Goal: Task Accomplishment & Management: Manage account settings

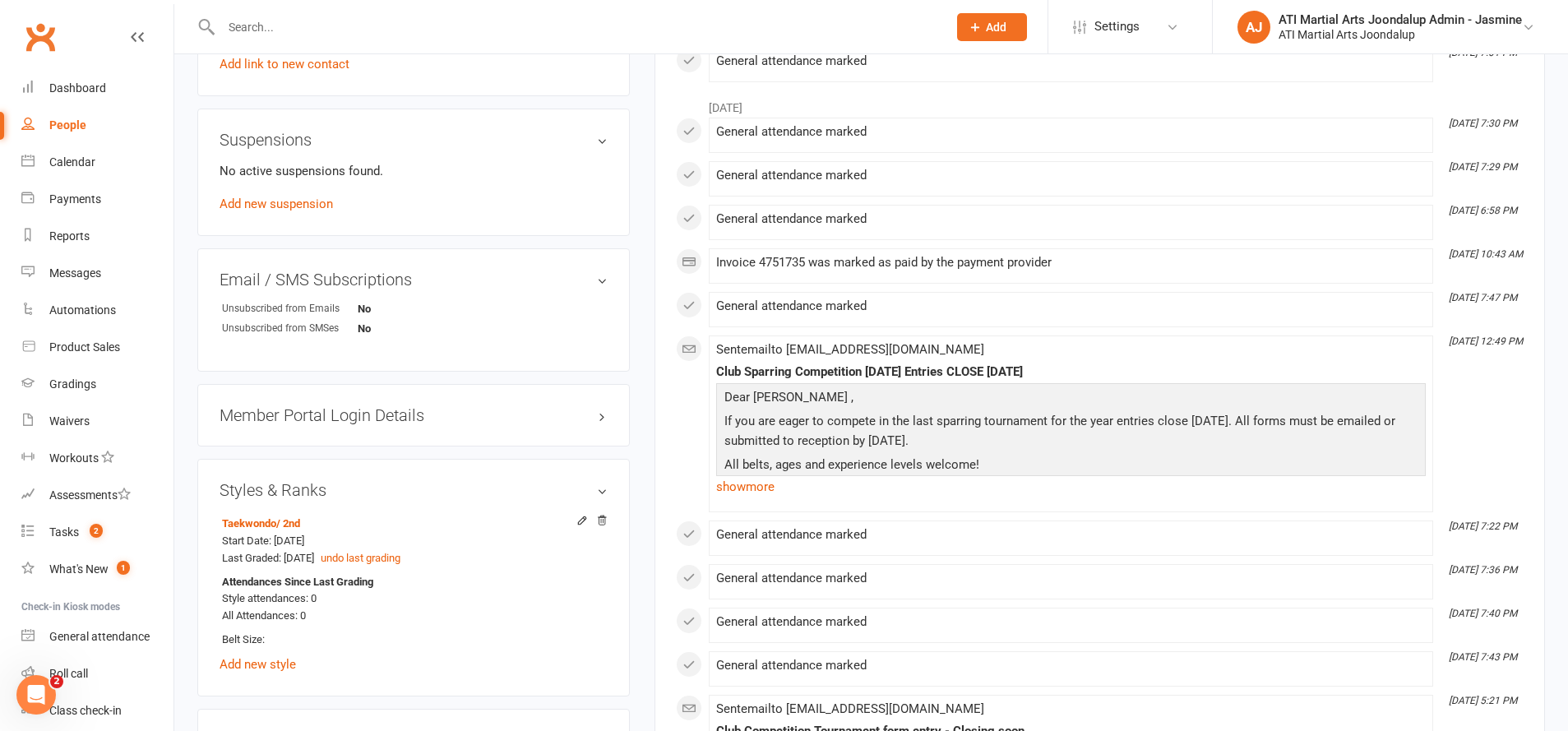
click at [34, 160] on link "Calendar" at bounding box center [97, 162] width 152 height 37
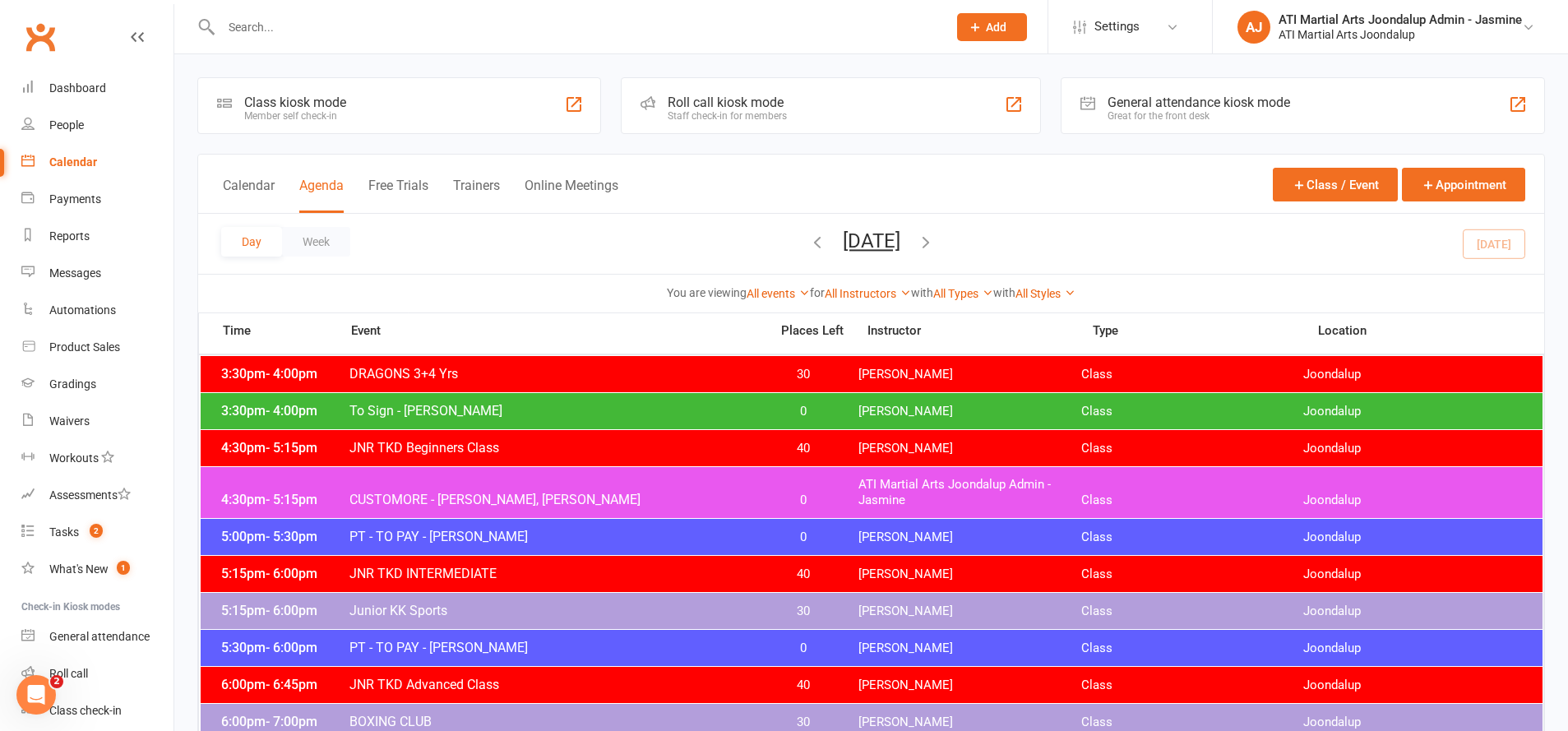
click at [843, 239] on button "[DATE]" at bounding box center [871, 241] width 58 height 23
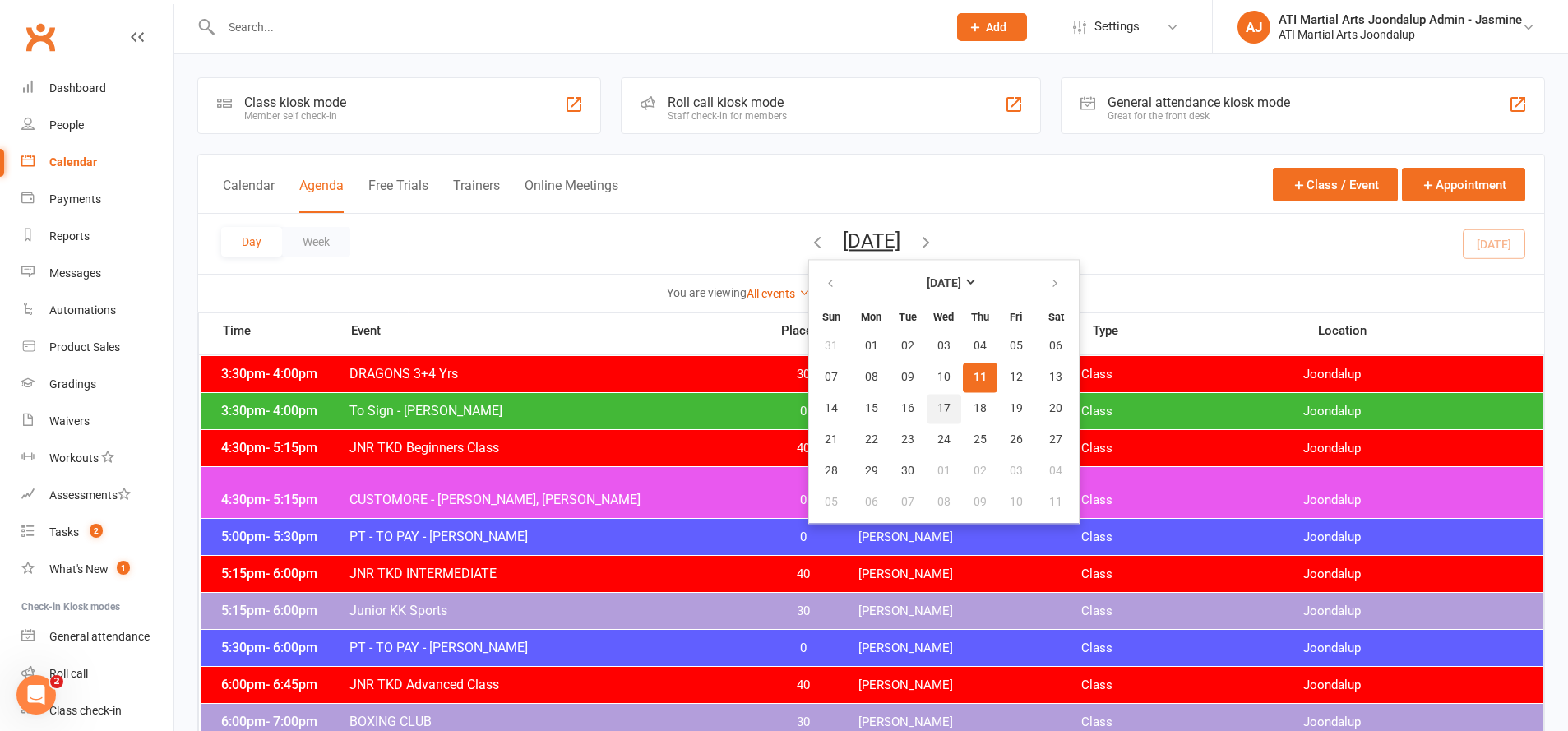
click at [938, 404] on span "17" at bounding box center [944, 408] width 13 height 13
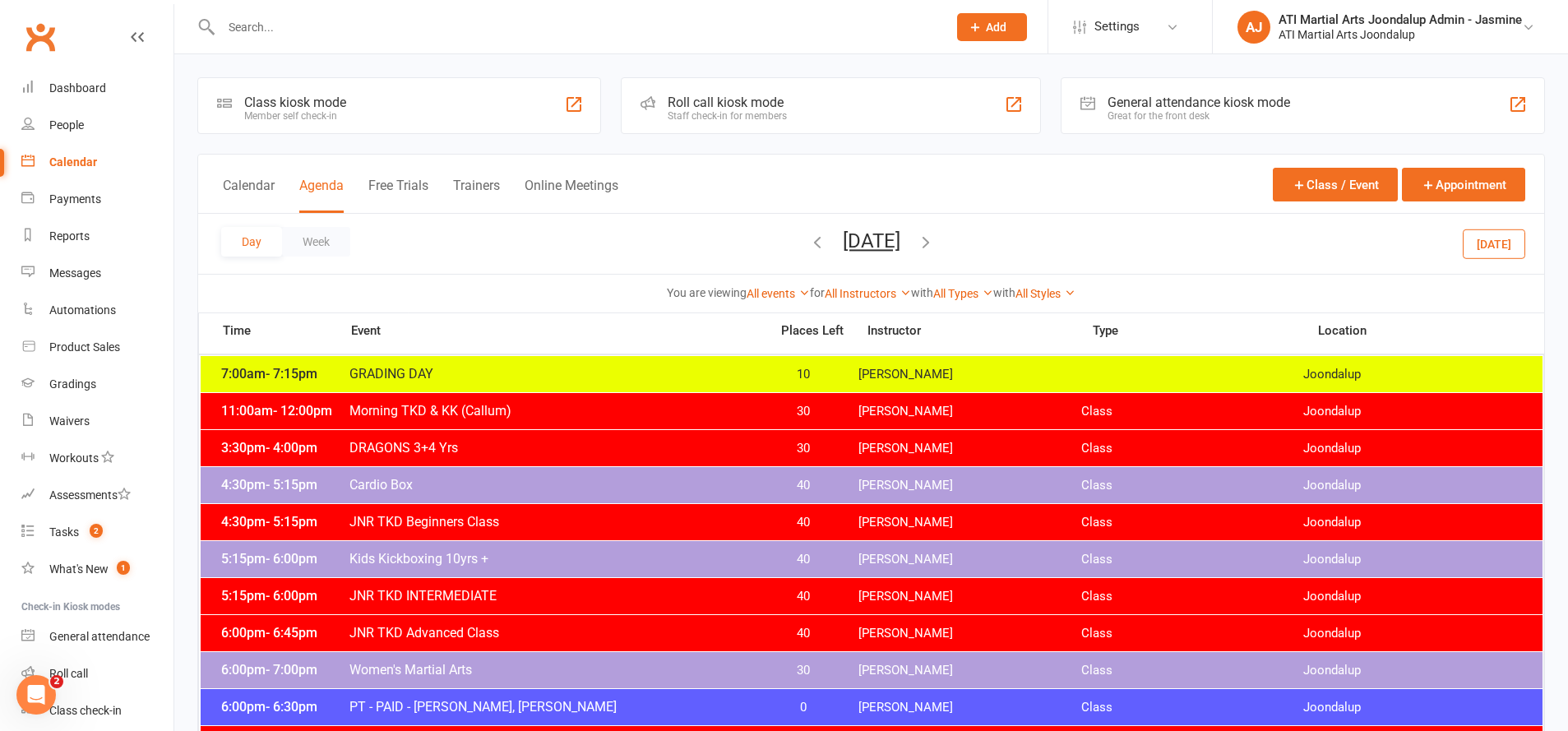
click at [879, 245] on button "[DATE]" at bounding box center [871, 241] width 58 height 23
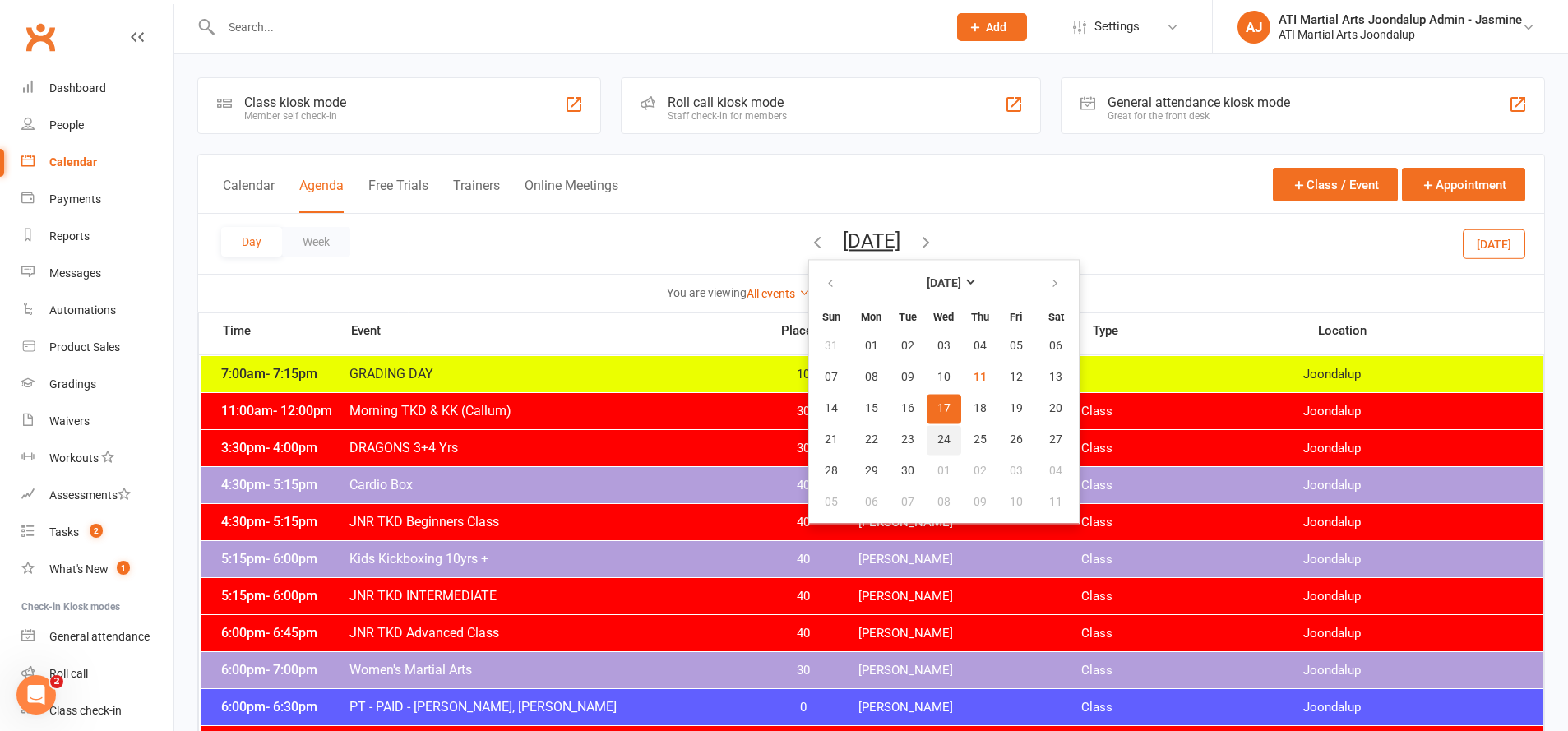
click at [938, 437] on span "24" at bounding box center [944, 439] width 13 height 13
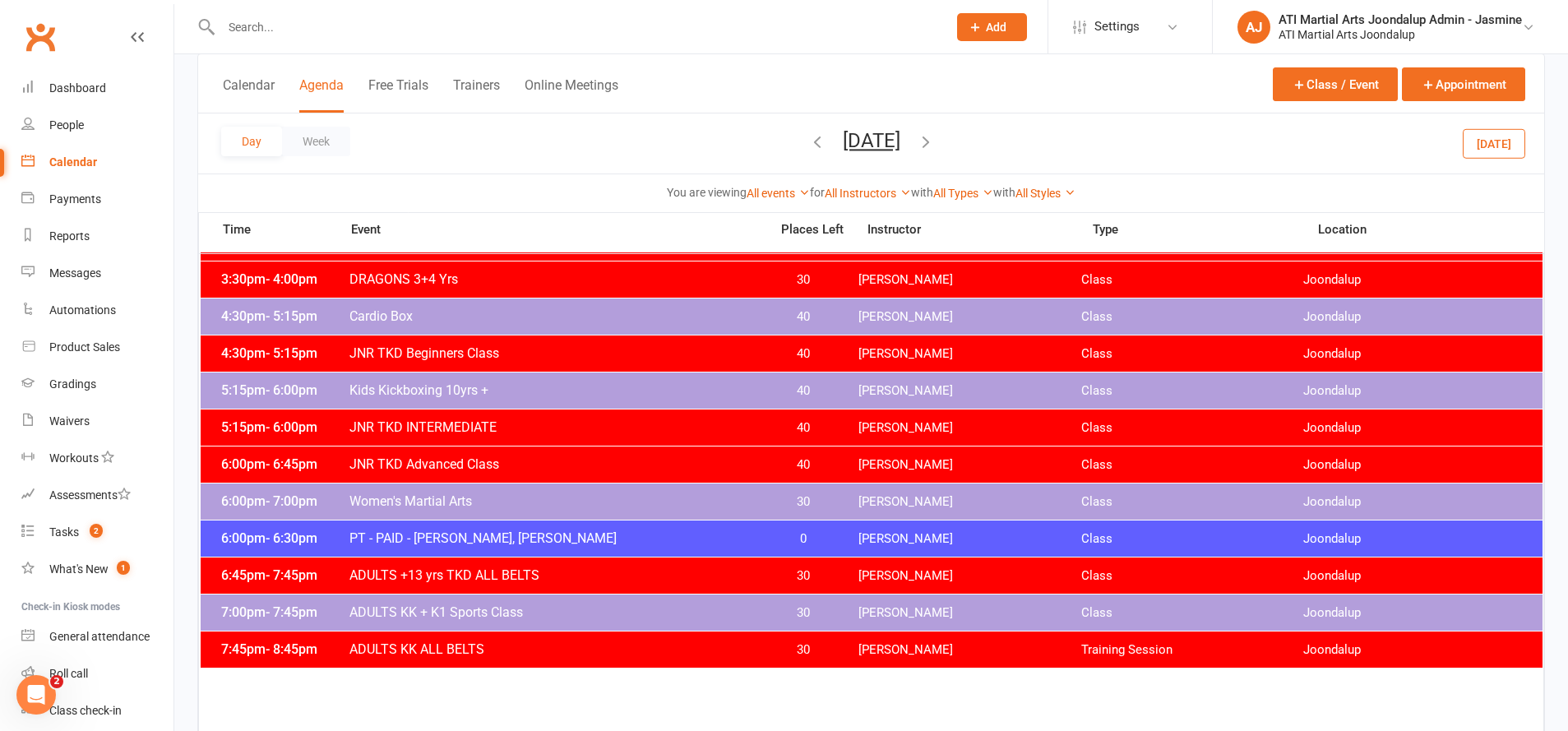
scroll to position [148, 0]
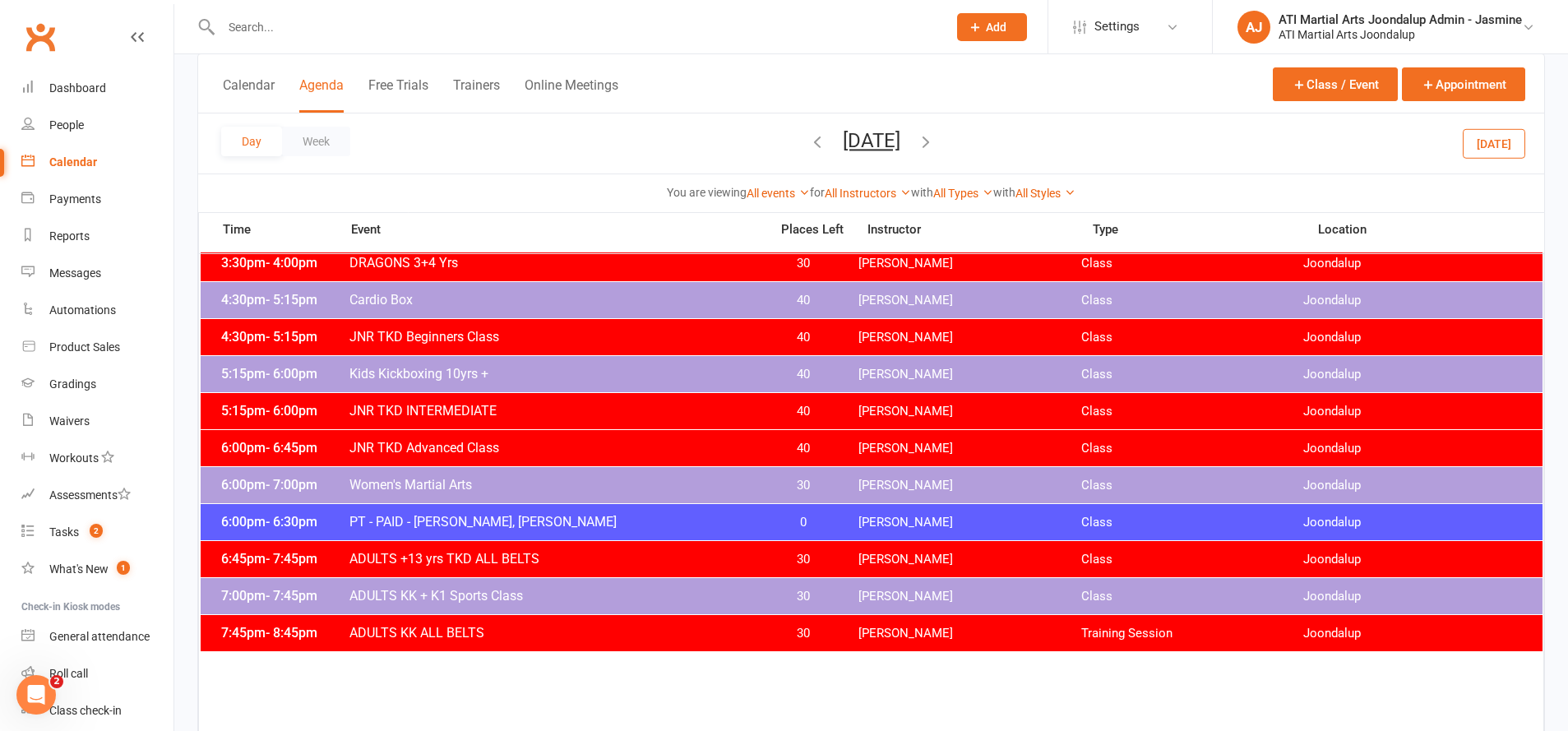
click at [900, 150] on button "[DATE]" at bounding box center [871, 141] width 58 height 23
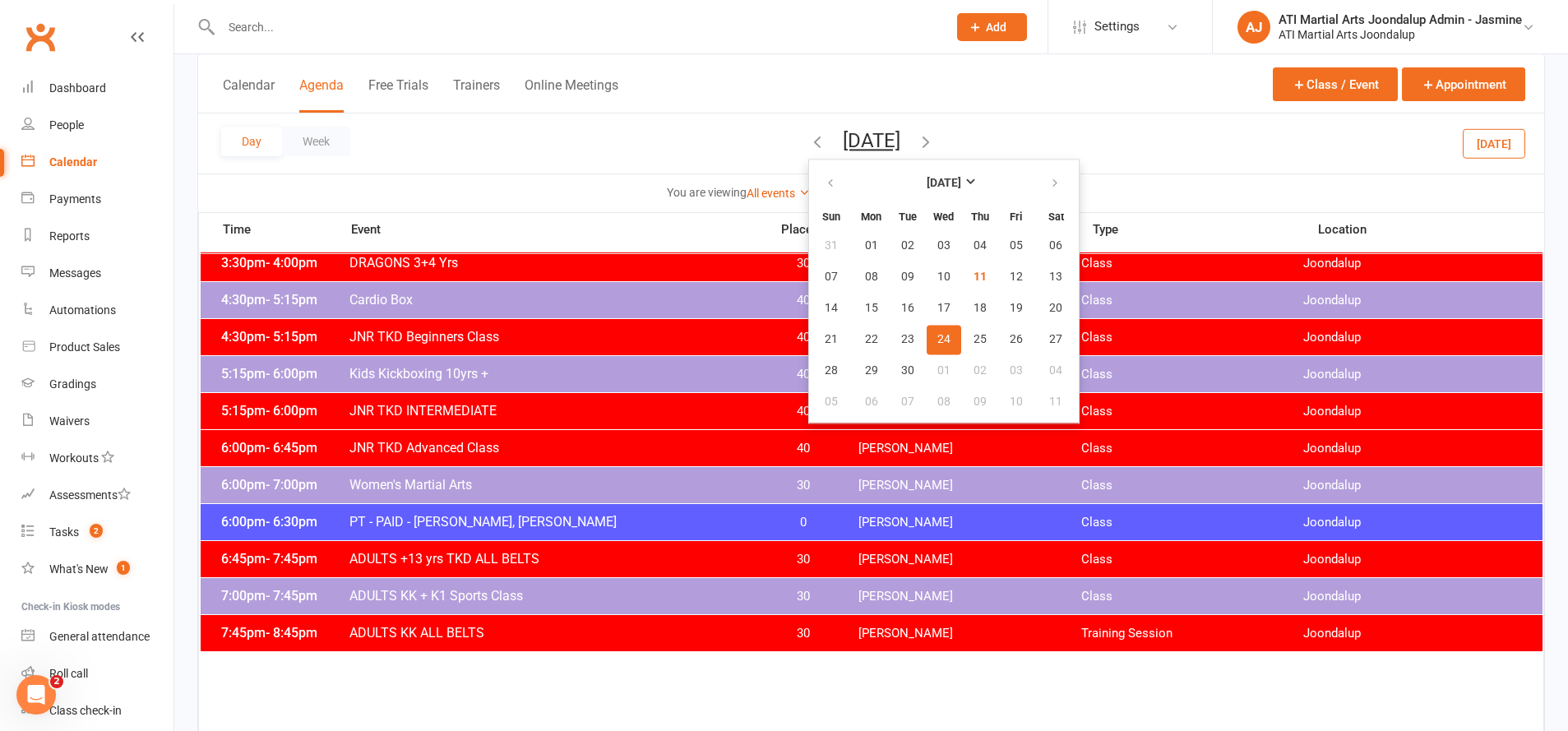
click at [963, 316] on button "18" at bounding box center [980, 308] width 34 height 29
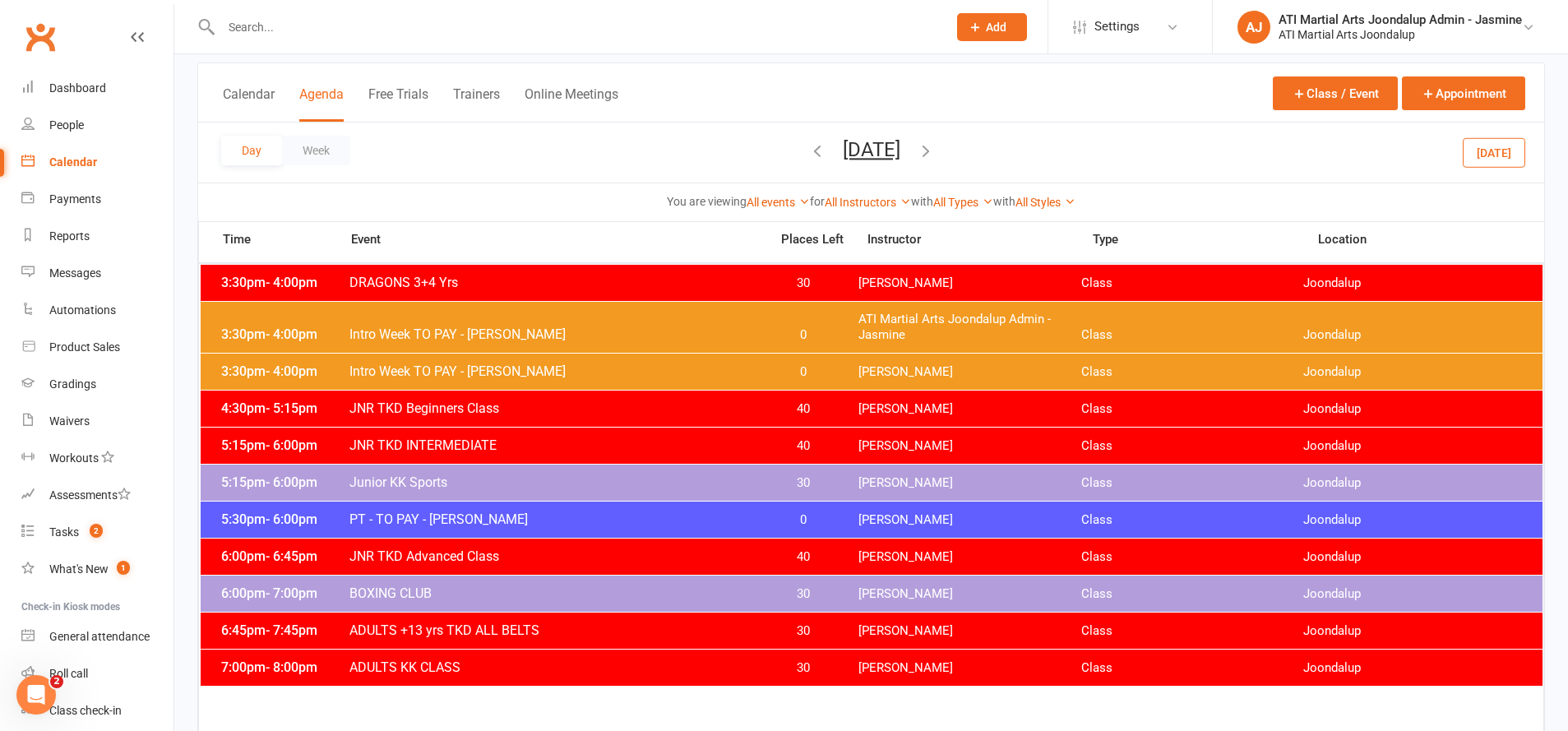
scroll to position [93, 0]
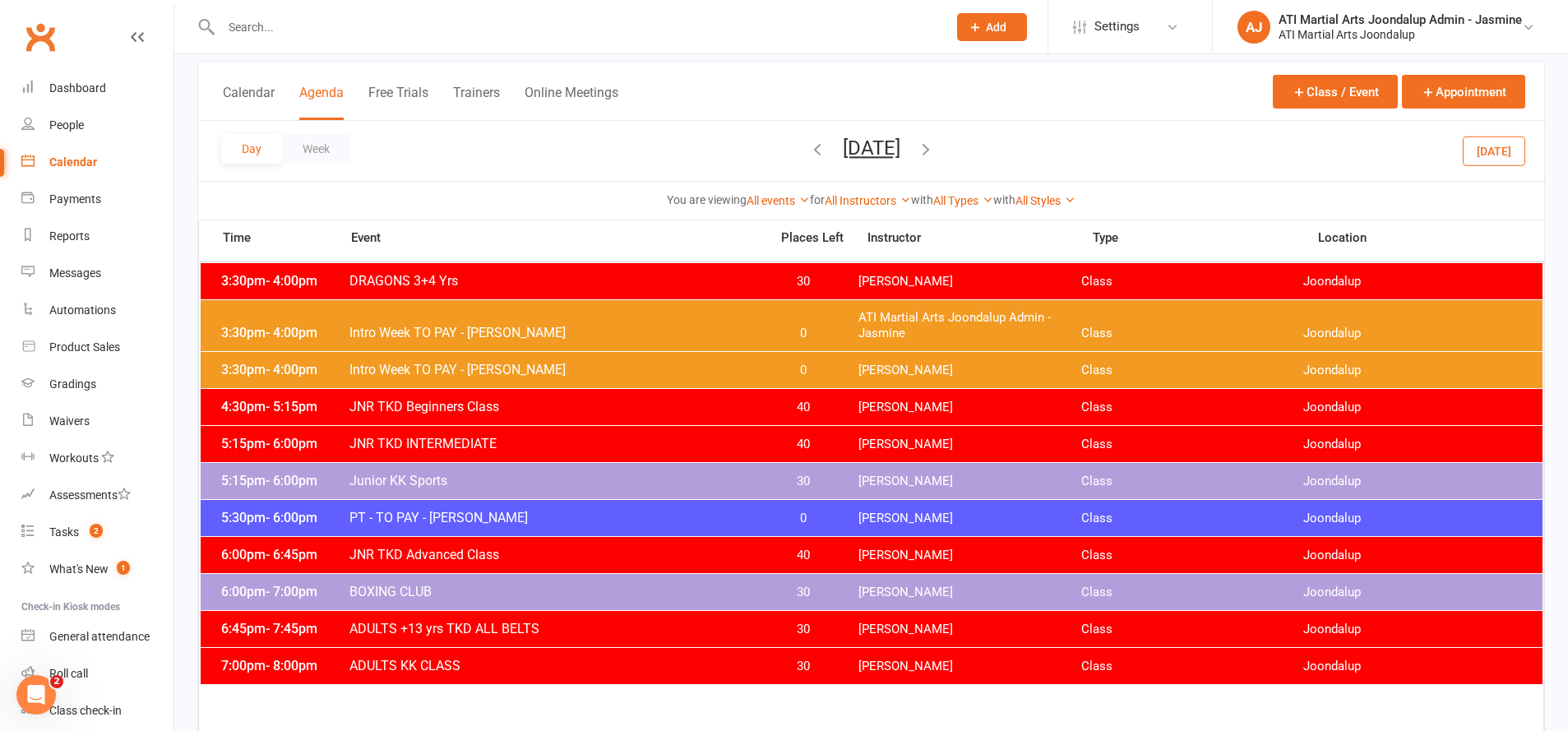
click at [900, 149] on button "[DATE]" at bounding box center [871, 148] width 58 height 23
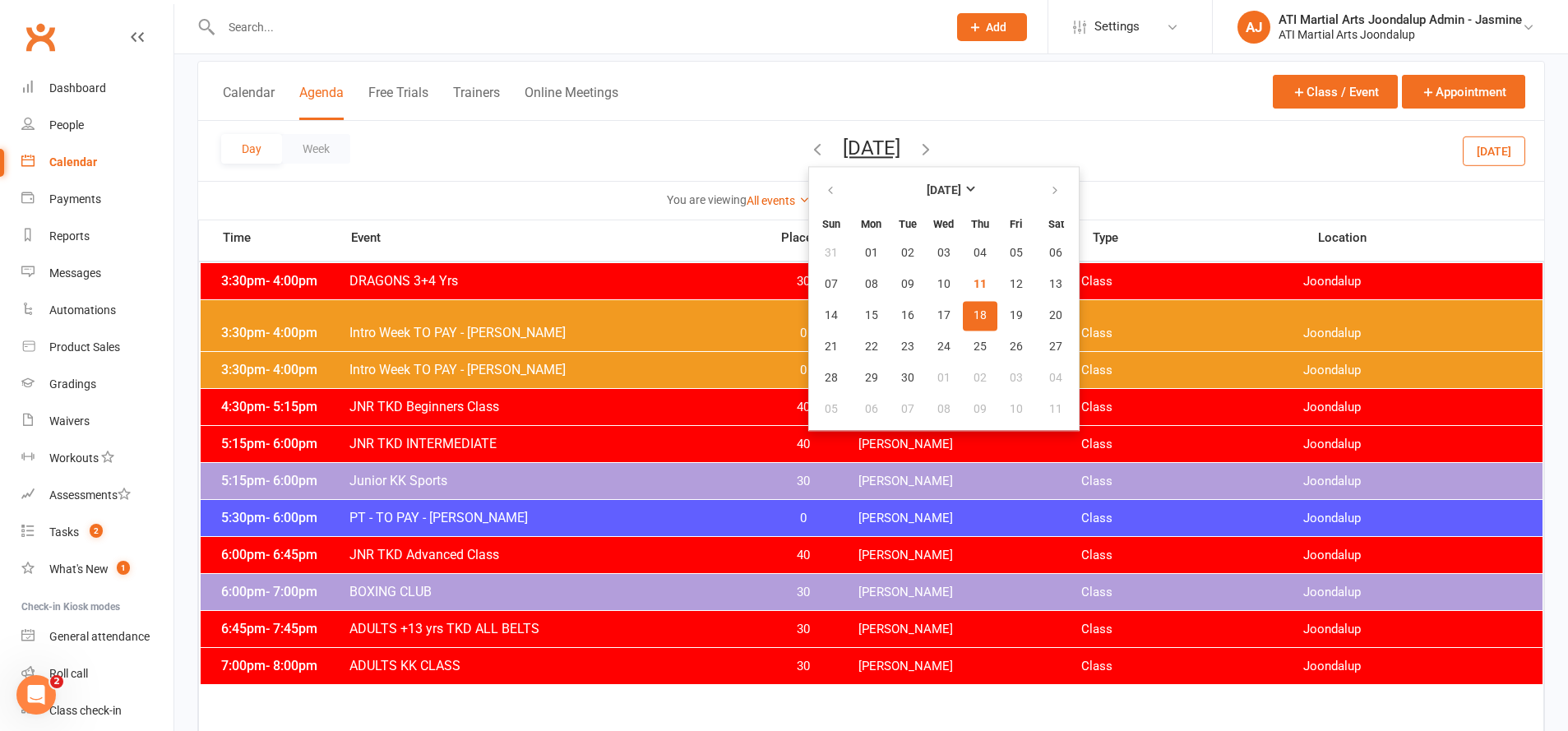
click at [860, 92] on div "Calendar Agenda Free Trials Trainers Online Meetings Class / Event Appointment" at bounding box center [870, 91] width 1346 height 59
click at [860, 90] on div "Calendar Agenda Free Trials Trainers Online Meetings Class / Event Appointment" at bounding box center [870, 91] width 1346 height 59
click at [882, 137] on button "[DATE]" at bounding box center [871, 148] width 58 height 23
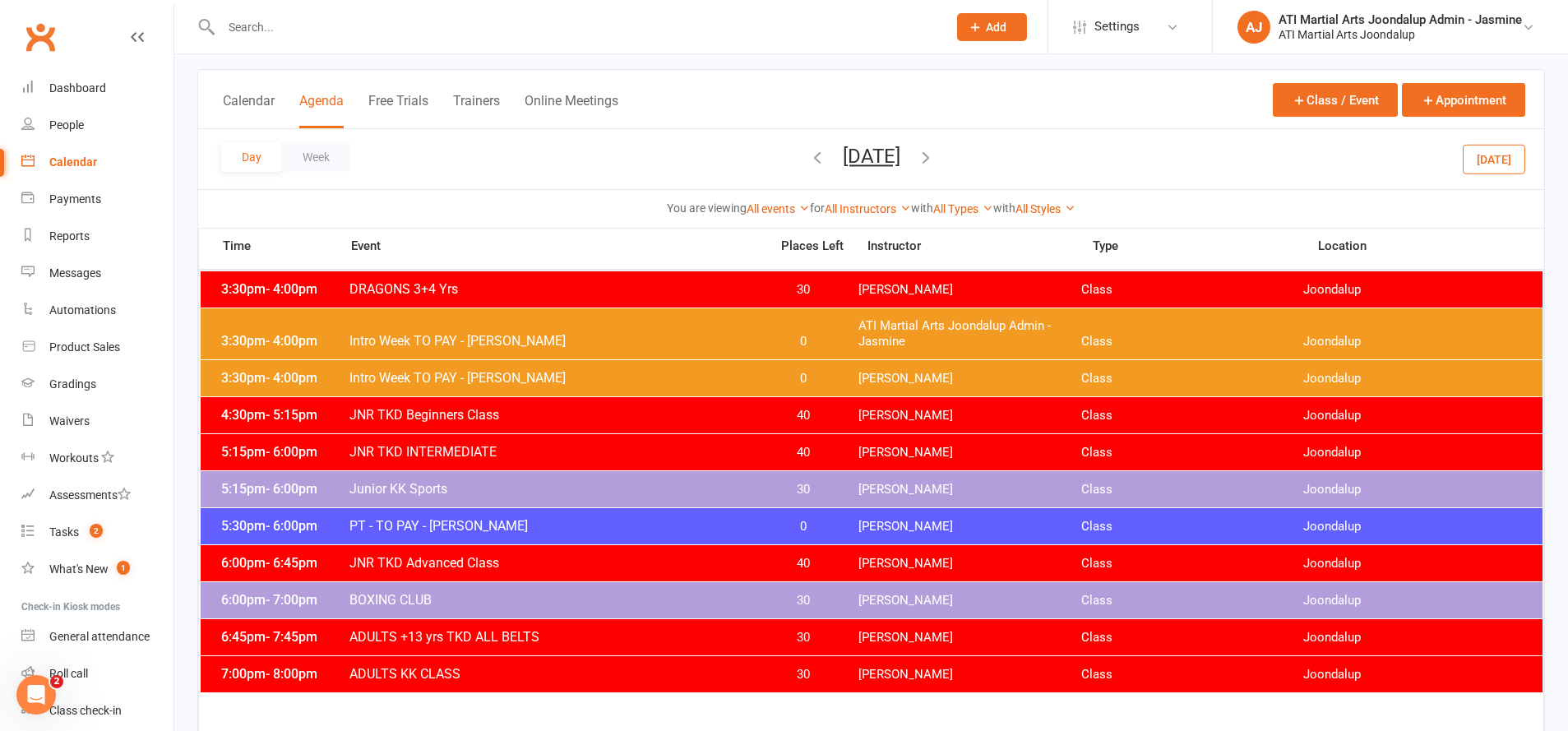
scroll to position [83, 1]
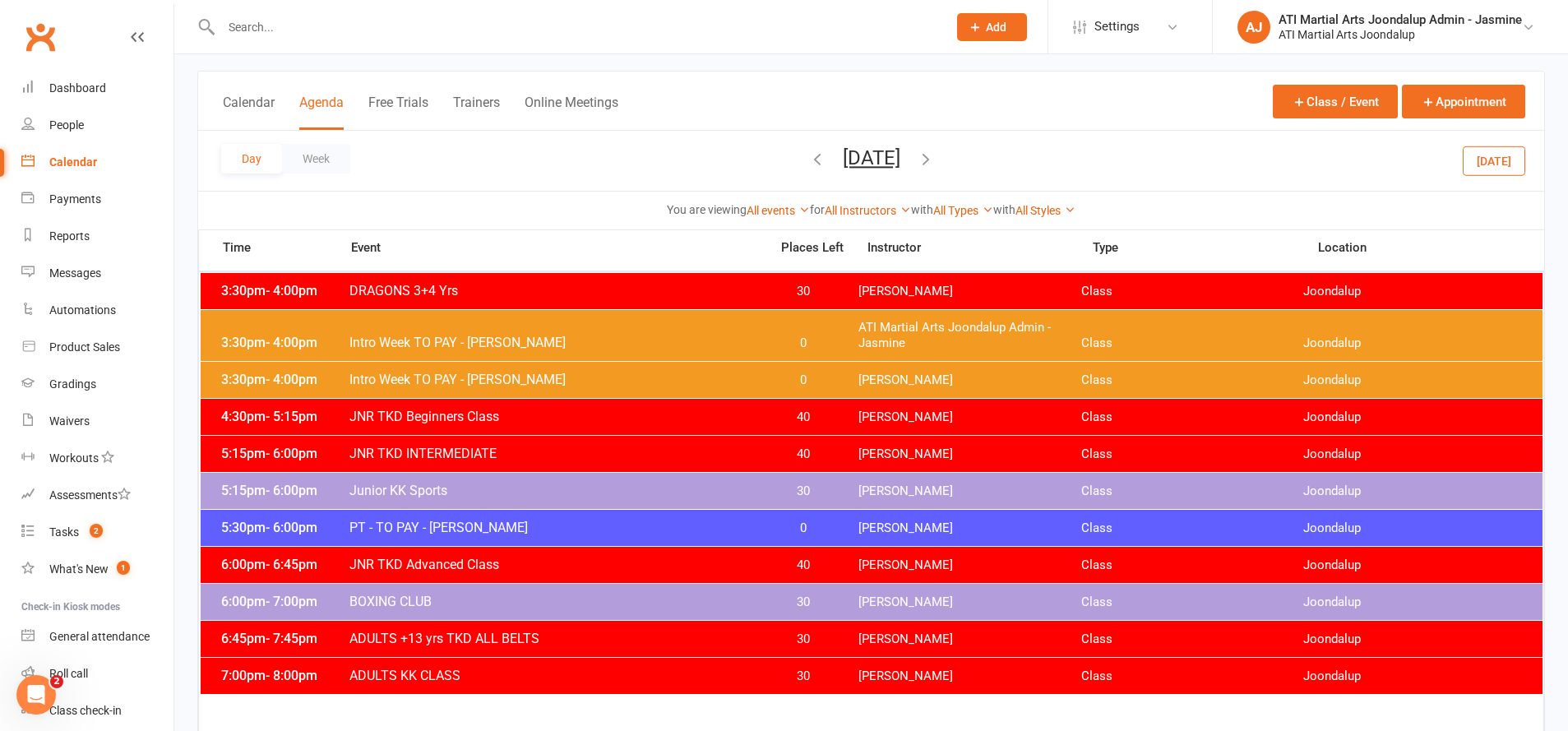
click at [1486, 159] on button "[DATE]" at bounding box center [1495, 160] width 63 height 29
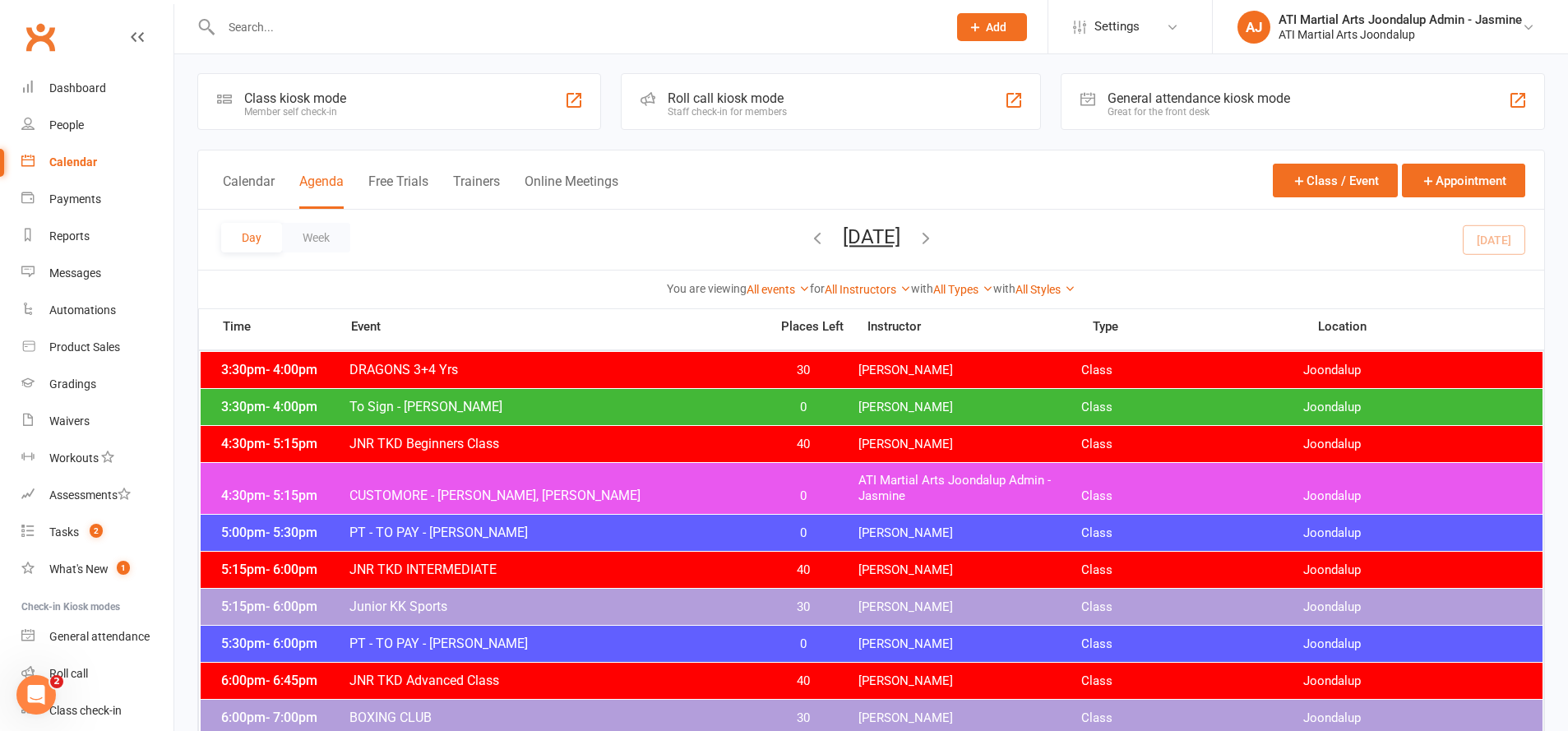
scroll to position [3, 0]
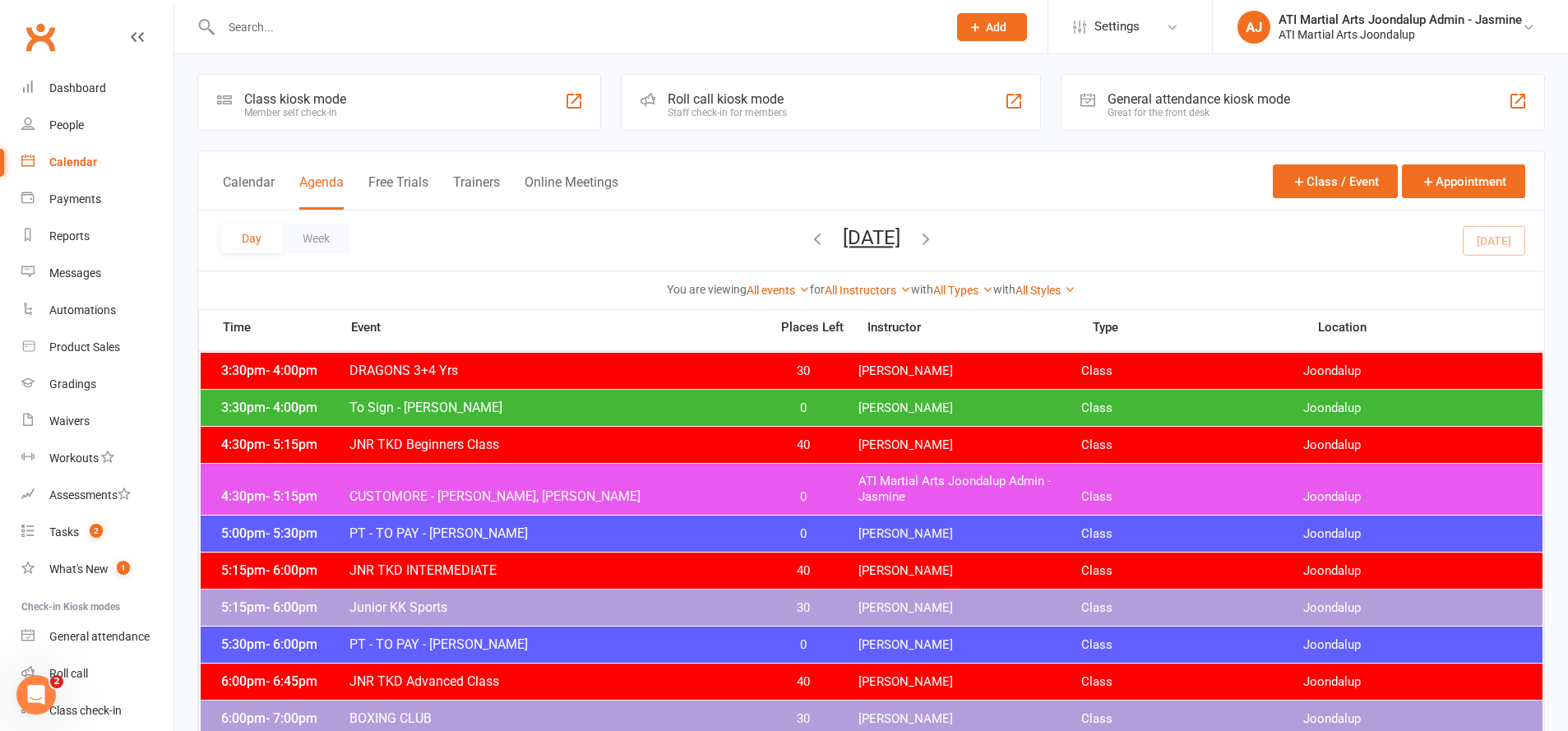
click at [877, 239] on button "[DATE]" at bounding box center [871, 238] width 58 height 23
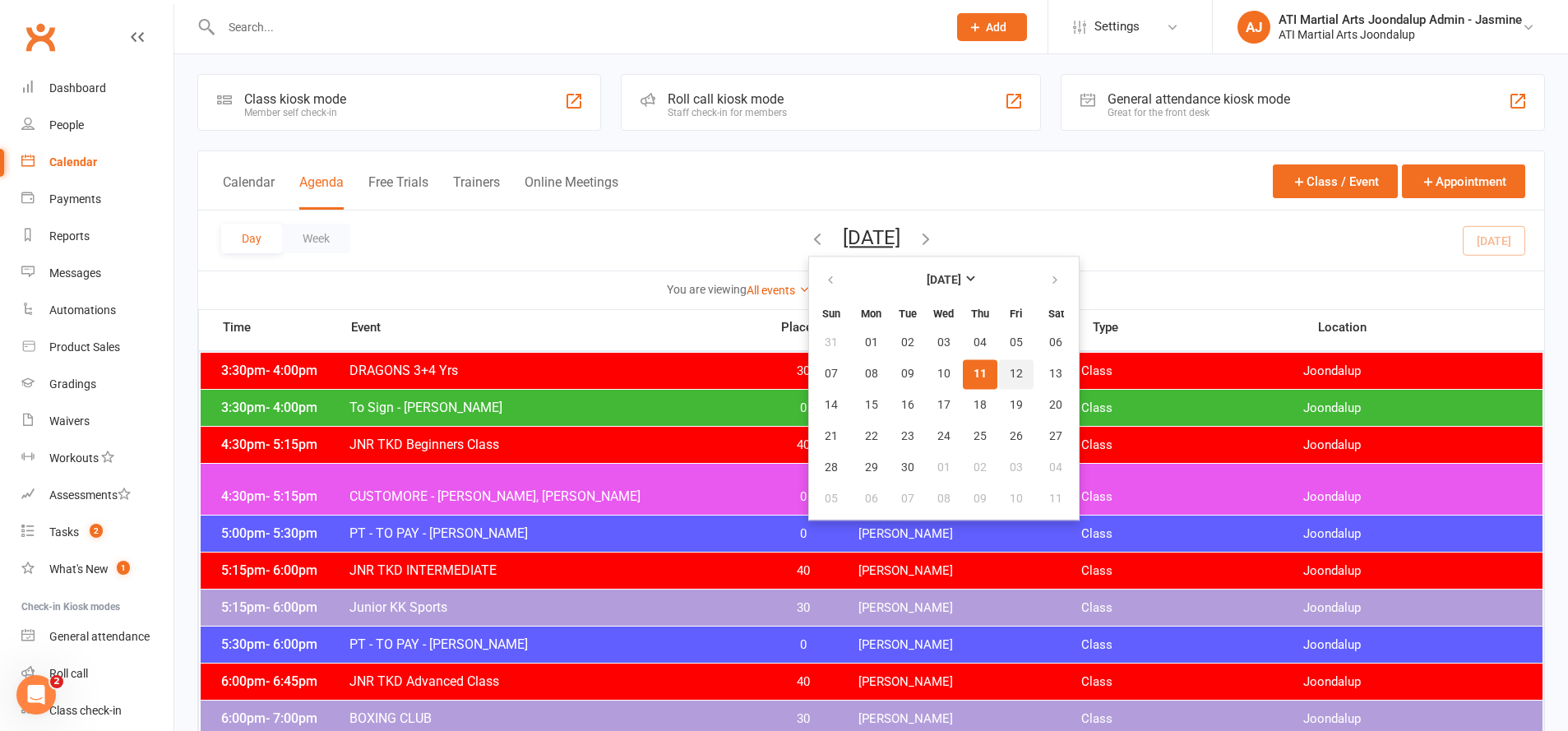
click at [999, 373] on button "12" at bounding box center [1016, 374] width 34 height 29
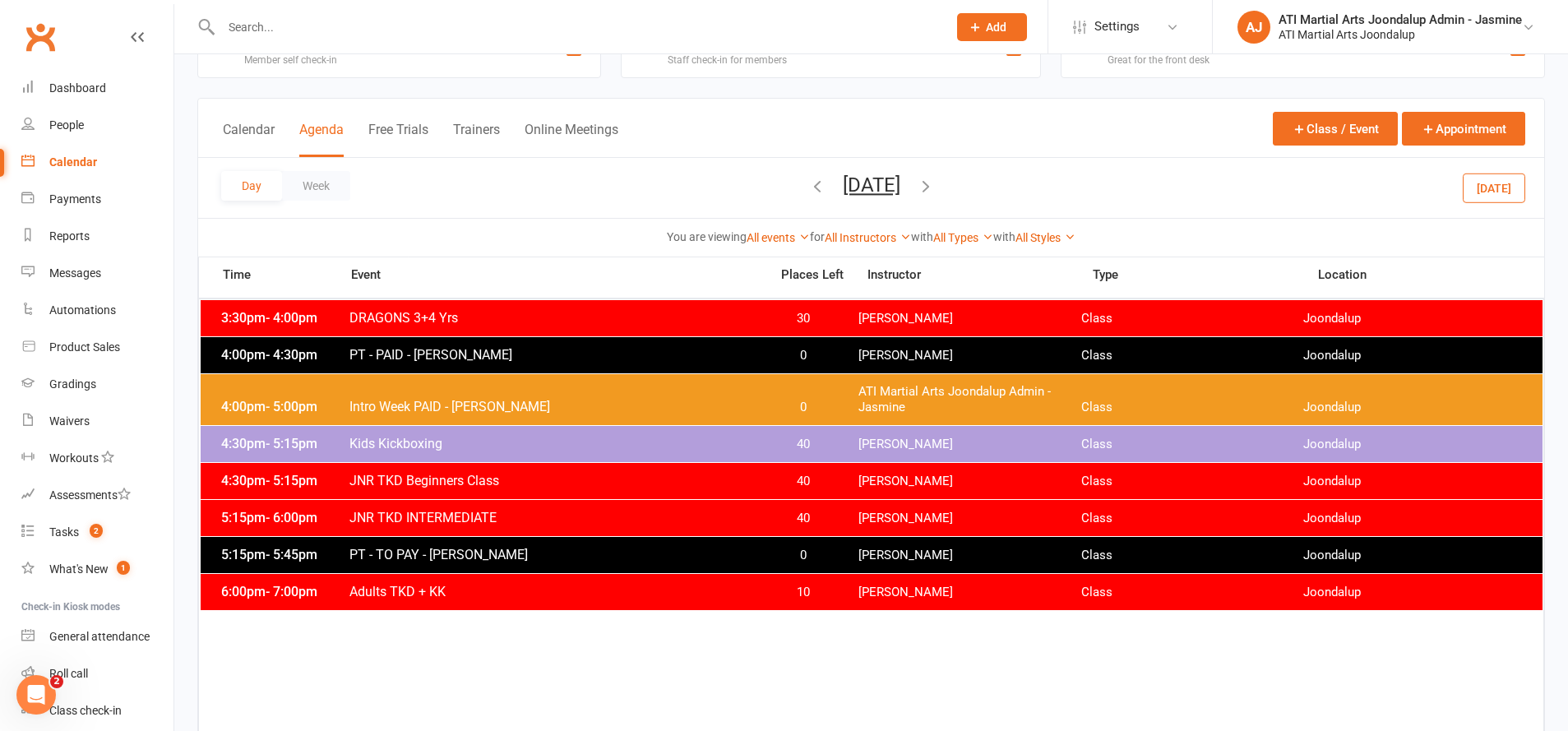
scroll to position [55, 0]
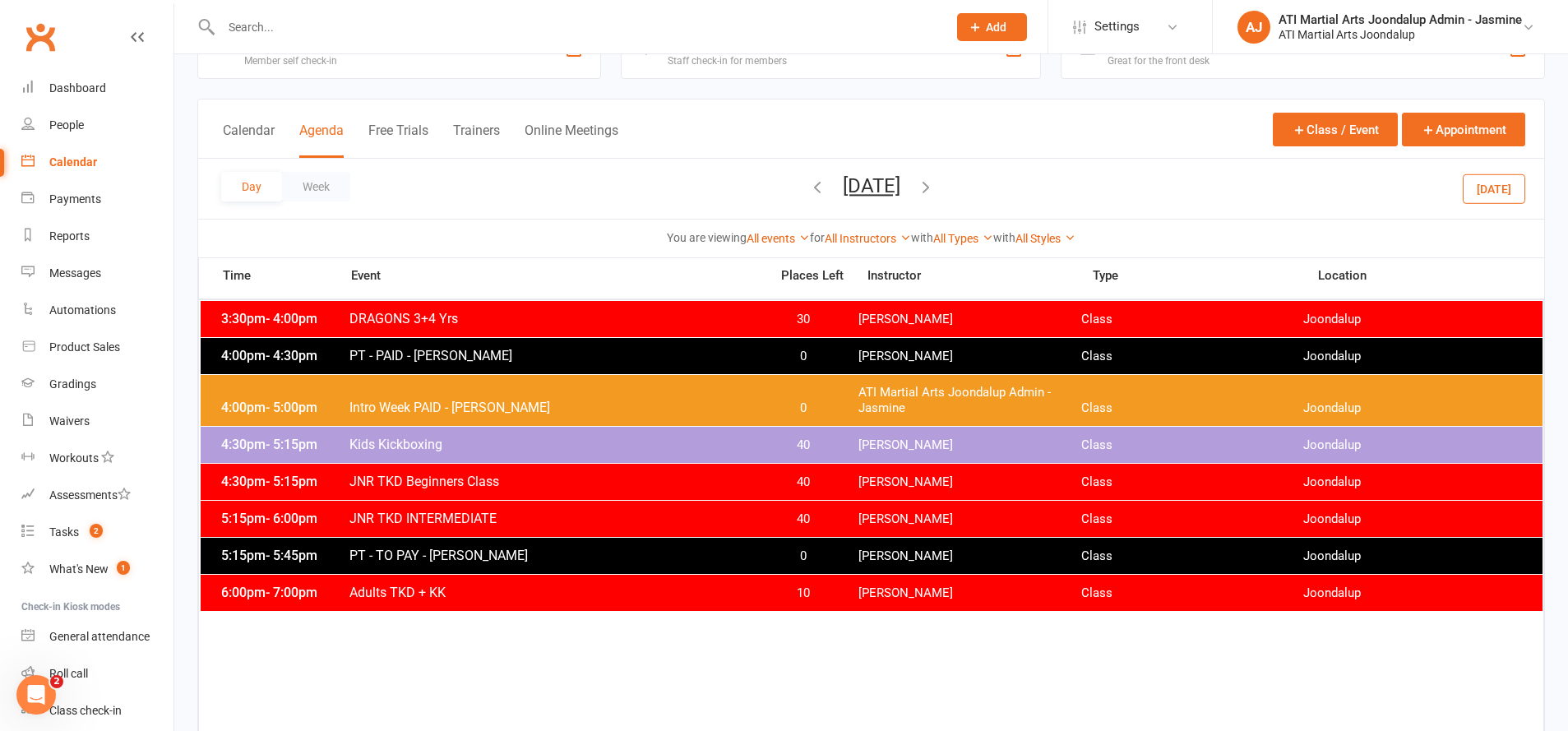
click at [895, 179] on button "[DATE]" at bounding box center [871, 186] width 58 height 23
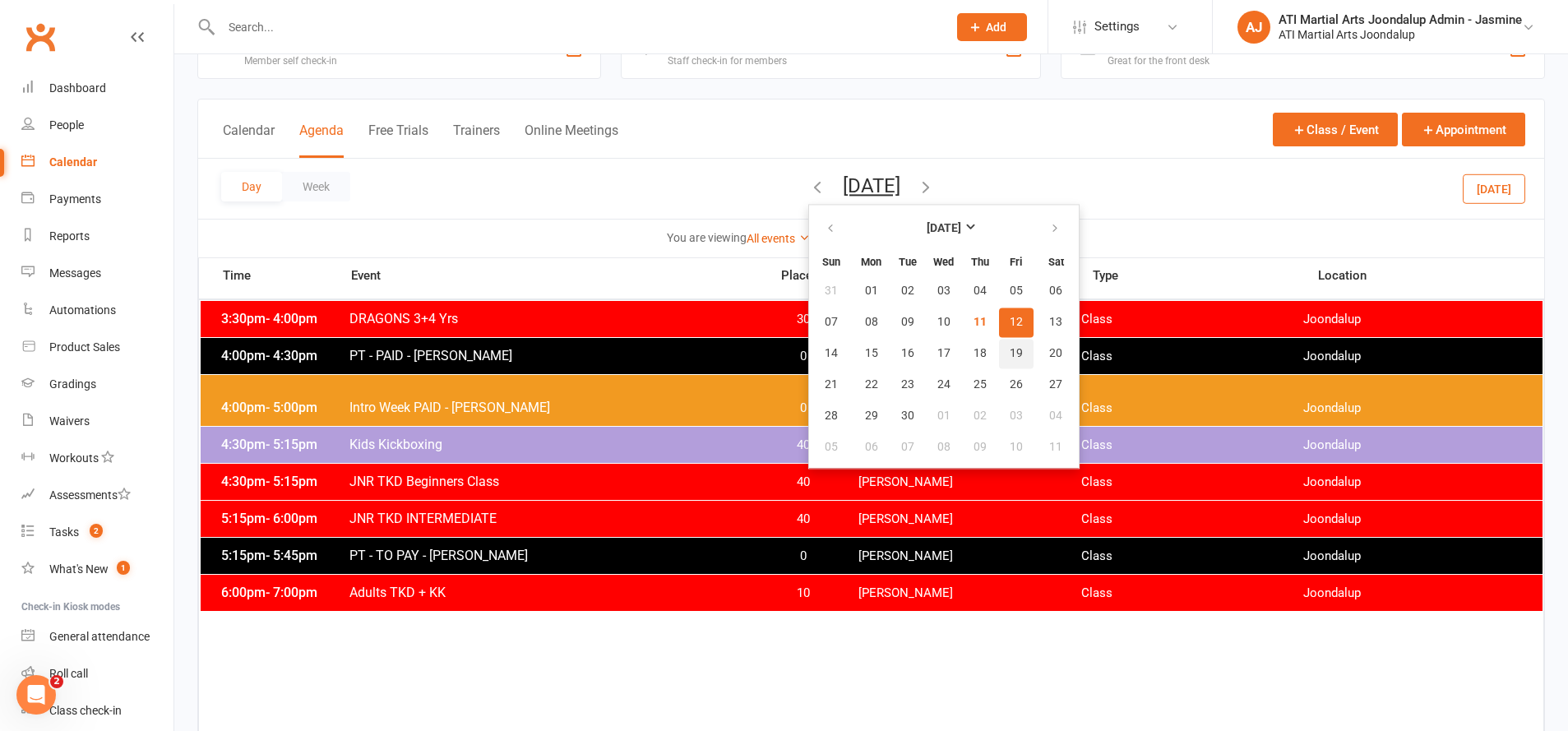
click at [1010, 352] on span "19" at bounding box center [1016, 353] width 13 height 13
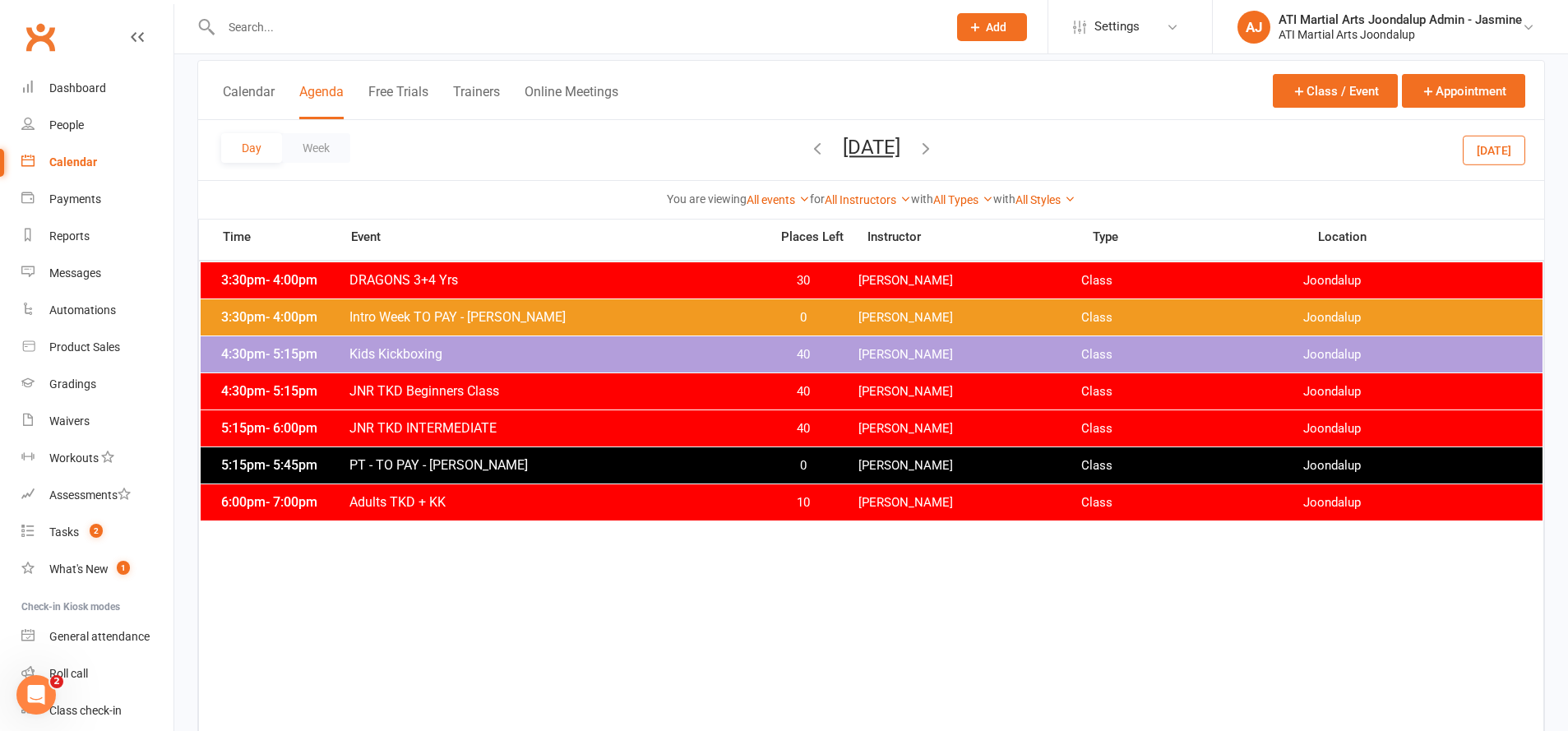
scroll to position [85, 0]
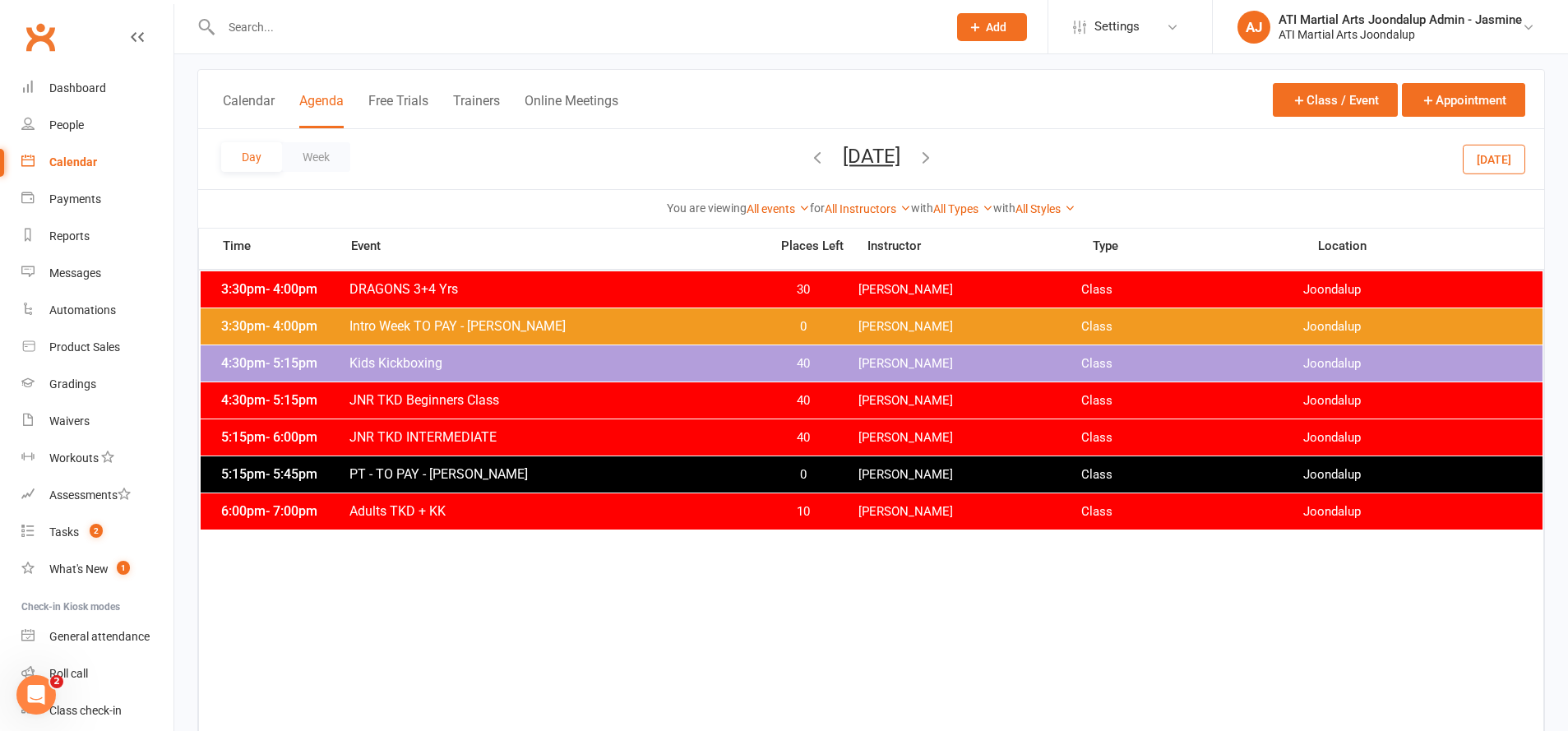
click at [852, 160] on button "[DATE]" at bounding box center [871, 157] width 58 height 23
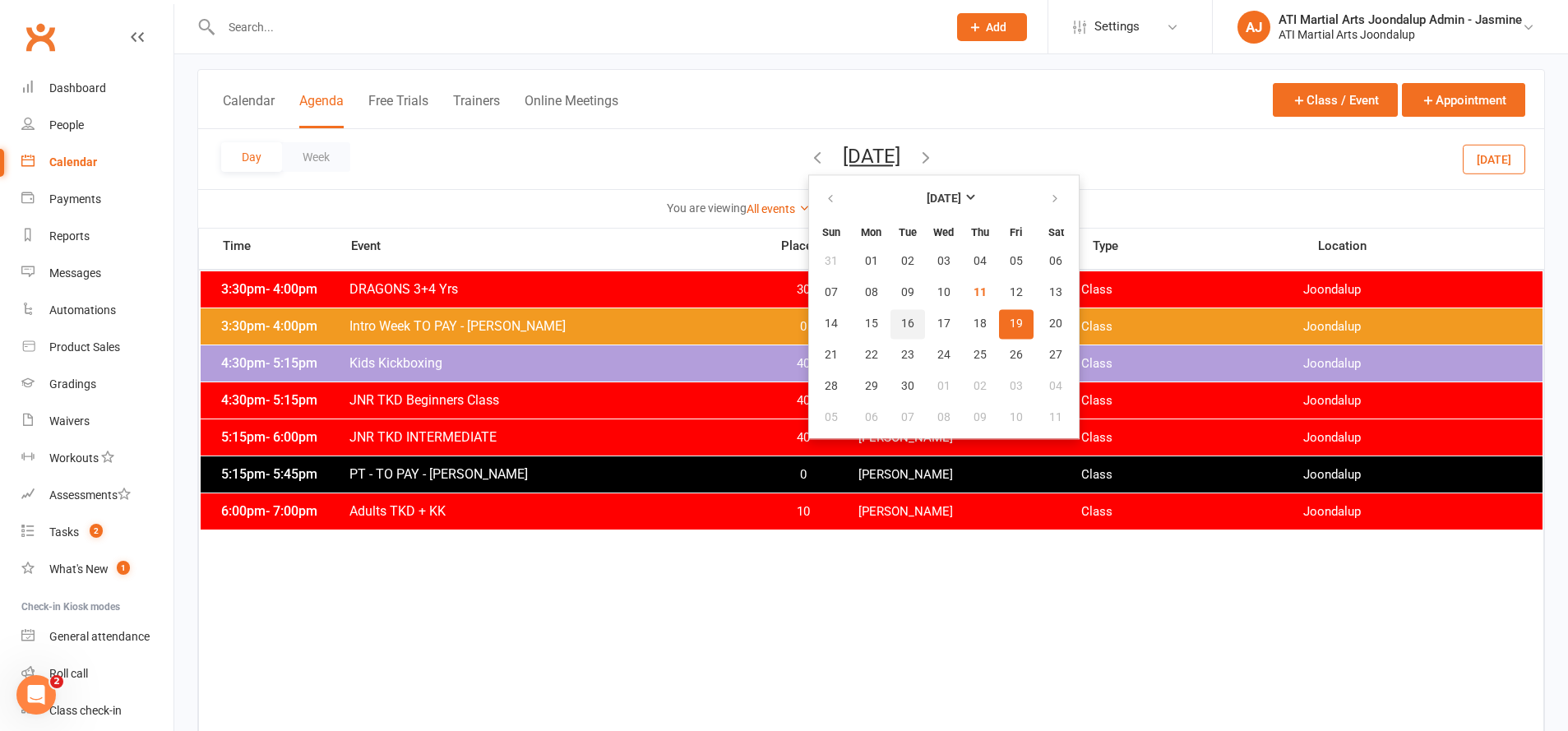
click at [901, 324] on span "16" at bounding box center [907, 323] width 13 height 13
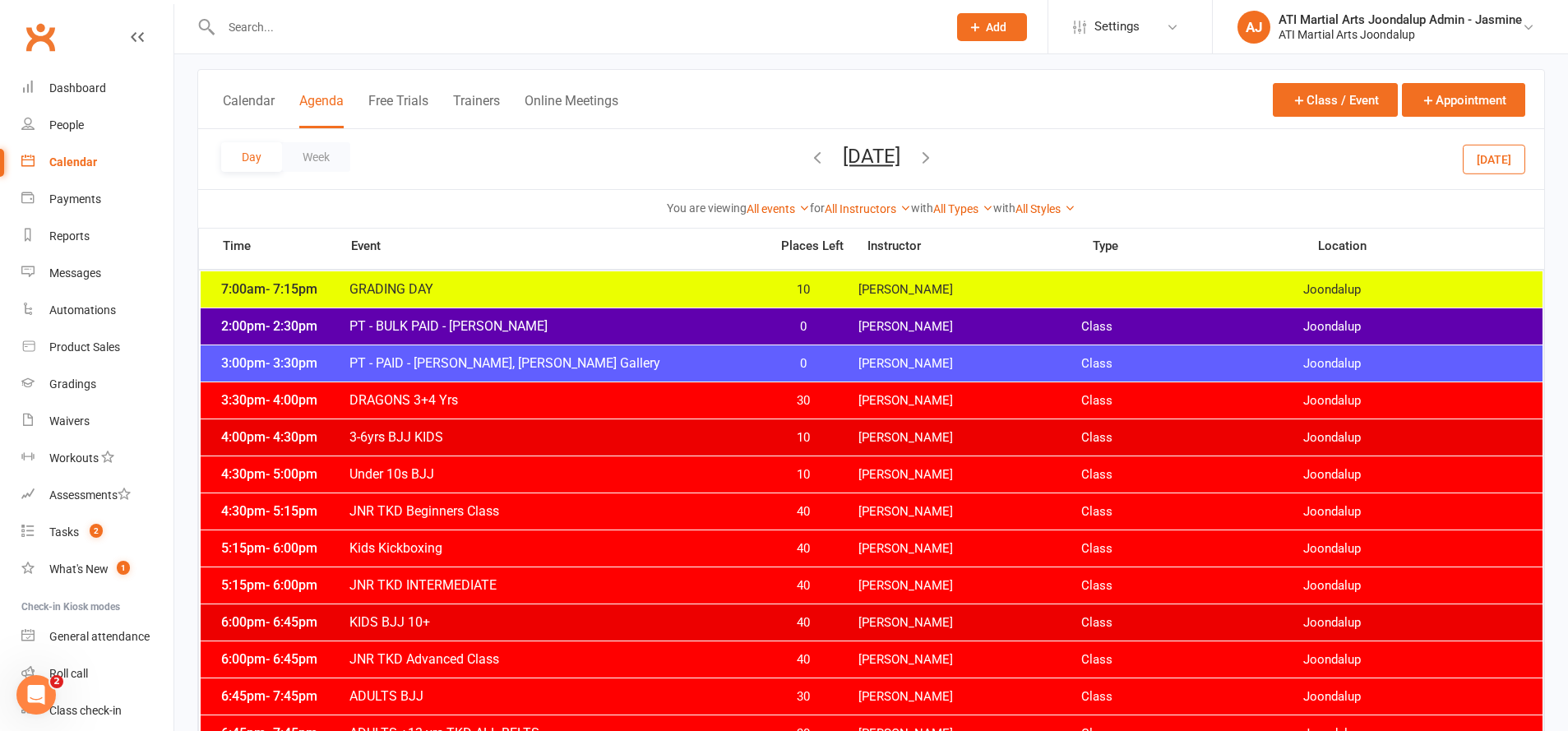
click at [907, 169] on span "[DATE] [DATE] Sun Mon Tue Wed Thu Fri Sat 31 01 02 03 04 05 06 07 08 09 10 11 1…" at bounding box center [871, 159] width 90 height 28
click at [900, 149] on button "[DATE]" at bounding box center [871, 157] width 58 height 23
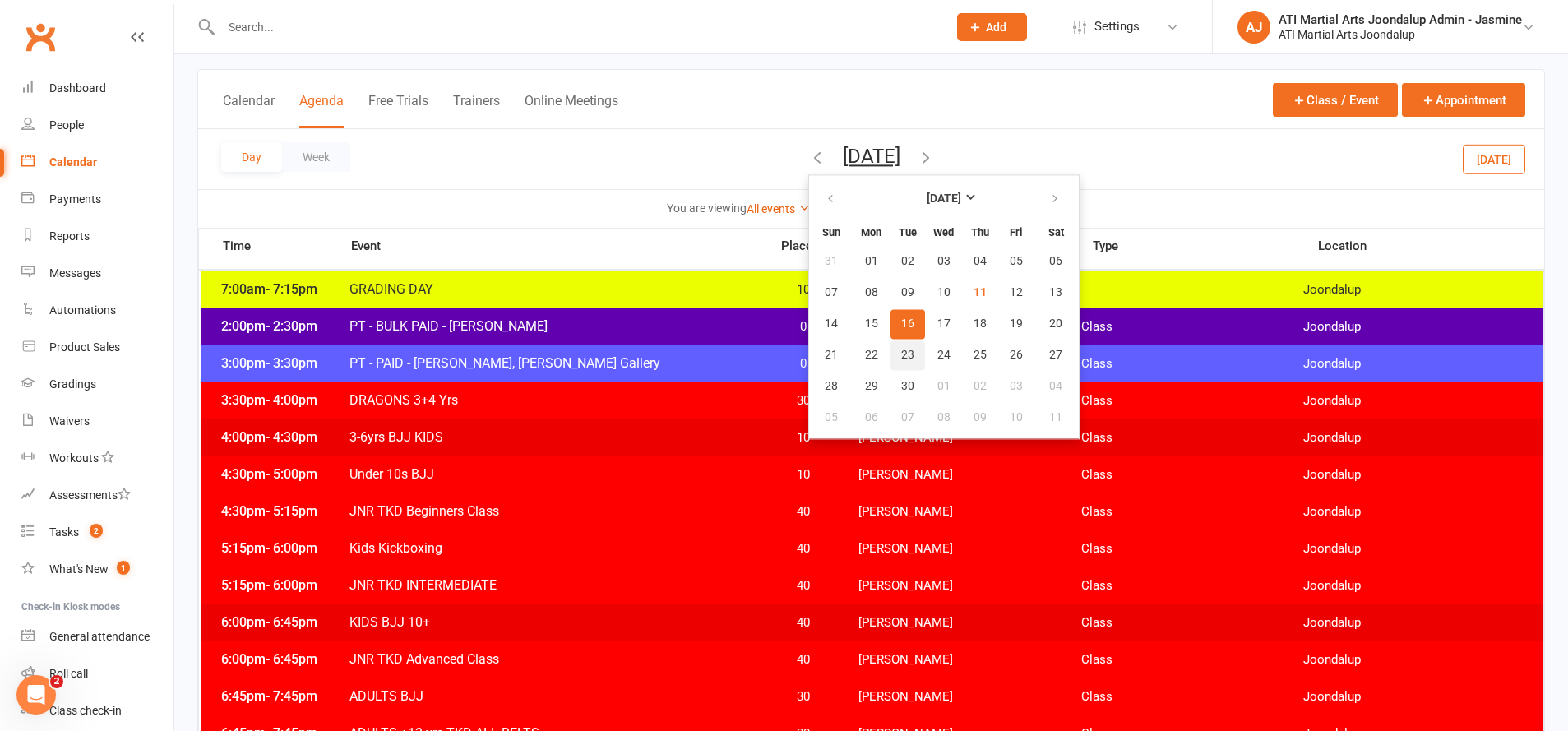
click at [901, 352] on span "23" at bounding box center [907, 354] width 13 height 13
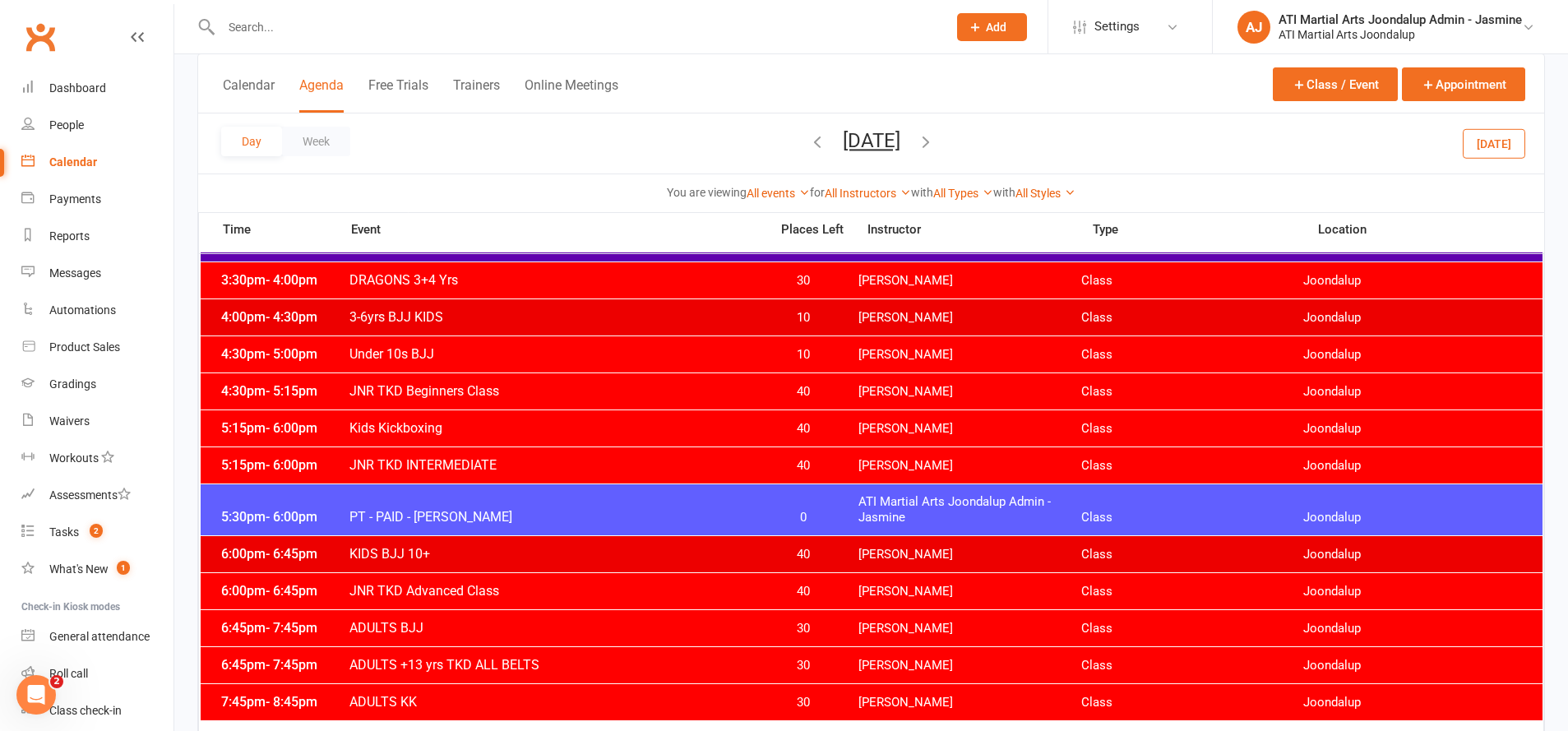
scroll to position [161, 0]
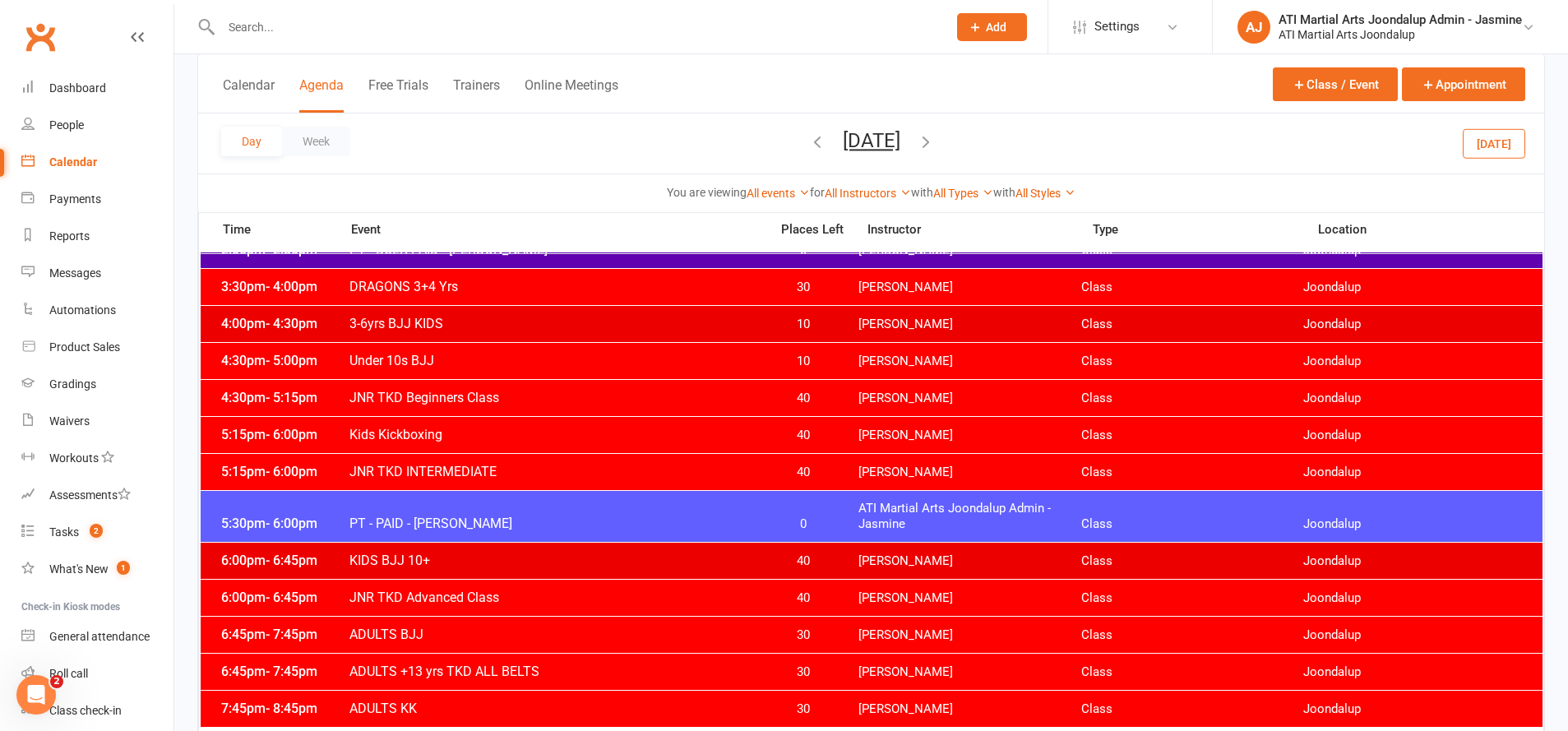
click at [958, 73] on div "Calendar Agenda Free Trials Trainers Online Meetings Class / Event Appointment" at bounding box center [870, 83] width 1346 height 59
drag, startPoint x: 818, startPoint y: 28, endPoint x: 1046, endPoint y: 88, distance: 235.8
click at [1046, 90] on div "Calendar Agenda Free Trials Trainers Online Meetings Class / Event Appointment" at bounding box center [870, 83] width 1346 height 59
click at [369, 28] on input "text" at bounding box center [576, 27] width 719 height 23
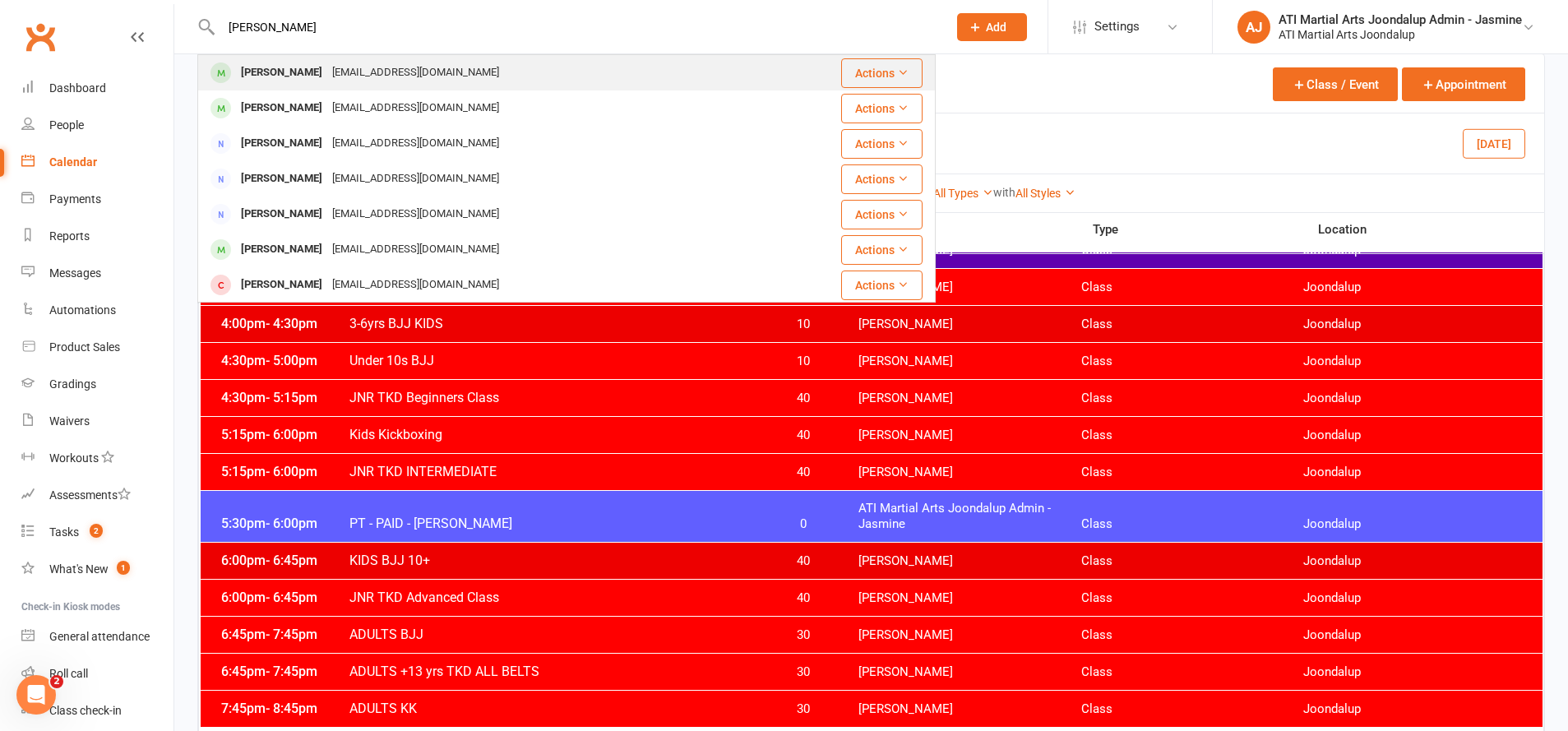
type input "[PERSON_NAME]"
click at [299, 77] on div "[PERSON_NAME]" at bounding box center [281, 72] width 91 height 23
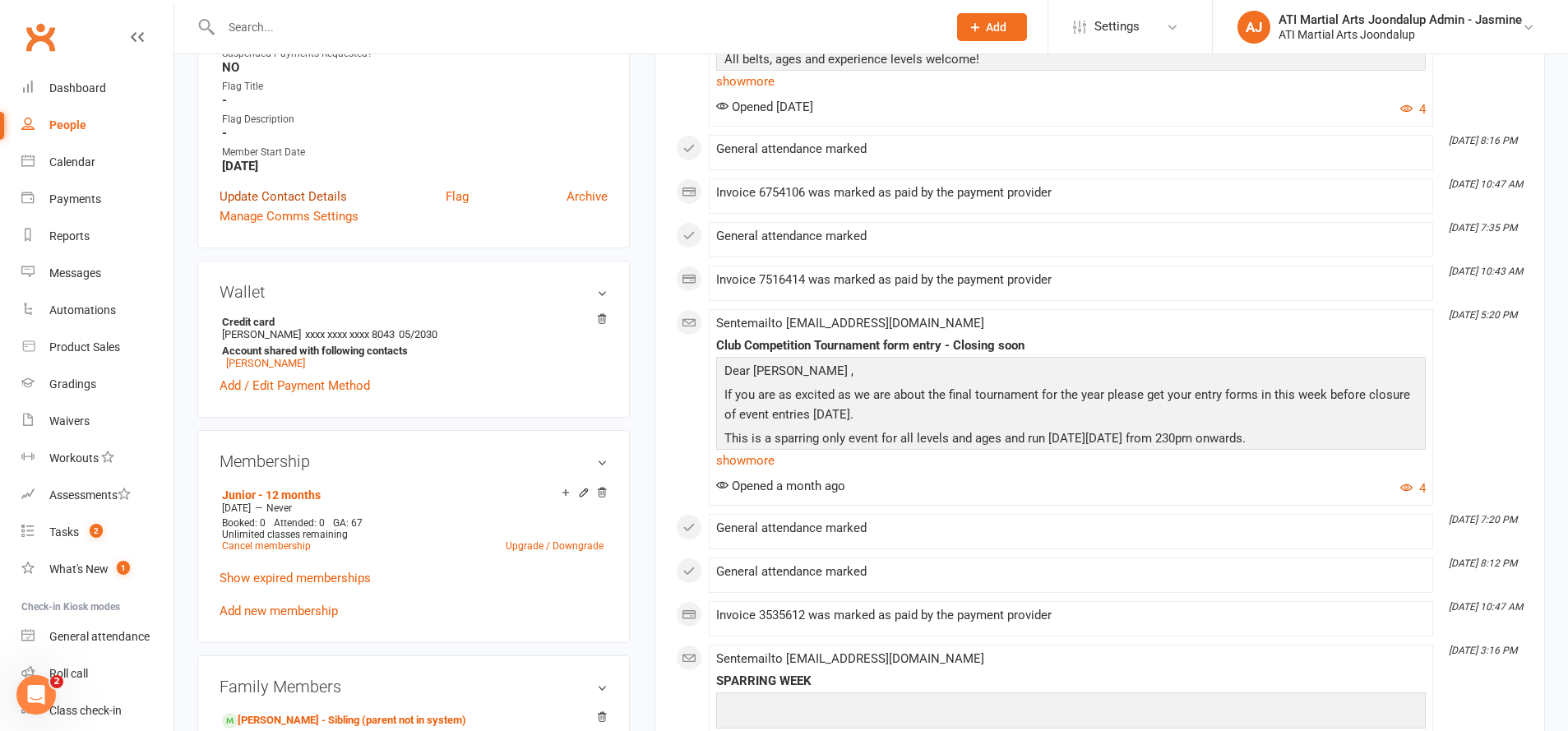
click at [318, 192] on link "Update Contact Details" at bounding box center [283, 197] width 127 height 20
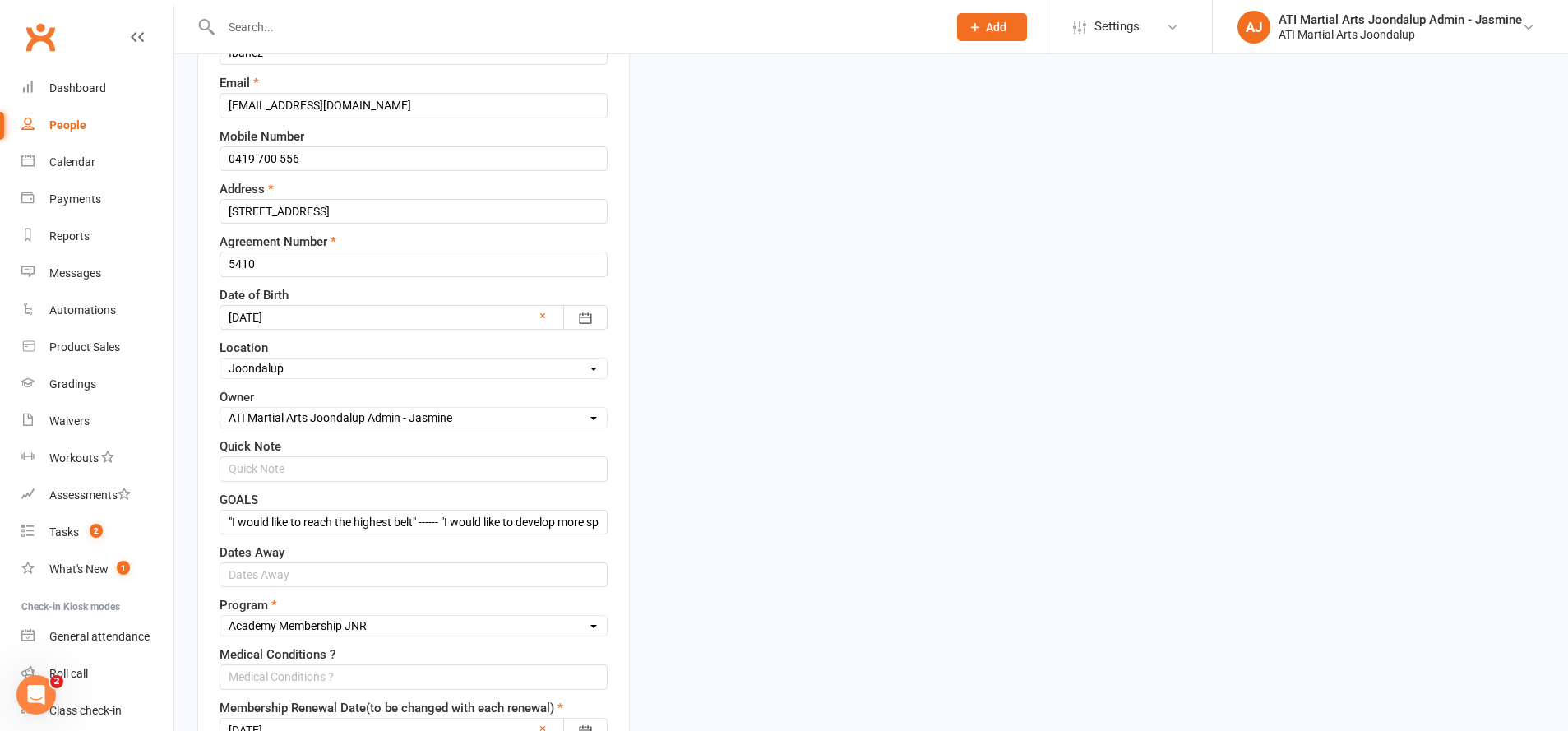
scroll to position [370, 0]
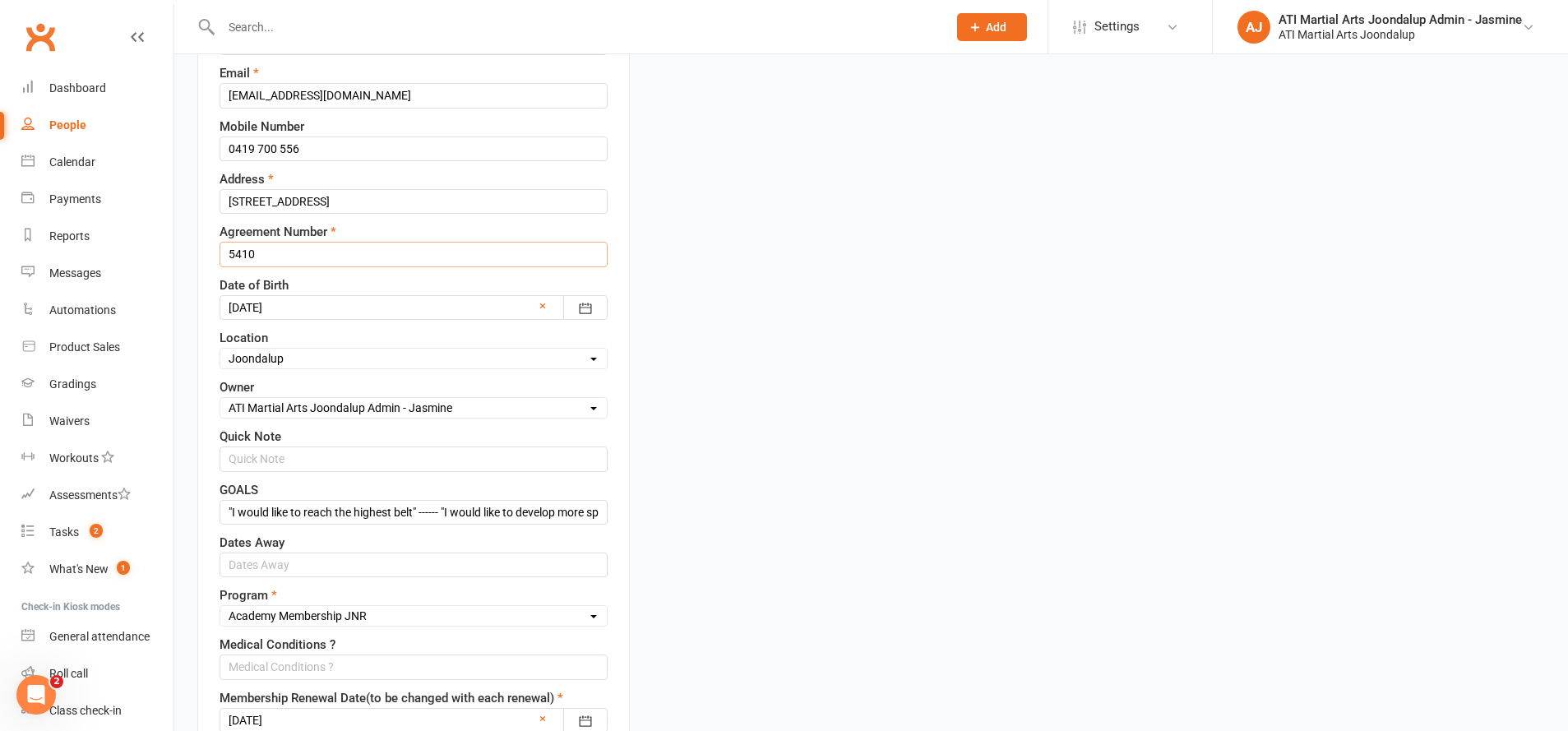
click at [412, 248] on input "5410" at bounding box center [413, 253] width 389 height 24
click at [410, 245] on input "5410" at bounding box center [413, 253] width 389 height 24
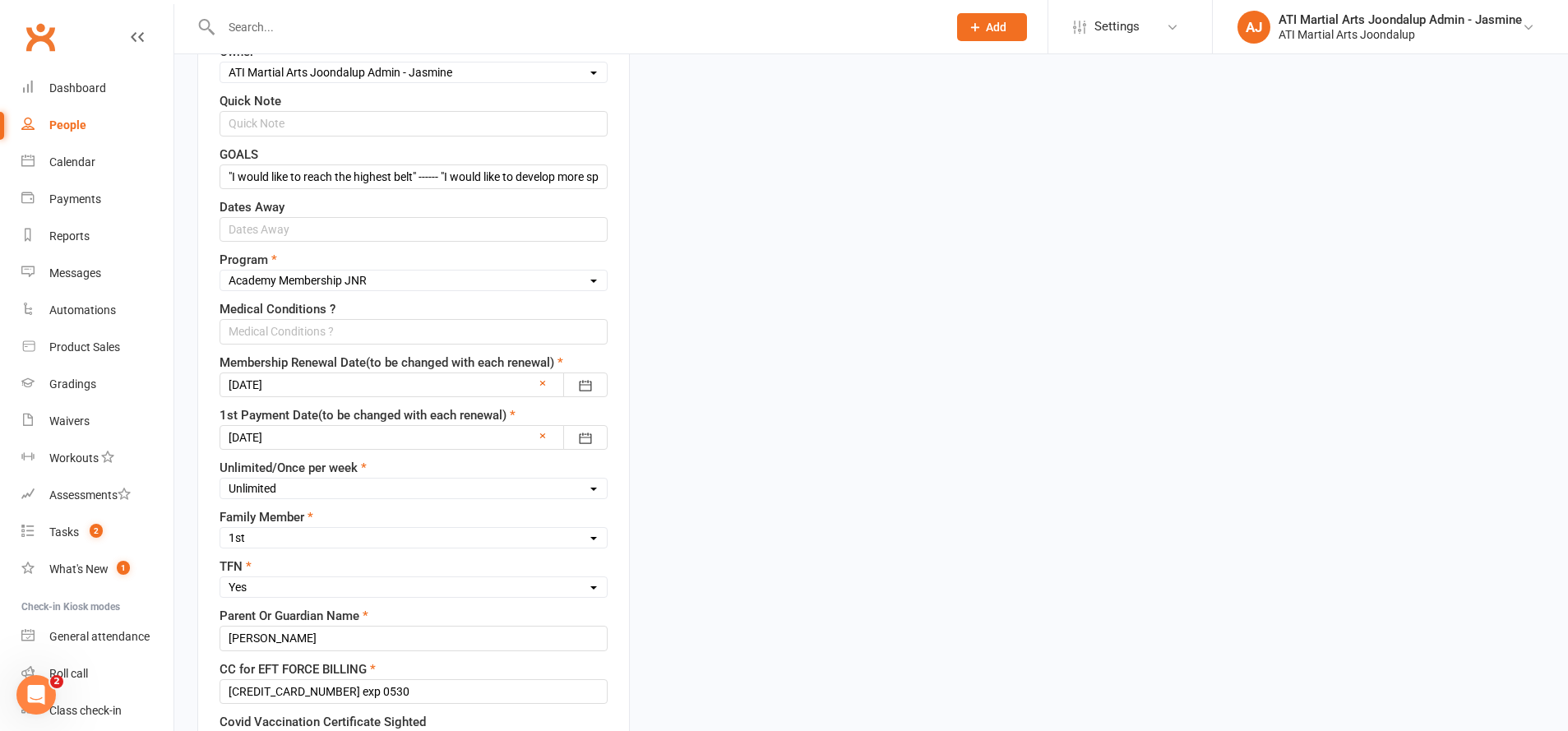
scroll to position [763, 0]
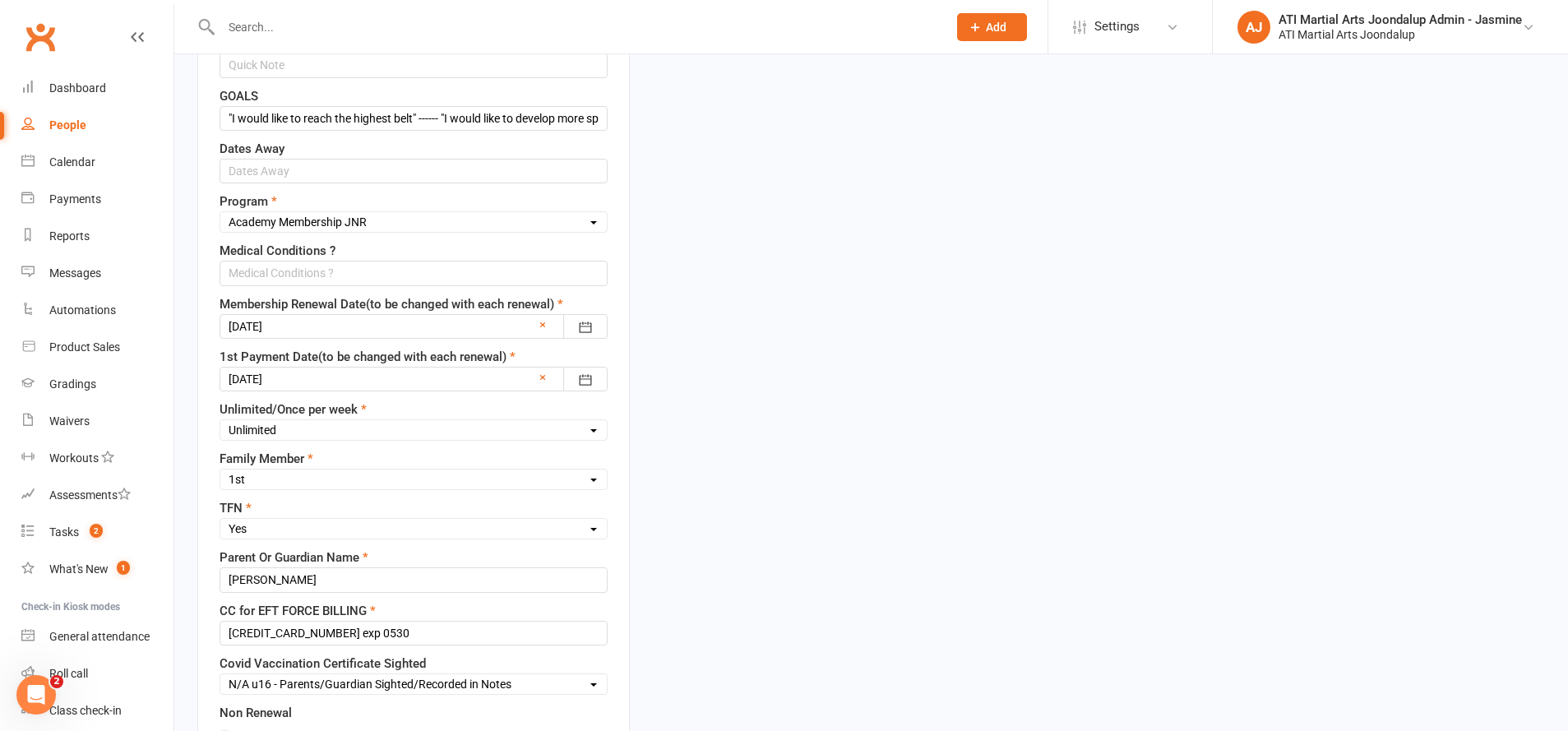
type input "6118"
click at [376, 316] on div at bounding box center [413, 326] width 389 height 24
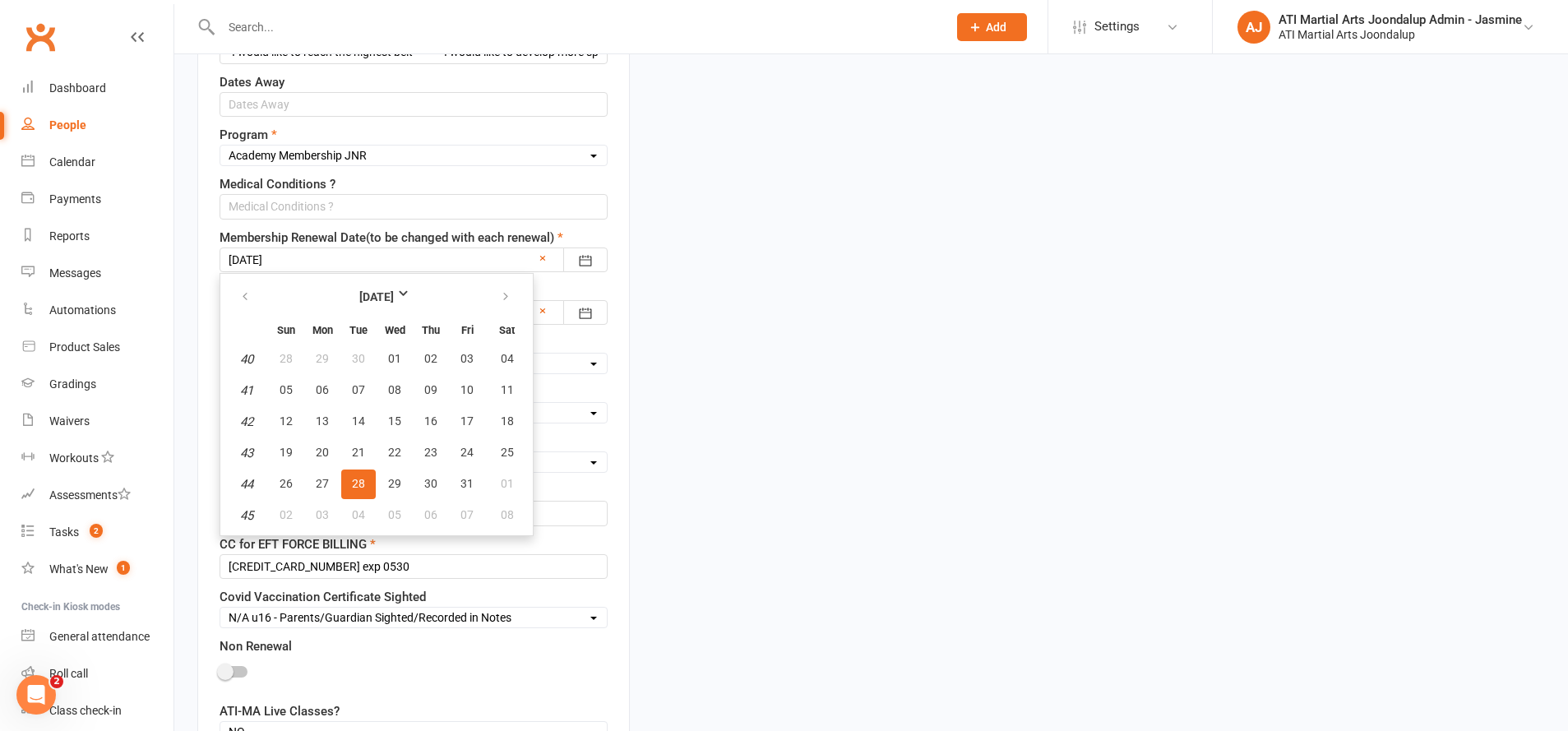
scroll to position [878, 0]
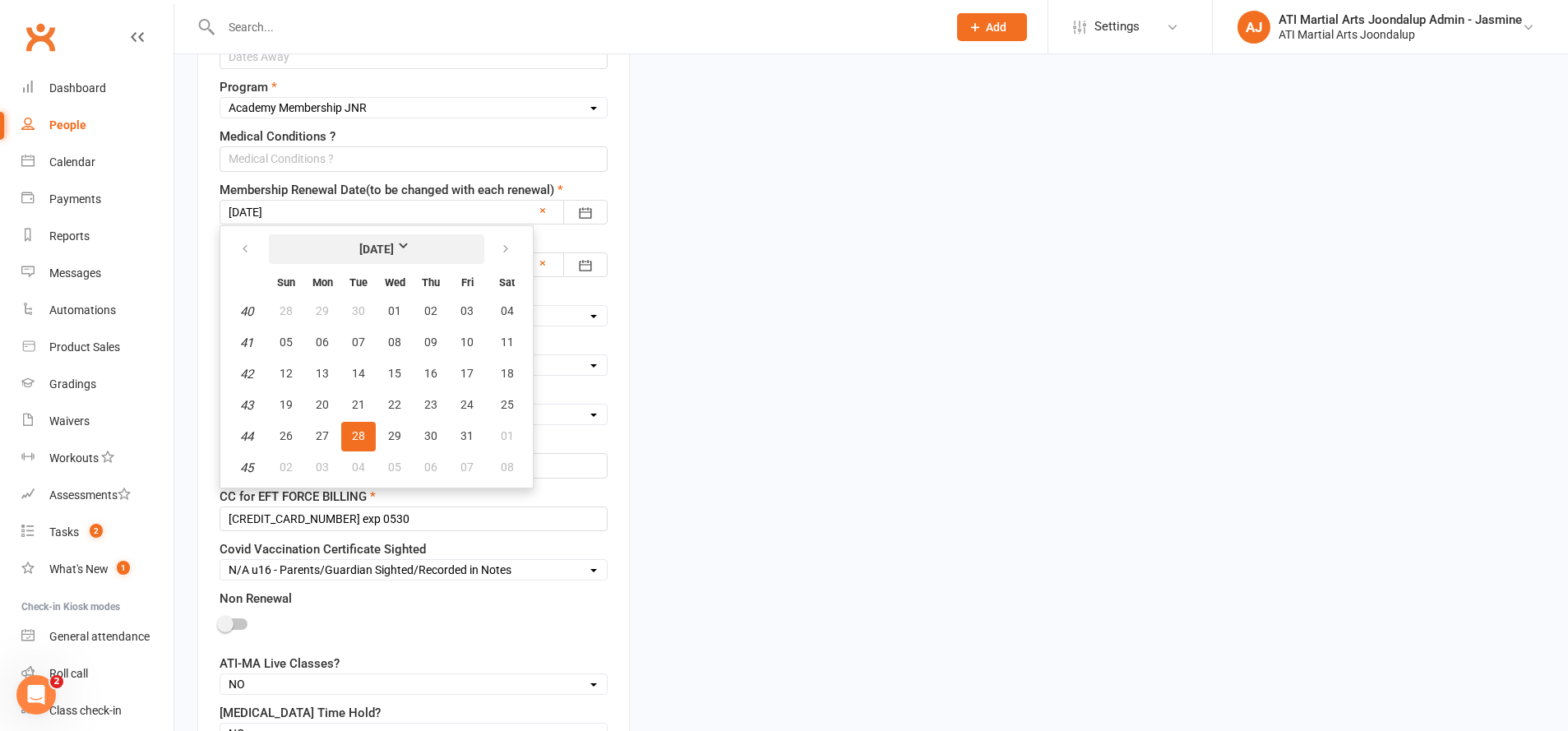
click at [385, 247] on strong "[DATE]" at bounding box center [377, 249] width 95 height 18
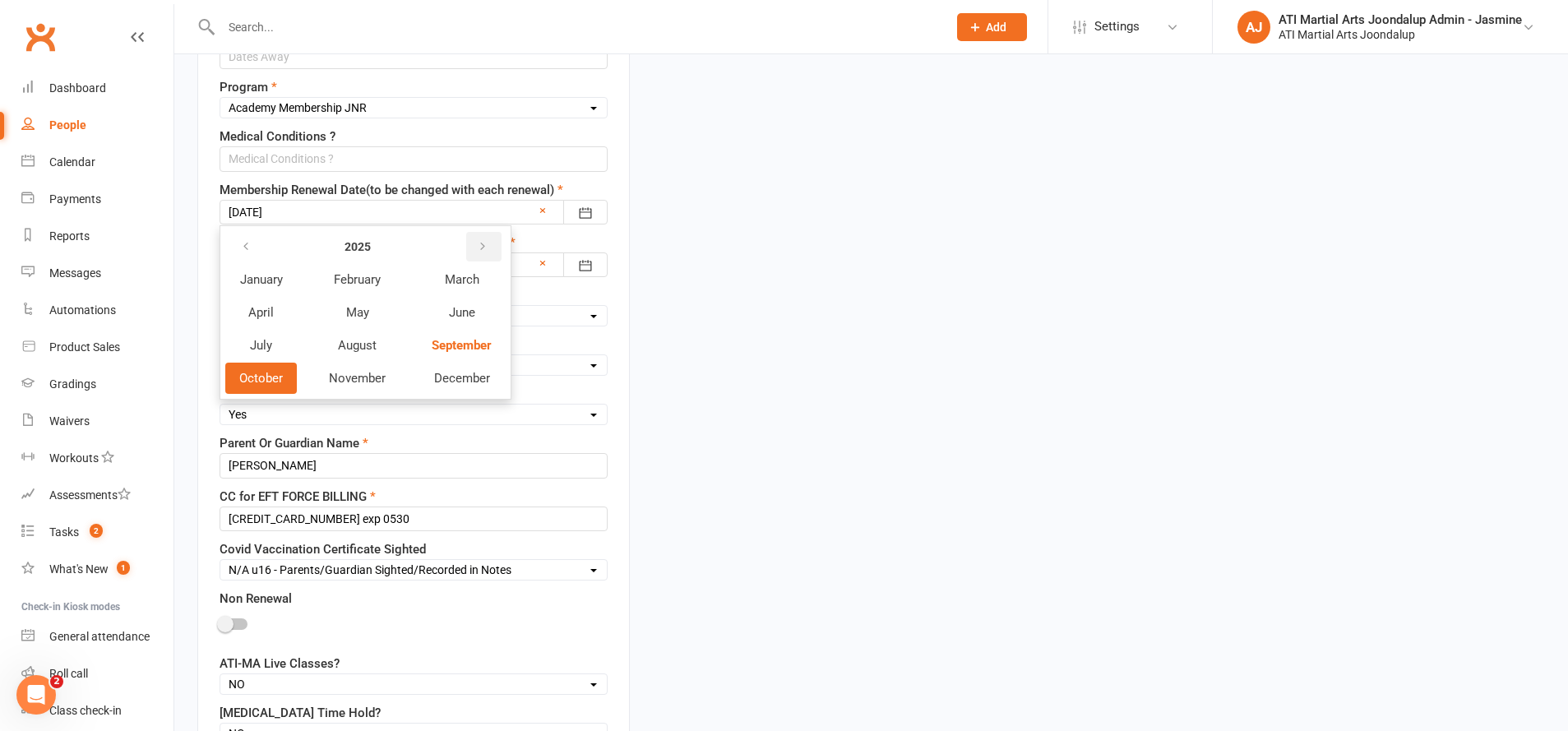
click at [482, 247] on icon "button" at bounding box center [483, 246] width 12 height 13
click at [477, 338] on span "September" at bounding box center [461, 344] width 59 height 15
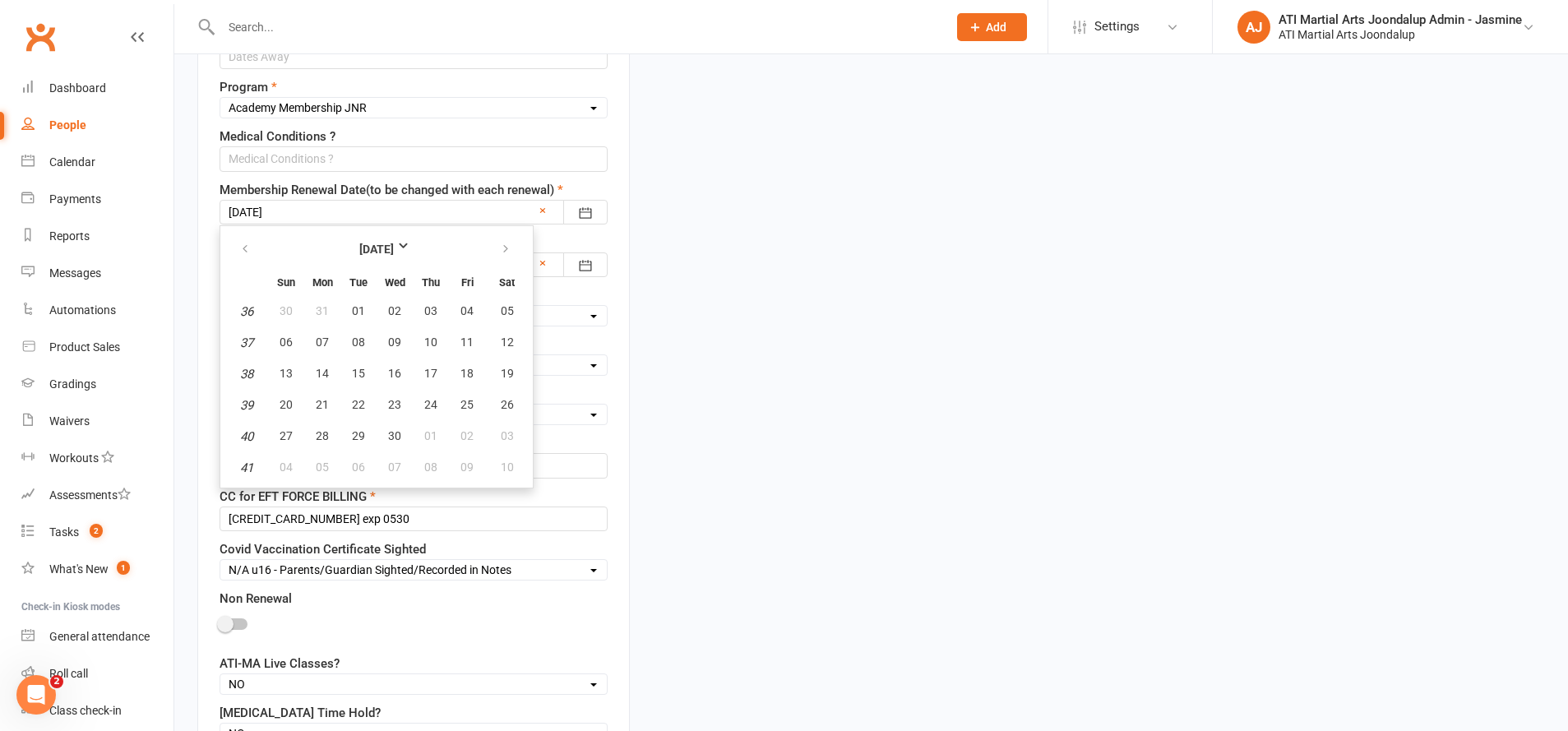
drag, startPoint x: 465, startPoint y: 394, endPoint x: 450, endPoint y: 384, distance: 18.0
click at [465, 398] on span "25" at bounding box center [466, 404] width 13 height 13
type input "[DATE]"
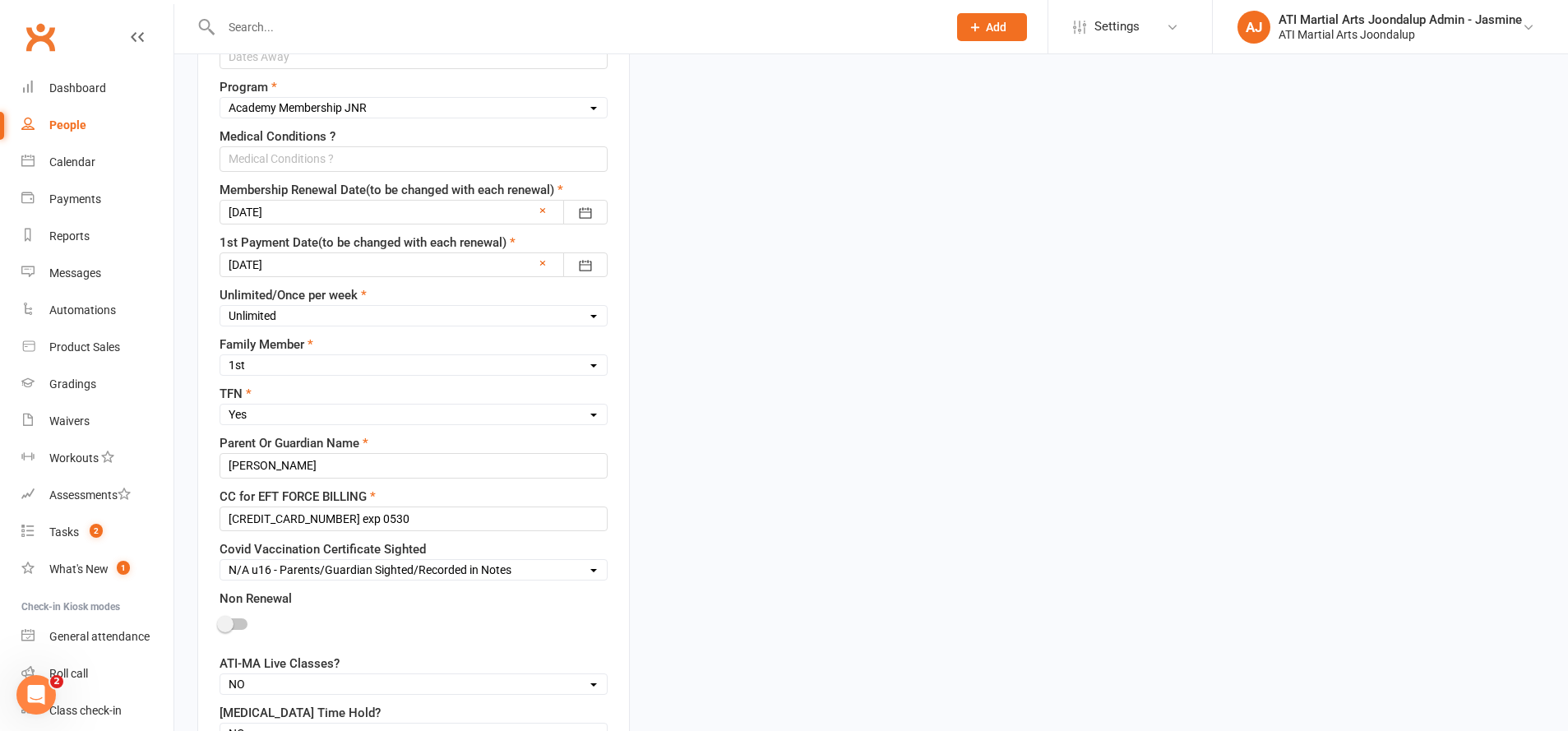
click at [321, 254] on div at bounding box center [413, 264] width 389 height 24
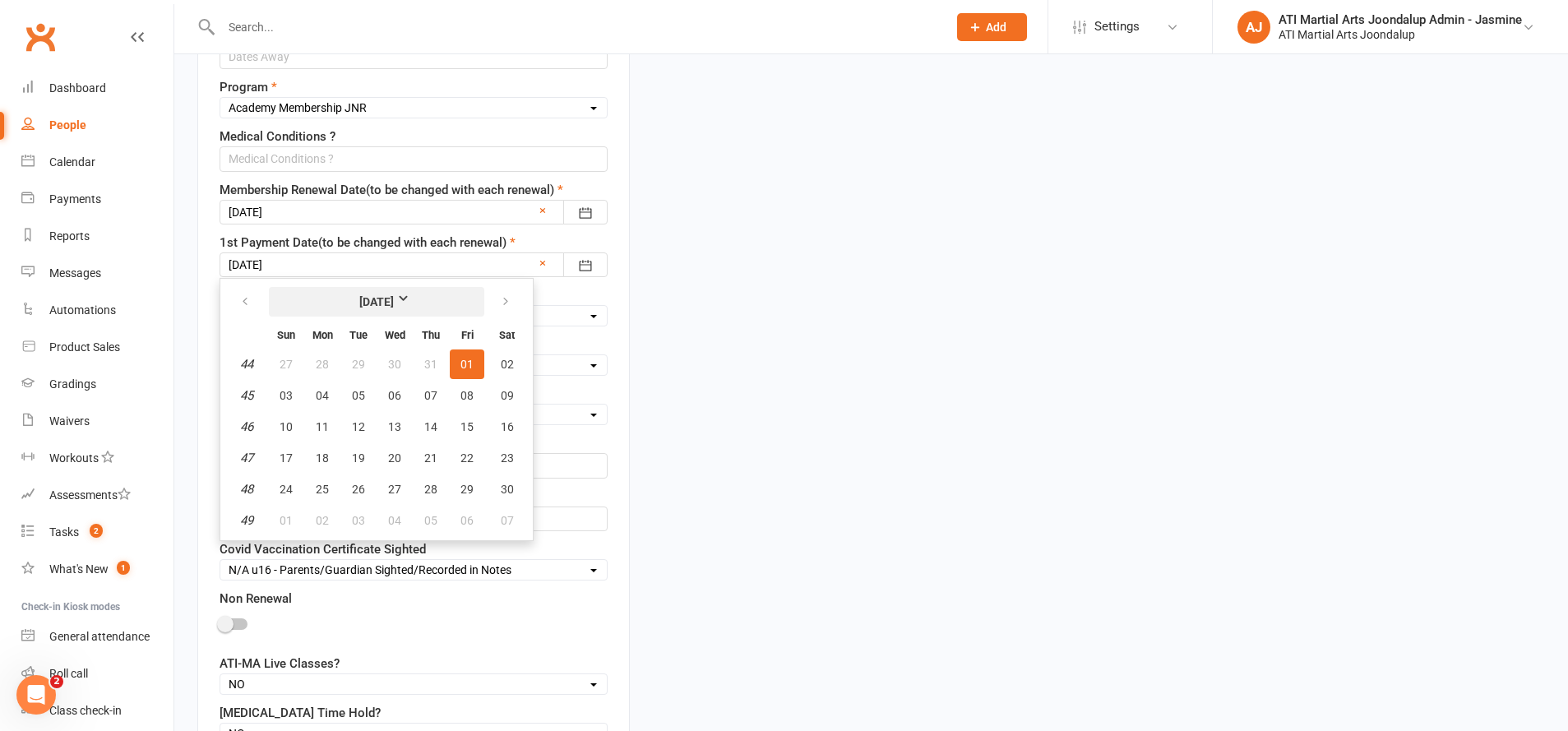
click at [408, 287] on button "[DATE]" at bounding box center [377, 301] width 215 height 29
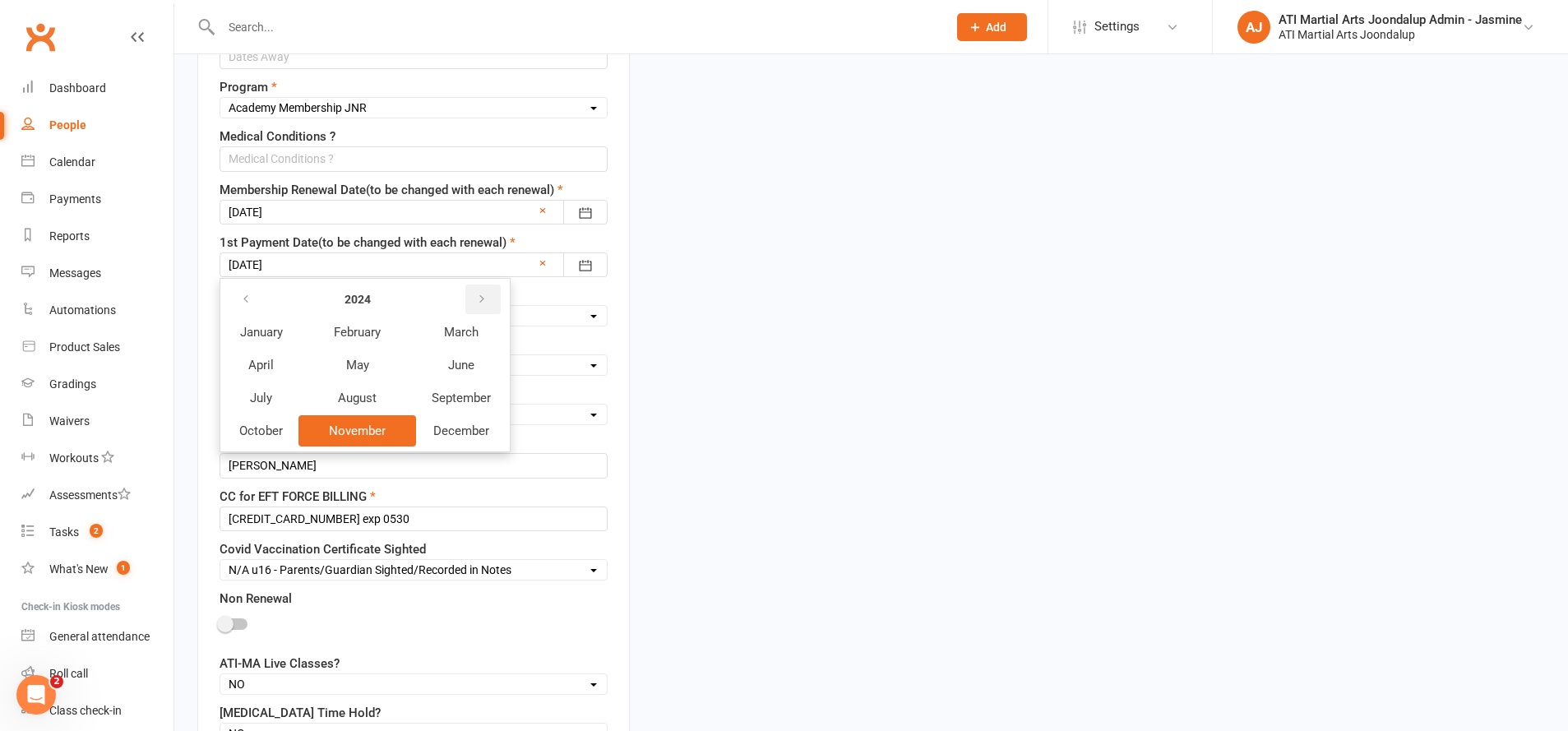
click at [485, 298] on icon "button" at bounding box center [482, 298] width 12 height 13
click at [294, 418] on button "October" at bounding box center [260, 431] width 71 height 31
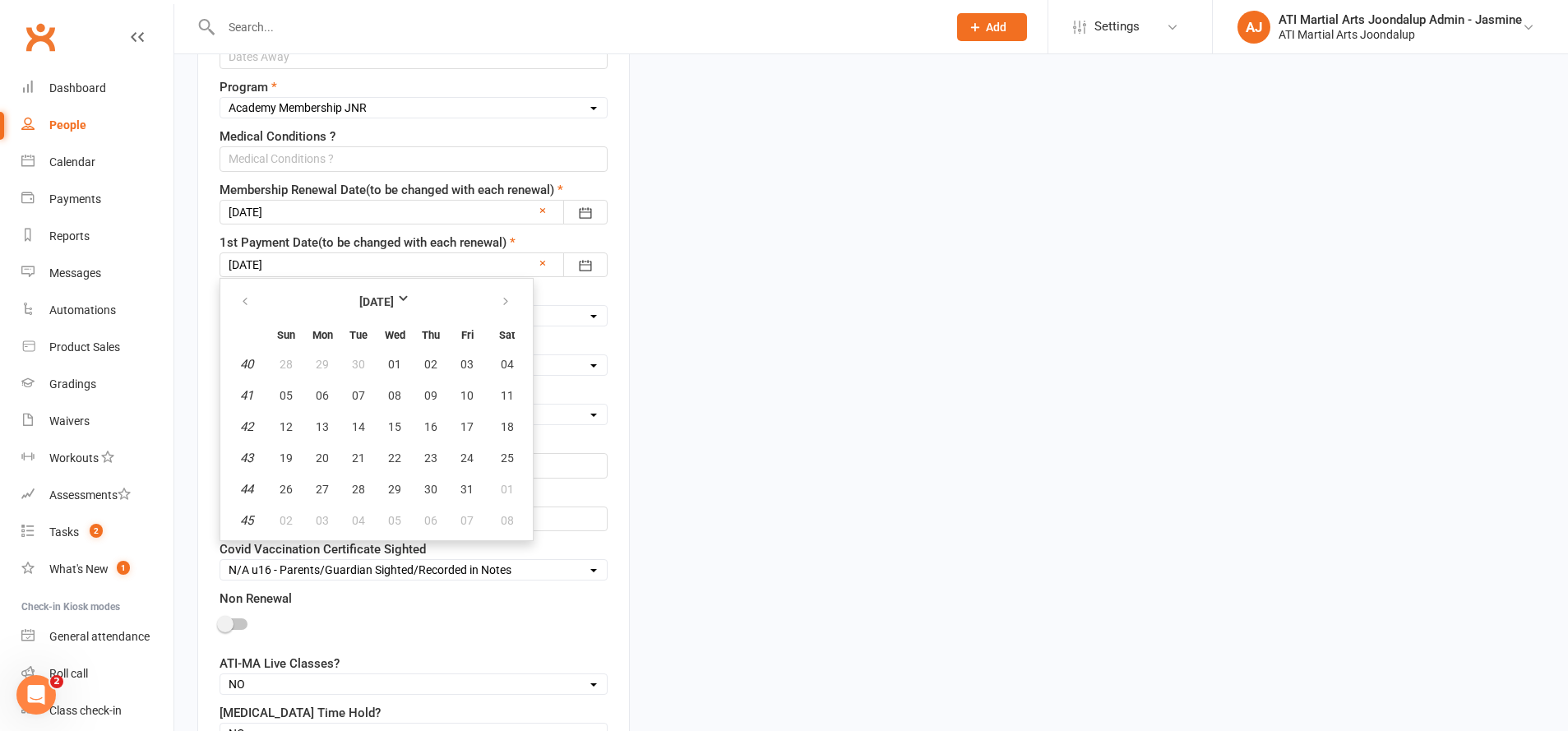
drag, startPoint x: 465, startPoint y: 474, endPoint x: 451, endPoint y: 462, distance: 18.4
click at [465, 475] on button "31" at bounding box center [467, 489] width 34 height 29
type input "[DATE]"
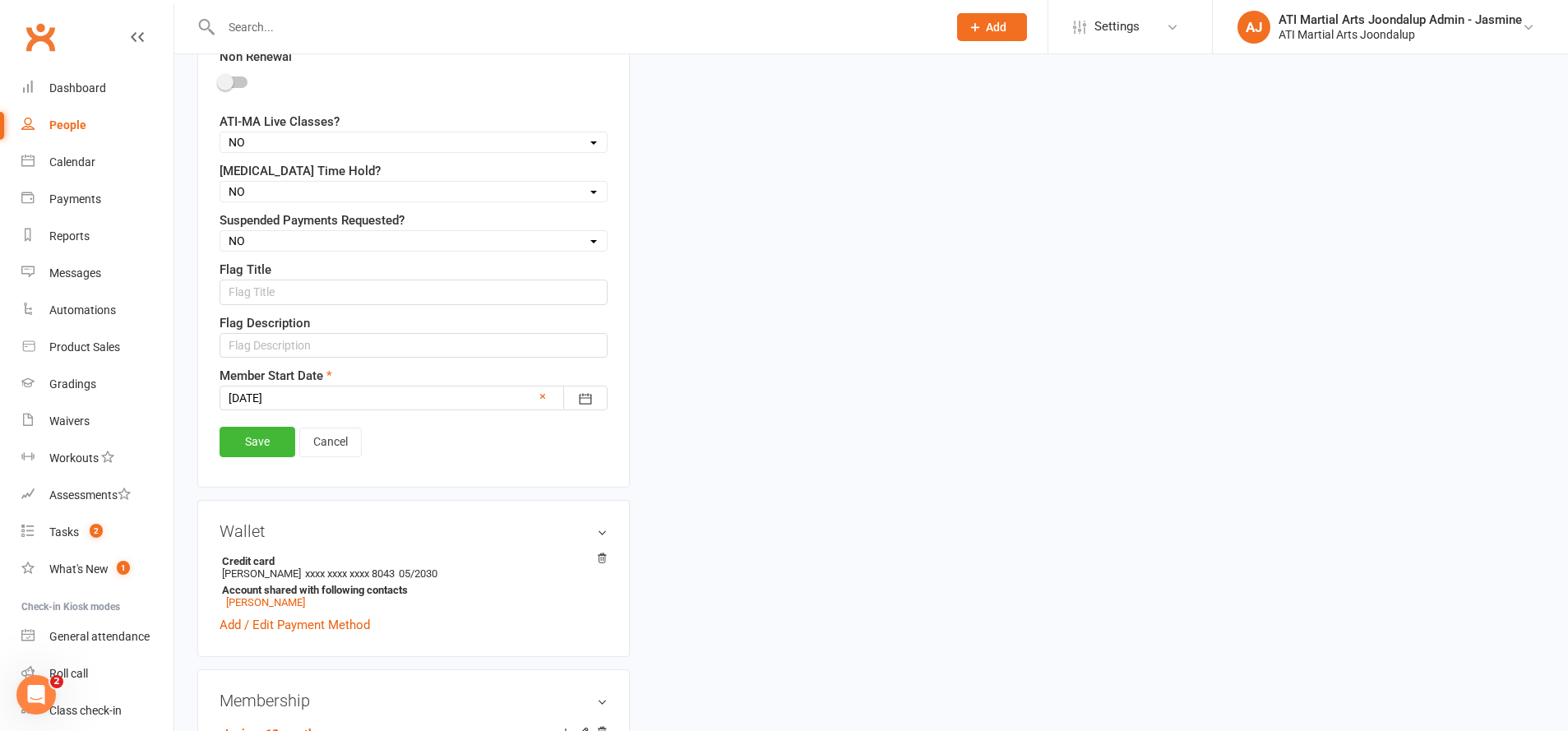
scroll to position [1485, 0]
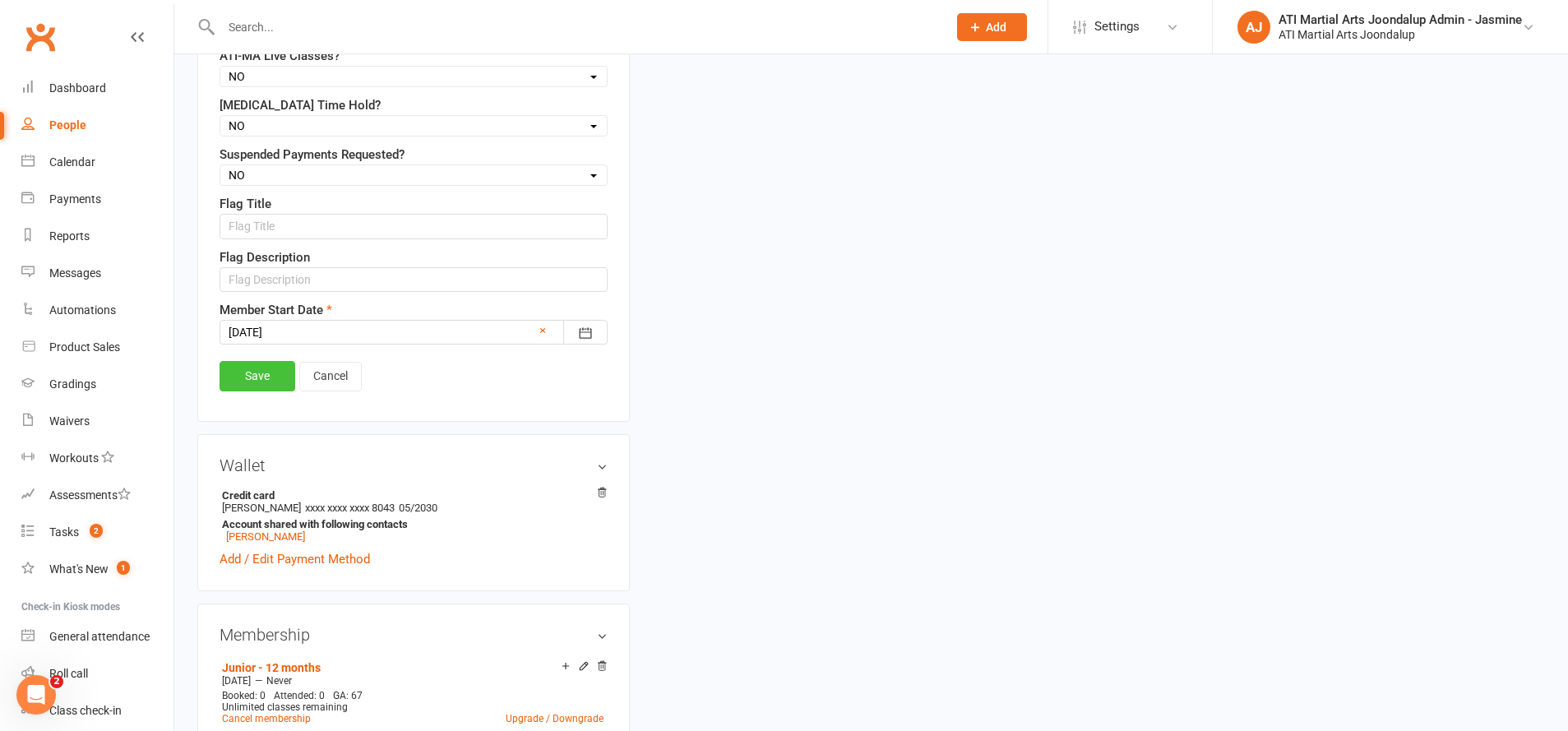
click at [259, 363] on link "Save" at bounding box center [256, 376] width 75 height 29
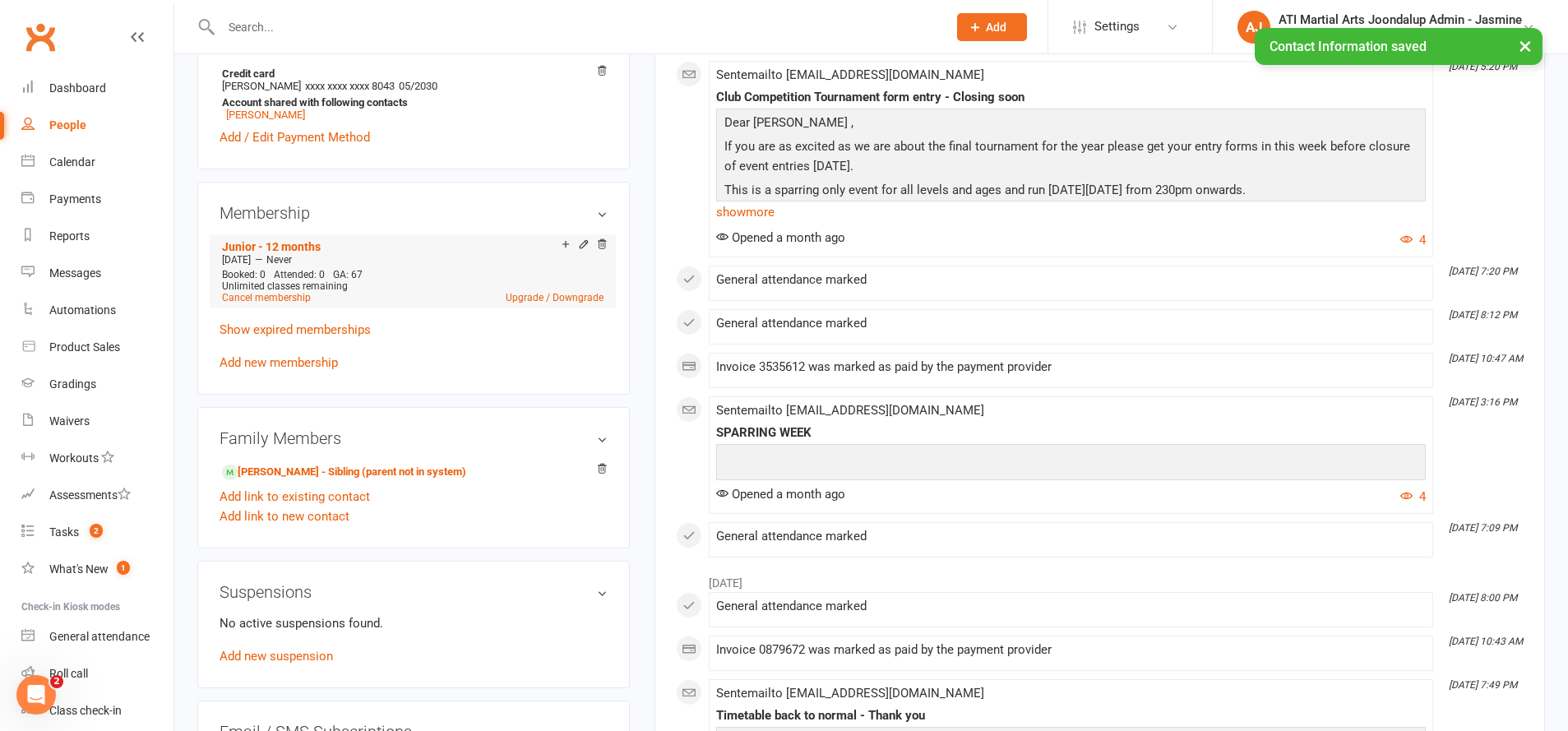
scroll to position [1297, 2]
click at [289, 296] on link "Cancel membership" at bounding box center [266, 298] width 89 height 12
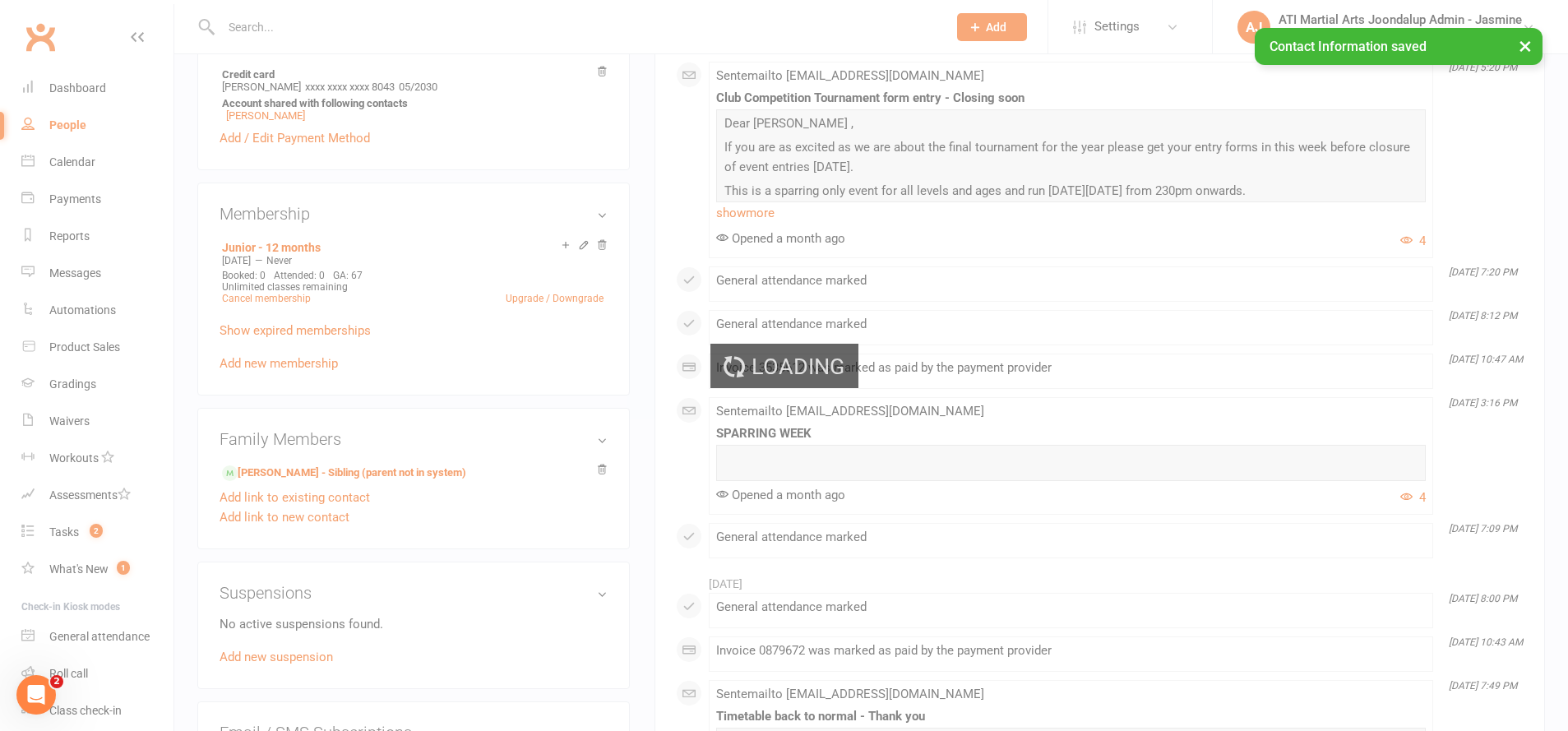
scroll to position [1297, 0]
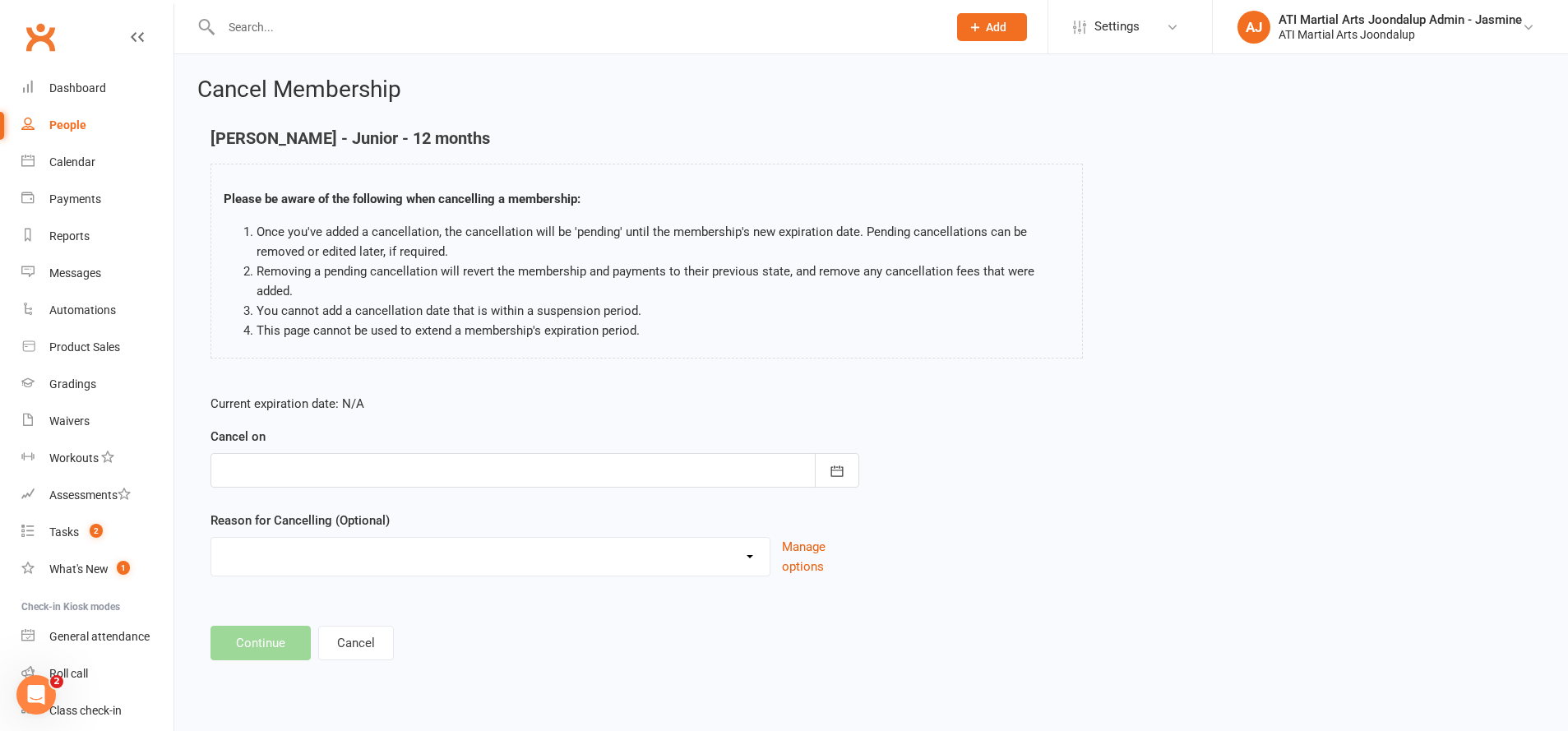
drag, startPoint x: 453, startPoint y: 465, endPoint x: 465, endPoint y: 460, distance: 13.0
click at [455, 465] on div at bounding box center [534, 470] width 649 height 34
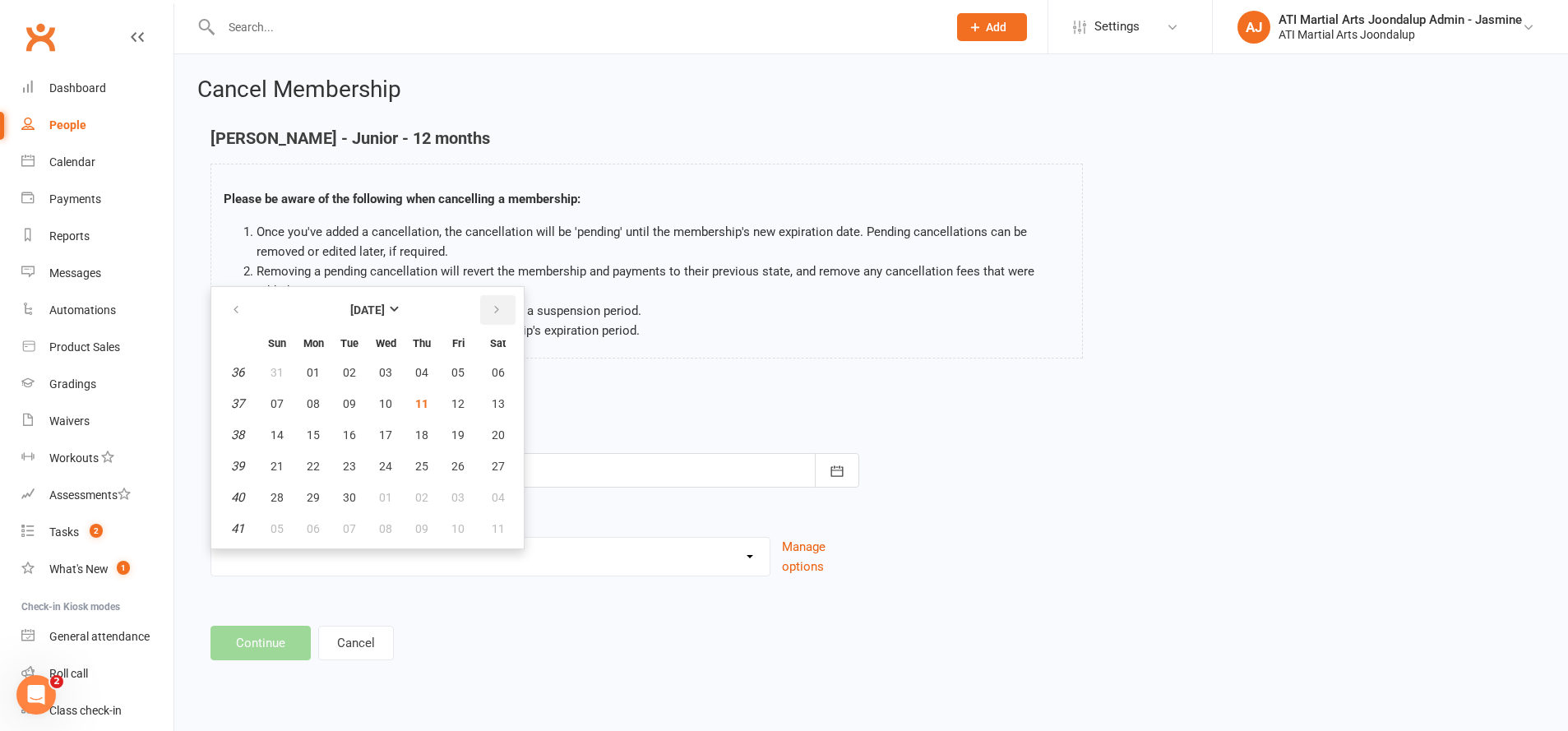
click at [500, 309] on icon "button" at bounding box center [497, 309] width 12 height 13
click at [394, 496] on button "29" at bounding box center [385, 497] width 34 height 29
type input "[DATE]"
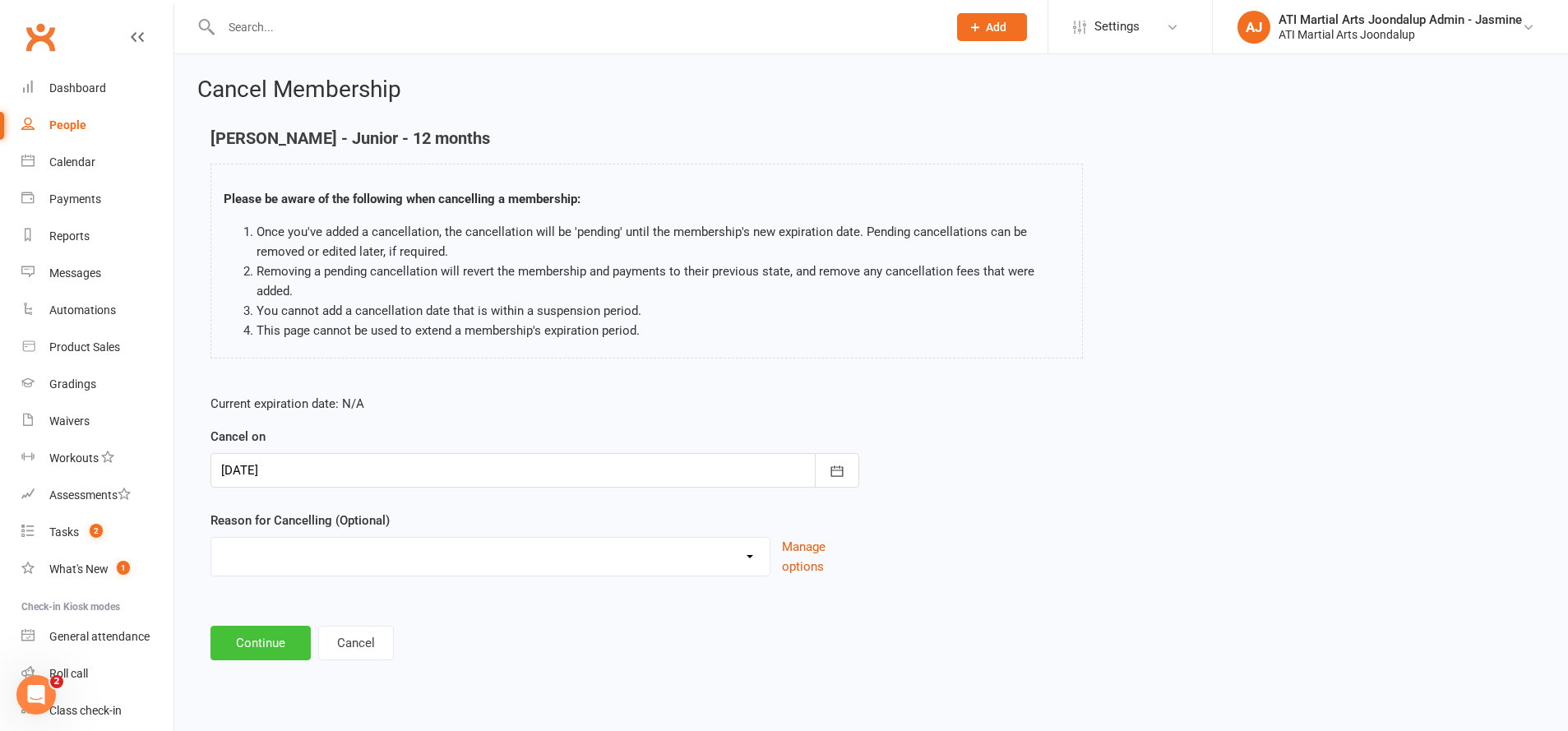
click at [275, 652] on button "Continue" at bounding box center [260, 642] width 100 height 34
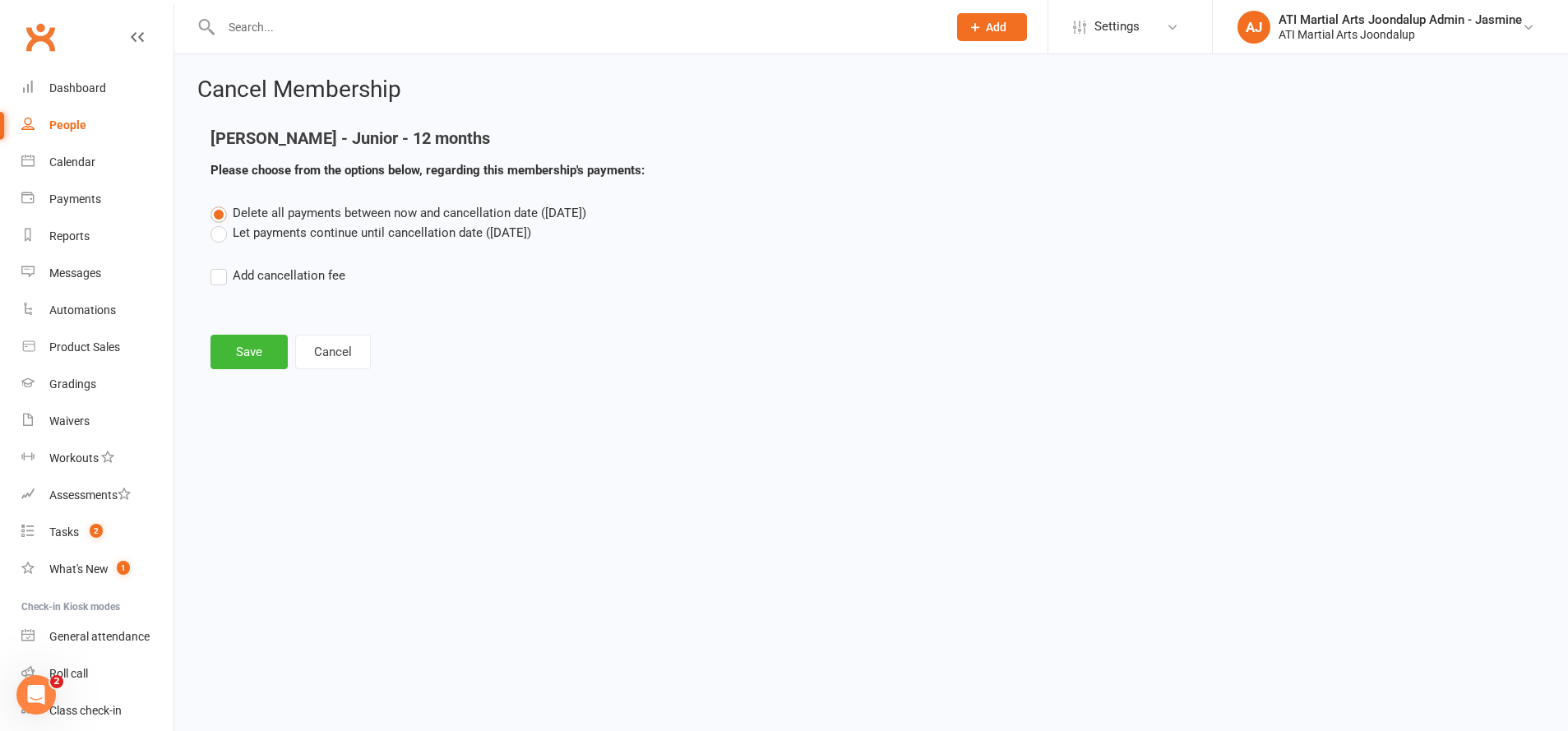
drag, startPoint x: 293, startPoint y: 229, endPoint x: 270, endPoint y: 275, distance: 51.4
click at [293, 229] on label "Let payments continue until cancellation date ([DATE])" at bounding box center [371, 233] width 321 height 20
click at [221, 223] on input "Let payments continue until cancellation date ([DATE])" at bounding box center [215, 223] width 11 height 0
click at [250, 348] on button "Save" at bounding box center [249, 351] width 77 height 34
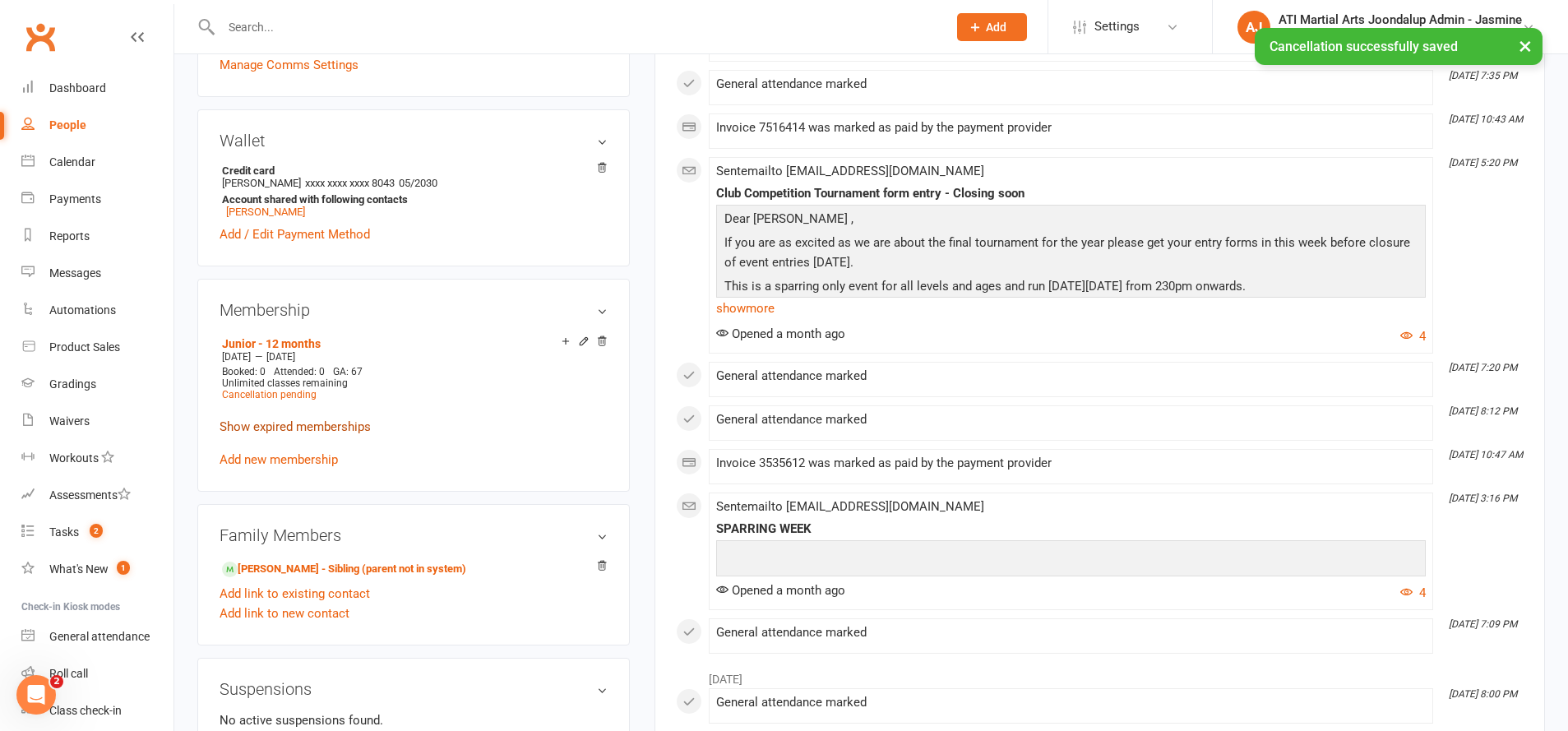
scroll to position [1288, 0]
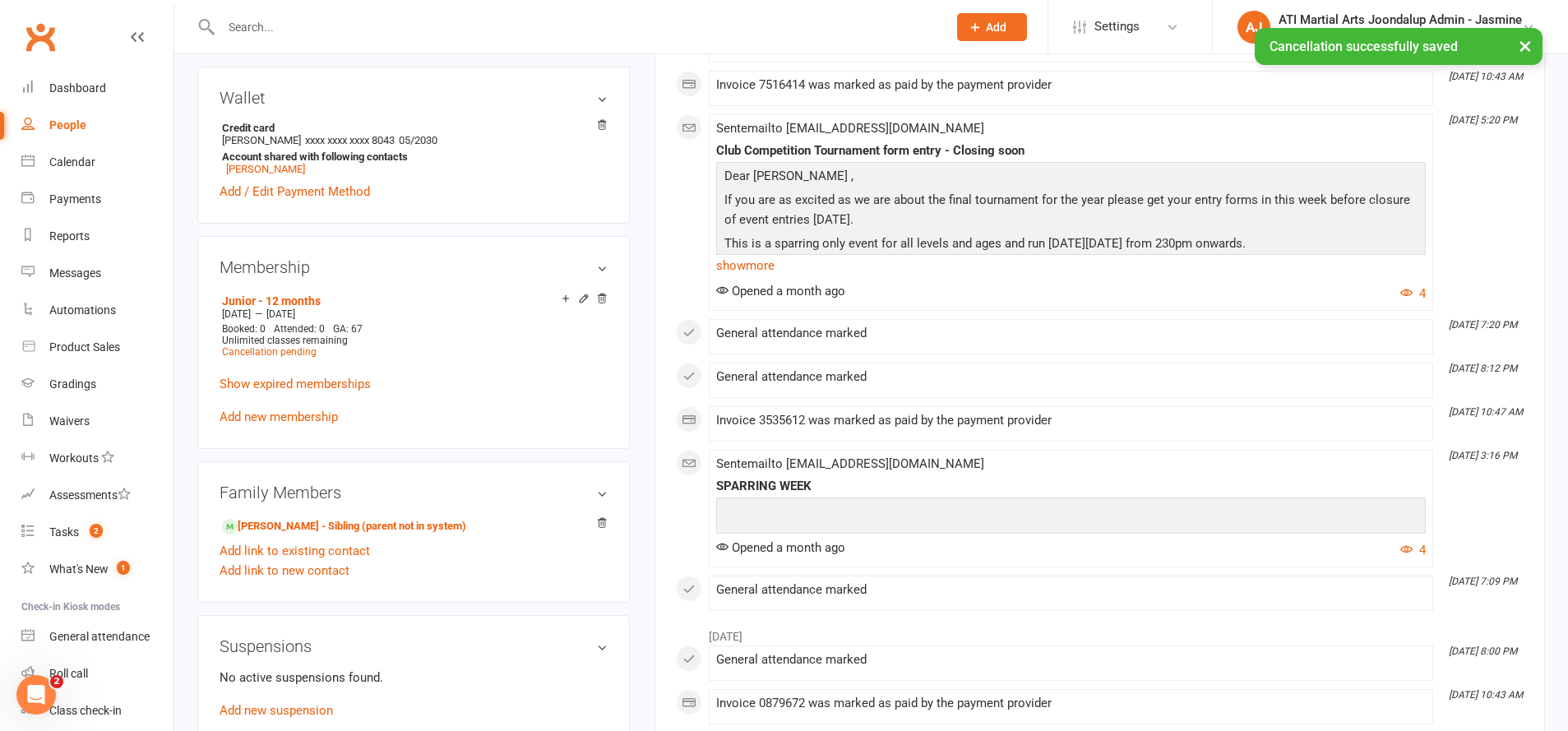
click at [298, 420] on div "Junior - 12 months [DATE] — [DATE] Booked: 0 Attended: 0 GA: 67 Unlimited class…" at bounding box center [413, 357] width 389 height 137
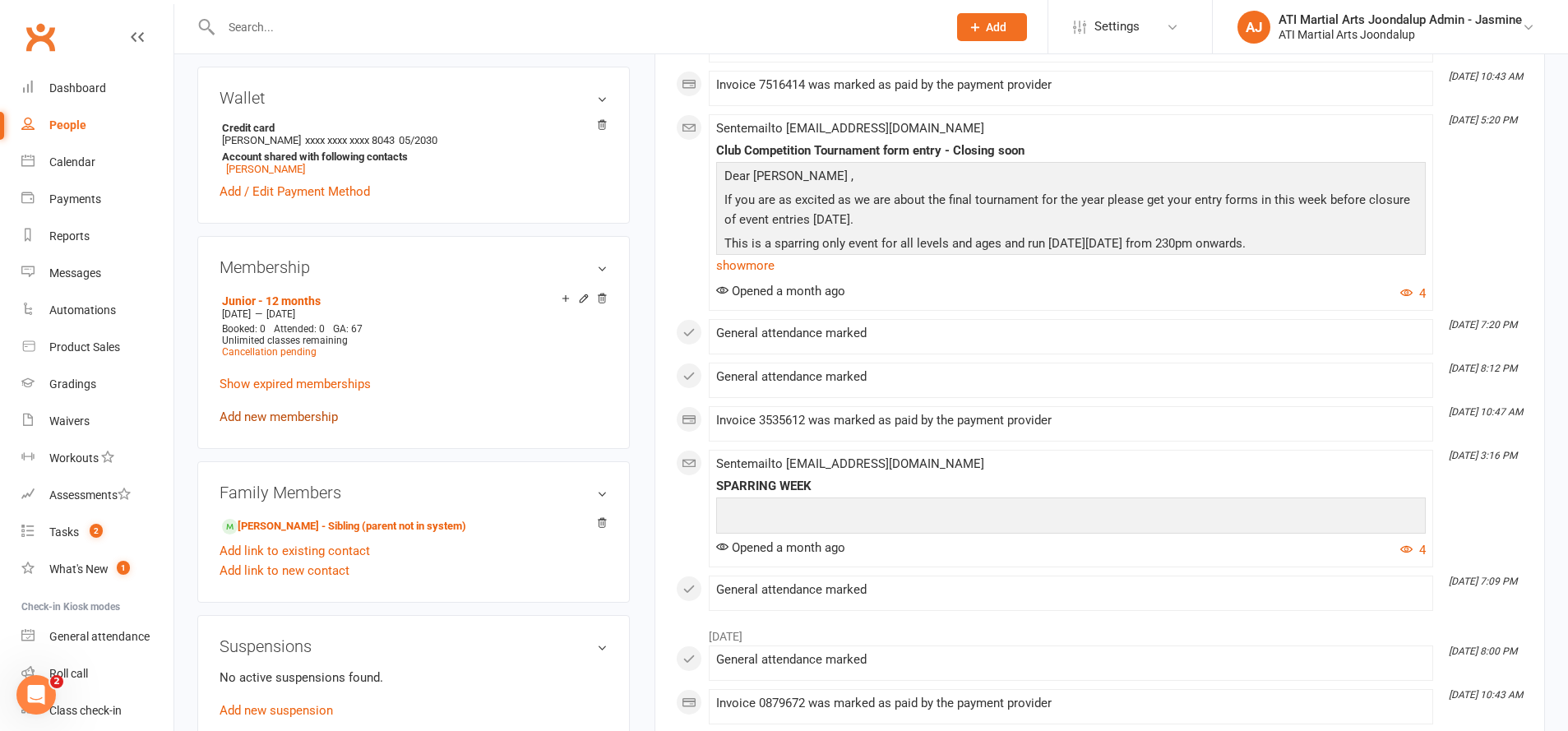
click at [300, 413] on link "Add new membership" at bounding box center [278, 416] width 118 height 15
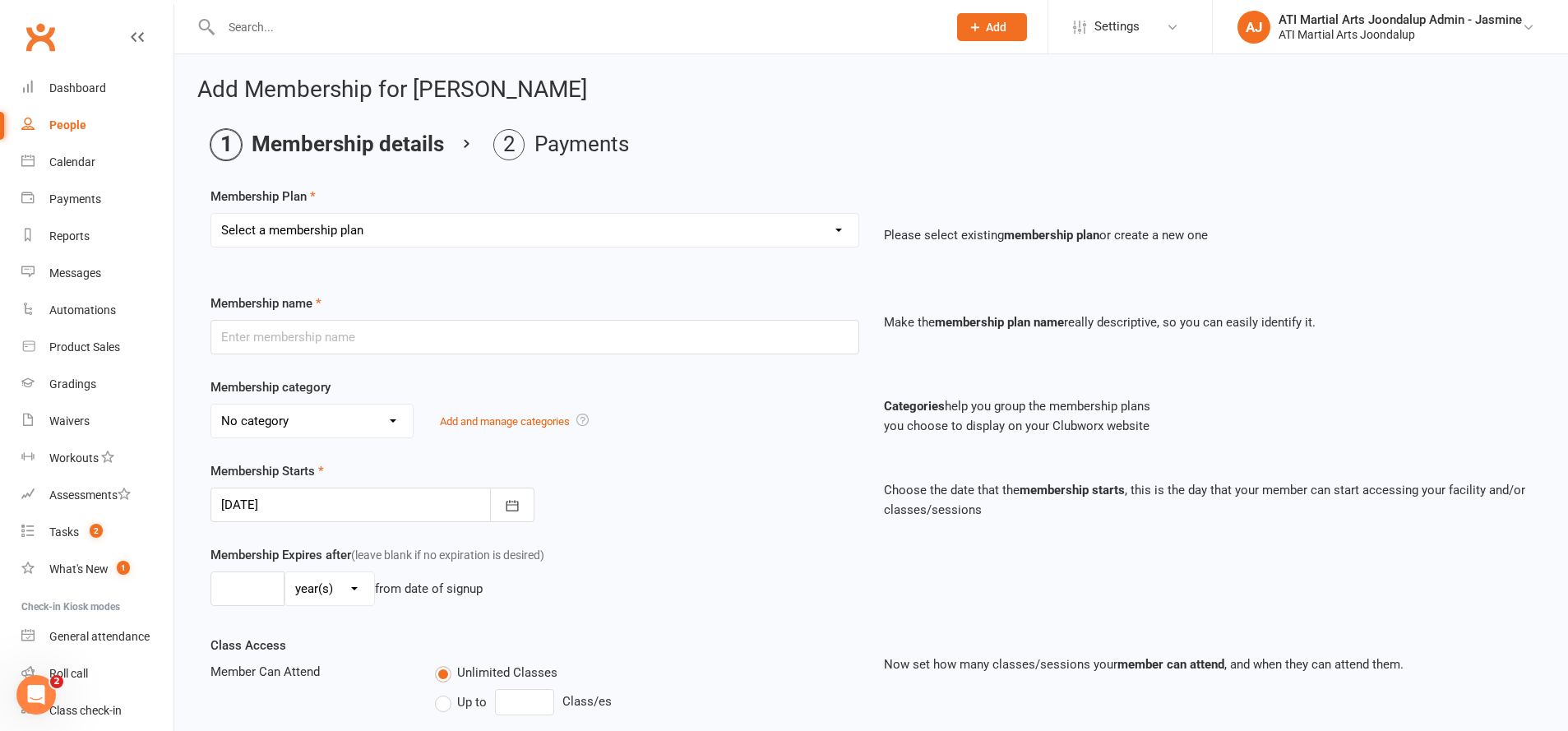
select select "6"
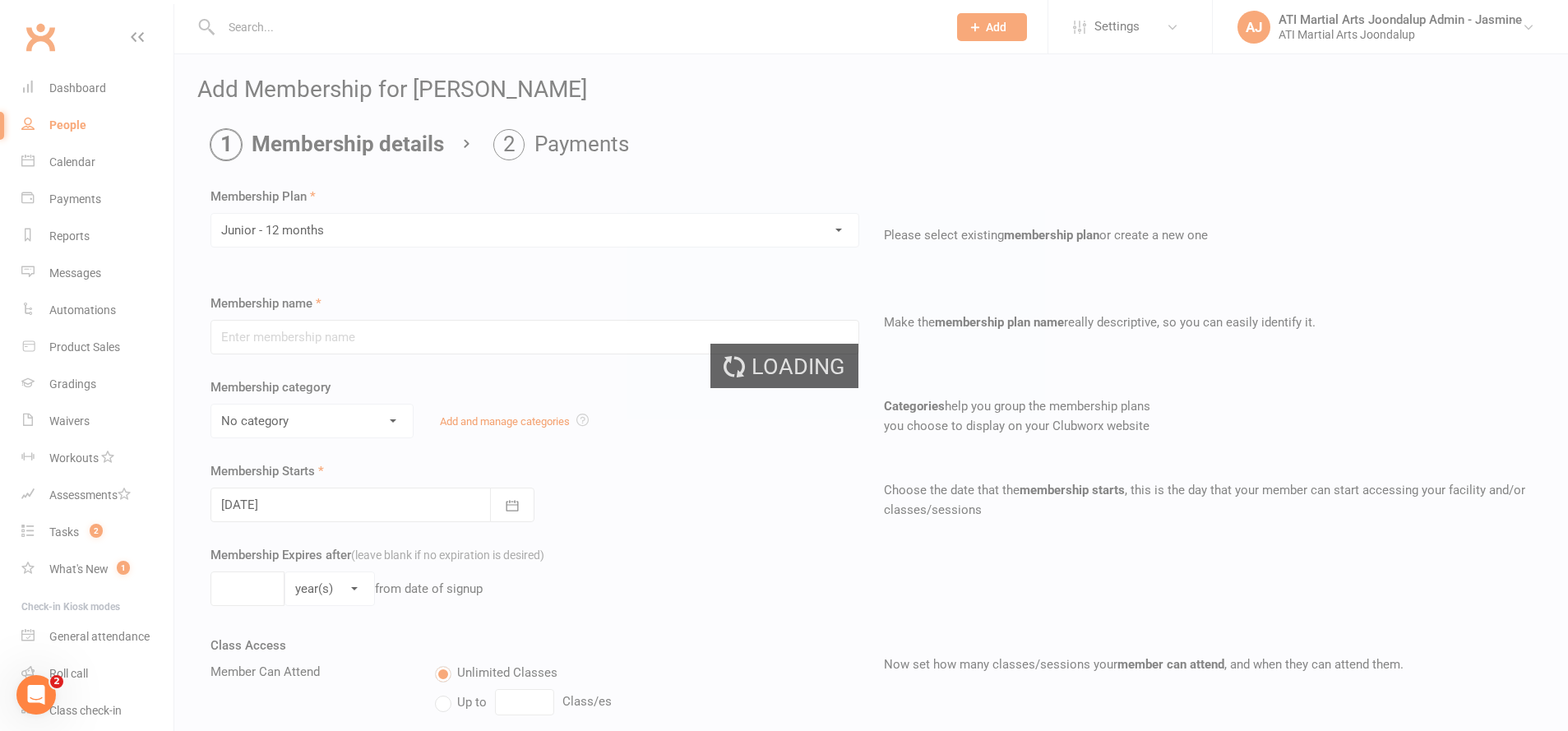
type input "Junior - 12 months"
select select "1"
type input "0"
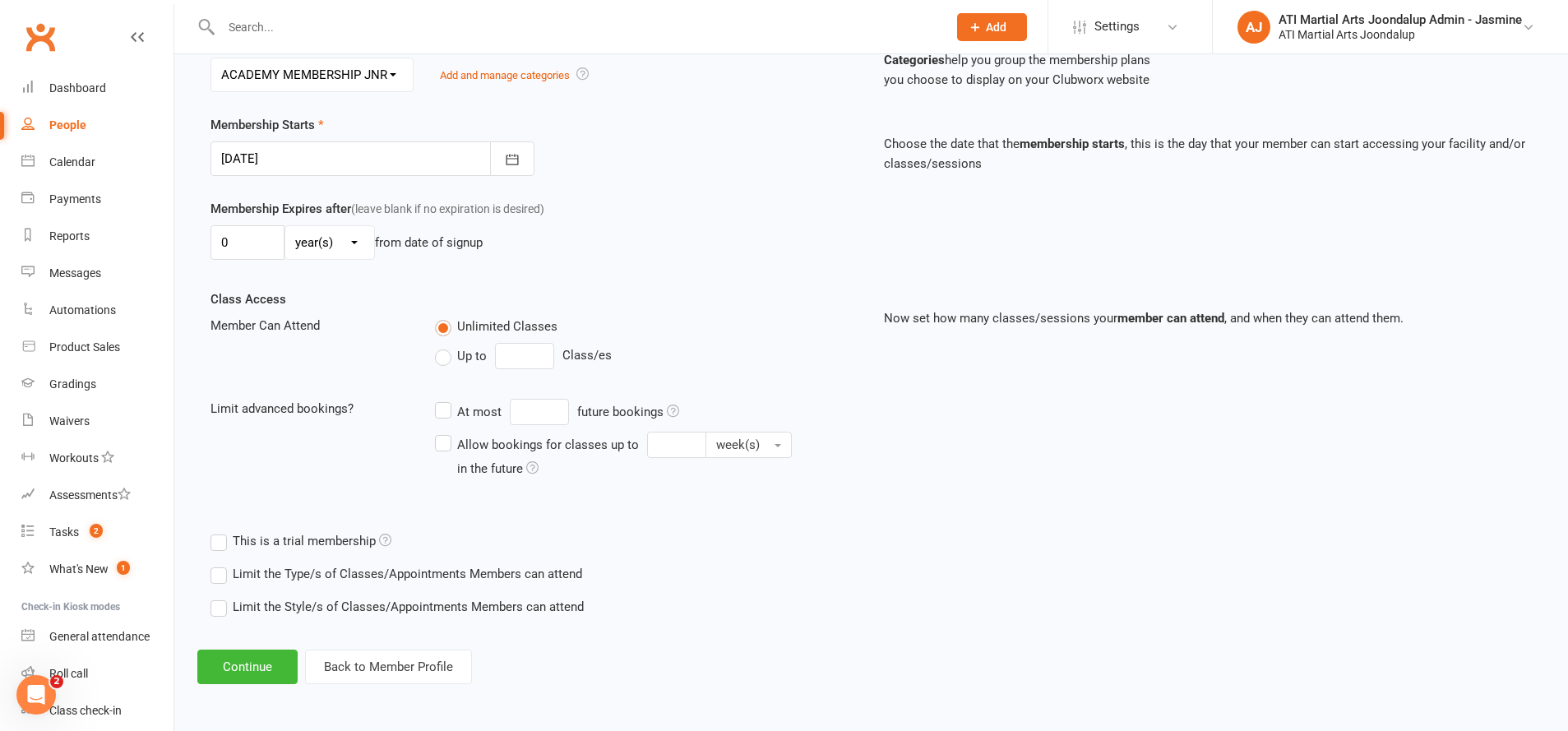
scroll to position [345, 0]
click at [371, 160] on div at bounding box center [372, 159] width 324 height 34
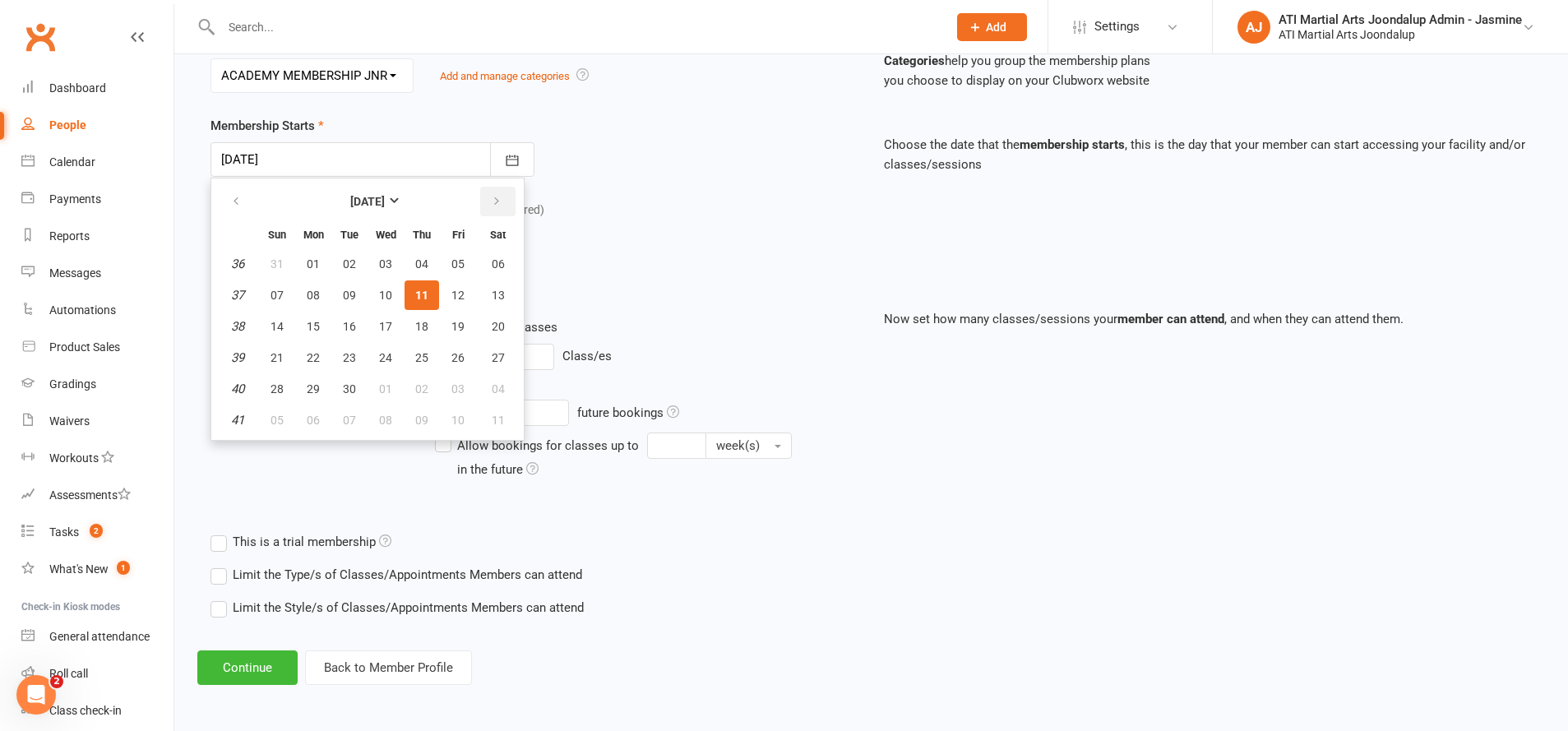
click at [504, 204] on button "button" at bounding box center [498, 202] width 35 height 29
click at [364, 383] on button "28" at bounding box center [348, 388] width 34 height 29
type input "[DATE]"
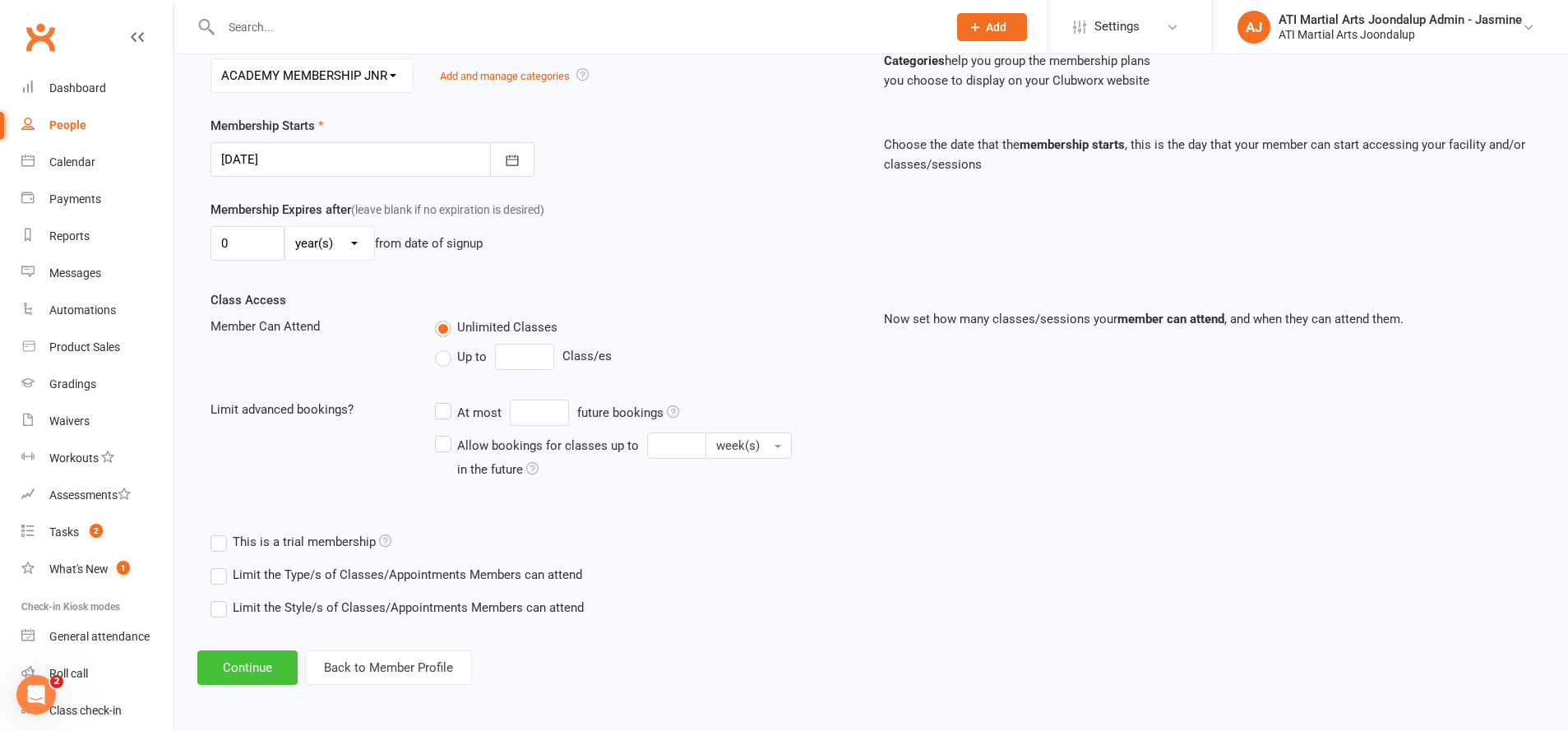
click at [237, 671] on button "Continue" at bounding box center [248, 667] width 100 height 34
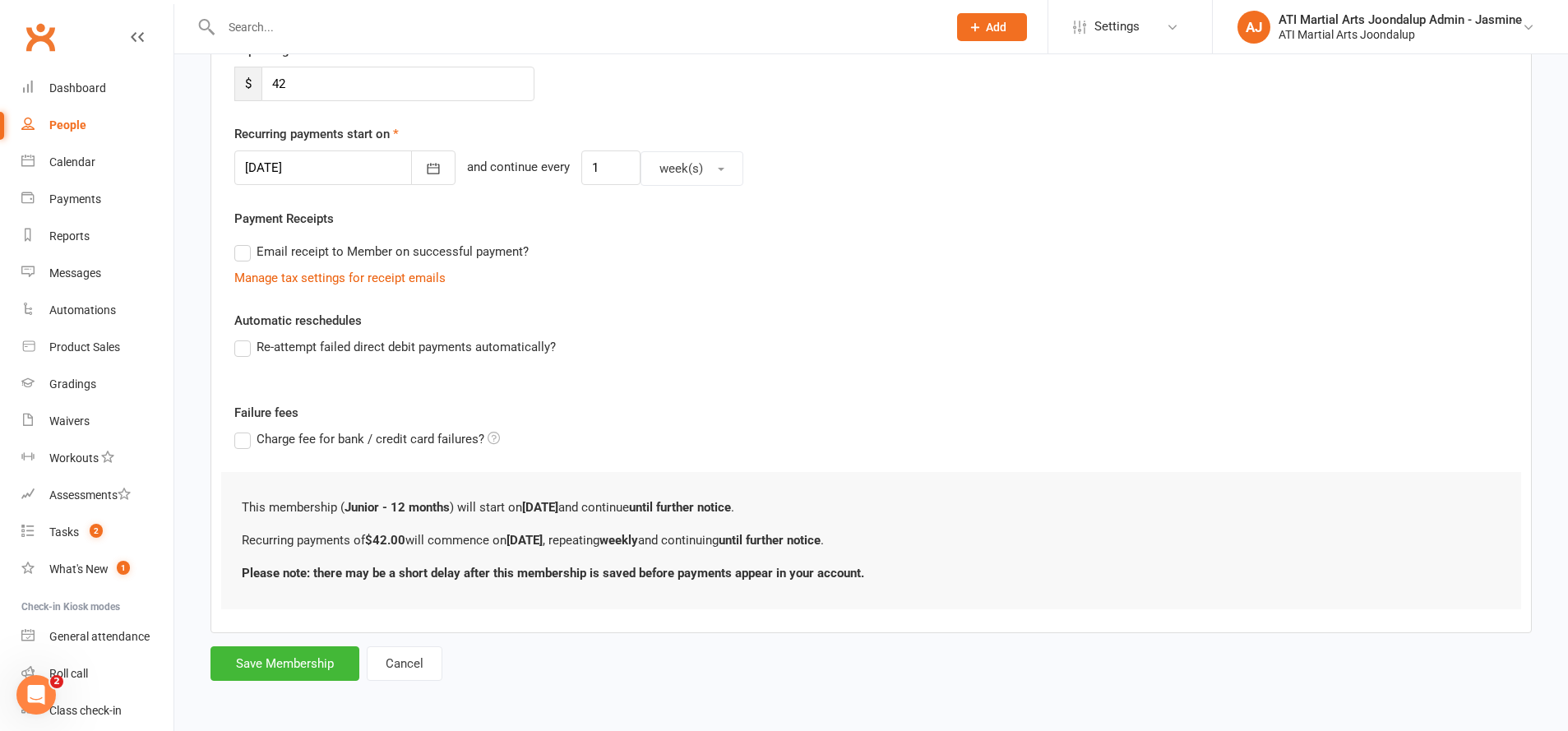
scroll to position [0, 0]
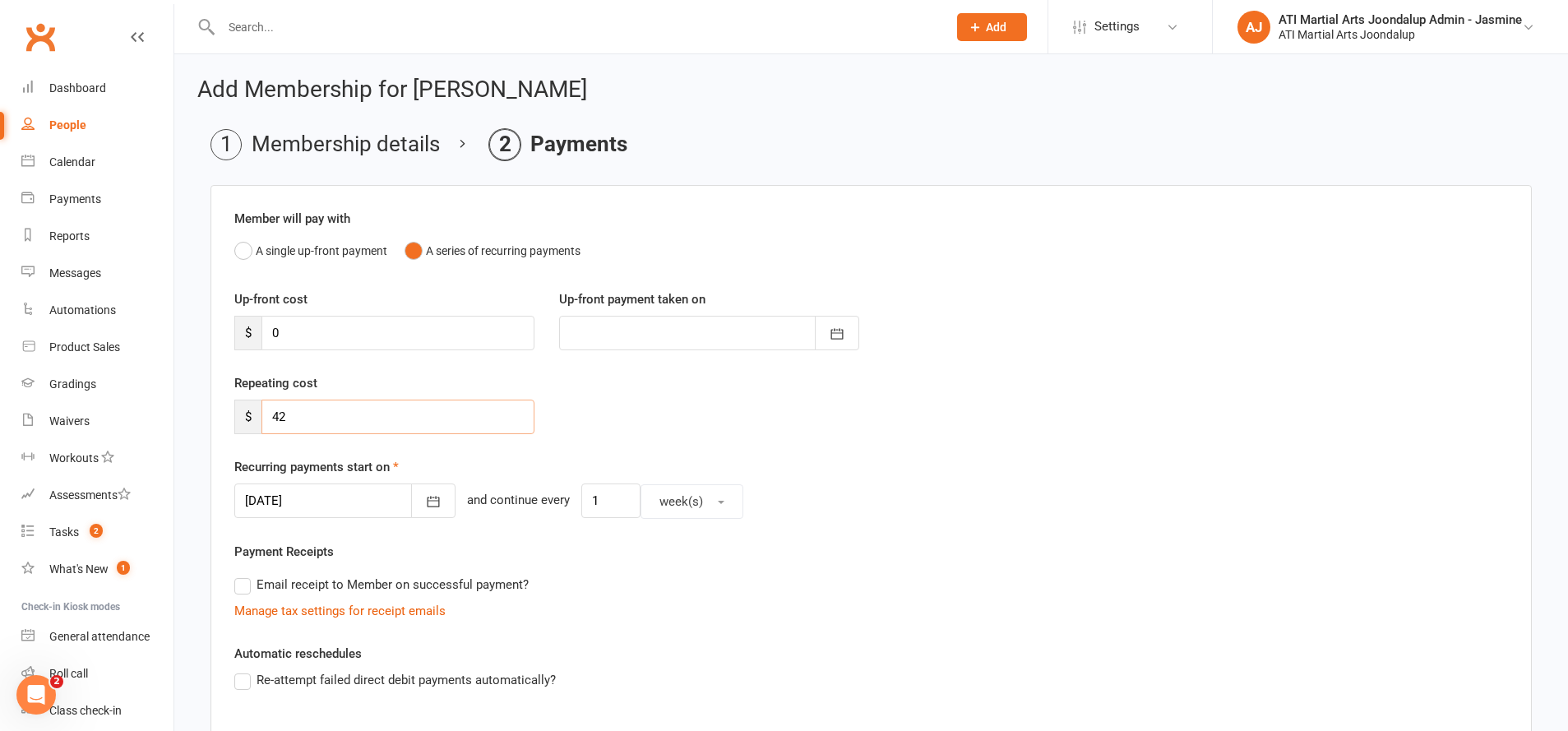
click at [380, 407] on input "42" at bounding box center [397, 416] width 273 height 34
type input "4"
type input "45"
drag, startPoint x: 431, startPoint y: 486, endPoint x: 435, endPoint y: 467, distance: 19.4
click at [431, 485] on button "button" at bounding box center [433, 500] width 44 height 34
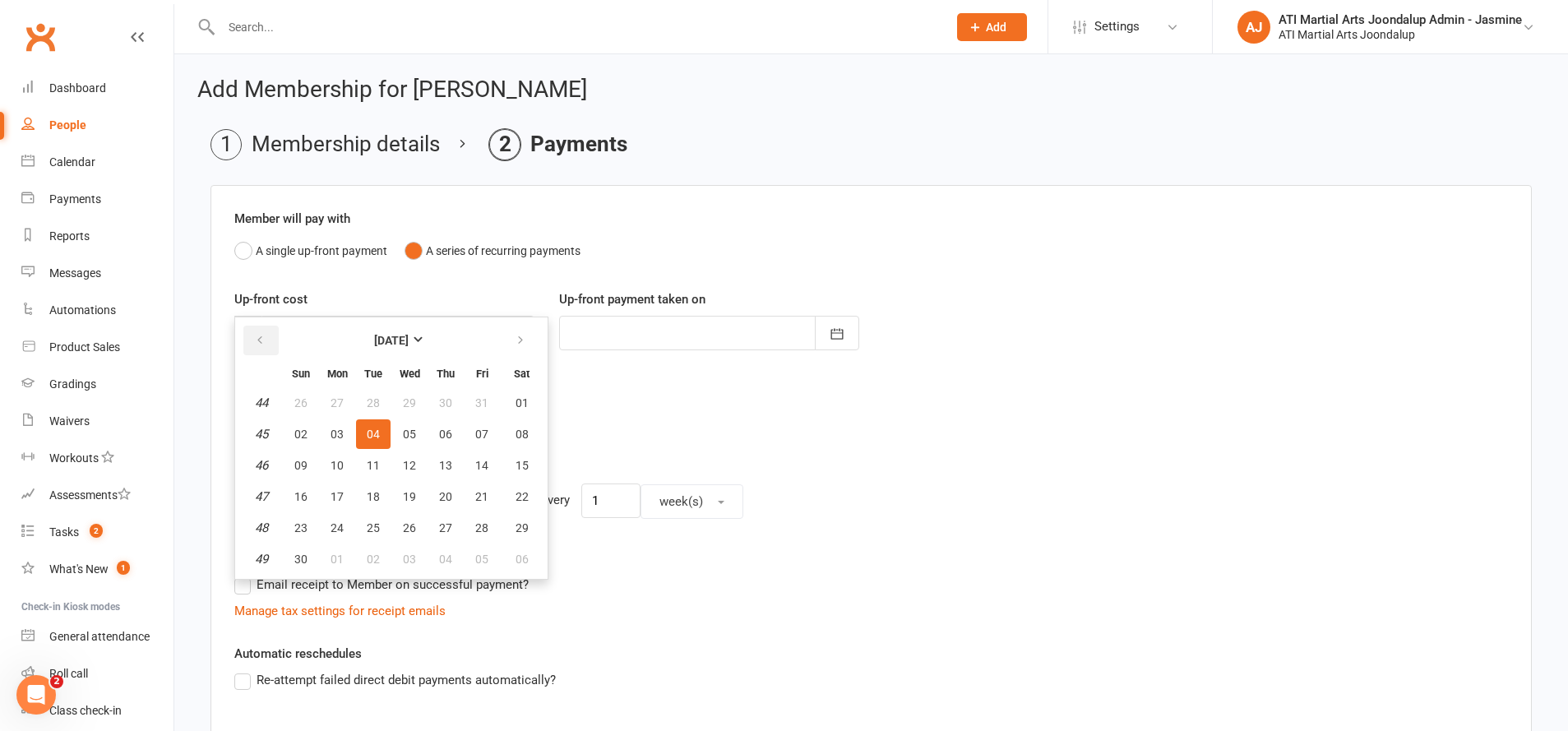
click at [267, 340] on button "button" at bounding box center [261, 341] width 35 height 29
drag, startPoint x: 483, startPoint y: 522, endPoint x: 501, endPoint y: 521, distance: 18.0
click at [483, 522] on span "31" at bounding box center [482, 527] width 13 height 13
type input "[DATE]"
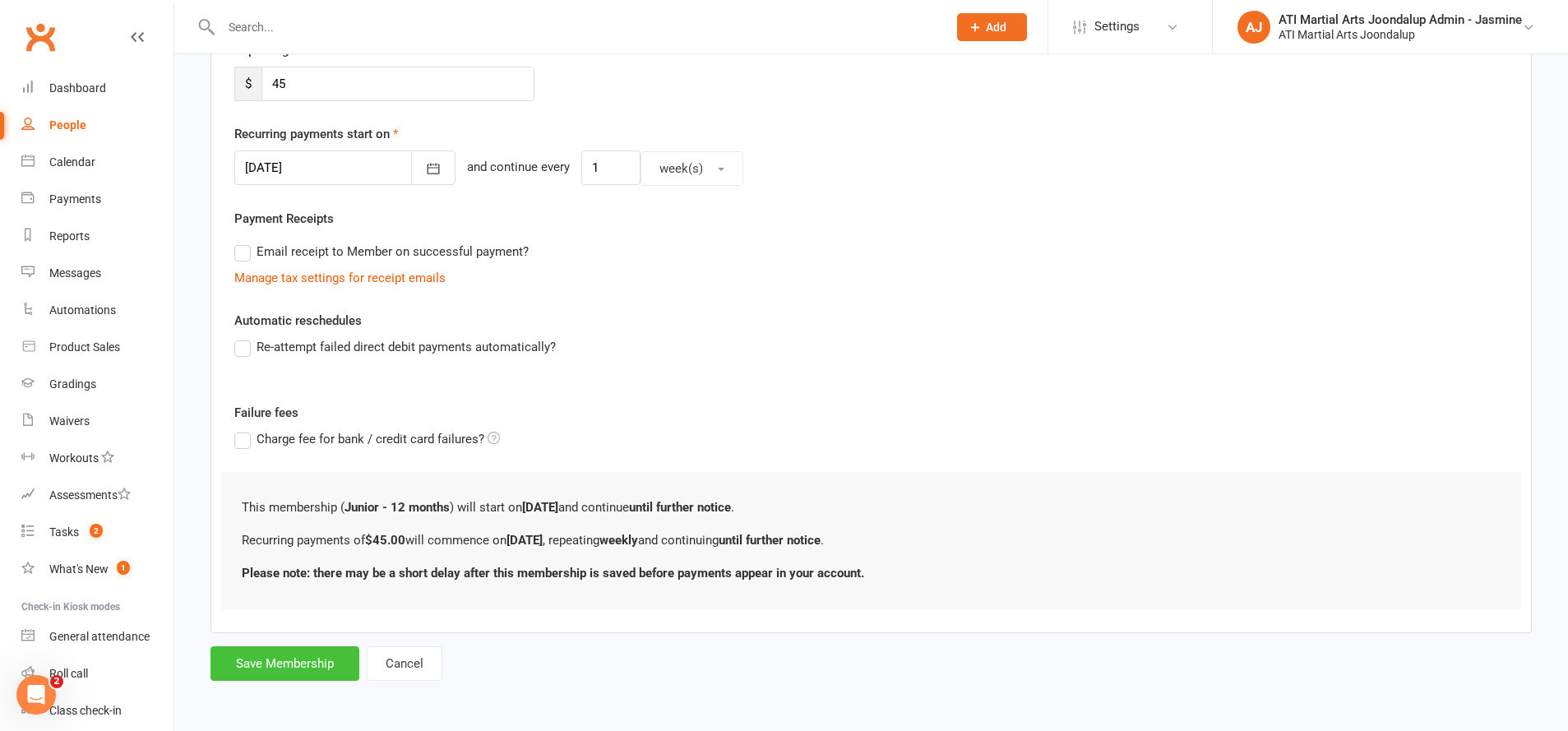
scroll to position [332, 0]
click at [300, 669] on button "Save Membership" at bounding box center [285, 663] width 149 height 34
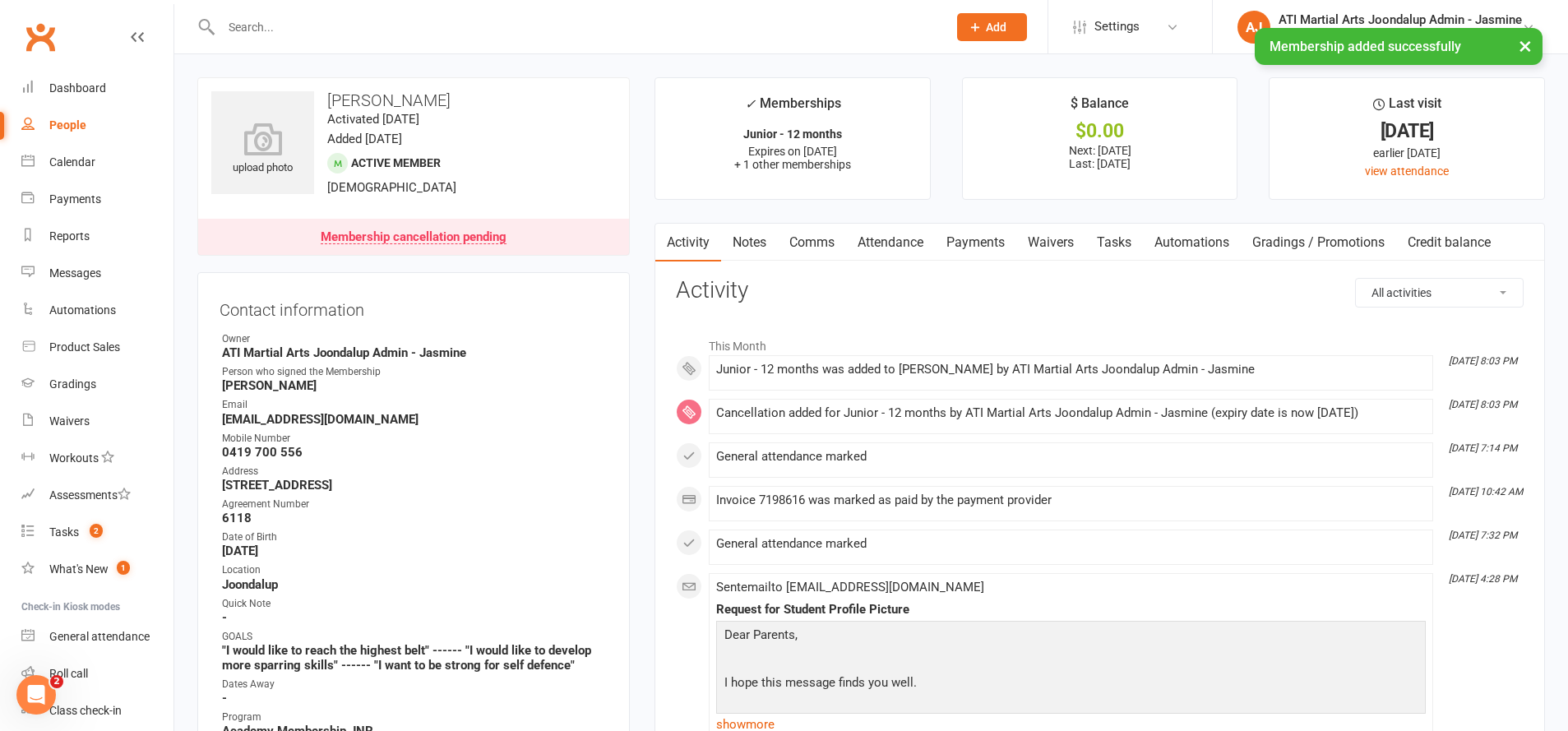
click at [978, 238] on link "Payments" at bounding box center [975, 243] width 81 height 38
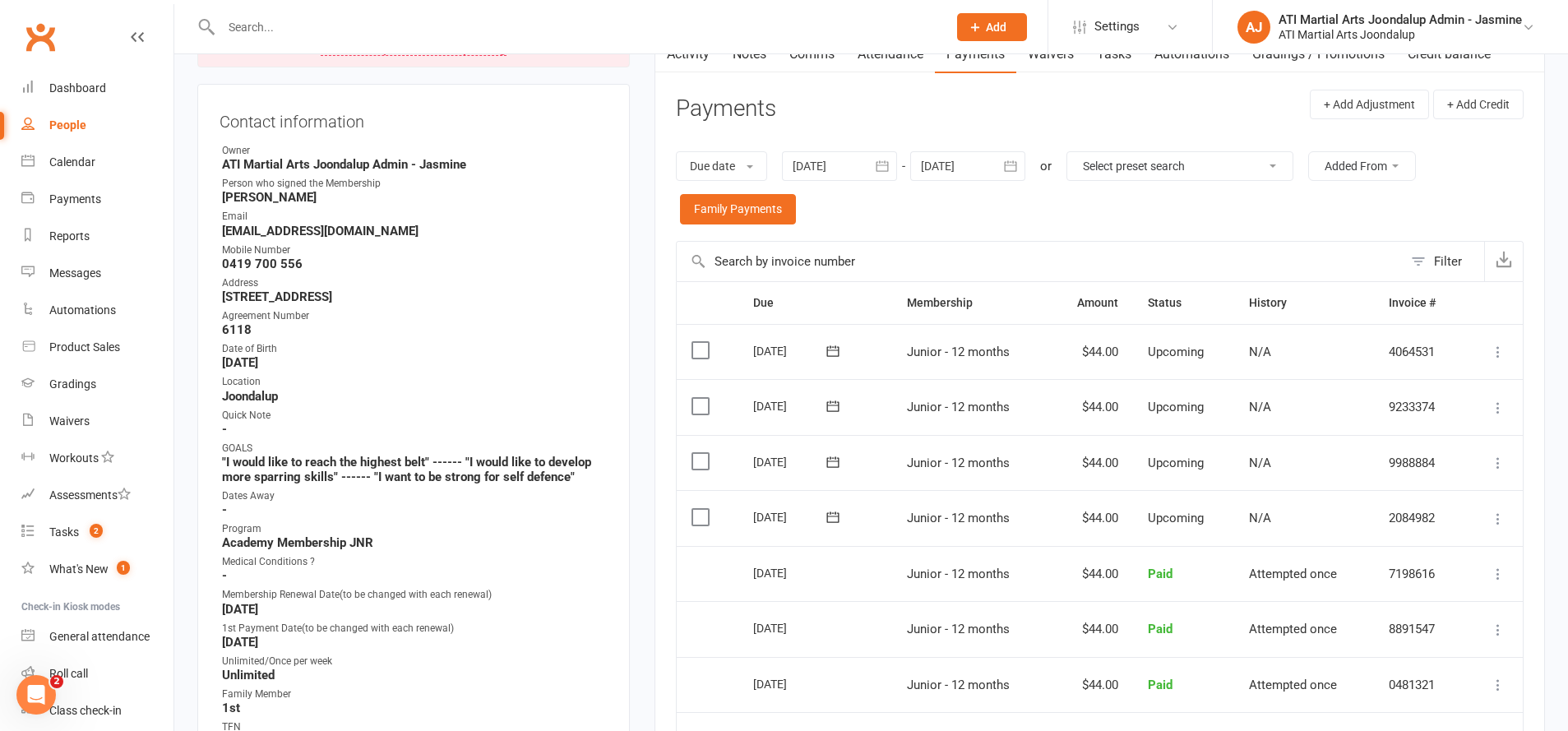
scroll to position [190, 0]
click at [817, 19] on input "text" at bounding box center [576, 27] width 719 height 23
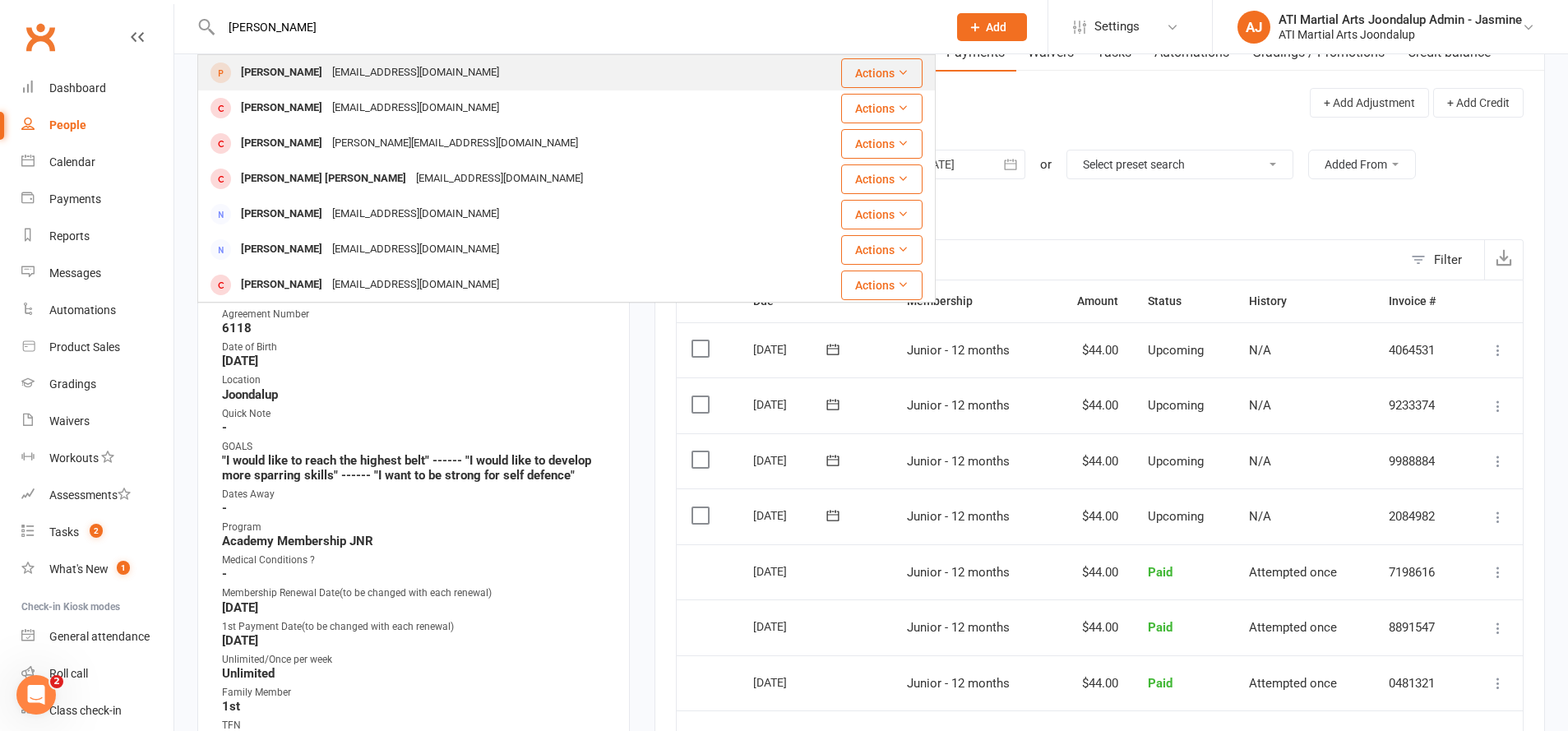
type input "[PERSON_NAME]"
click at [360, 82] on div "[EMAIL_ADDRESS][DOMAIN_NAME]" at bounding box center [415, 72] width 177 height 23
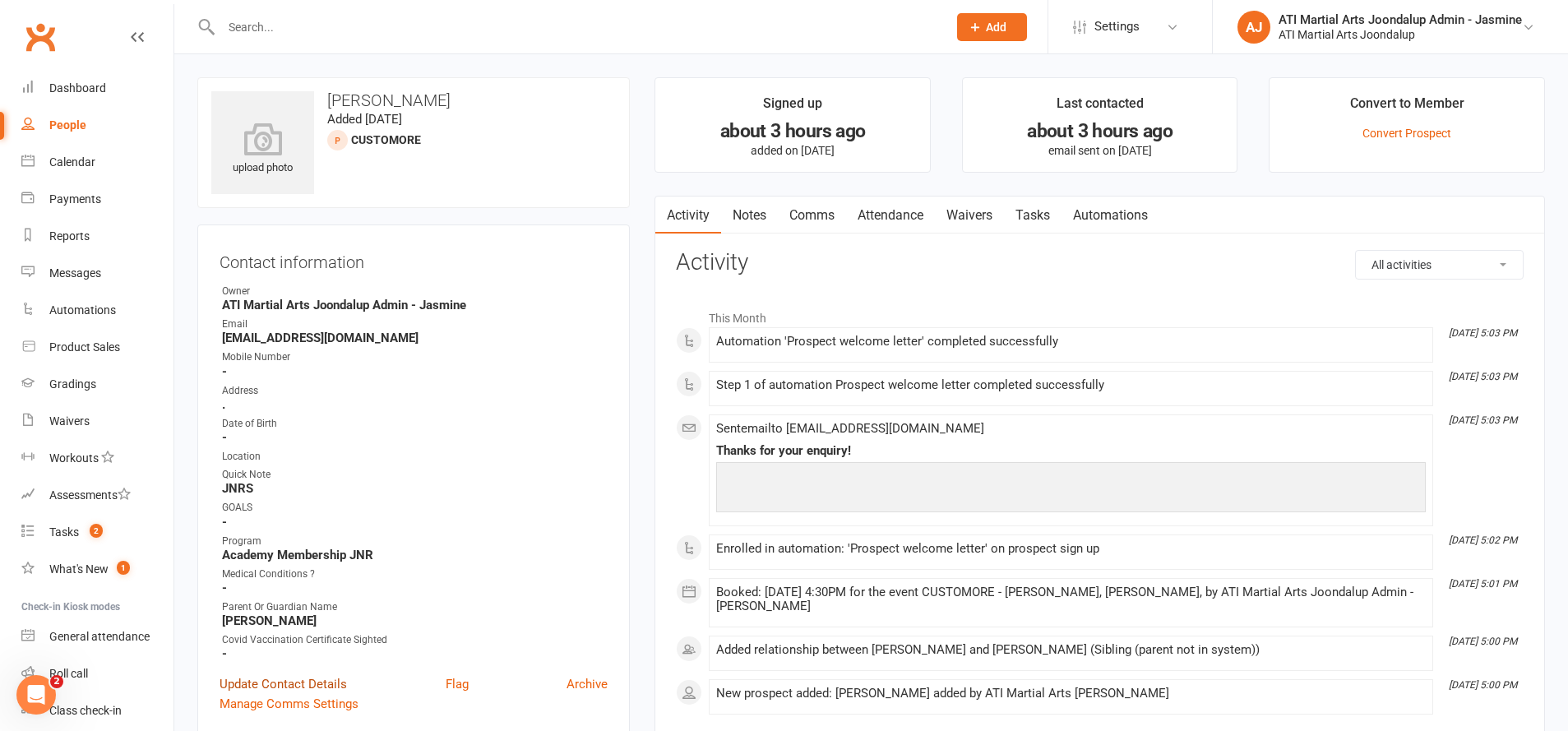
click at [255, 678] on link "Update Contact Details" at bounding box center [283, 684] width 127 height 20
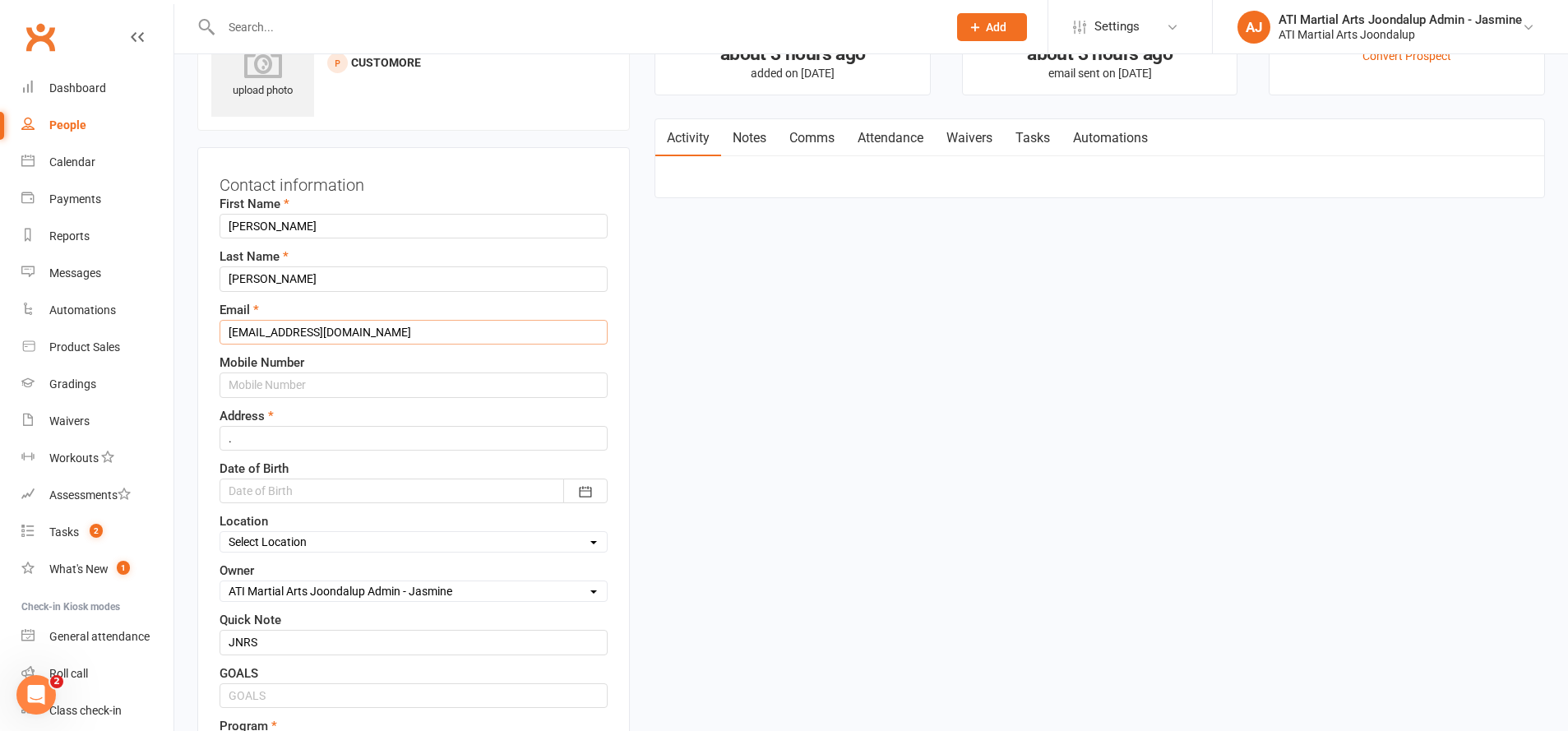
drag, startPoint x: 436, startPoint y: 332, endPoint x: 226, endPoint y: 321, distance: 210.3
click at [226, 321] on input "[EMAIL_ADDRESS][DOMAIN_NAME]" at bounding box center [413, 332] width 389 height 24
type input "[EMAIL_ADDRESS][DOMAIN_NAME]"
click at [247, 378] on input "text" at bounding box center [413, 385] width 389 height 24
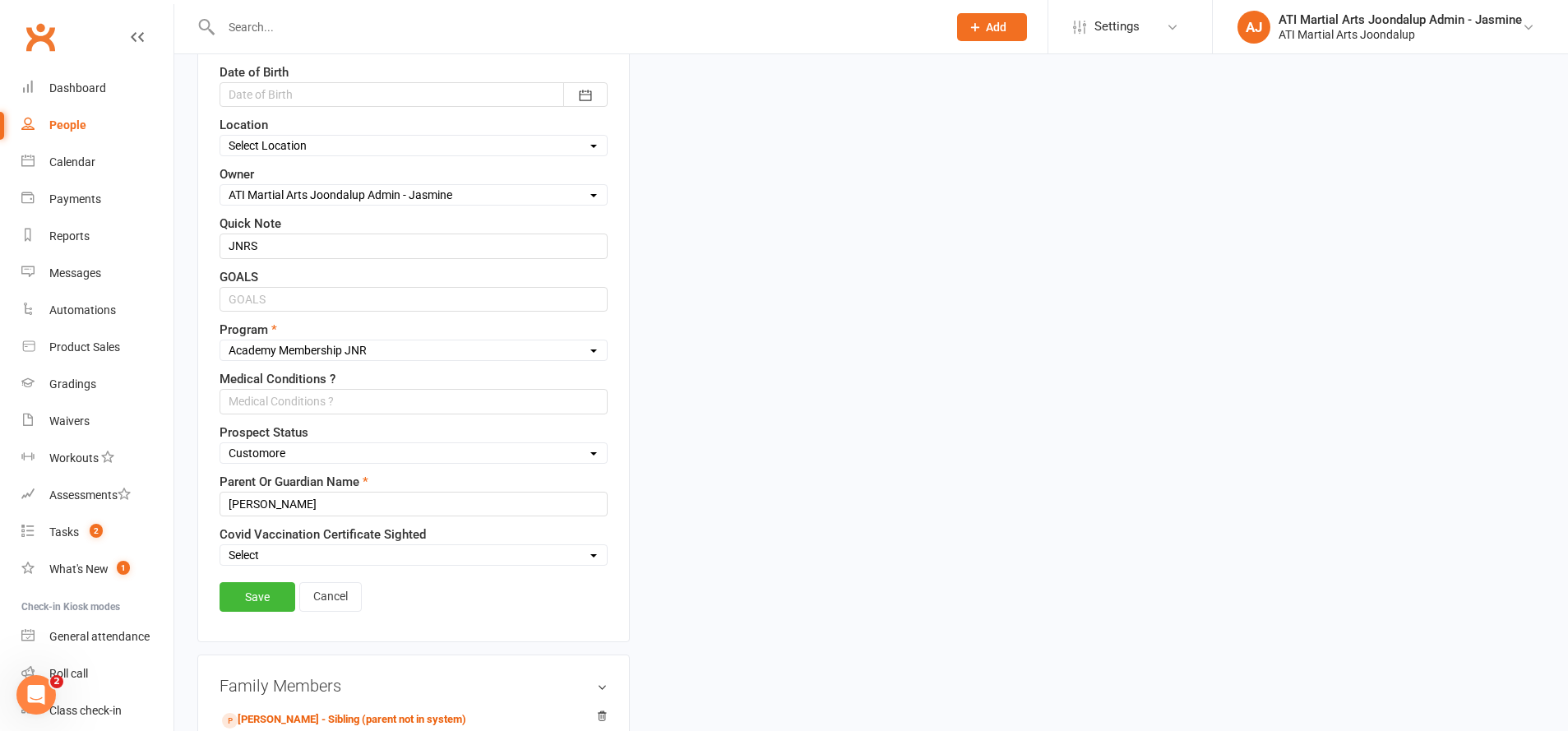
scroll to position [480, 0]
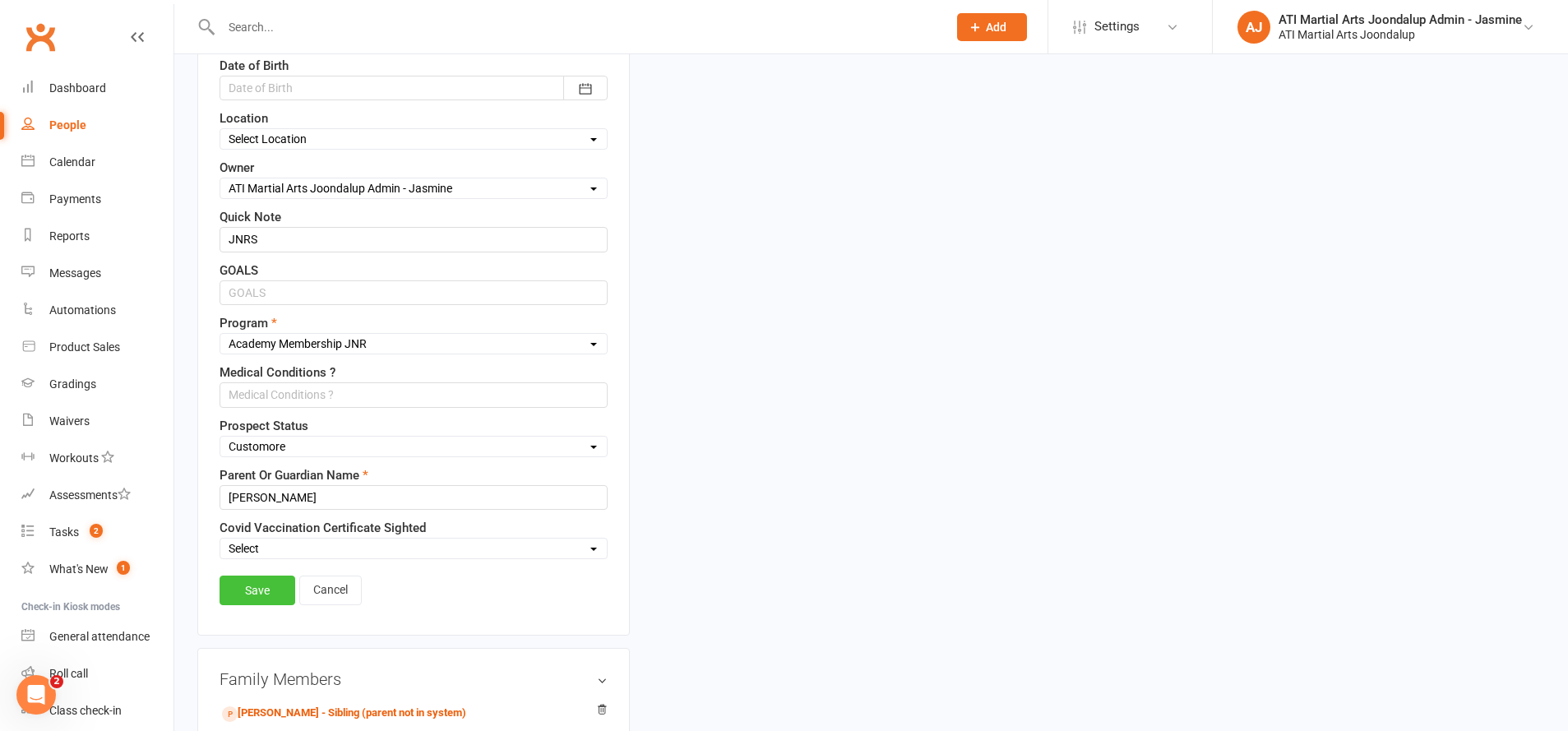
type input "0458448065"
click at [260, 595] on link "Save" at bounding box center [256, 590] width 75 height 29
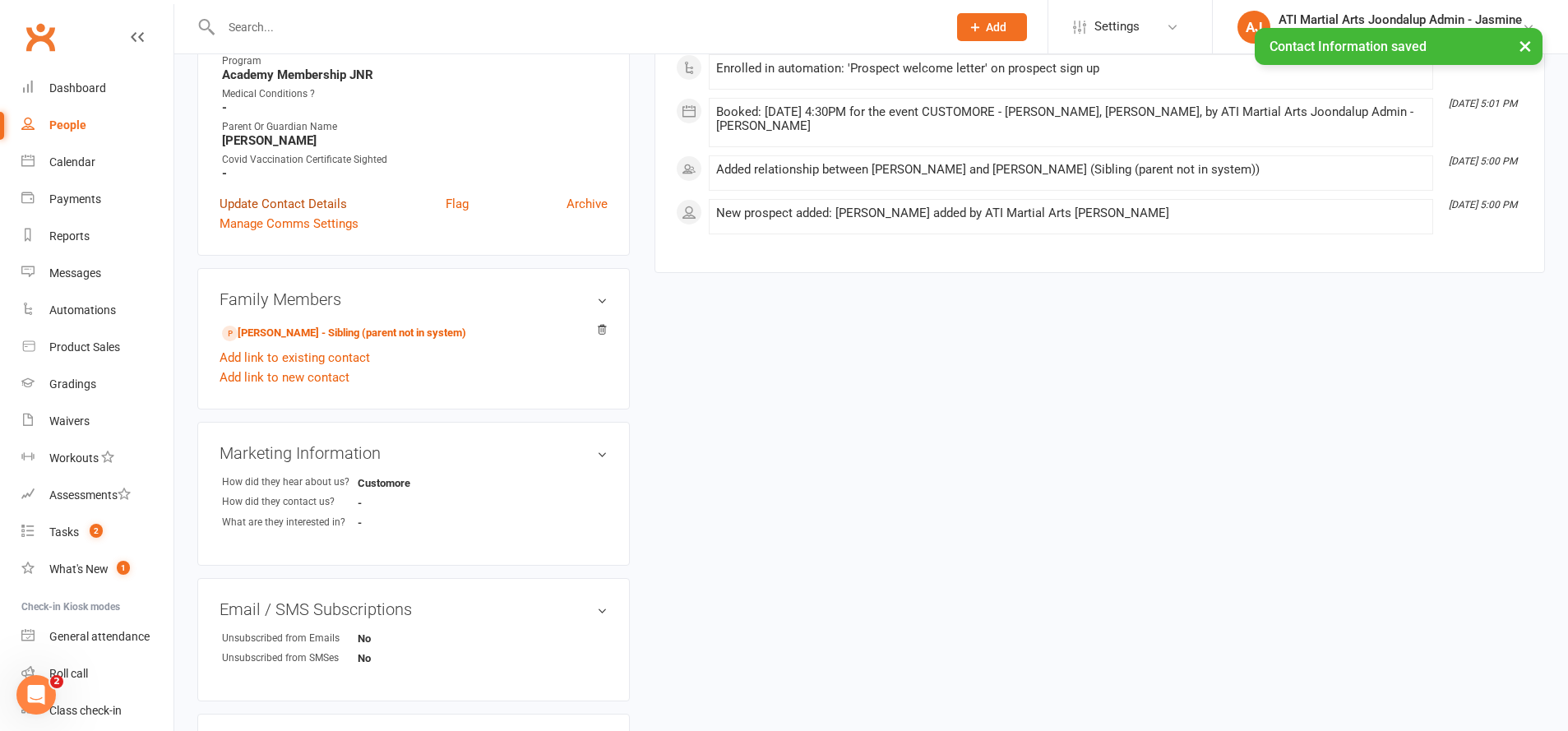
click at [315, 198] on link "Update Contact Details" at bounding box center [283, 204] width 127 height 20
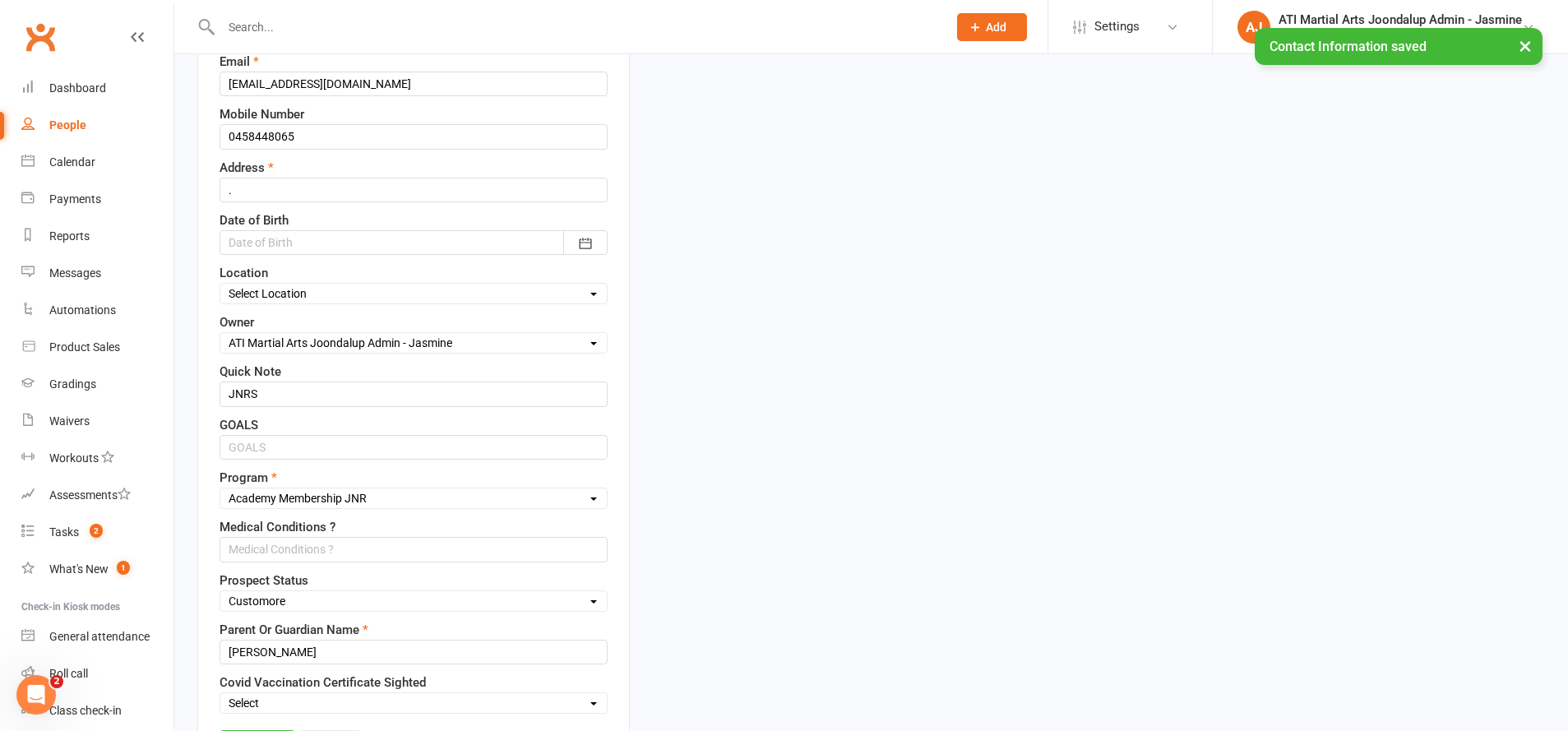
scroll to position [339, 0]
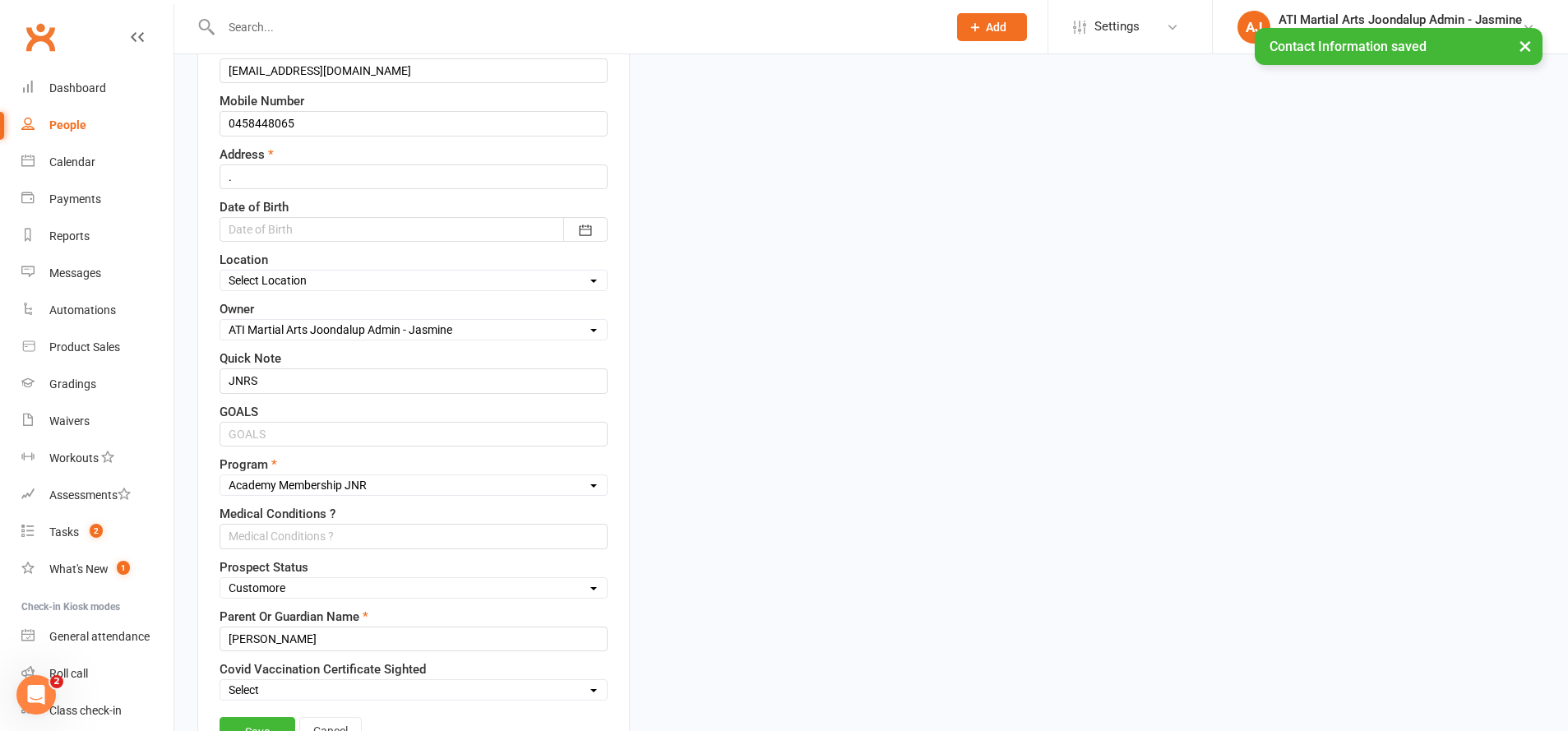
select select "Initial Contact"
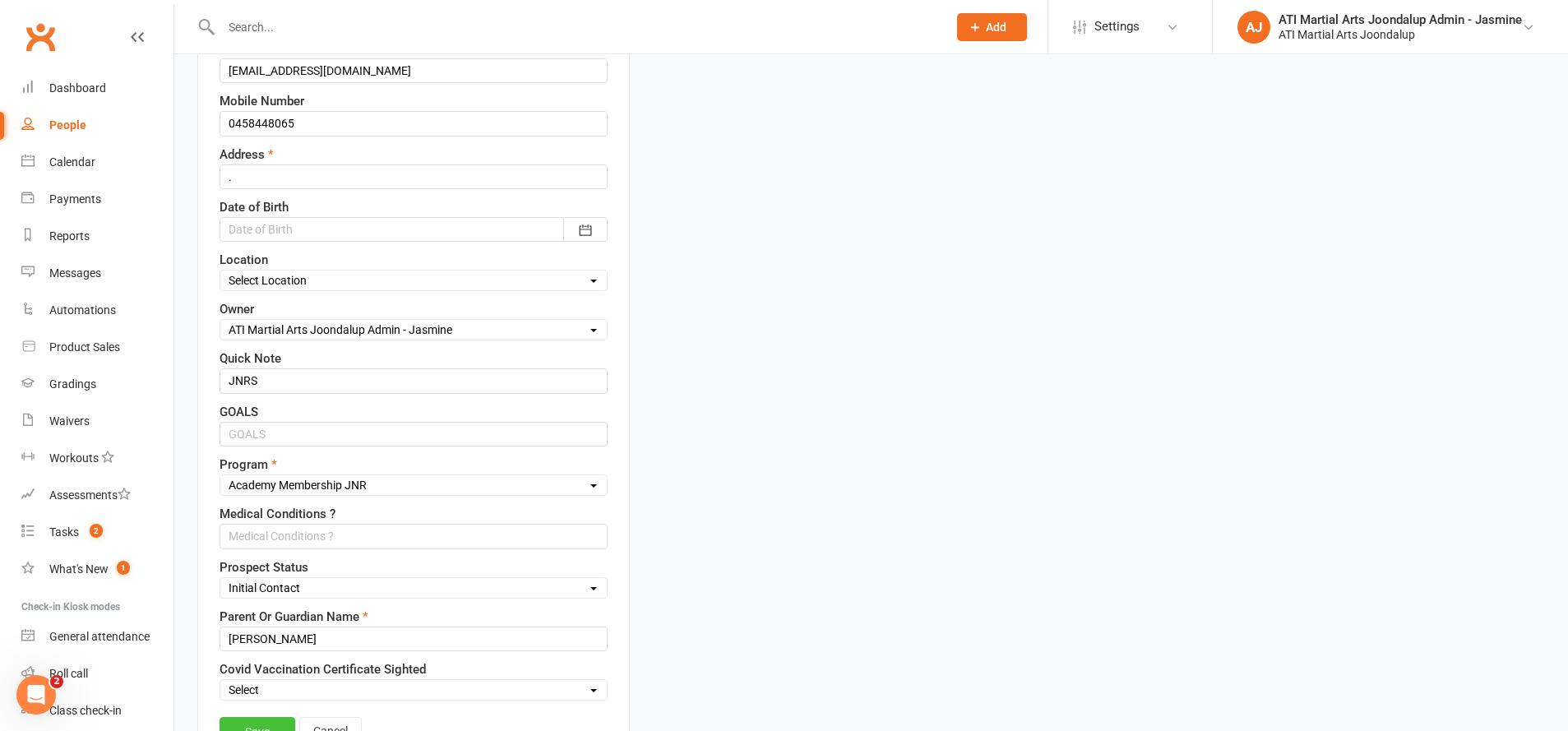
click at [265, 717] on link "Save" at bounding box center [256, 732] width 75 height 29
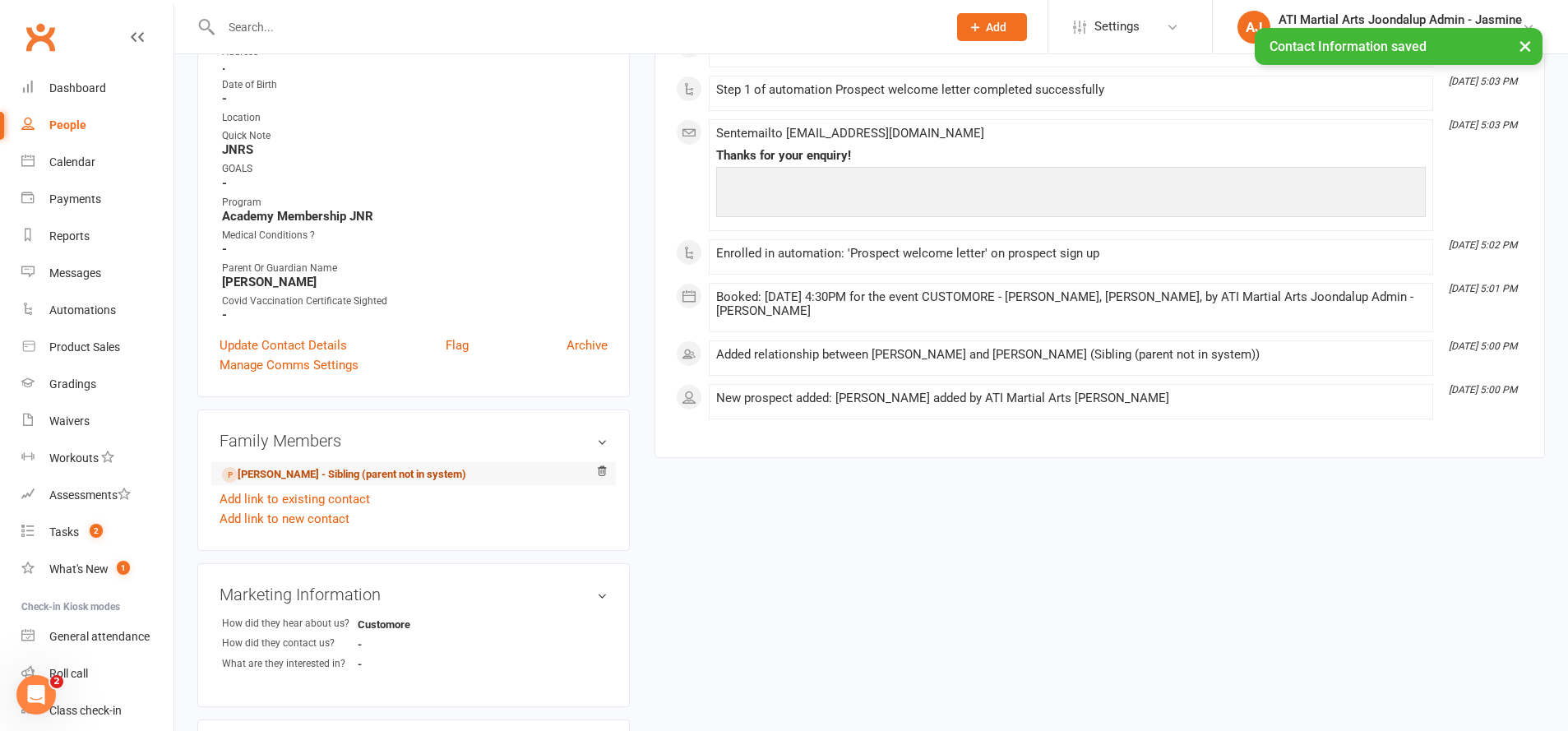
click at [303, 470] on link "[PERSON_NAME] - Sibling (parent not in system)" at bounding box center [345, 475] width 245 height 18
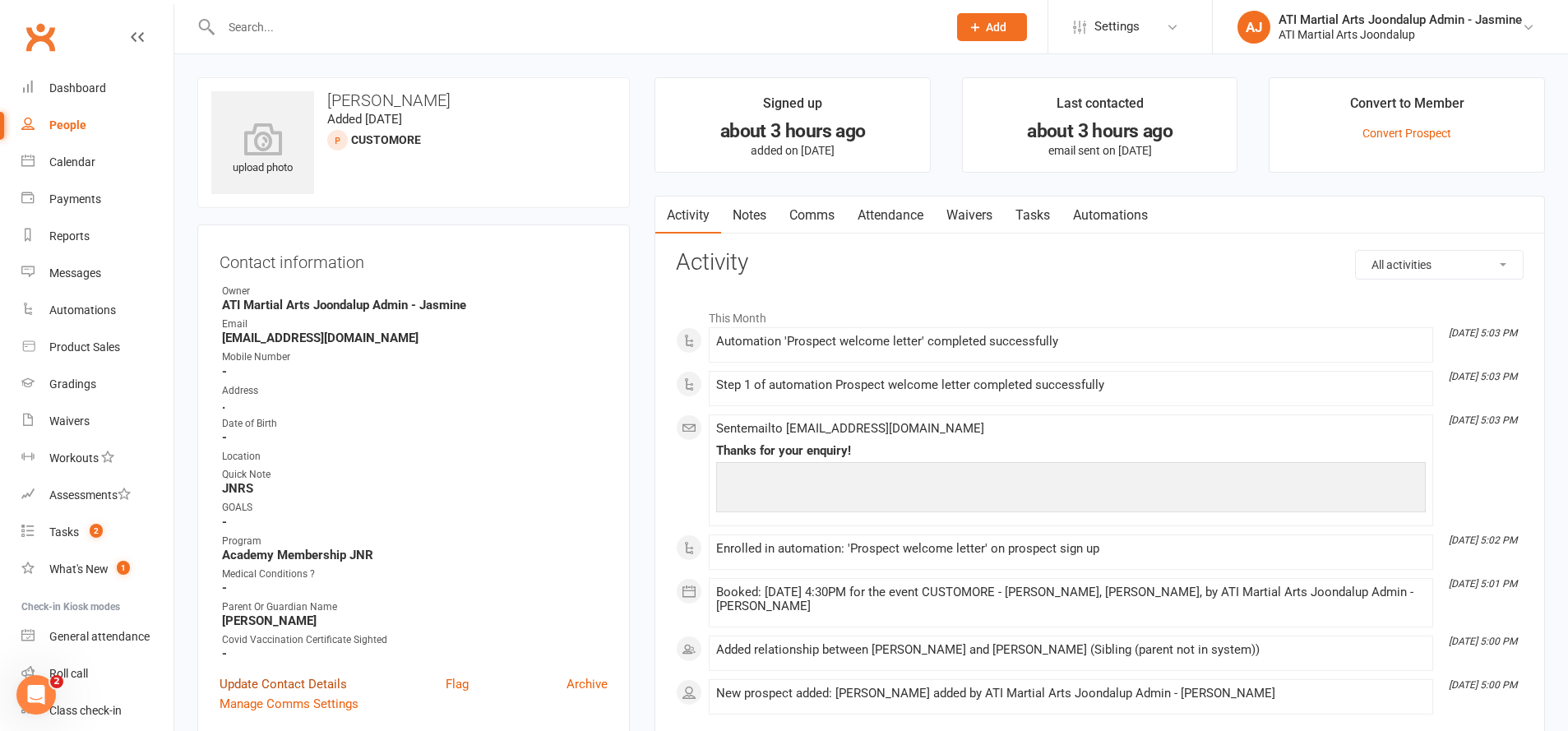
click at [280, 683] on link "Update Contact Details" at bounding box center [283, 684] width 127 height 20
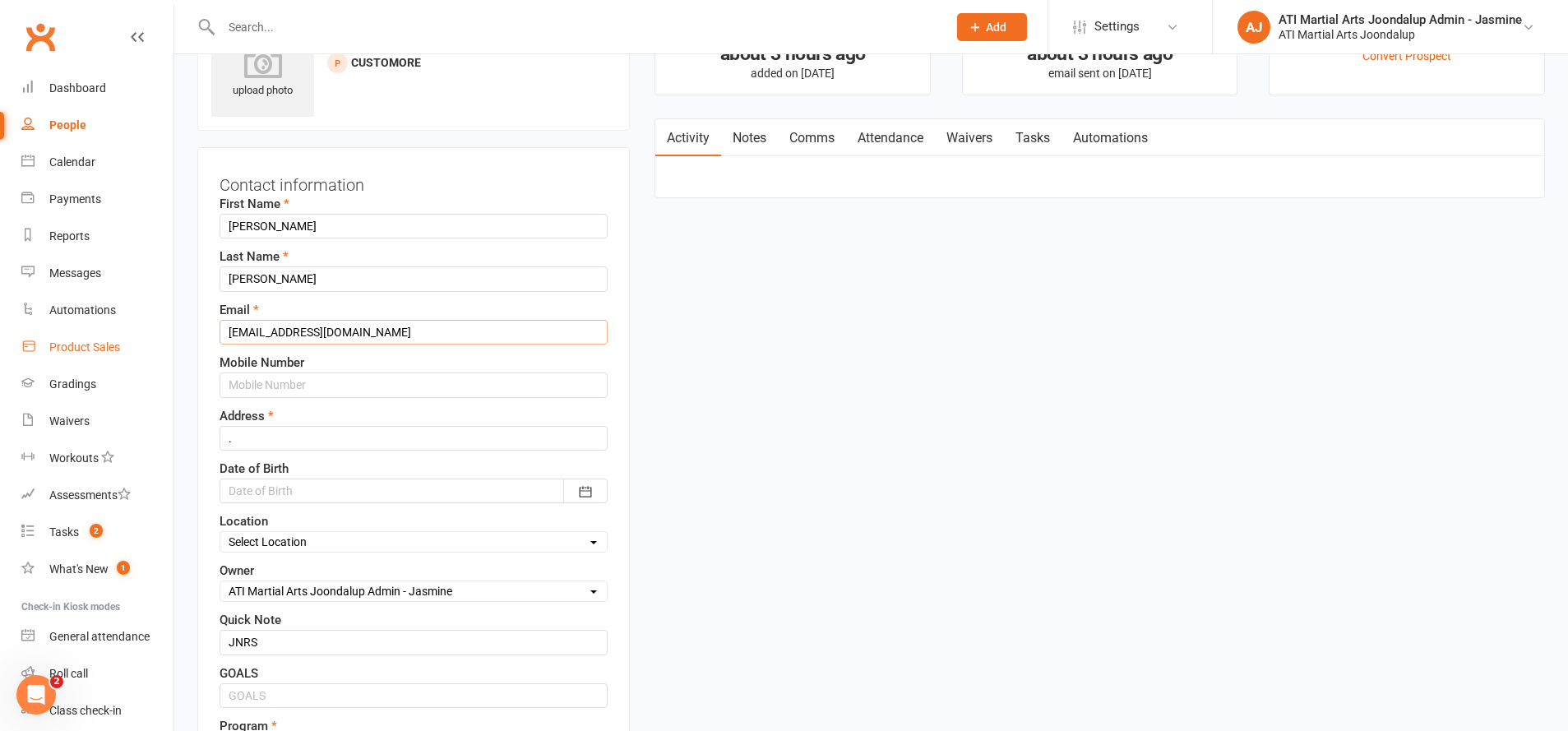
drag, startPoint x: 362, startPoint y: 330, endPoint x: 162, endPoint y: 335, distance: 200.1
type input "[EMAIL_ADDRESS][DOMAIN_NAME]"
drag, startPoint x: 290, startPoint y: 381, endPoint x: 425, endPoint y: 292, distance: 161.7
click at [291, 381] on input "text" at bounding box center [413, 385] width 389 height 24
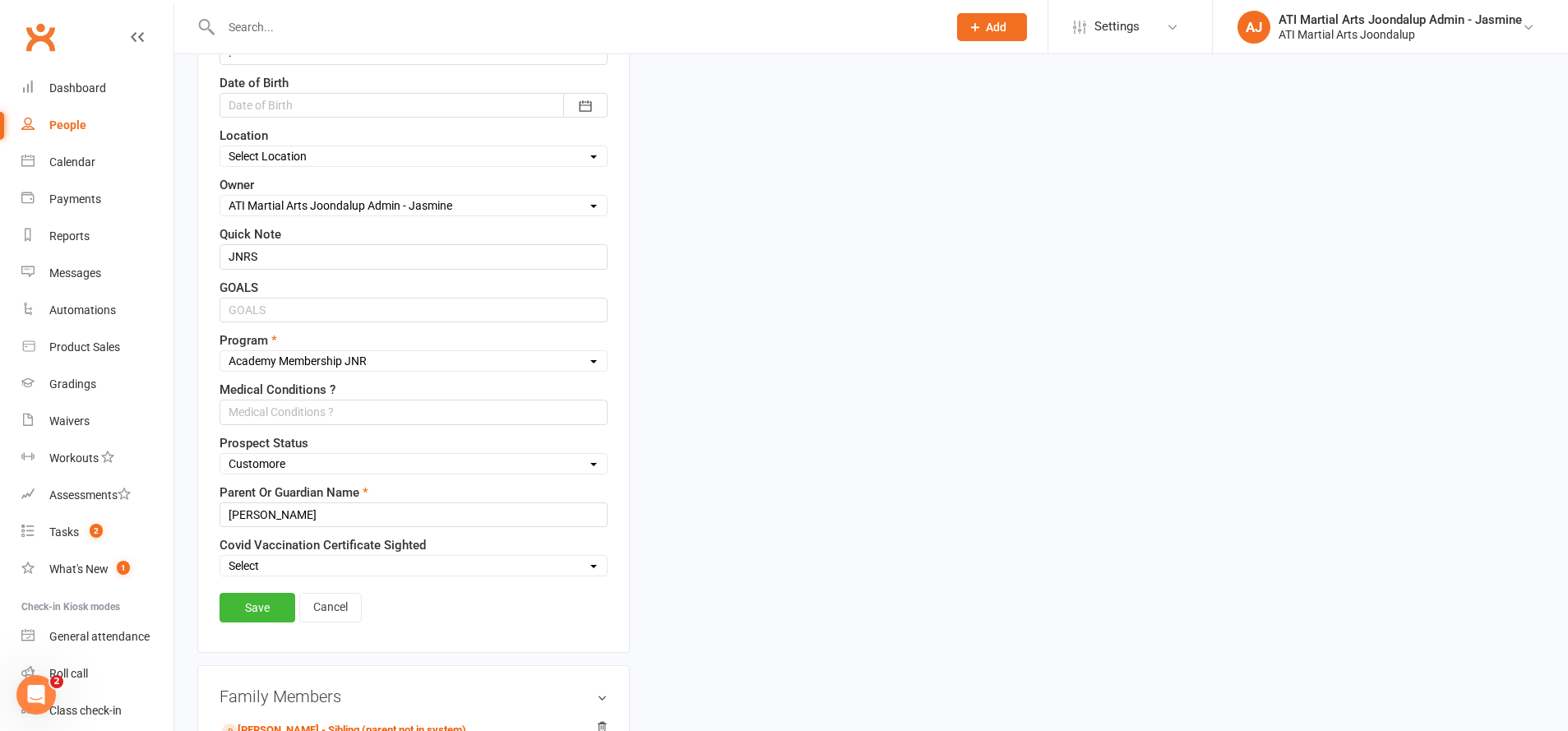
scroll to position [465, 0]
type input "0458448065"
select select "Initial Contact"
click at [250, 598] on link "Save" at bounding box center [256, 605] width 75 height 29
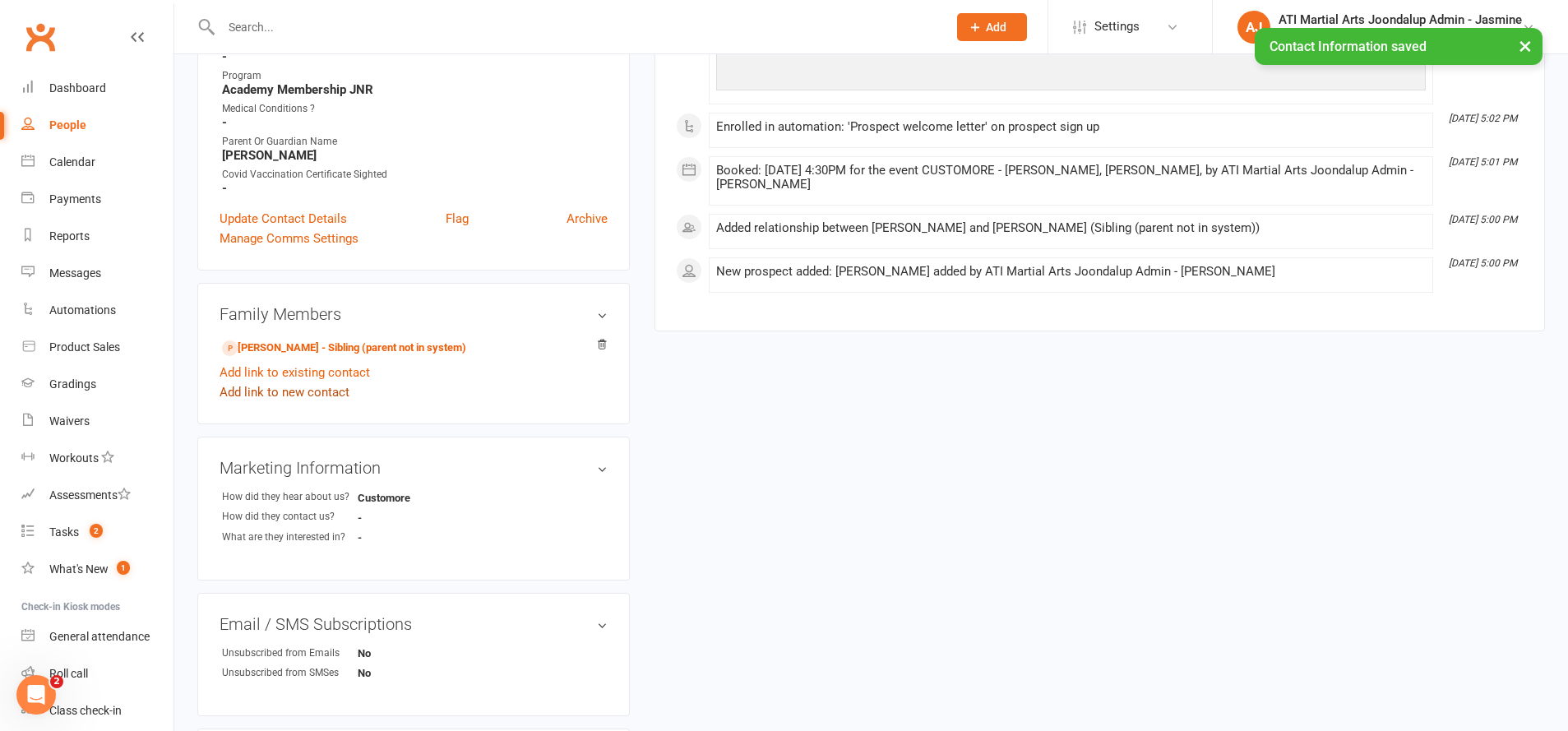
click at [309, 393] on link "Add link to new contact" at bounding box center [284, 392] width 130 height 20
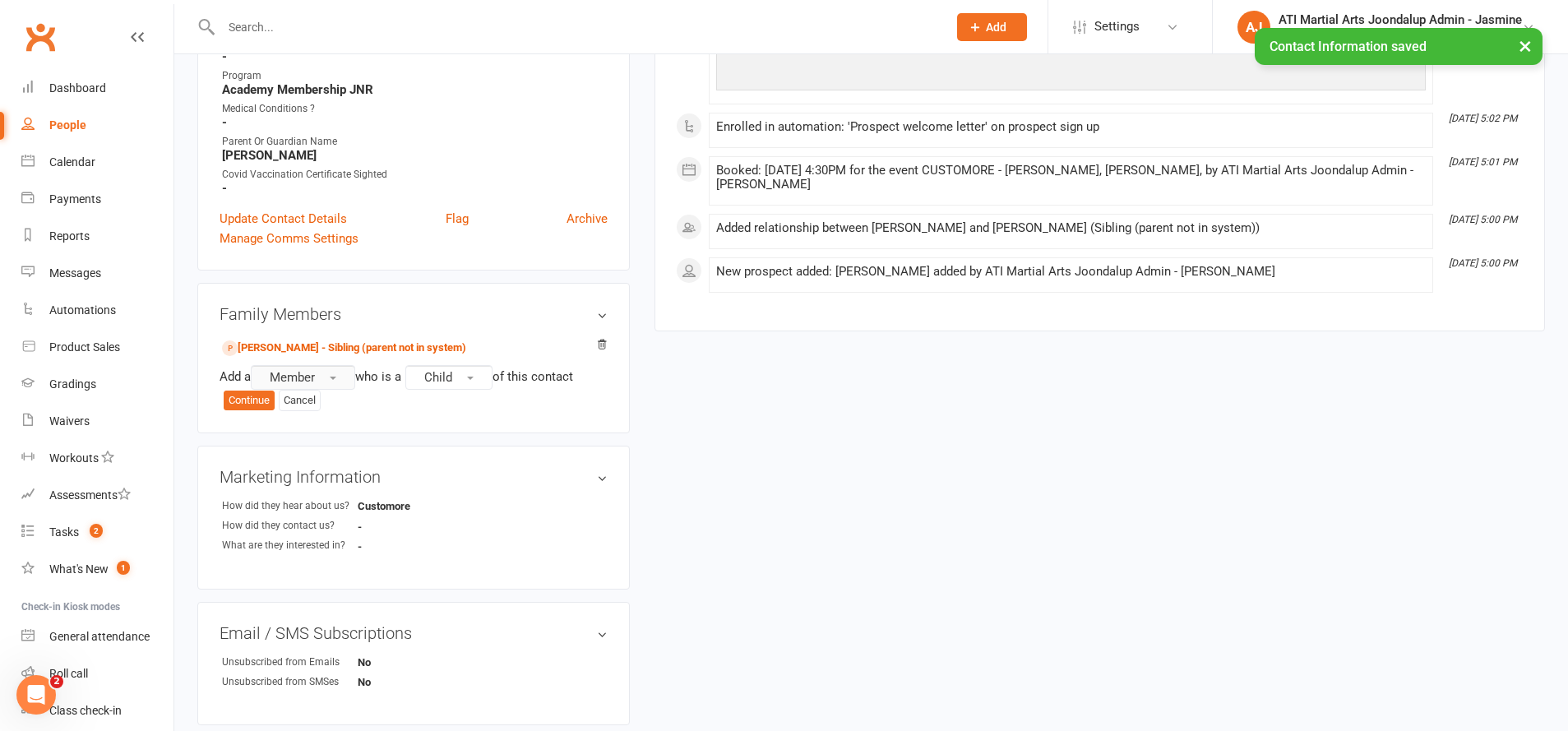
click at [332, 378] on button "Member" at bounding box center [302, 377] width 105 height 24
click at [328, 434] on link "Prospect" at bounding box center [333, 445] width 162 height 33
drag, startPoint x: 454, startPoint y: 374, endPoint x: 456, endPoint y: 383, distance: 9.2
click at [454, 376] on span "Child" at bounding box center [442, 377] width 28 height 15
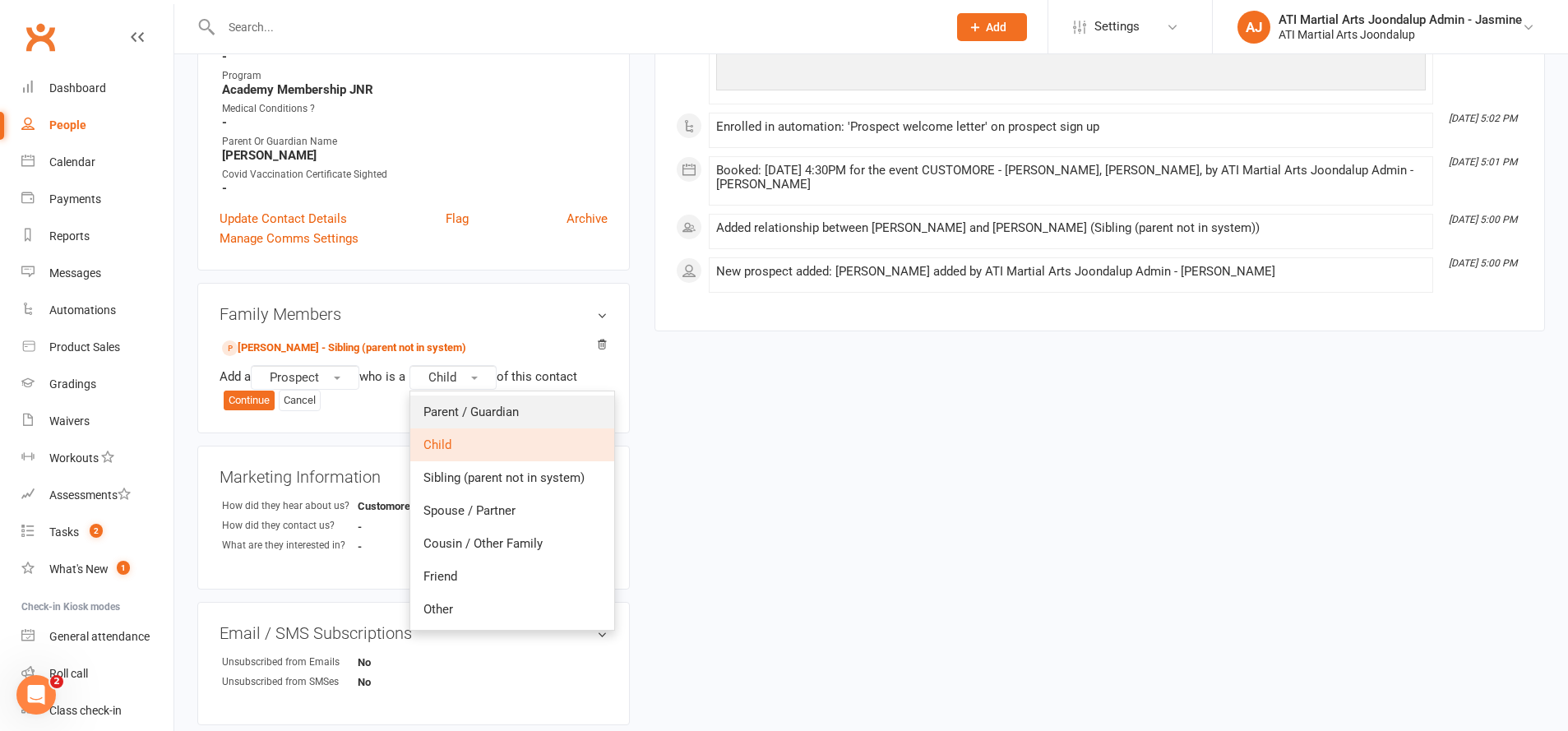
drag, startPoint x: 485, startPoint y: 409, endPoint x: 424, endPoint y: 409, distance: 61.0
click at [485, 409] on span "Parent / Guardian" at bounding box center [471, 411] width 95 height 15
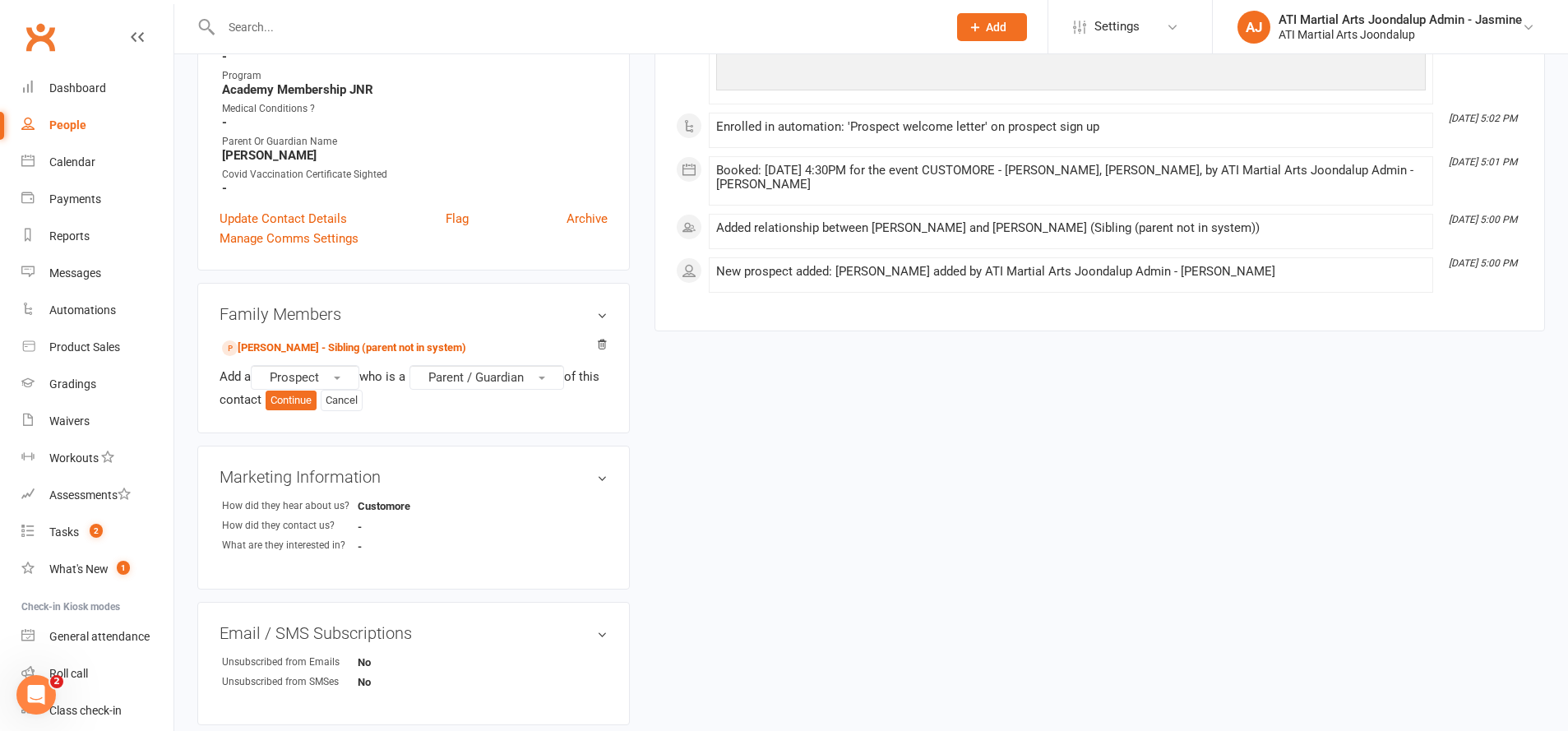
click at [316, 403] on button "Continue" at bounding box center [291, 400] width 51 height 20
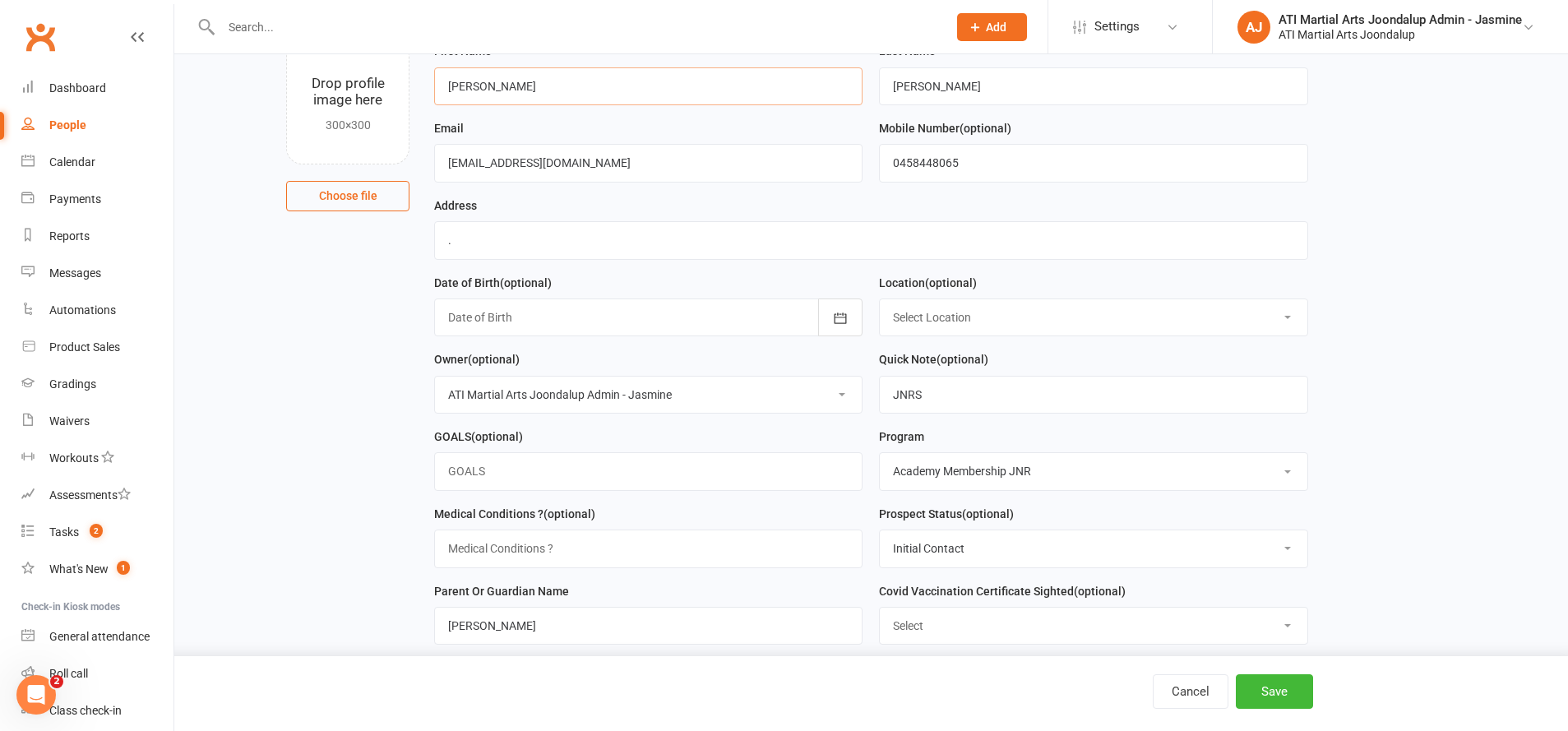
scroll to position [135, 0]
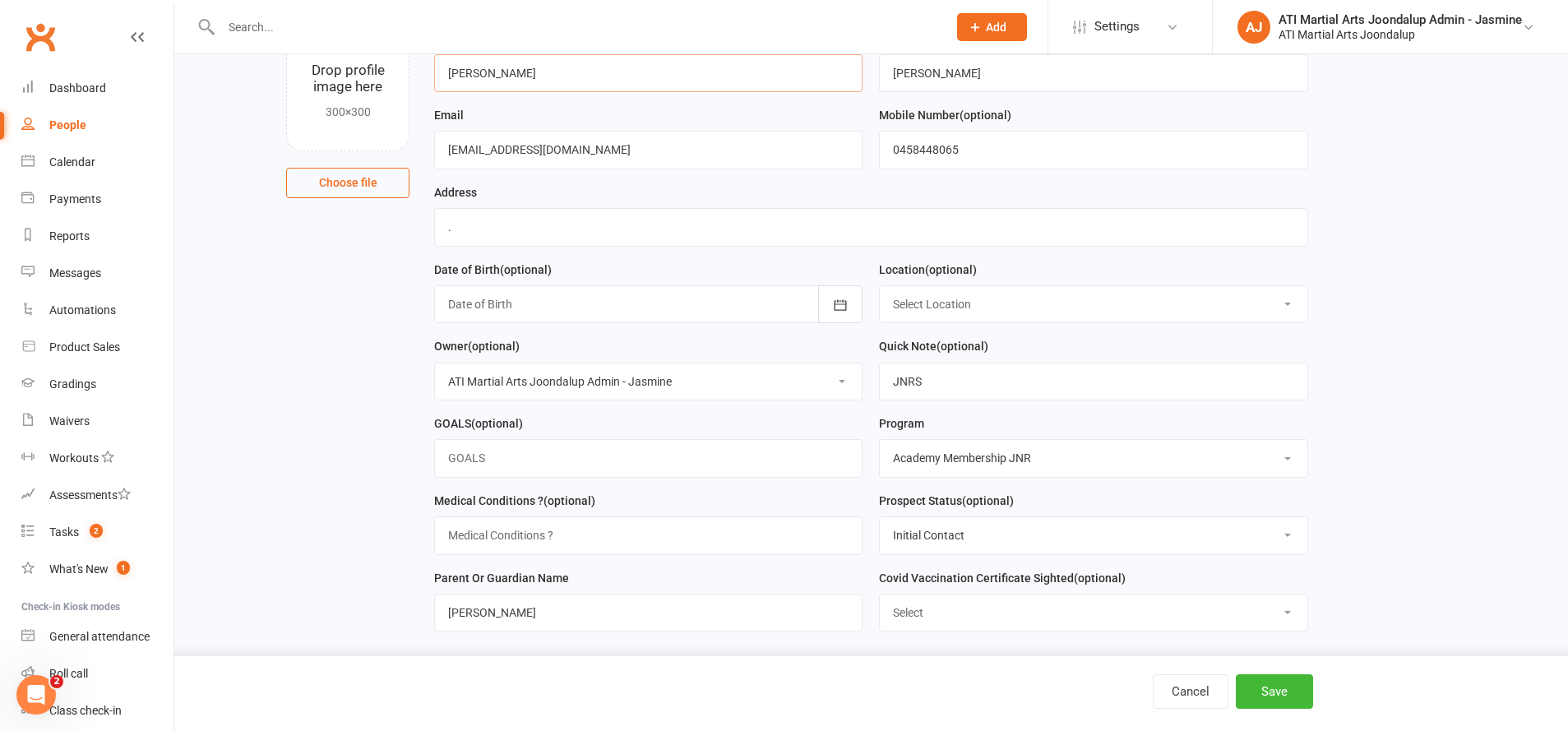
type input "[PERSON_NAME]"
select select "0"
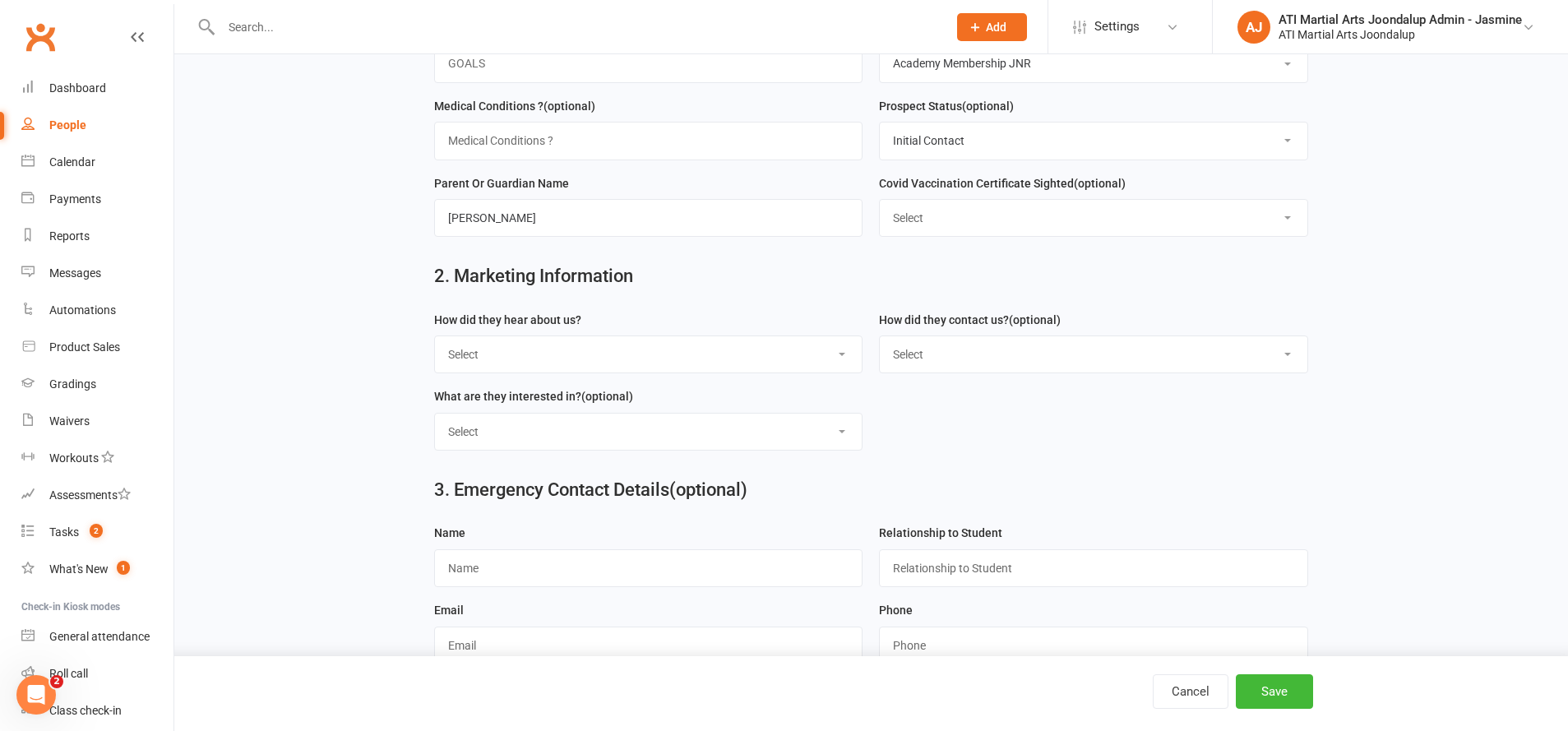
scroll to position [532, 0]
select select "Customore"
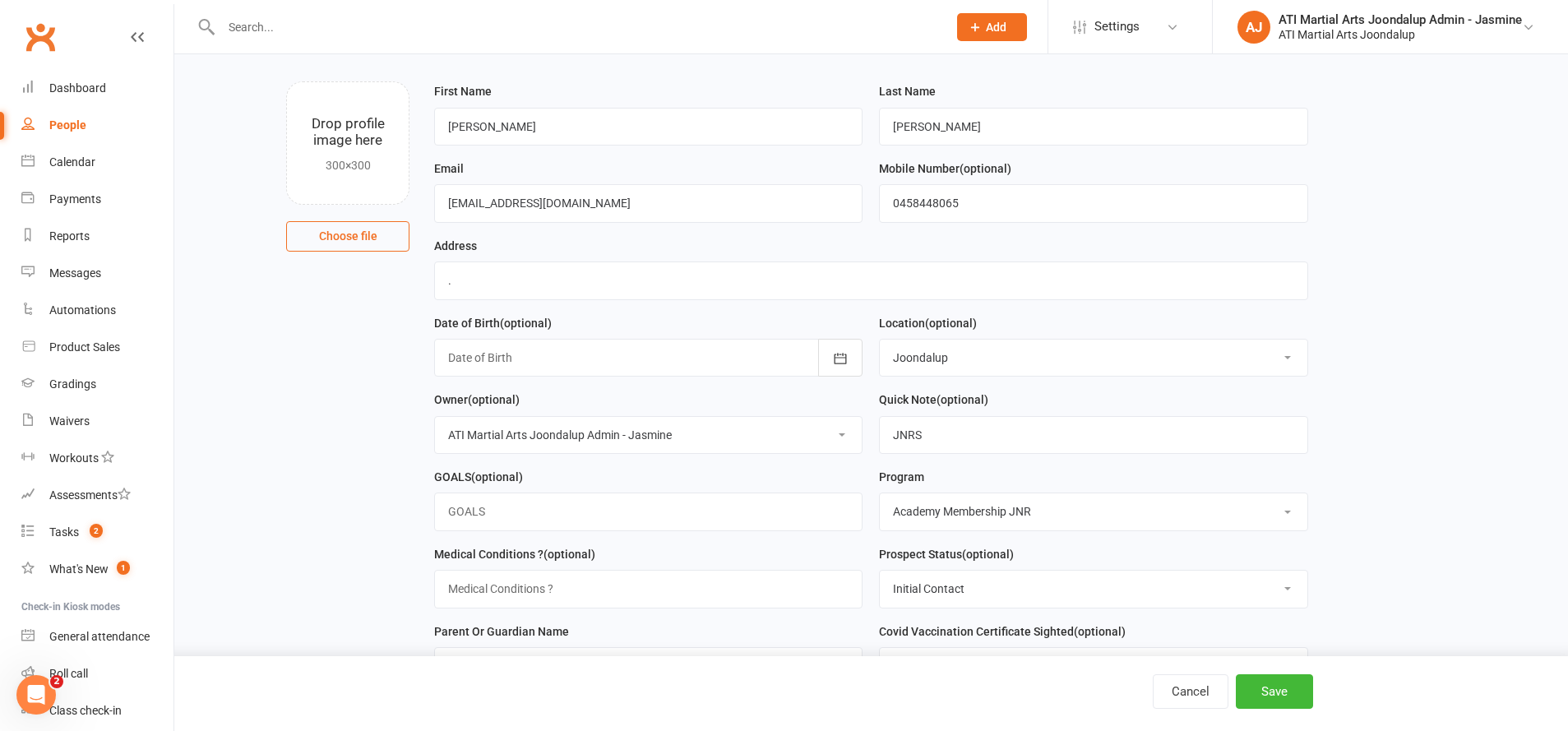
scroll to position [85, 0]
click at [941, 429] on input "JNRS" at bounding box center [1093, 432] width 429 height 38
drag, startPoint x: 843, startPoint y: 432, endPoint x: 814, endPoint y: 431, distance: 29.0
click at [811, 430] on form "First Name [PERSON_NAME] Last Name [PERSON_NAME] Email [EMAIL_ADDRESS][DOMAIN_N…" at bounding box center [871, 387] width 891 height 617
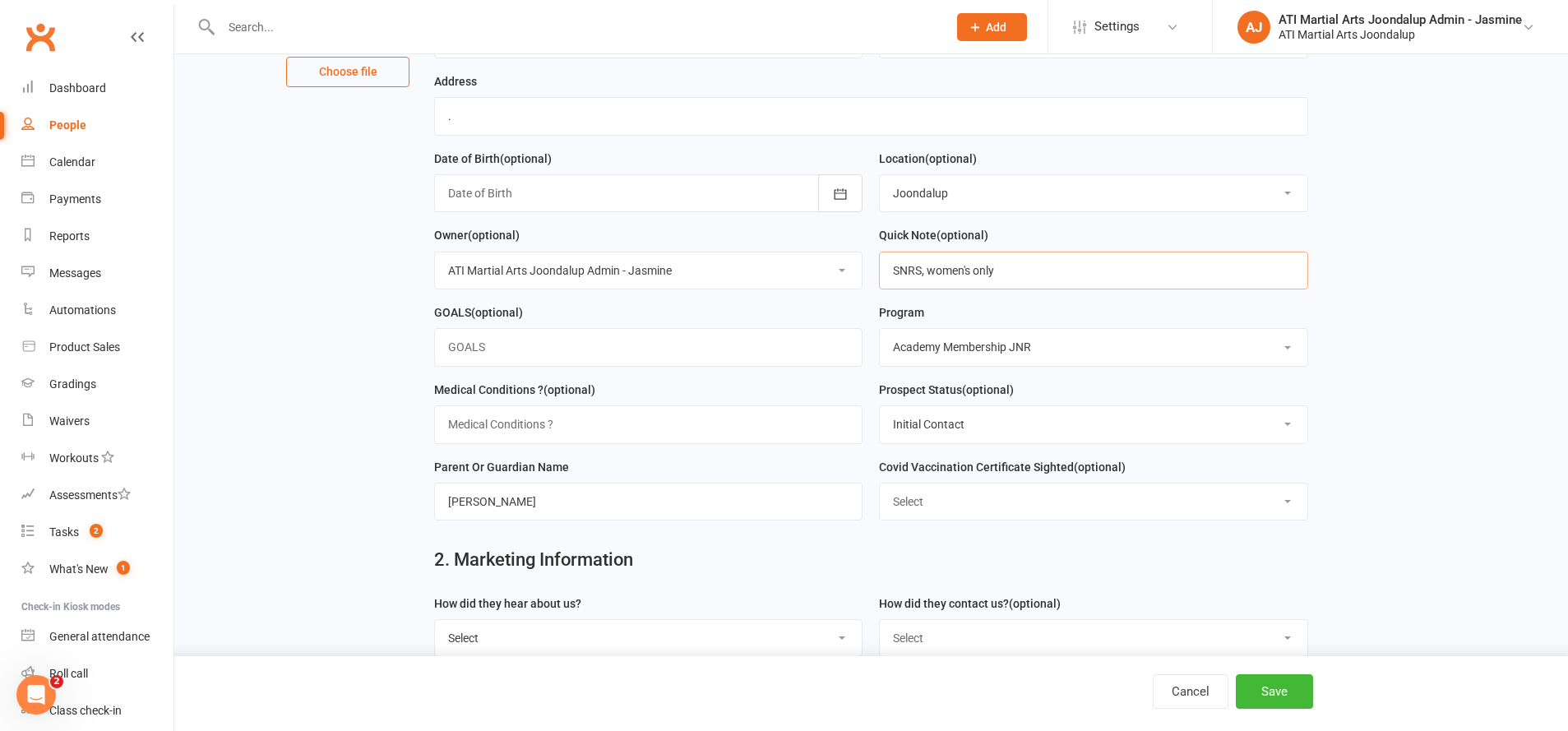
scroll to position [260, 0]
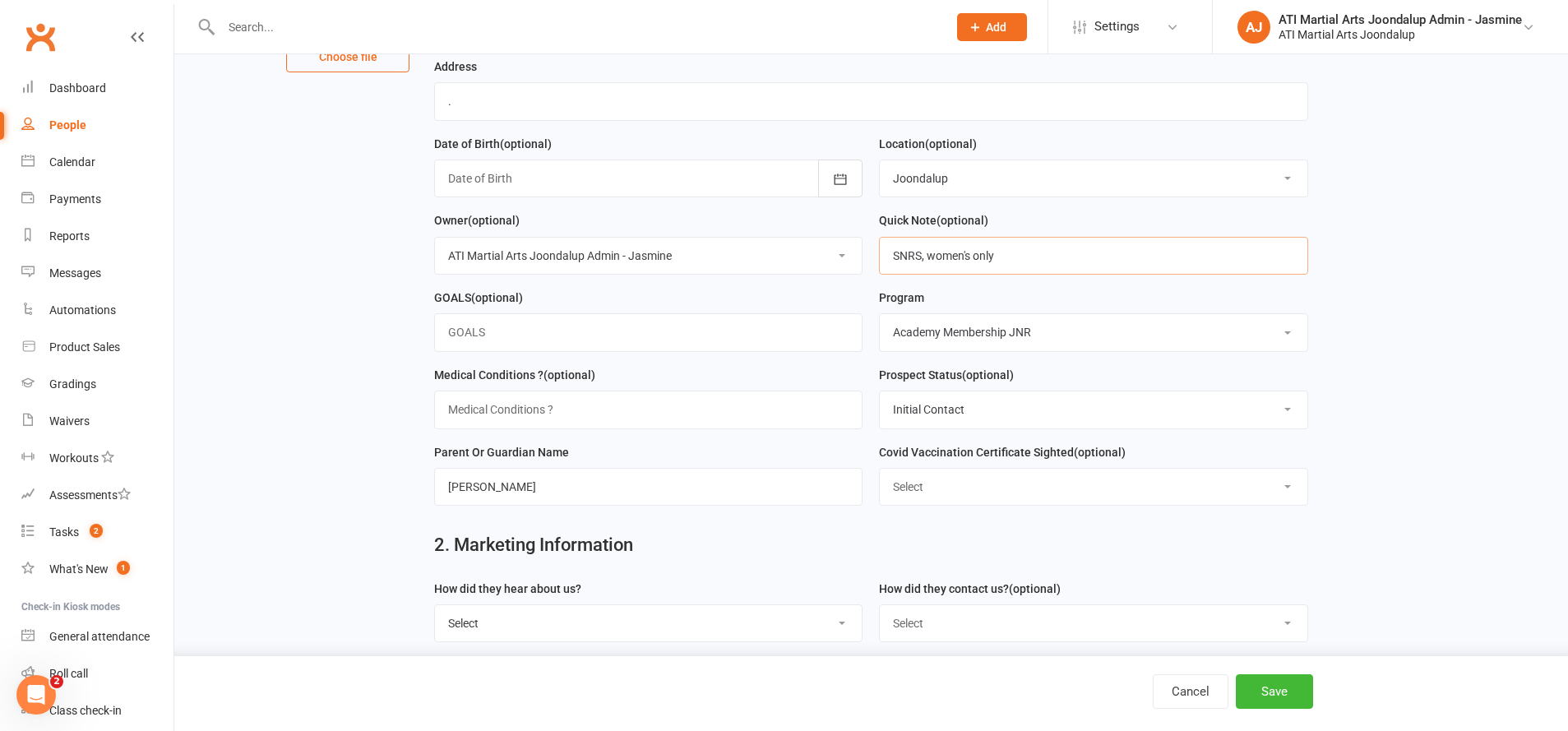
type input "SNRS, women's only"
select select "Academy Membership SNR"
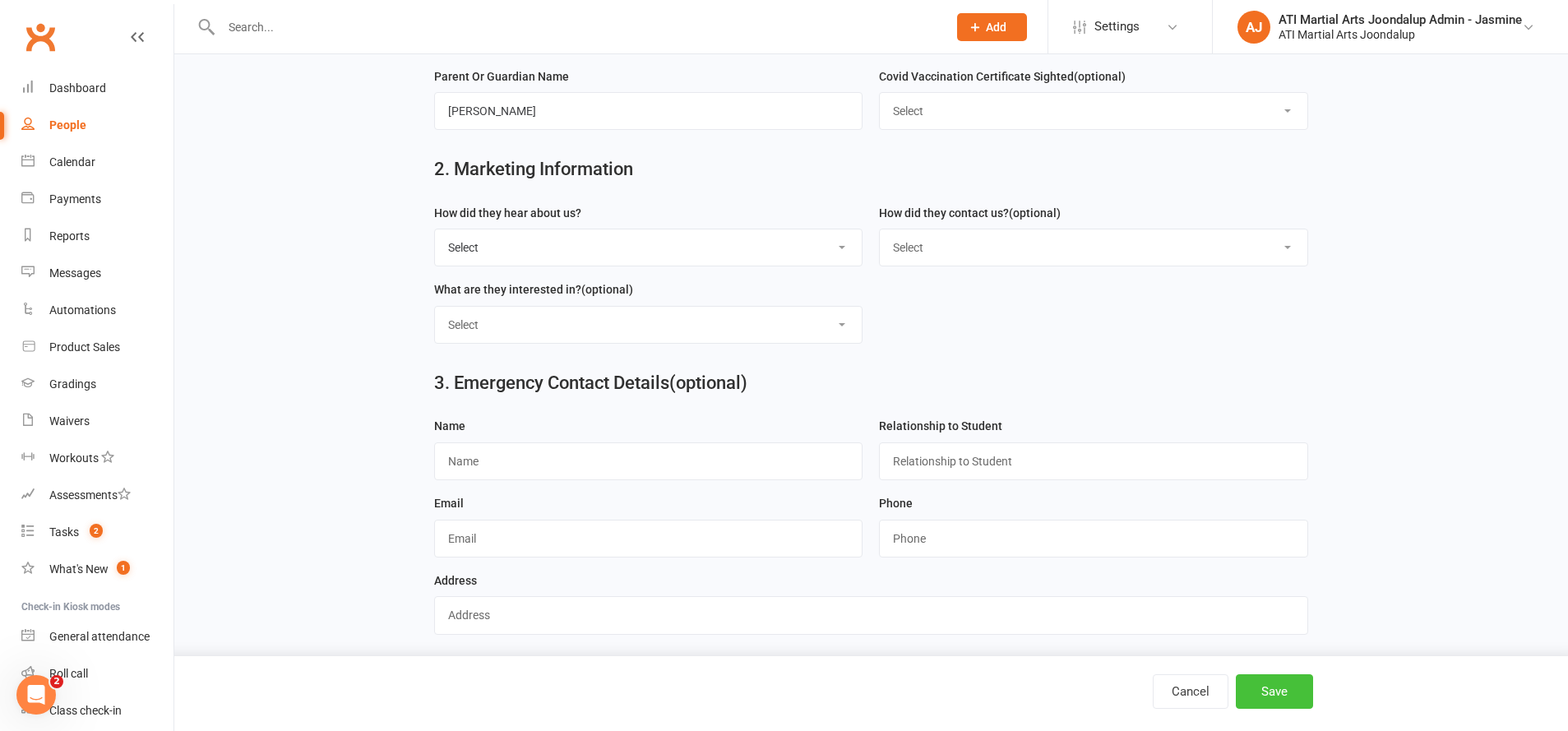
scroll to position [635, 0]
drag, startPoint x: 1292, startPoint y: 682, endPoint x: 1283, endPoint y: 679, distance: 9.5
click at [1290, 681] on button "Save" at bounding box center [1274, 691] width 77 height 34
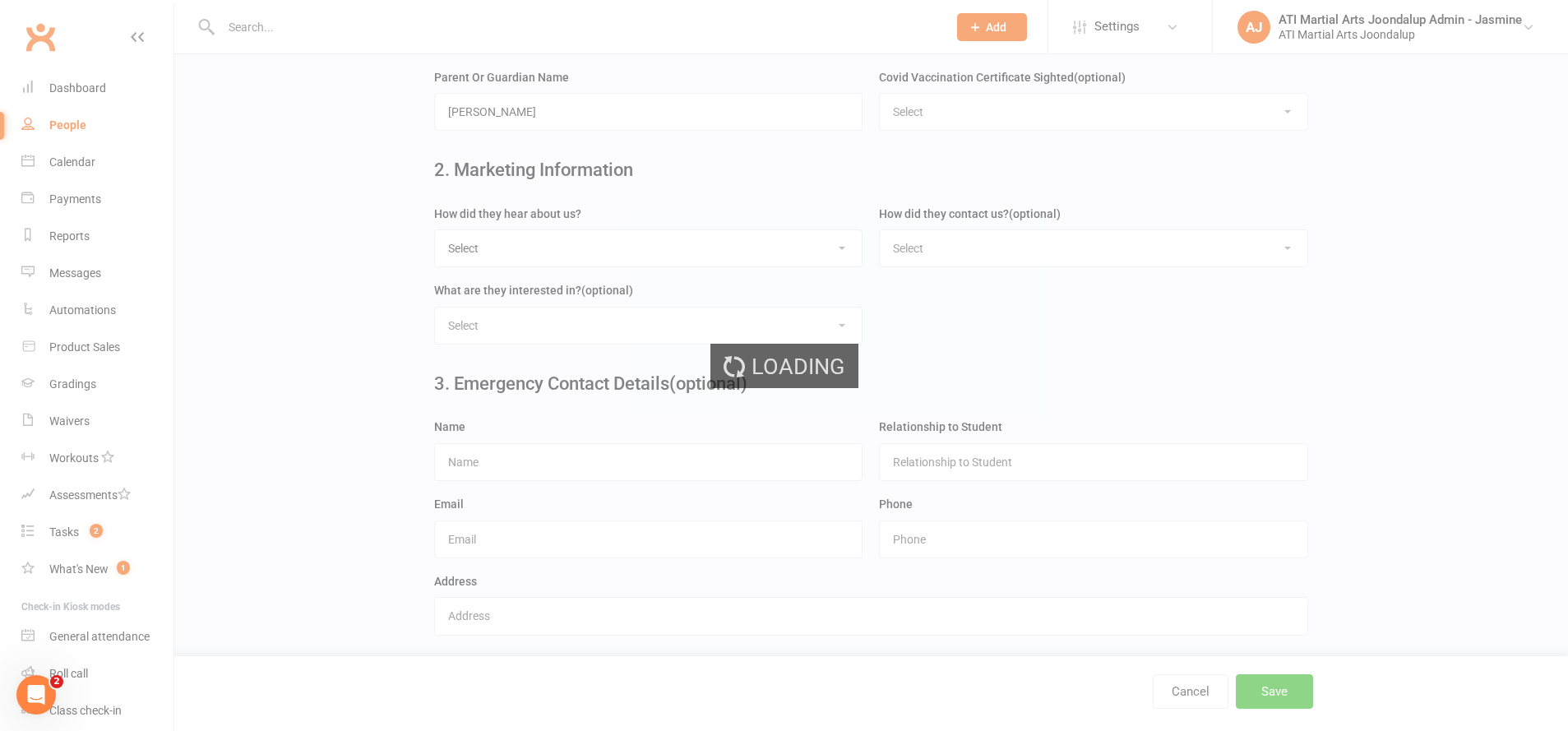
scroll to position [0, 0]
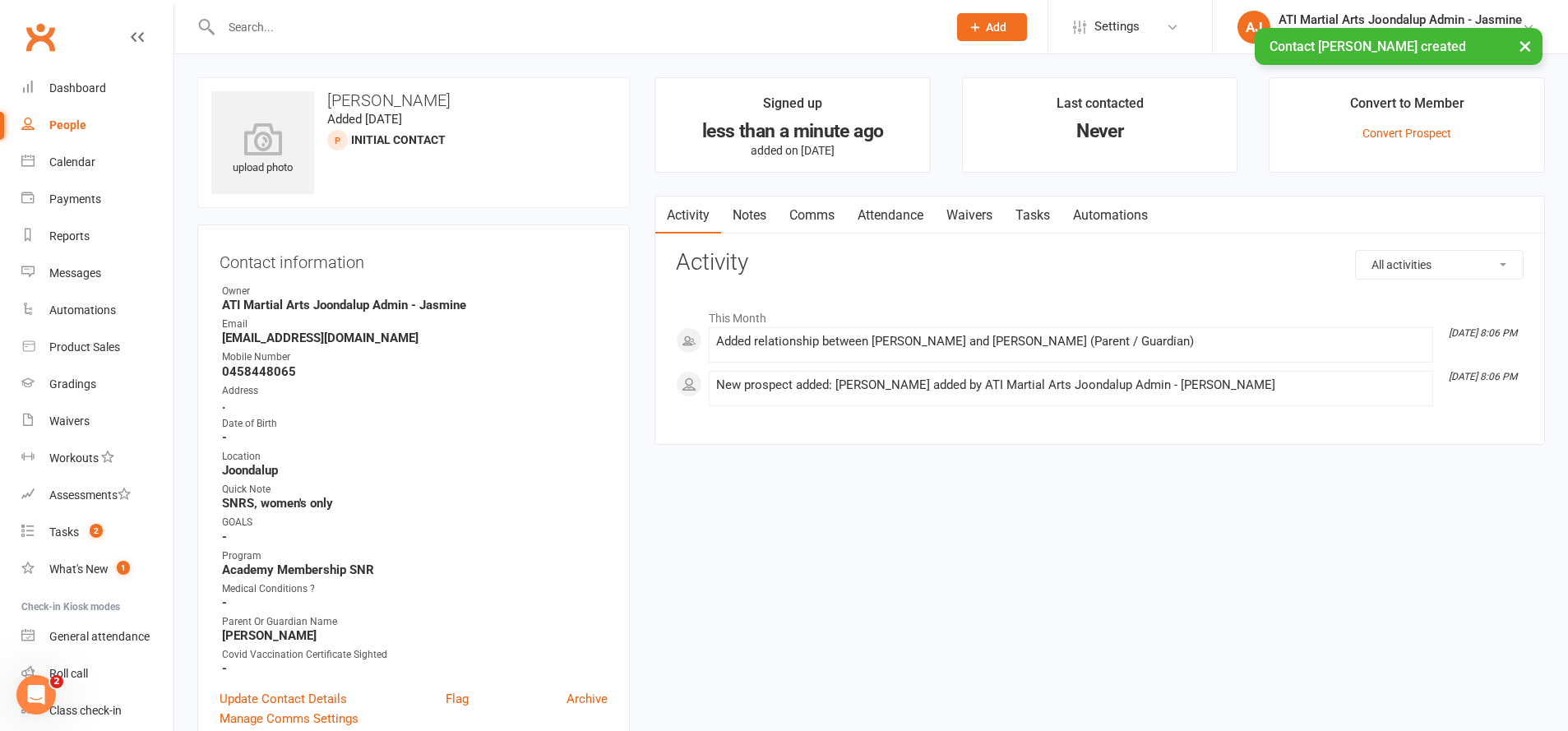
click at [905, 215] on link "Attendance" at bounding box center [890, 215] width 89 height 38
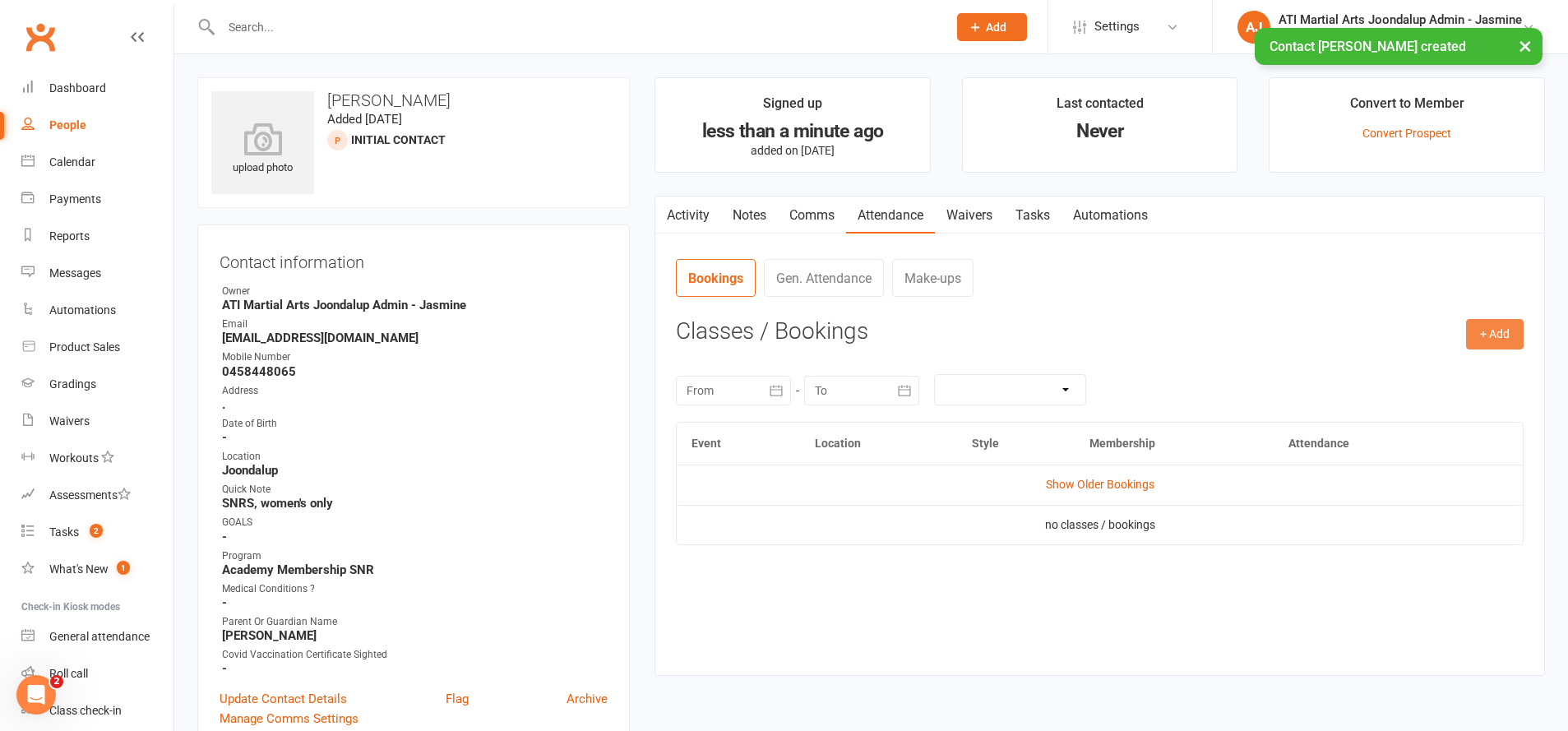
click at [1489, 335] on button "+ Add" at bounding box center [1495, 334] width 58 height 29
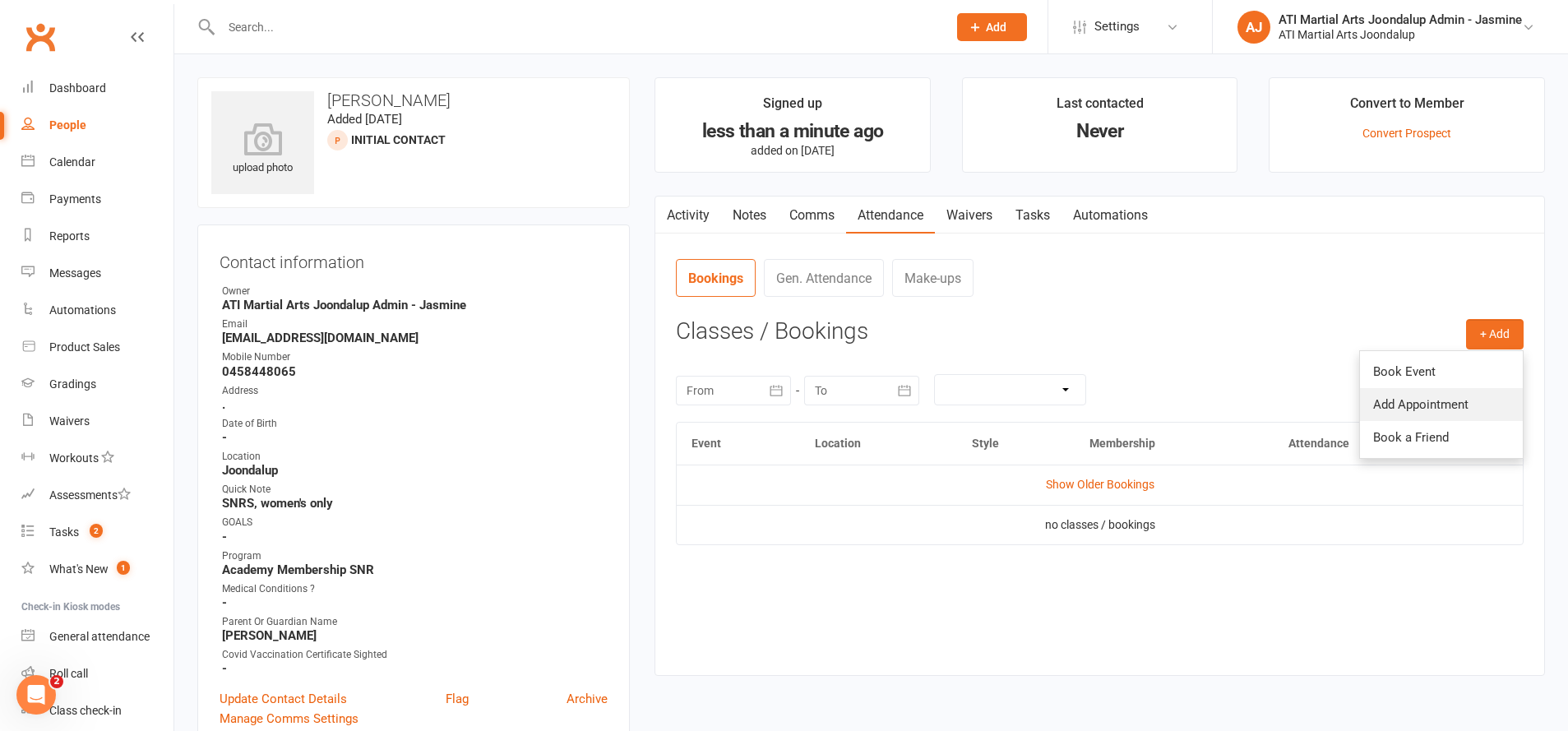
click at [1454, 388] on link "Add Appointment" at bounding box center [1442, 405] width 162 height 33
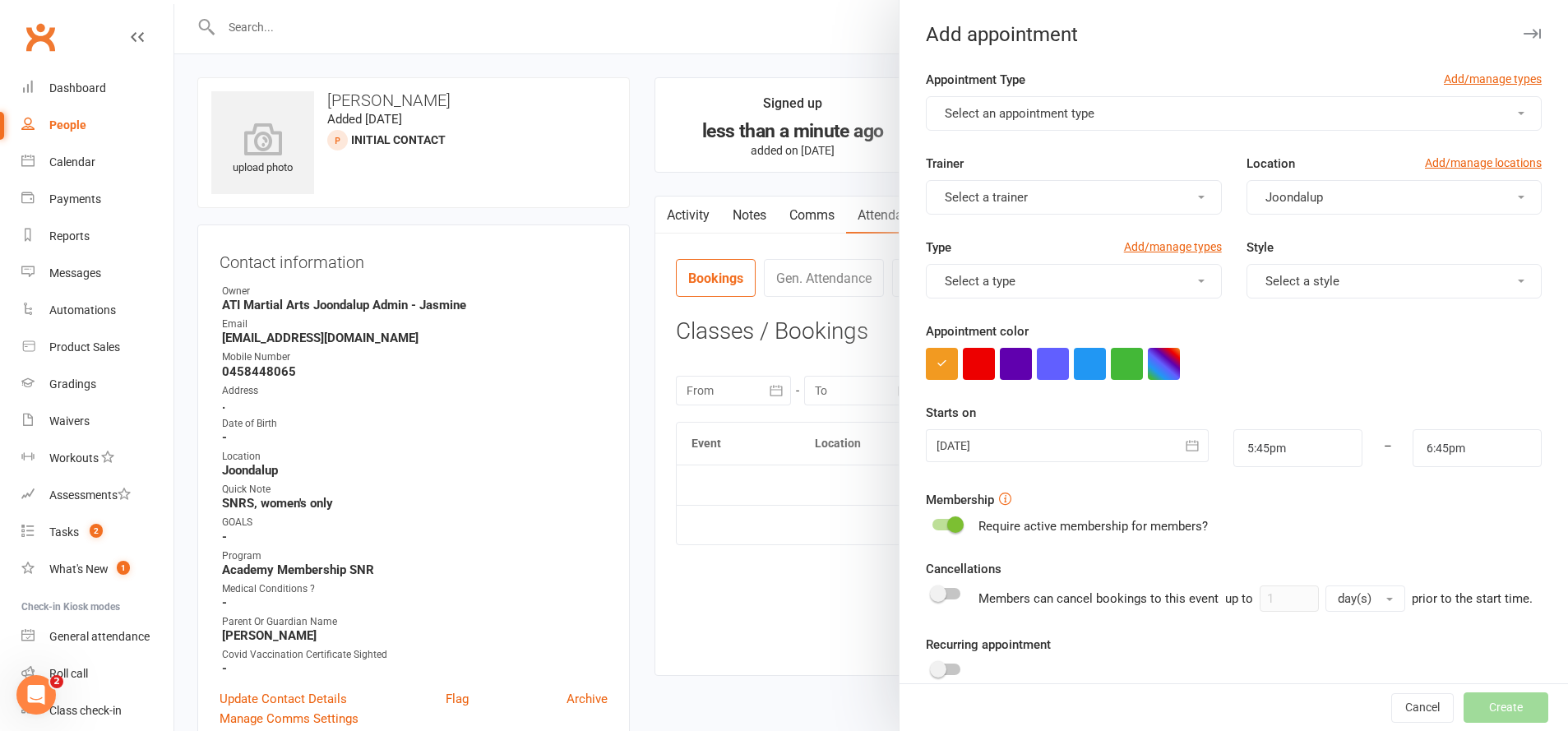
drag, startPoint x: 1058, startPoint y: 104, endPoint x: 1069, endPoint y: 112, distance: 13.6
click at [1060, 106] on button "Select an appointment type" at bounding box center [1233, 113] width 616 height 34
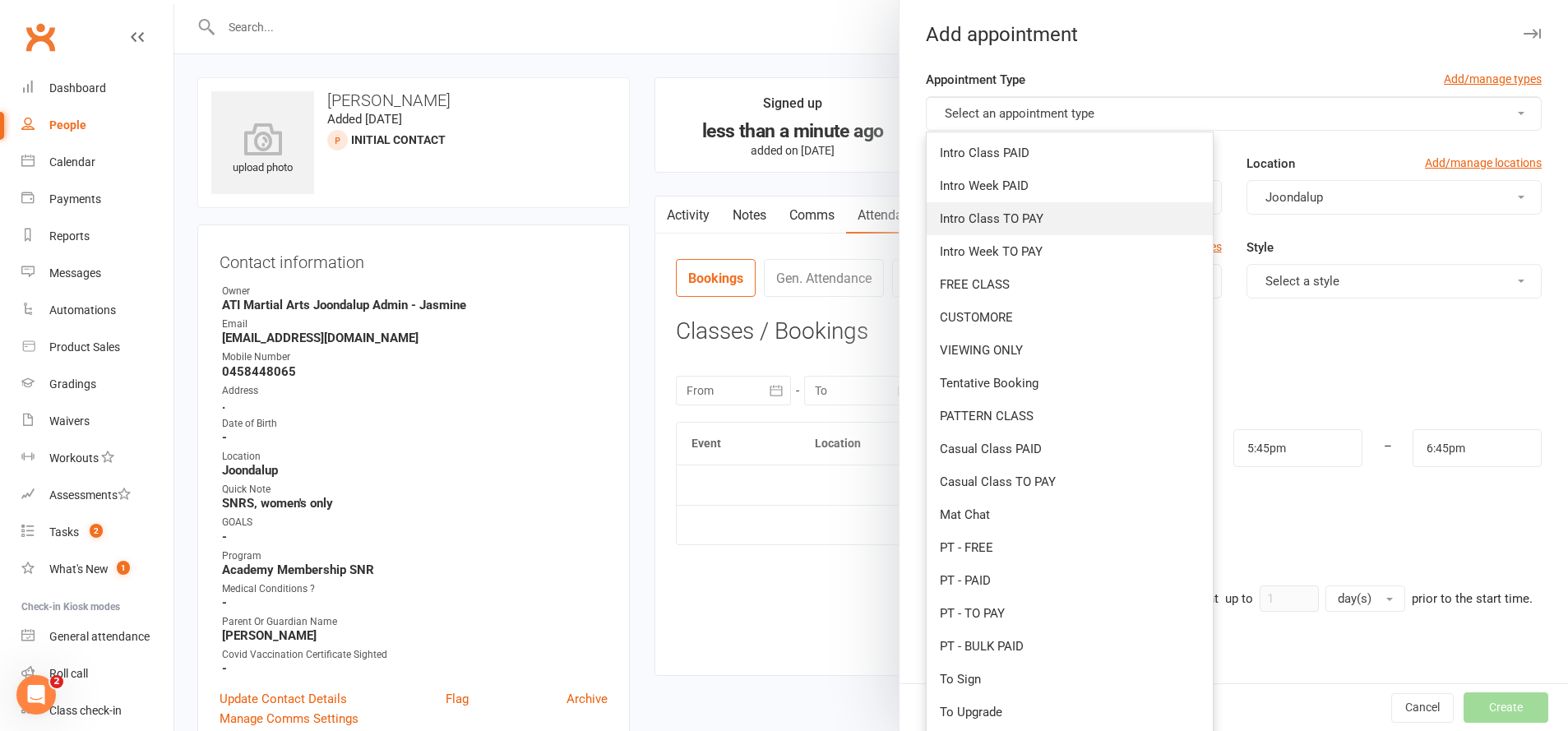
click at [1020, 228] on link "Intro Class TO PAY" at bounding box center [1070, 219] width 286 height 33
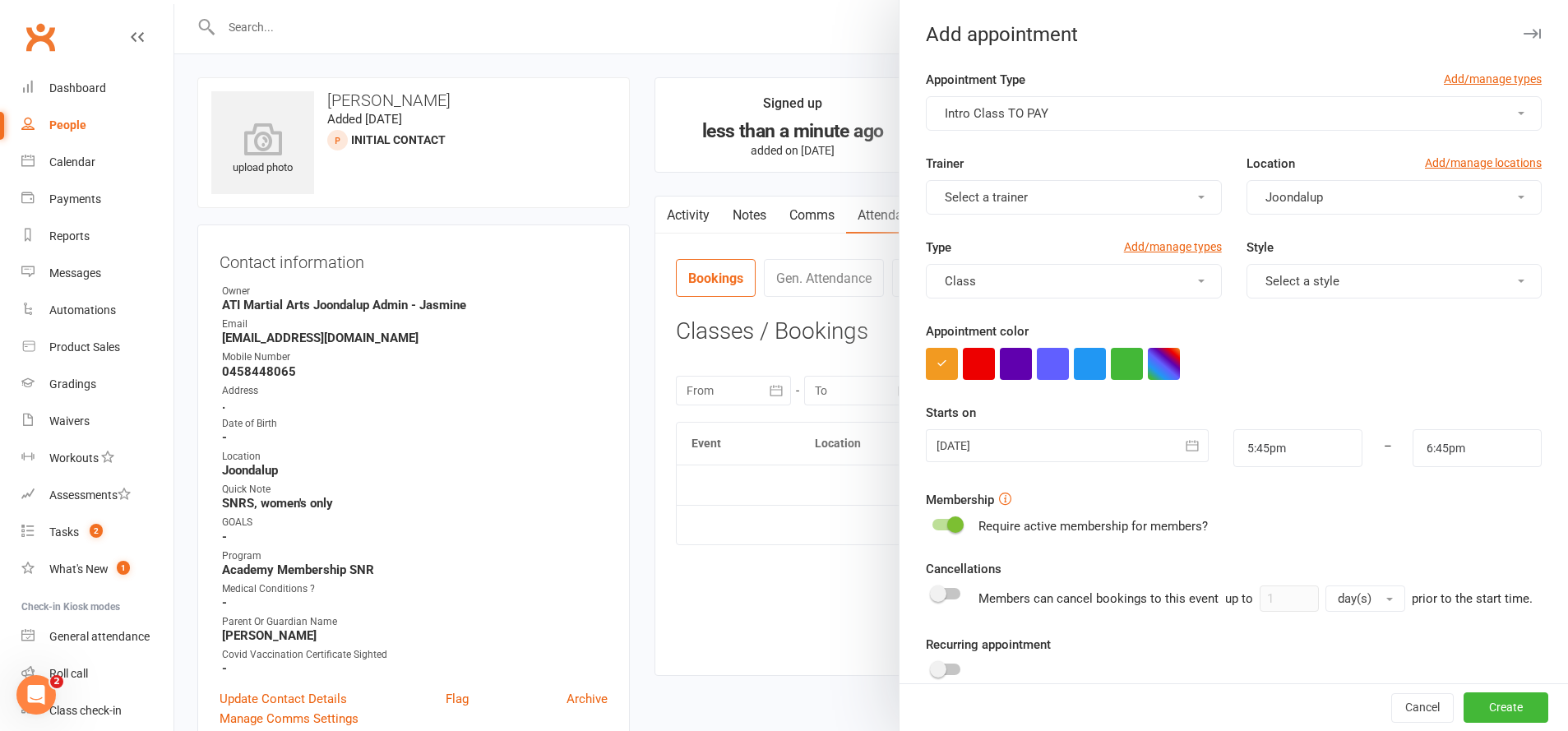
drag, startPoint x: 1197, startPoint y: 442, endPoint x: 1191, endPoint y: 427, distance: 16.2
click at [1197, 441] on icon "button" at bounding box center [1192, 445] width 17 height 17
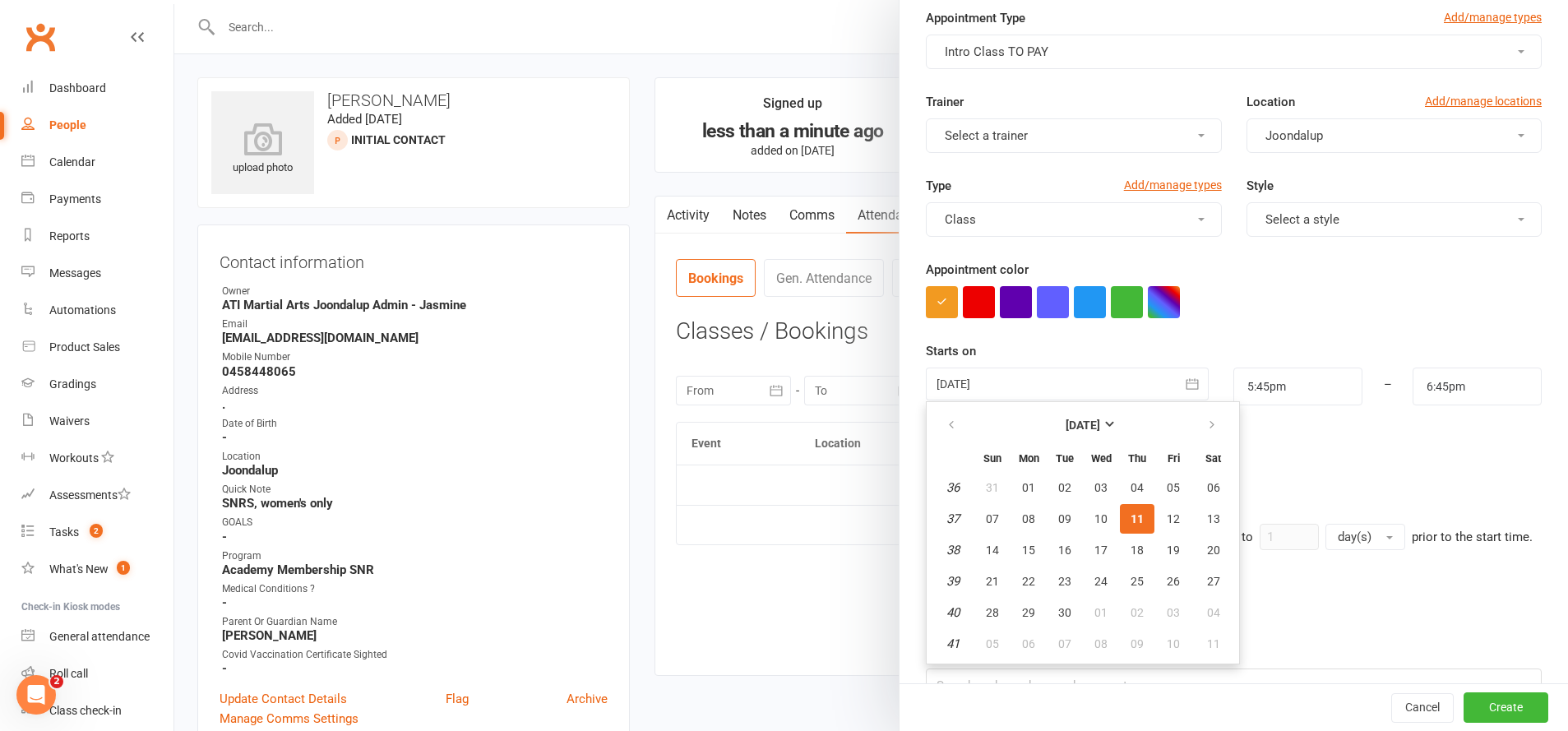
scroll to position [85, 0]
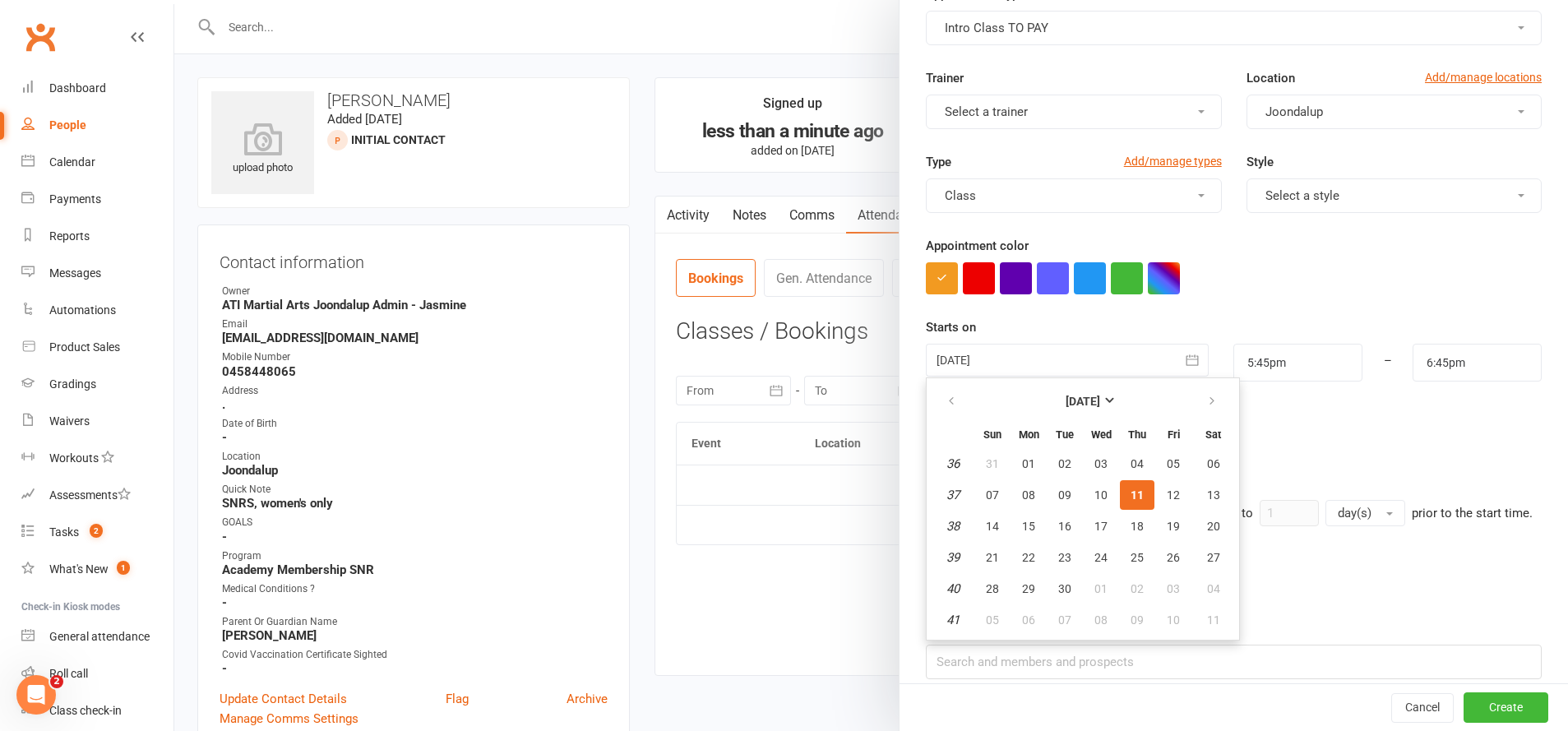
drag, startPoint x: 1103, startPoint y: 550, endPoint x: 1262, endPoint y: 372, distance: 238.7
click at [1108, 543] on button "24" at bounding box center [1100, 557] width 34 height 29
type input "[DATE]"
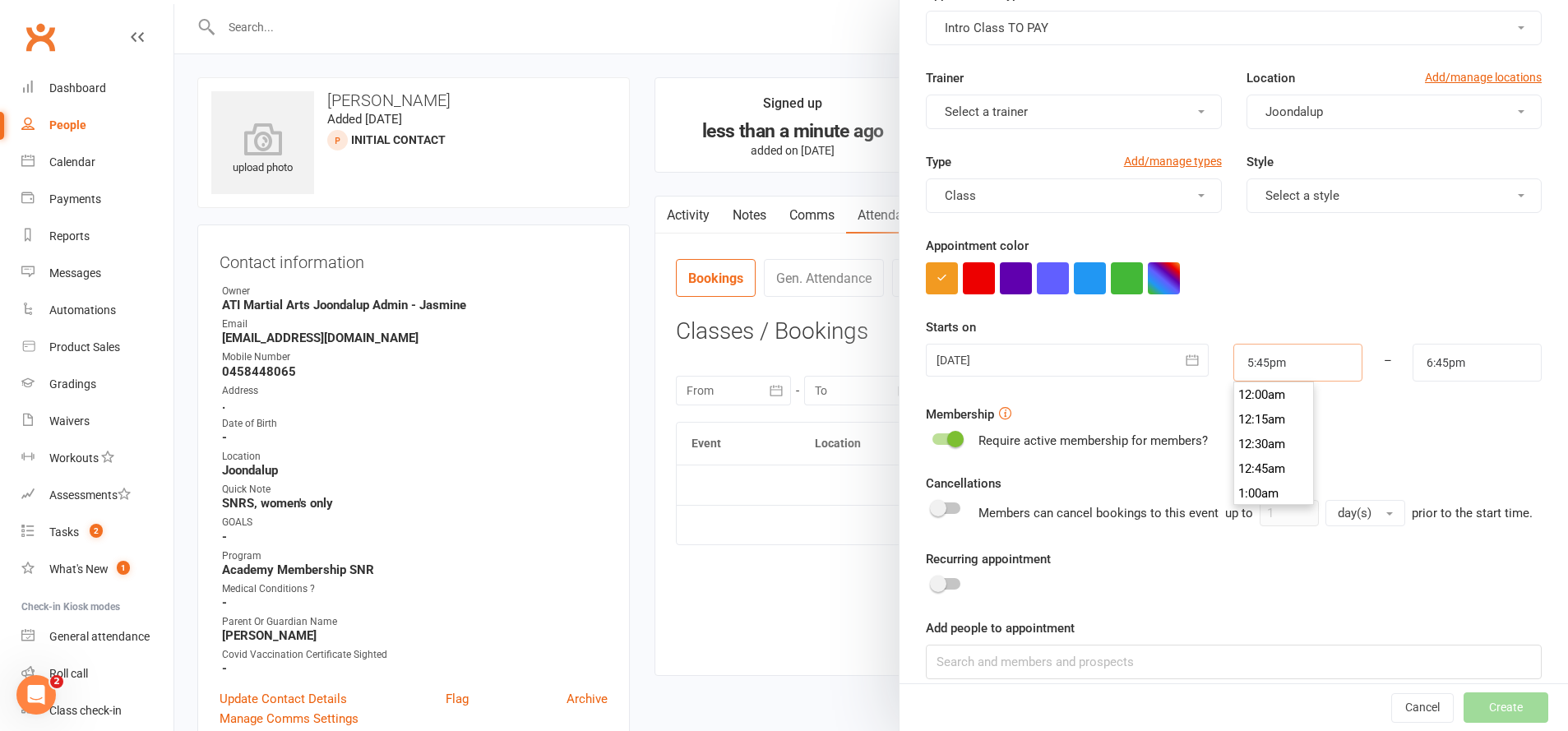
click at [1264, 362] on input "5:45pm" at bounding box center [1298, 362] width 129 height 38
type input "6:00pm"
type input "7:00pm"
drag, startPoint x: 1268, startPoint y: 390, endPoint x: 1299, endPoint y: 388, distance: 31.1
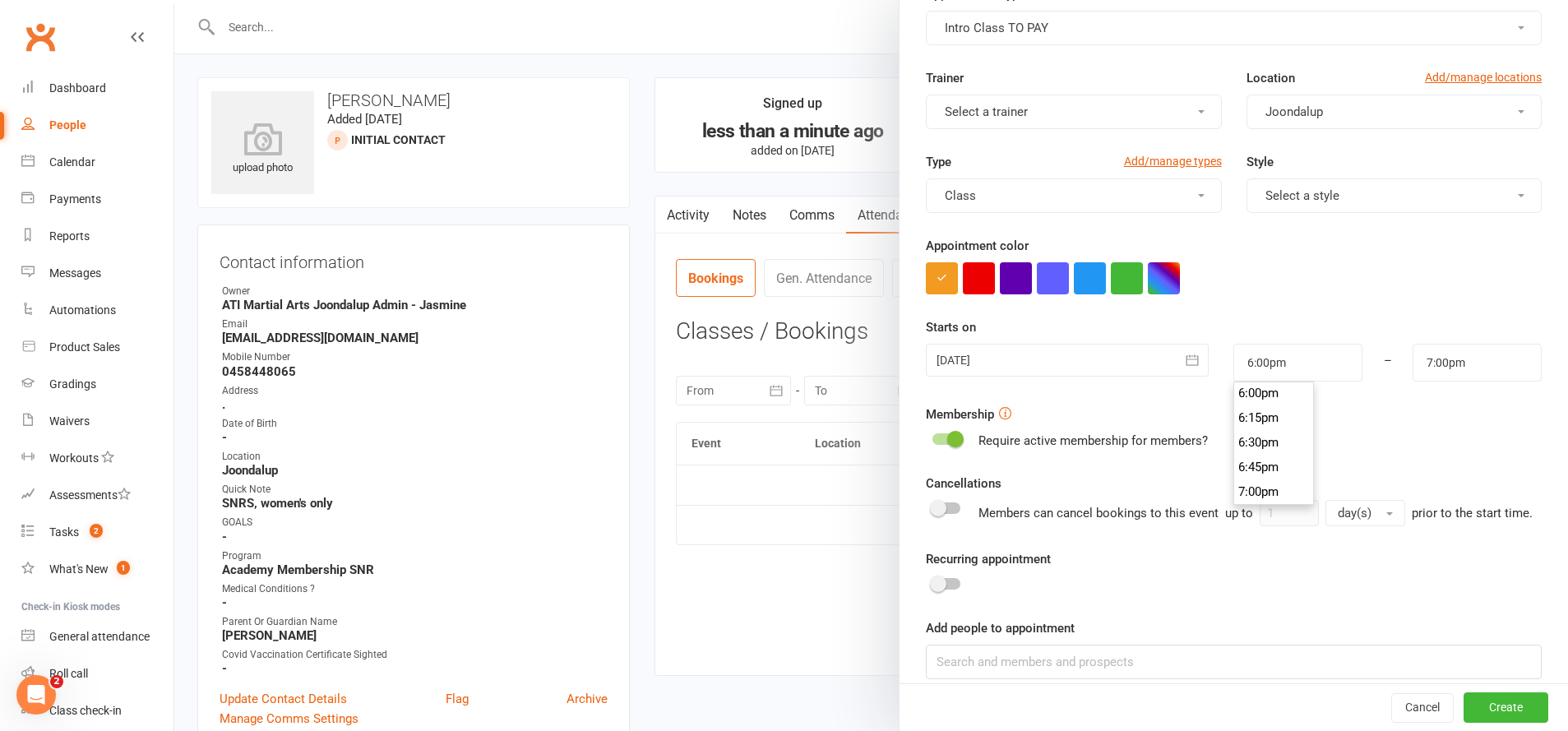
click at [1268, 390] on li "6:00pm" at bounding box center [1273, 392] width 79 height 24
click at [1499, 699] on button "Create" at bounding box center [1505, 708] width 85 height 29
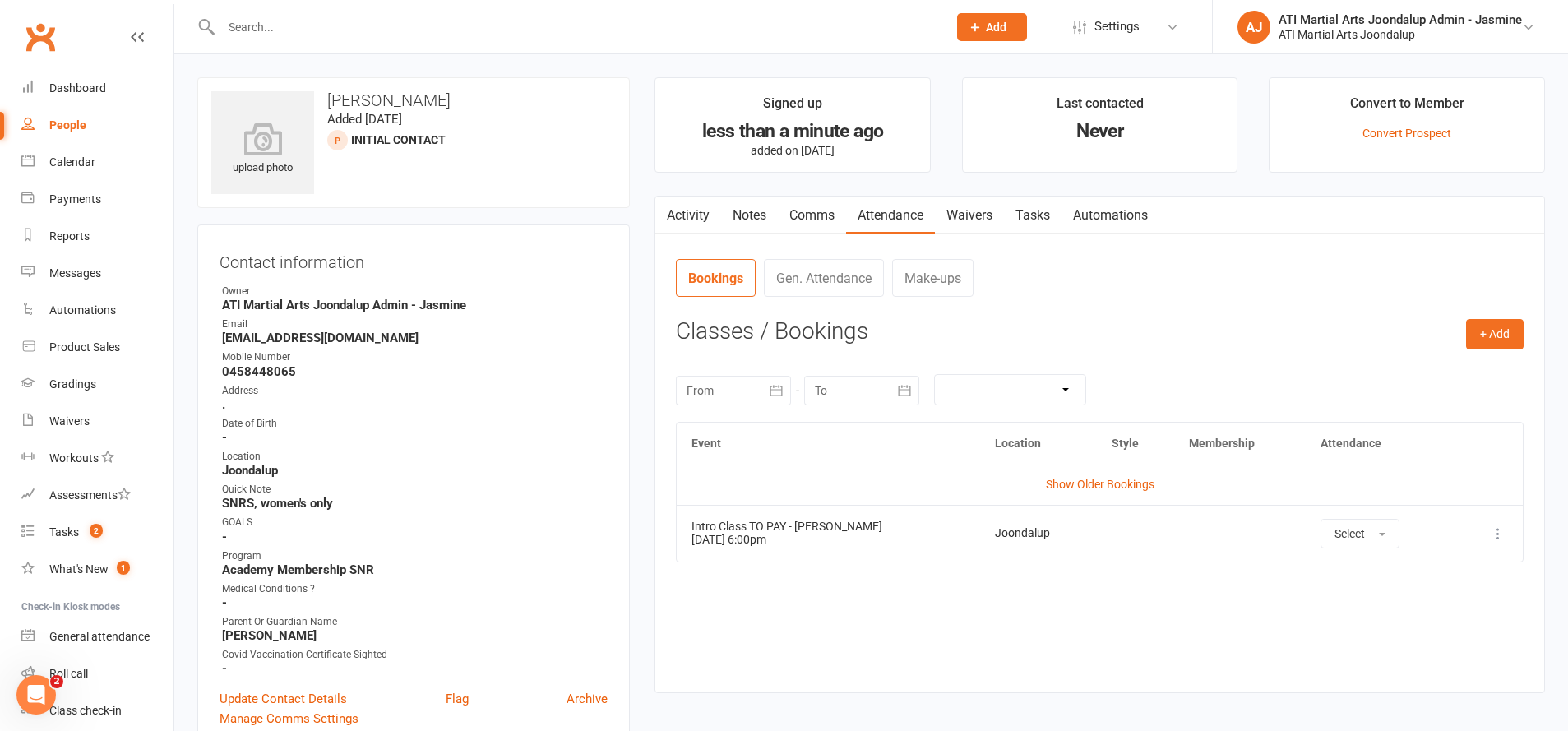
click at [707, 24] on input "text" at bounding box center [576, 27] width 719 height 23
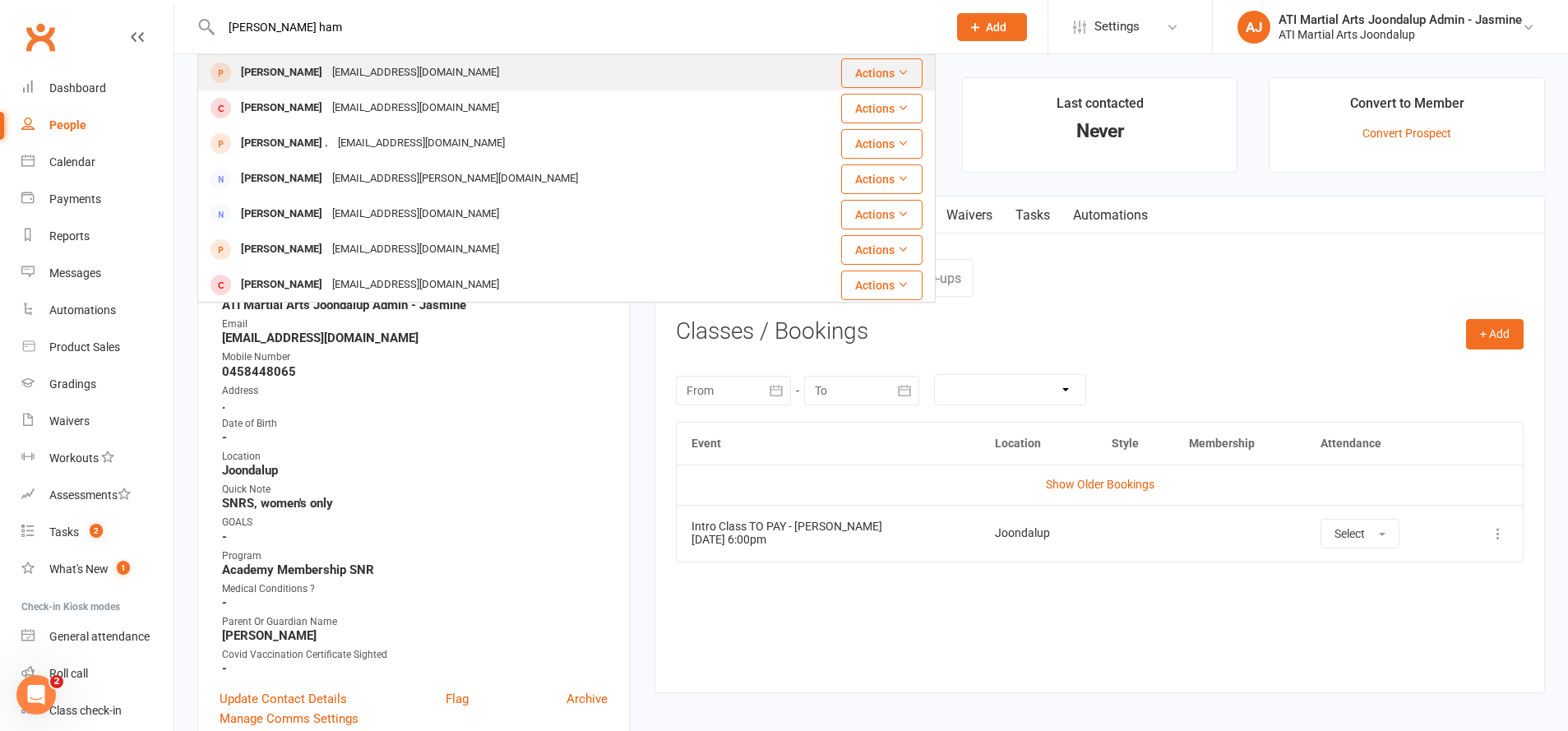
type input "[PERSON_NAME] ham"
click at [565, 69] on div "[PERSON_NAME] [EMAIL_ADDRESS][DOMAIN_NAME]" at bounding box center [494, 72] width 592 height 33
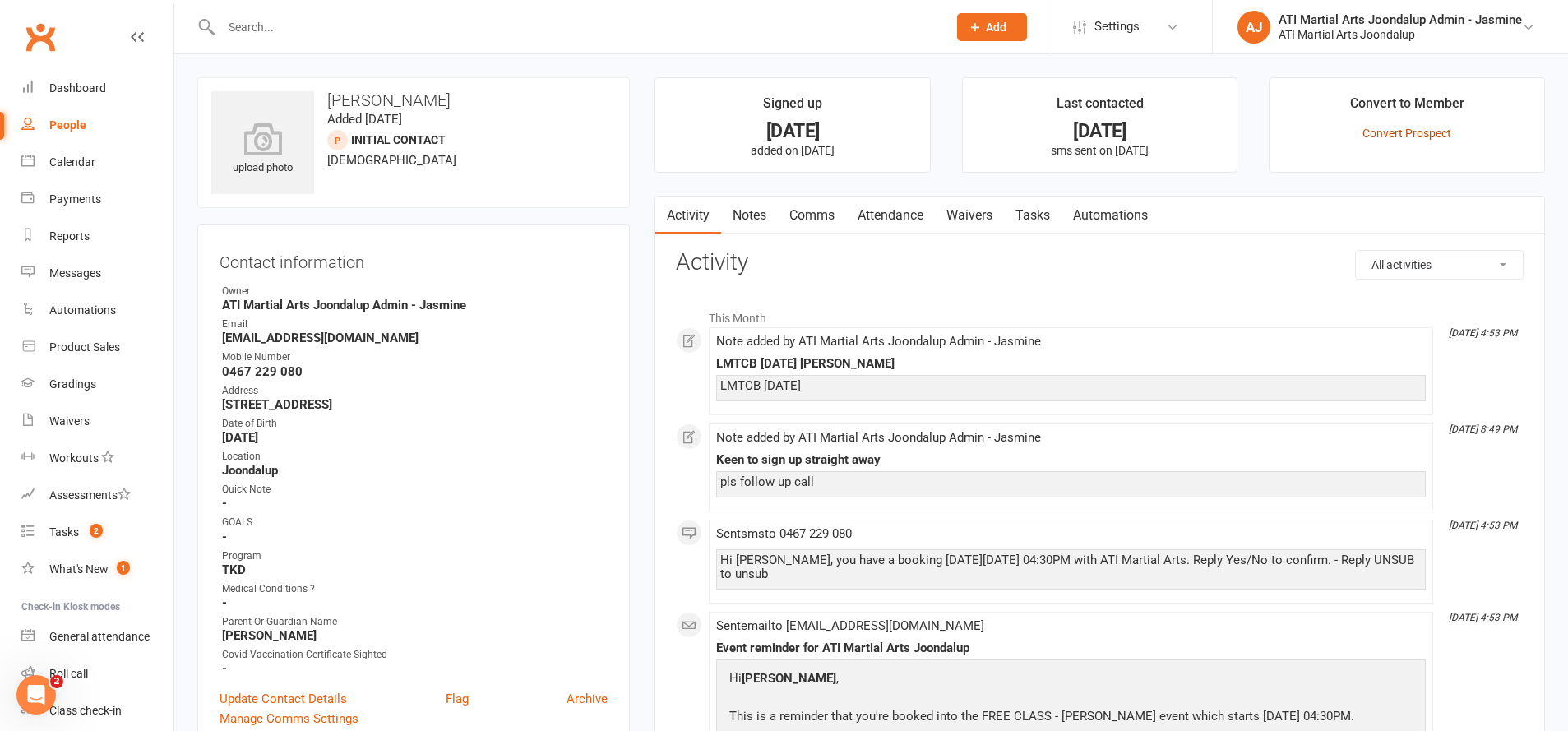
click at [1395, 136] on link "Convert Prospect" at bounding box center [1407, 132] width 89 height 13
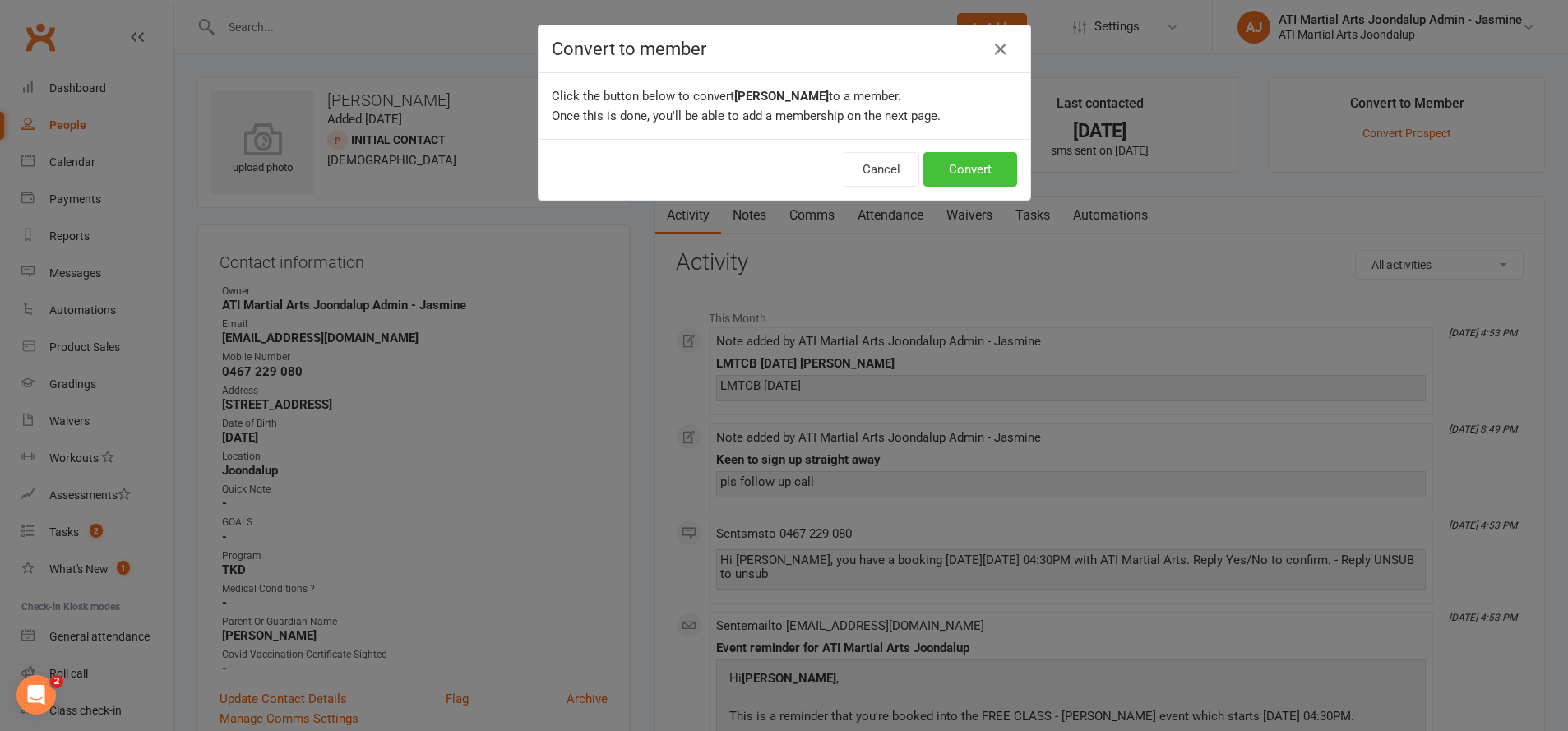
drag, startPoint x: 964, startPoint y: 165, endPoint x: 961, endPoint y: 155, distance: 10.4
click at [959, 157] on button "Convert" at bounding box center [970, 168] width 94 height 34
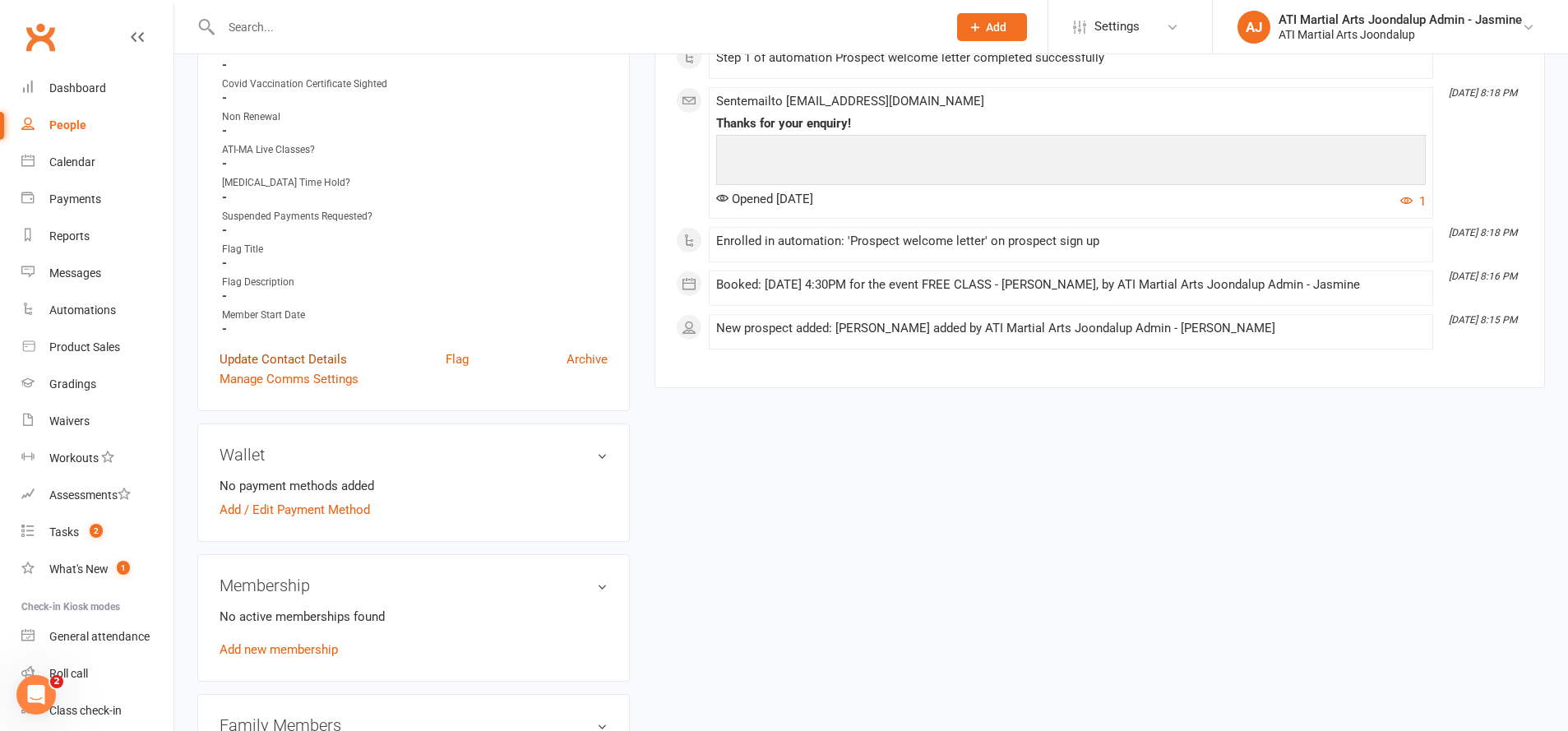
click at [263, 352] on link "Update Contact Details" at bounding box center [283, 359] width 127 height 20
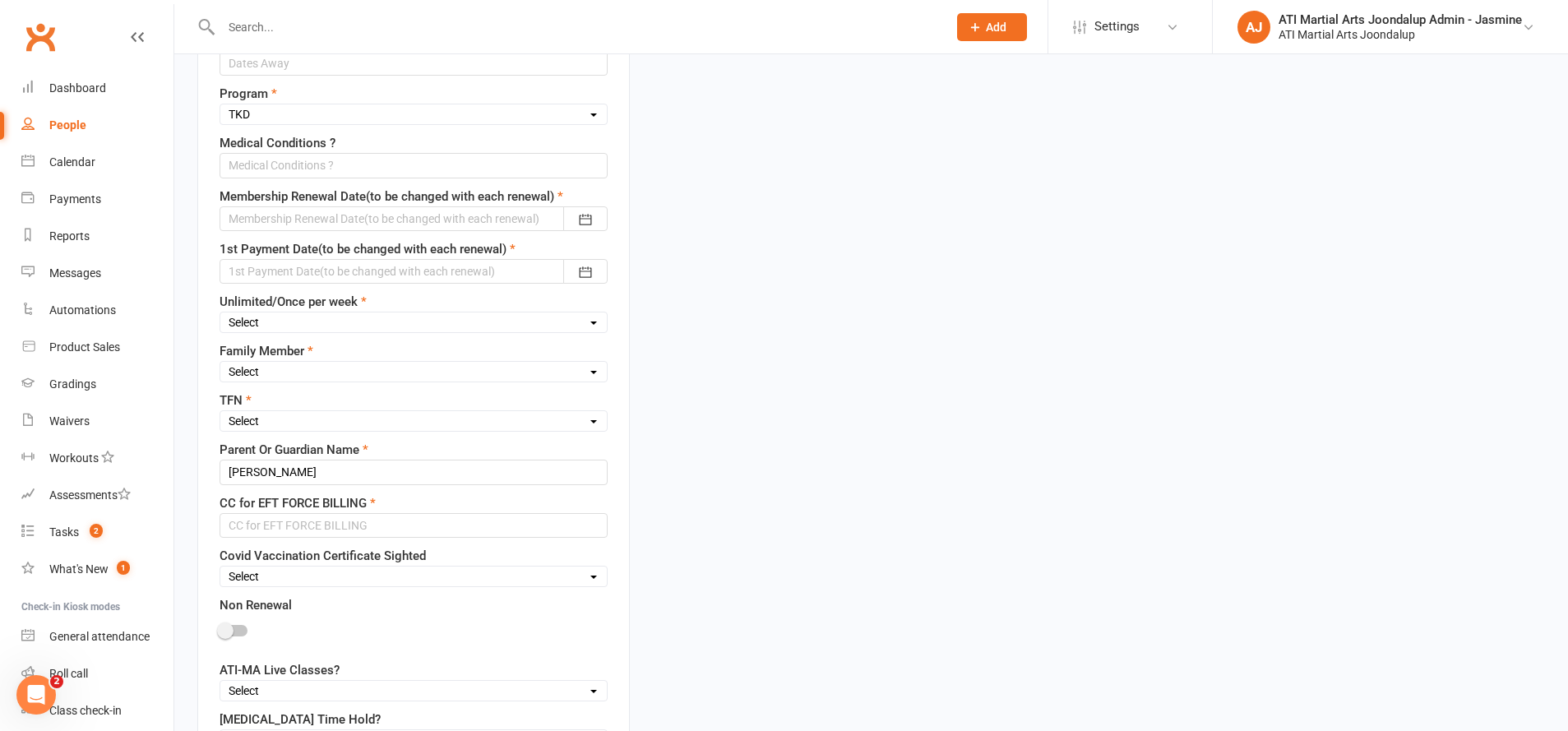
scroll to position [77, 0]
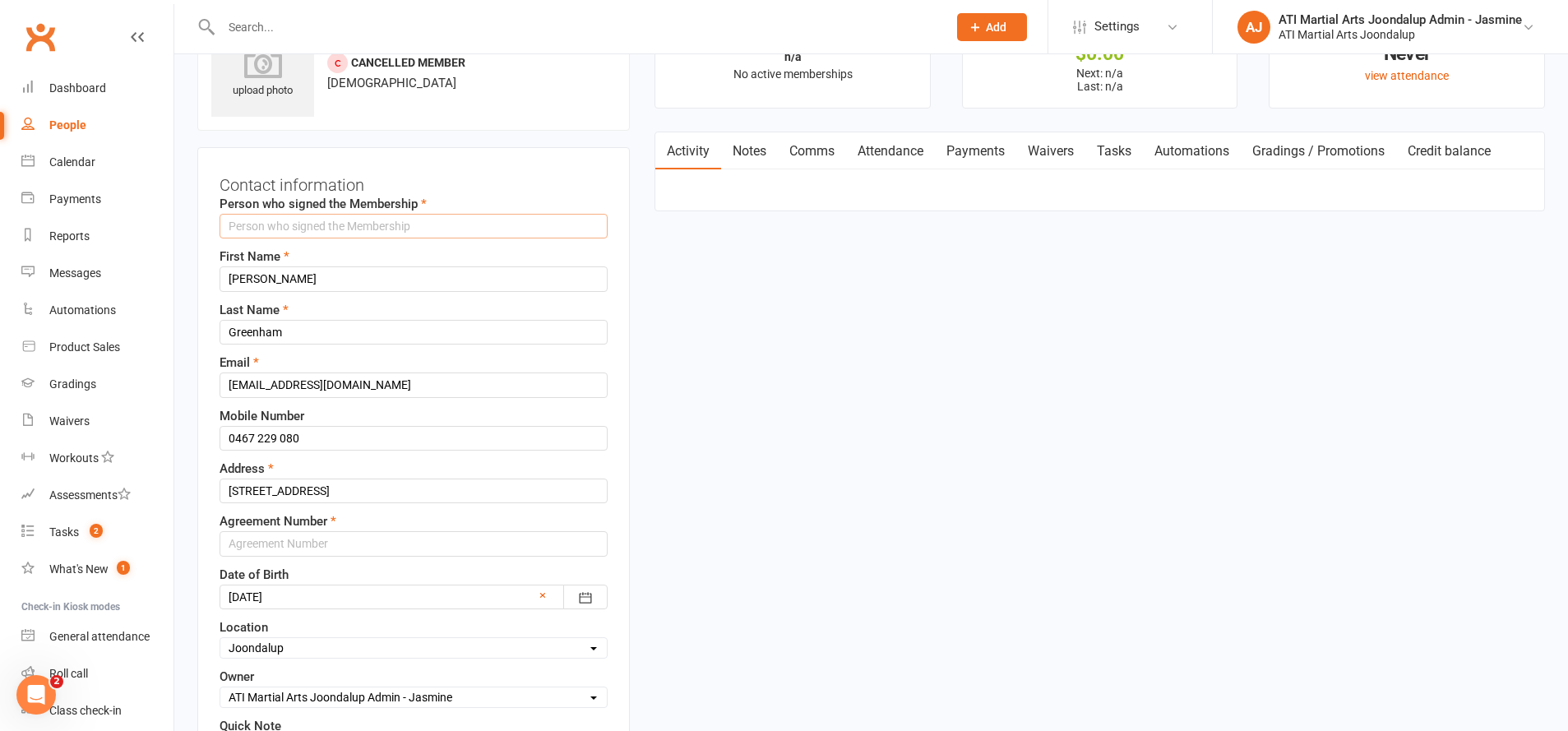
drag, startPoint x: 334, startPoint y: 227, endPoint x: 367, endPoint y: 203, distance: 40.8
click at [334, 227] on input "text" at bounding box center [413, 225] width 389 height 24
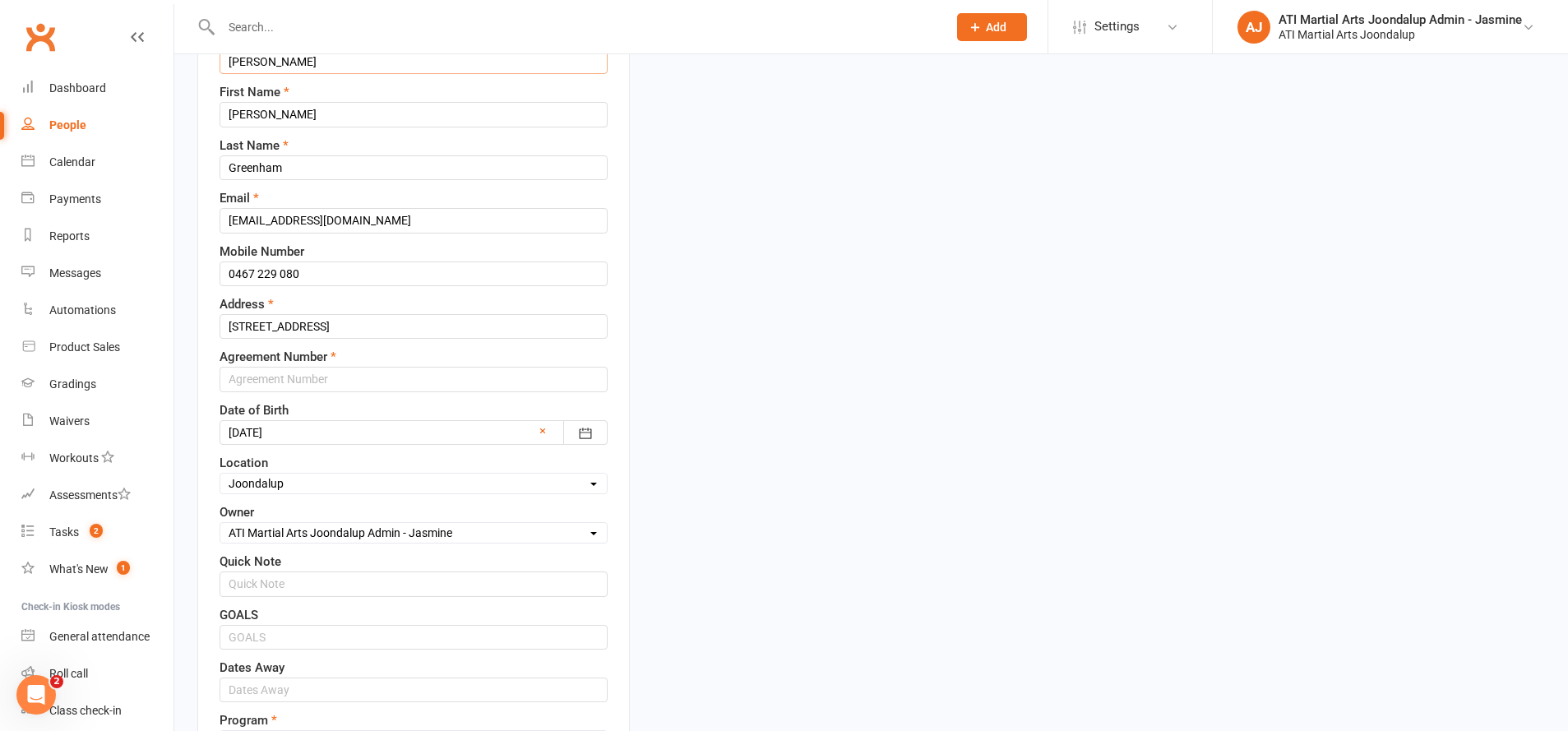
scroll to position [264, 0]
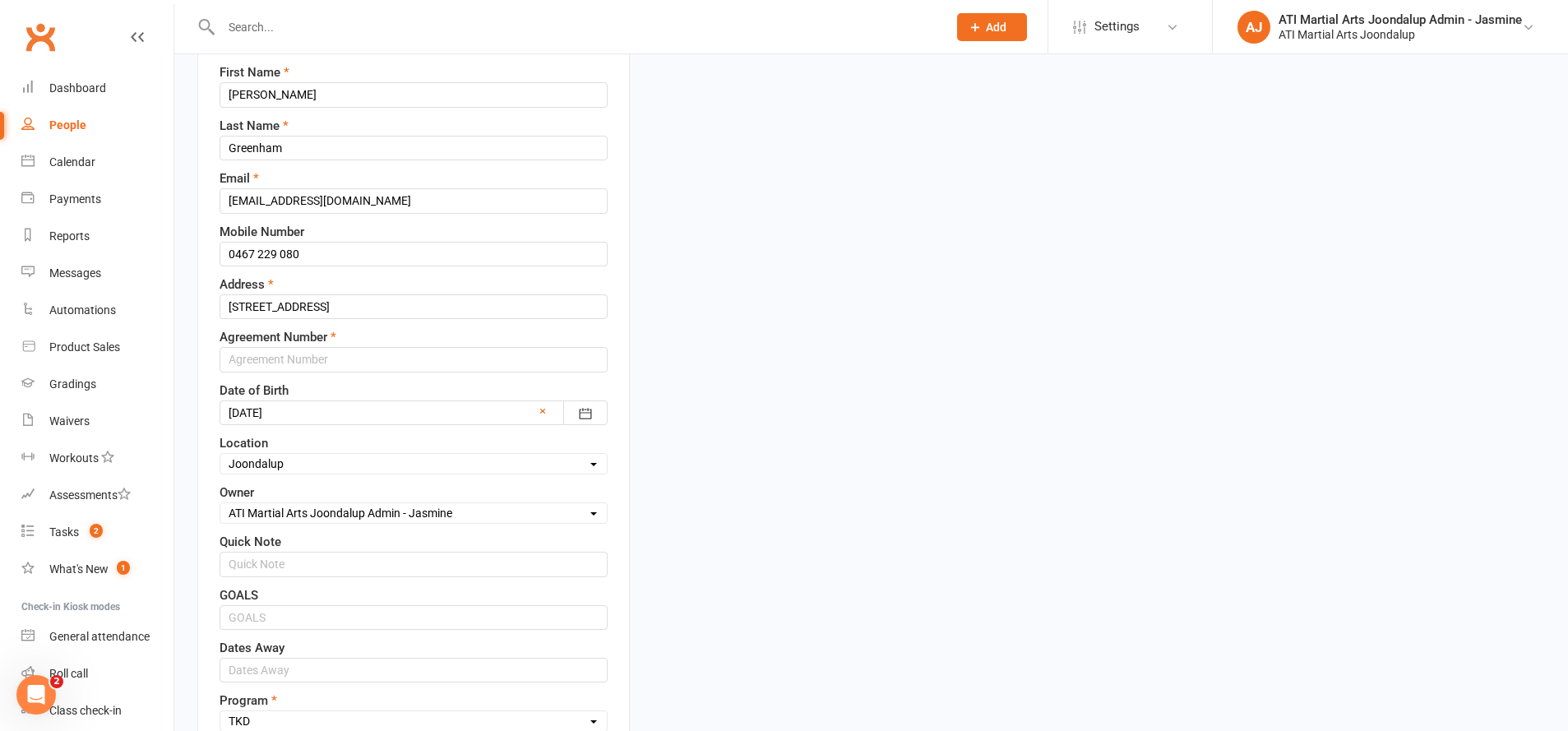
type input "[PERSON_NAME]"
click at [418, 247] on input "0467 229 080" at bounding box center [413, 251] width 389 height 24
type input "0"
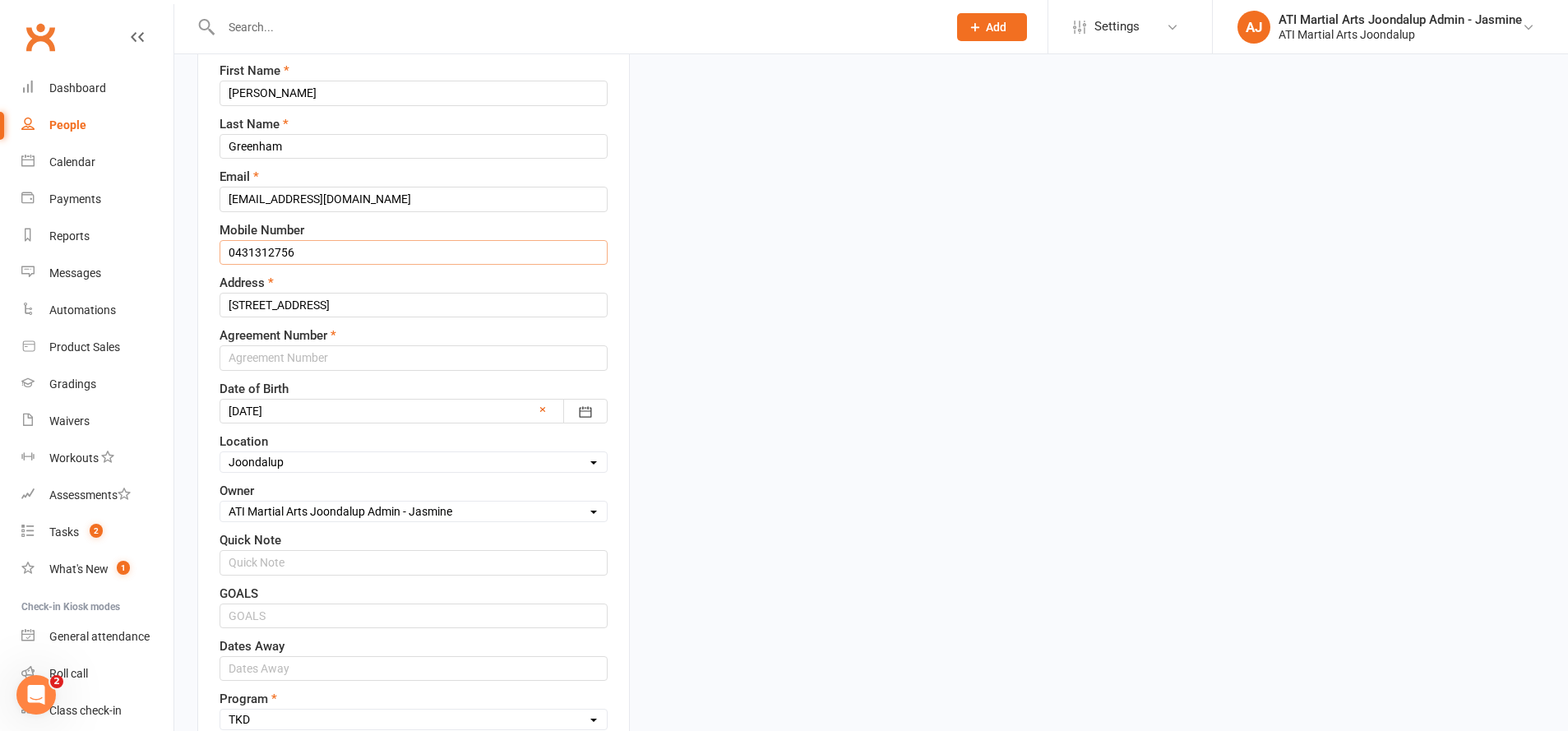
drag, startPoint x: 254, startPoint y: 250, endPoint x: 285, endPoint y: 248, distance: 31.1
click at [254, 250] on input "0431312756" at bounding box center [413, 251] width 389 height 24
click at [275, 250] on input "0431 312756" at bounding box center [413, 251] width 389 height 24
type input "0431 312 756"
click at [405, 351] on input "text" at bounding box center [413, 357] width 389 height 24
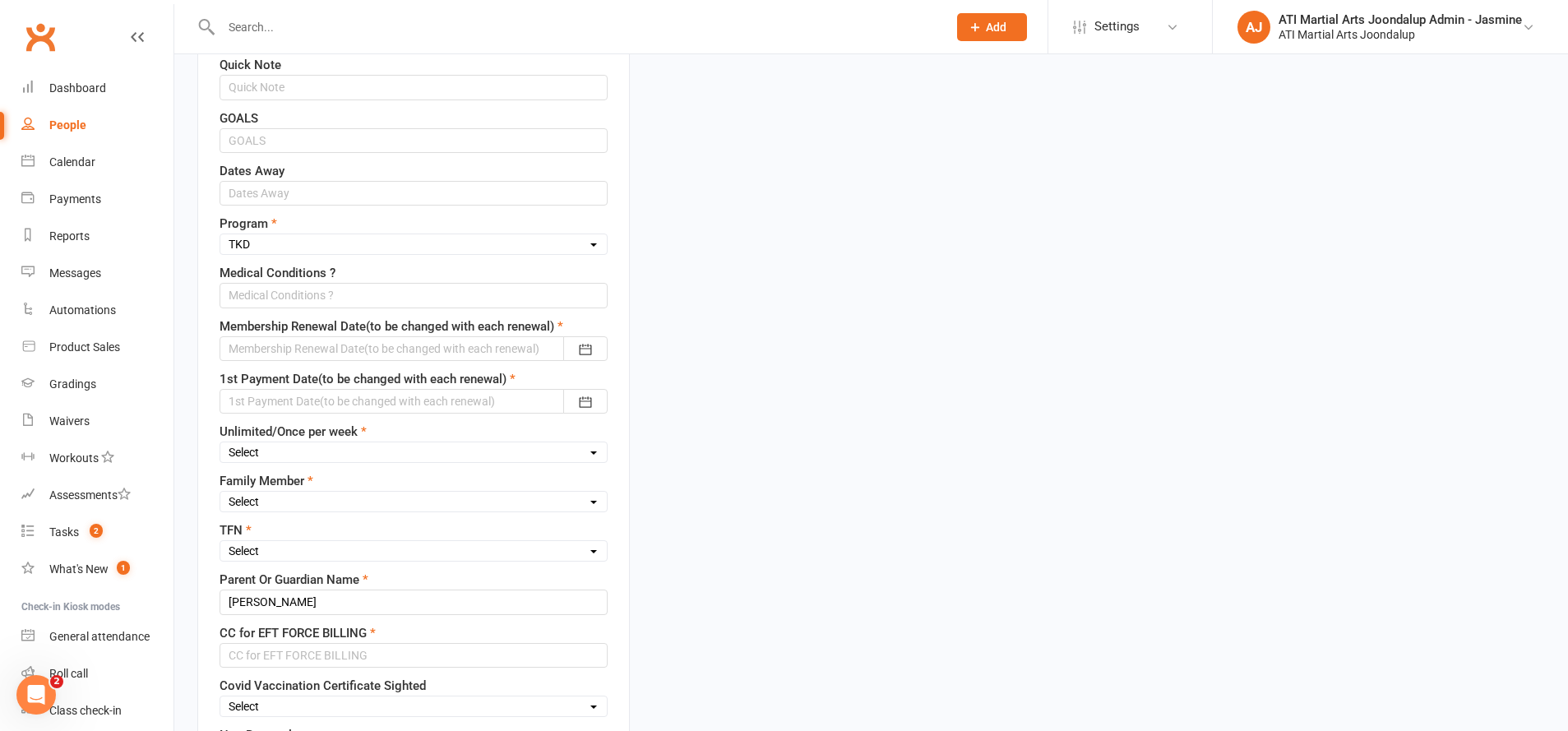
scroll to position [742, 0]
type input "6249"
click at [344, 342] on div at bounding box center [413, 344] width 389 height 24
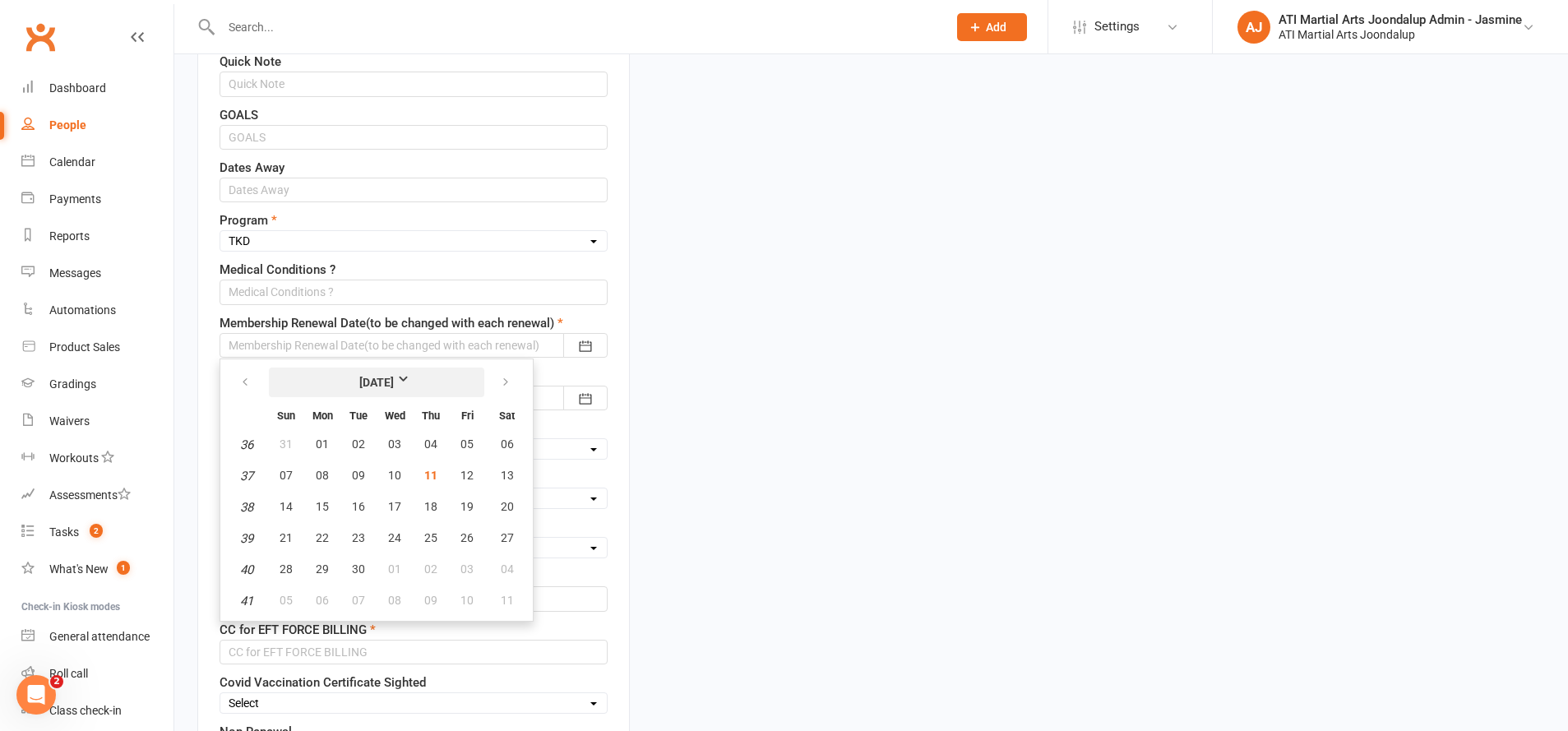
click at [403, 379] on strong "[DATE]" at bounding box center [377, 382] width 95 height 18
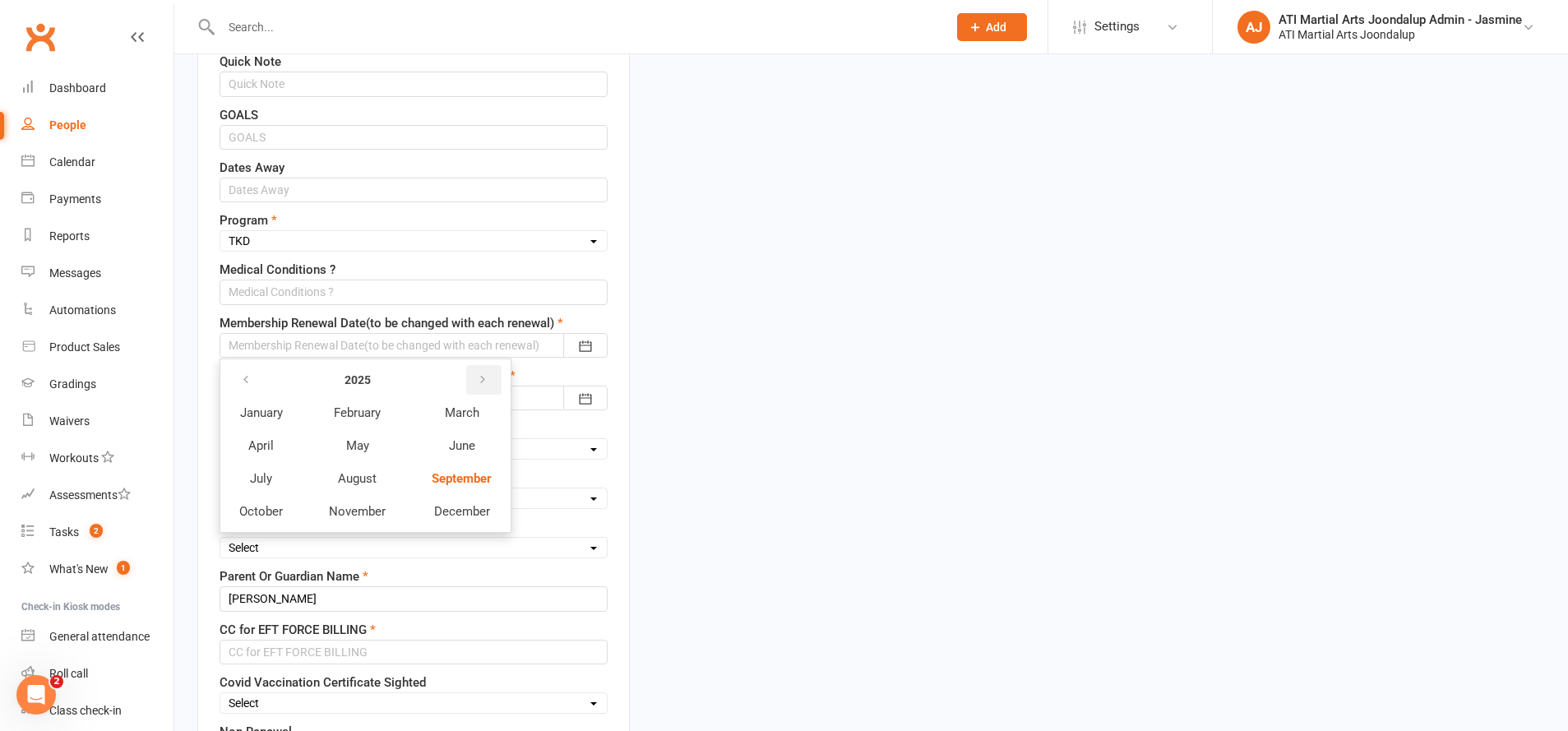
click at [482, 379] on icon "button" at bounding box center [483, 379] width 12 height 13
click at [481, 472] on span "September" at bounding box center [461, 478] width 59 height 15
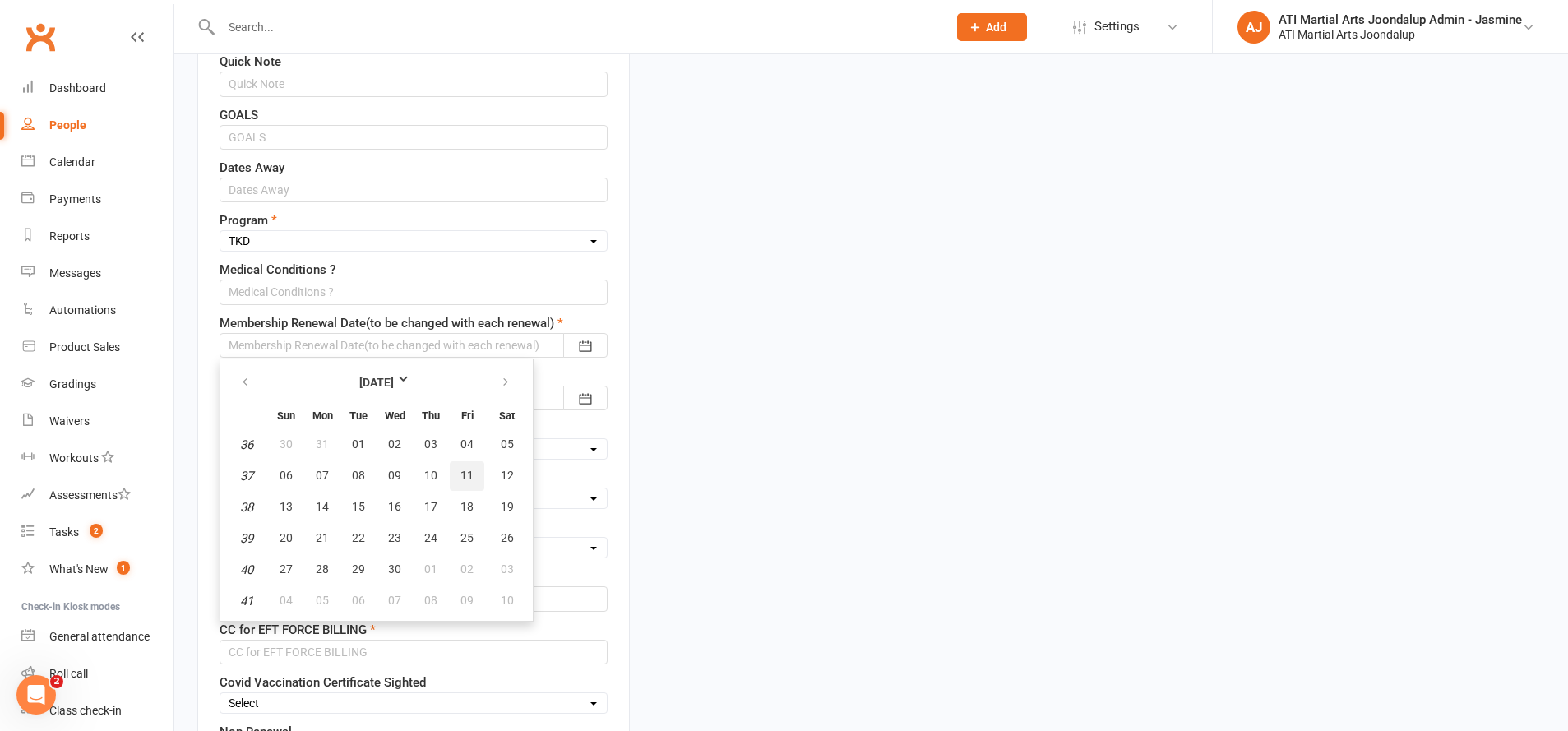
click at [465, 466] on button "11" at bounding box center [467, 476] width 34 height 29
type input "[DATE]"
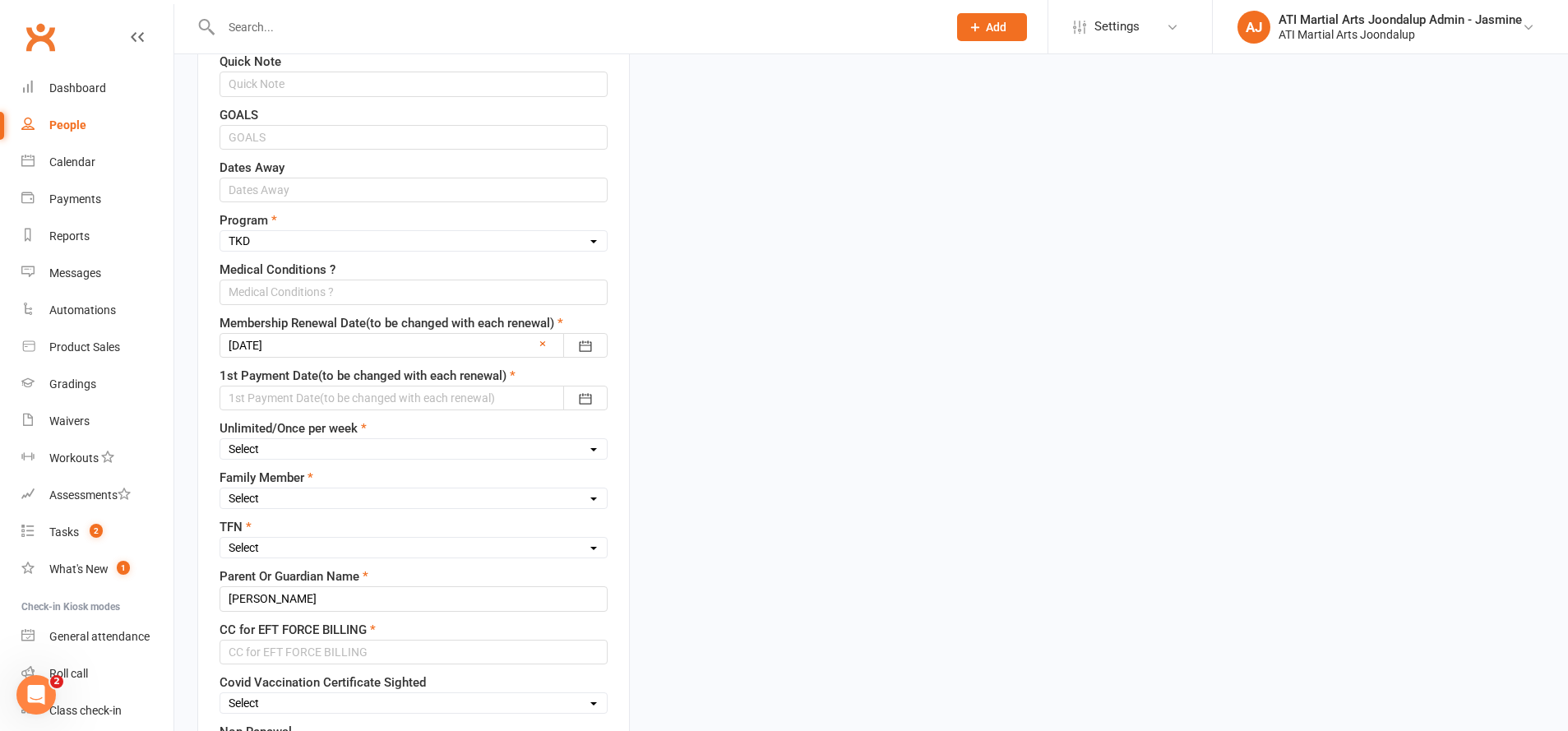
click at [395, 393] on div at bounding box center [413, 397] width 389 height 24
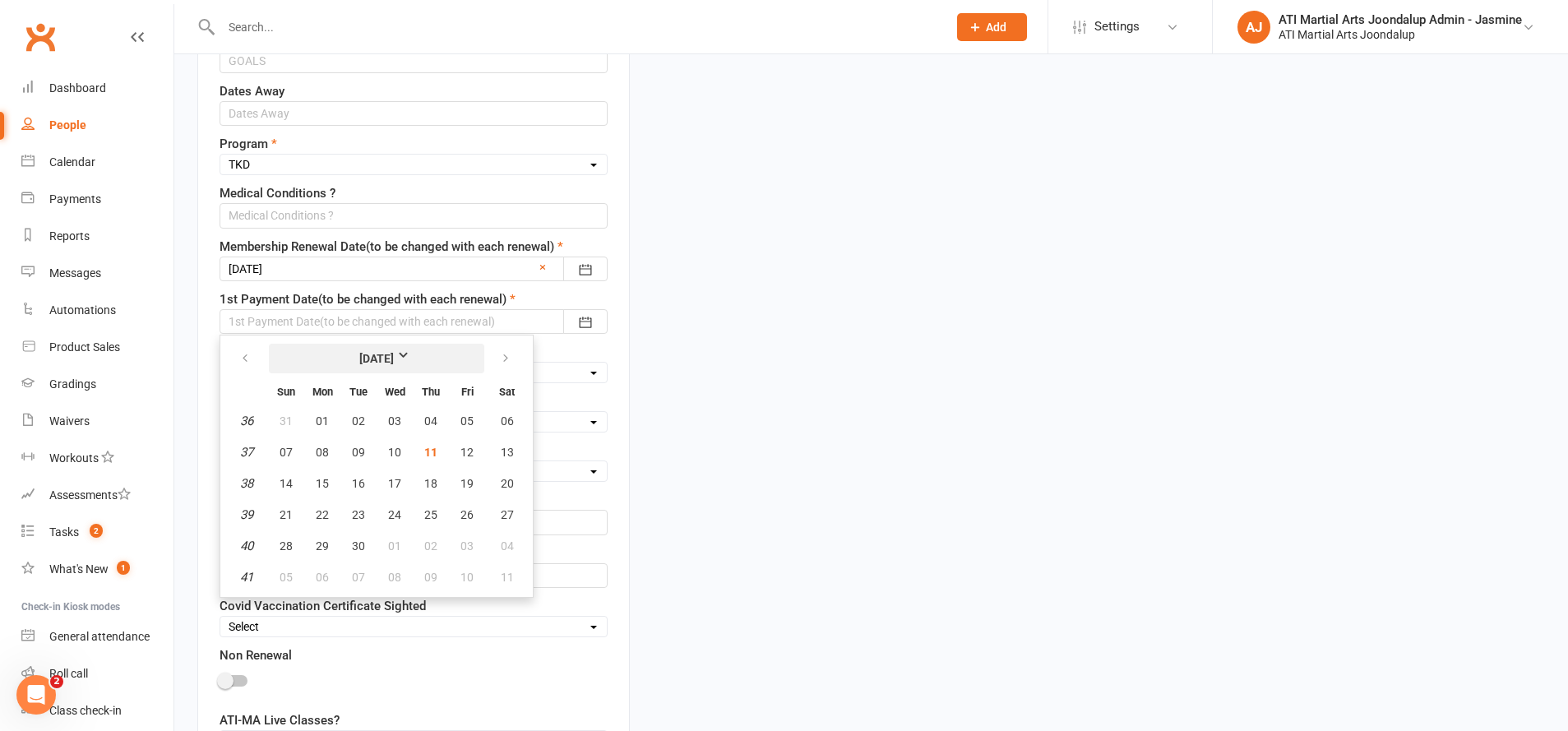
scroll to position [833, 0]
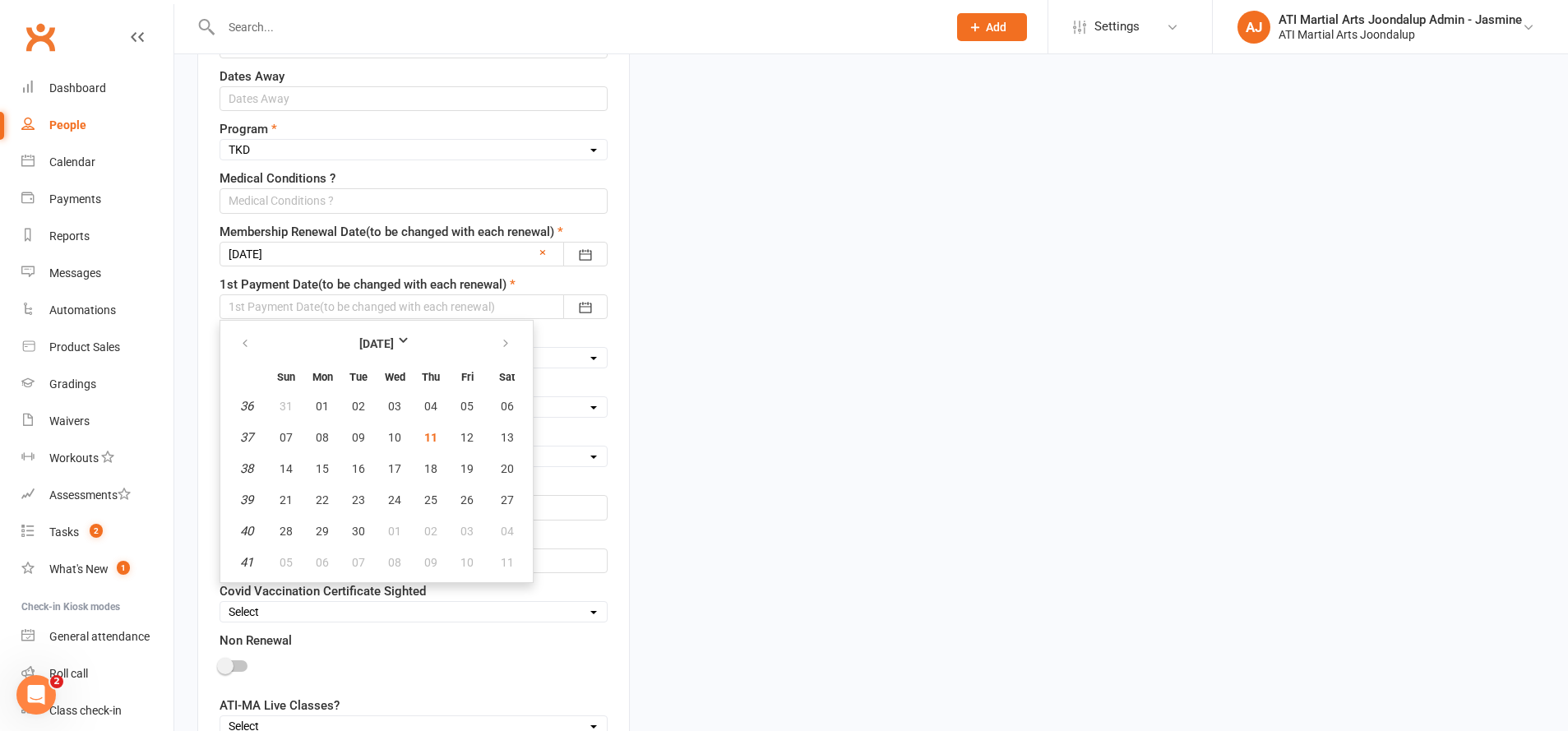
click at [460, 462] on span "19" at bounding box center [466, 468] width 13 height 13
type input "[DATE]"
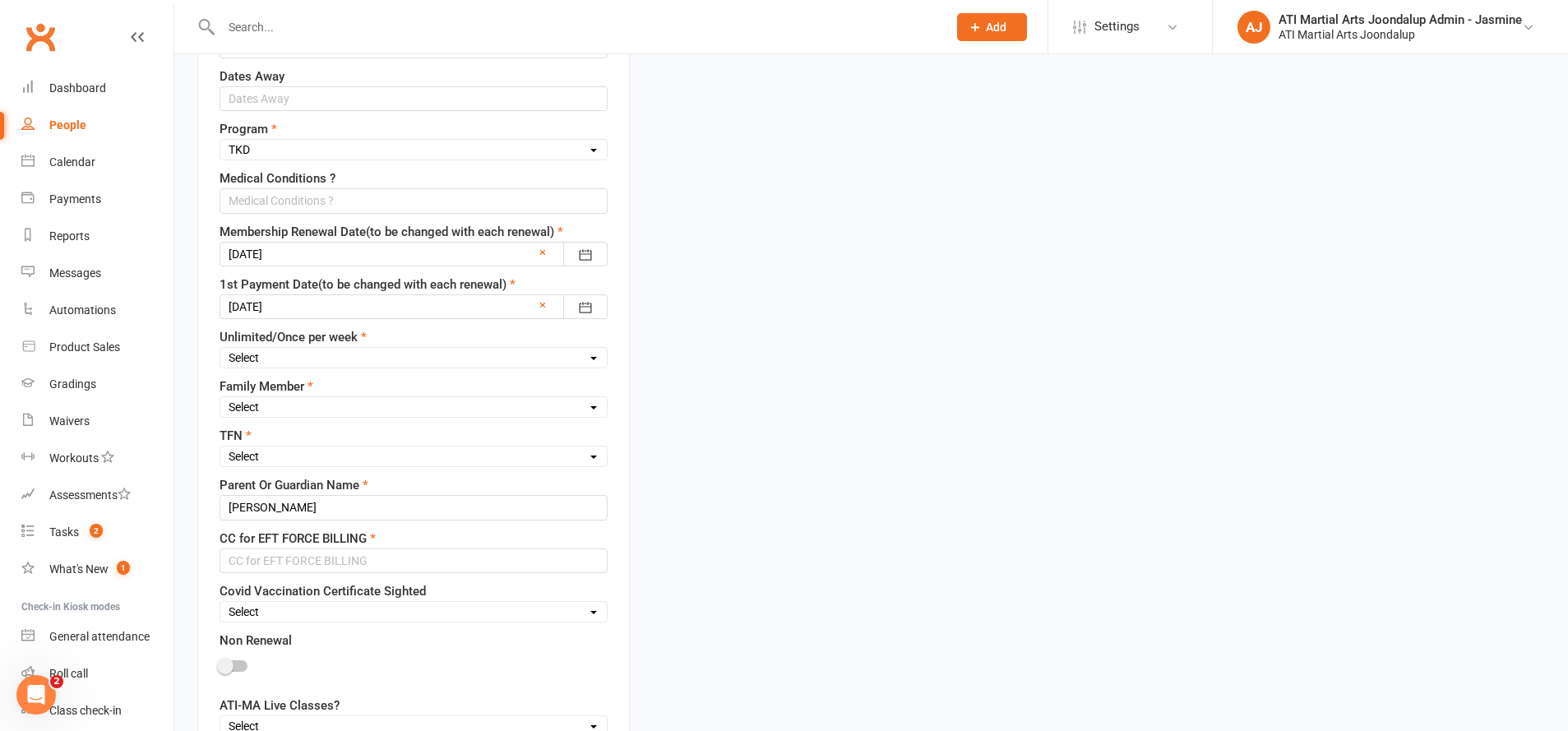
select select "Unlimited"
select select "1st"
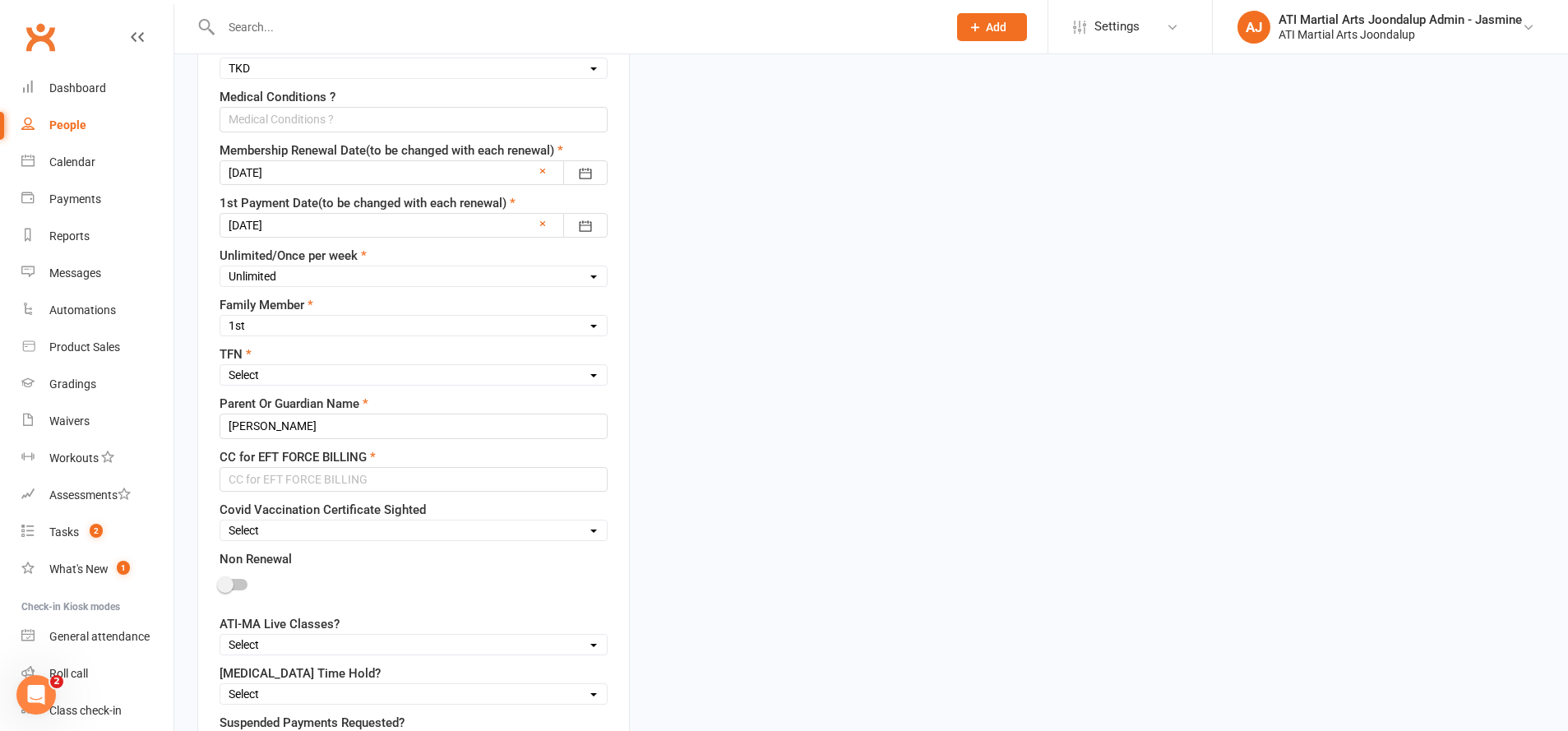
scroll to position [920, 0]
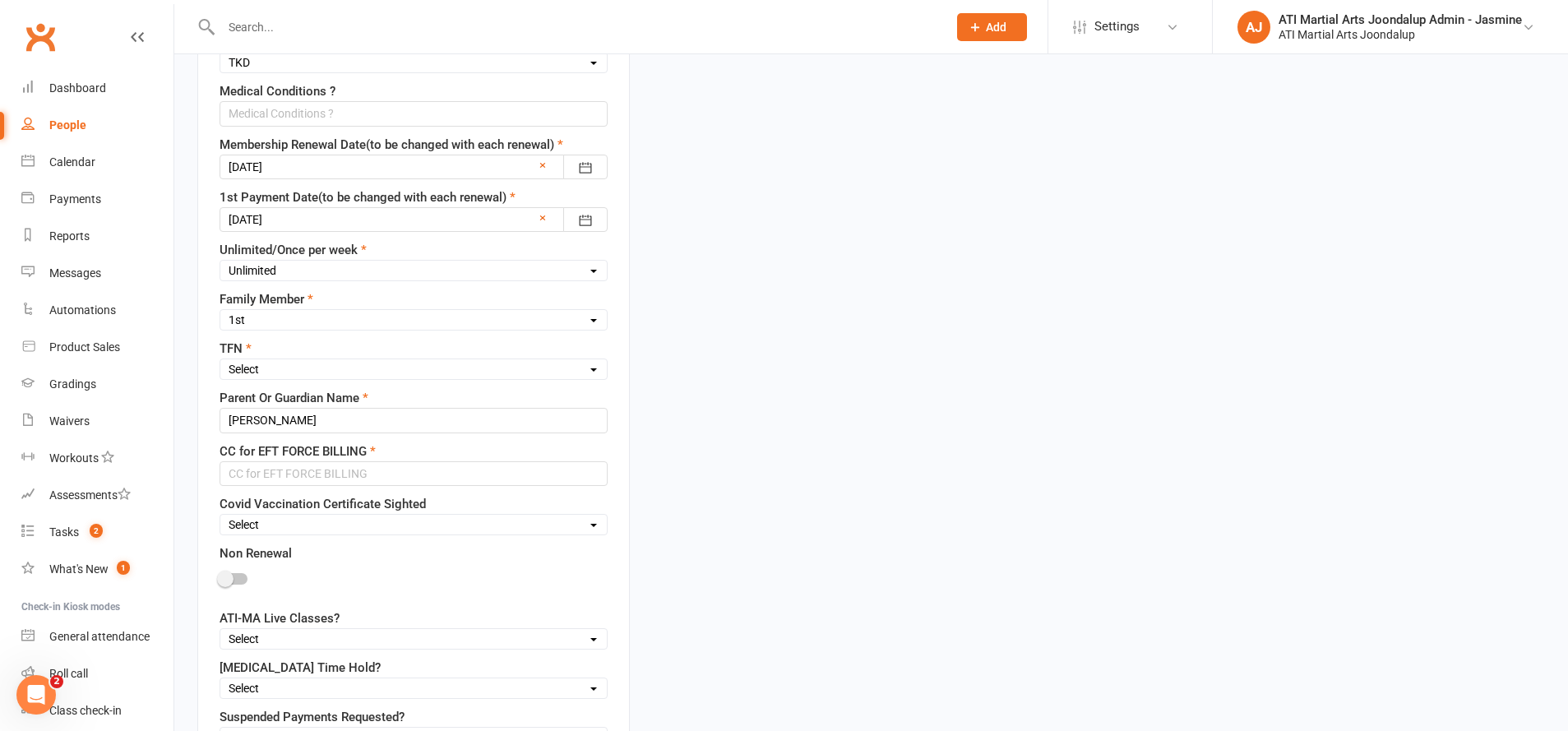
select select "Yes"
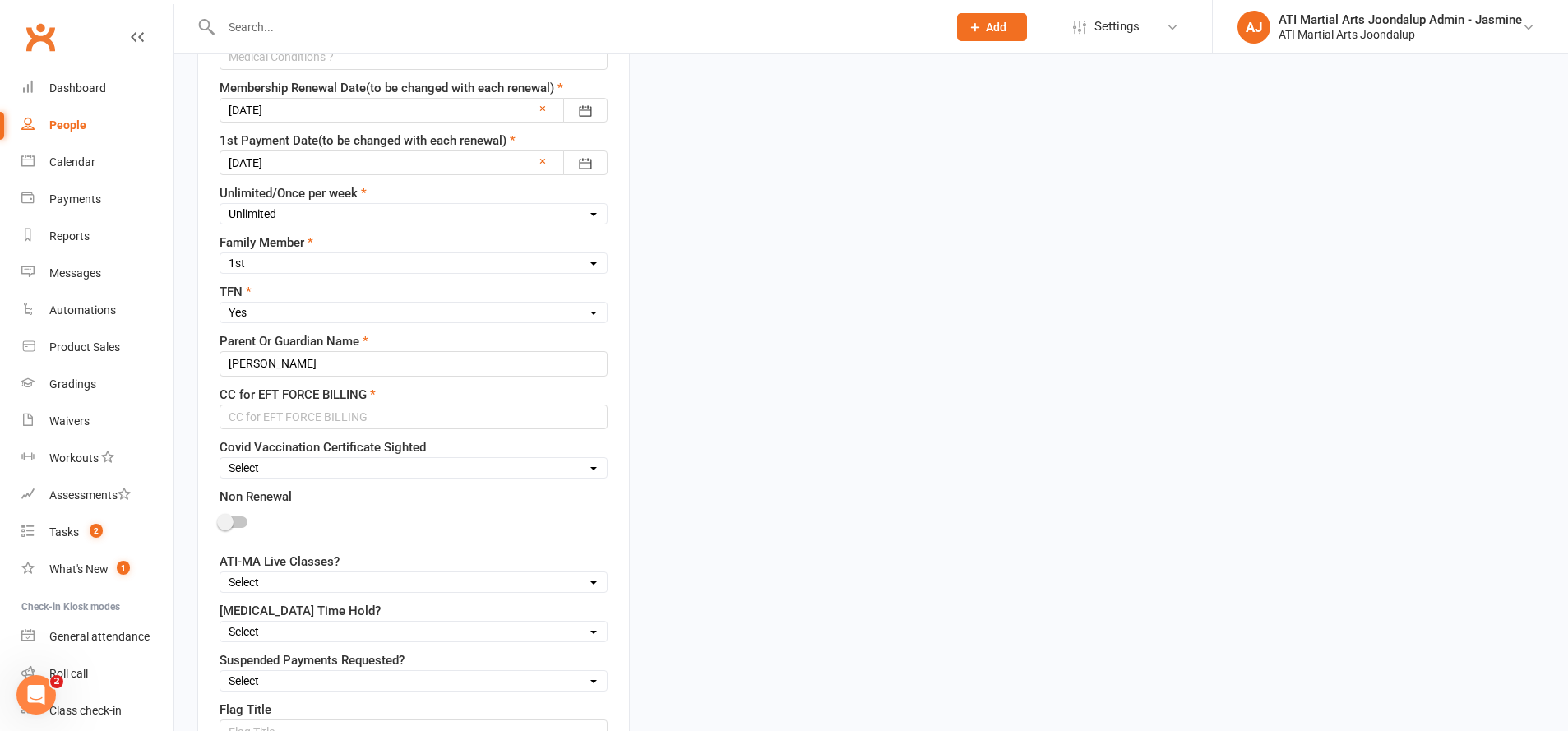
scroll to position [1002, 0]
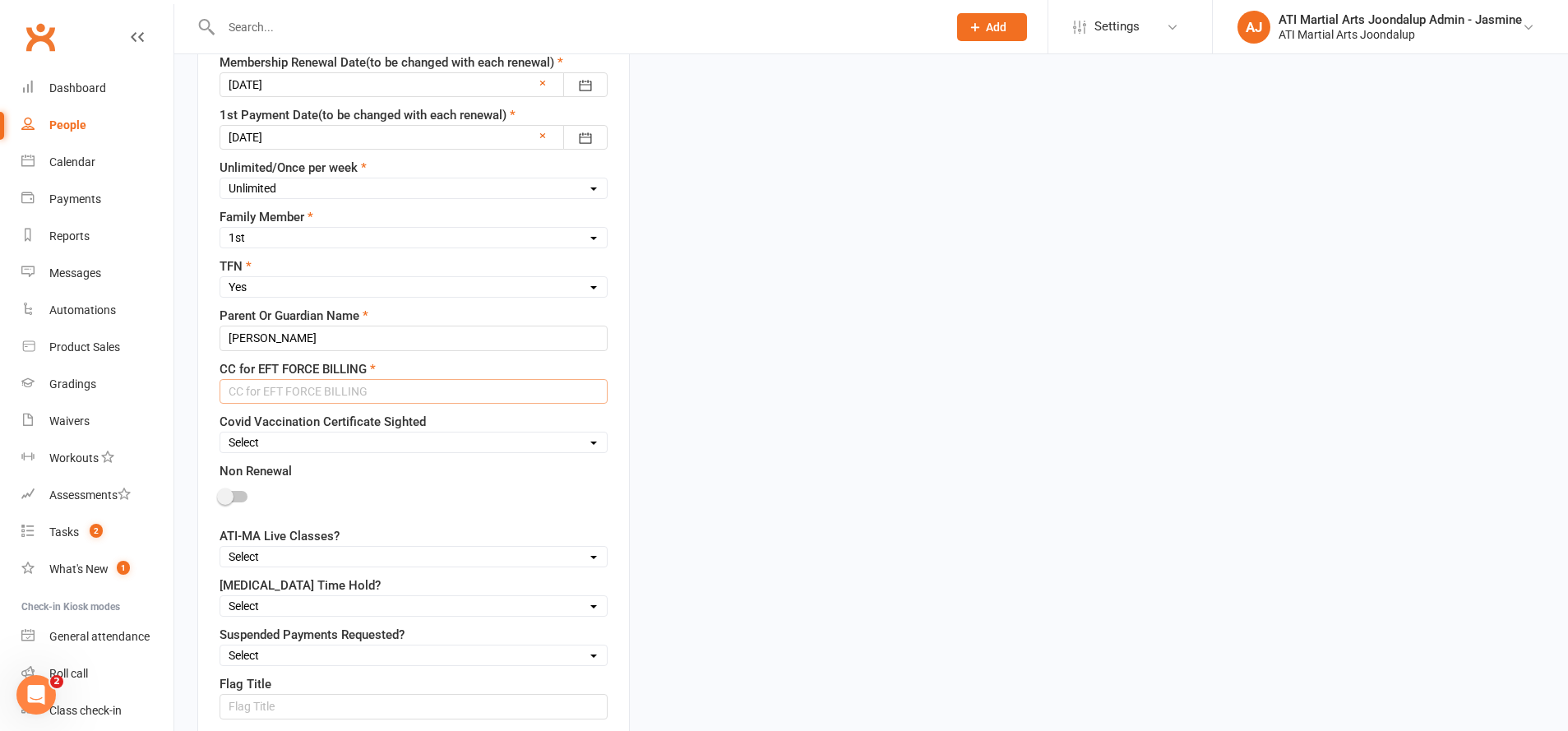
click at [339, 388] on input "text" at bounding box center [413, 390] width 389 height 24
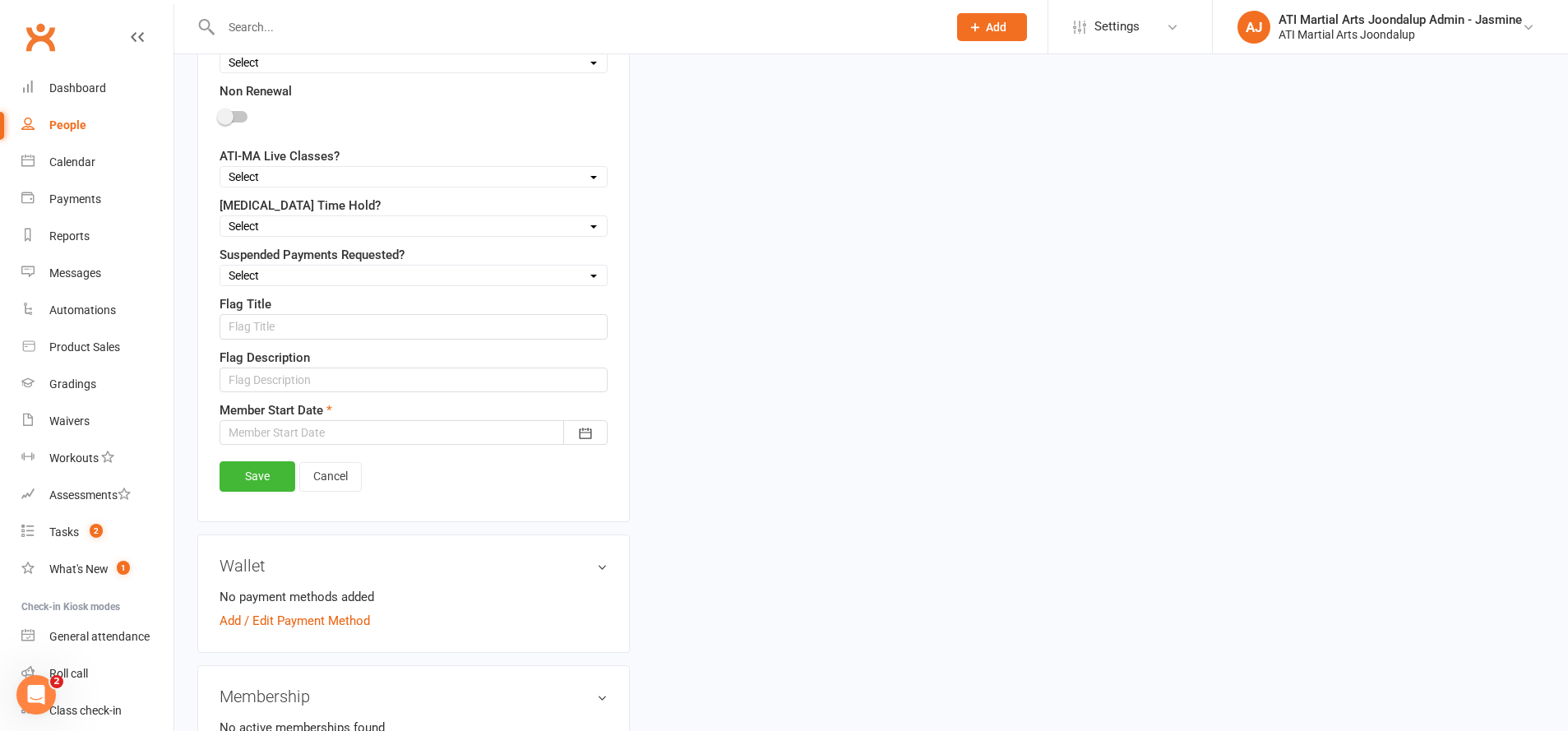
scroll to position [1411, 0]
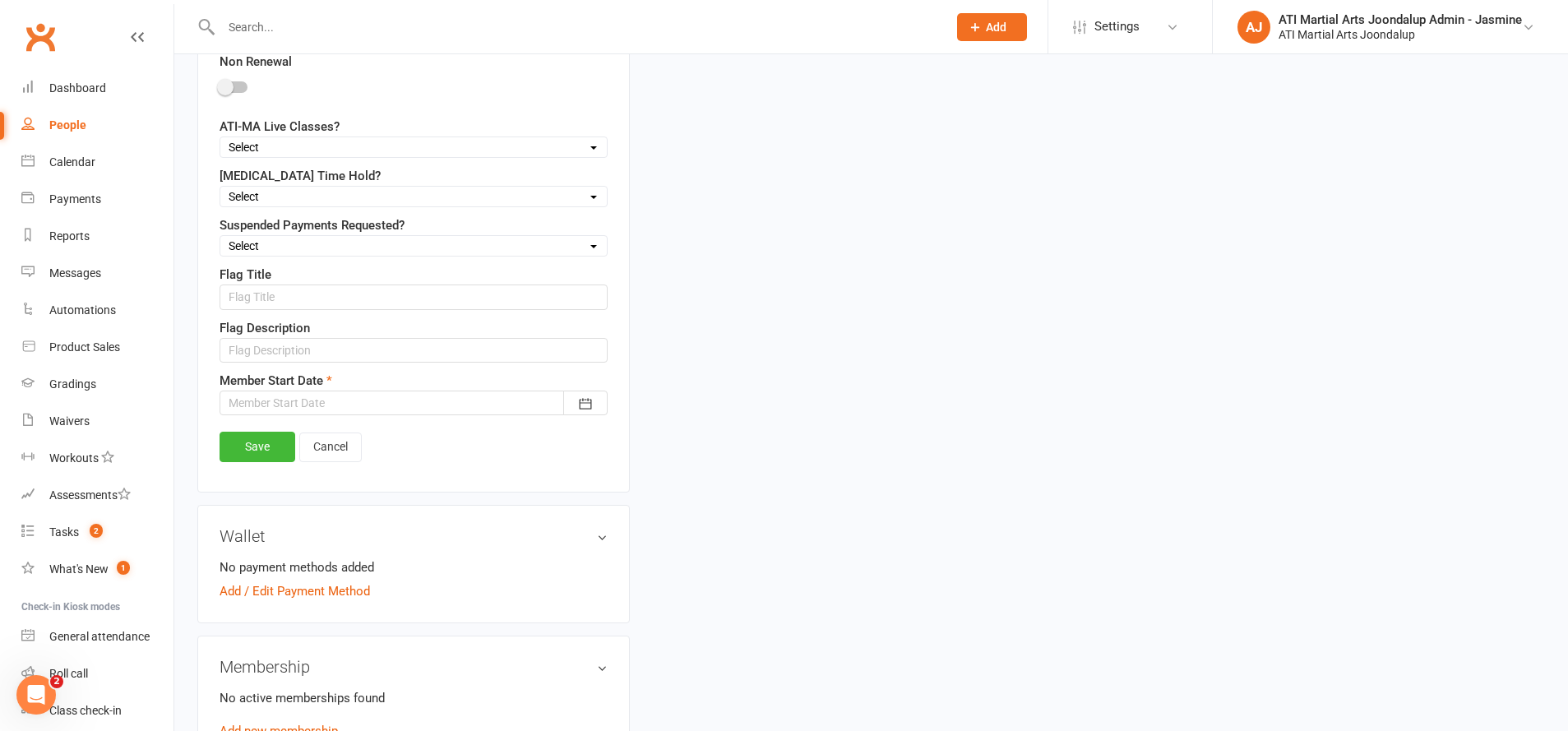
type input "[CREDIT_CARD_NUMBER] exp 0528"
click at [340, 398] on div at bounding box center [413, 402] width 389 height 24
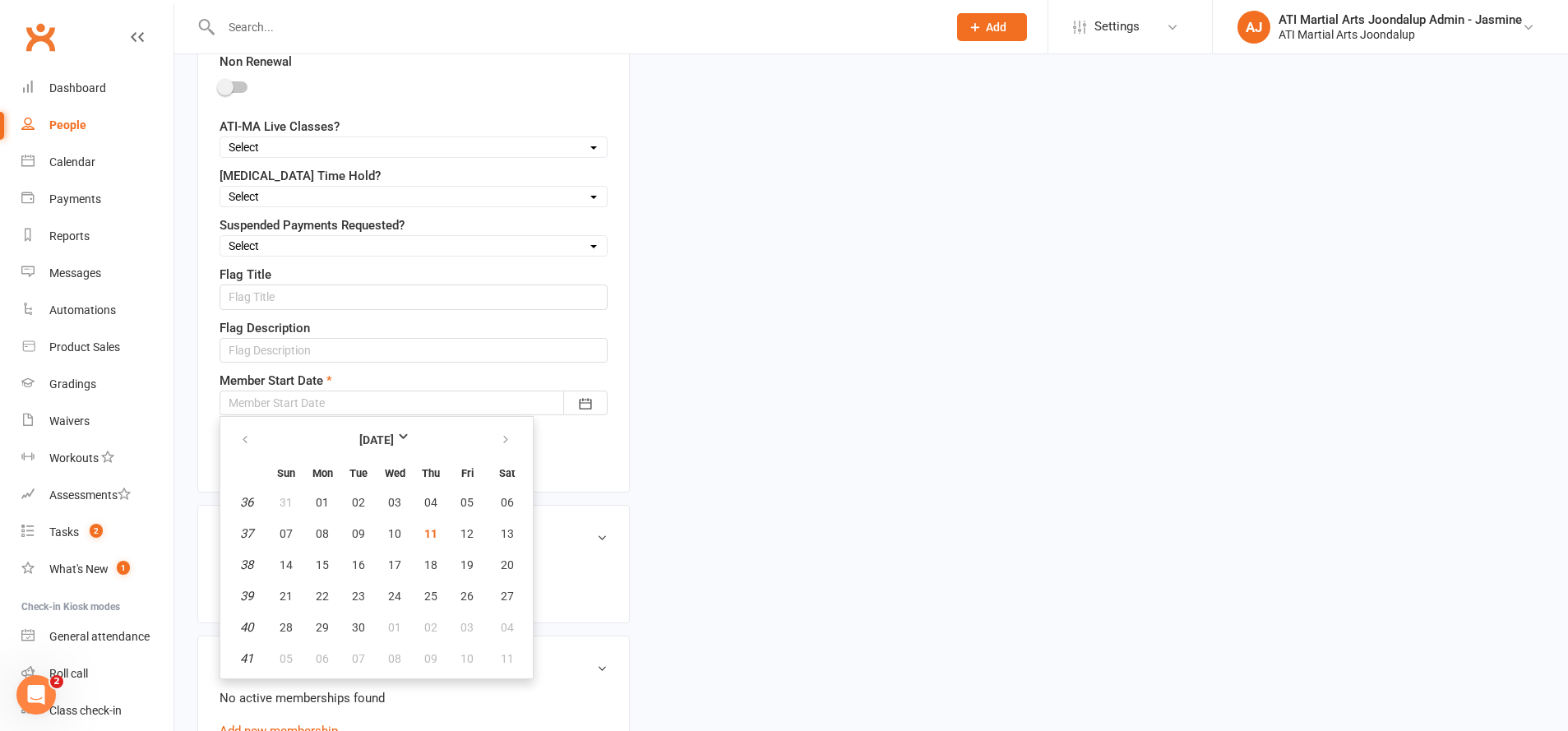
drag, startPoint x: 435, startPoint y: 523, endPoint x: 368, endPoint y: 492, distance: 73.8
click at [434, 527] on span "11" at bounding box center [430, 533] width 13 height 13
type input "[DATE]"
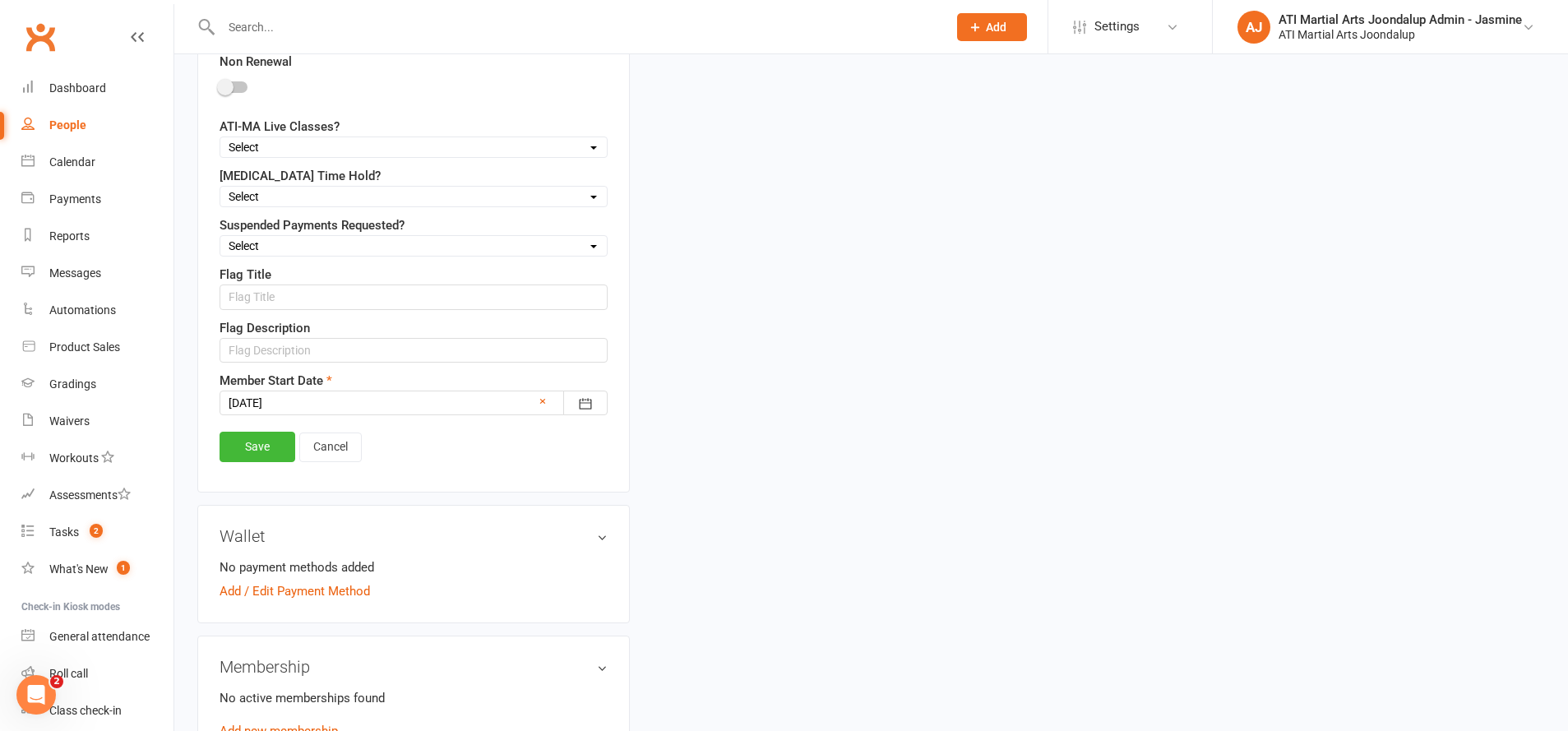
drag, startPoint x: 237, startPoint y: 445, endPoint x: 234, endPoint y: 419, distance: 26.2
click at [237, 440] on link "Save" at bounding box center [256, 446] width 75 height 29
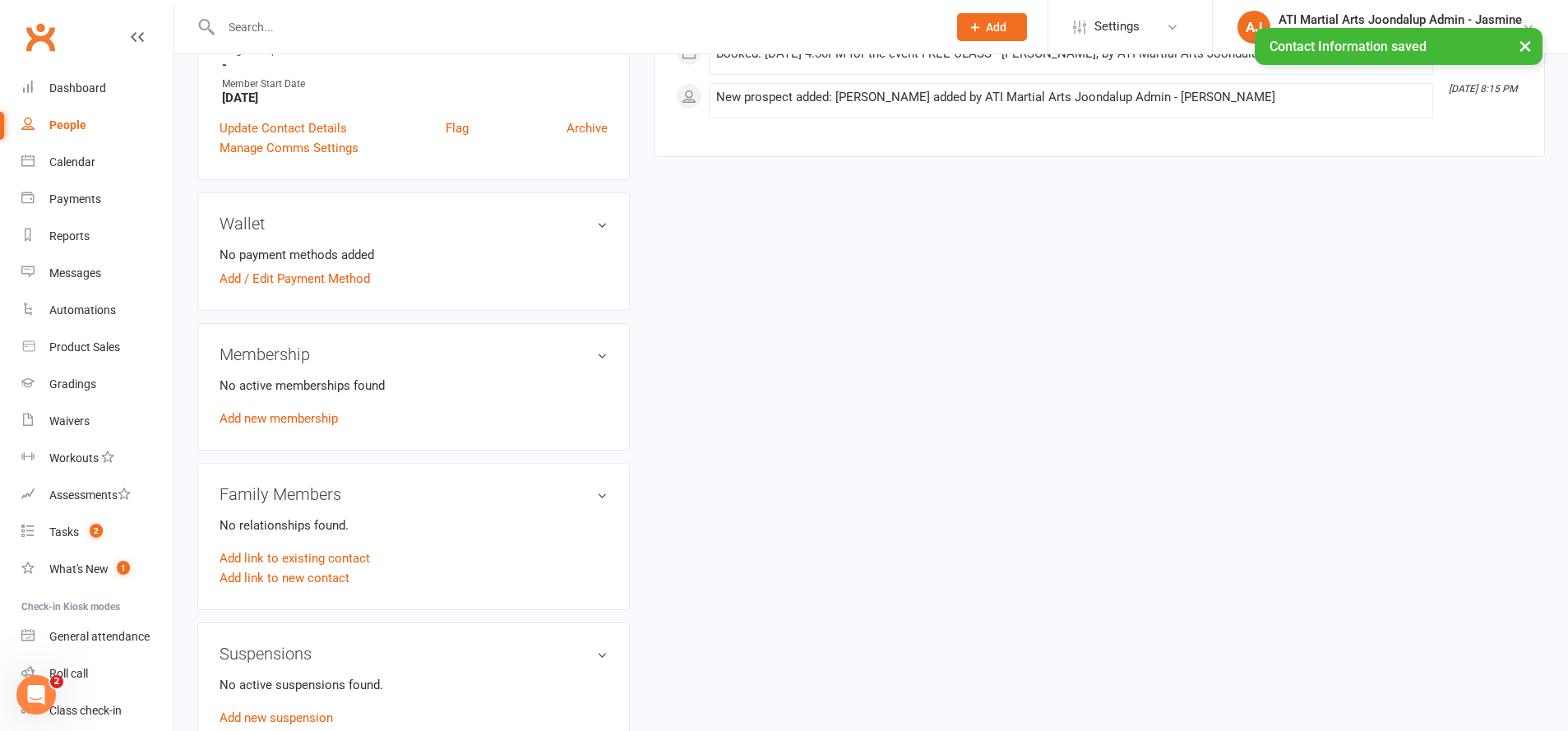
scroll to position [1053, 0]
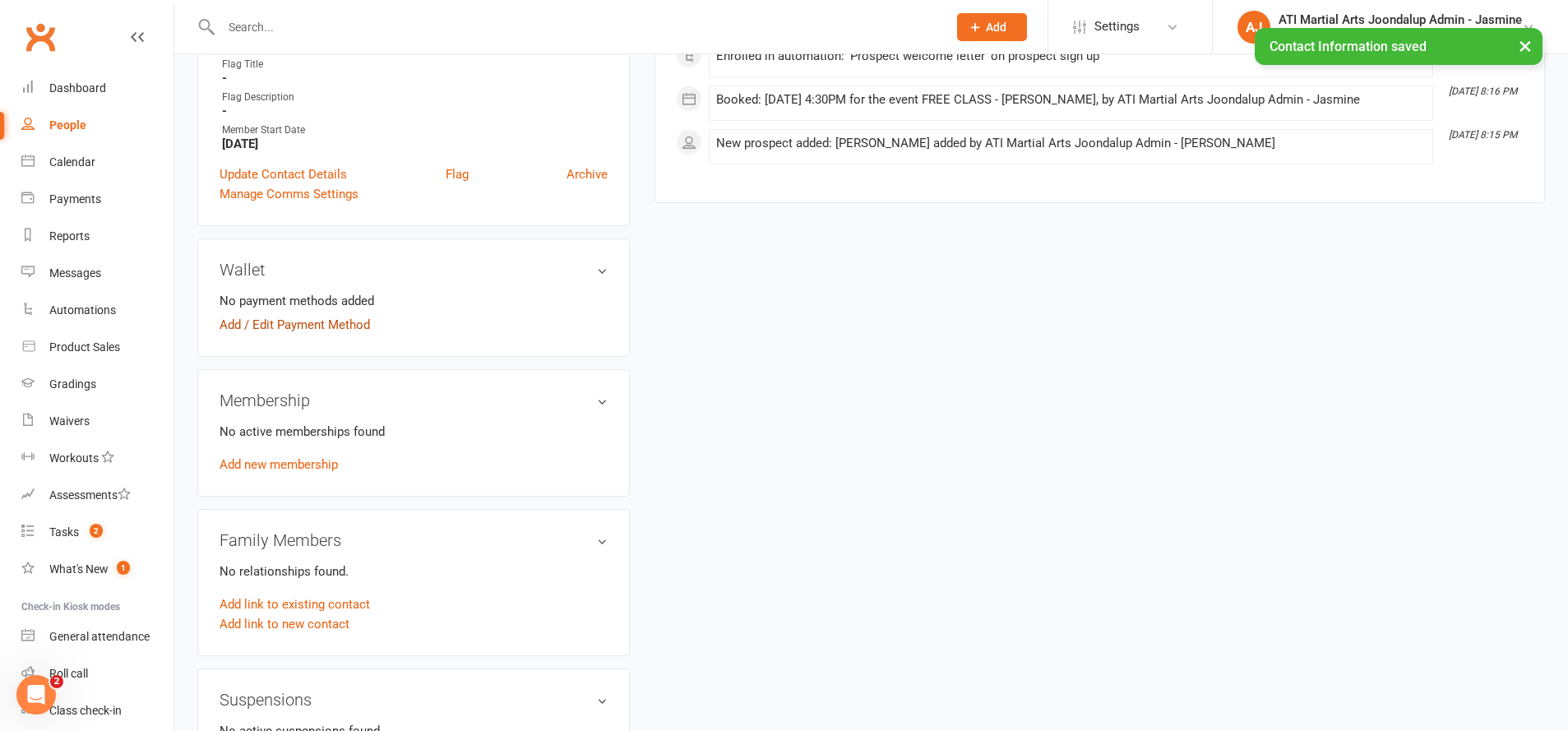
drag, startPoint x: 293, startPoint y: 313, endPoint x: 281, endPoint y: 311, distance: 12.2
click at [291, 315] on link "Add / Edit Payment Method" at bounding box center [295, 325] width 151 height 20
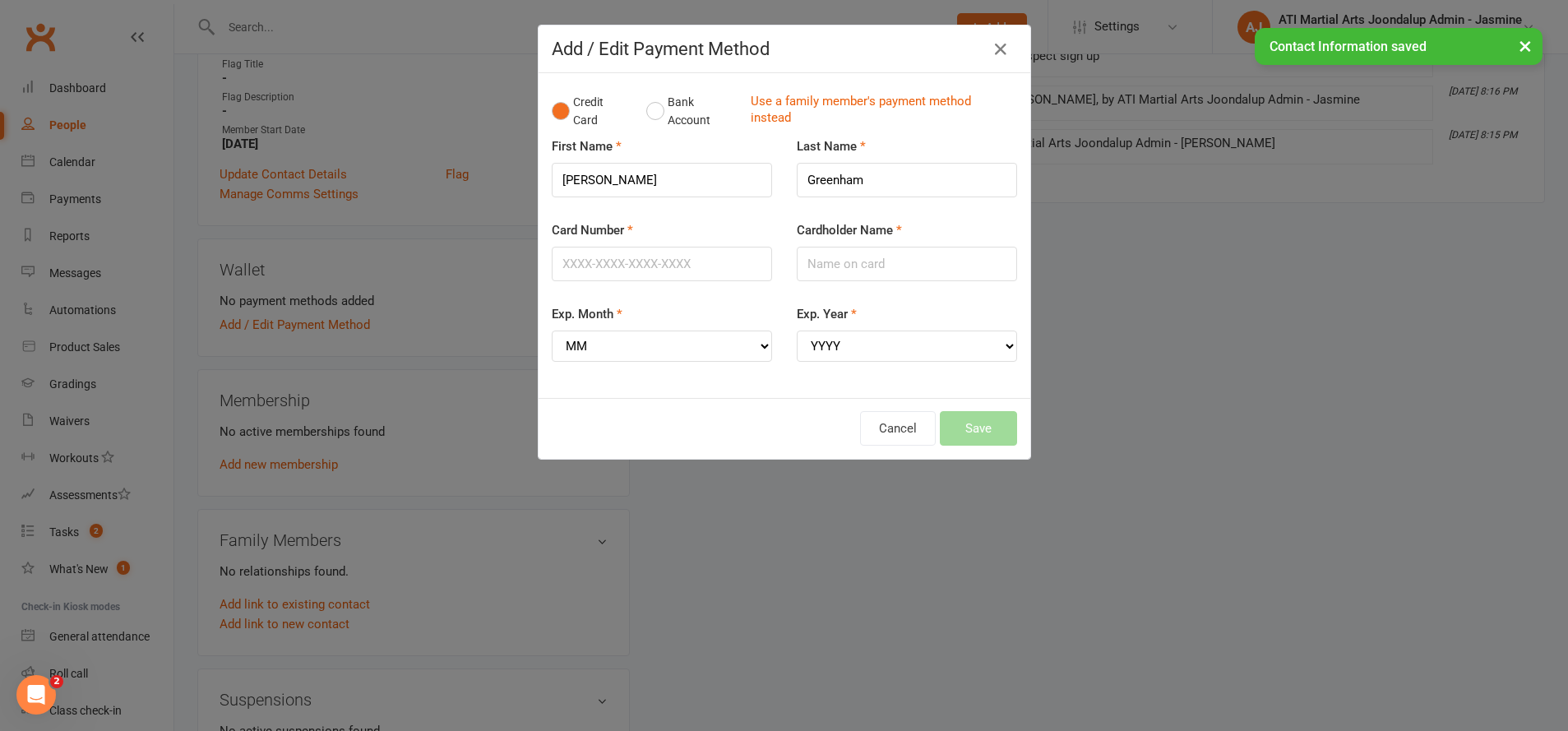
click at [322, 315] on div "Add / Edit Payment Method Credit Card Bank Account Use a family member's paymen…" at bounding box center [784, 365] width 1568 height 731
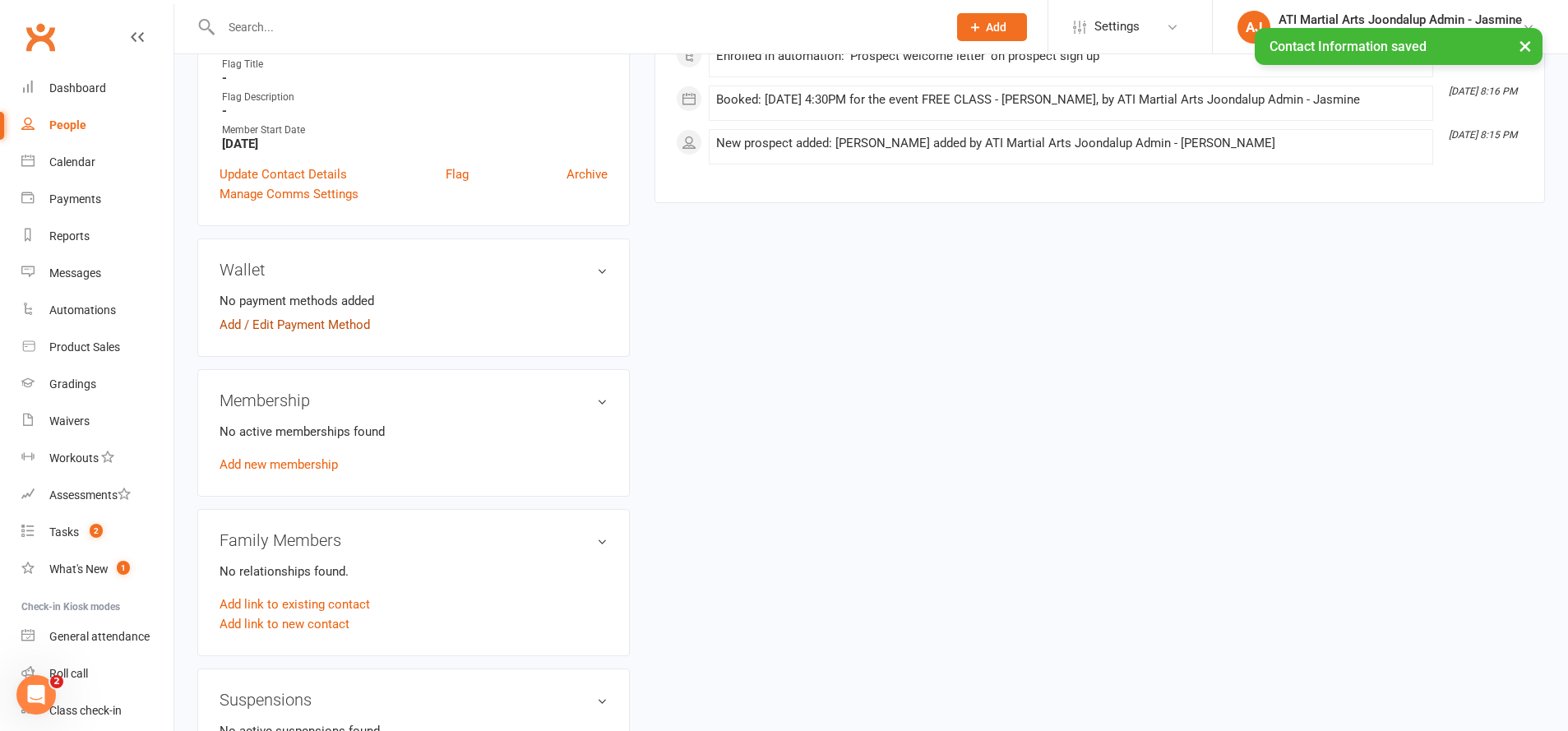
click at [327, 315] on link "Add / Edit Payment Method" at bounding box center [295, 325] width 151 height 20
click at [329, 319] on link "Add / Edit Payment Method" at bounding box center [295, 325] width 151 height 20
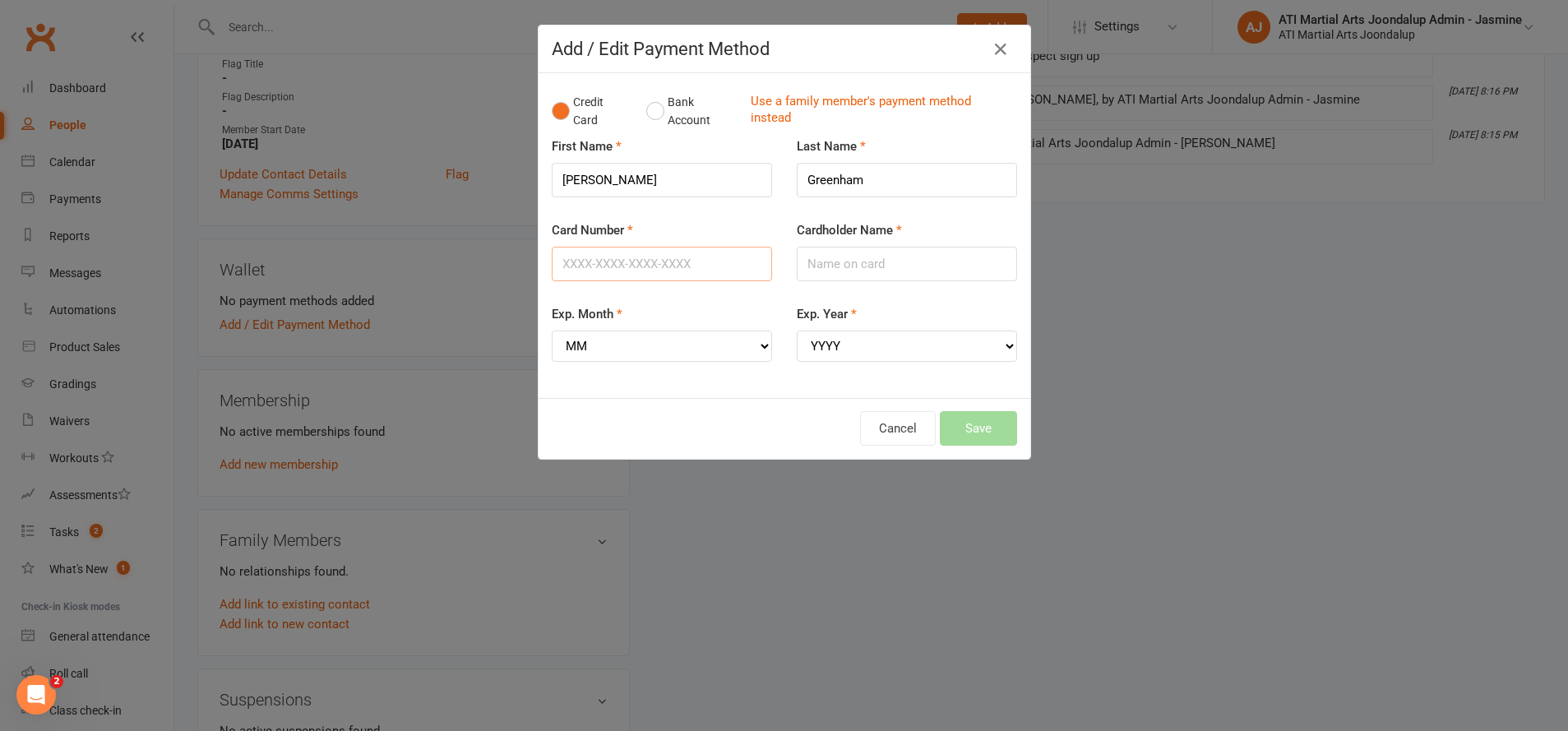
click at [615, 266] on input "Card Number" at bounding box center [662, 263] width 220 height 34
type input "[CREDIT_CARD_NUMBER]"
click at [822, 263] on input "Cardholder Name" at bounding box center [906, 263] width 220 height 34
type input "[PERSON_NAME]"
select select "05"
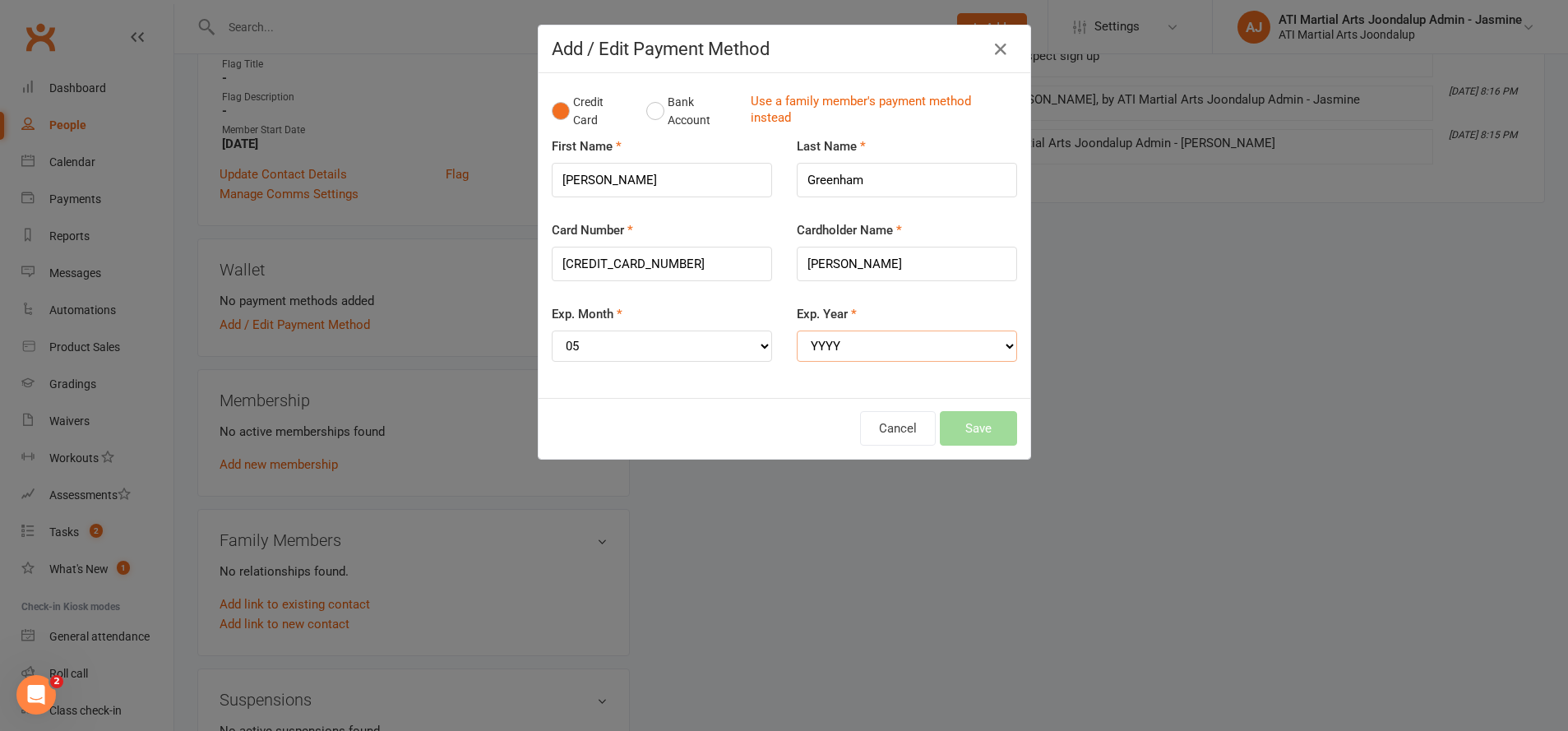
select select "2028"
click at [992, 413] on button "Save" at bounding box center [978, 428] width 77 height 34
click at [993, 413] on button "Save" at bounding box center [978, 428] width 77 height 34
click at [971, 418] on button "Save" at bounding box center [978, 428] width 77 height 34
click at [972, 418] on button "Save" at bounding box center [978, 428] width 77 height 34
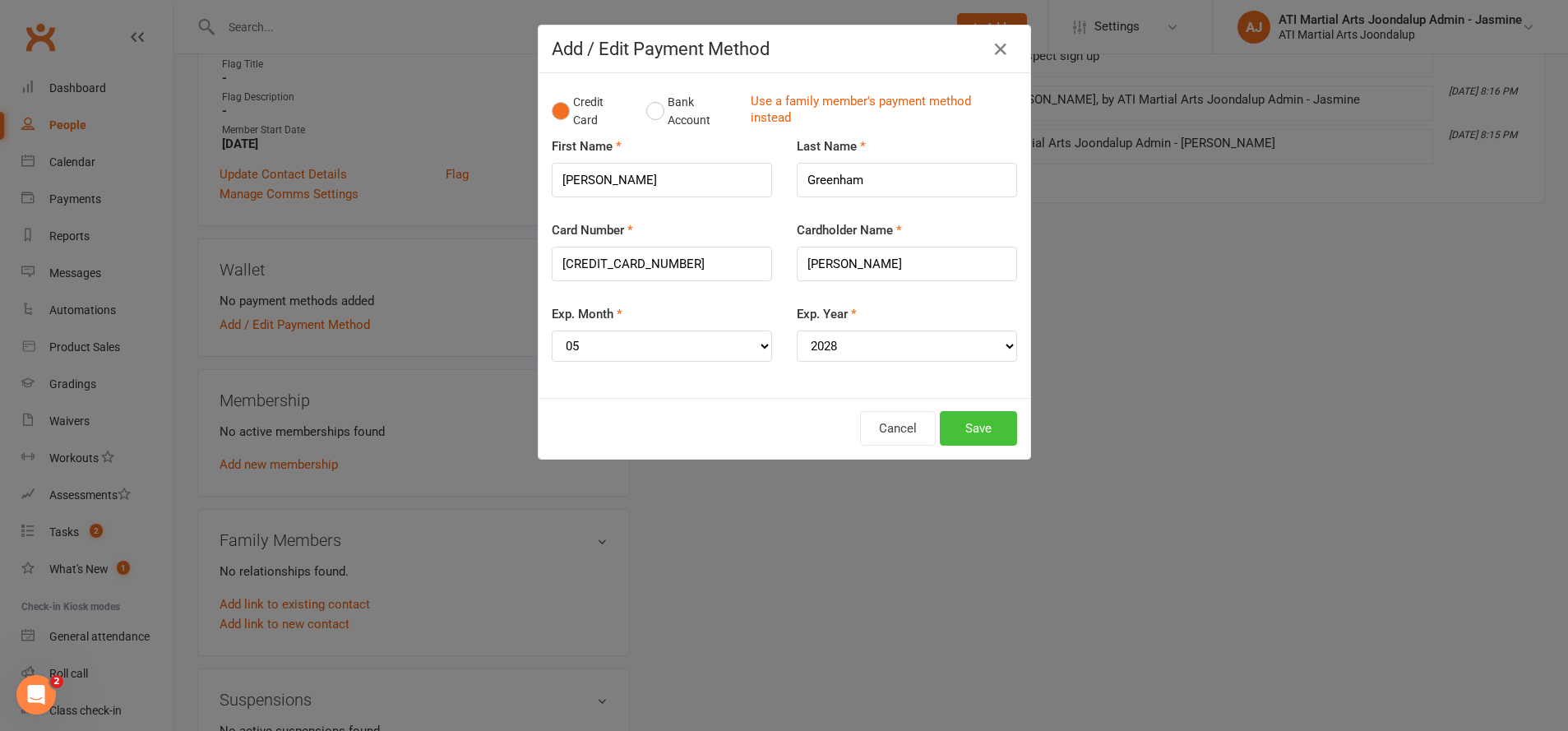
click at [972, 418] on button "Save" at bounding box center [978, 428] width 77 height 34
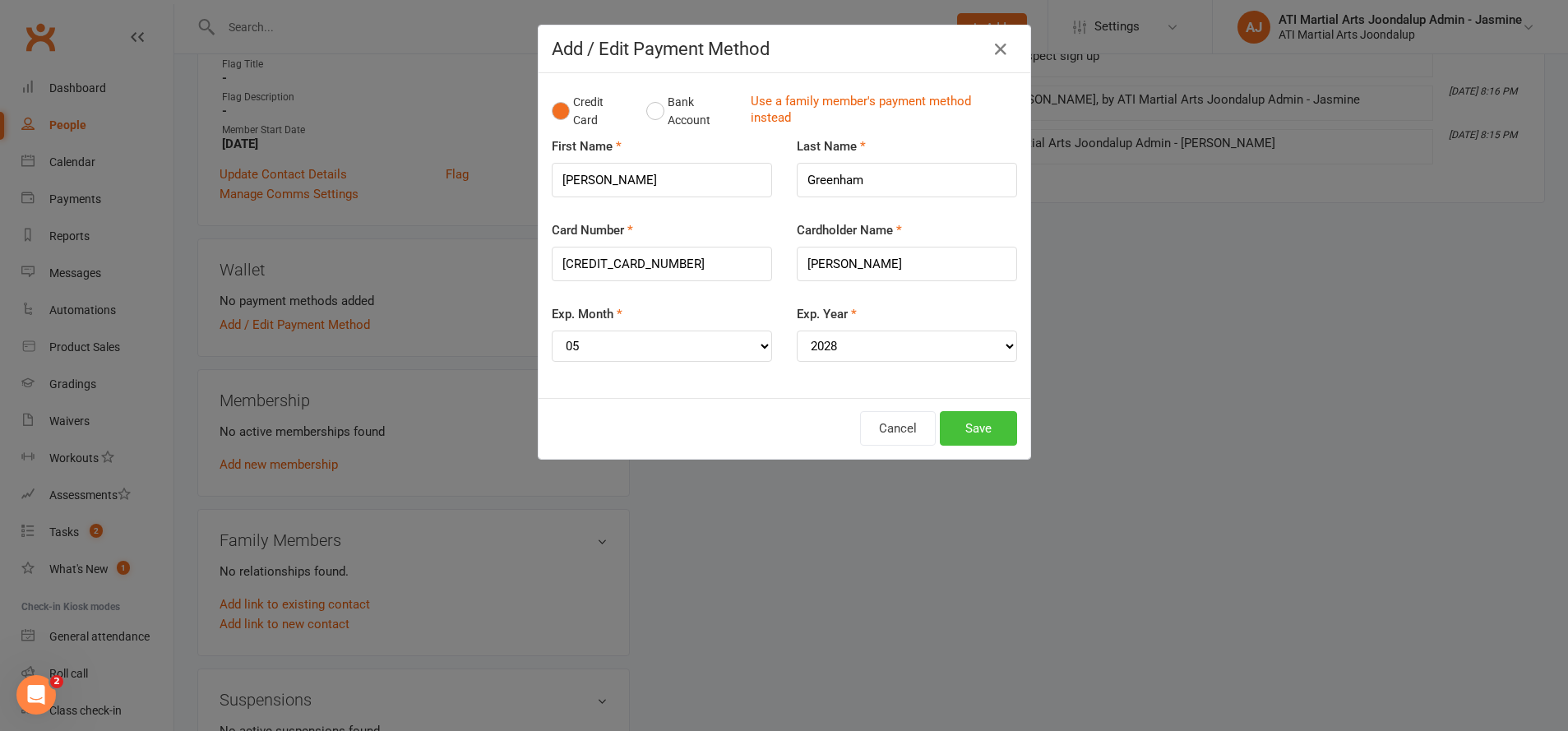
click at [972, 418] on button "Save" at bounding box center [978, 428] width 77 height 34
click at [972, 420] on button "Save" at bounding box center [978, 428] width 77 height 34
click at [972, 421] on button "Save" at bounding box center [978, 428] width 77 height 34
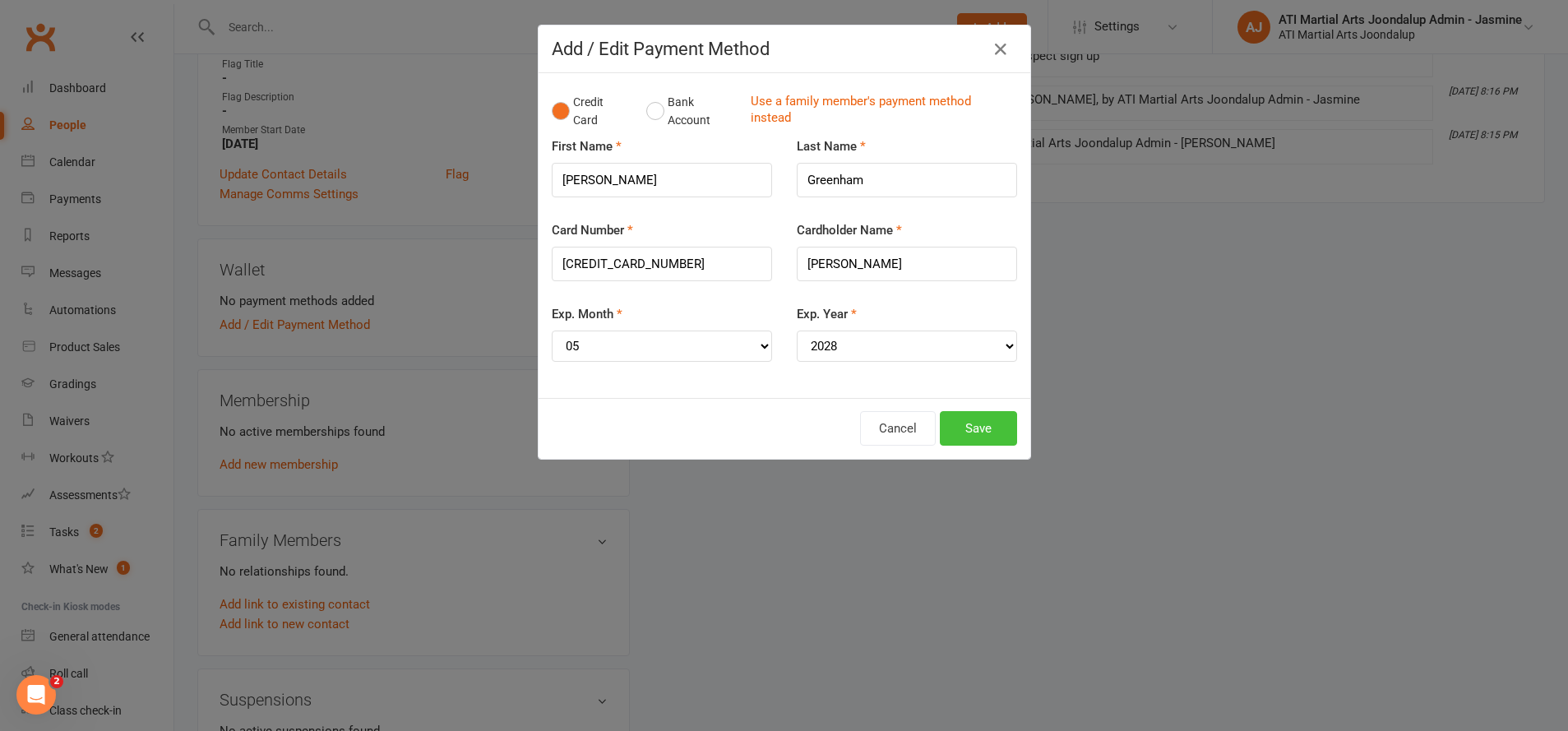
click at [972, 422] on button "Save" at bounding box center [978, 428] width 77 height 34
click at [974, 419] on button "Save" at bounding box center [978, 428] width 77 height 34
click at [556, 102] on button "Credit Card" at bounding box center [590, 111] width 77 height 50
click at [727, 267] on input "[CREDIT_CARD_NUMBER]" at bounding box center [662, 263] width 220 height 34
click at [956, 419] on button "Save" at bounding box center [978, 428] width 77 height 34
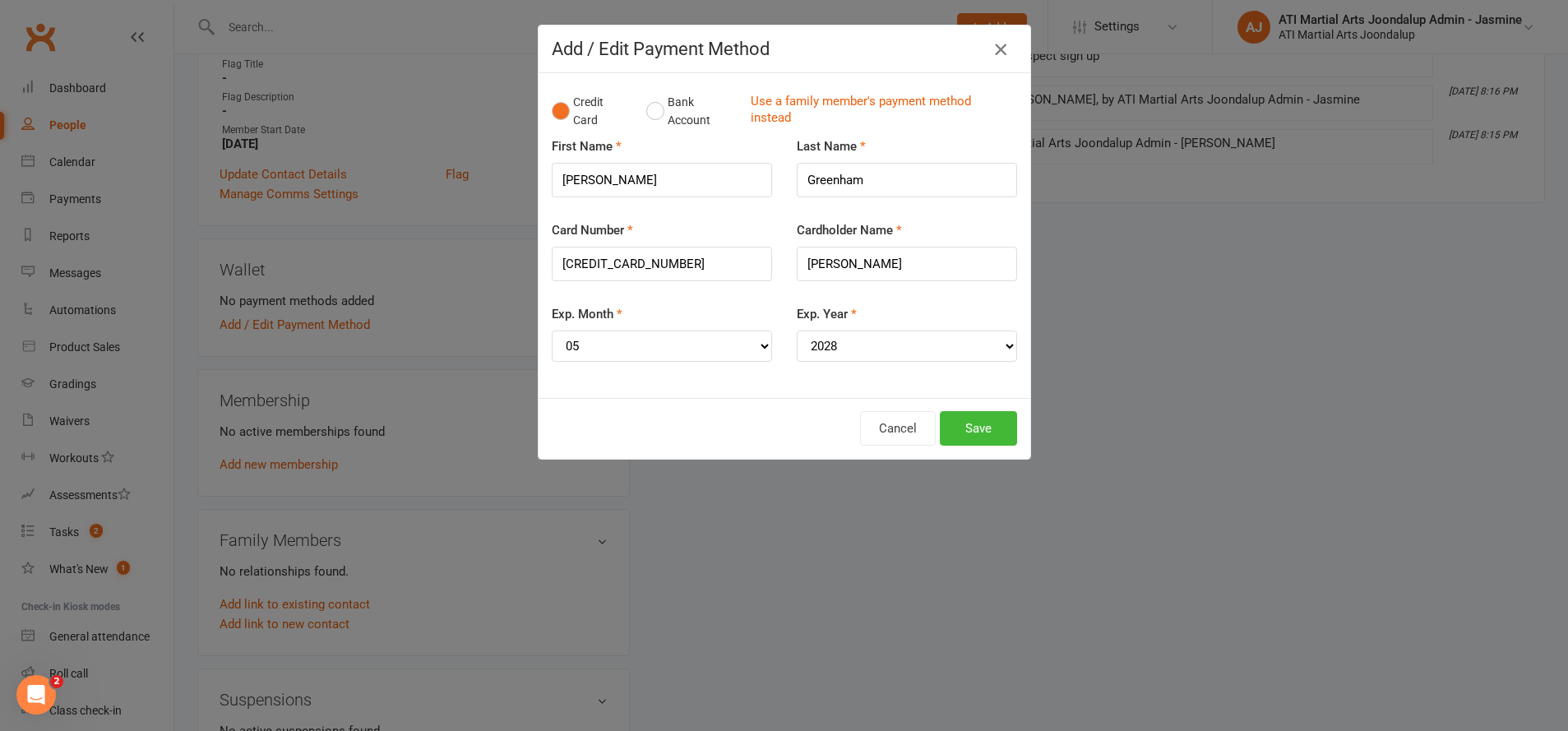
click at [1009, 49] on icon "button" at bounding box center [1000, 49] width 20 height 20
click at [1003, 57] on icon "button" at bounding box center [1000, 49] width 20 height 20
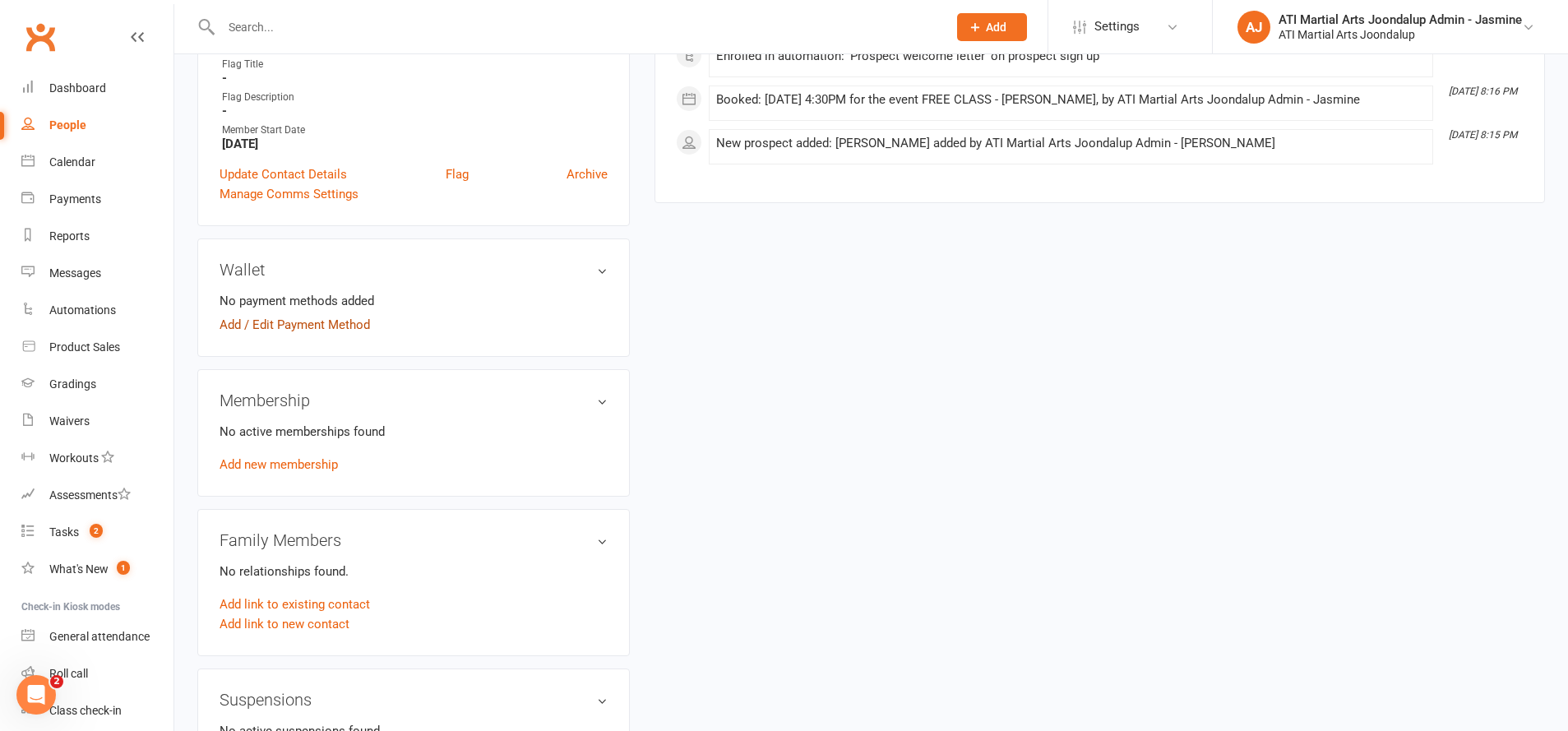
click at [367, 321] on link "Add / Edit Payment Method" at bounding box center [295, 325] width 151 height 20
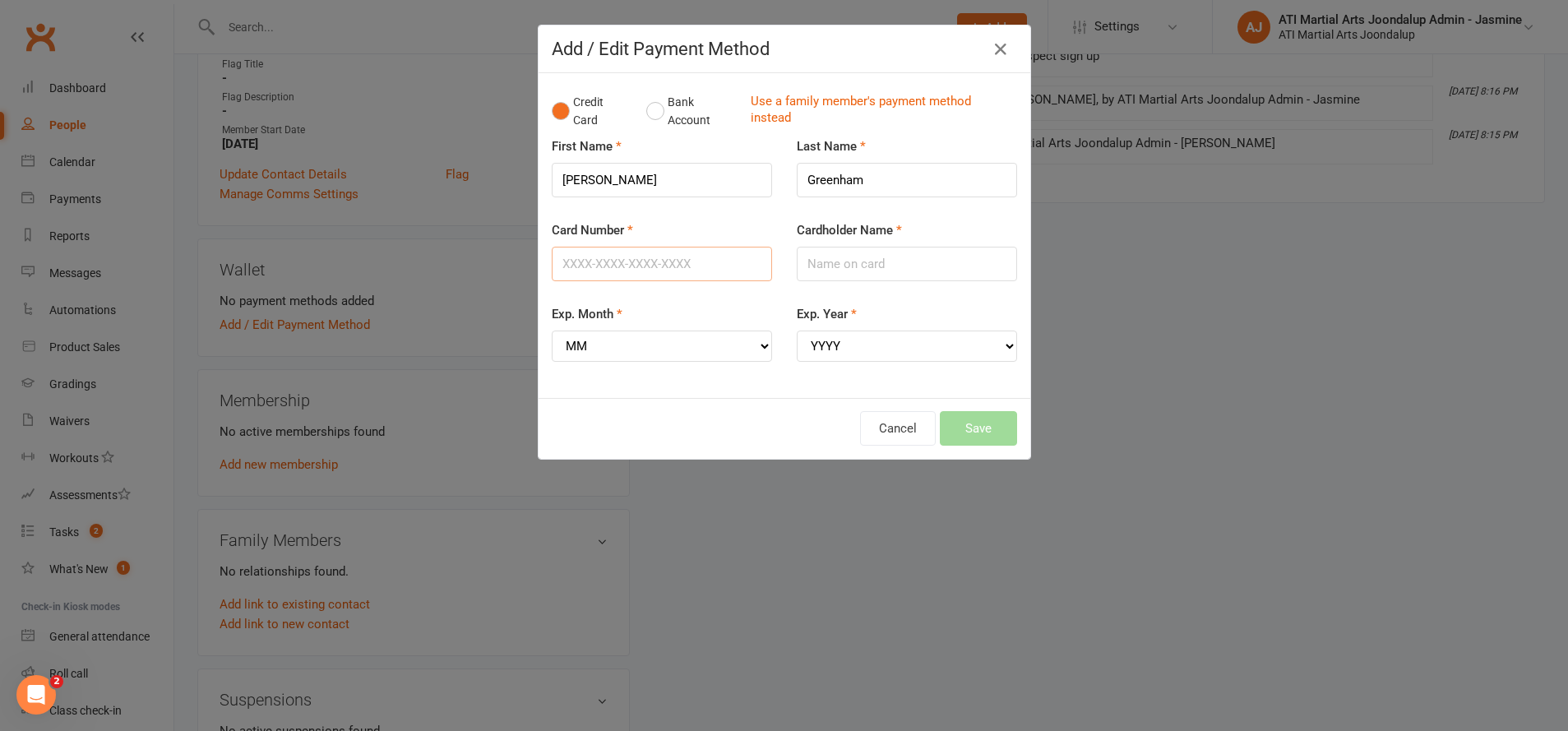
click at [594, 267] on input "Card Number" at bounding box center [662, 263] width 220 height 34
type input "[CREDIT_CARD_NUMBER]"
click at [869, 263] on input "Cardholder Name" at bounding box center [906, 263] width 220 height 34
type input "[PERSON_NAME]"
select select "05"
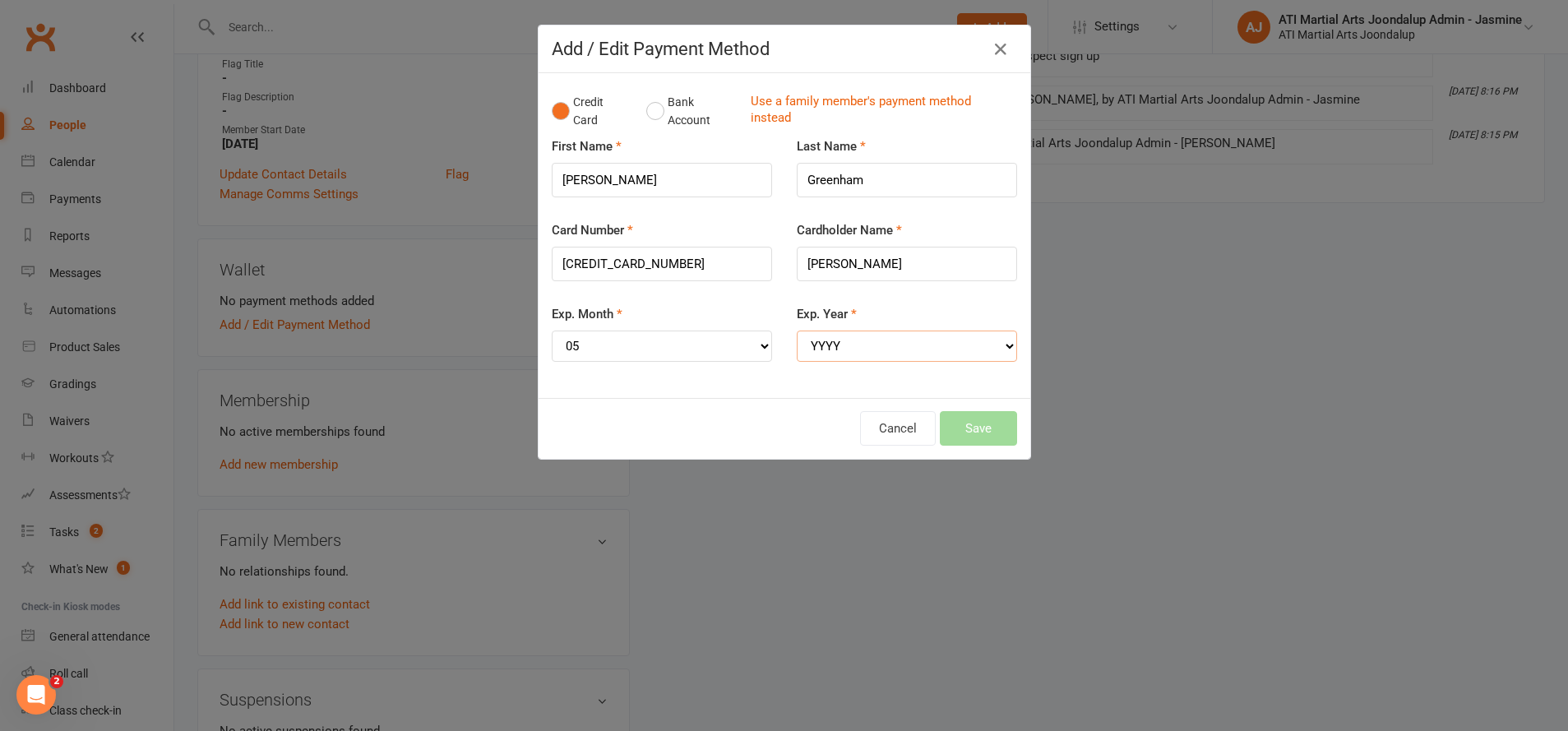
select select "2028"
click at [981, 412] on button "Save" at bounding box center [978, 428] width 77 height 34
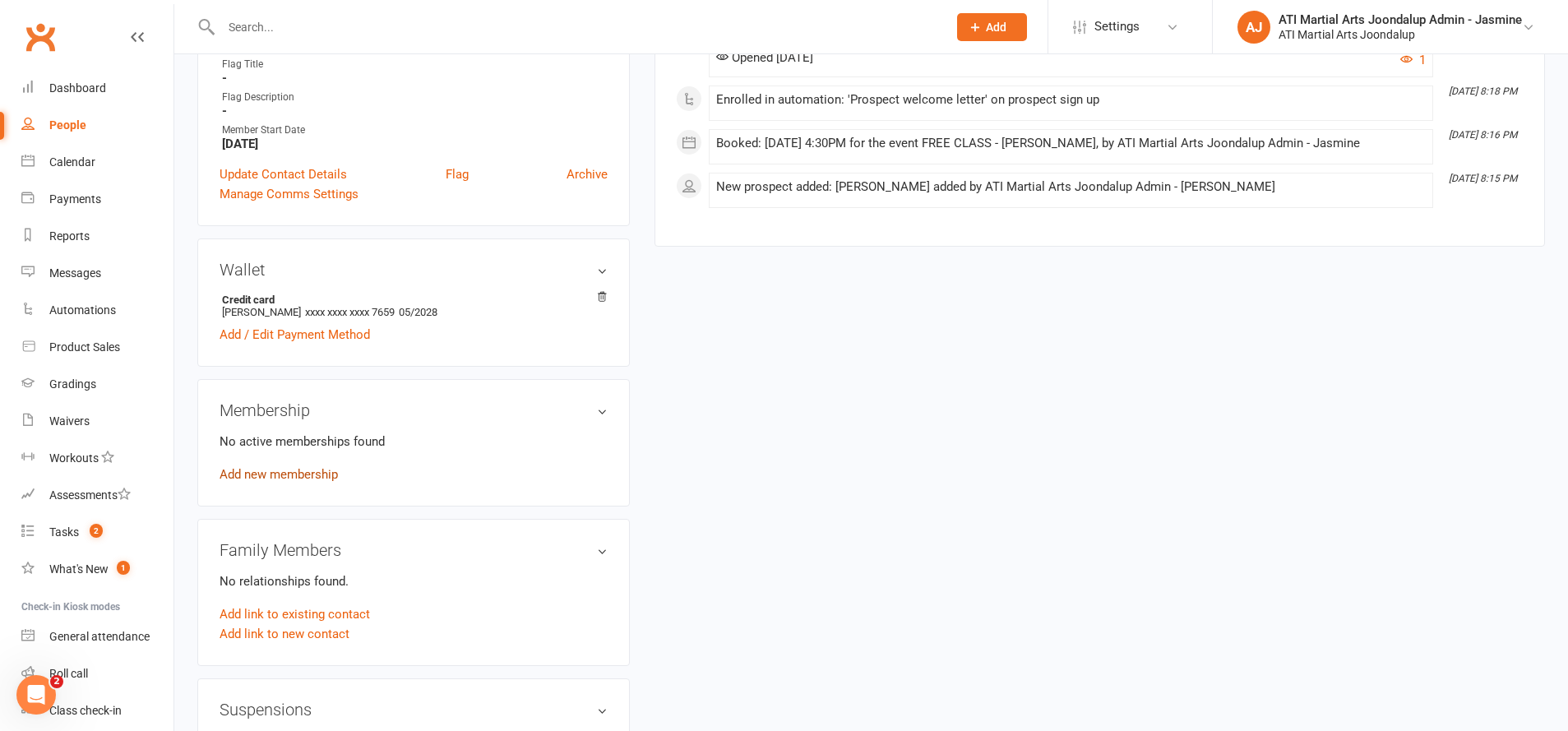
click at [258, 468] on link "Add new membership" at bounding box center [278, 474] width 118 height 15
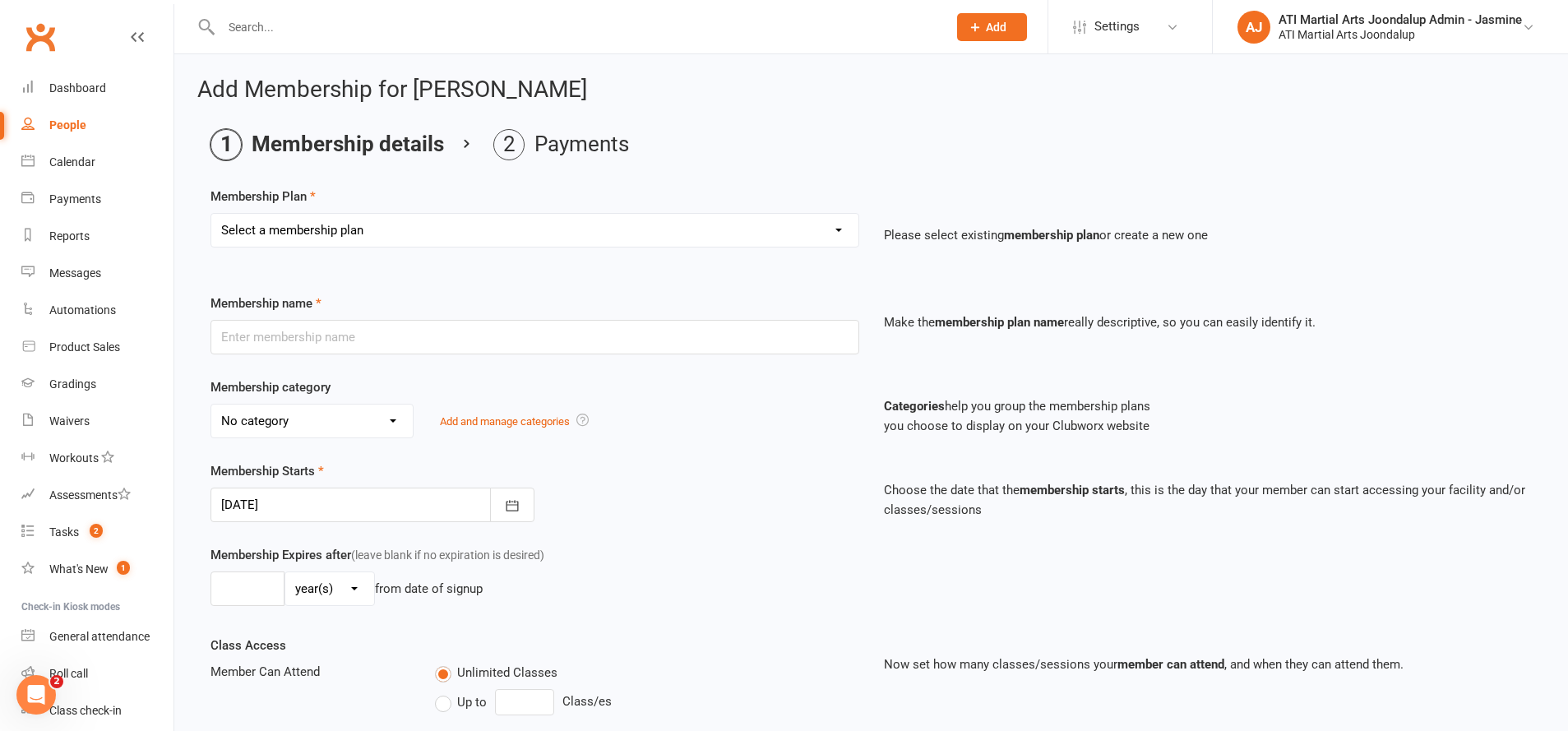
select select "6"
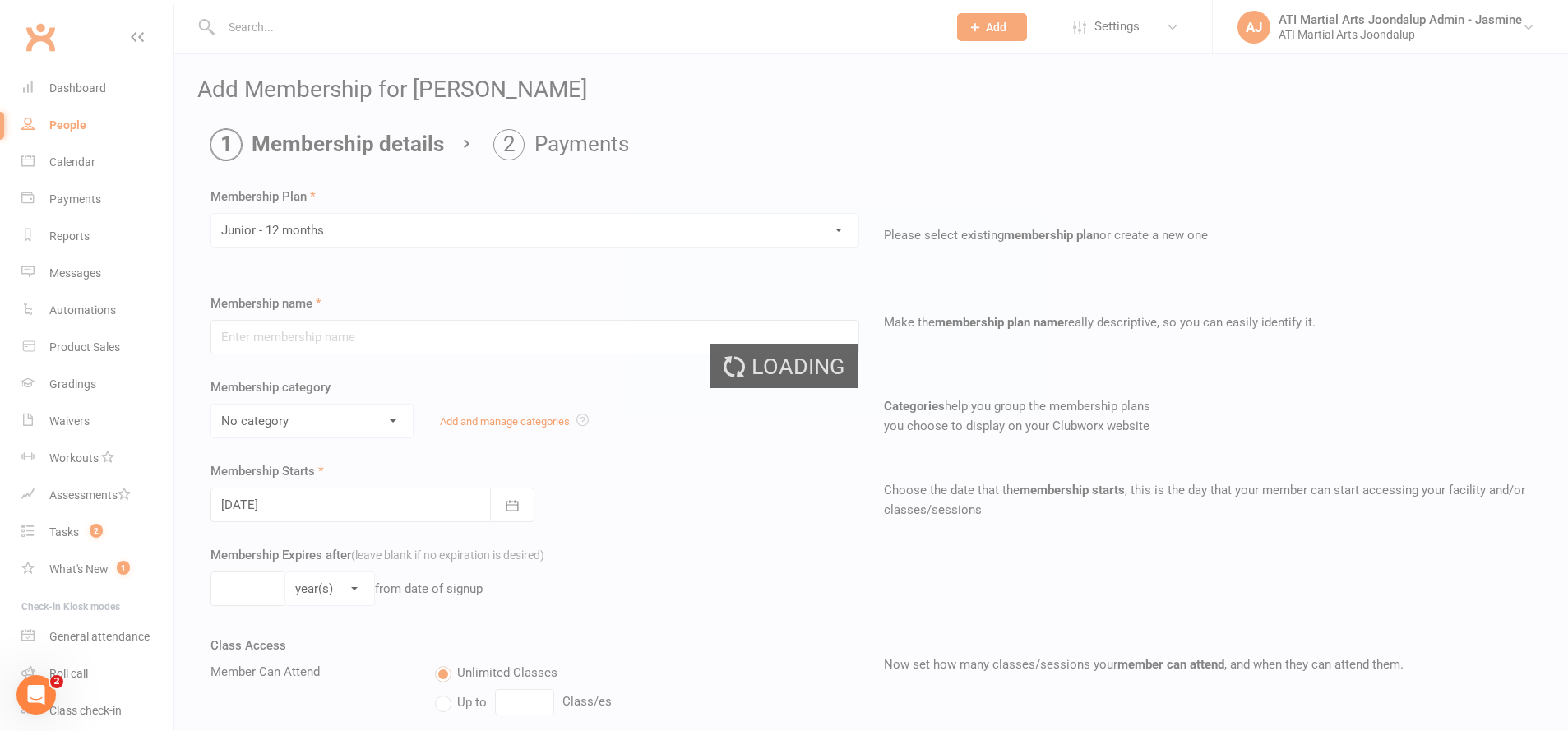
type input "Junior - 12 months"
select select "1"
type input "0"
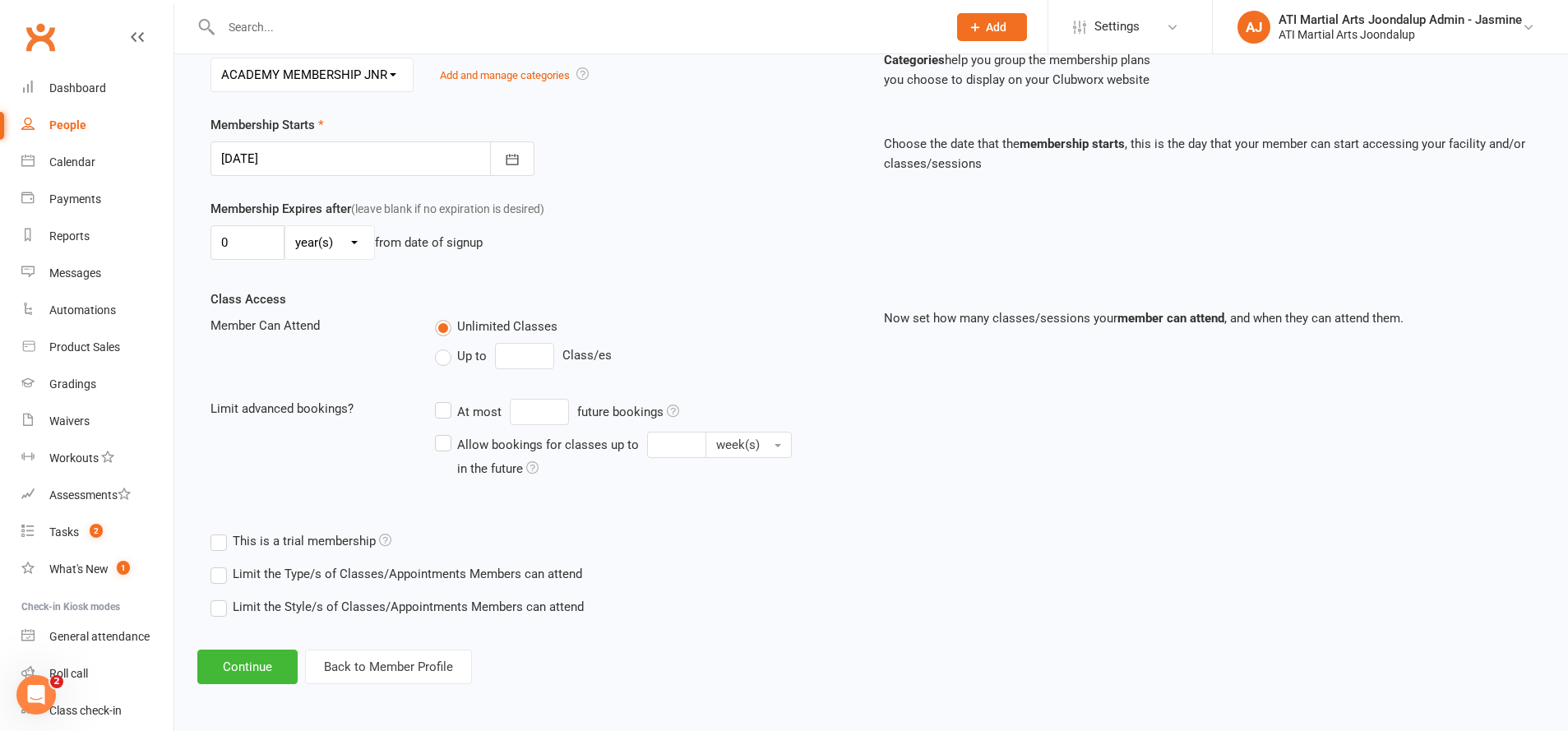
scroll to position [345, 0]
click at [224, 661] on button "Continue" at bounding box center [248, 667] width 100 height 34
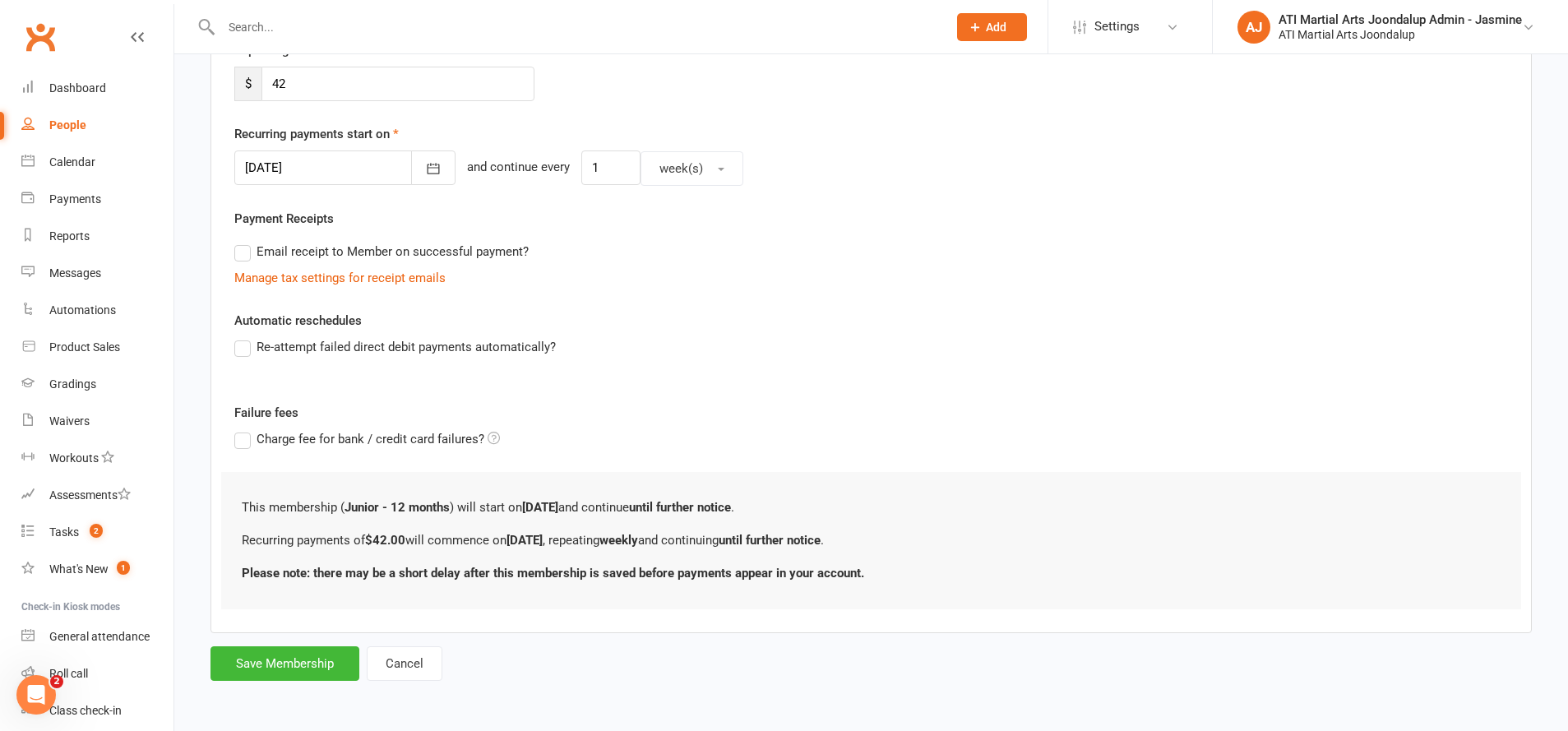
scroll to position [0, 0]
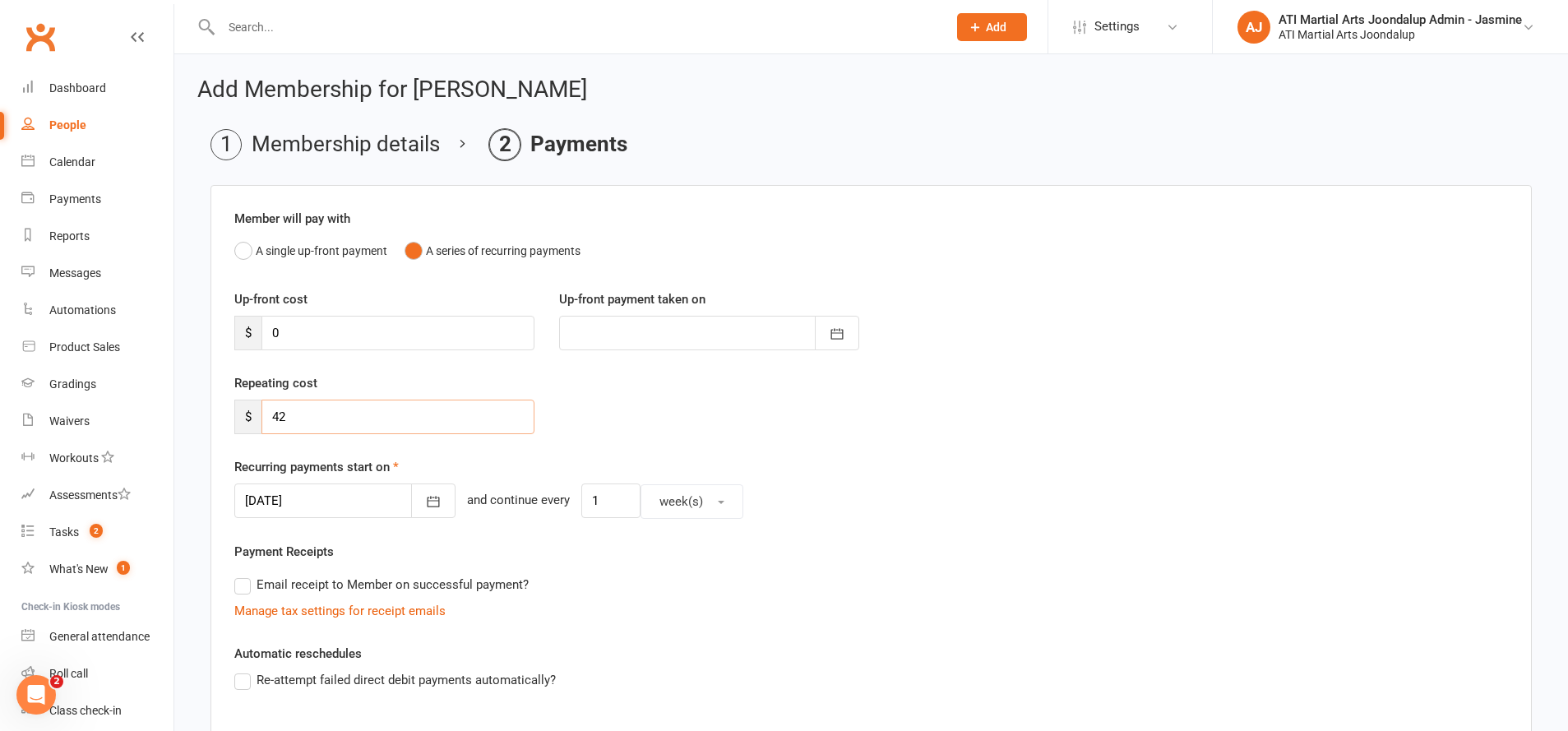
click at [329, 406] on input "42" at bounding box center [397, 416] width 273 height 34
type input "45"
click at [411, 494] on button "button" at bounding box center [433, 500] width 44 height 34
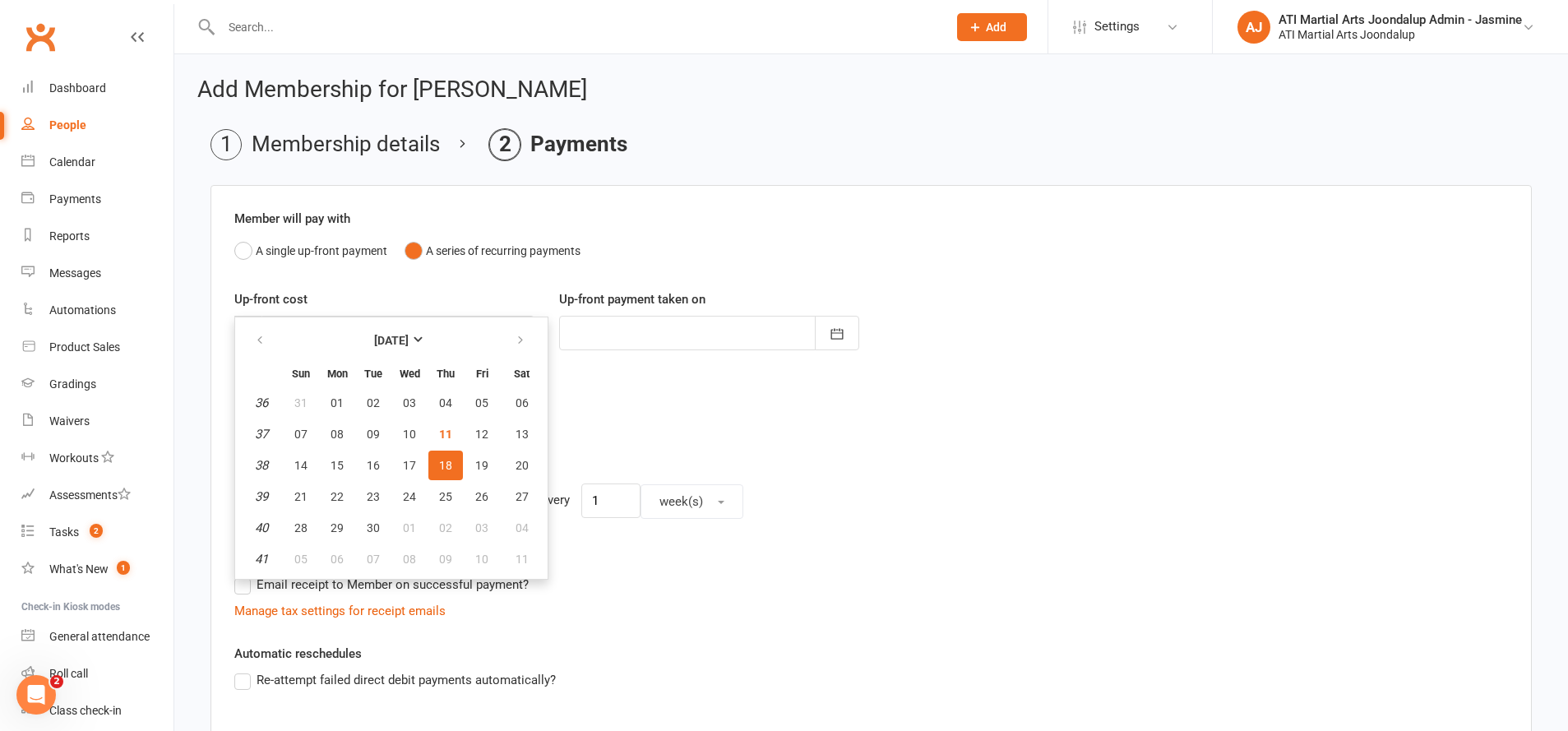
click at [481, 466] on span "19" at bounding box center [482, 465] width 13 height 13
type input "[DATE]"
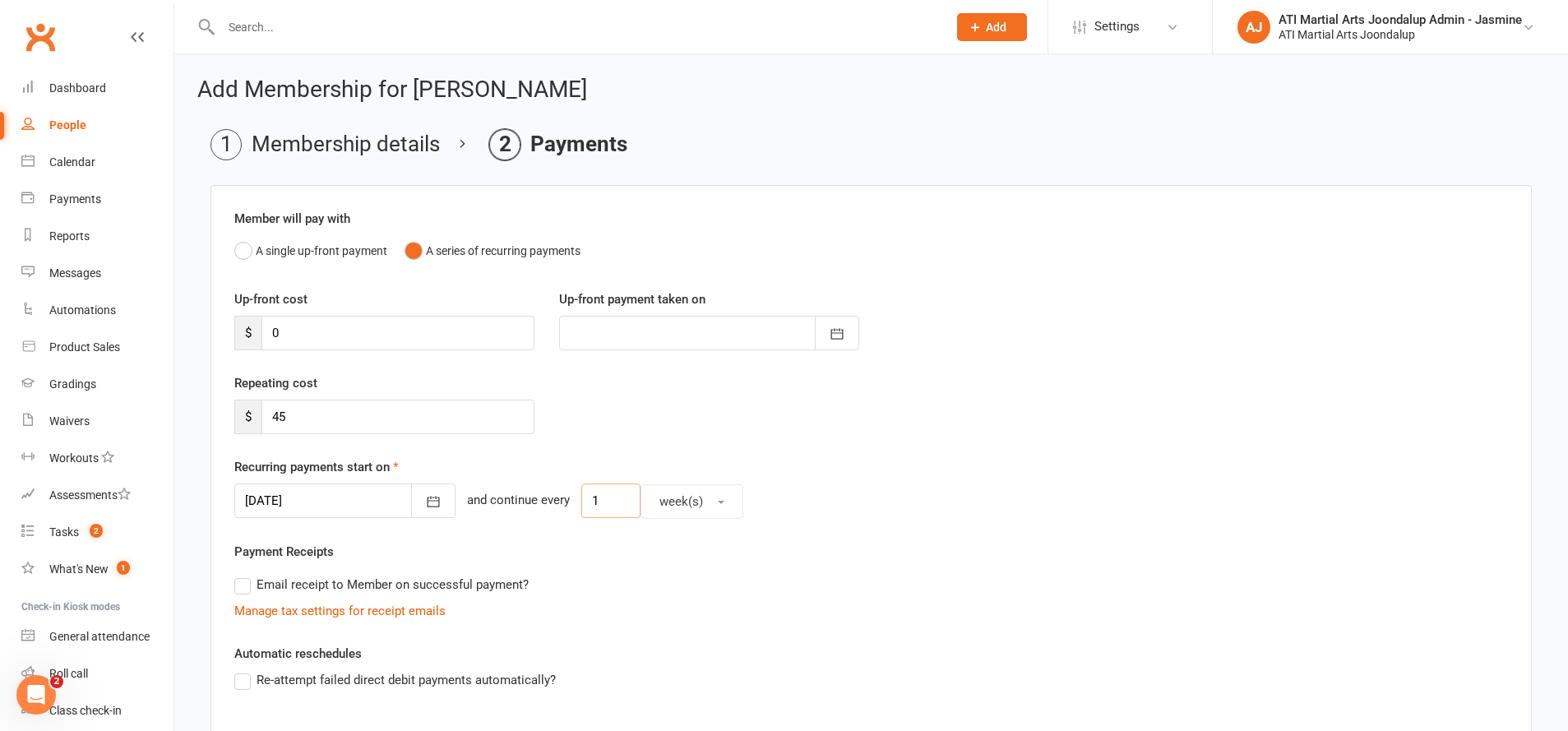
click at [591, 493] on input "1" at bounding box center [611, 500] width 59 height 34
type input "2"
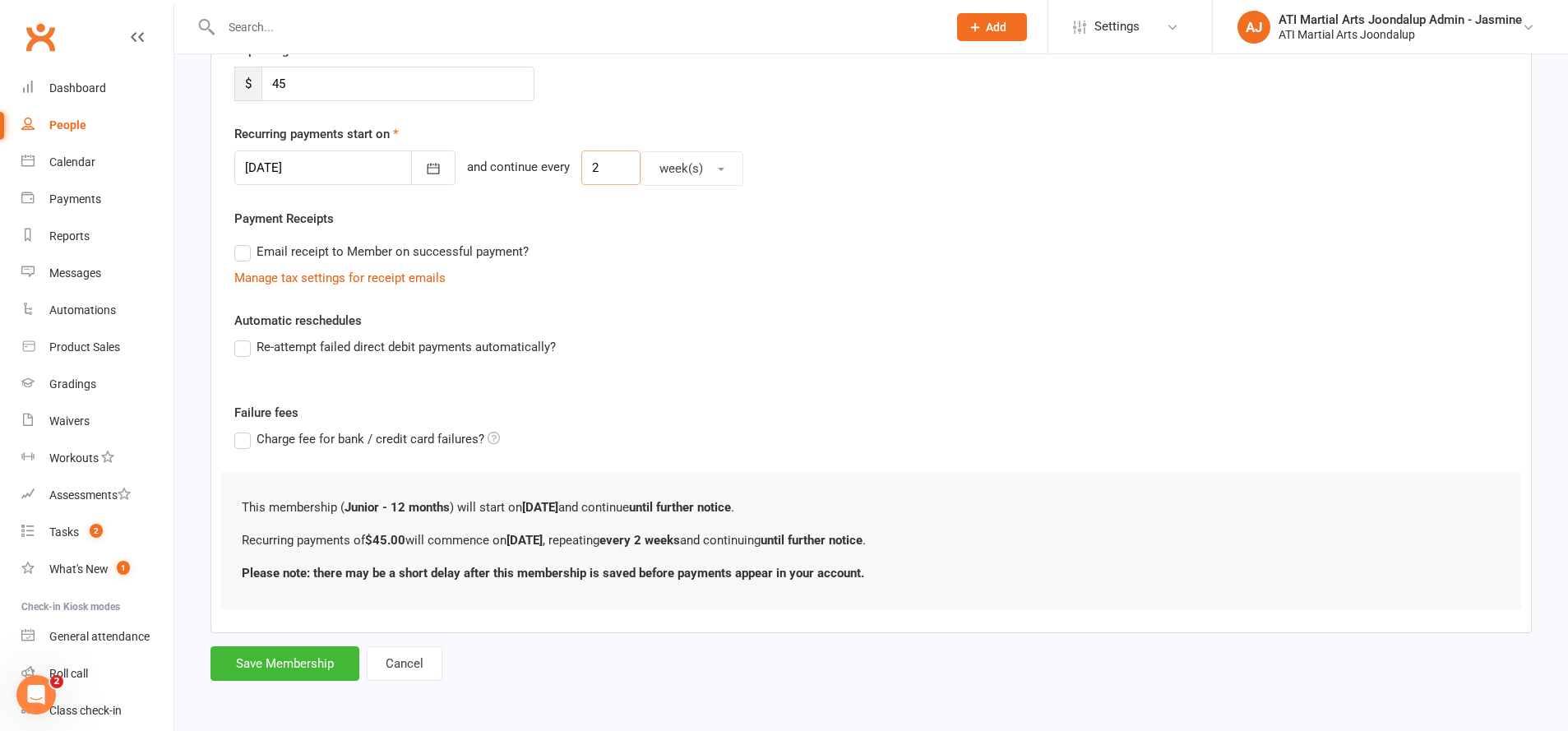
scroll to position [332, 0]
drag, startPoint x: 310, startPoint y: 654, endPoint x: 306, endPoint y: 645, distance: 9.8
click at [308, 650] on button "Save Membership" at bounding box center [285, 663] width 149 height 34
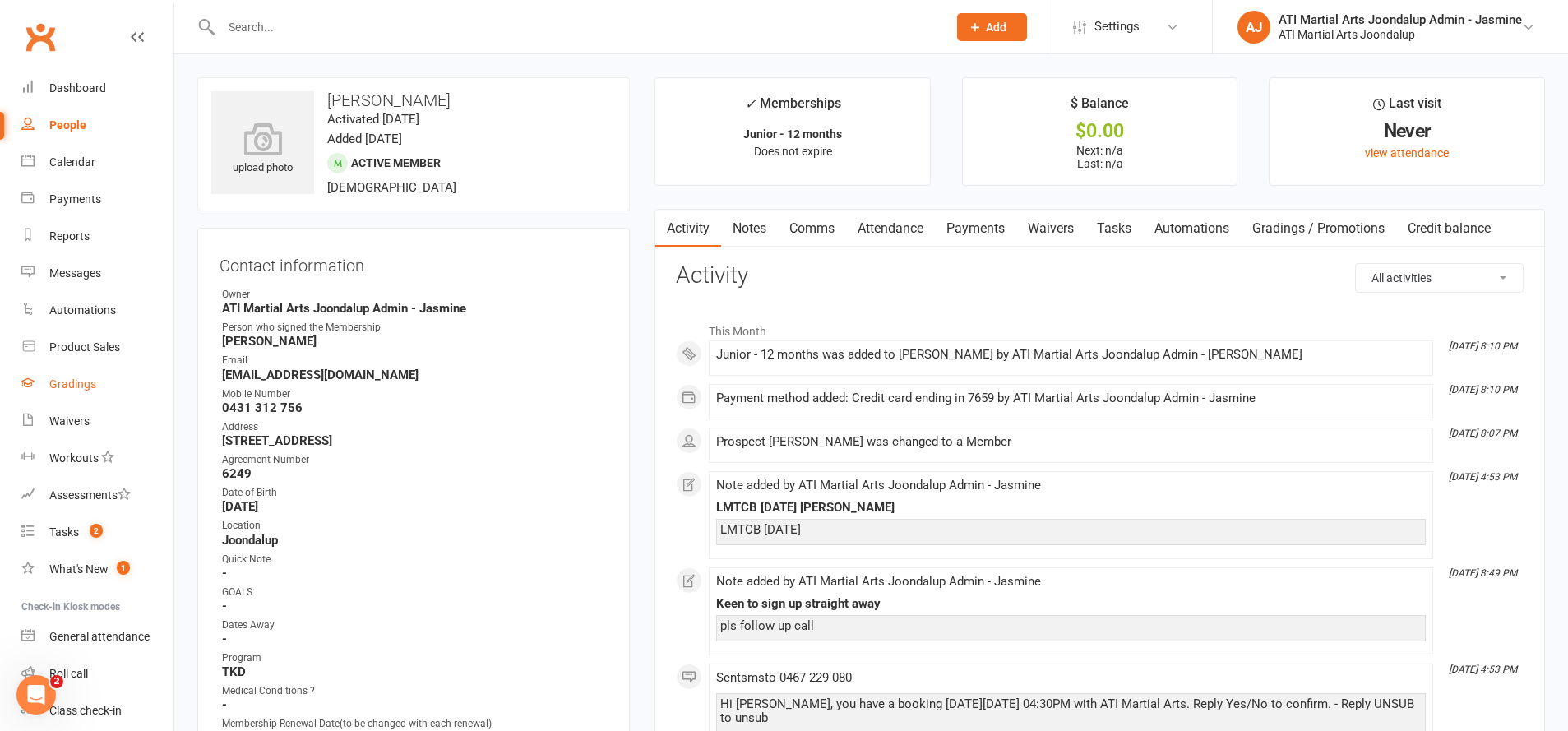
click at [111, 383] on link "Gradings" at bounding box center [97, 385] width 152 height 37
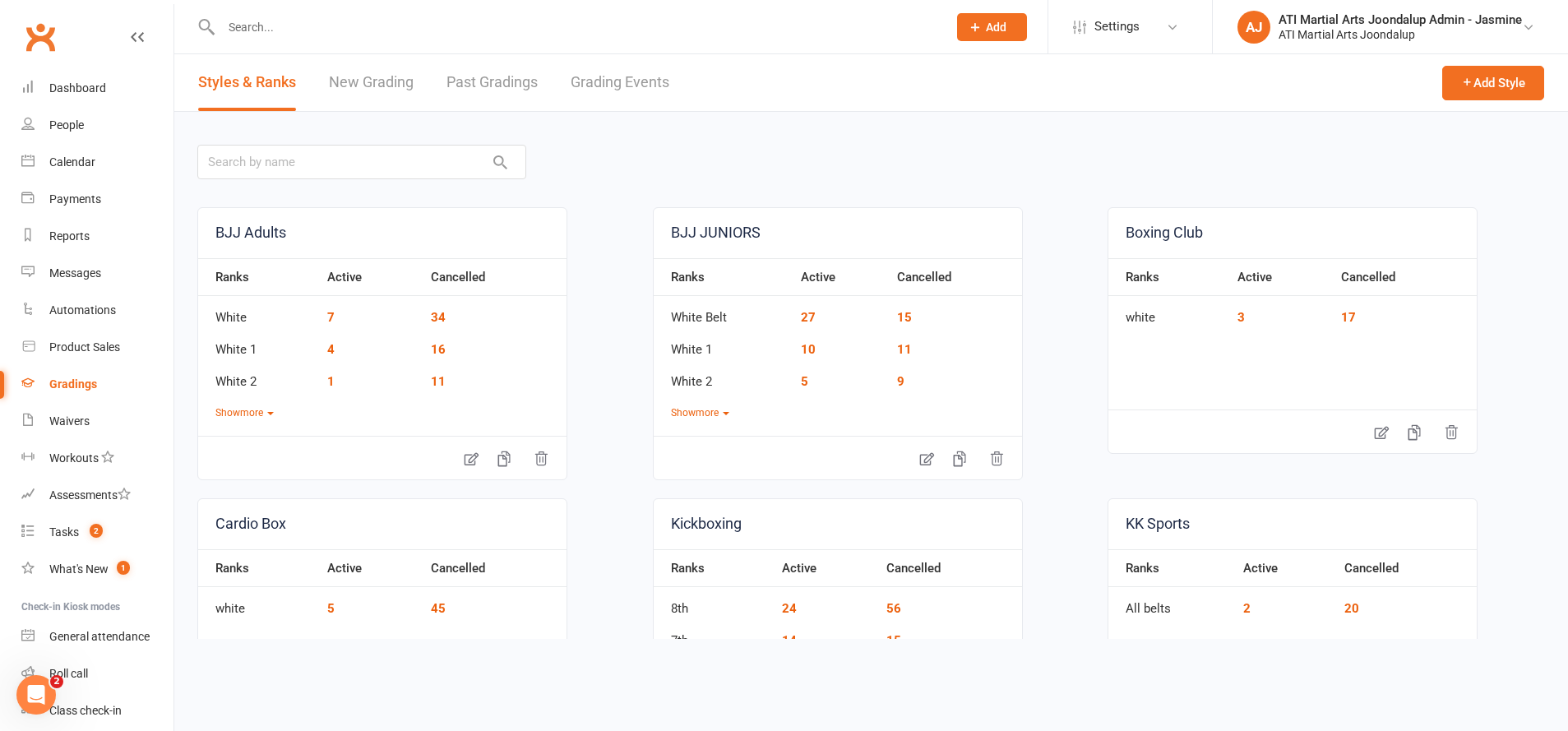
click at [650, 86] on link "Grading Events" at bounding box center [620, 82] width 99 height 57
select select "50"
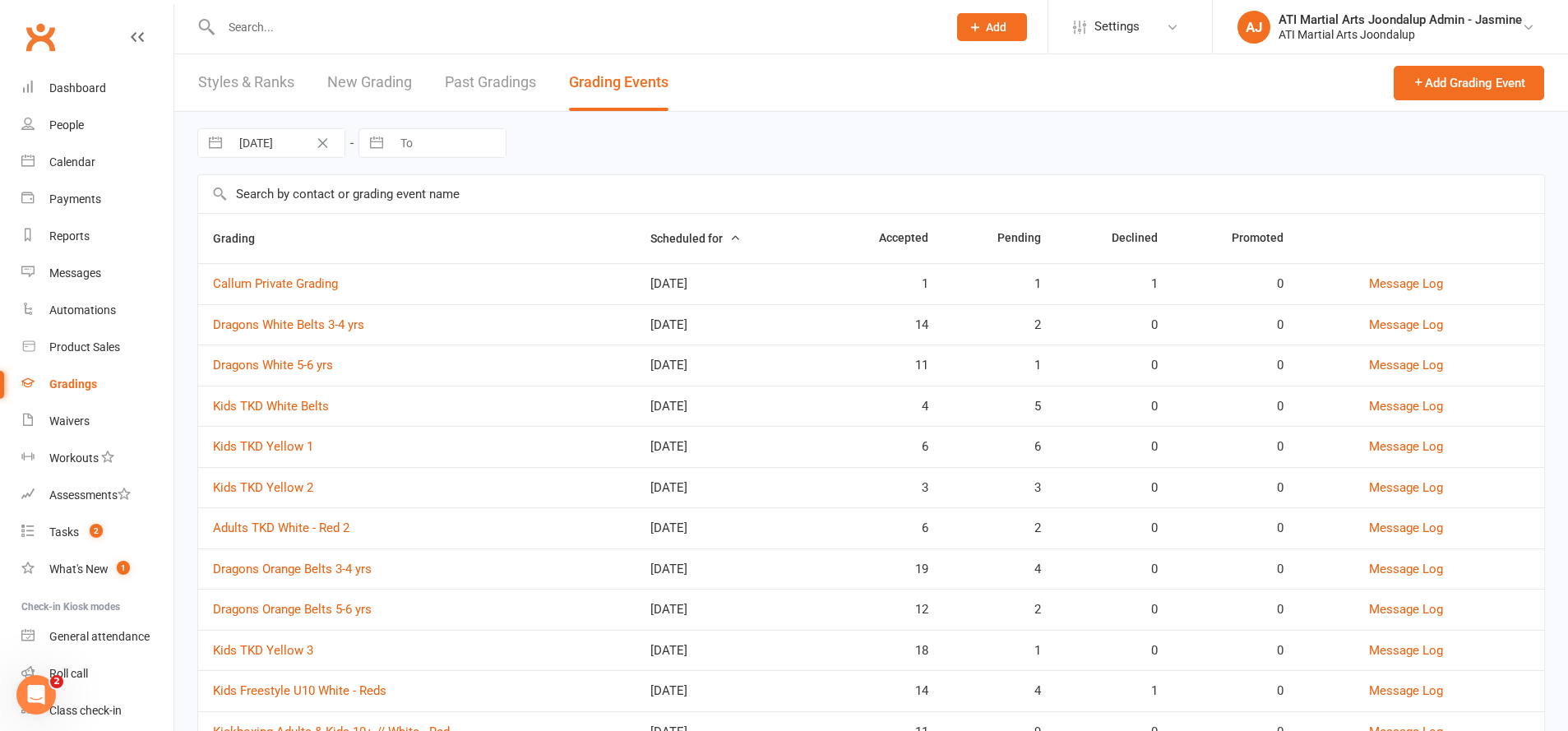
click at [986, 28] on span "Add" at bounding box center [995, 26] width 21 height 13
click at [959, 103] on link "Member" at bounding box center [975, 112] width 147 height 38
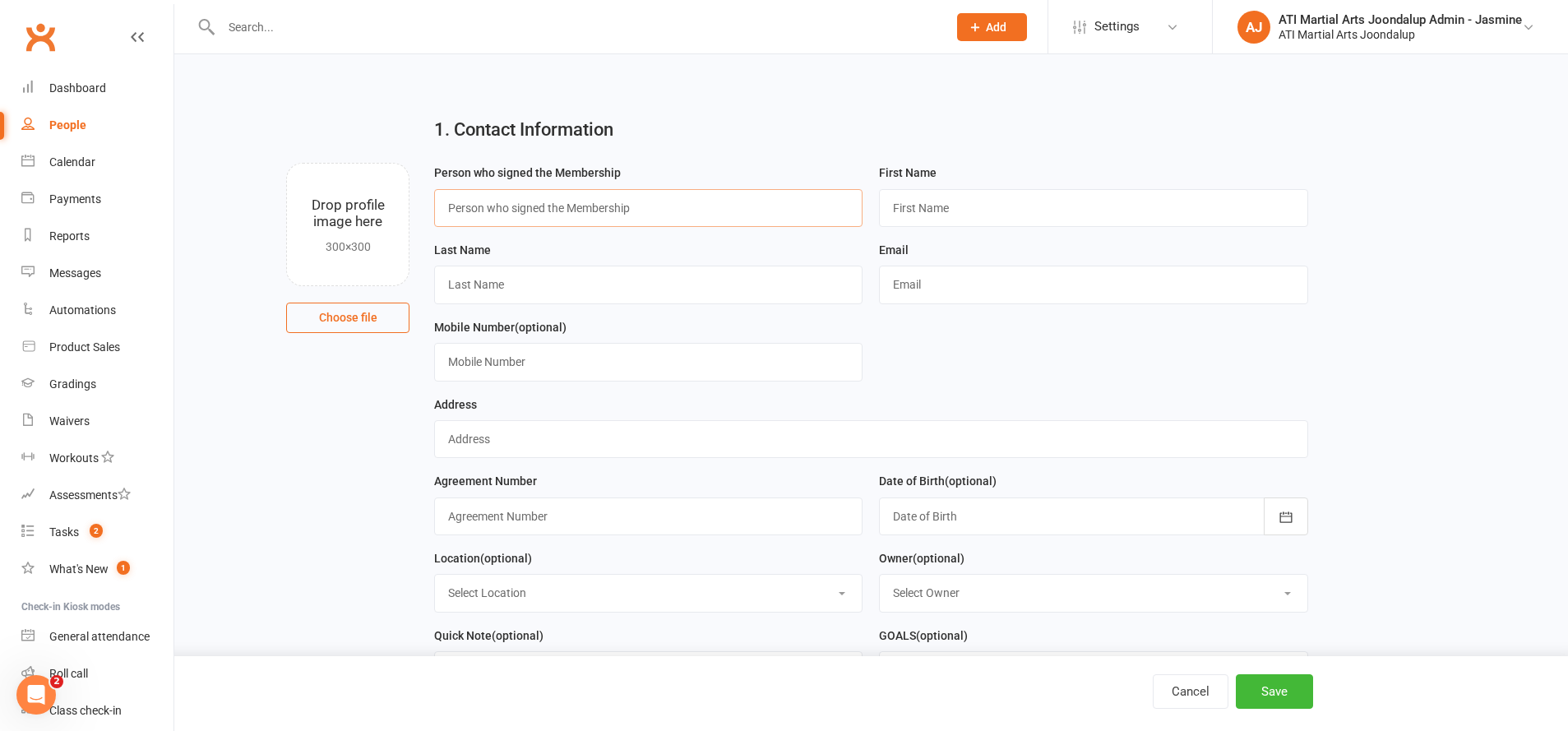
click at [761, 208] on input "text" at bounding box center [649, 207] width 429 height 38
type input "[PERSON_NAME]"
type input "[EMAIL_ADDRESS][DOMAIN_NAME]"
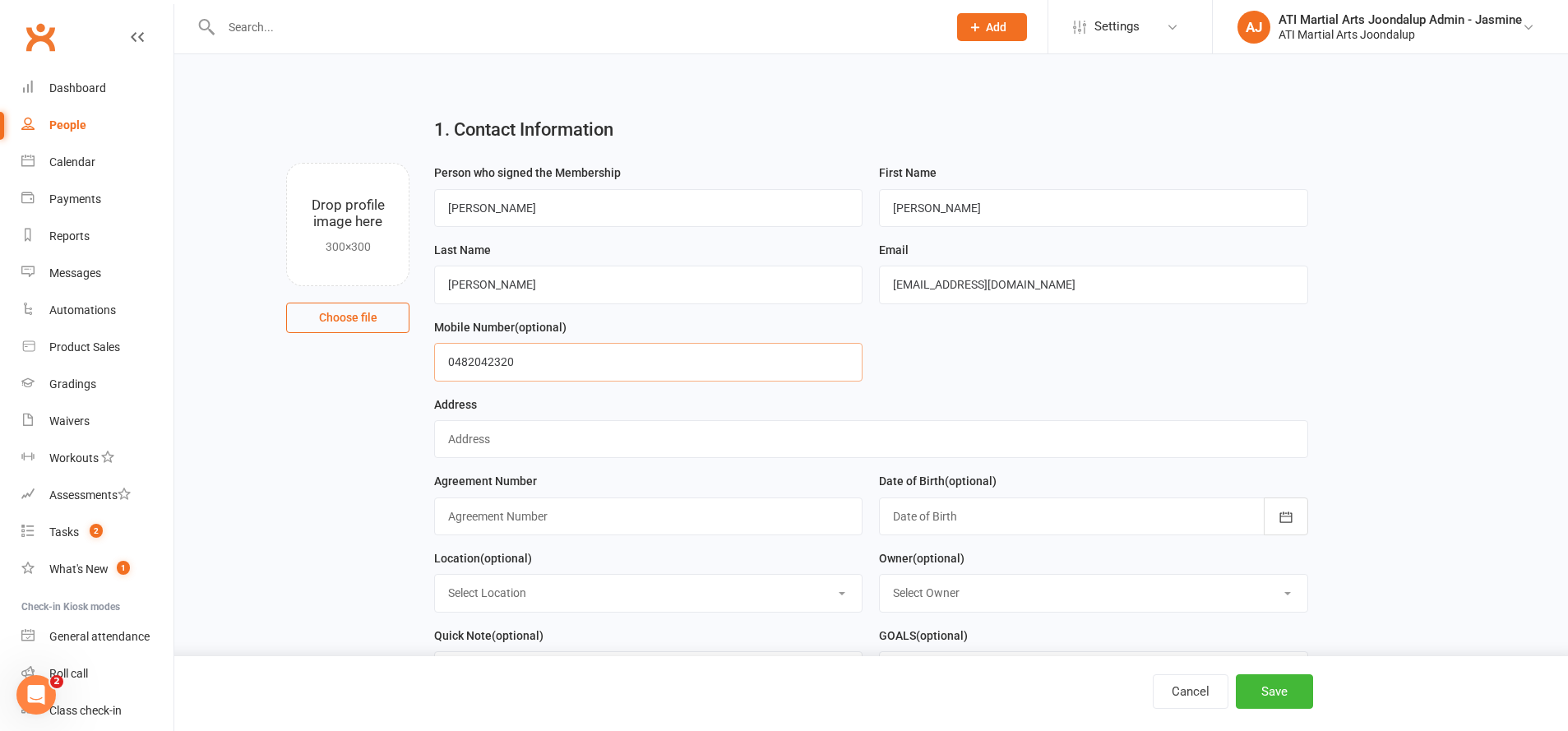
type input "0482042320"
type input "21 Hybrid Green Banksia Grove"
click at [651, 510] on input "text" at bounding box center [649, 516] width 429 height 38
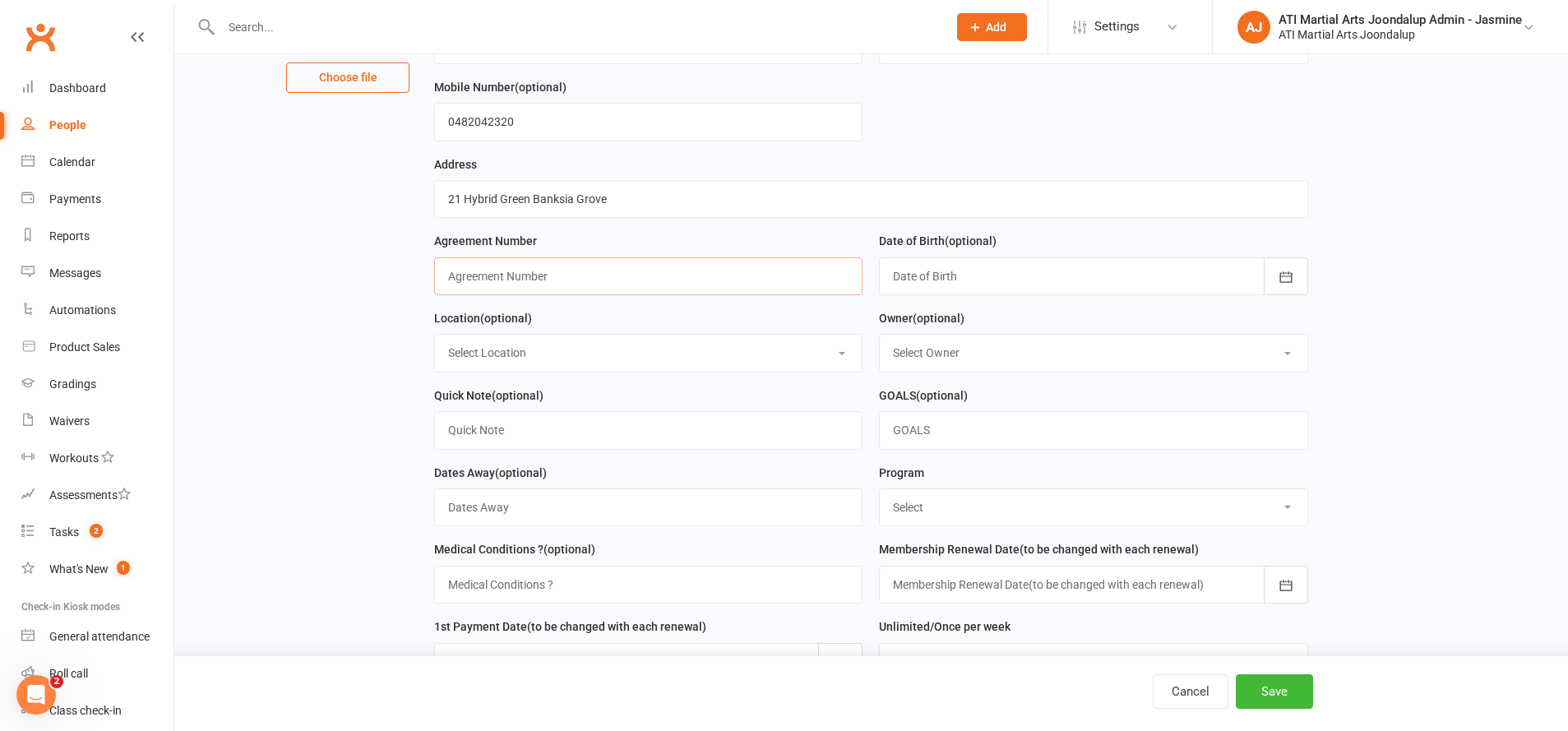
scroll to position [241, 0]
type input "6250"
click at [1190, 268] on div at bounding box center [1093, 275] width 429 height 38
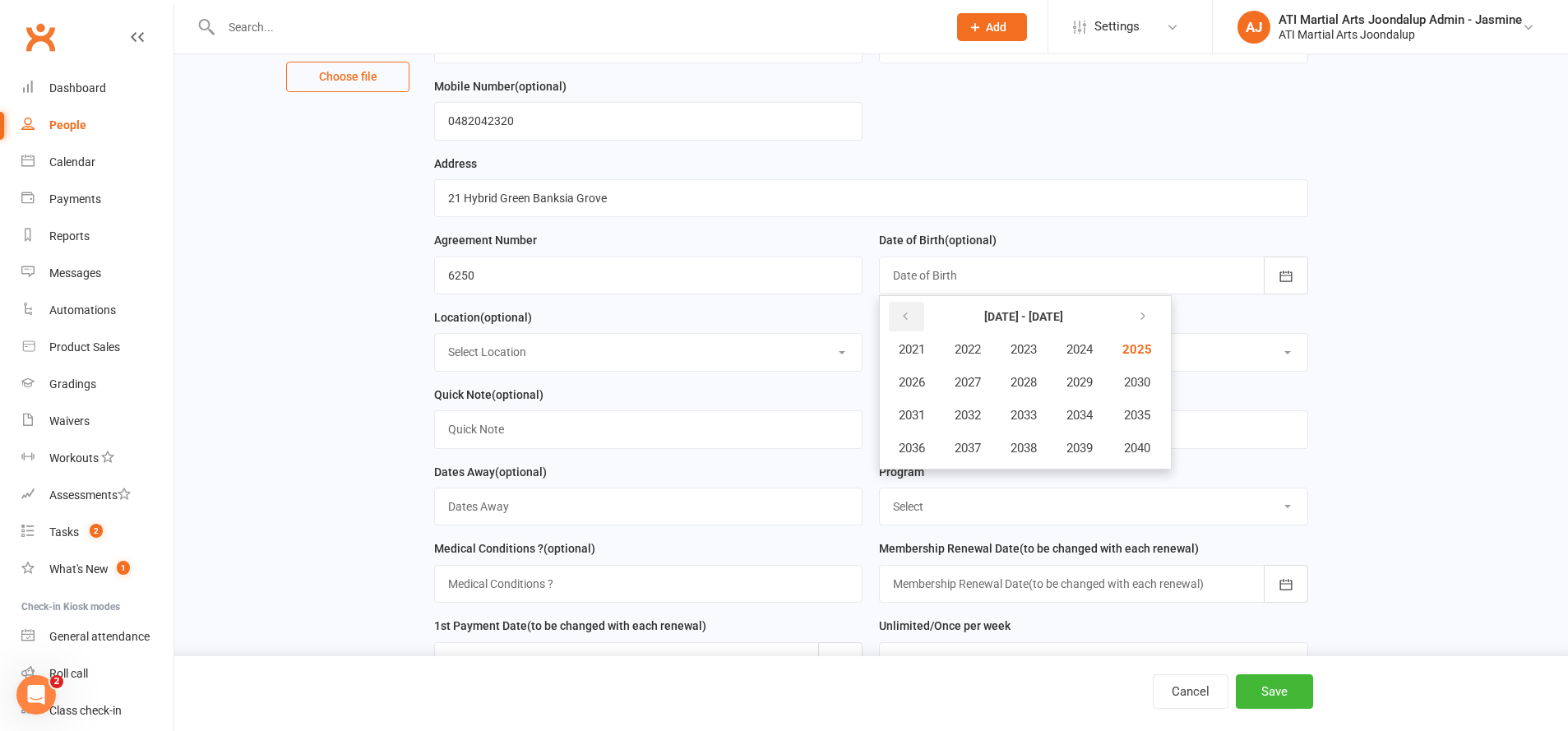
click at [918, 305] on button "button" at bounding box center [906, 316] width 35 height 29
click at [1038, 434] on button "2018" at bounding box center [1023, 448] width 54 height 31
click at [1038, 434] on button "November" at bounding box center [1000, 448] width 85 height 31
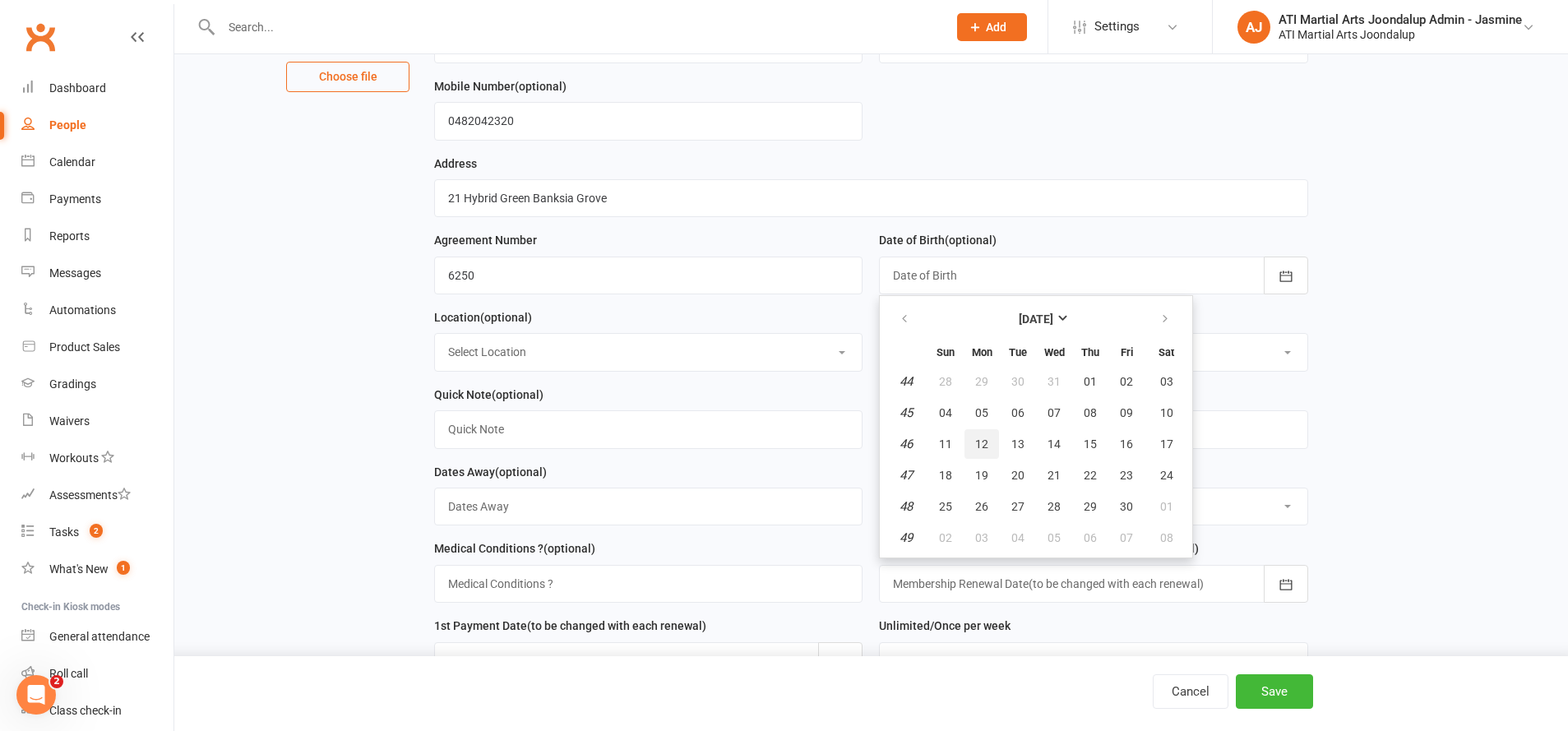
click at [983, 440] on span "12" at bounding box center [981, 443] width 13 height 13
type input "[DATE]"
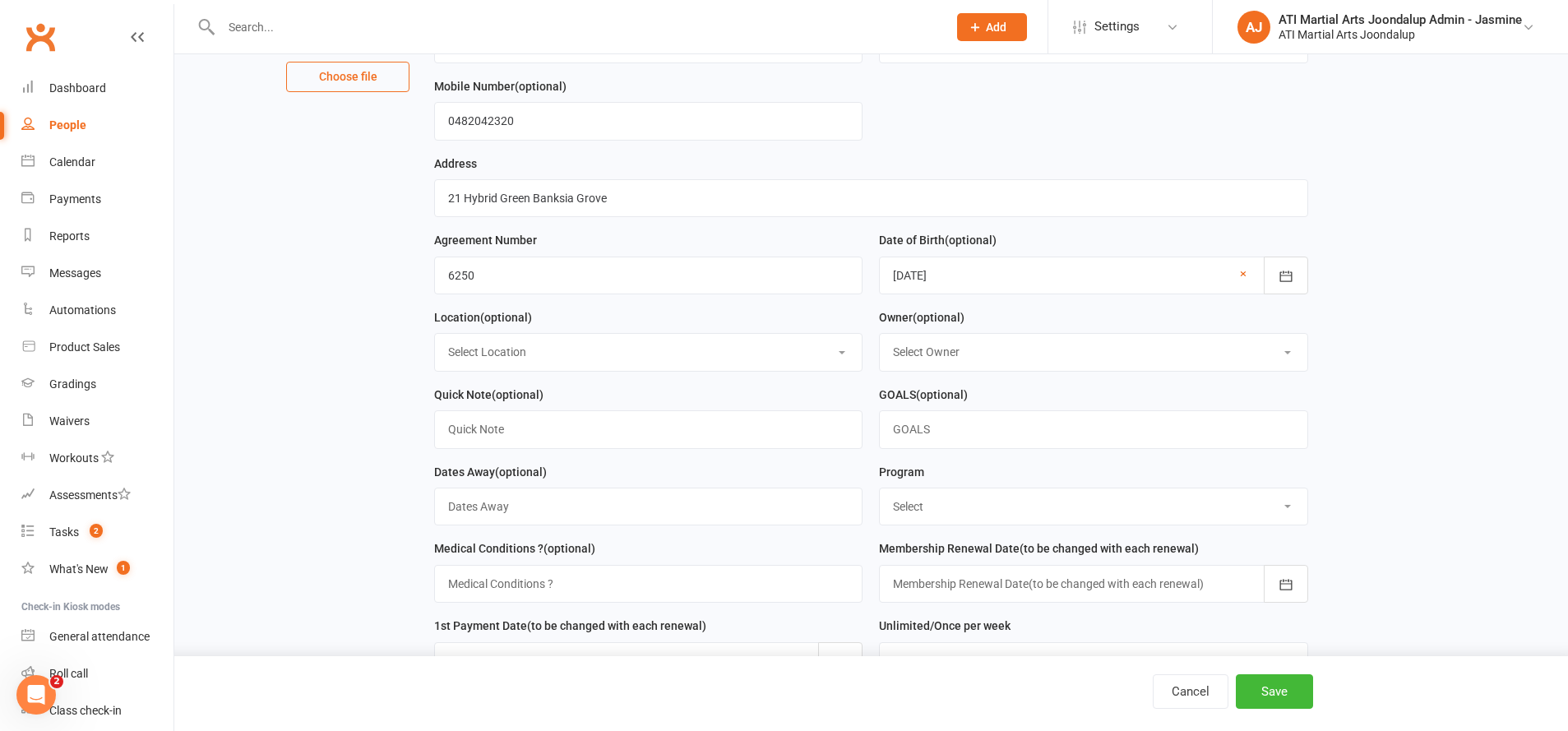
select select "0"
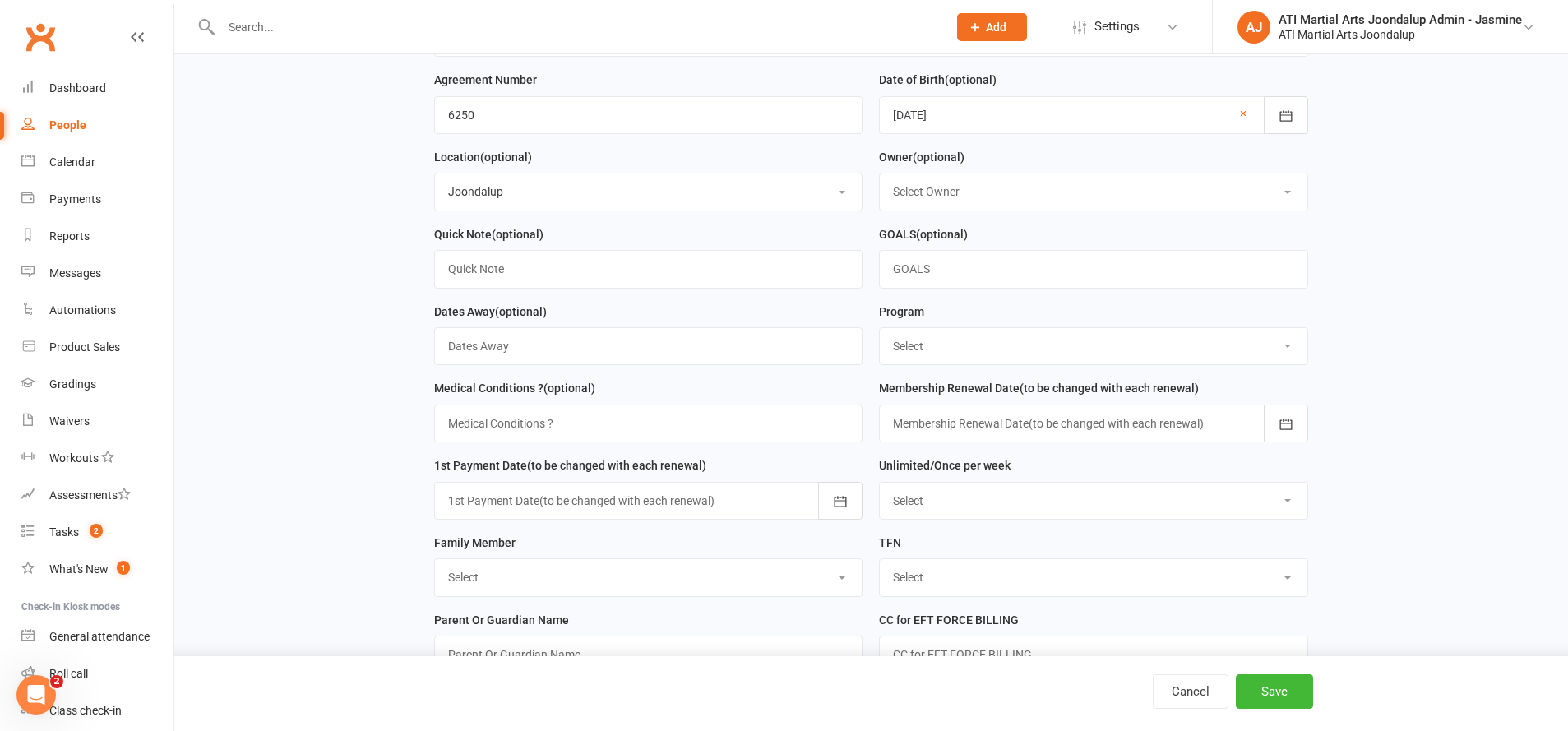
scroll to position [407, 0]
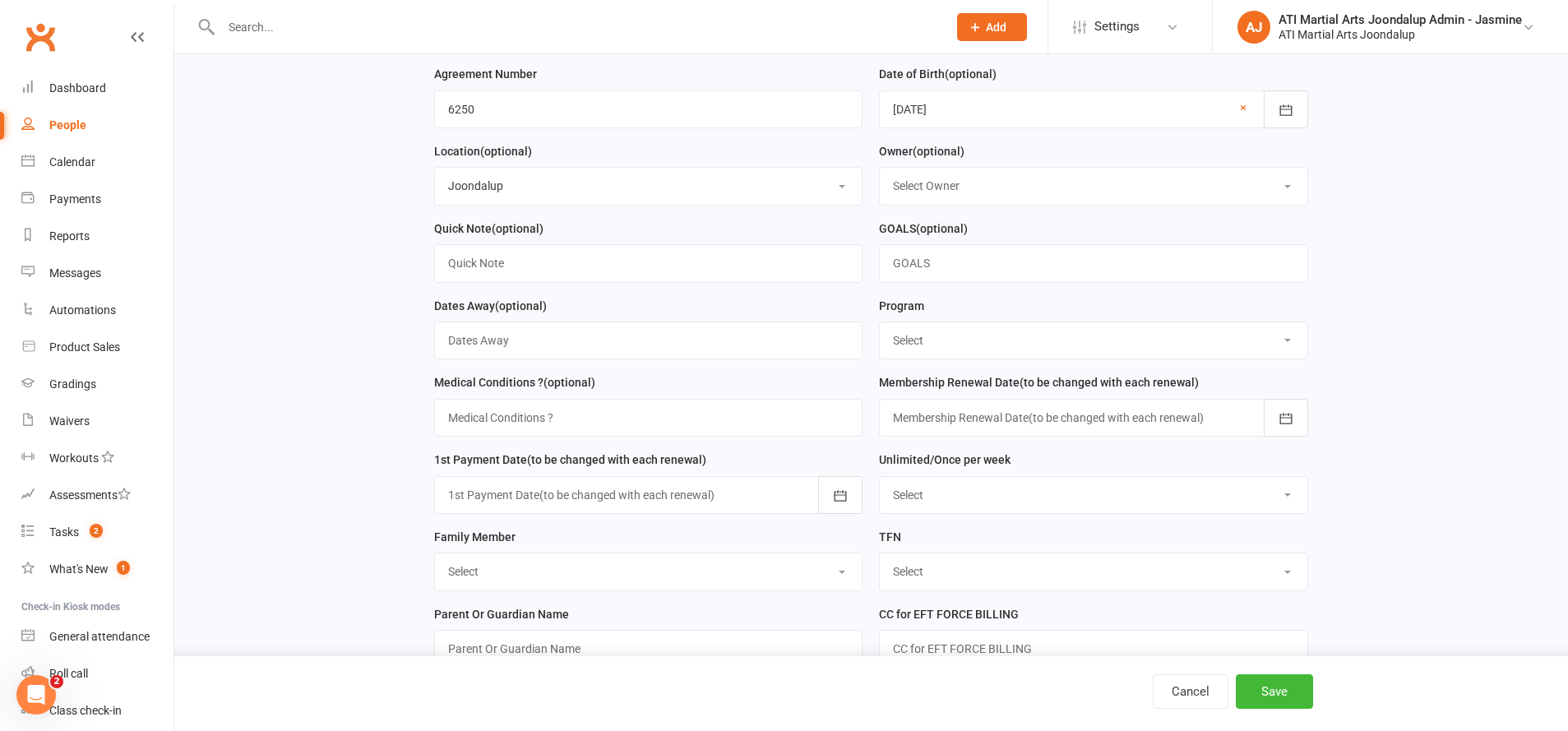
select select "Little Dragons"
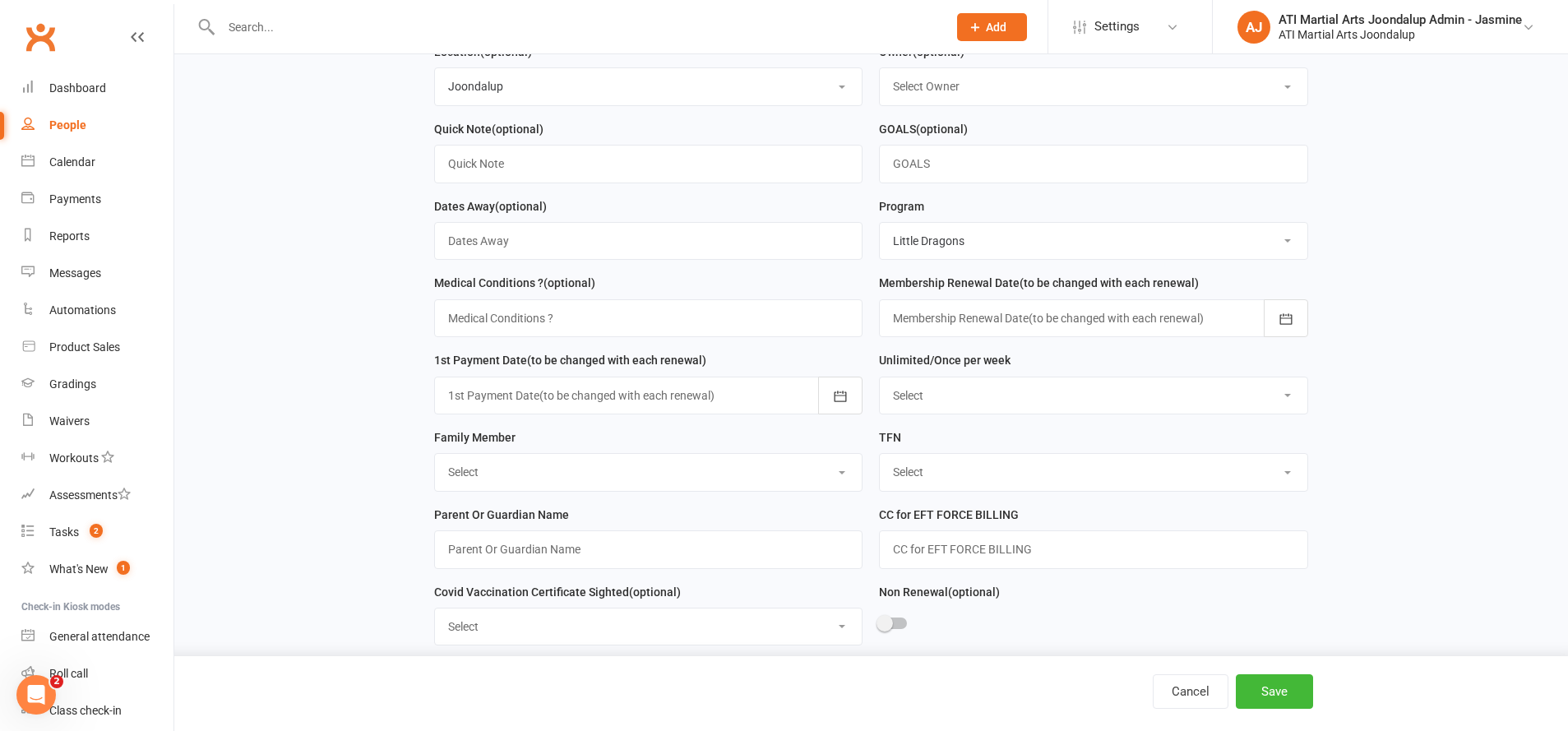
scroll to position [510, 0]
click at [734, 307] on input "text" at bounding box center [649, 314] width 429 height 38
click at [1010, 315] on div at bounding box center [1093, 314] width 429 height 38
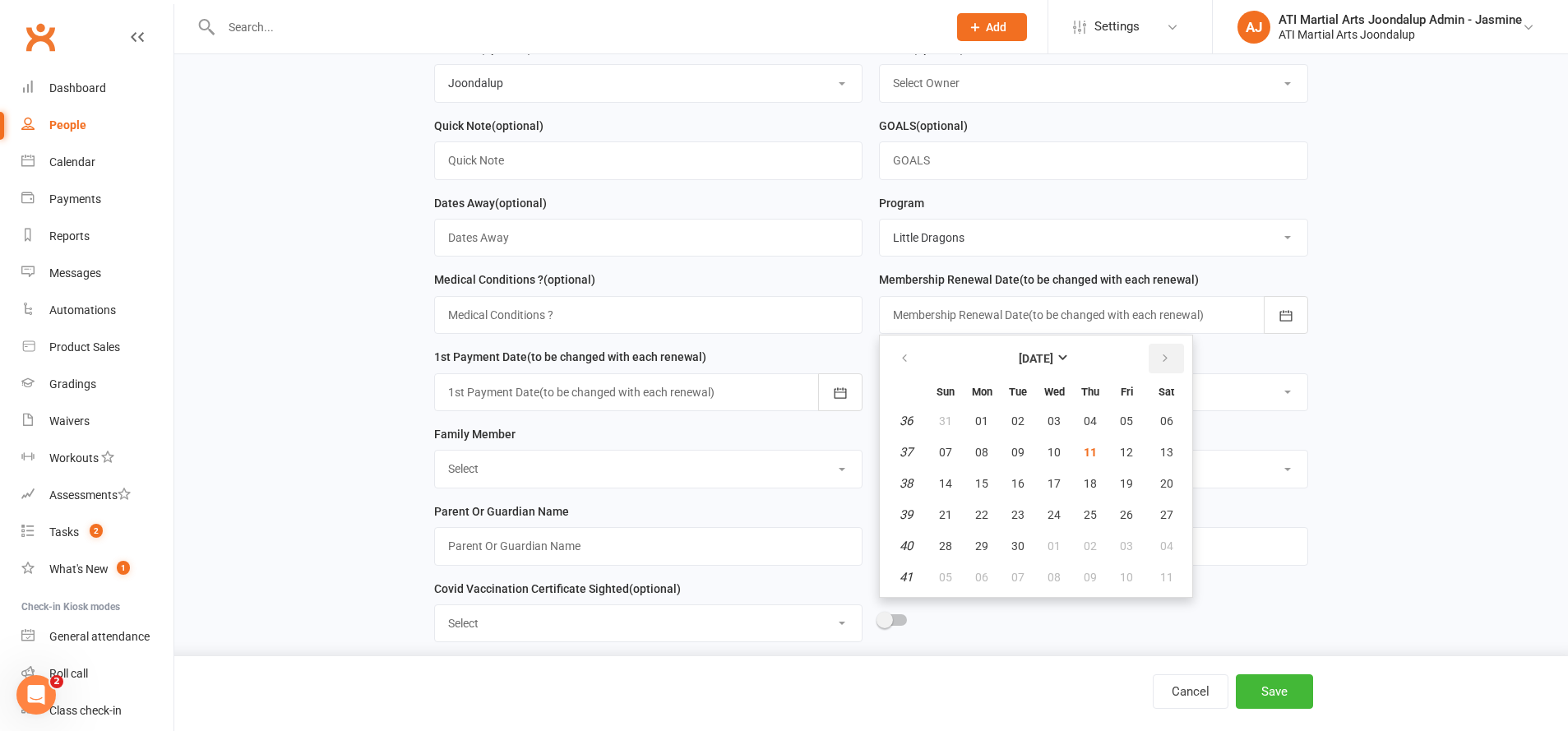
click at [1160, 352] on icon "button" at bounding box center [1166, 358] width 12 height 13
click at [1053, 358] on strong "[DATE]" at bounding box center [1036, 358] width 34 height 13
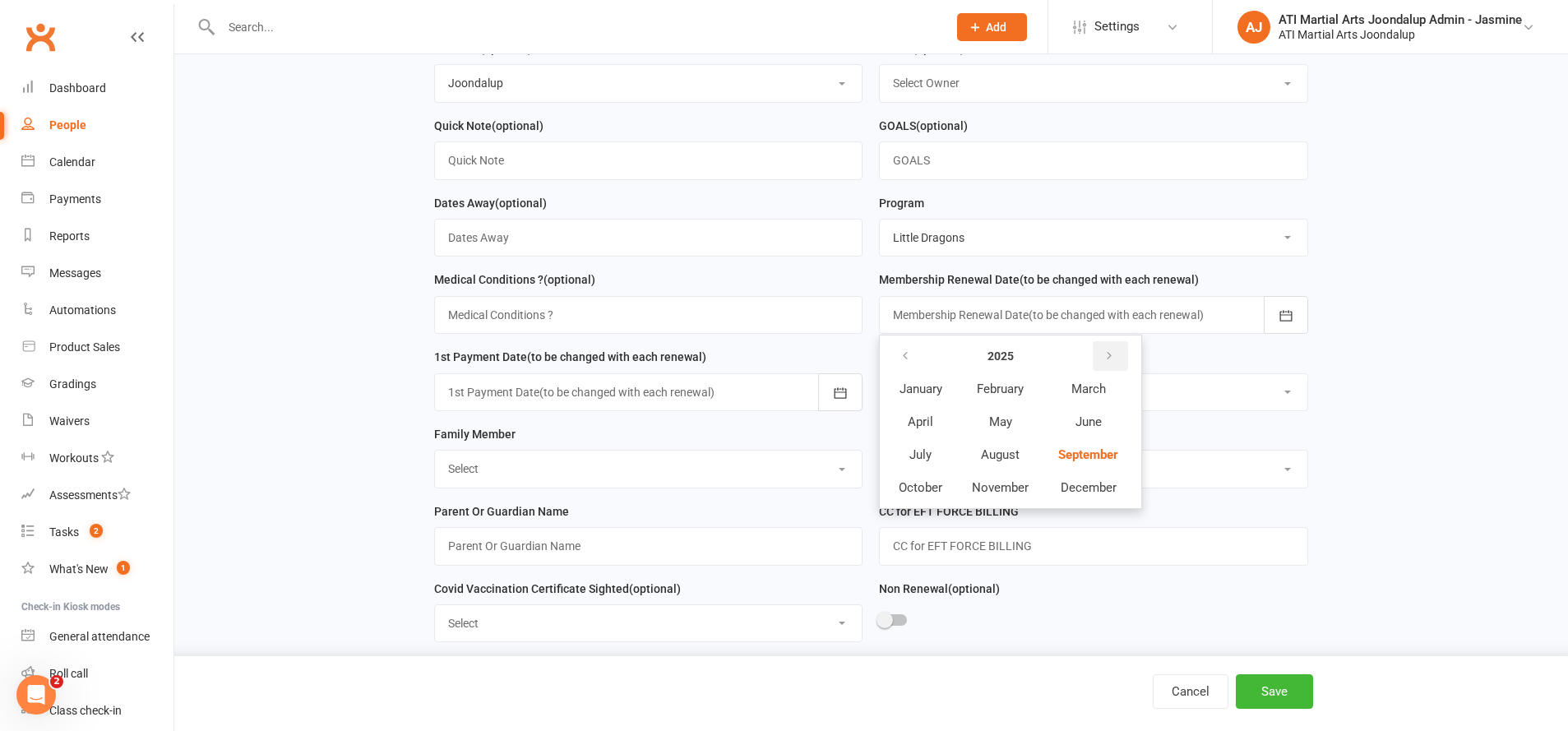
click at [1110, 349] on icon "button" at bounding box center [1109, 355] width 12 height 13
click at [1108, 439] on button "September" at bounding box center [1087, 455] width 87 height 31
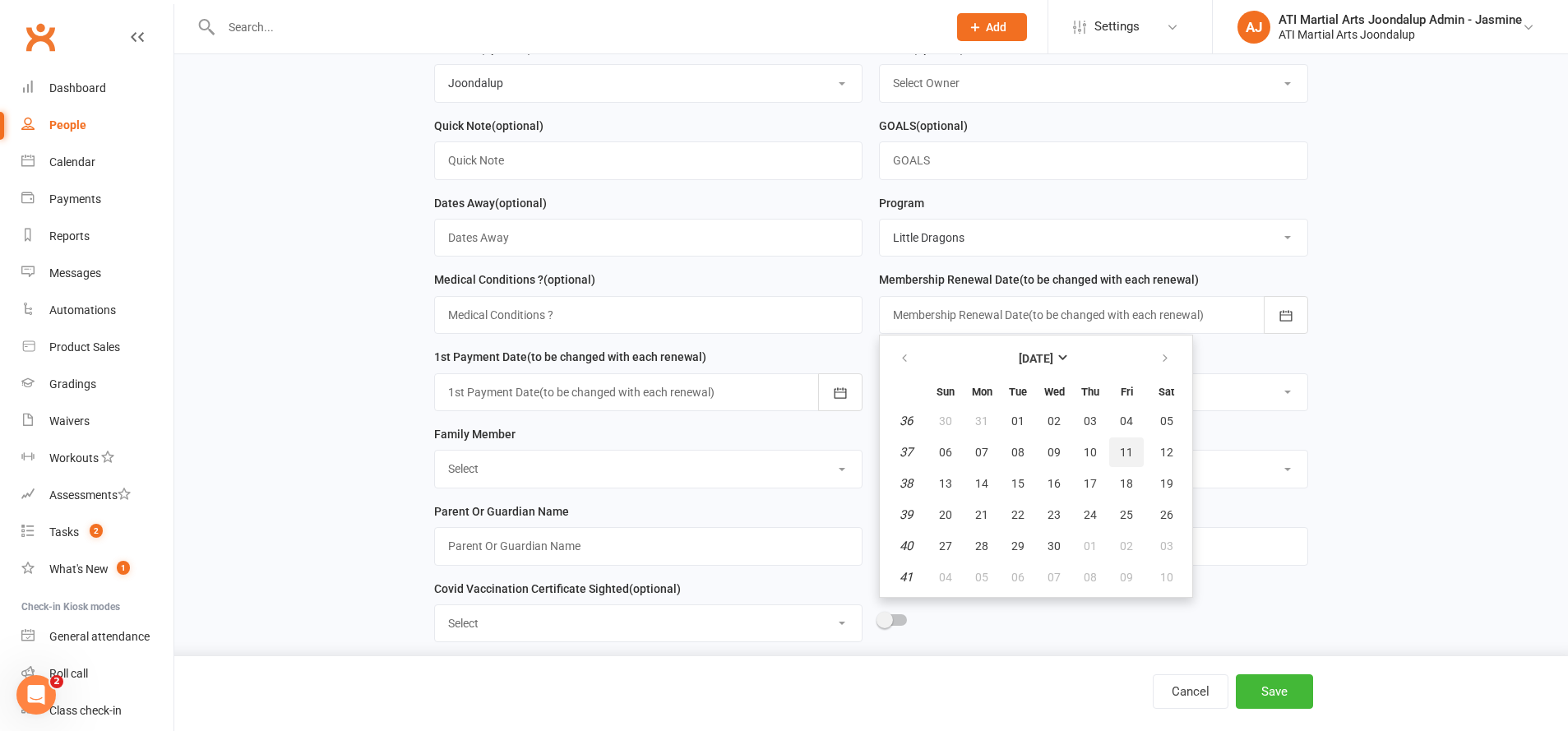
click at [1113, 441] on button "11" at bounding box center [1126, 452] width 34 height 29
type input "[DATE]"
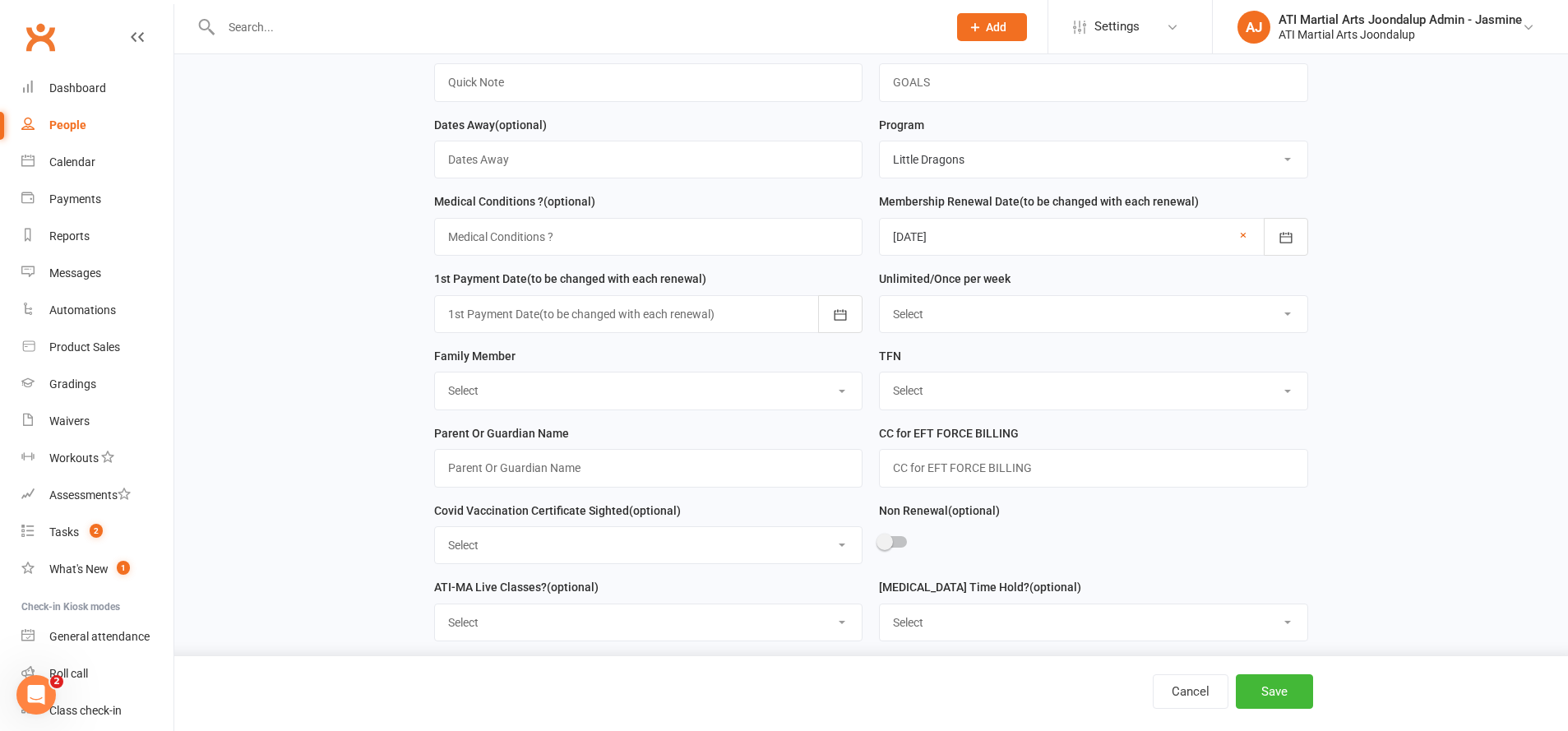
scroll to position [595, 0]
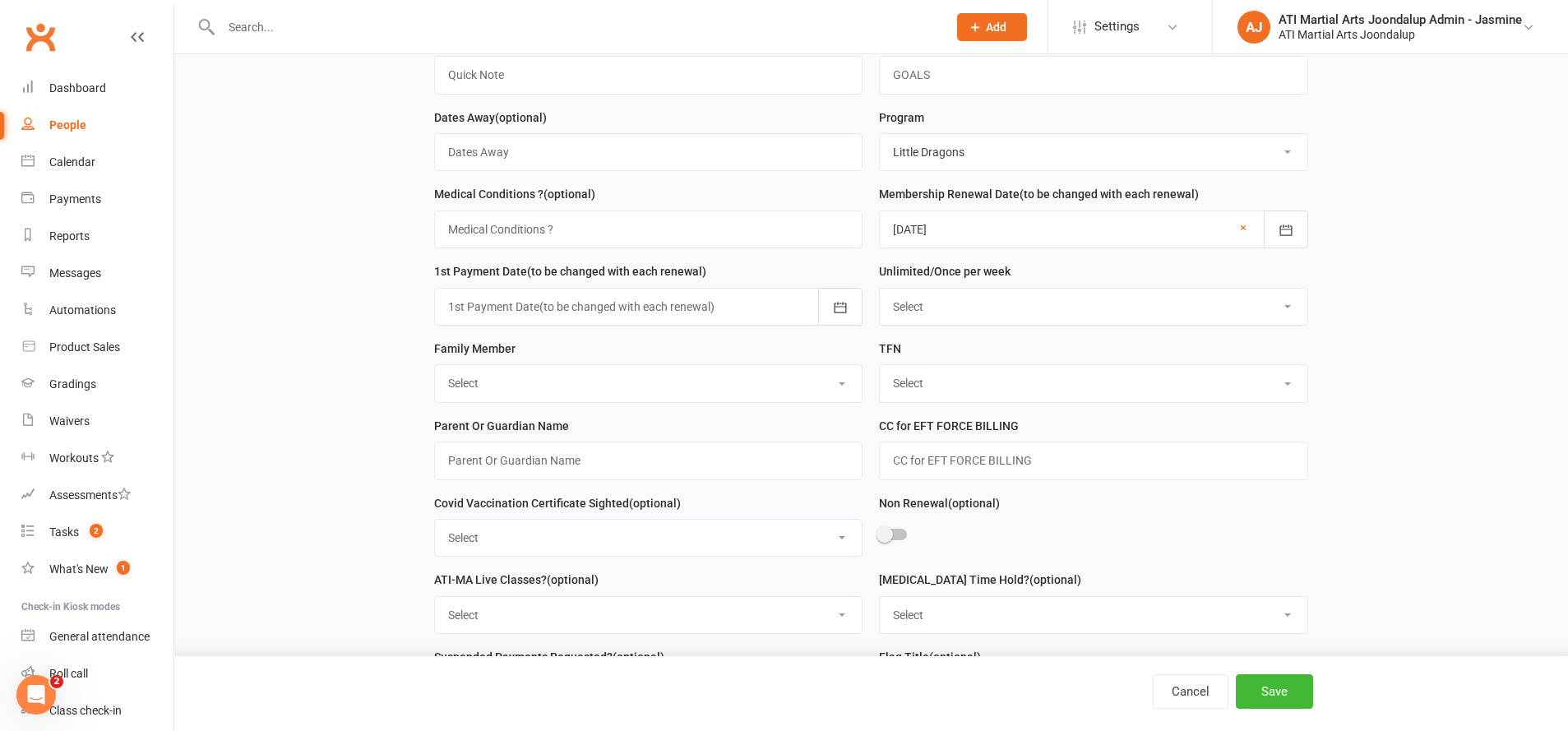
click at [730, 291] on div at bounding box center [649, 306] width 429 height 38
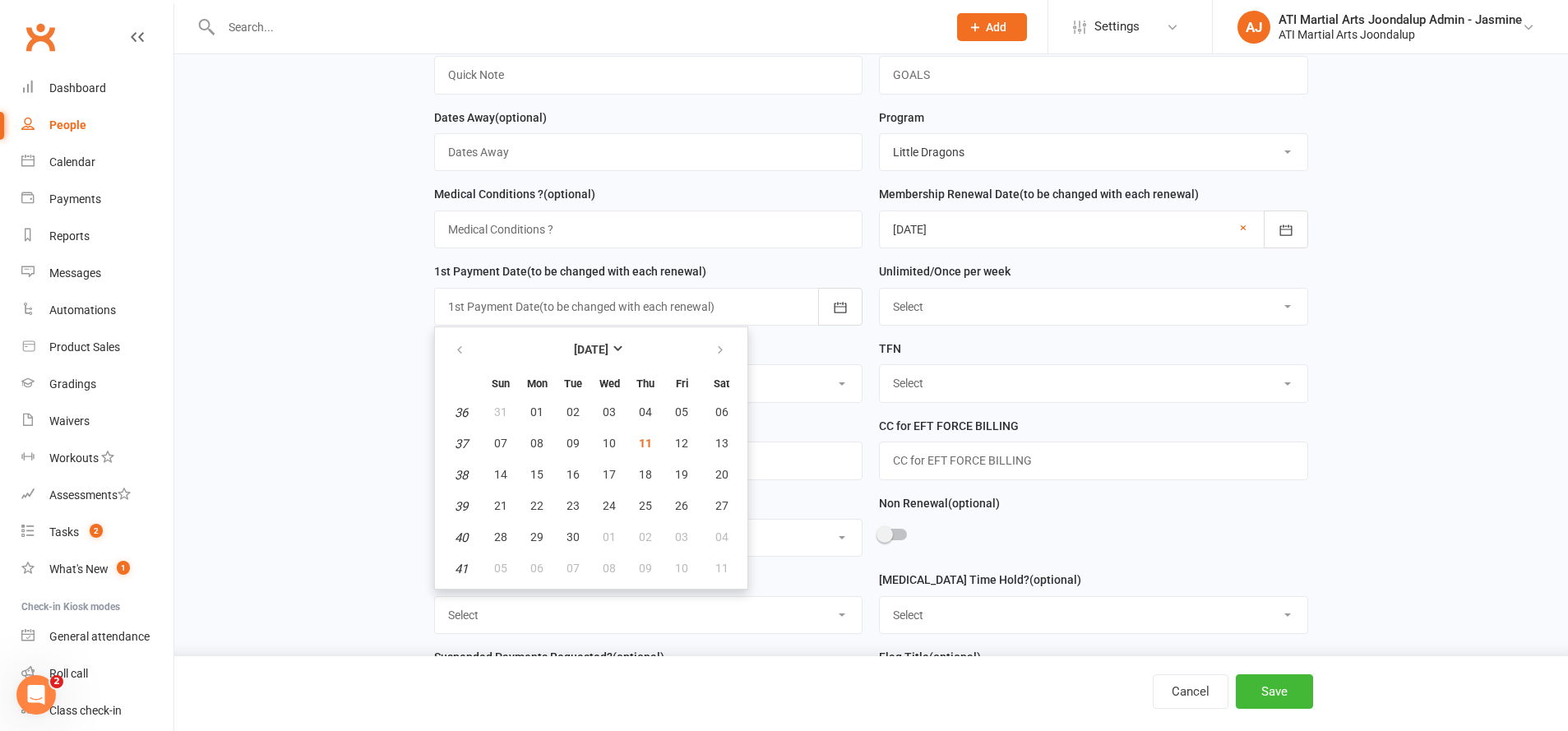
click at [644, 472] on span "18" at bounding box center [645, 474] width 13 height 13
type input "[DATE]"
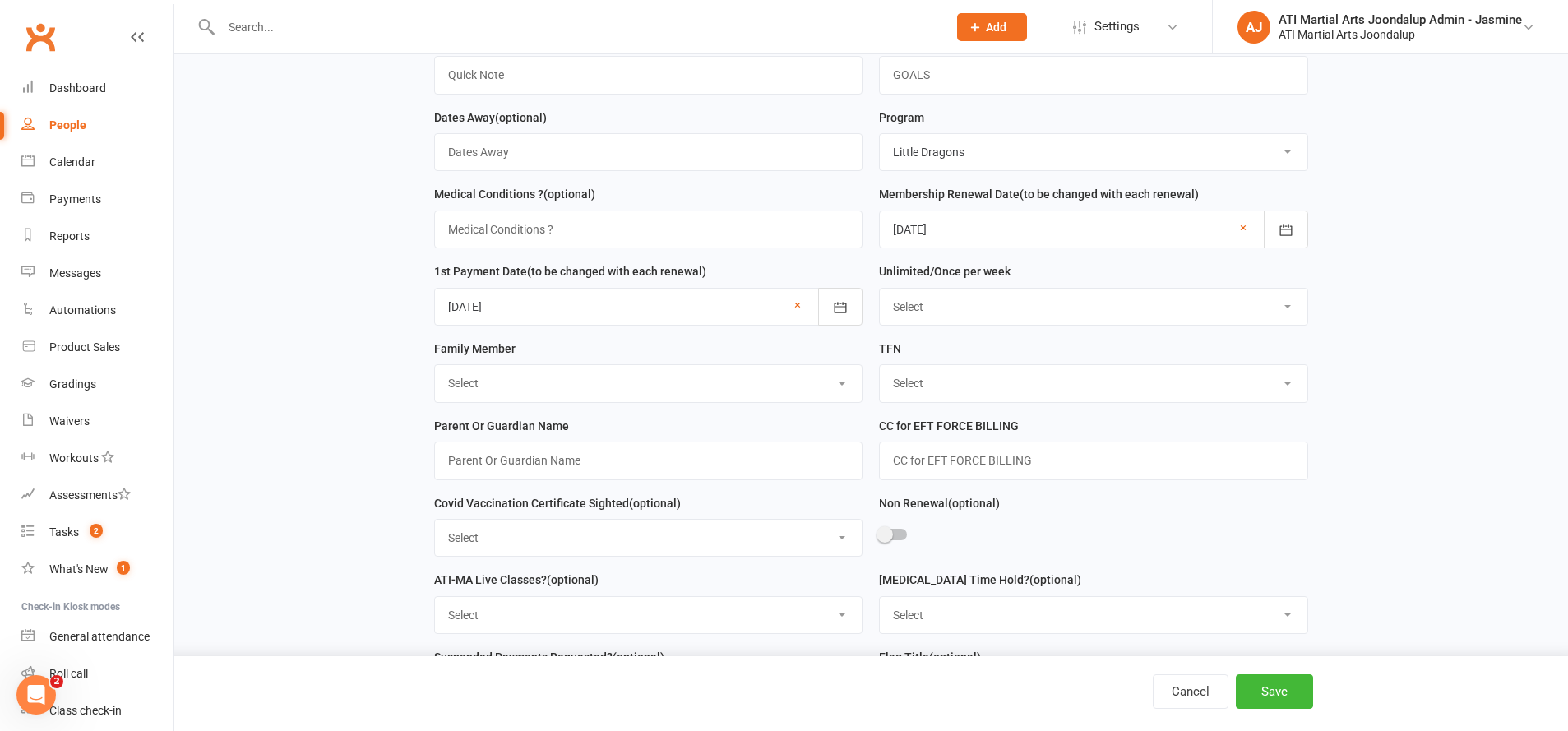
select select "Once per week"
select select "1st"
select select "Yes"
type input "[PERSON_NAME]"
drag, startPoint x: 985, startPoint y: 461, endPoint x: 997, endPoint y: 461, distance: 12.0
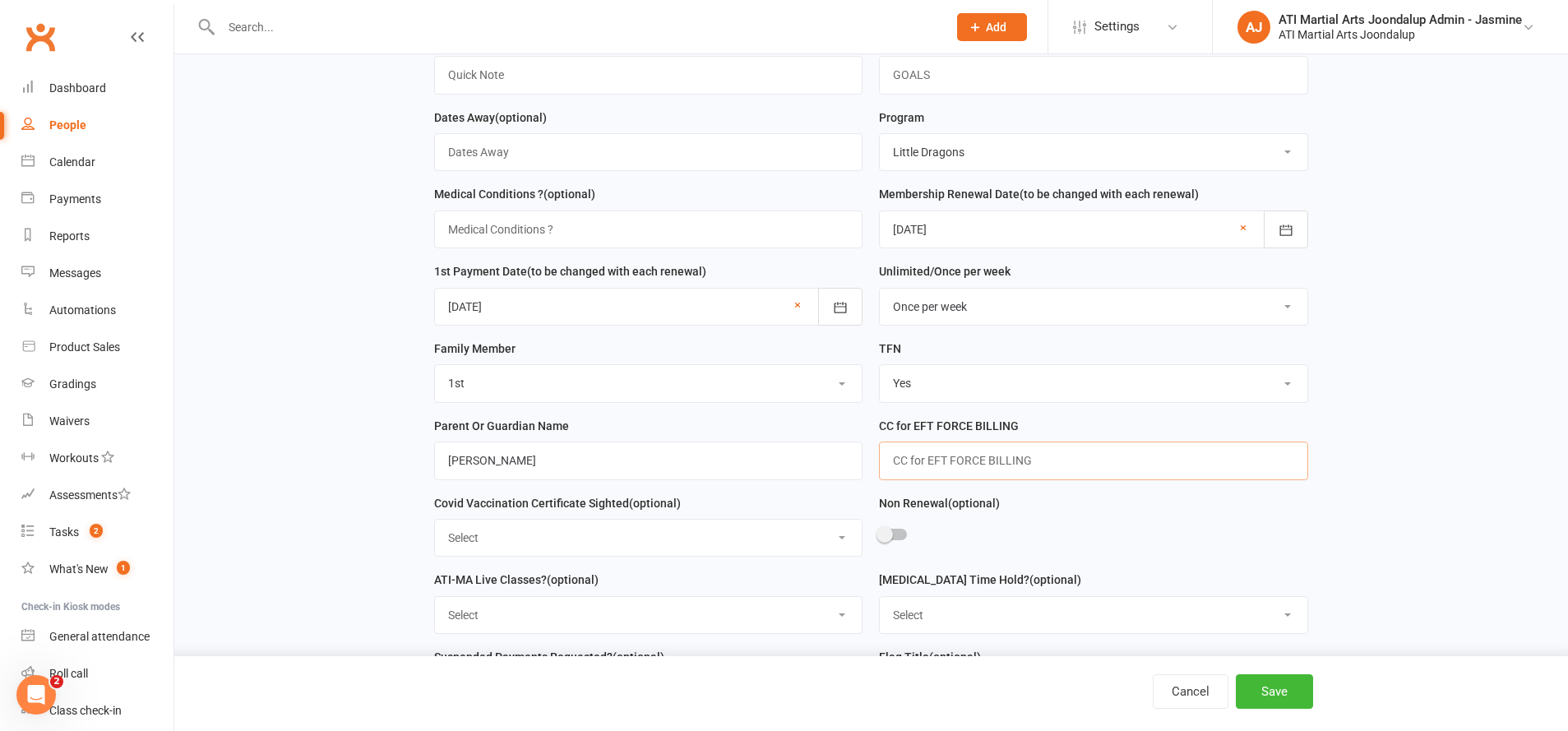
click at [985, 461] on input "text" at bounding box center [1093, 460] width 429 height 38
click at [985, 453] on input "5326 5552 4889 1986 exp 0827" at bounding box center [1093, 460] width 429 height 38
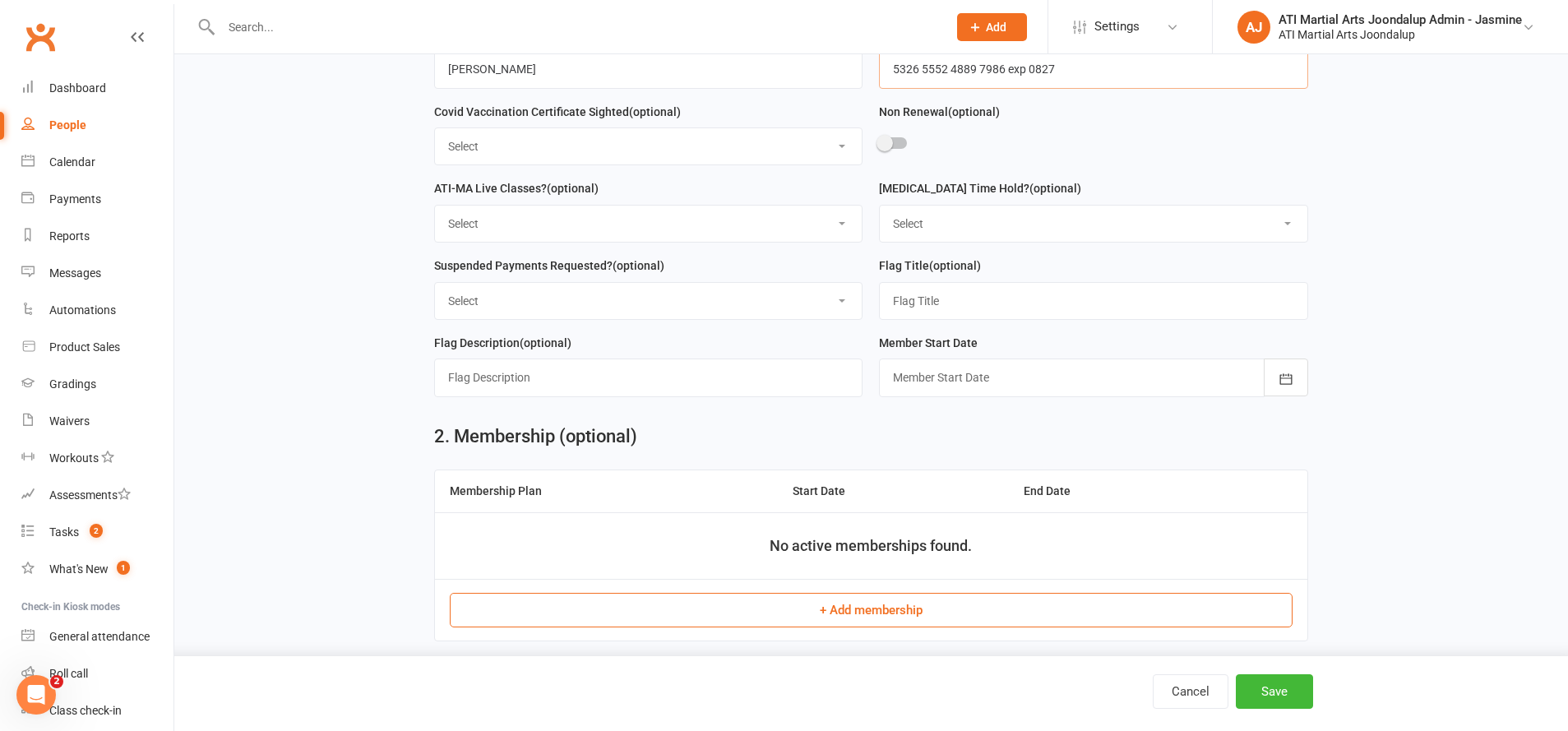
scroll to position [992, 0]
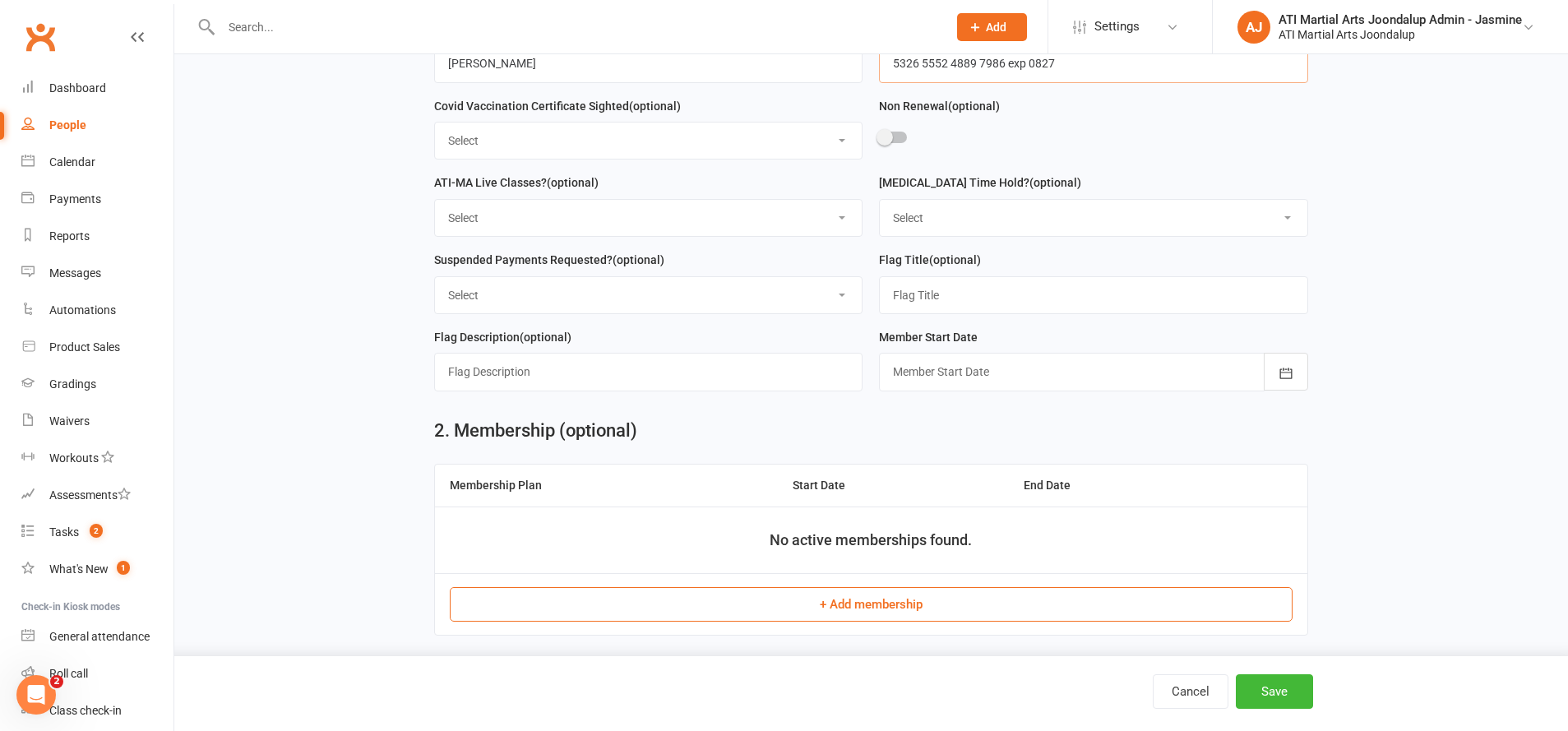
type input "5326 5552 4889 7986 exp 0827"
drag, startPoint x: 952, startPoint y: 357, endPoint x: 957, endPoint y: 365, distance: 9.4
click at [952, 357] on div at bounding box center [1093, 371] width 429 height 38
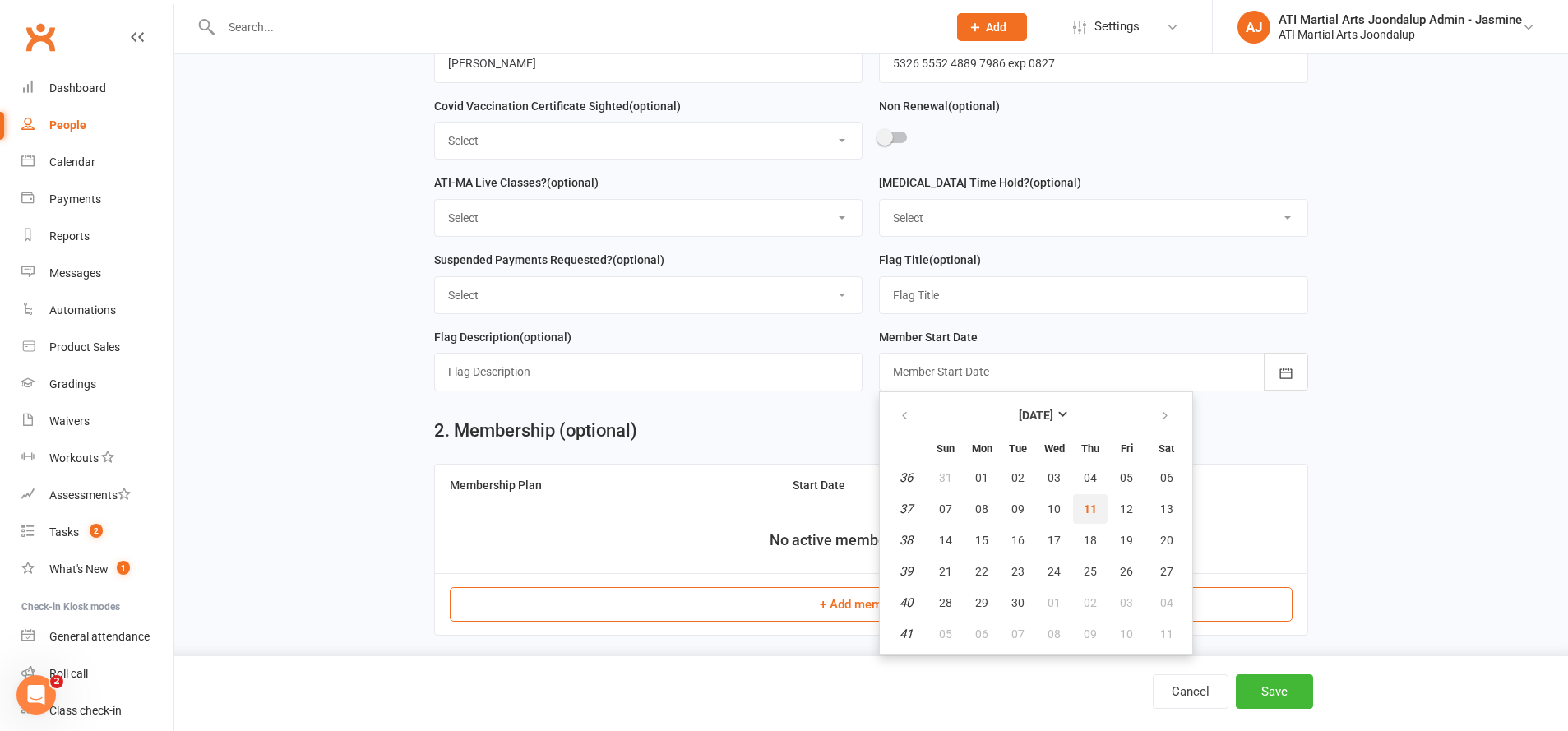
click at [1098, 500] on button "11" at bounding box center [1089, 509] width 34 height 29
type input "[DATE]"
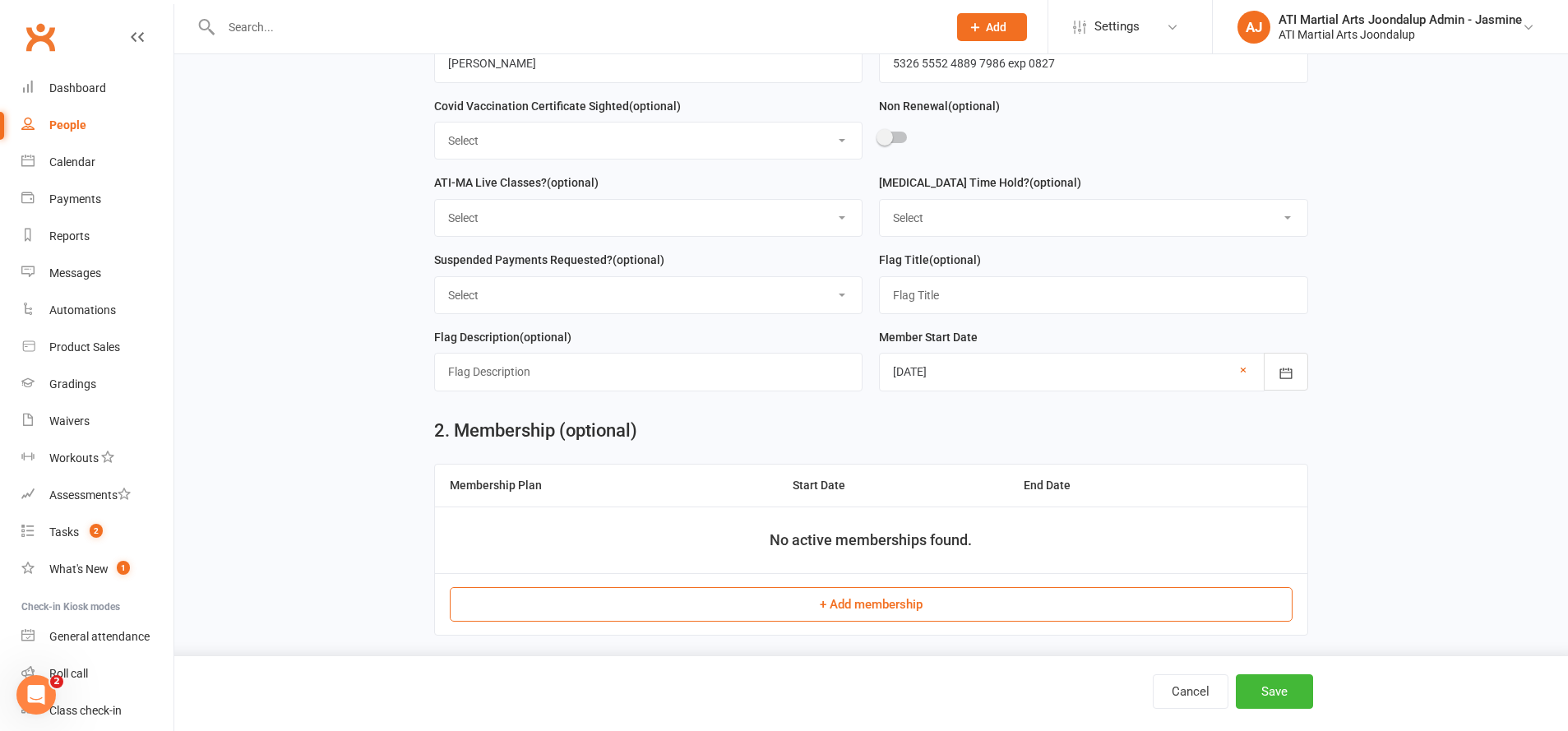
click at [919, 590] on button "+ Add membership" at bounding box center [871, 604] width 843 height 34
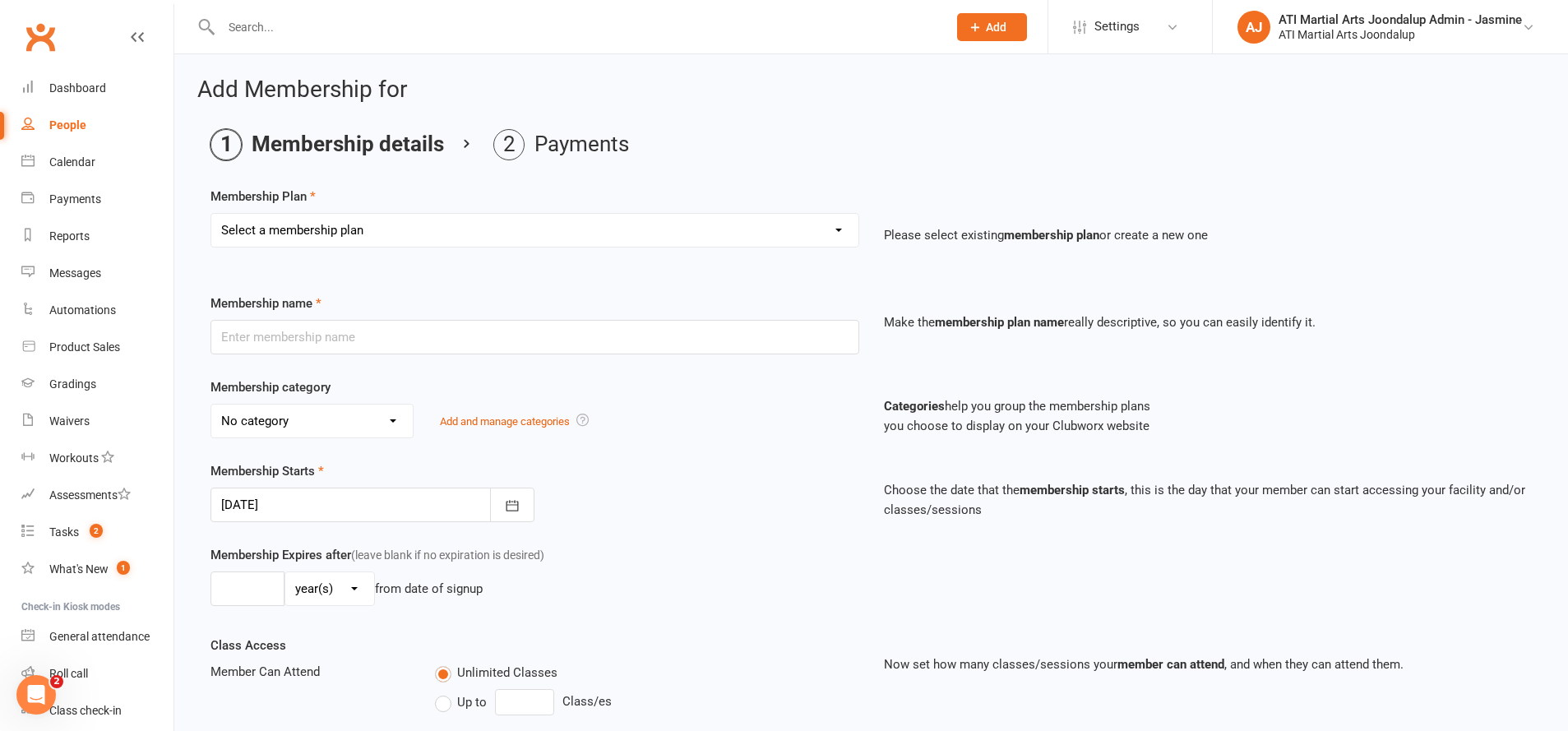
click at [556, 211] on div "Membership Plan Select a membership plan Create new Membership Plan Little Drag…" at bounding box center [871, 229] width 1321 height 84
select select "2"
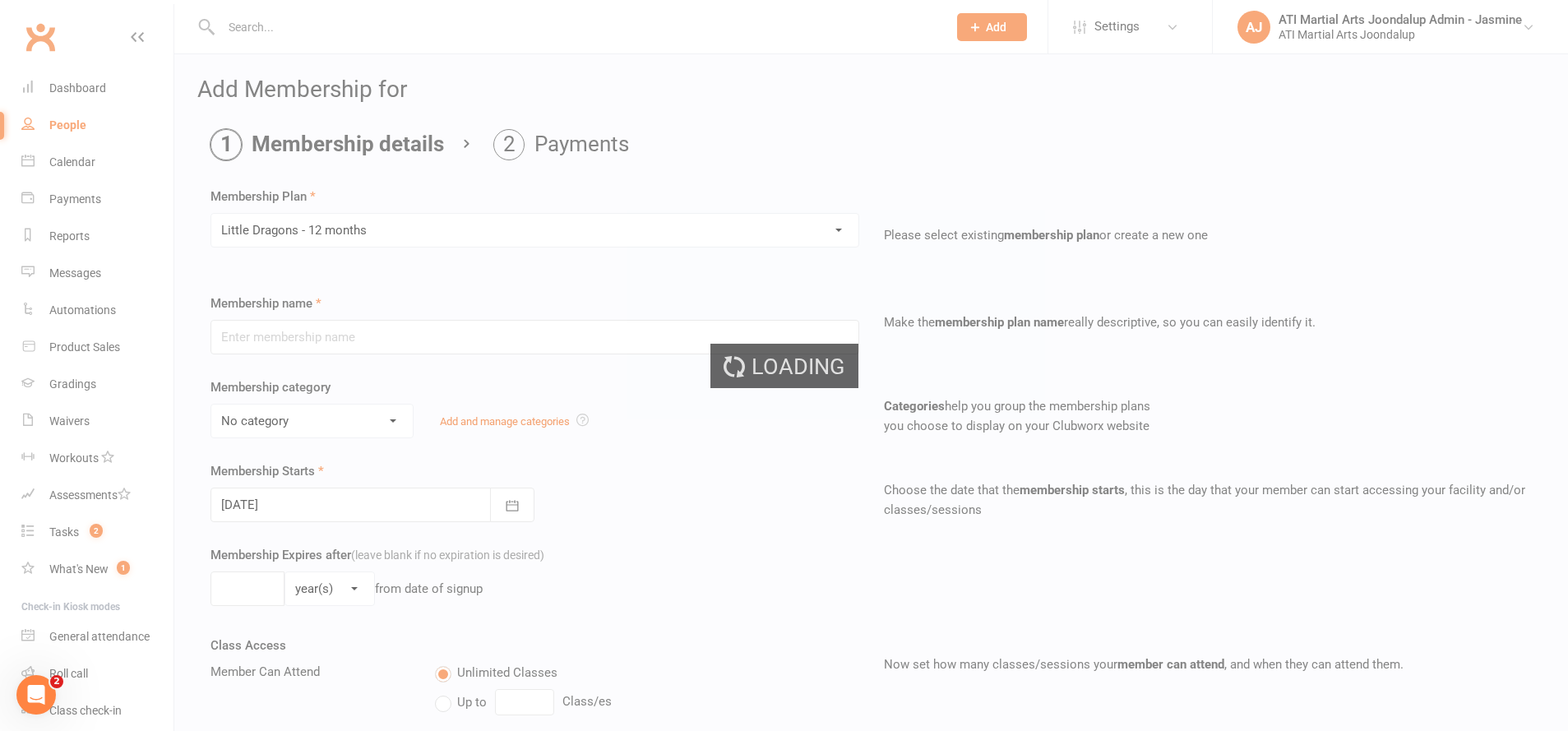
type input "Little Dragons - 12 months"
select select "15"
type input "0"
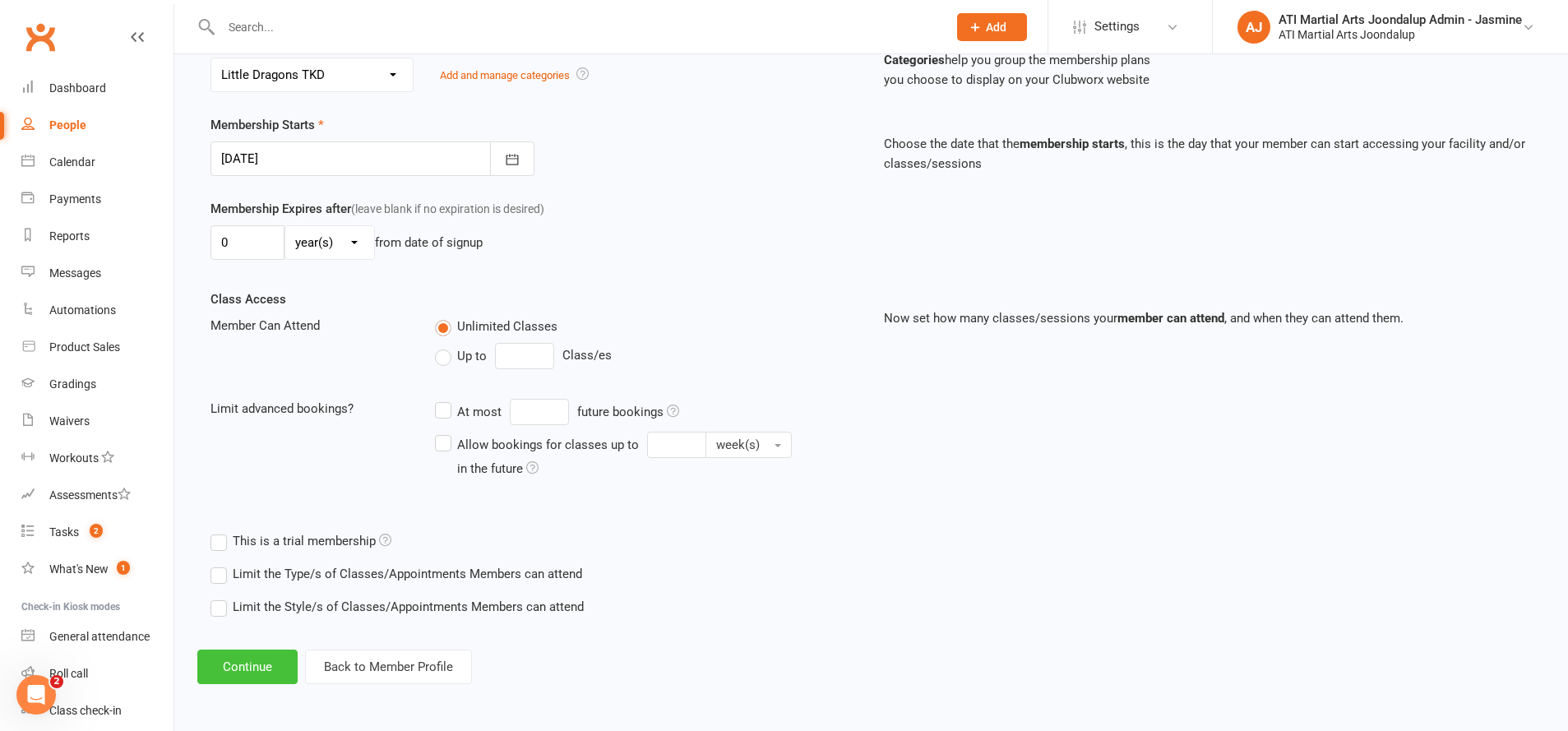
scroll to position [345, 0]
click at [224, 669] on button "Continue" at bounding box center [248, 667] width 100 height 34
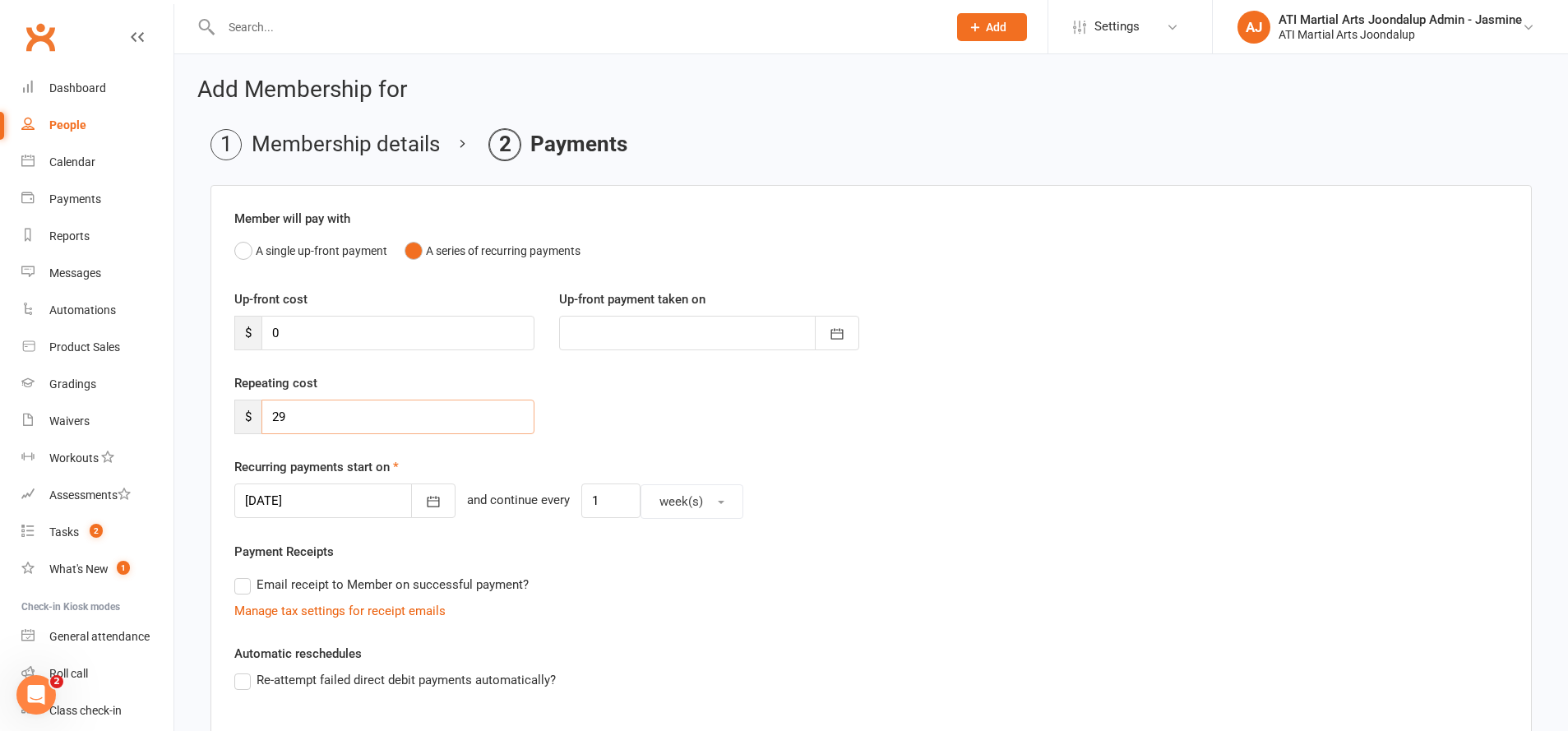
click at [343, 420] on input "29" at bounding box center [397, 416] width 273 height 34
type input "2"
type input "46"
click at [617, 491] on input "1" at bounding box center [611, 500] width 59 height 34
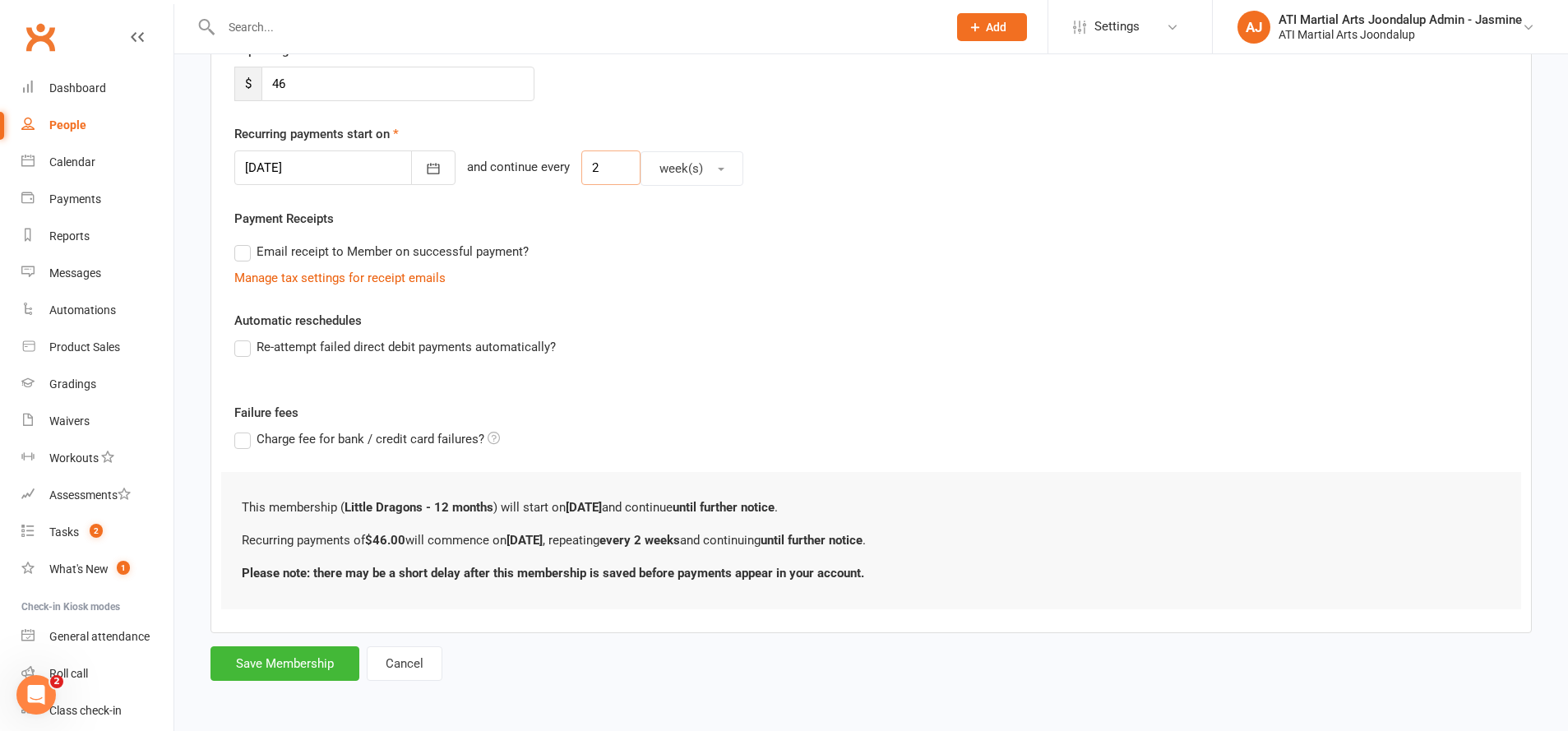
scroll to position [332, 0]
type input "2"
click at [262, 671] on button "Save Membership" at bounding box center [285, 663] width 149 height 34
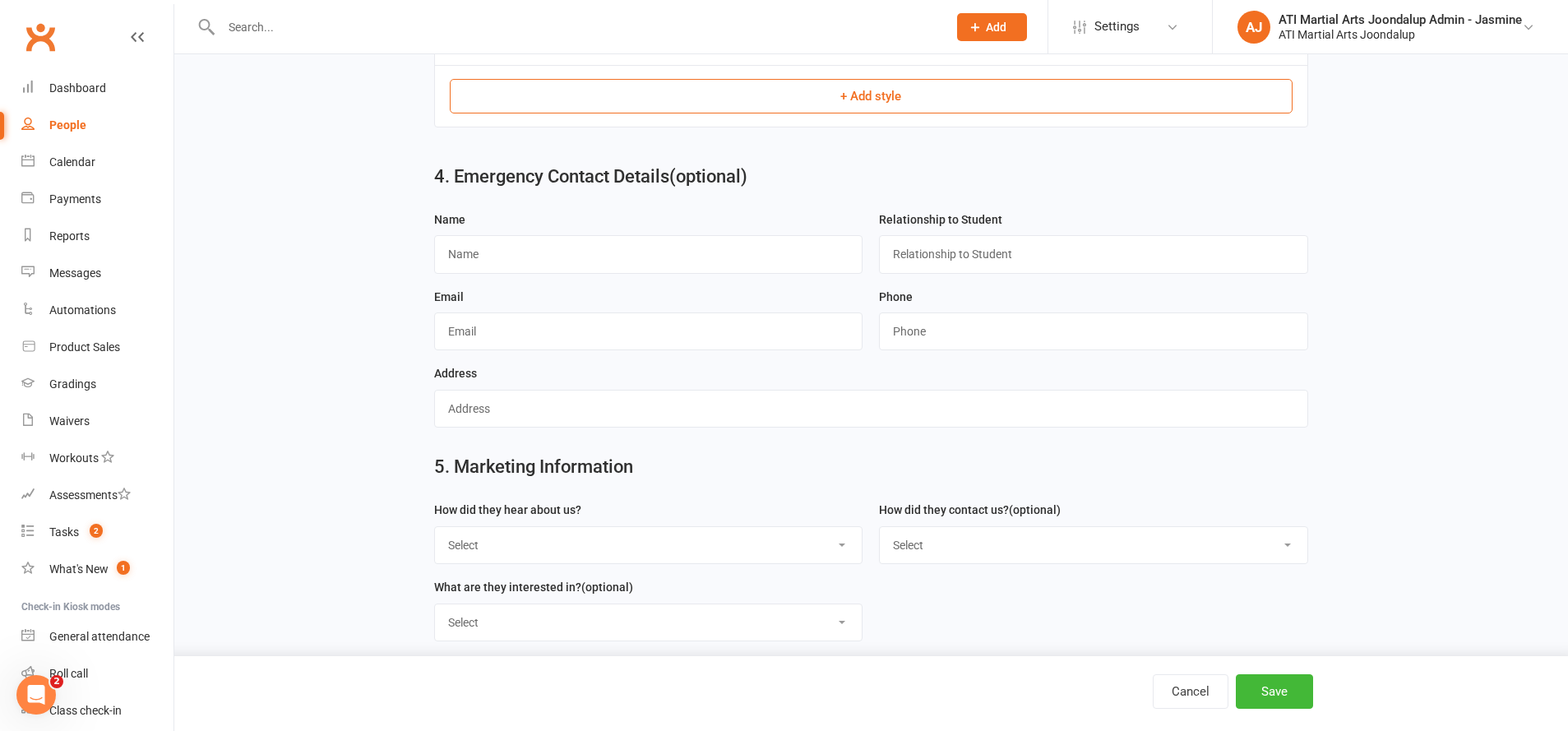
scroll to position [1745, 0]
select select "Through A Friend"
click at [1263, 679] on button "Save" at bounding box center [1274, 691] width 77 height 34
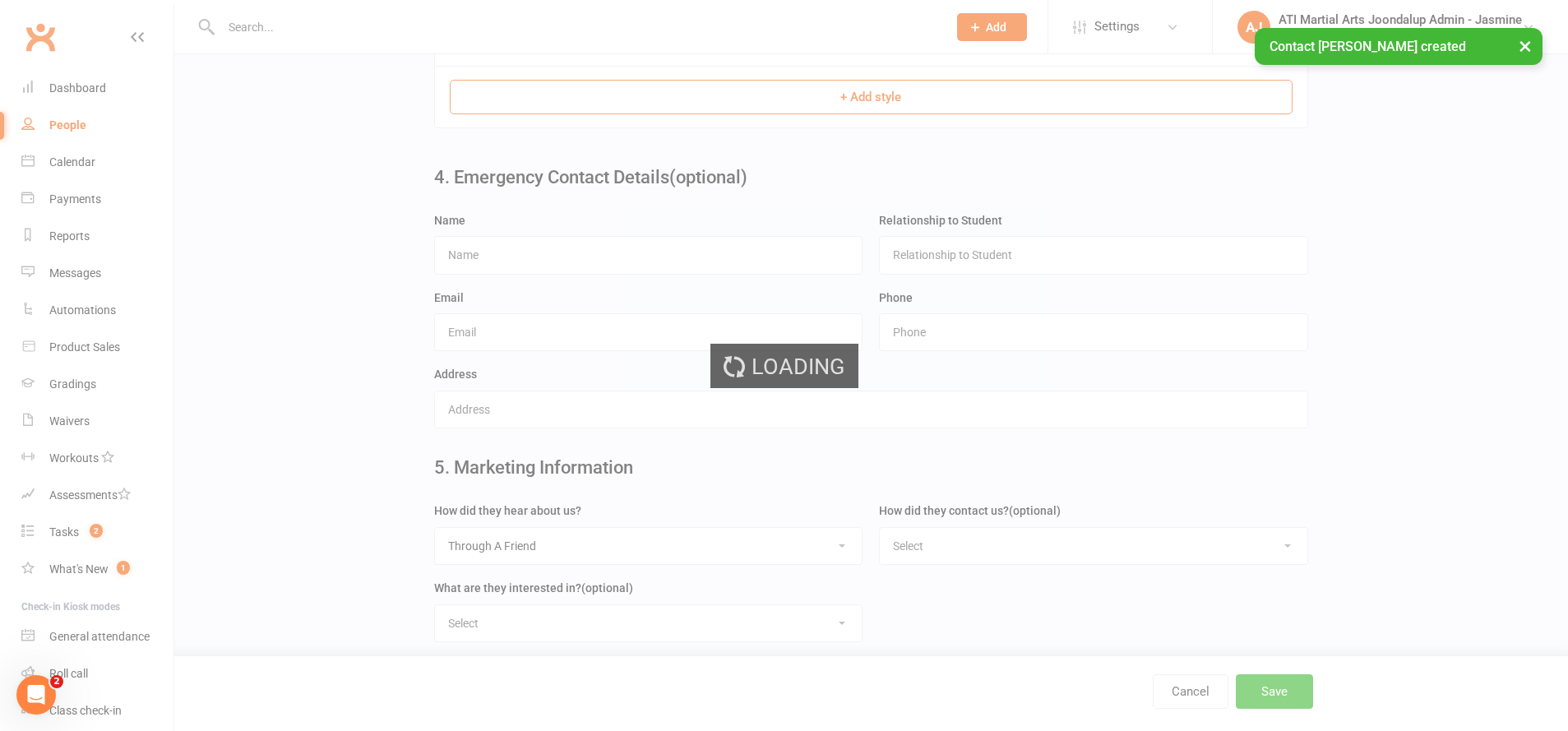
scroll to position [0, 0]
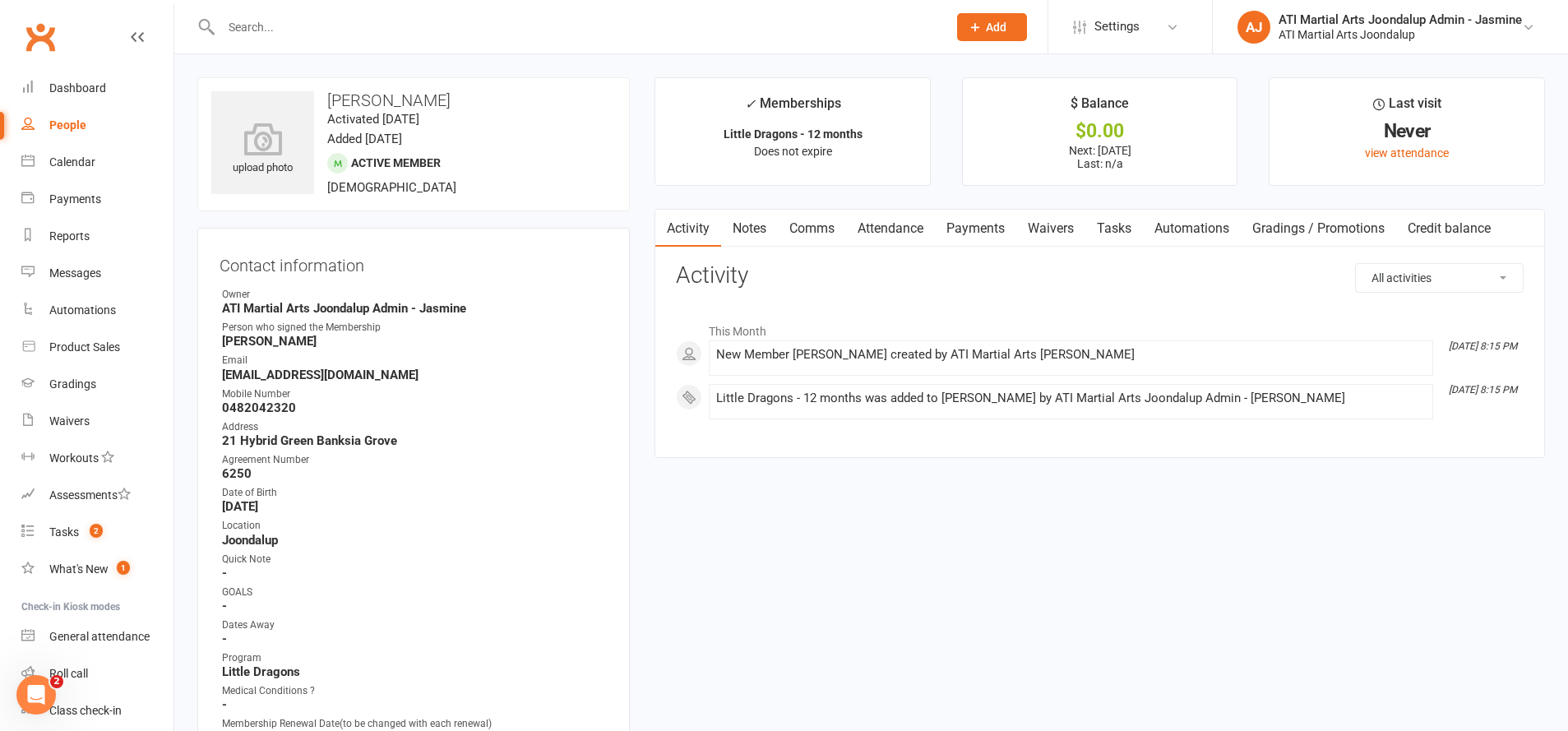
click at [668, 31] on input "text" at bounding box center [576, 27] width 719 height 23
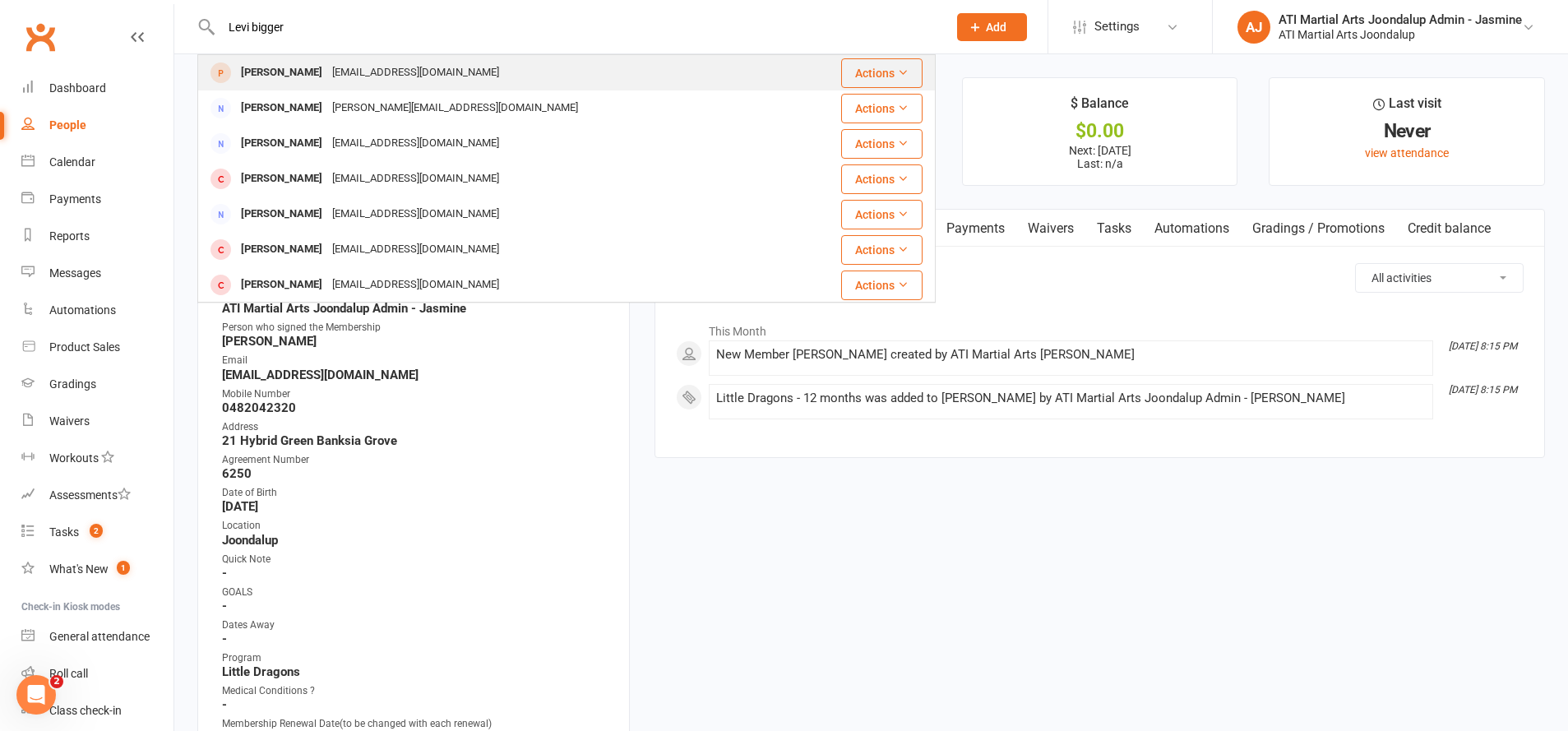
type input "Levi bigger"
click at [611, 63] on div "[PERSON_NAME] [EMAIL_ADDRESS][DOMAIN_NAME]" at bounding box center [494, 72] width 592 height 33
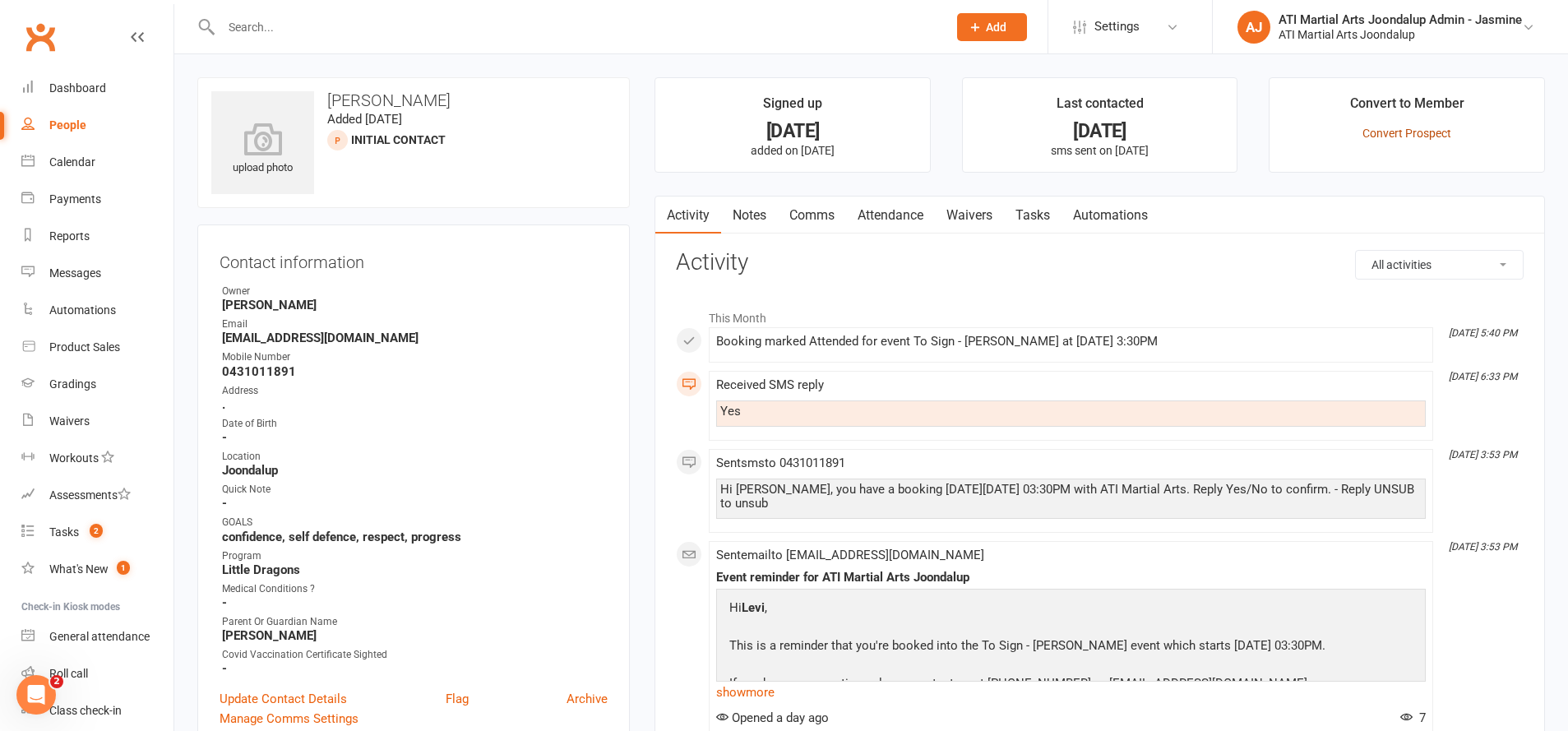
click at [1391, 128] on link "Convert Prospect" at bounding box center [1407, 132] width 89 height 13
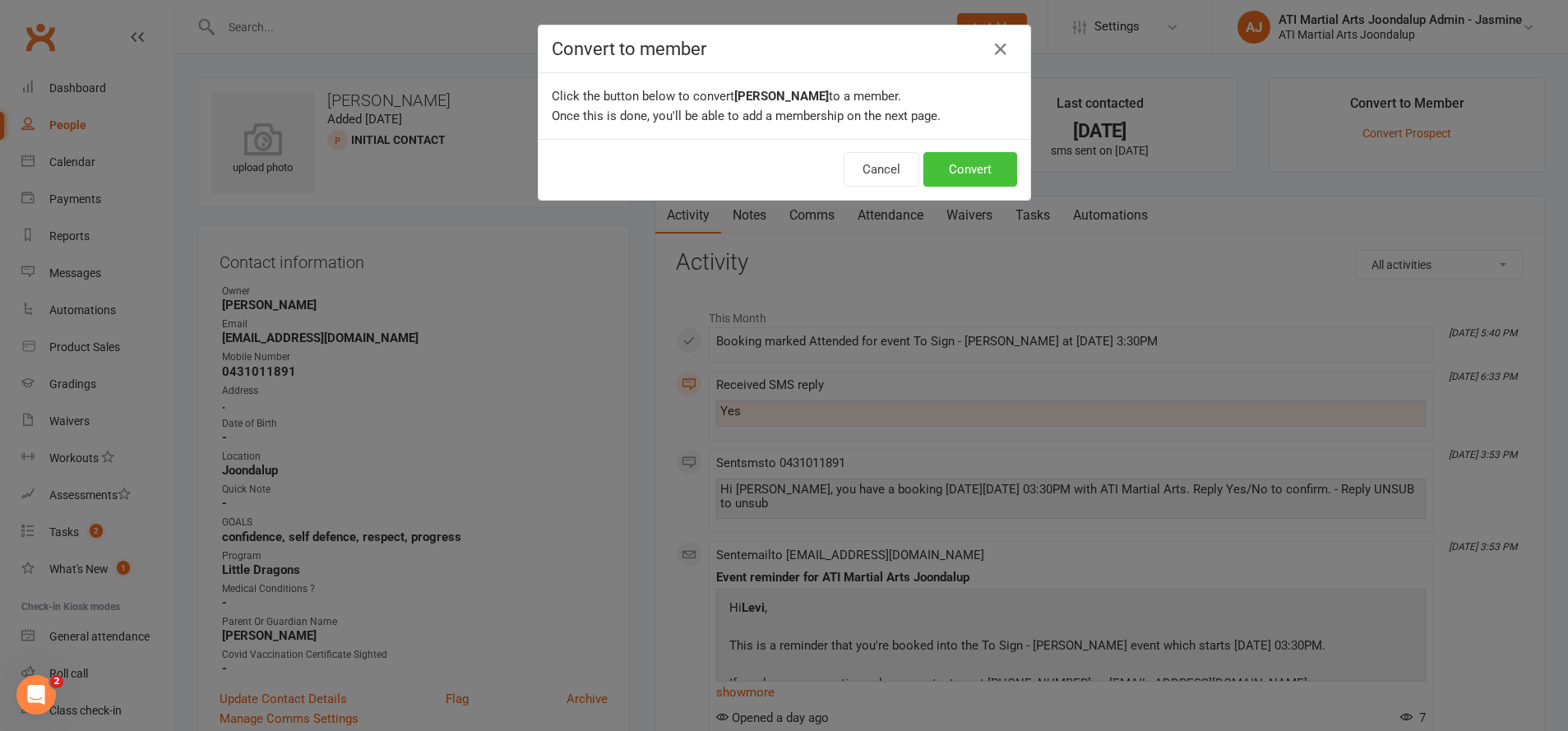
click at [962, 167] on button "Convert" at bounding box center [970, 168] width 94 height 34
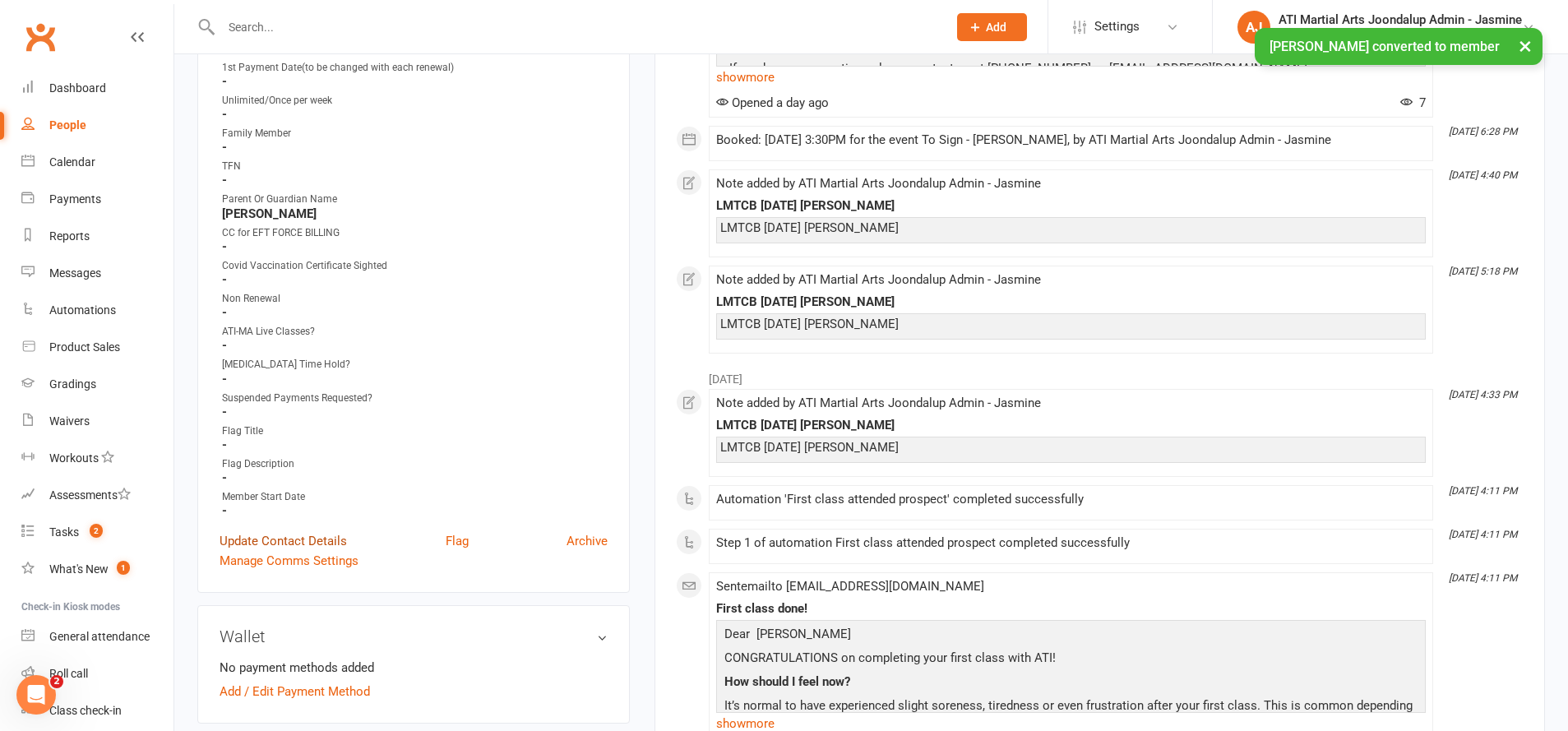
click at [294, 532] on link "Update Contact Details" at bounding box center [283, 541] width 127 height 20
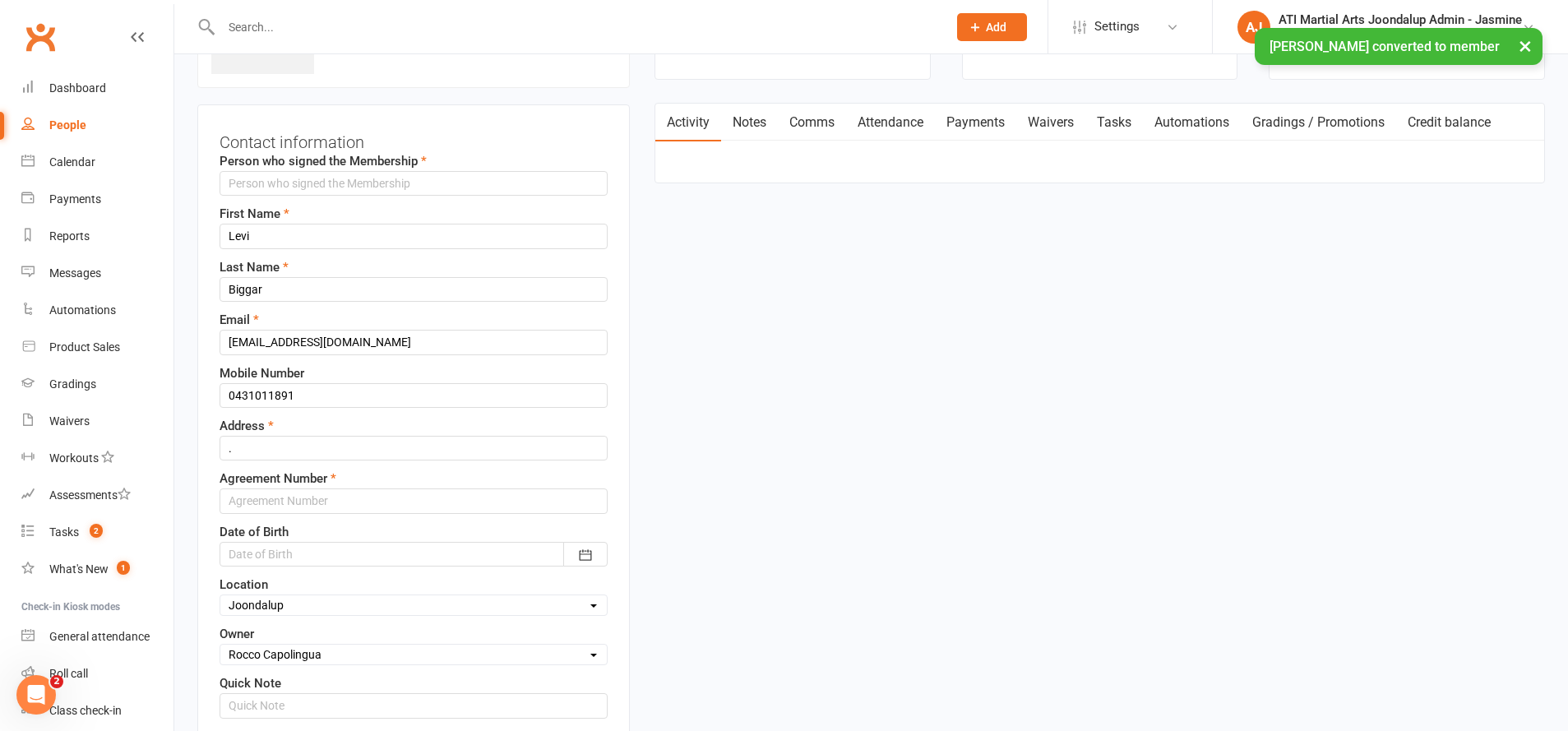
scroll to position [131, 0]
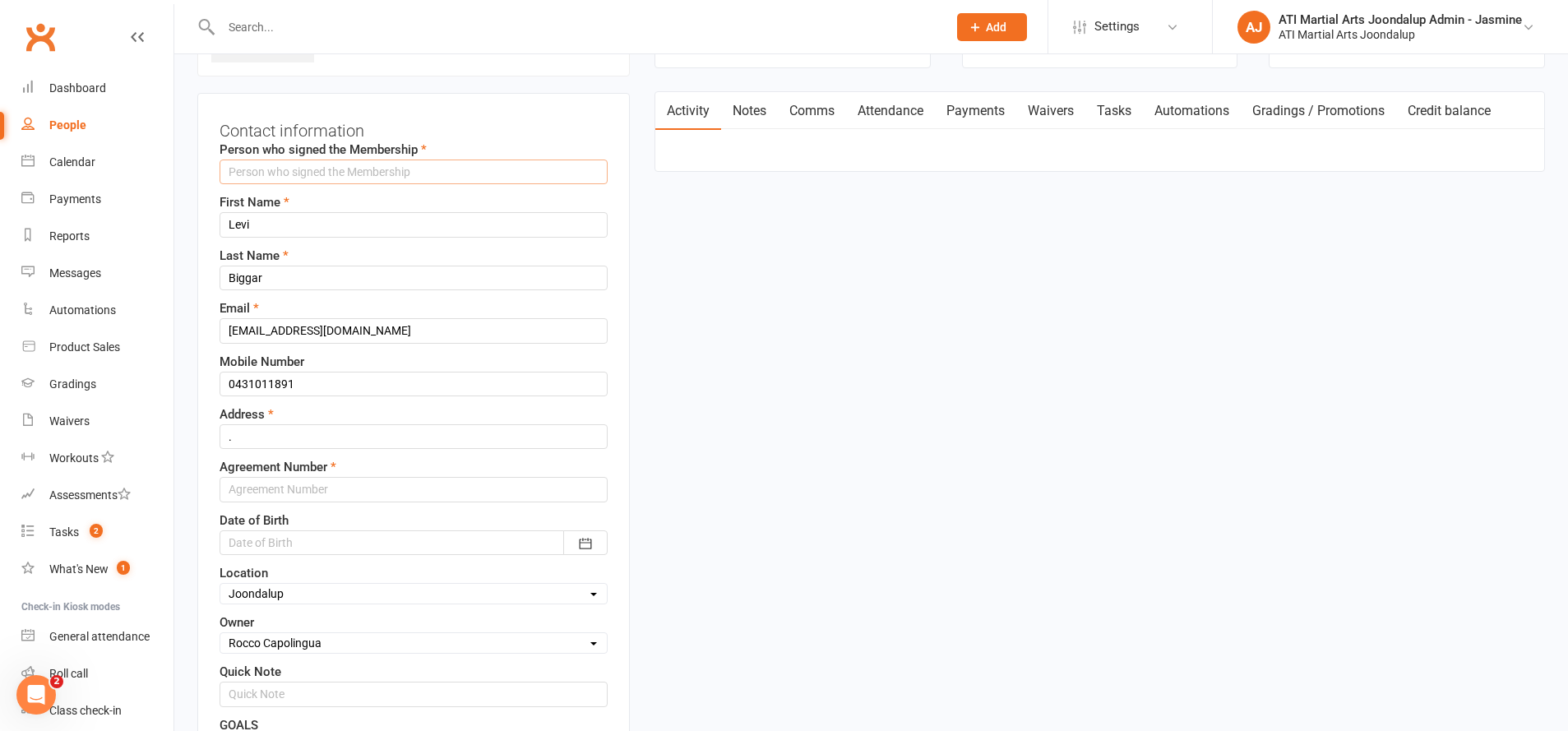
click at [349, 167] on input "text" at bounding box center [413, 171] width 389 height 24
type input "[PERSON_NAME]"
drag, startPoint x: 349, startPoint y: 167, endPoint x: 313, endPoint y: 429, distance: 264.5
type input "[STREET_ADDRESS][PERSON_NAME]"
click at [305, 482] on input "text" at bounding box center [413, 488] width 389 height 24
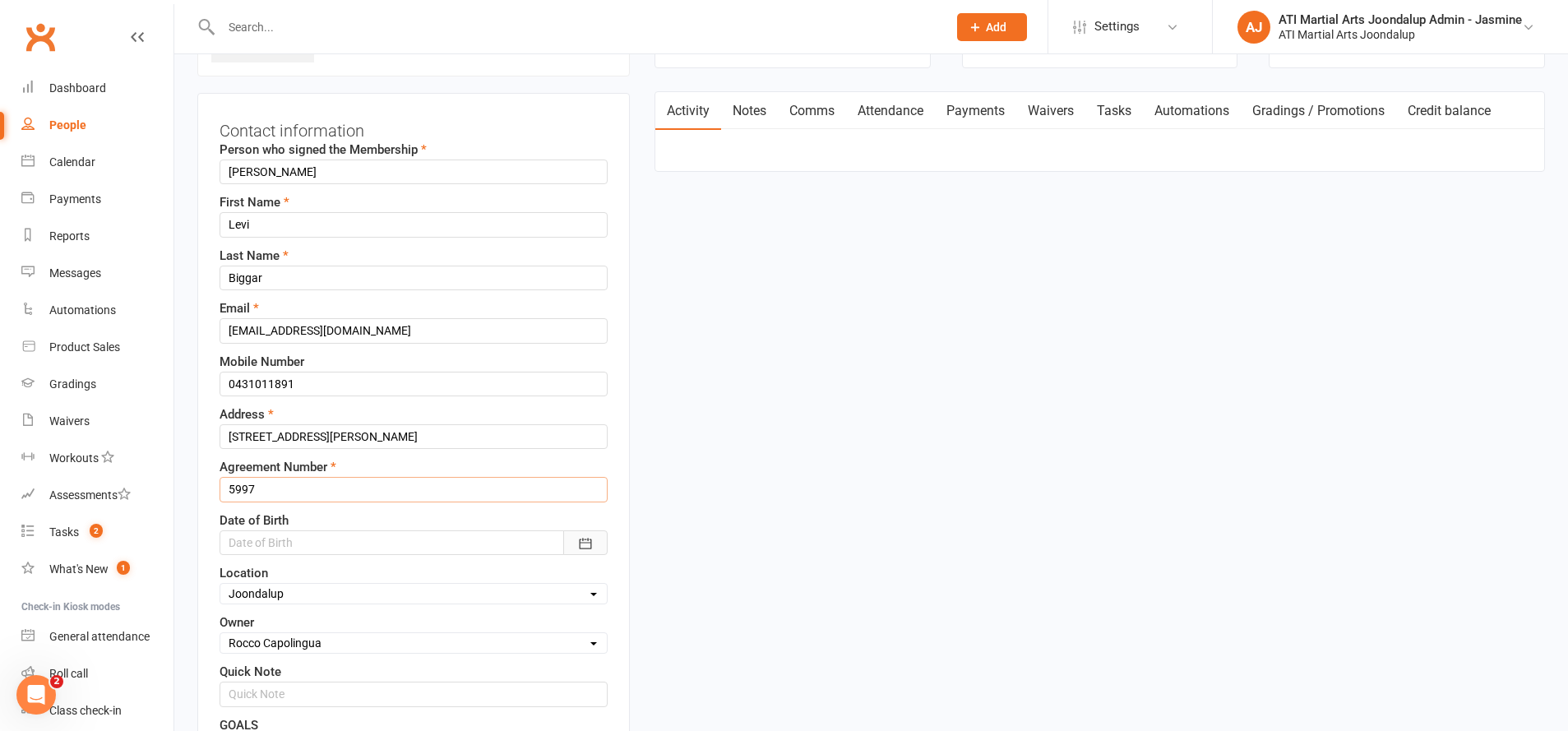
type input "5997"
click at [586, 535] on icon "button" at bounding box center [585, 543] width 17 height 17
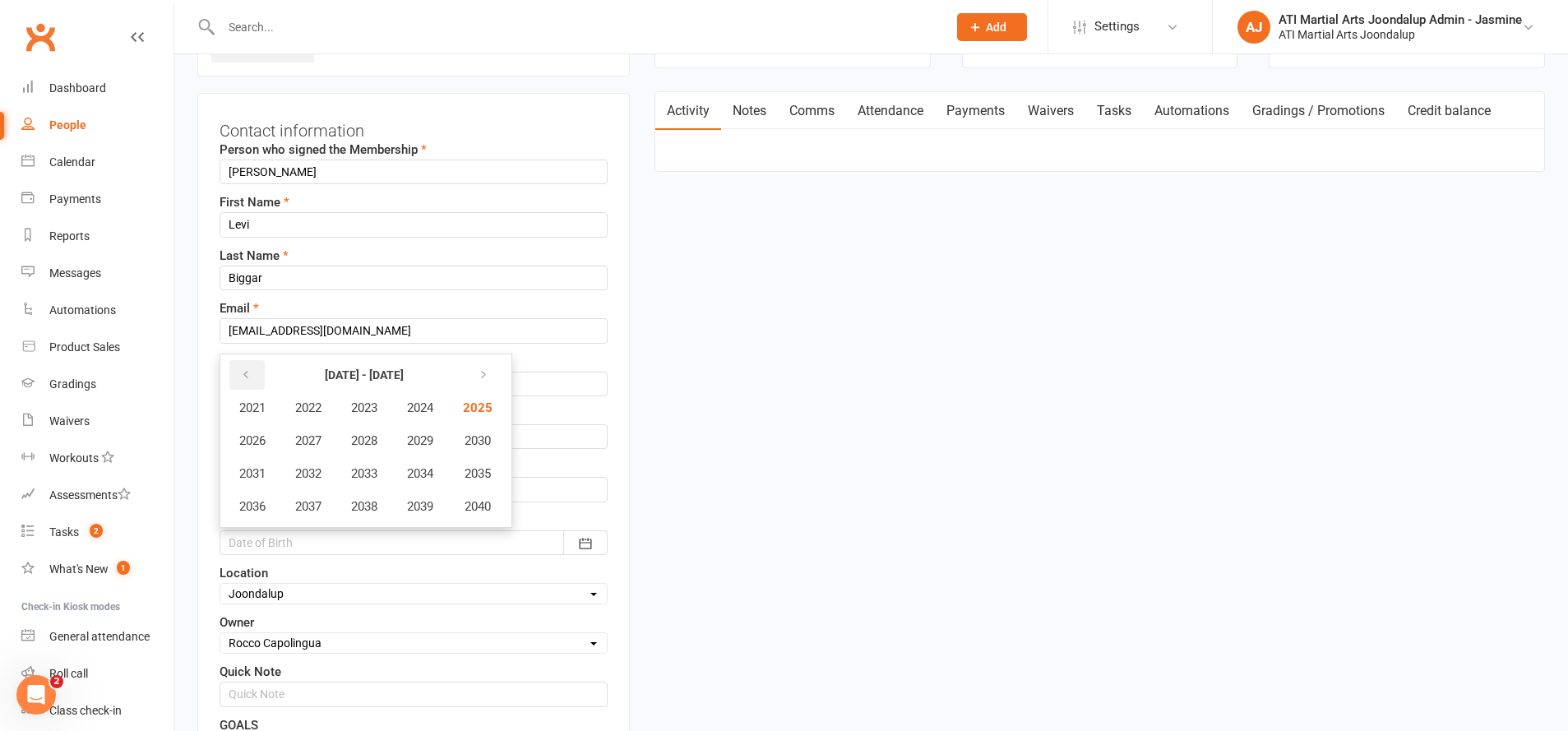
drag, startPoint x: 249, startPoint y: 369, endPoint x: 259, endPoint y: 374, distance: 11.2
click at [249, 369] on icon "button" at bounding box center [246, 374] width 12 height 13
click at [493, 495] on button "2020" at bounding box center [476, 507] width 54 height 31
click at [450, 502] on span "December" at bounding box center [461, 506] width 56 height 15
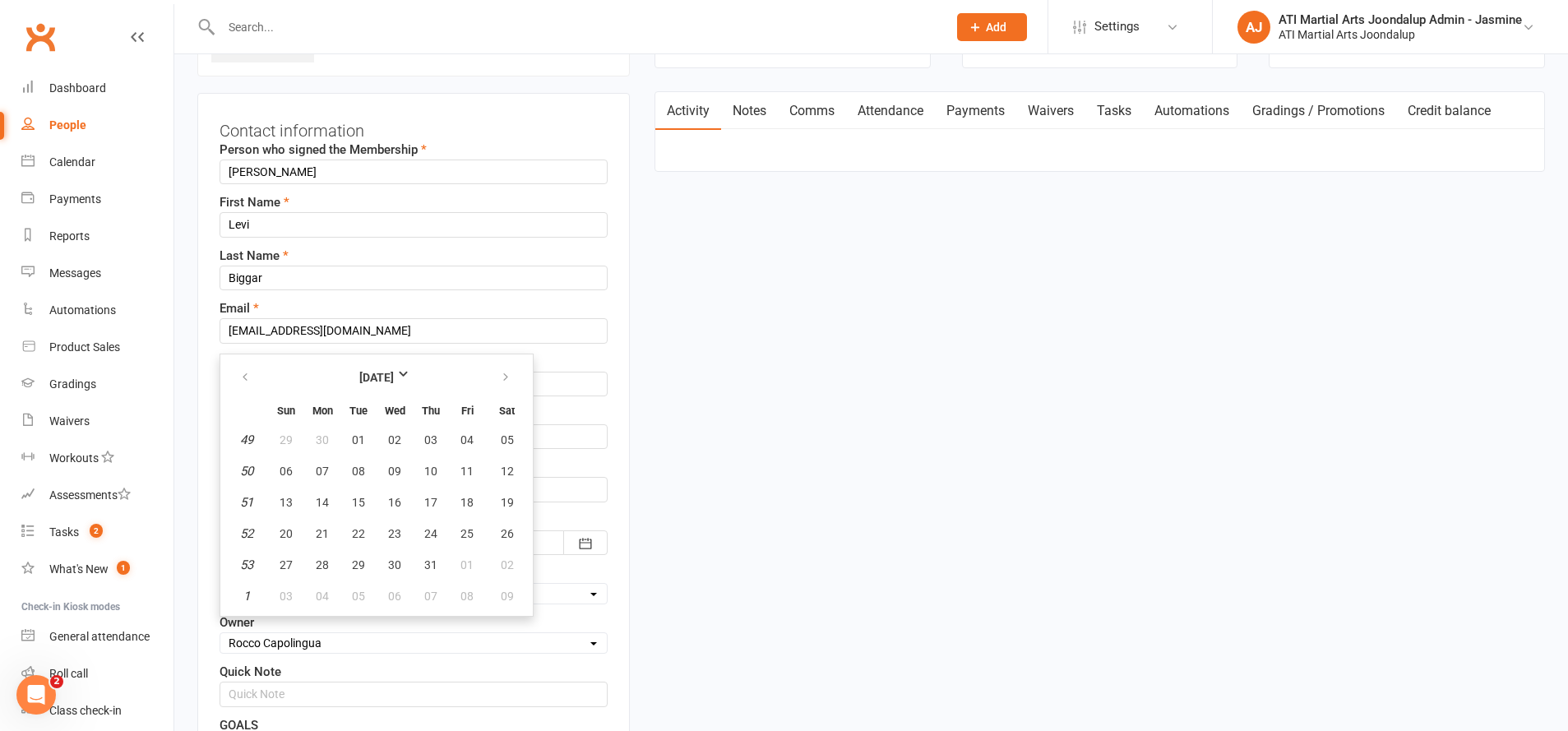
click at [327, 468] on span "07" at bounding box center [322, 471] width 13 height 13
type input "[DATE]"
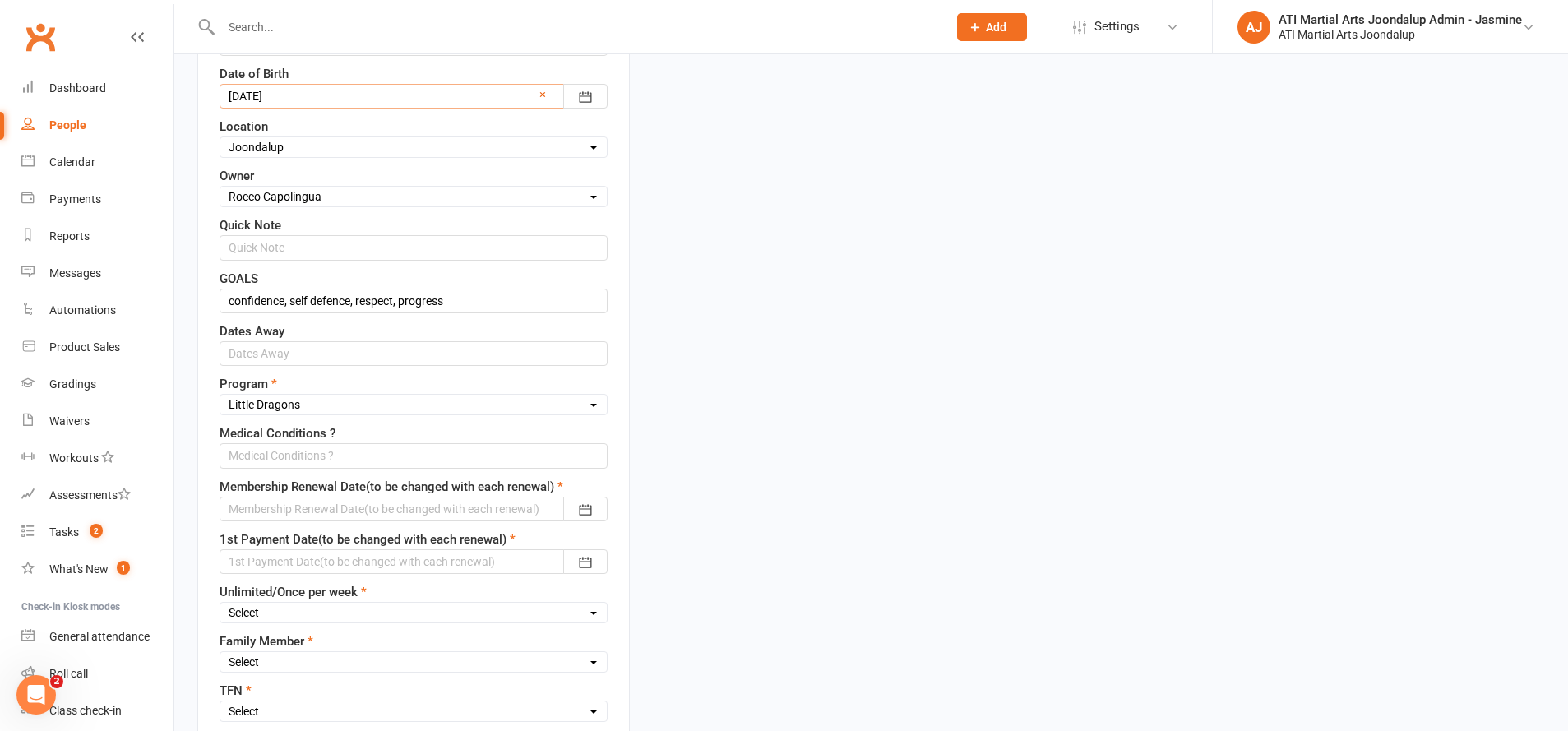
scroll to position [673, 0]
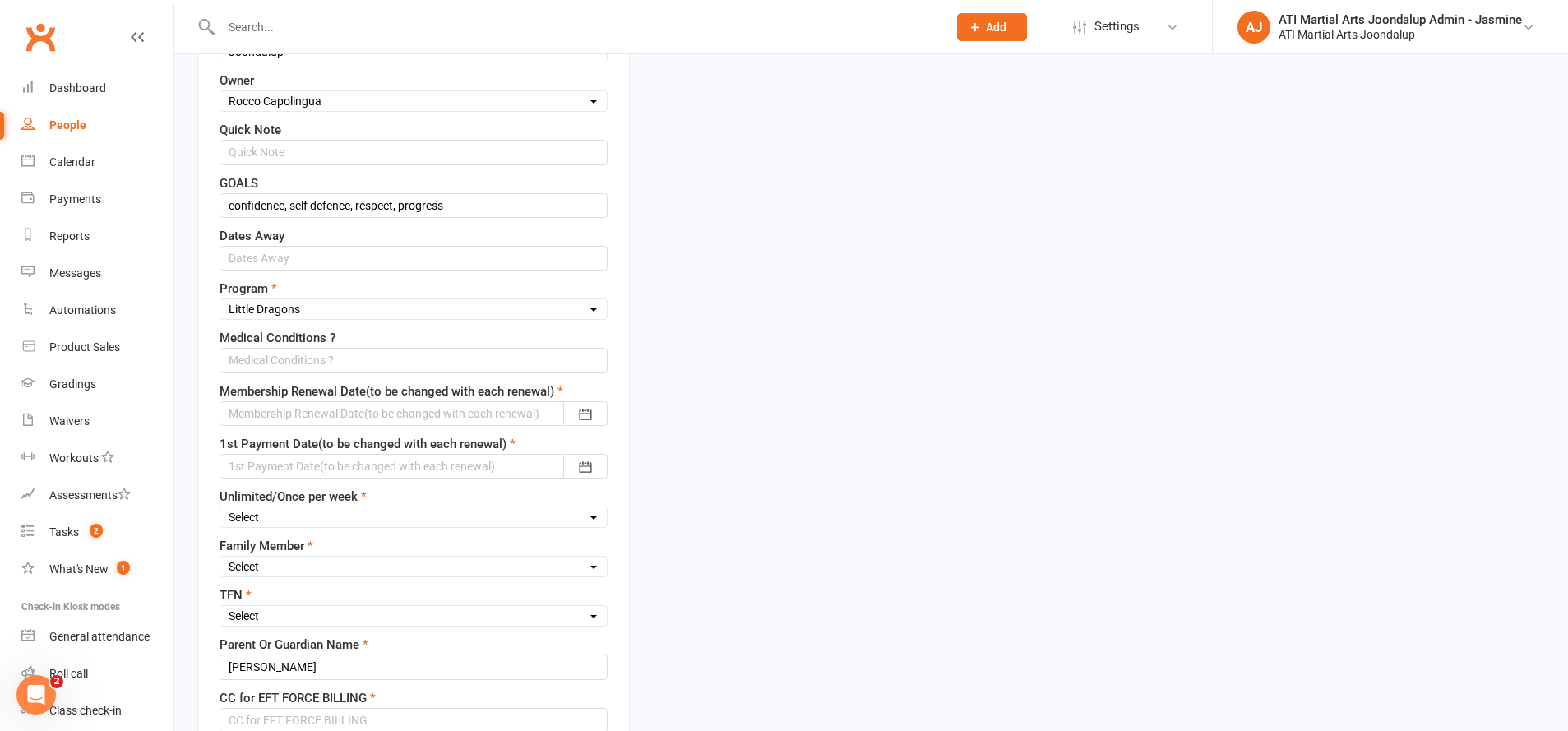
drag, startPoint x: 330, startPoint y: 398, endPoint x: 338, endPoint y: 403, distance: 9.4
click at [331, 401] on div at bounding box center [413, 413] width 389 height 24
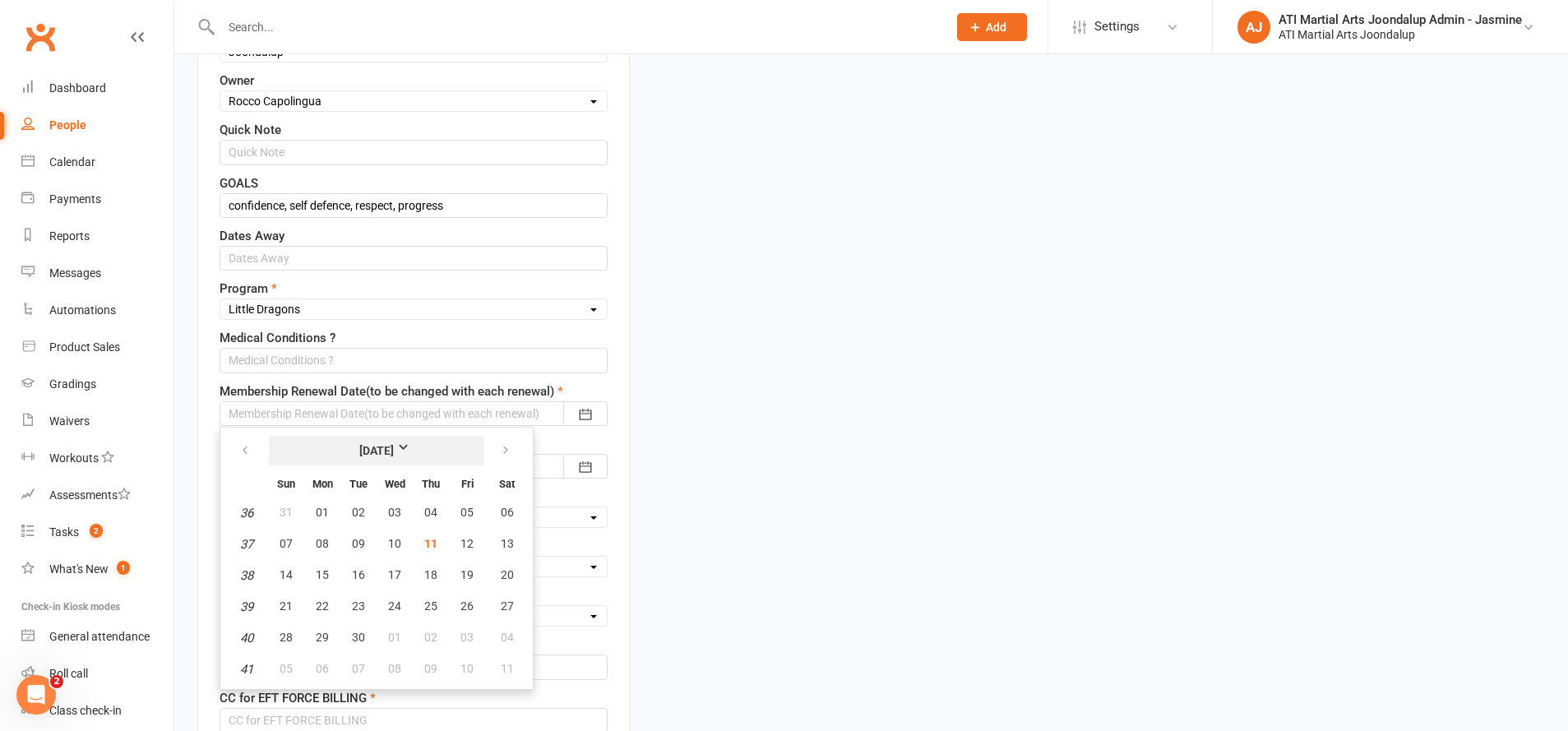
click at [424, 441] on strong "[DATE]" at bounding box center [377, 450] width 95 height 18
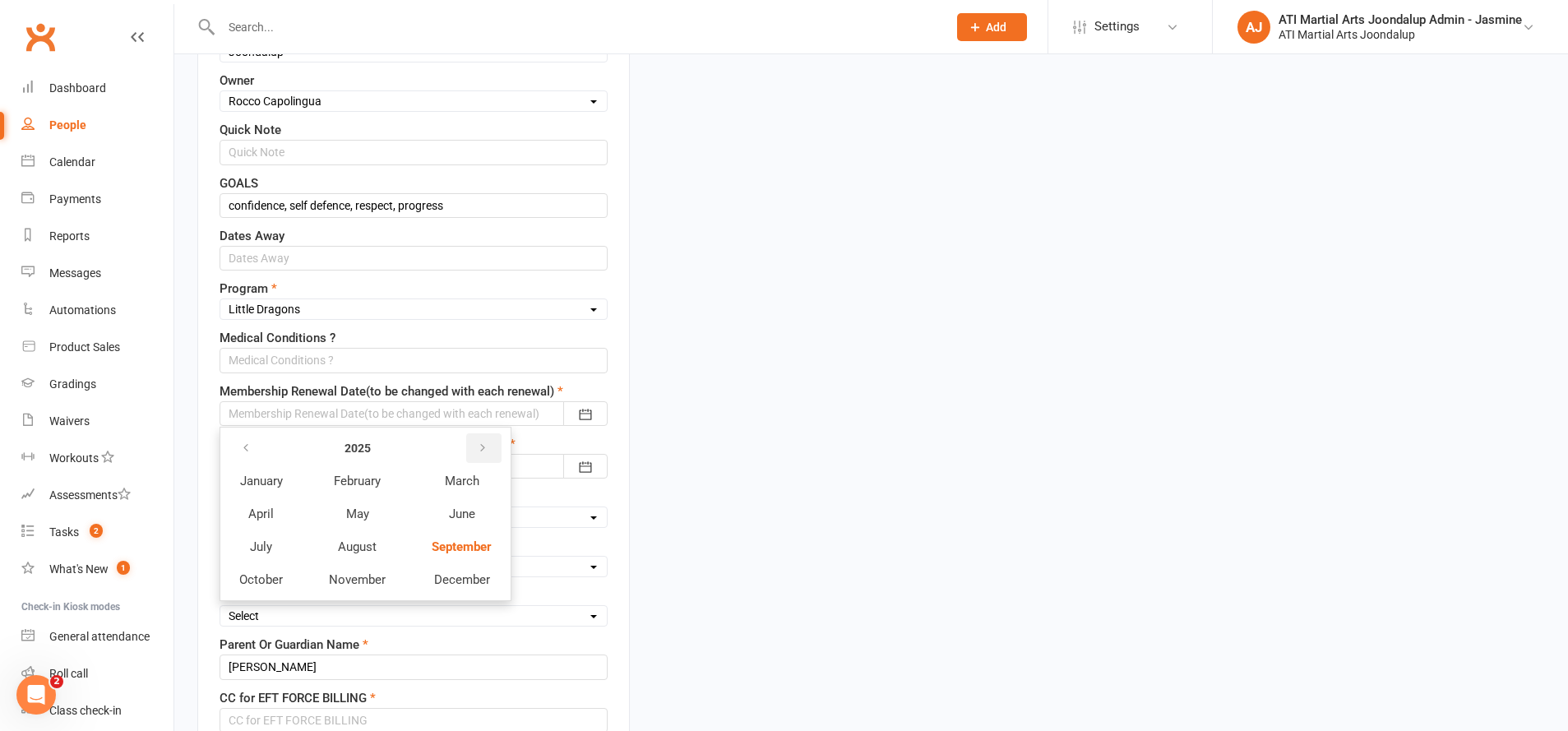
click at [477, 443] on button "button" at bounding box center [484, 448] width 35 height 29
click at [465, 545] on span "September" at bounding box center [461, 546] width 59 height 15
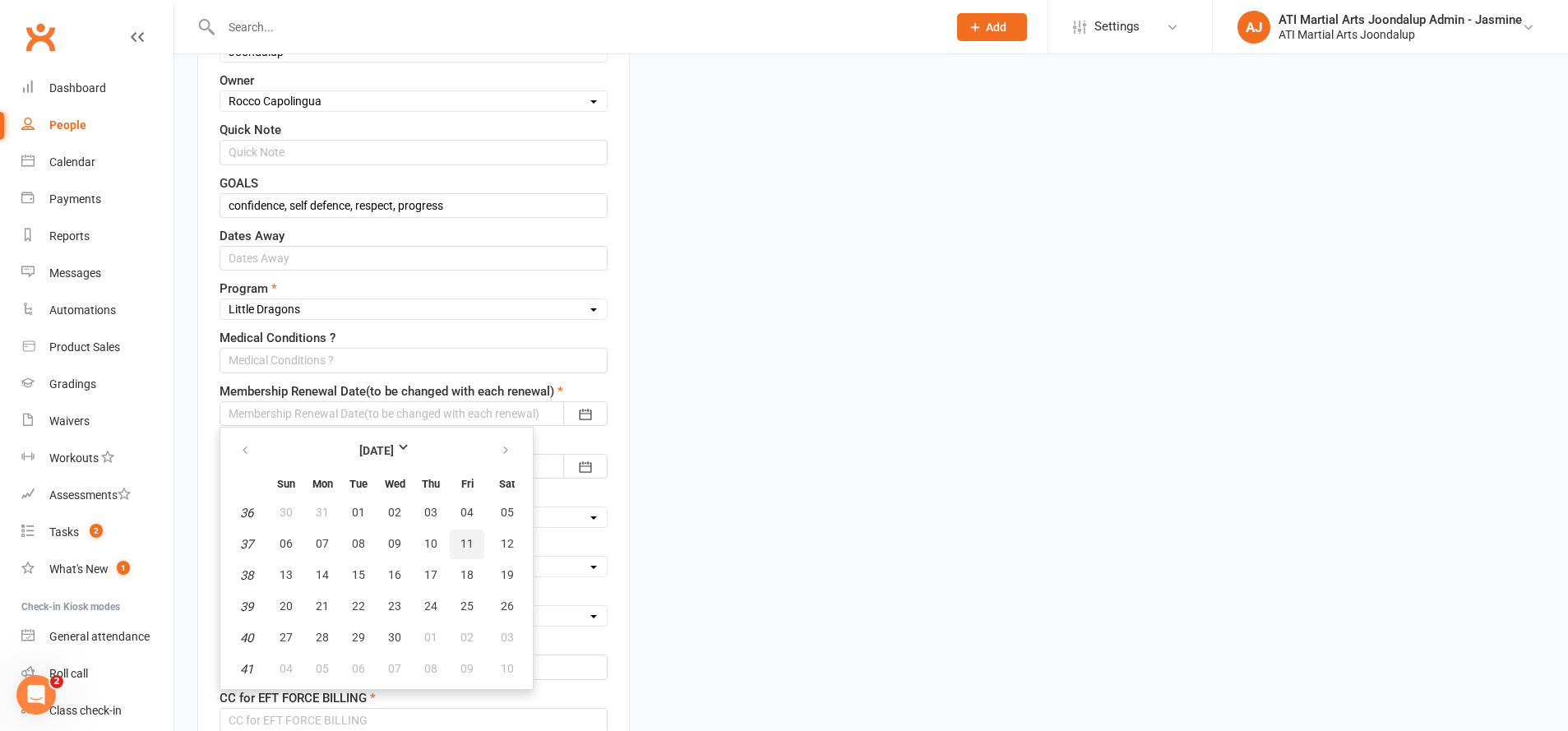
click at [465, 549] on button "11" at bounding box center [467, 544] width 34 height 29
type input "[DATE]"
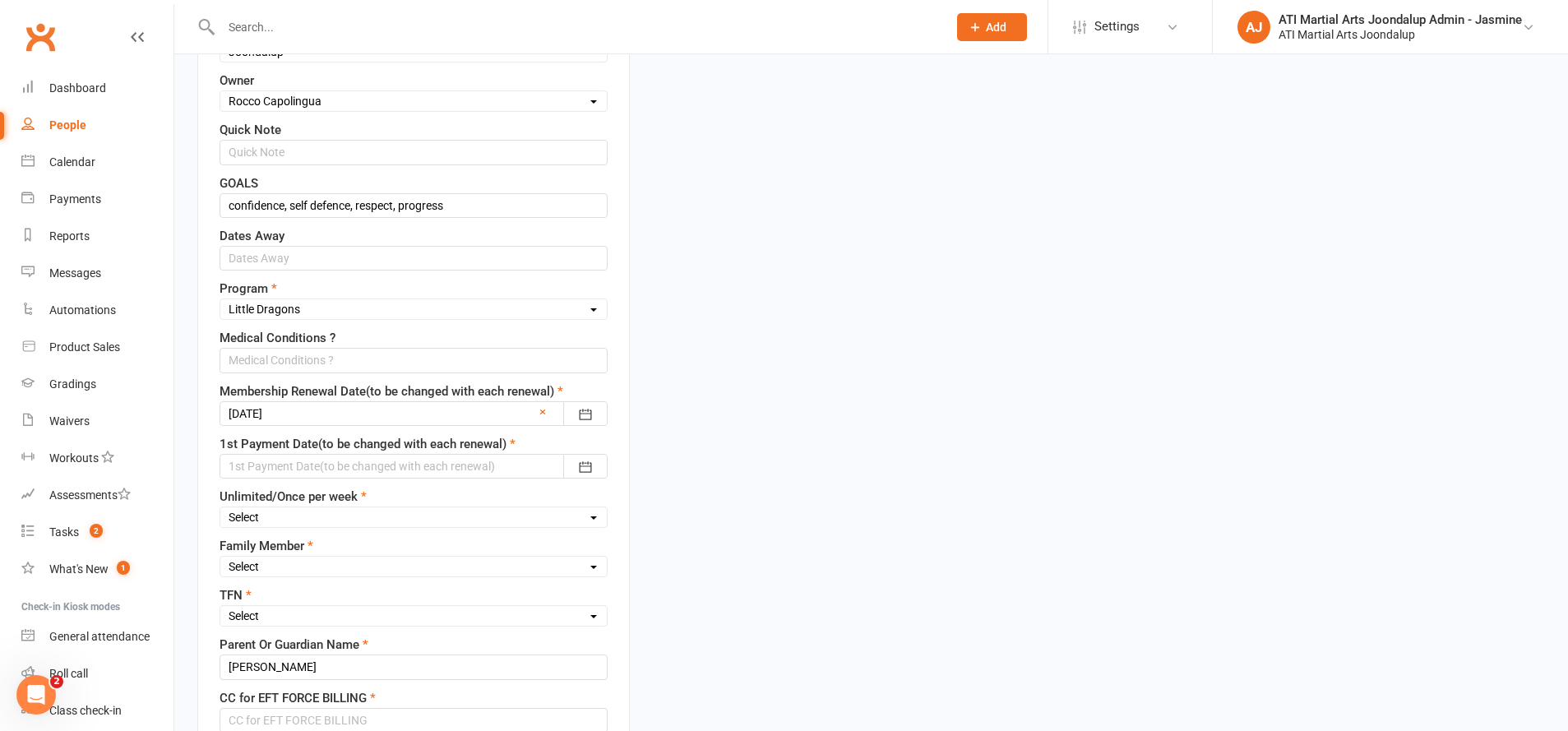
drag, startPoint x: 353, startPoint y: 456, endPoint x: 357, endPoint y: 465, distance: 9.8
click at [354, 458] on div at bounding box center [413, 466] width 389 height 24
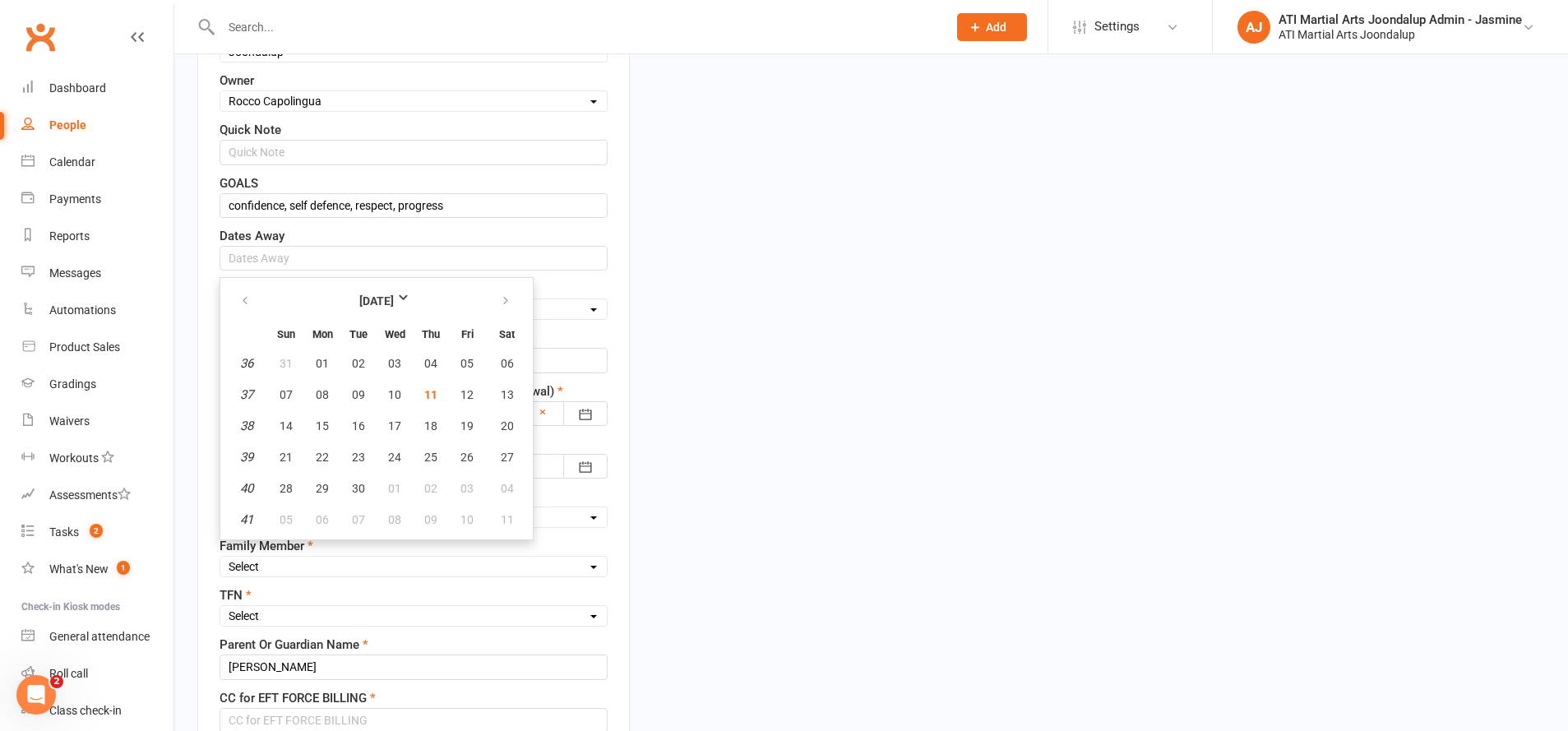
drag, startPoint x: 438, startPoint y: 427, endPoint x: 444, endPoint y: 435, distance: 10.0
click at [438, 429] on button "18" at bounding box center [431, 426] width 34 height 29
type input "[DATE]"
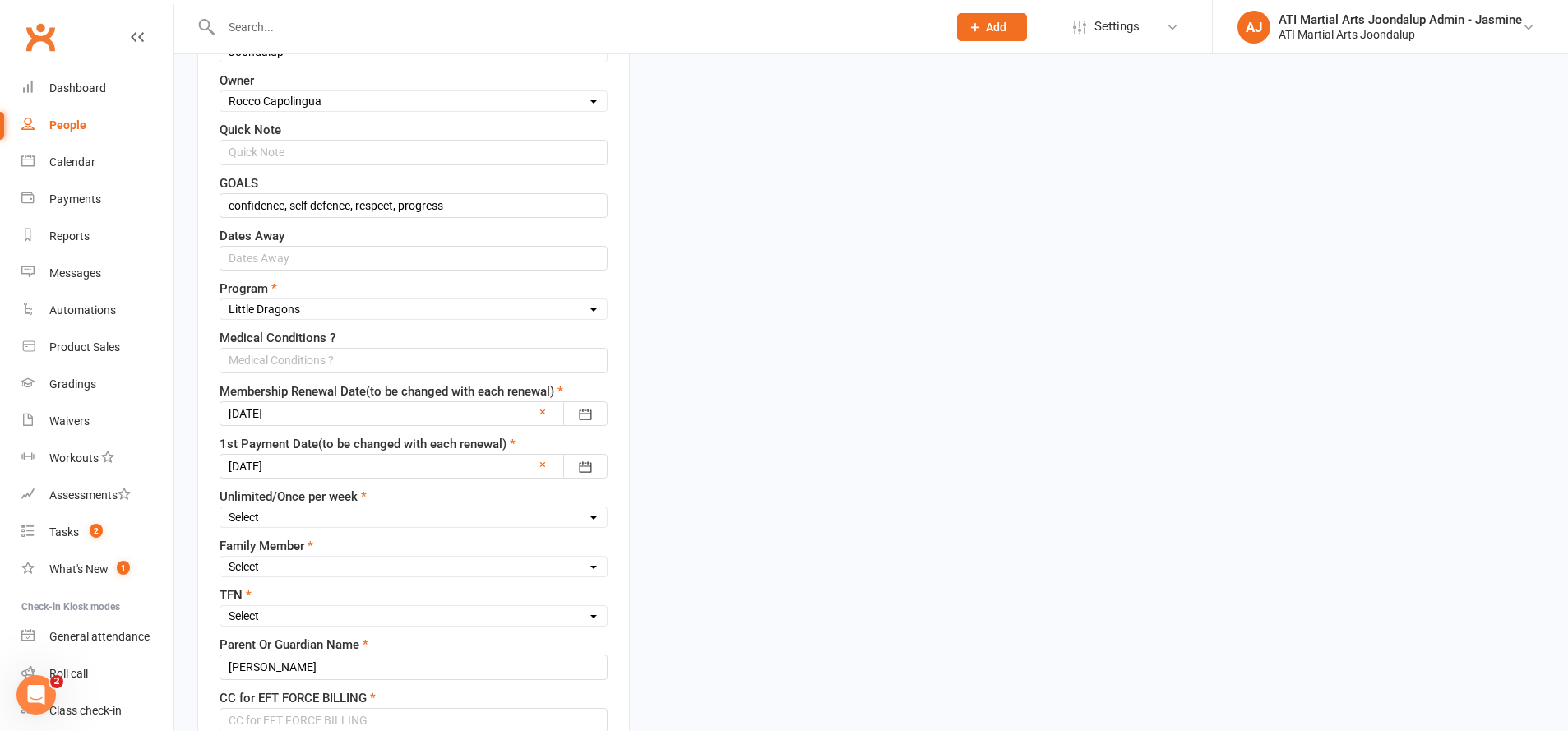
select select "Unlimited"
select select "1st"
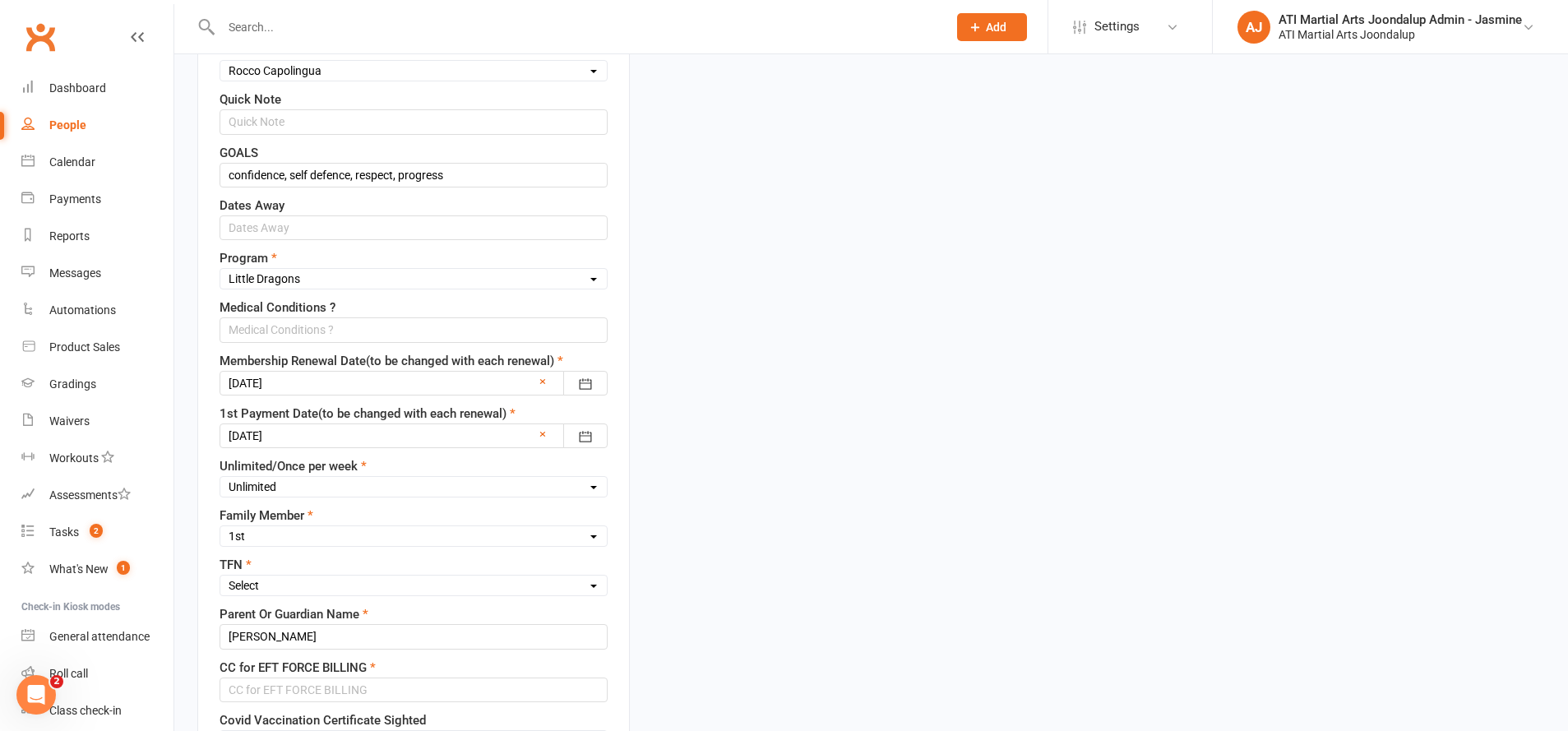
scroll to position [759, 0]
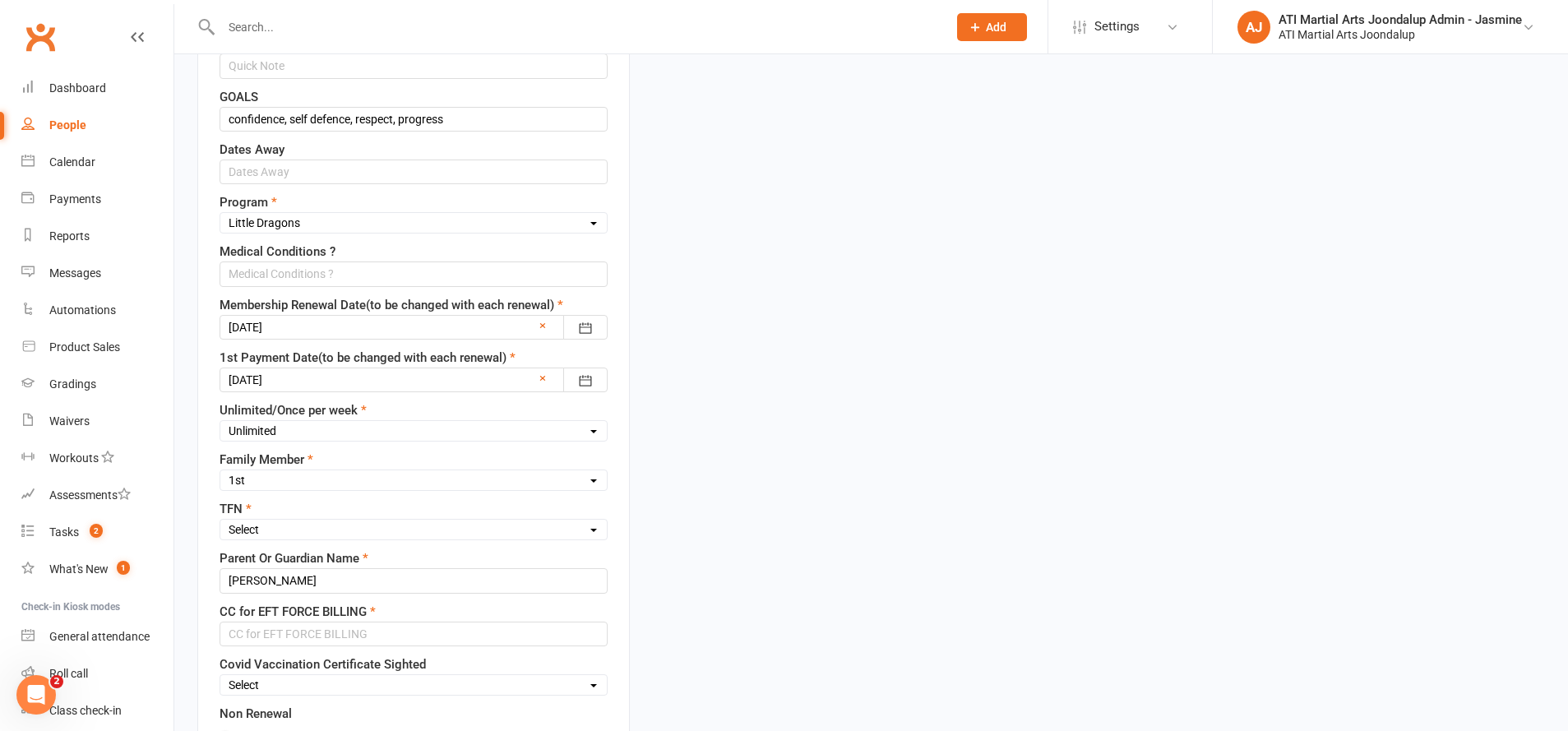
select select "Yes"
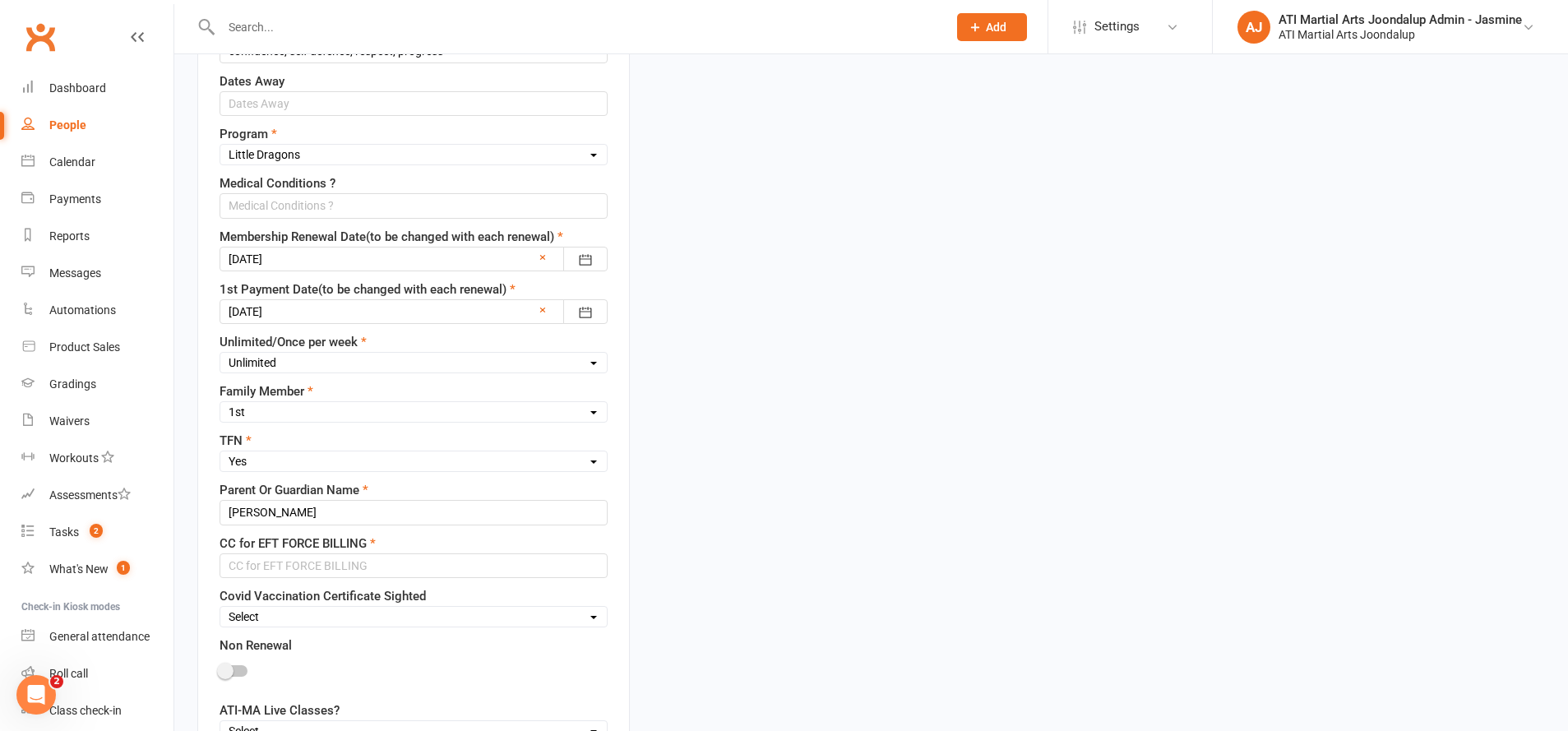
scroll to position [831, 0]
click at [307, 550] on input "text" at bounding box center [413, 562] width 389 height 24
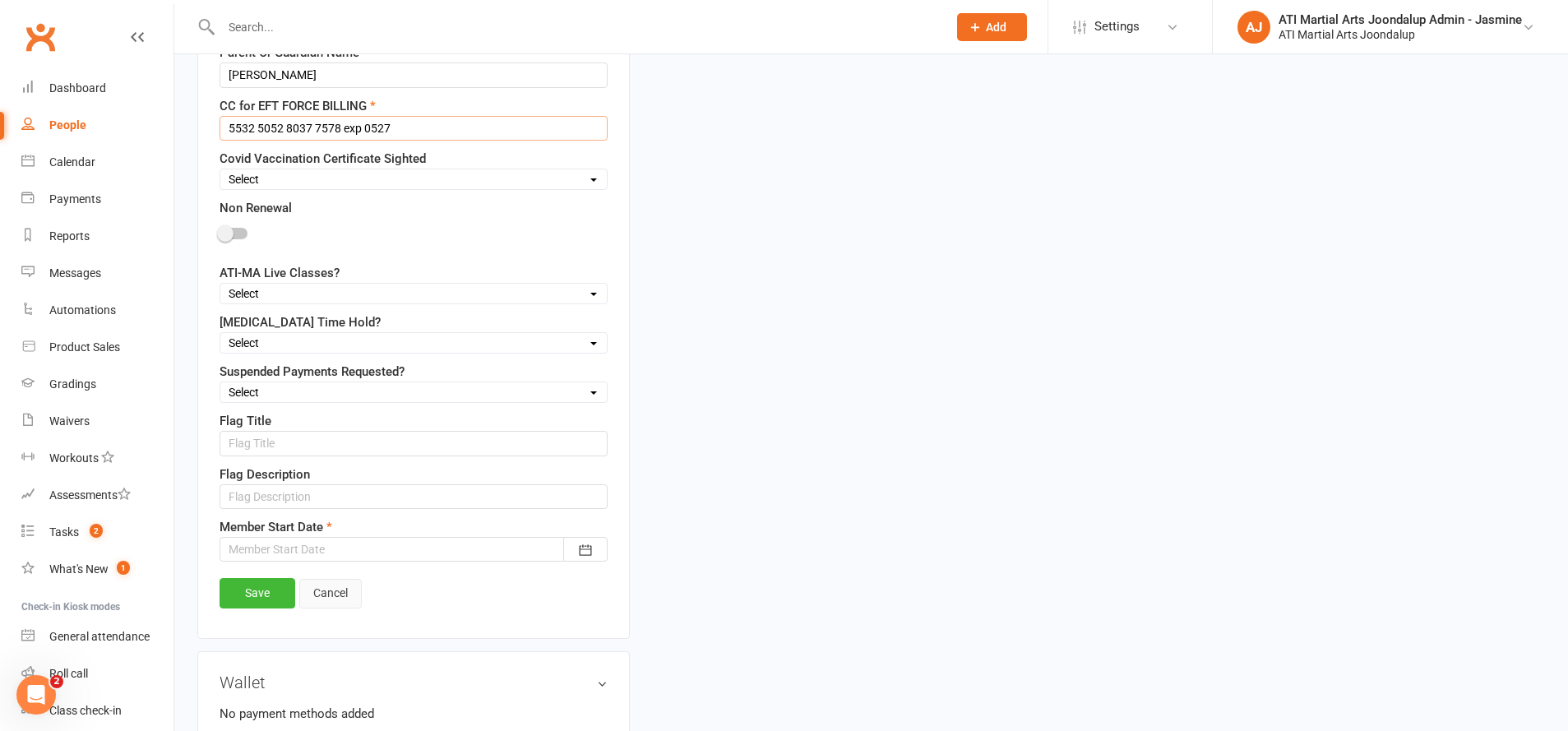
scroll to position [1274, 0]
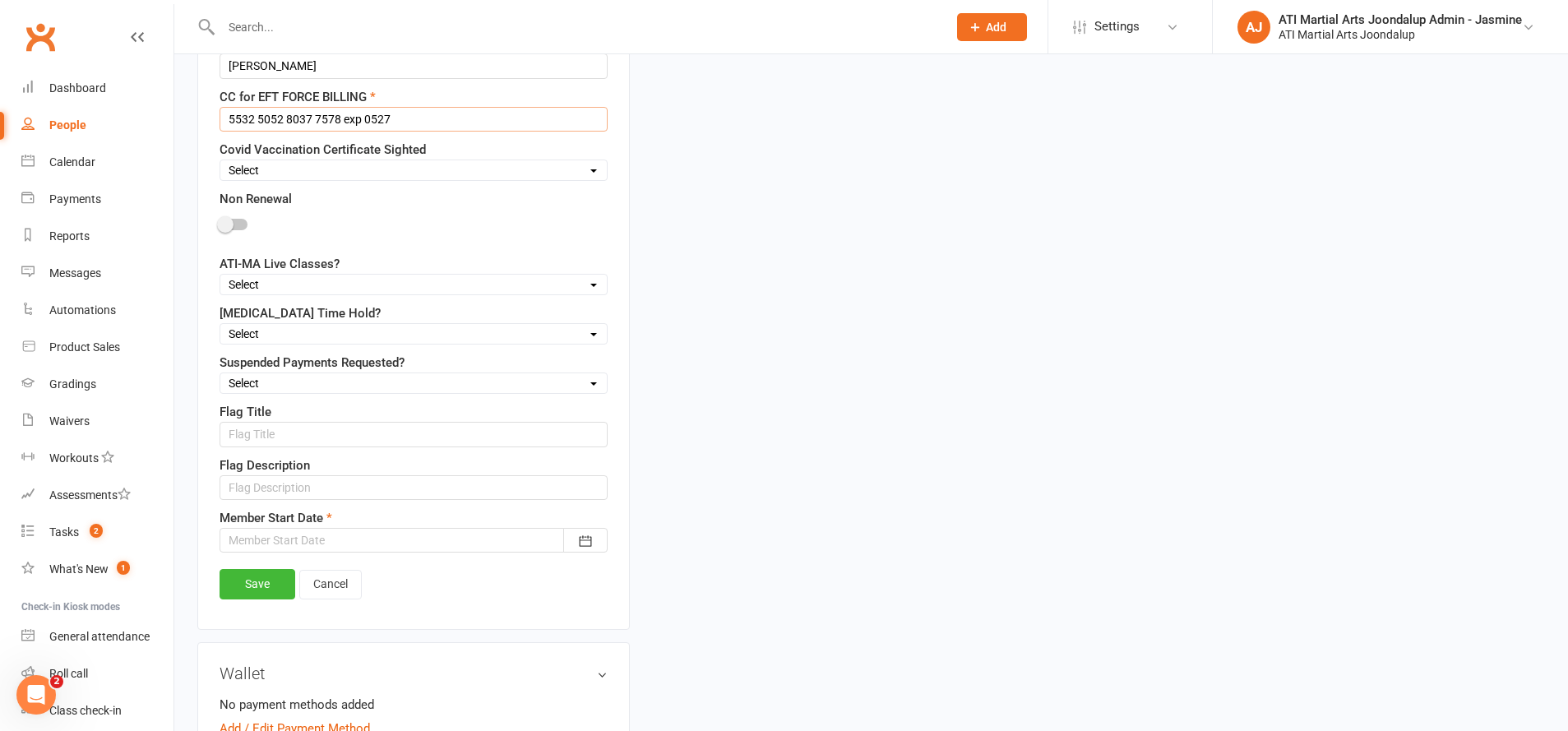
type input "5532 5052 8037 7578 exp 0527"
click at [282, 542] on div at bounding box center [413, 539] width 389 height 24
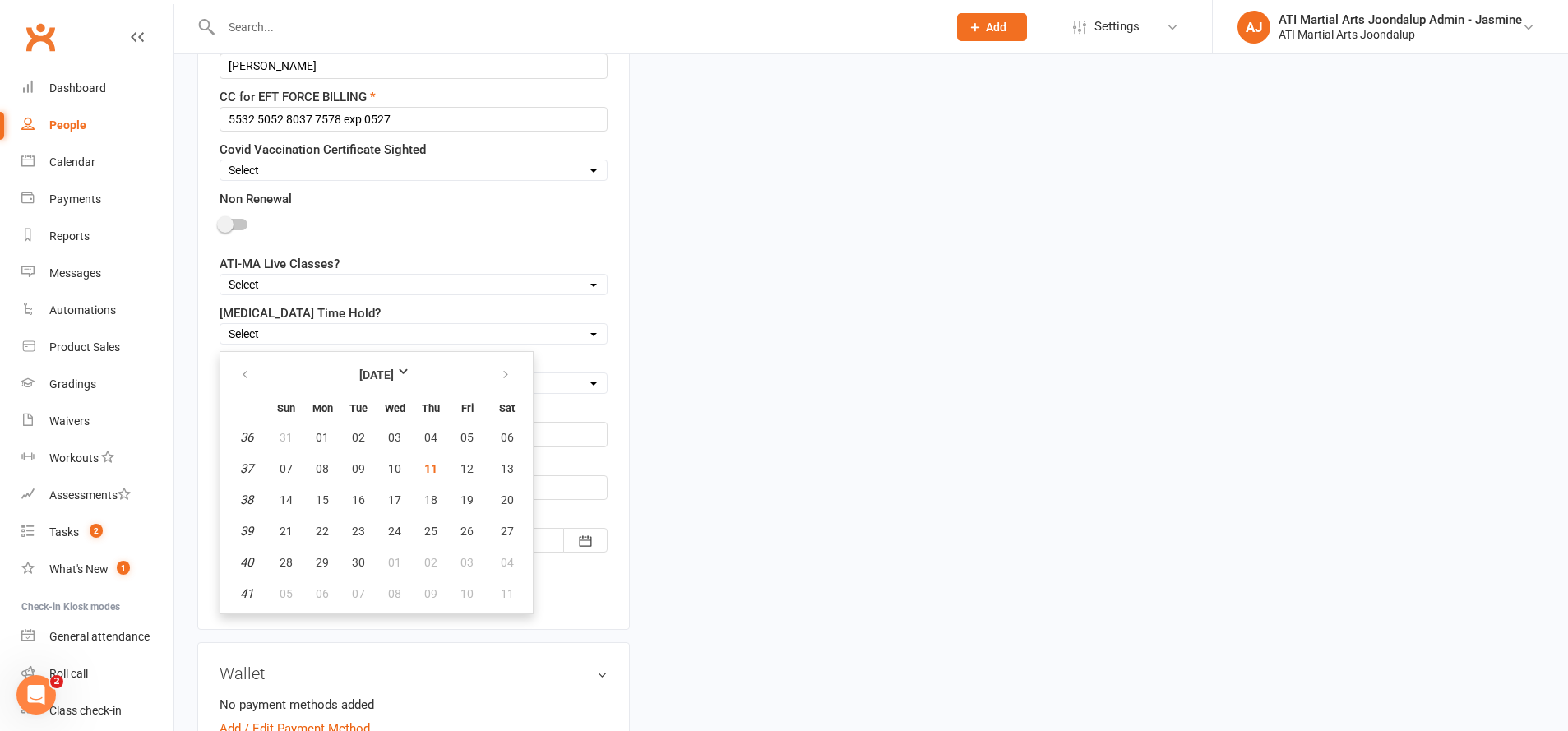
drag, startPoint x: 430, startPoint y: 457, endPoint x: 422, endPoint y: 465, distance: 11.3
click at [432, 454] on button "11" at bounding box center [431, 469] width 34 height 29
type input "[DATE]"
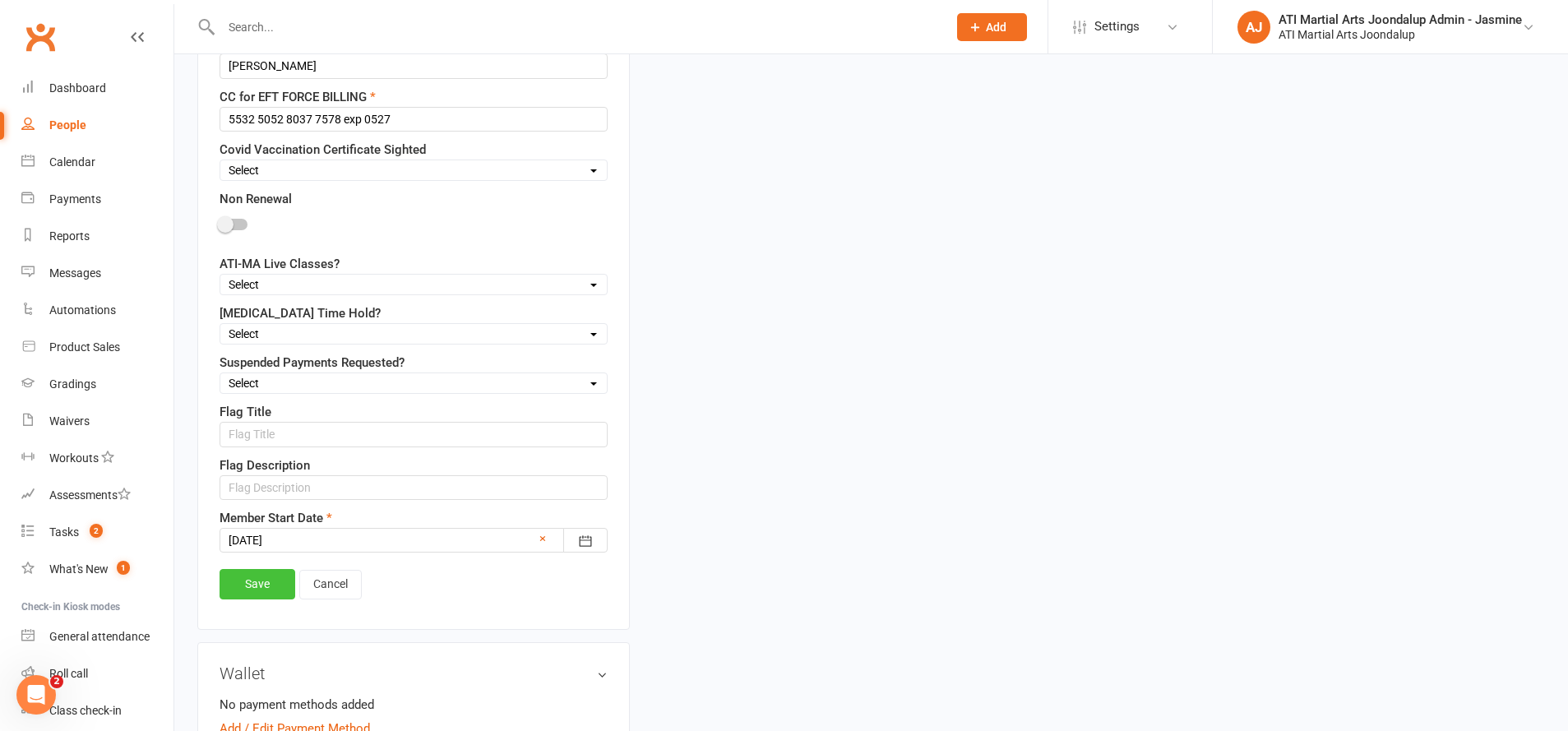
click at [261, 586] on link "Save" at bounding box center [256, 583] width 75 height 29
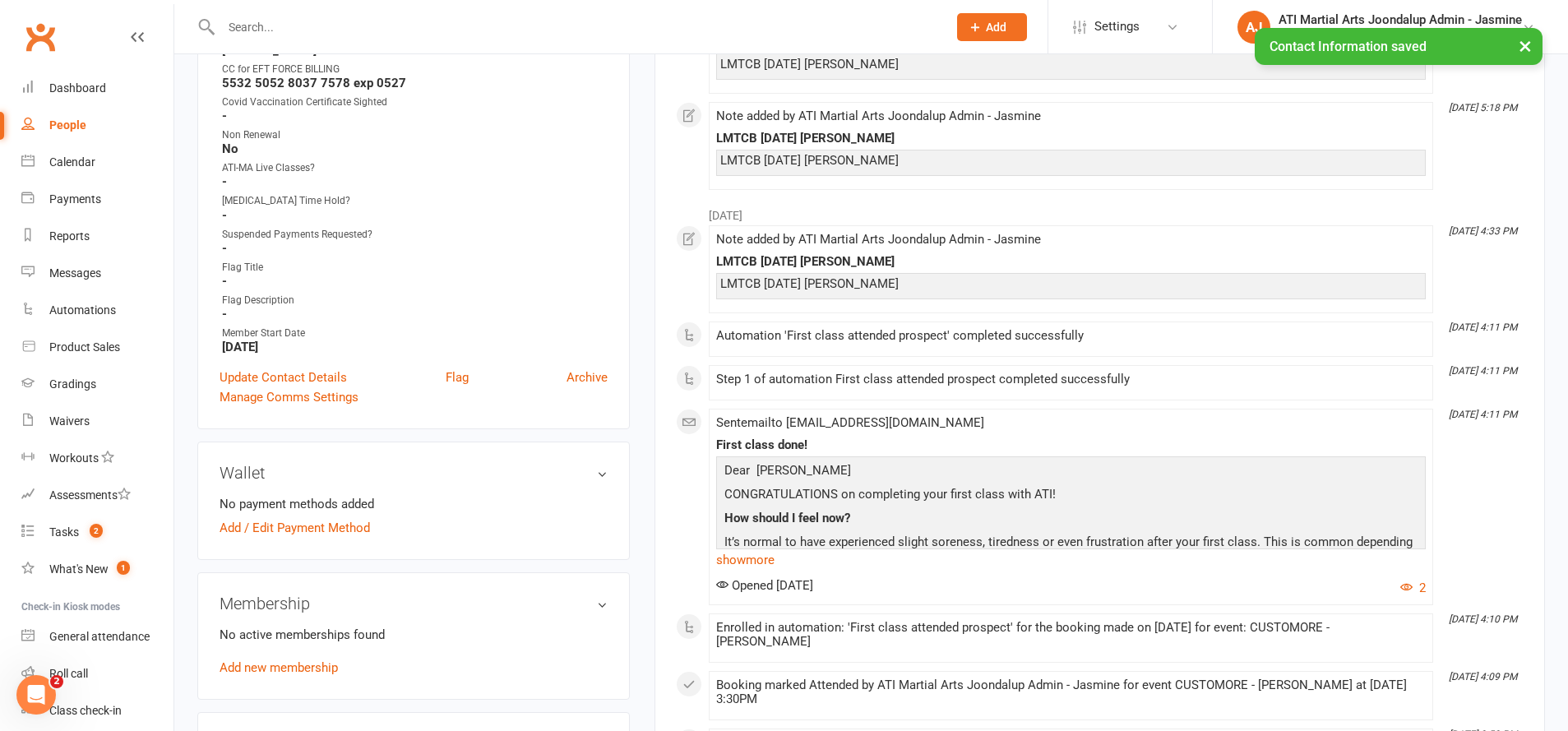
scroll to position [829, 0]
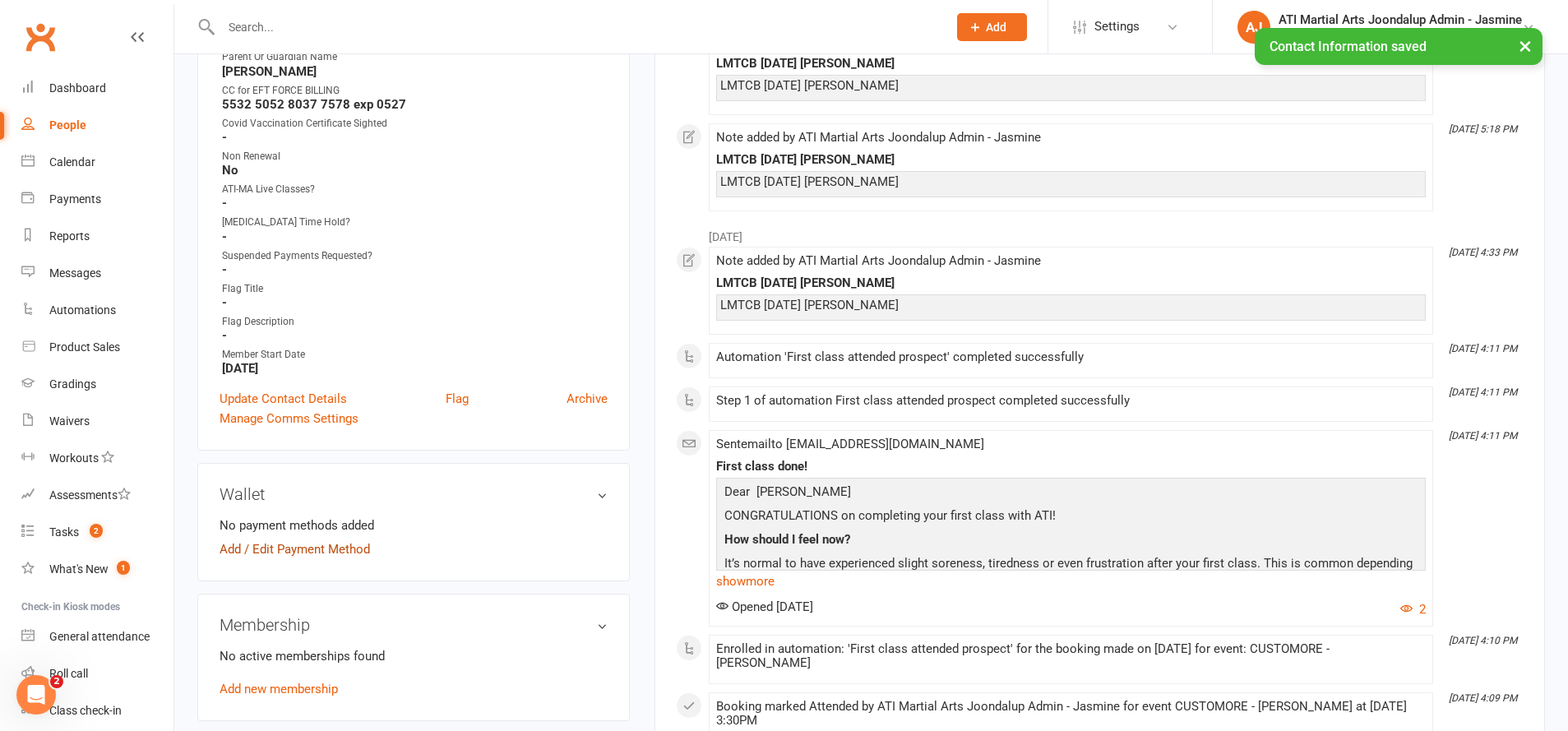
drag, startPoint x: 300, startPoint y: 542, endPoint x: 309, endPoint y: 545, distance: 9.5
click at [301, 543] on link "Add / Edit Payment Method" at bounding box center [295, 549] width 151 height 20
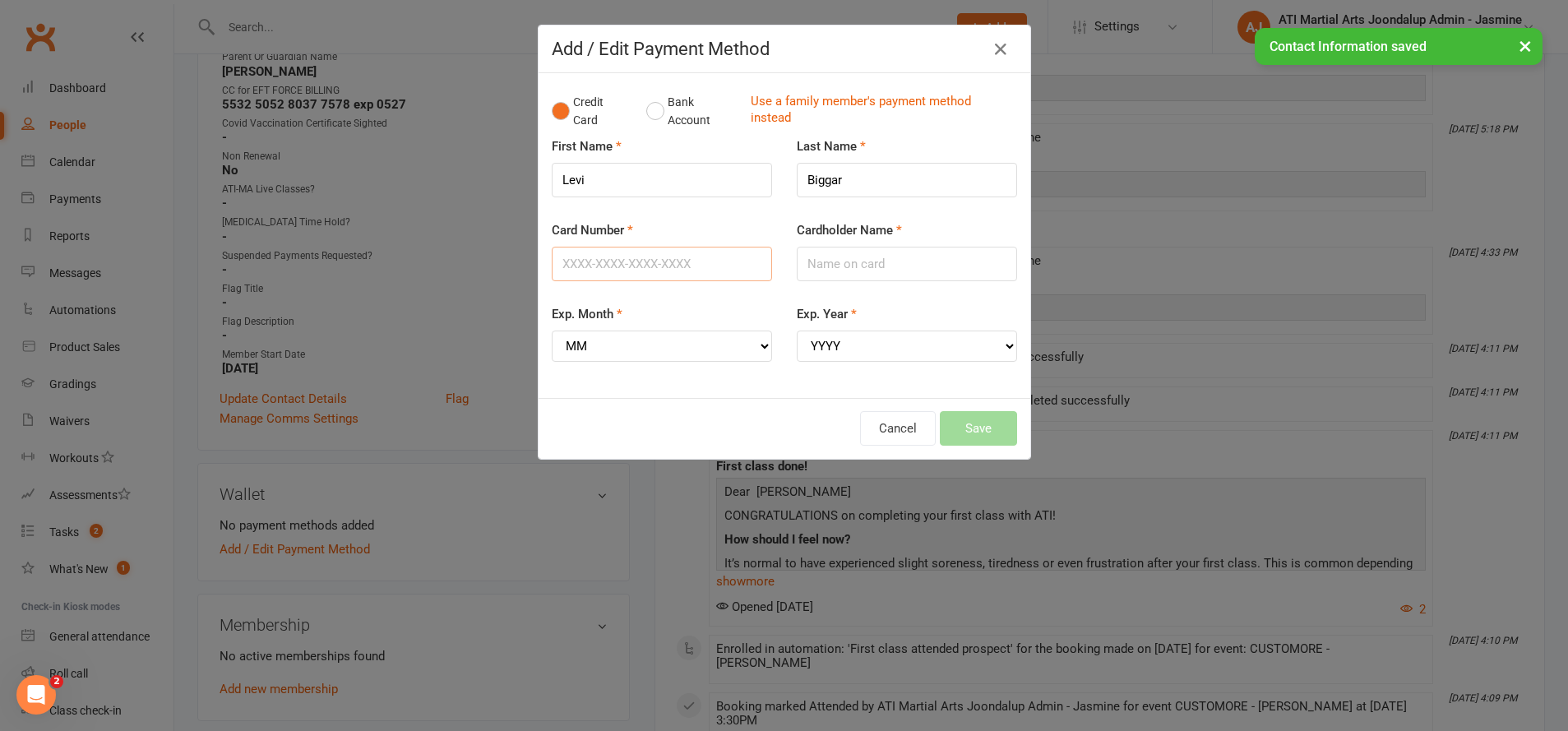
click at [658, 268] on input "Card Number" at bounding box center [662, 263] width 220 height 34
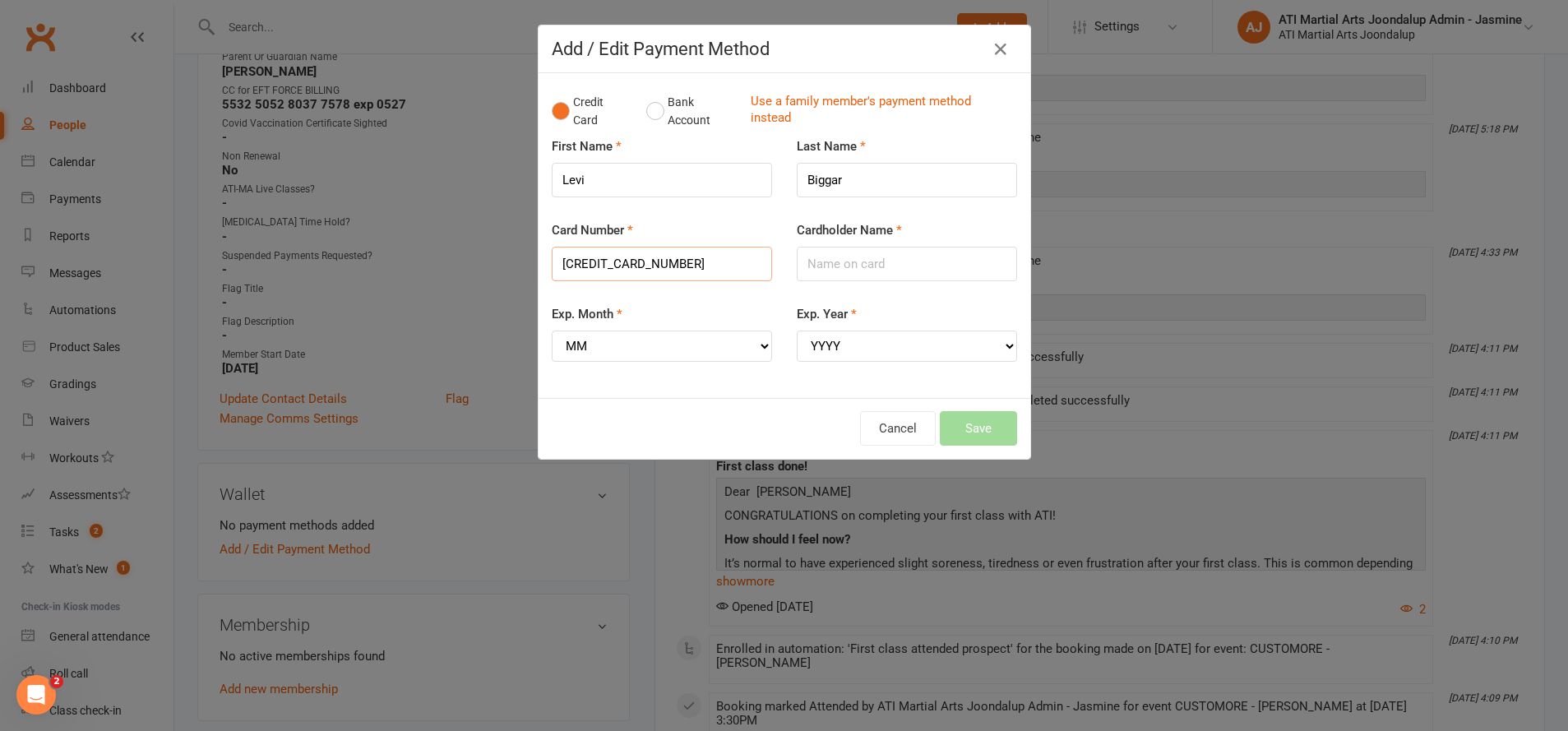
type input "[CREDIT_CARD_NUMBER]"
click at [843, 250] on input "Cardholder Name" at bounding box center [906, 263] width 220 height 34
type input "[PERSON_NAME]"
select select "05"
select select "2027"
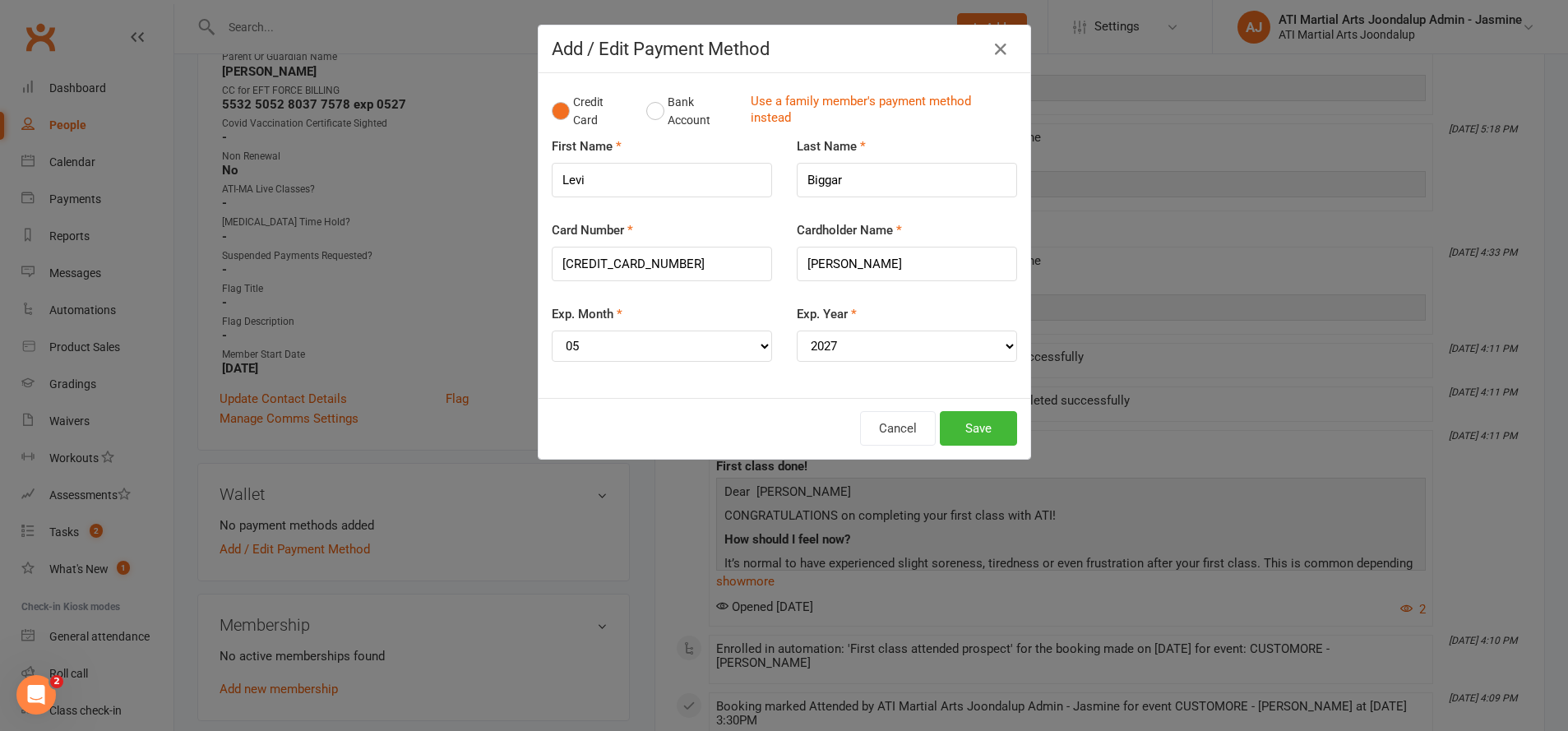
drag, startPoint x: 966, startPoint y: 419, endPoint x: 948, endPoint y: 414, distance: 18.7
click at [964, 418] on button "Save" at bounding box center [978, 428] width 77 height 34
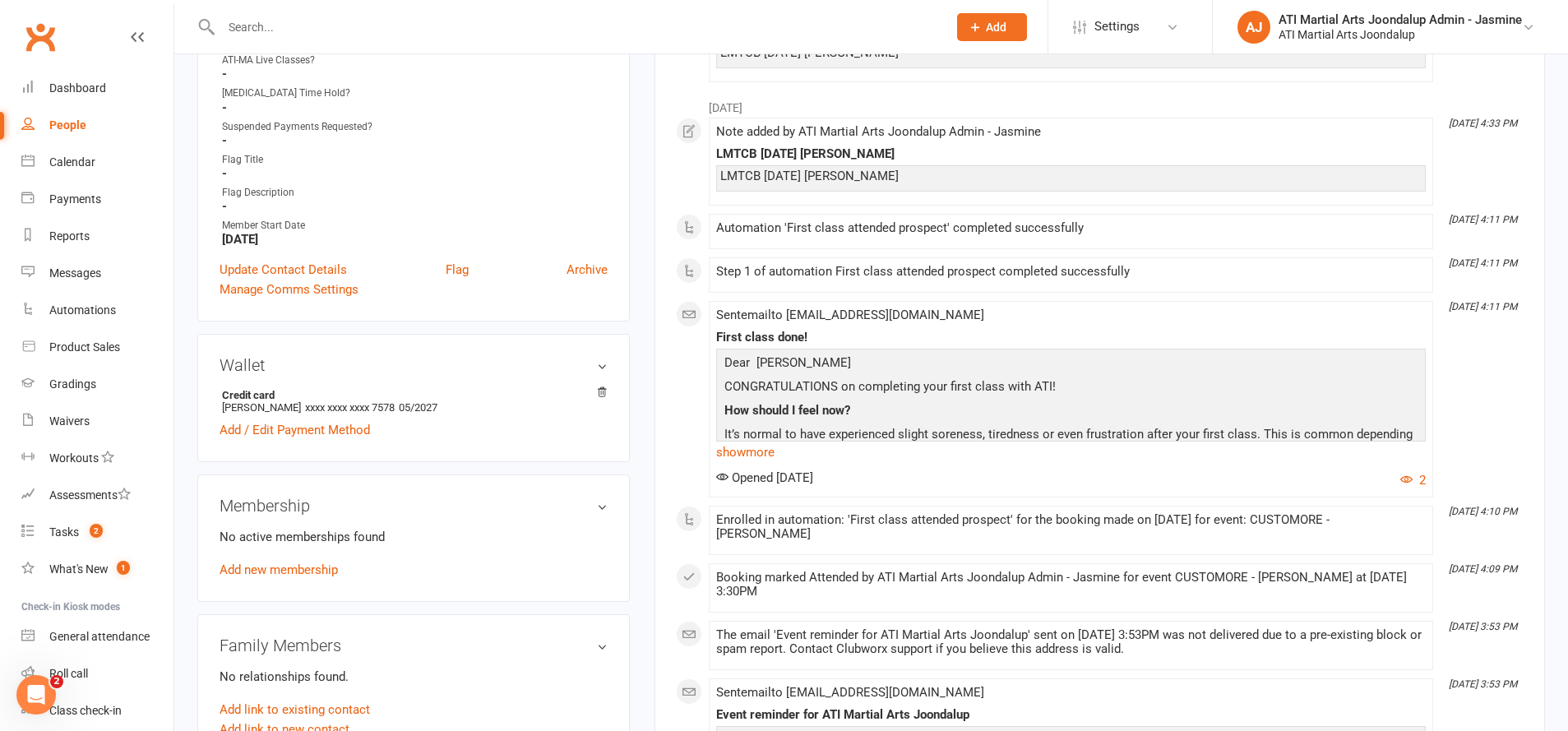
scroll to position [1066, 0]
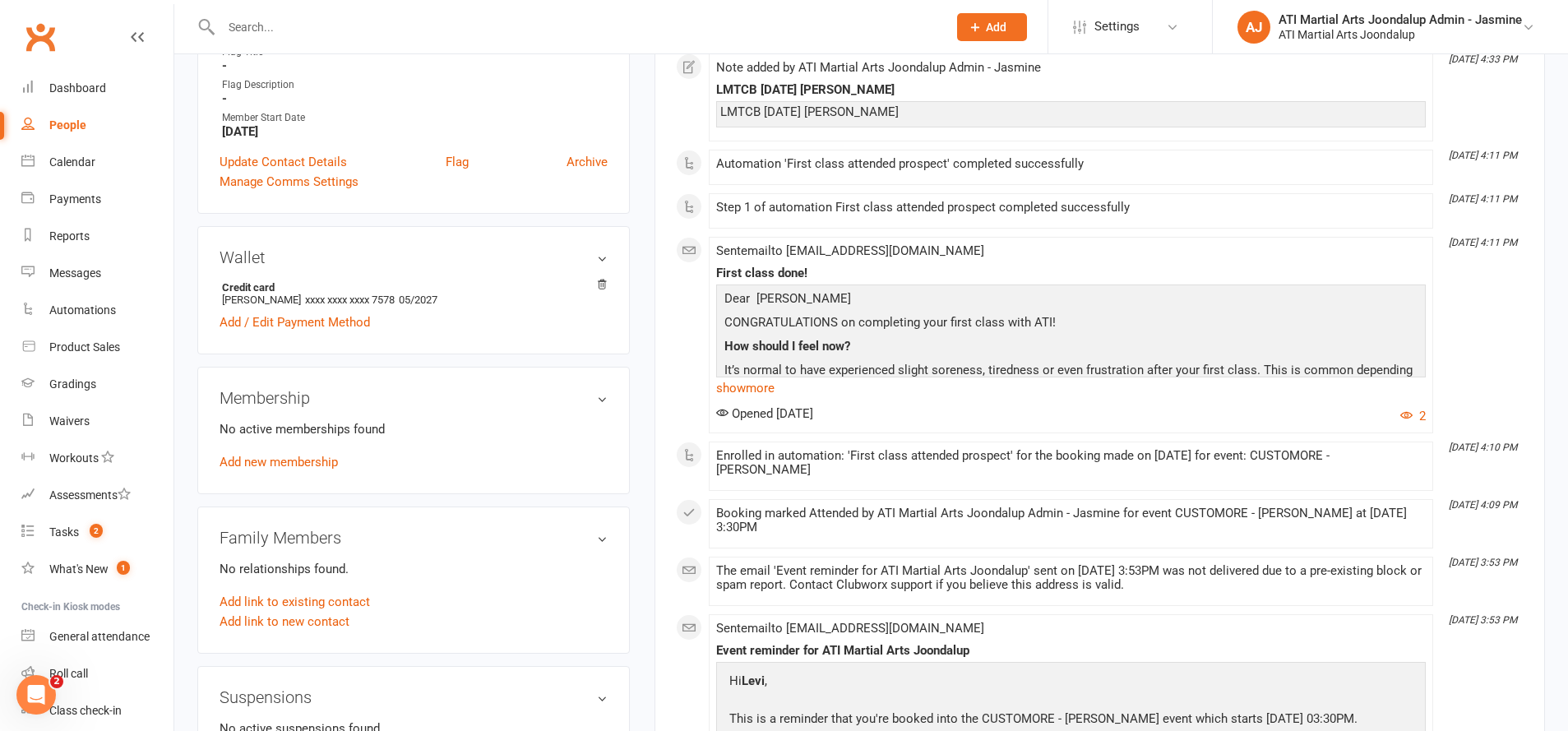
click at [297, 455] on link "Add new membership" at bounding box center [278, 462] width 118 height 15
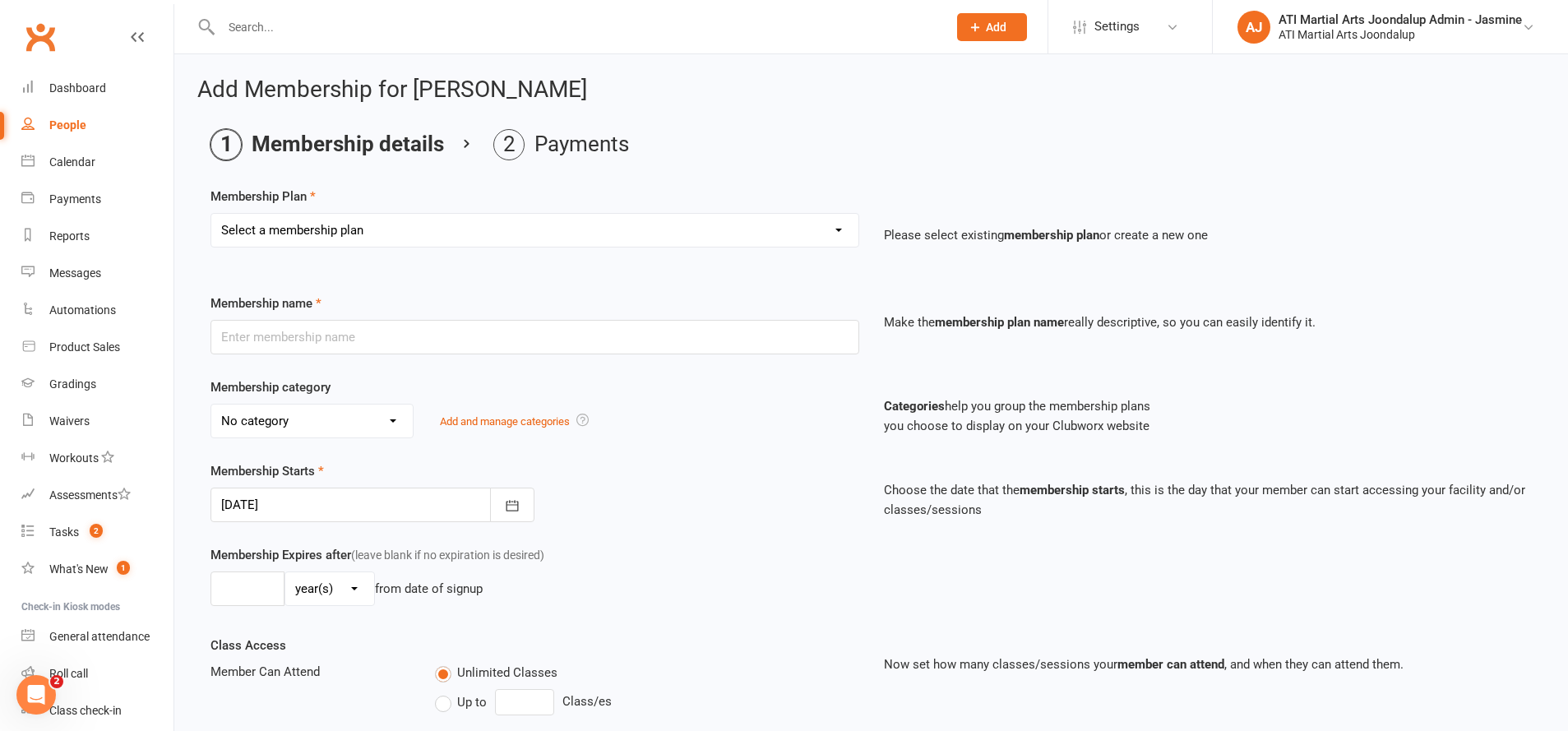
select select "2"
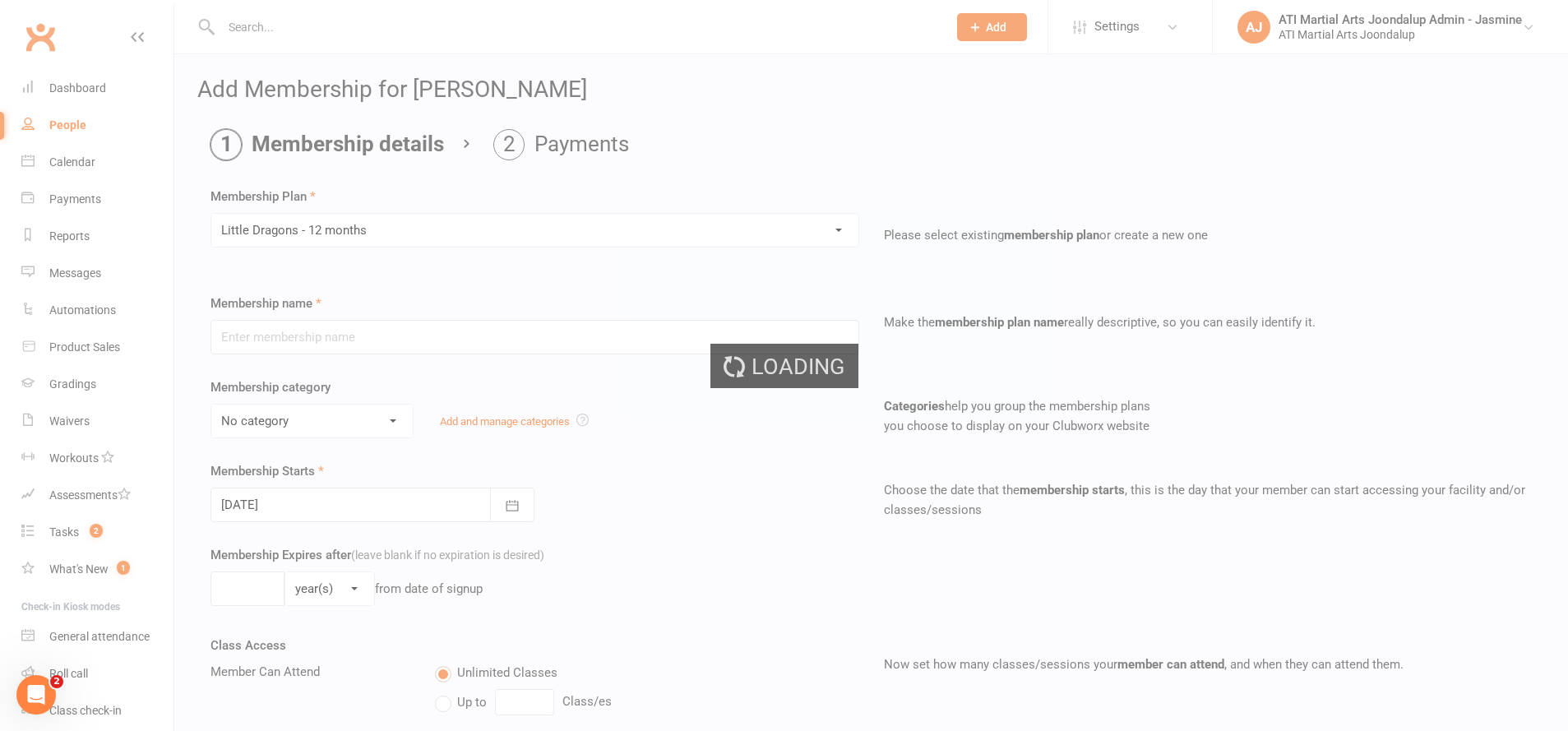
type input "Little Dragons - 12 months"
select select "15"
type input "0"
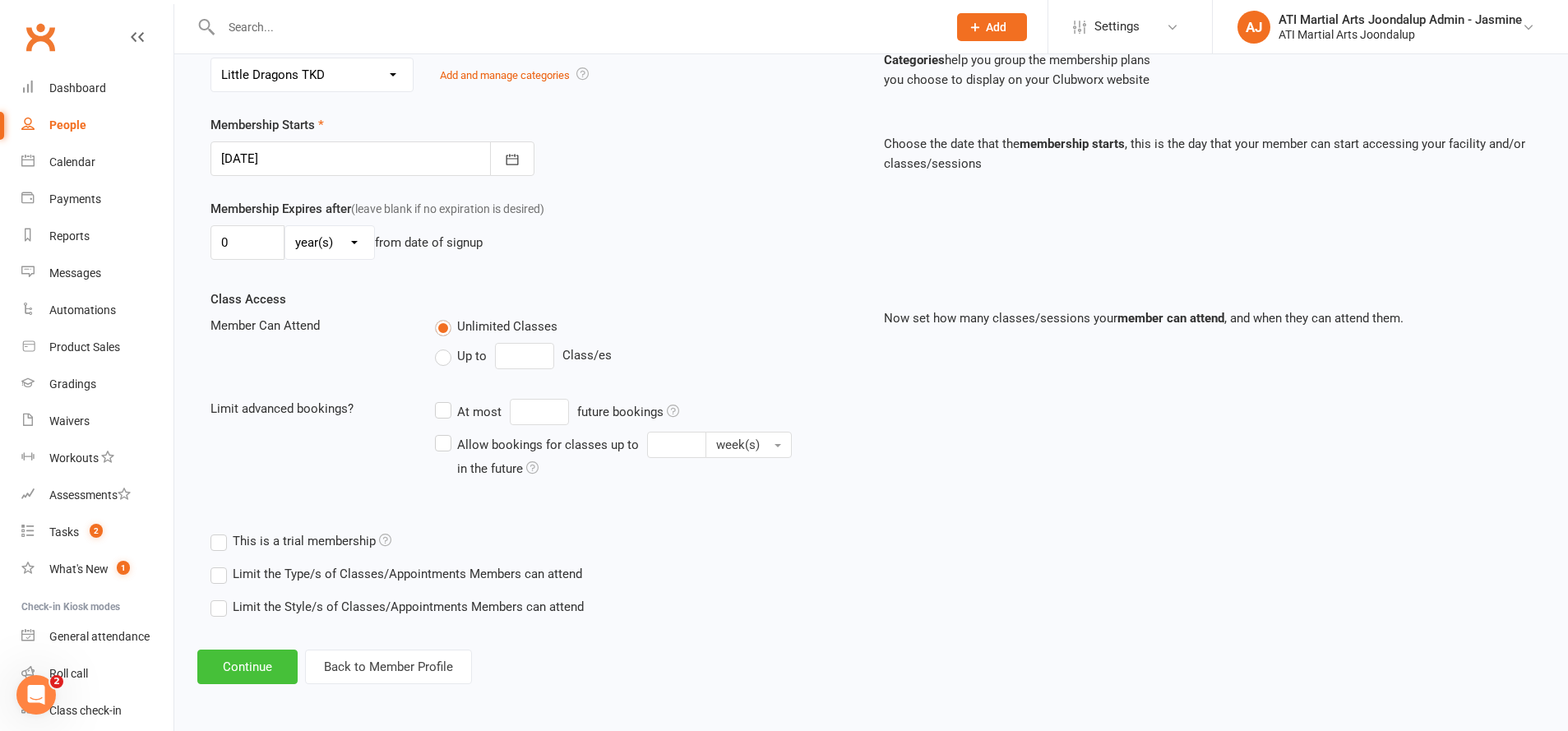
scroll to position [345, 0]
drag, startPoint x: 245, startPoint y: 665, endPoint x: 257, endPoint y: 661, distance: 12.6
click at [245, 665] on button "Continue" at bounding box center [248, 667] width 100 height 34
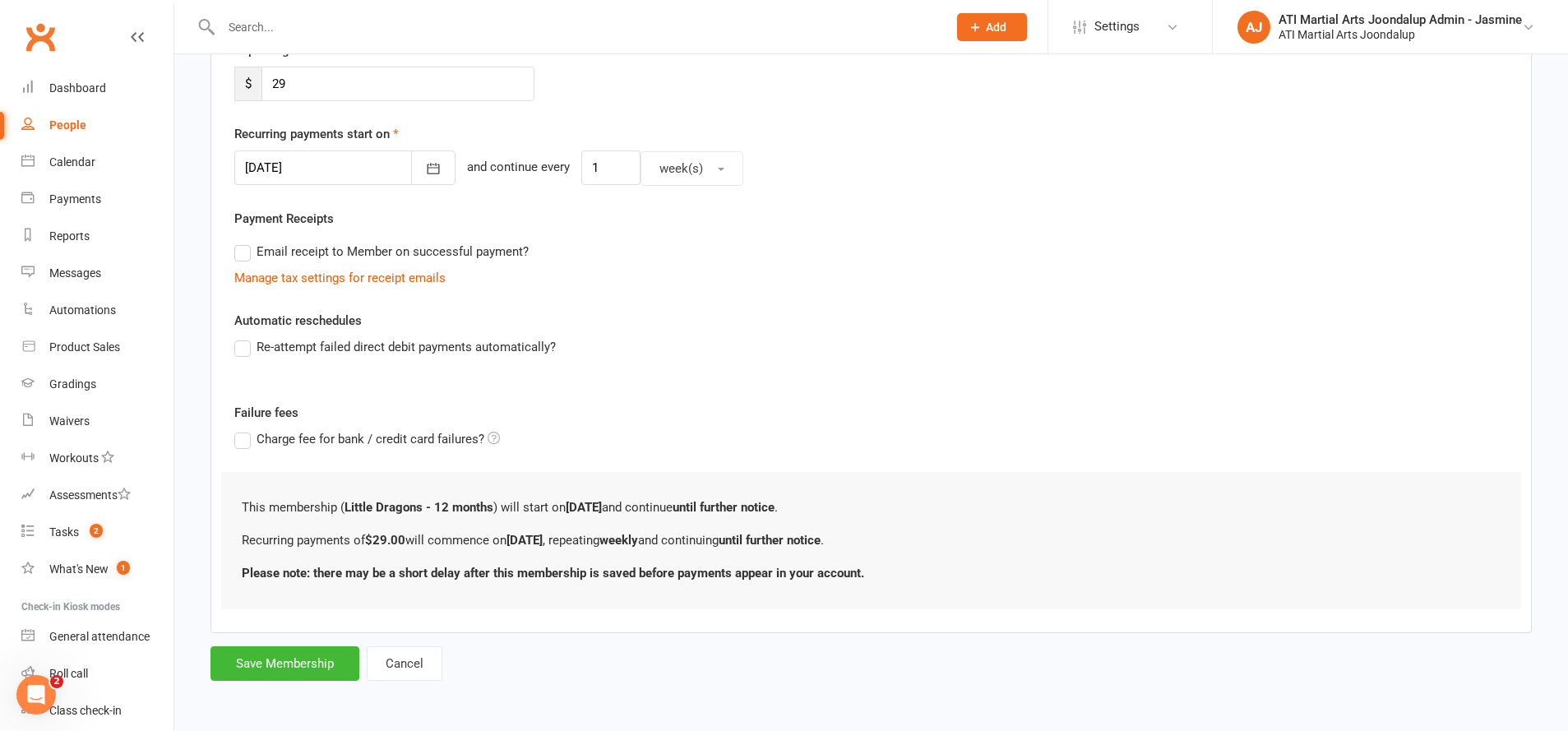
scroll to position [0, 0]
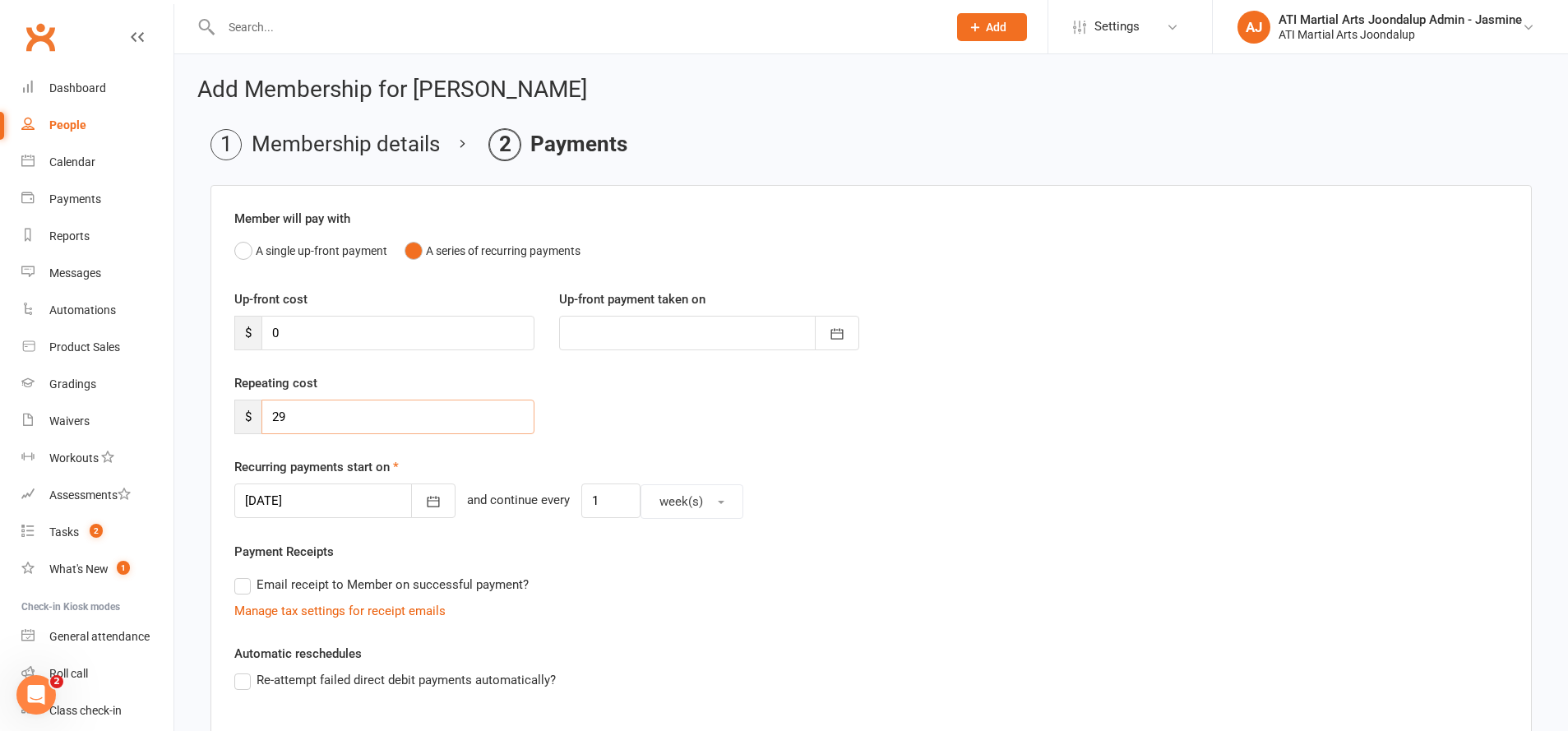
click at [300, 412] on input "29" at bounding box center [397, 416] width 273 height 34
click at [300, 411] on input "29" at bounding box center [397, 416] width 273 height 34
click at [300, 412] on input "29" at bounding box center [397, 416] width 273 height 34
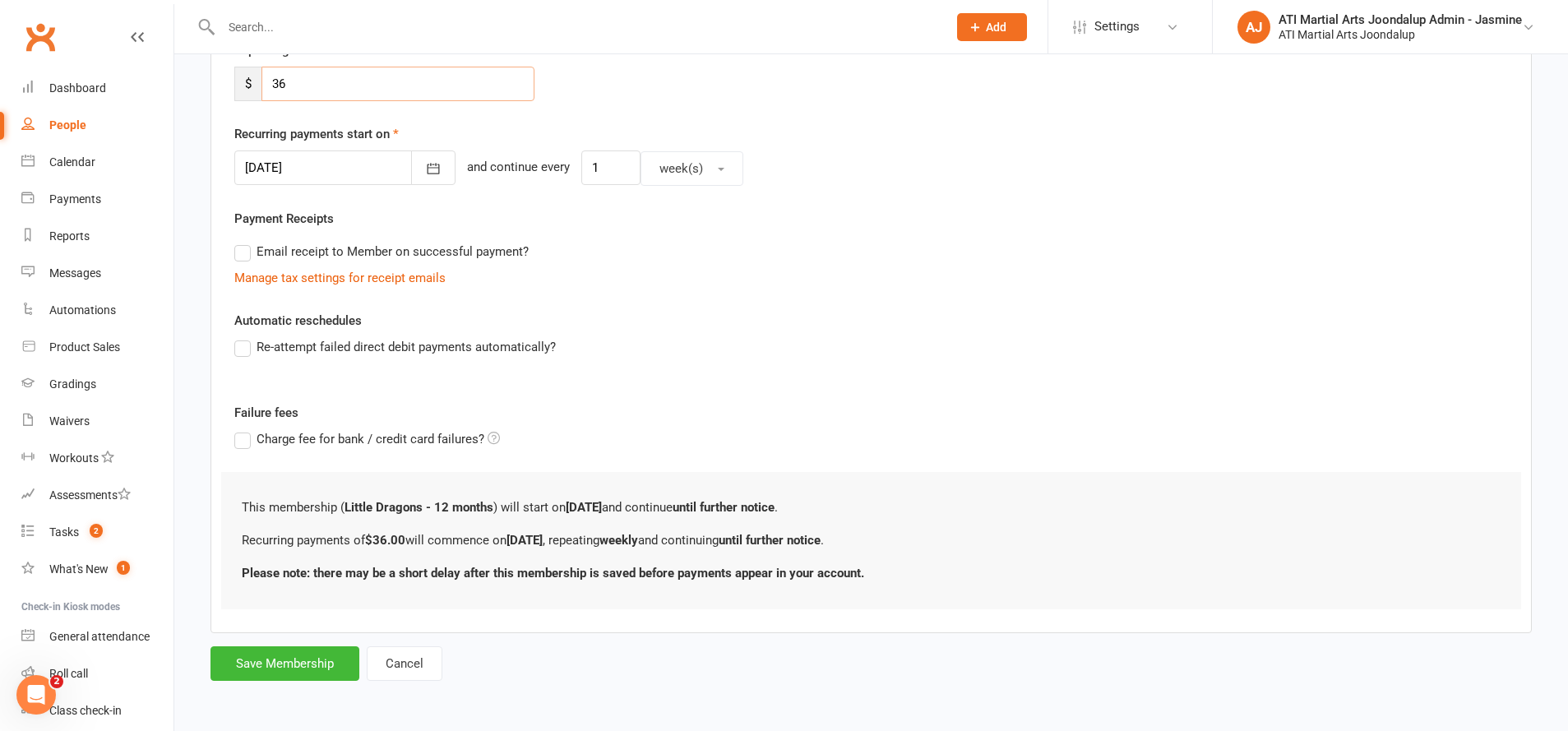
scroll to position [332, 0]
type input "36"
click at [341, 666] on button "Save Membership" at bounding box center [285, 663] width 149 height 34
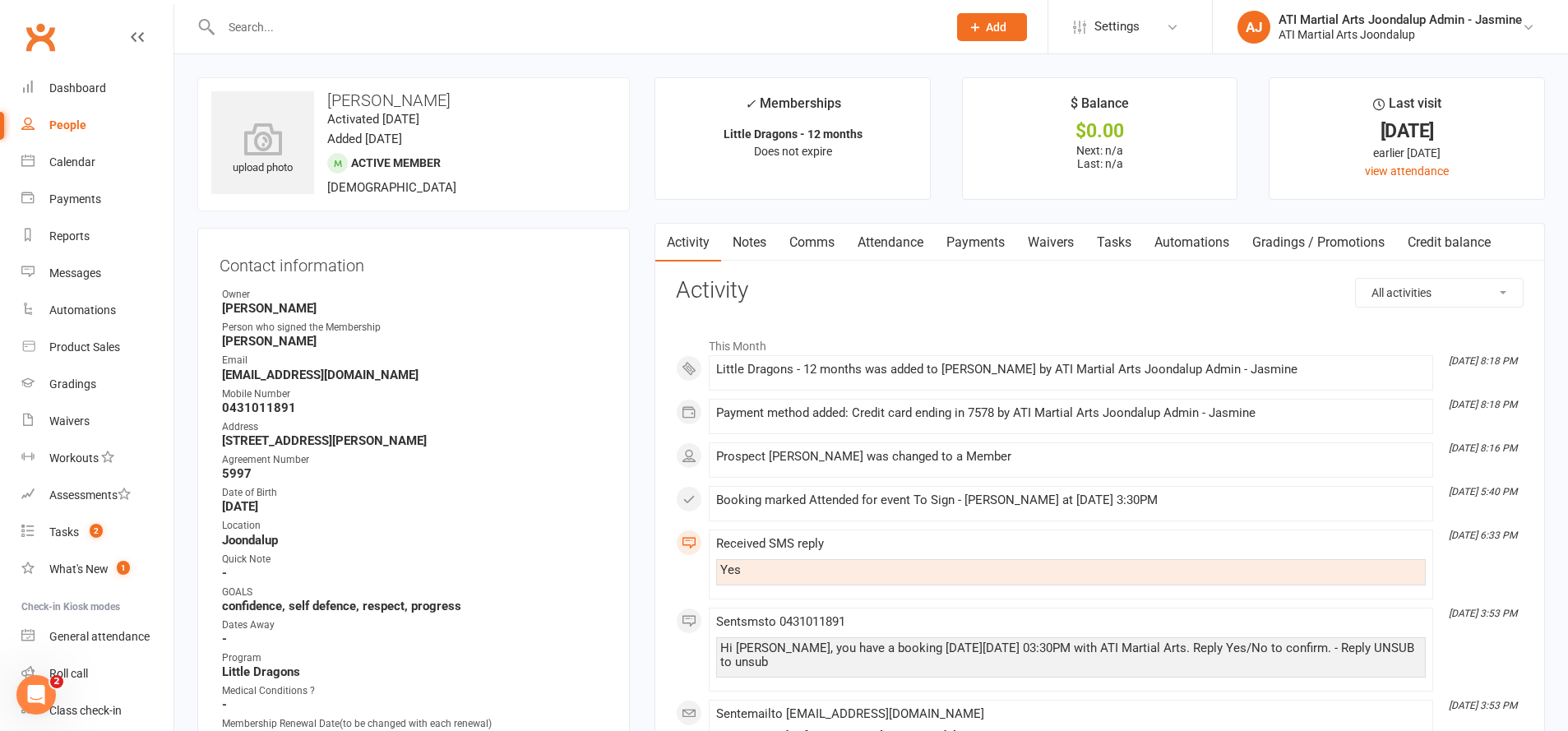
scroll to position [14, 0]
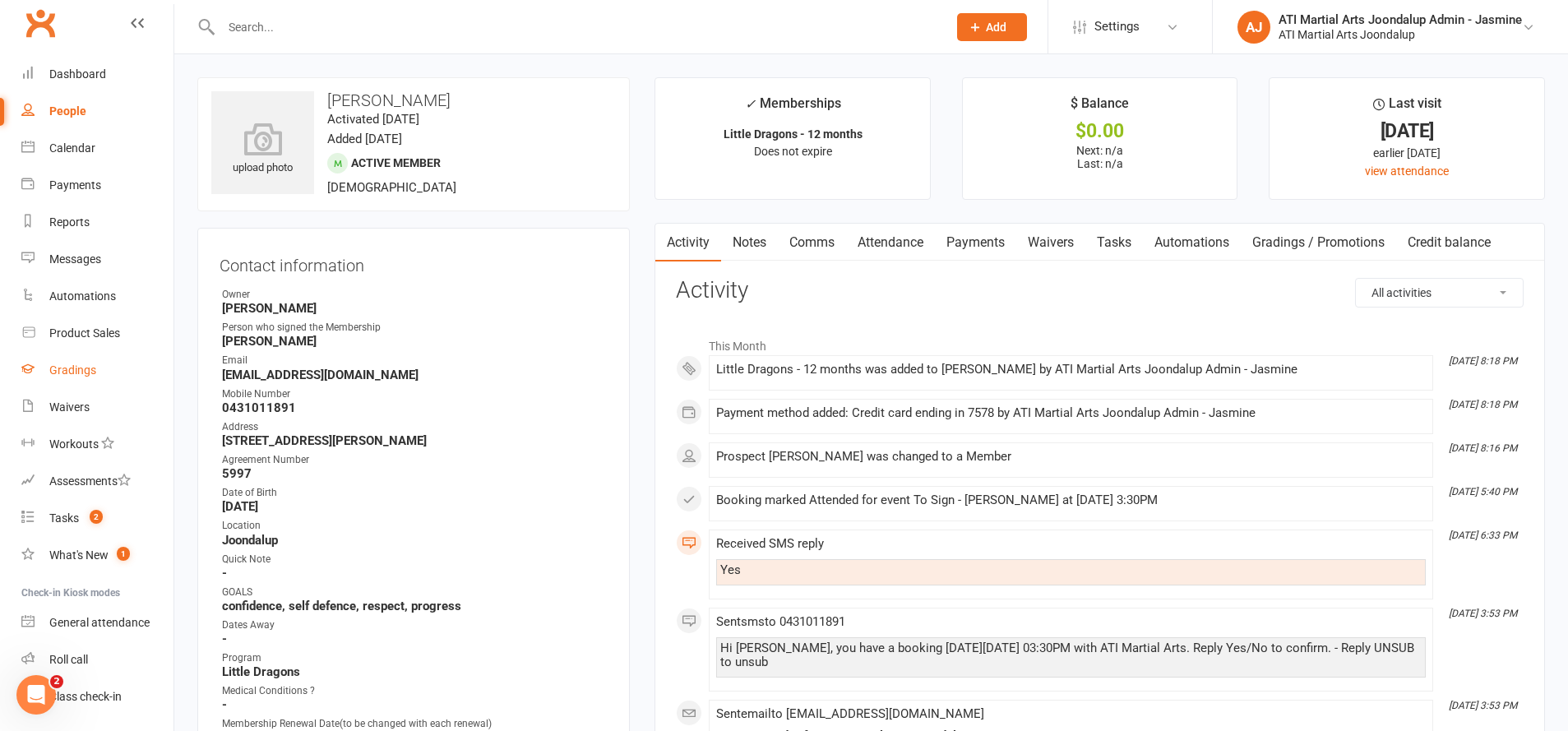
click at [114, 373] on link "Gradings" at bounding box center [97, 371] width 152 height 37
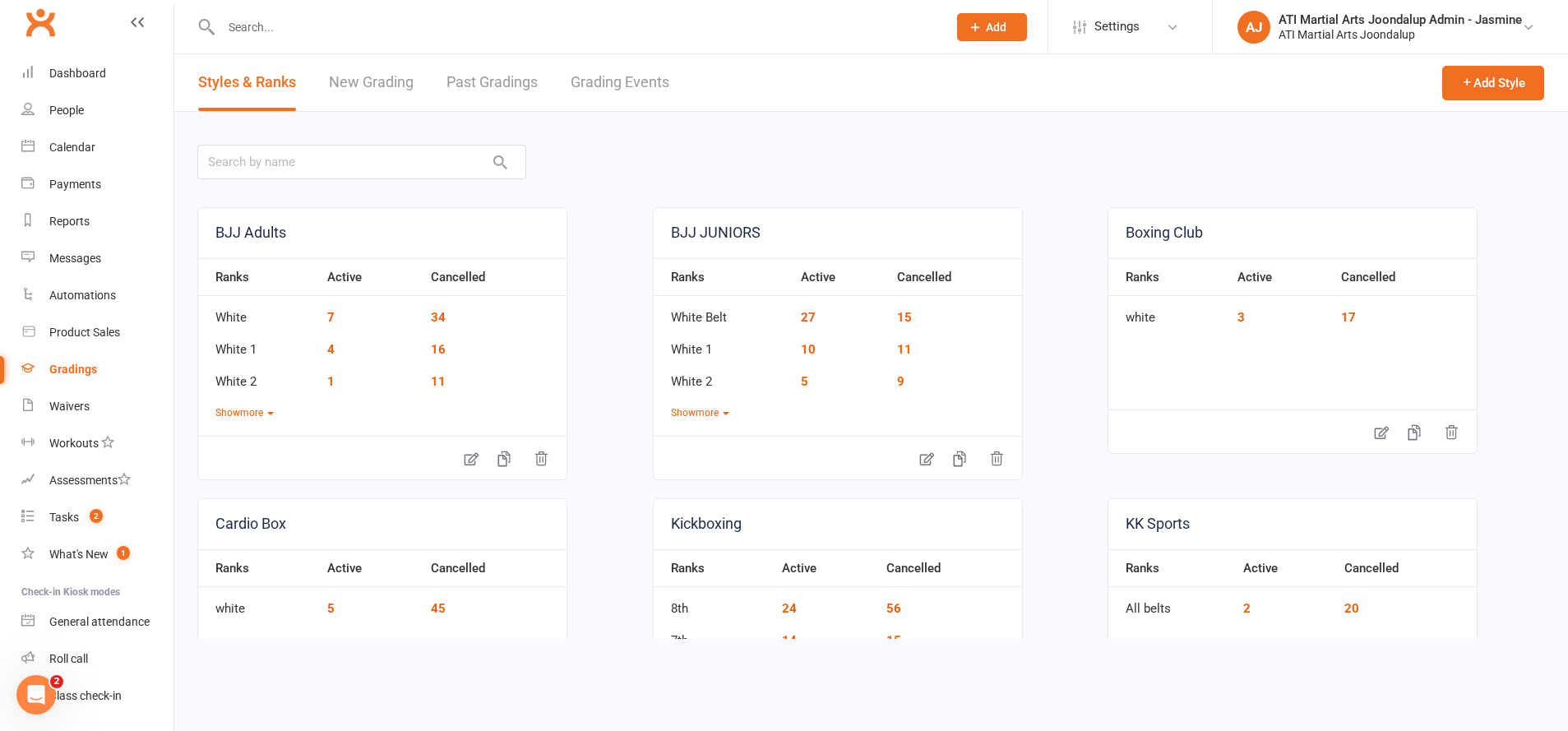
click at [769, 27] on input "text" at bounding box center [576, 27] width 719 height 23
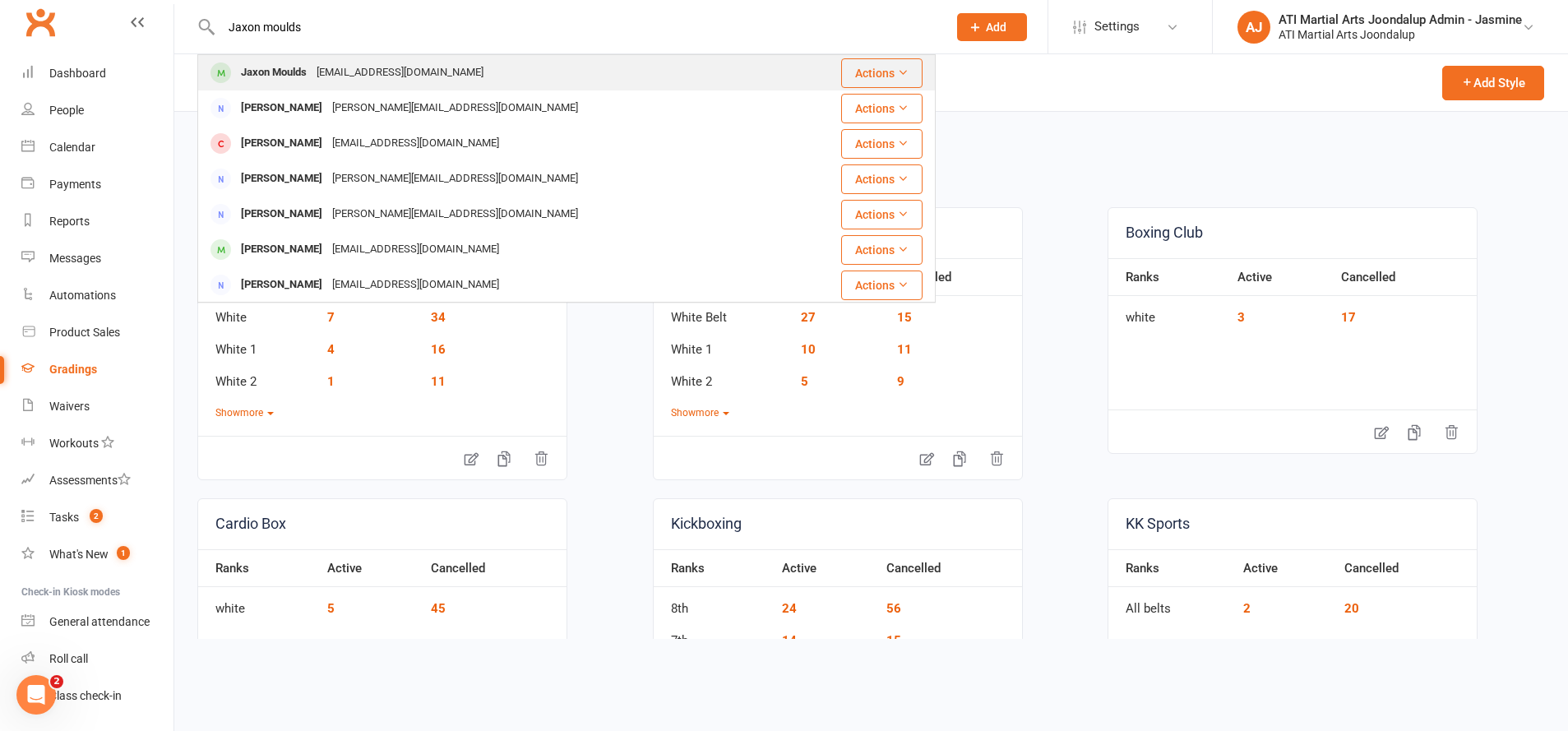
type input "Jaxon moulds"
click at [733, 73] on div "[PERSON_NAME] [EMAIL_ADDRESS][DOMAIN_NAME]" at bounding box center [504, 72] width 612 height 33
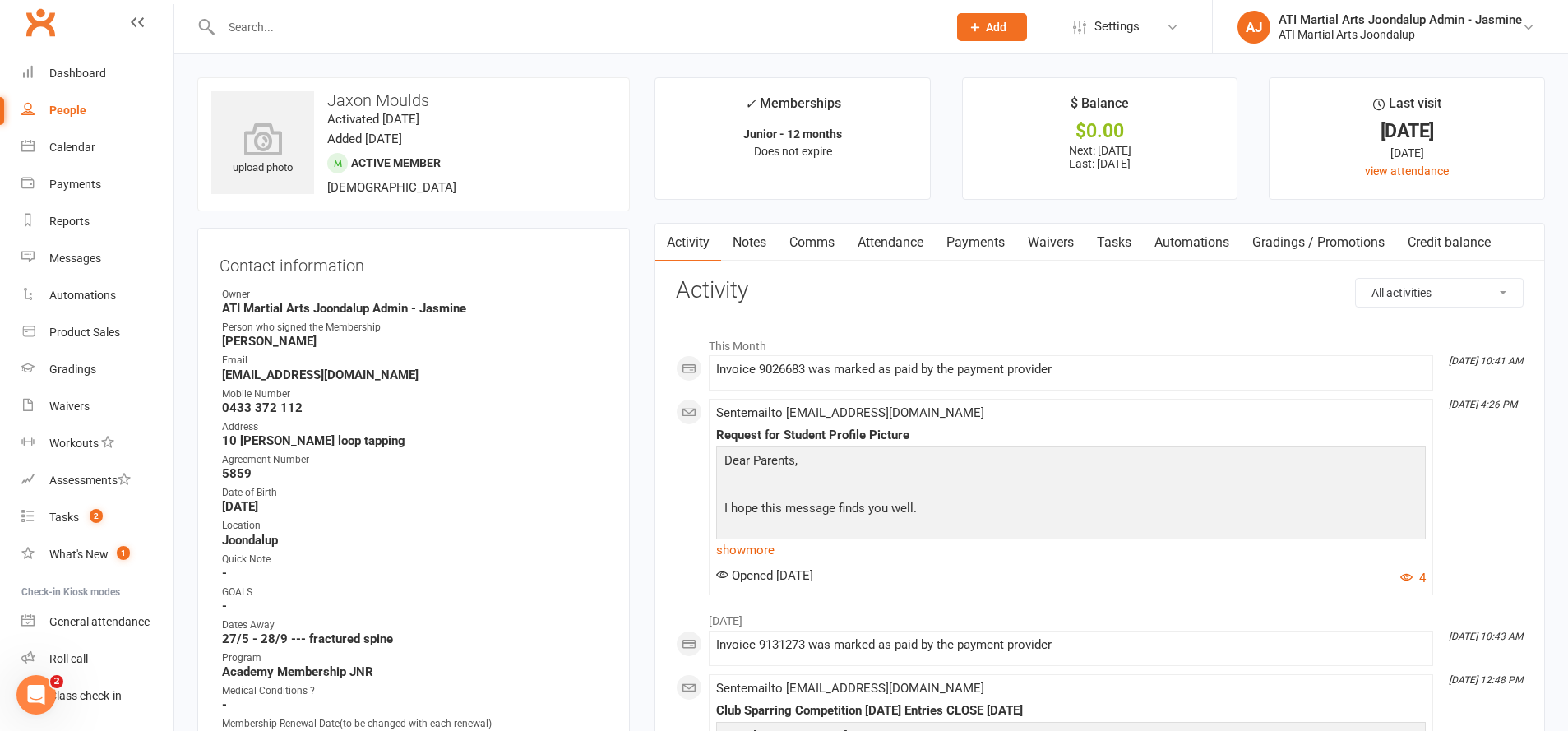
click at [884, 237] on link "Attendance" at bounding box center [890, 243] width 89 height 38
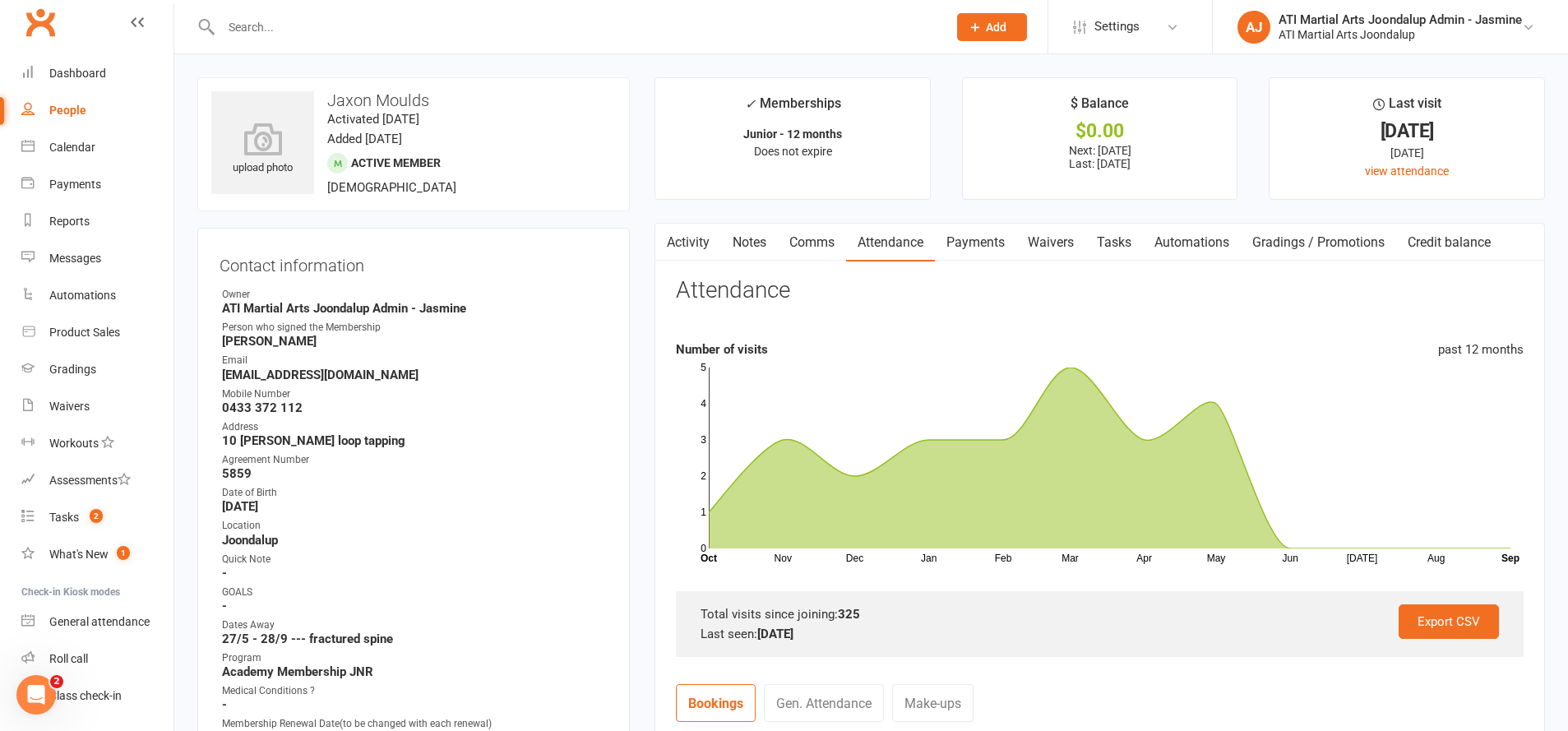
click at [740, 240] on link "Notes" at bounding box center [750, 243] width 57 height 38
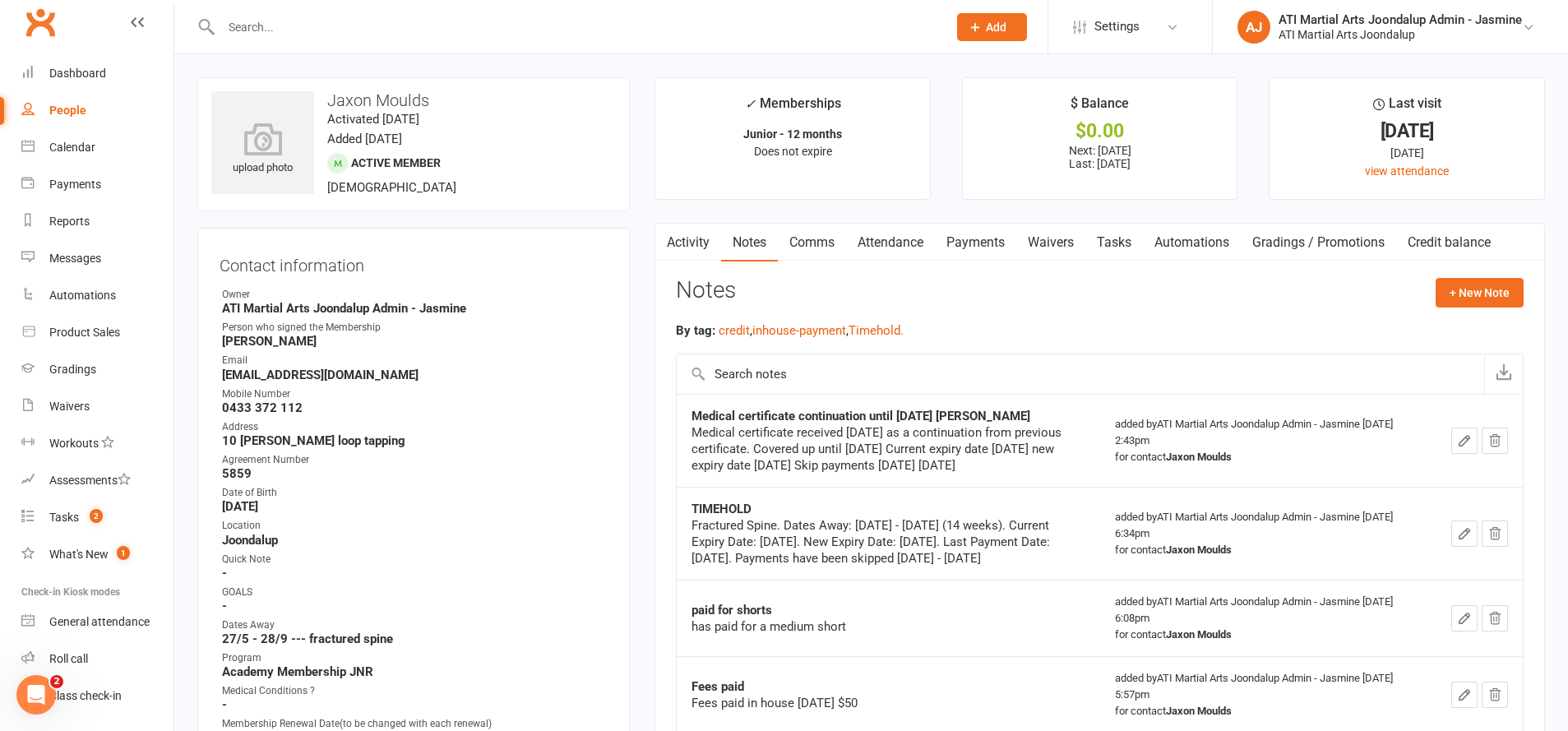
click at [809, 234] on link "Comms" at bounding box center [812, 243] width 69 height 38
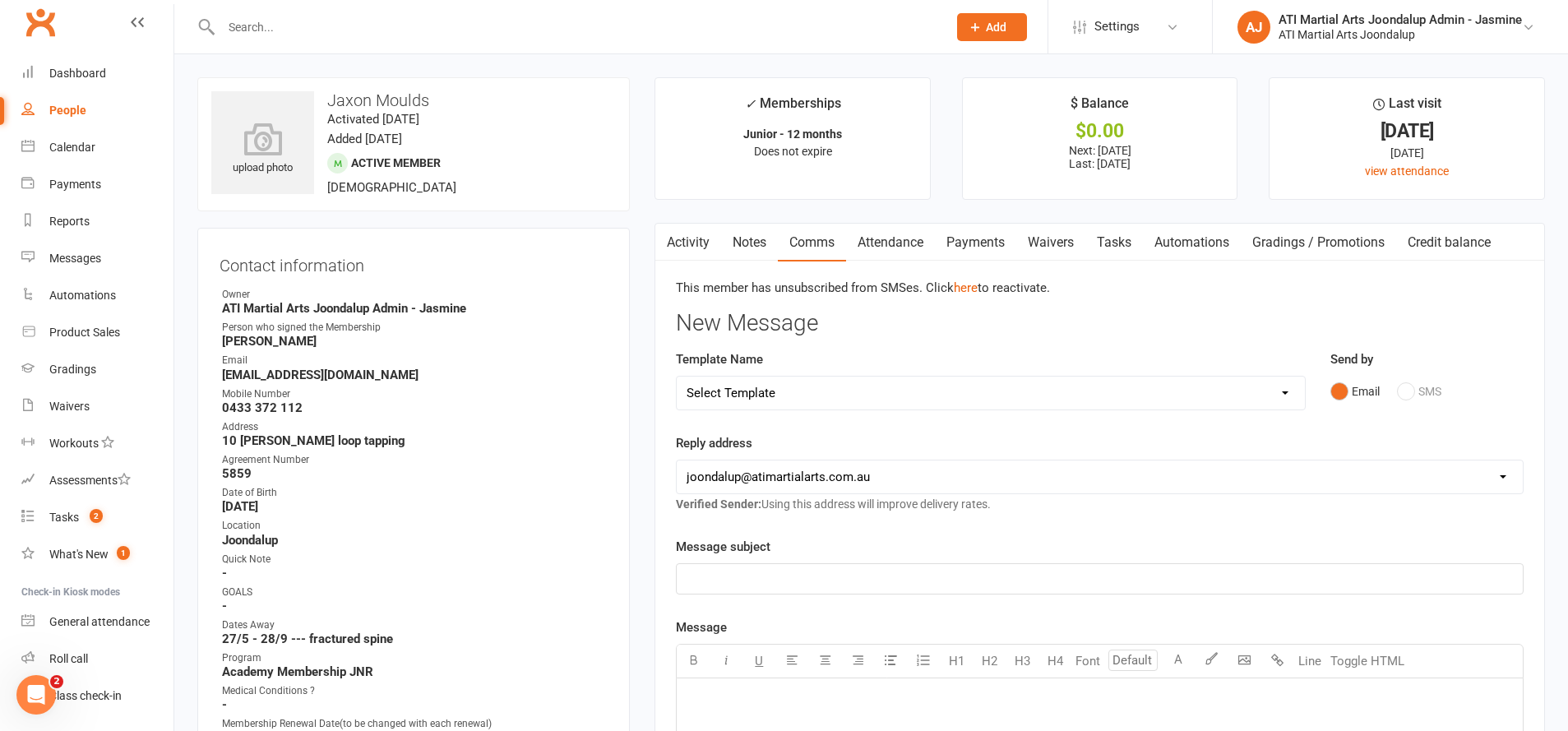
click at [881, 244] on link "Attendance" at bounding box center [890, 243] width 89 height 38
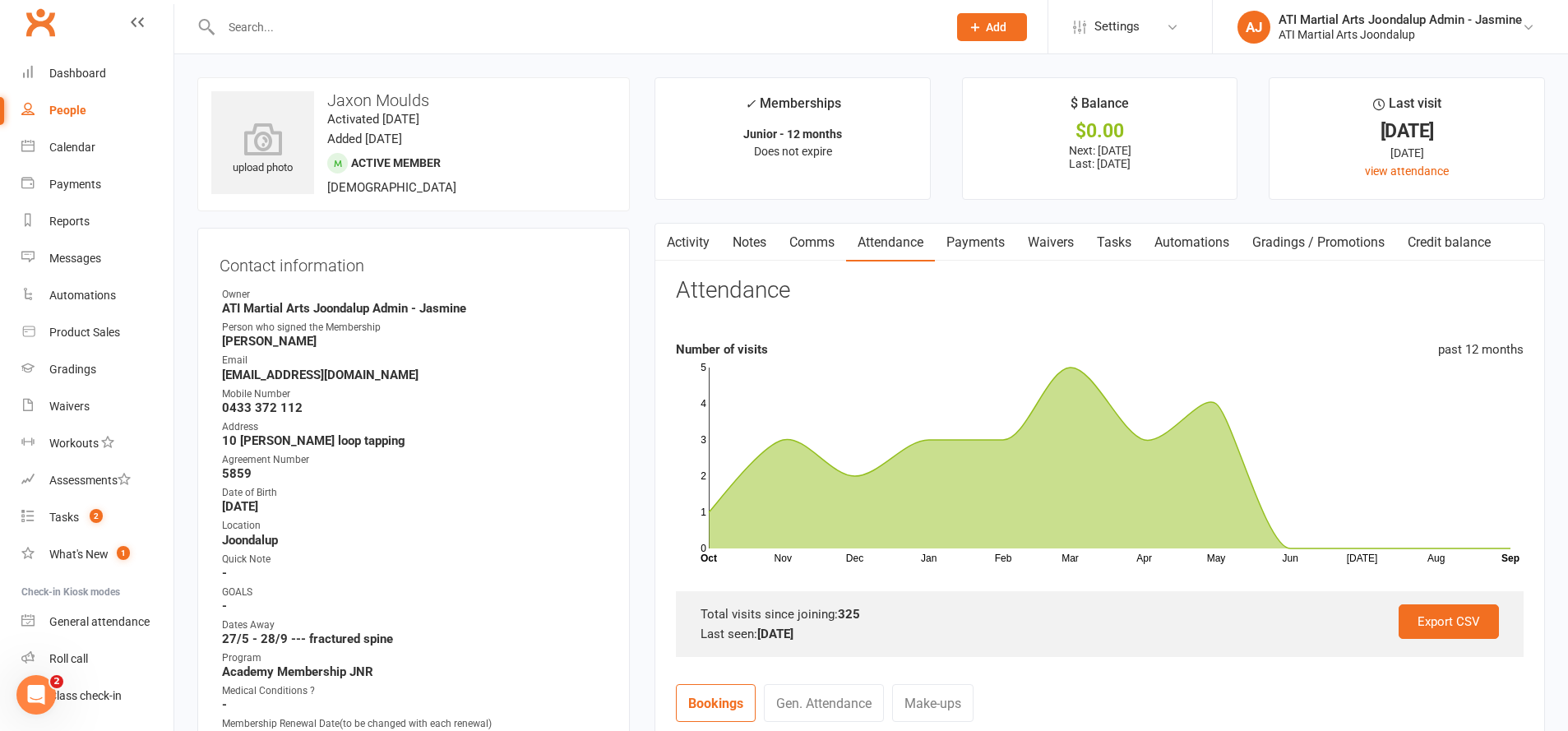
click at [980, 247] on link "Payments" at bounding box center [975, 243] width 81 height 38
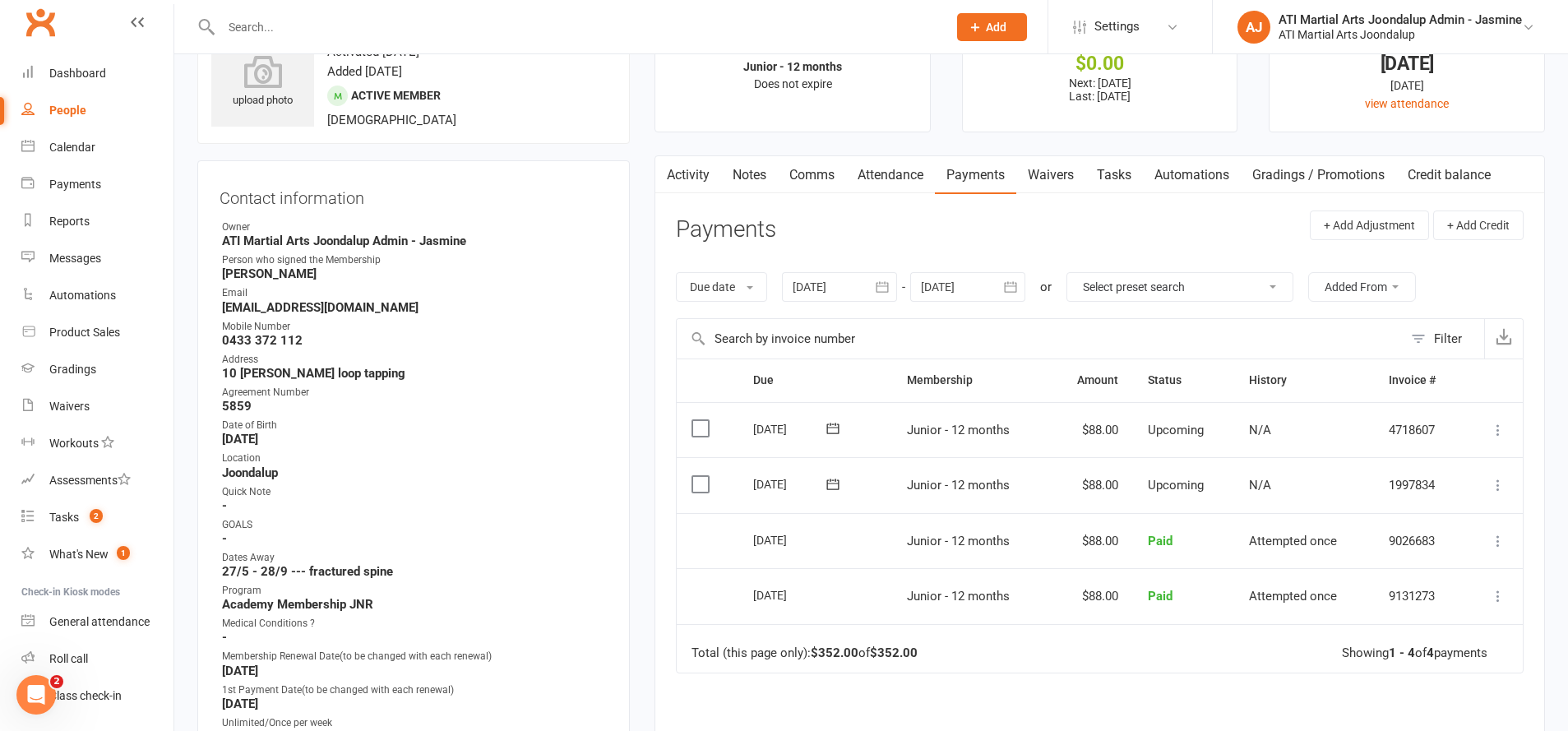
scroll to position [69, 0]
click at [1012, 280] on icon "button" at bounding box center [1010, 286] width 17 height 17
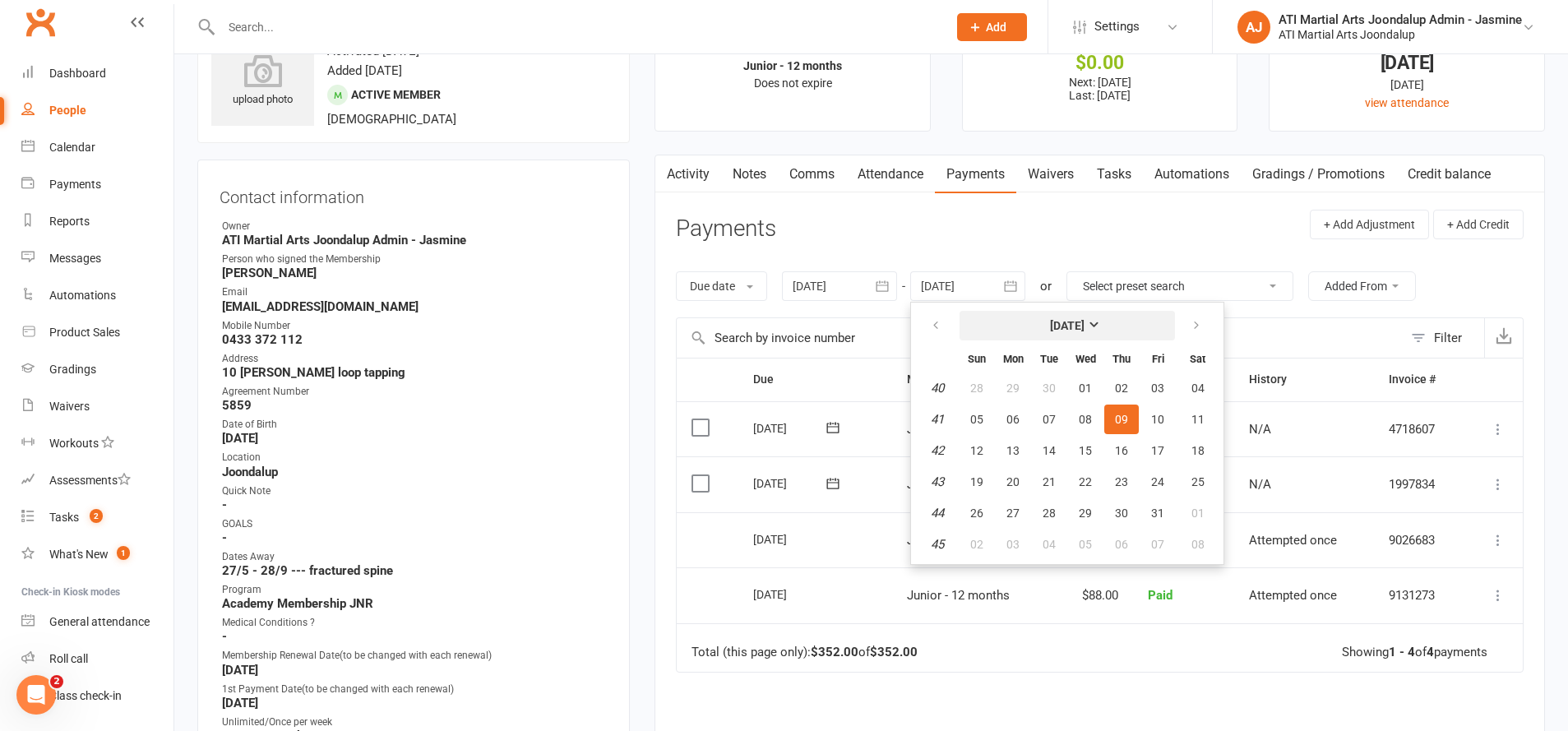
click at [1084, 319] on strong "[DATE]" at bounding box center [1067, 325] width 34 height 13
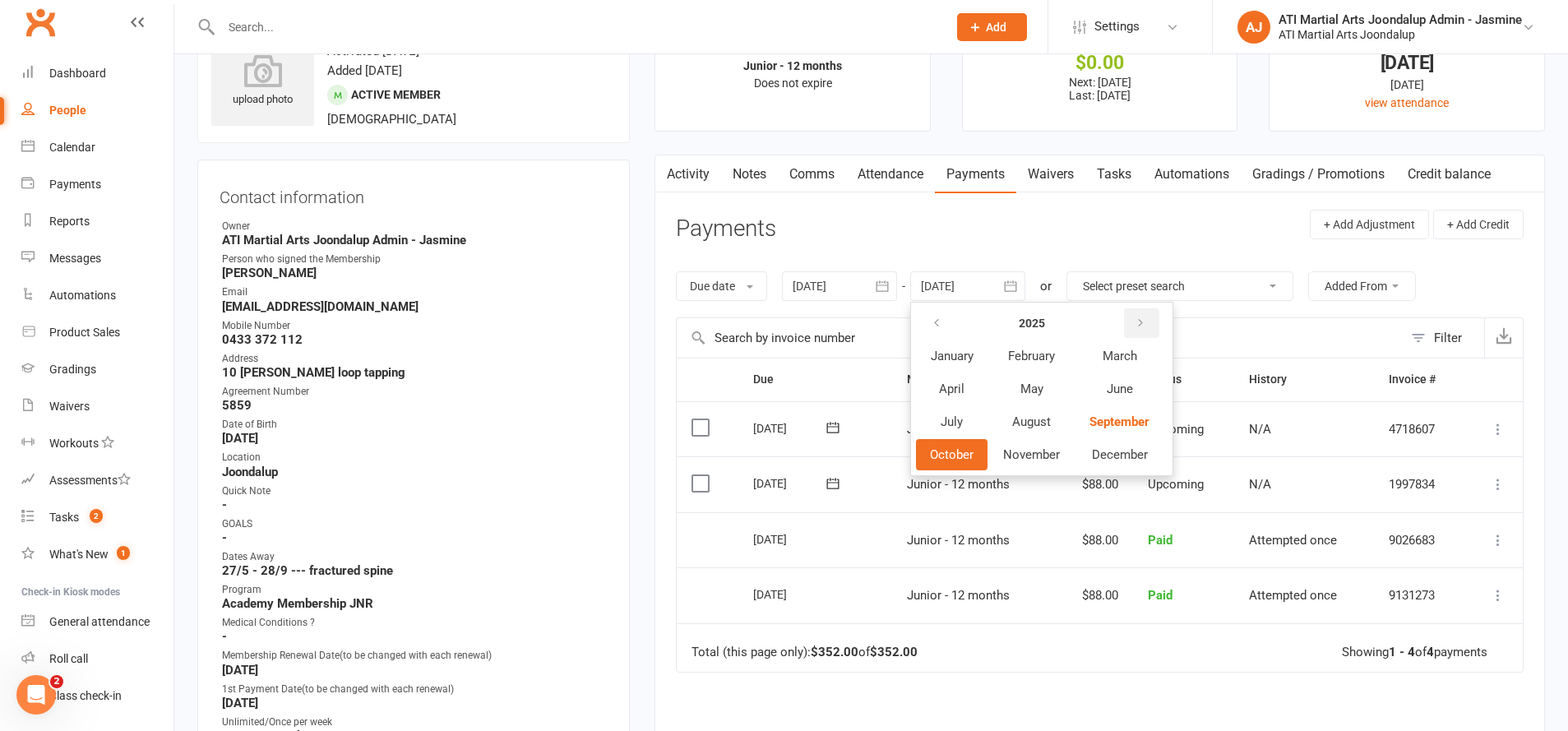
click at [1144, 322] on icon "button" at bounding box center [1140, 322] width 12 height 13
click at [942, 317] on icon "button" at bounding box center [937, 322] width 12 height 13
click at [1046, 362] on button "February" at bounding box center [1032, 357] width 85 height 31
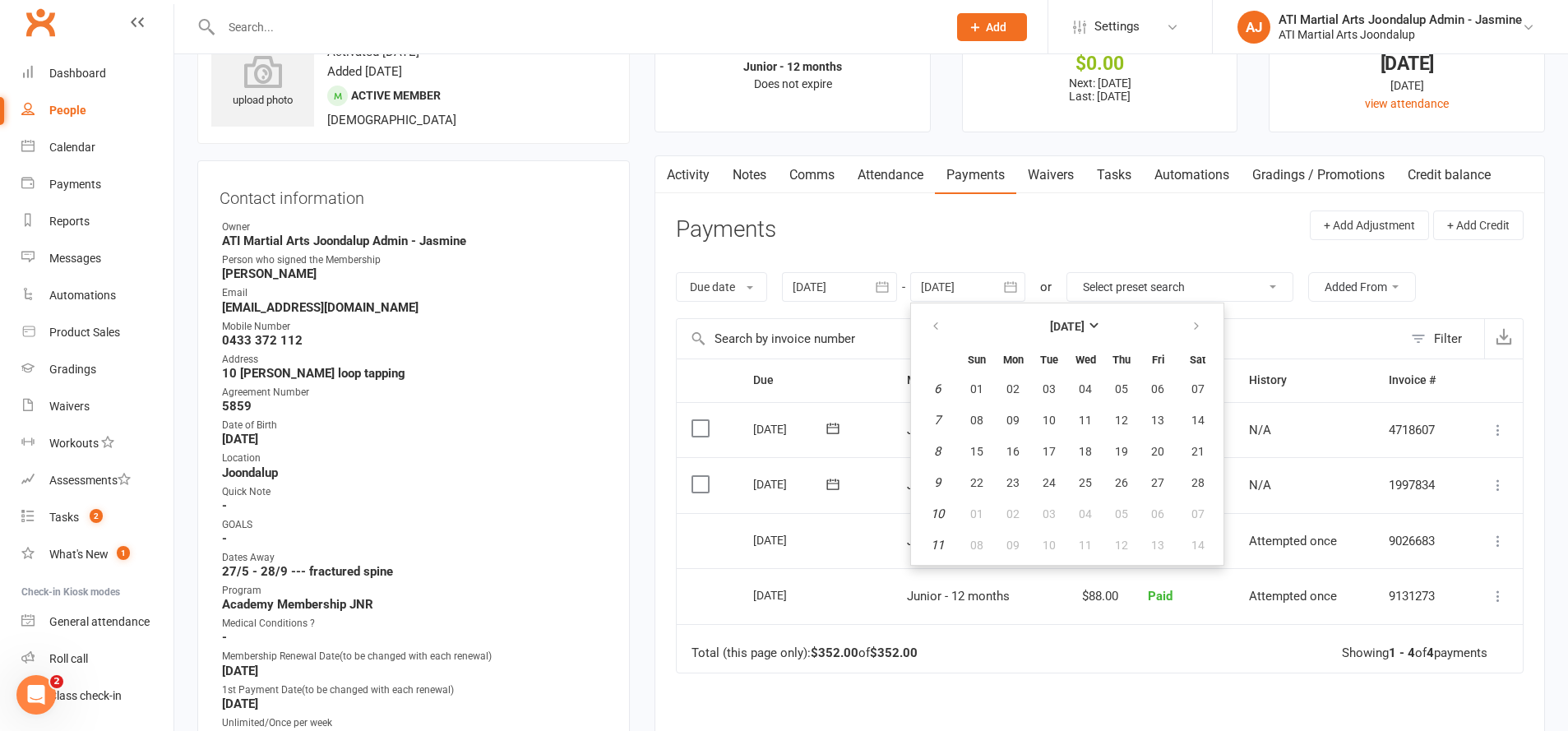
click at [1152, 485] on button "27" at bounding box center [1157, 482] width 34 height 29
type input "[DATE]"
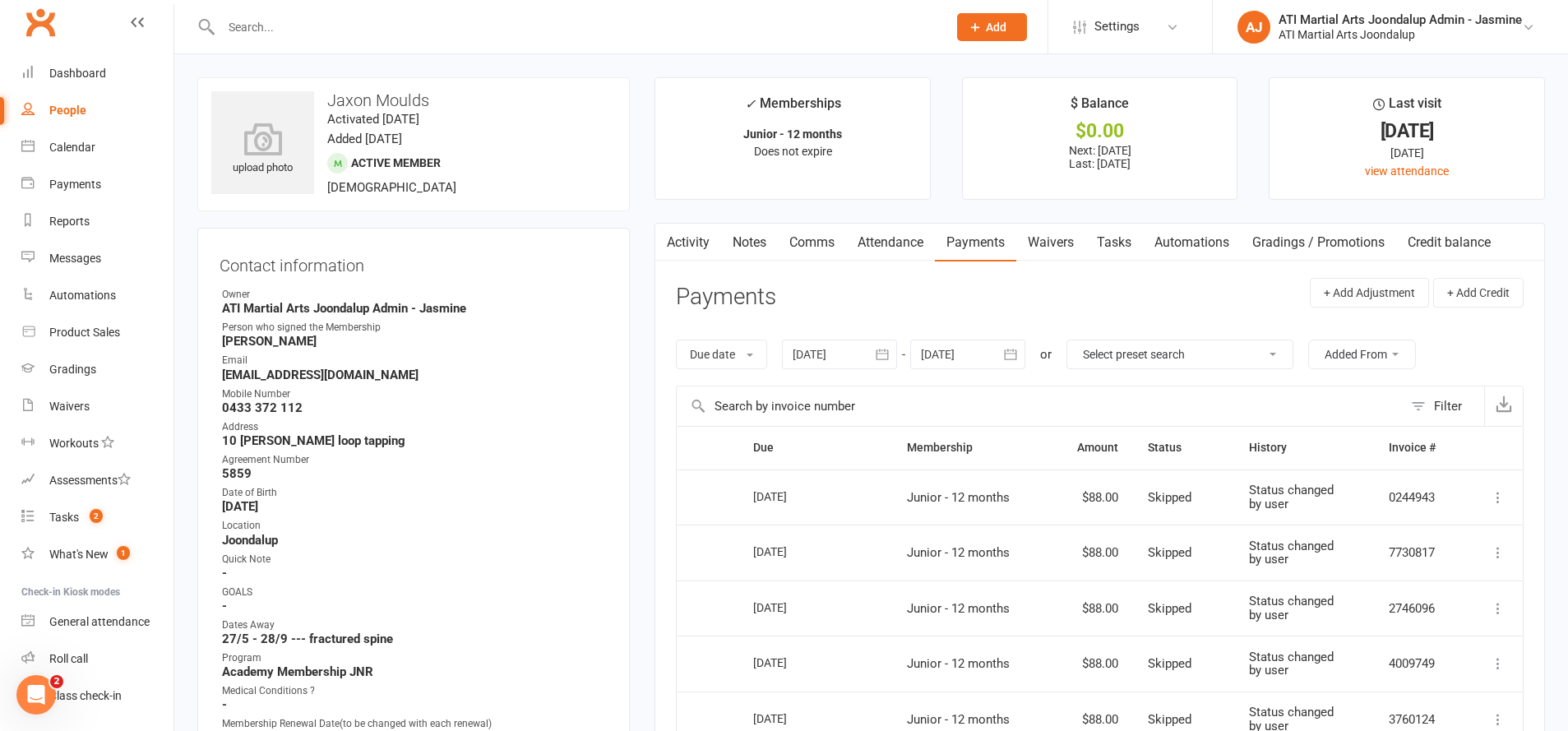
scroll to position [0, 0]
drag, startPoint x: 86, startPoint y: 266, endPoint x: 103, endPoint y: 267, distance: 17.0
click at [86, 266] on link "Messages" at bounding box center [97, 258] width 152 height 37
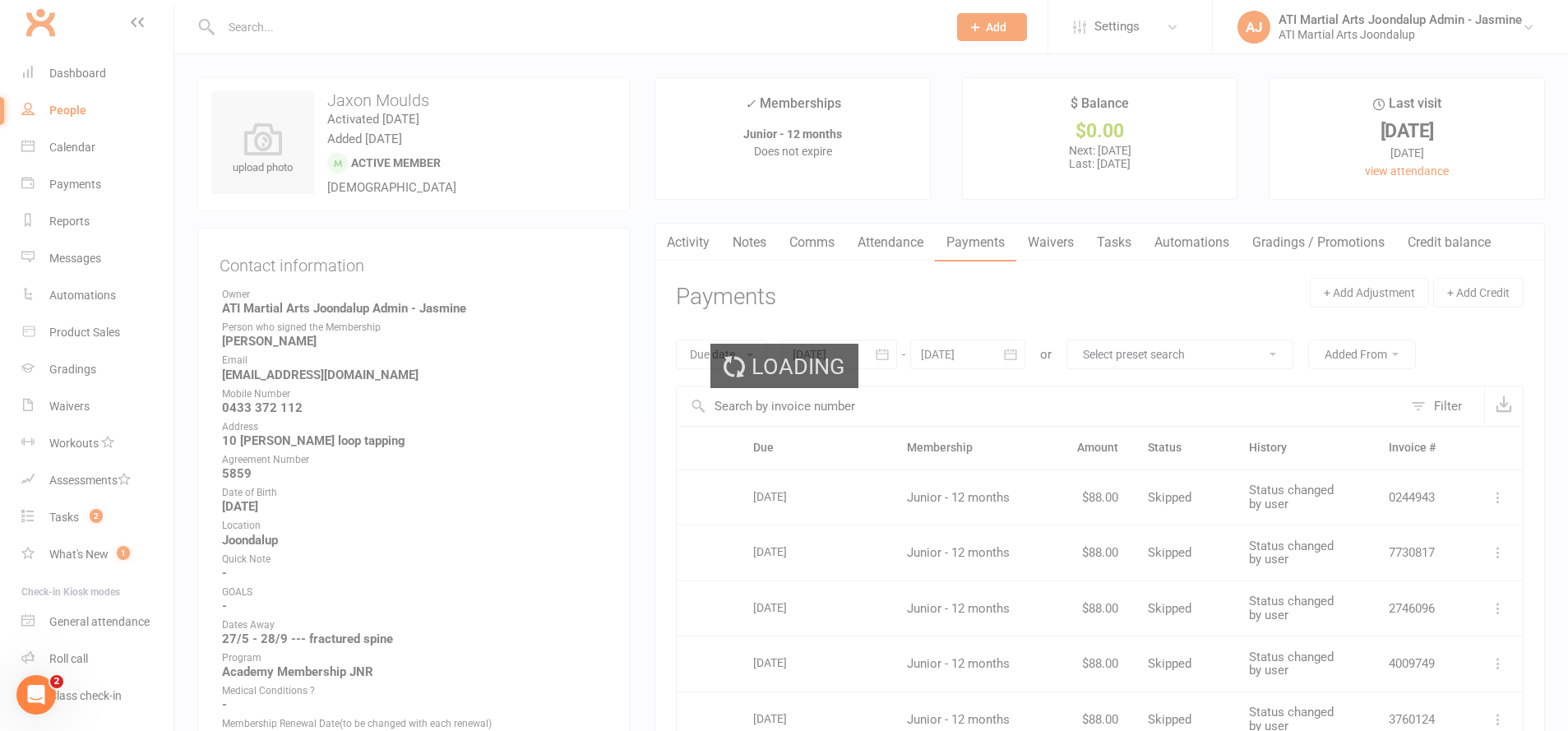
click at [84, 372] on div "Loading" at bounding box center [784, 365] width 1568 height 731
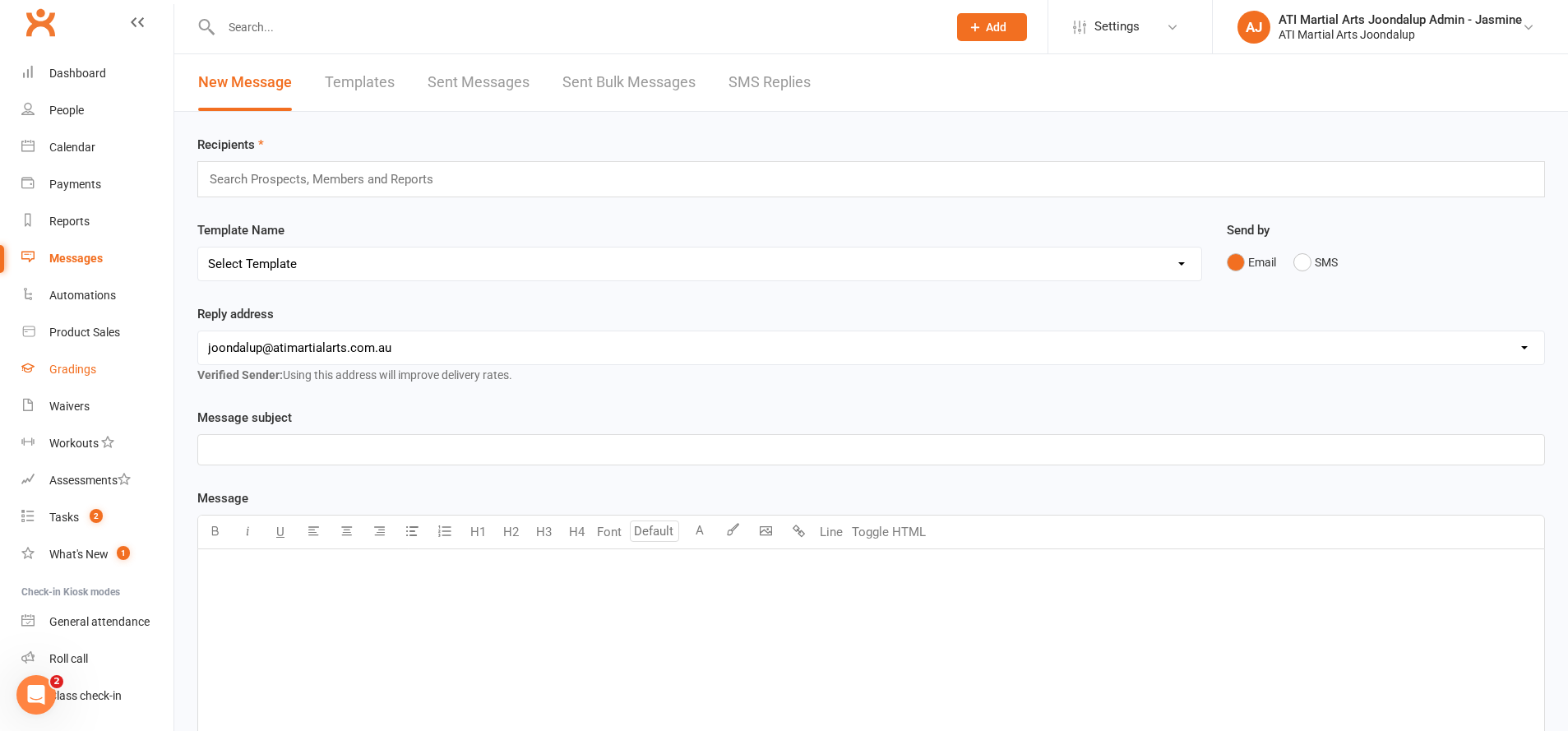
click at [88, 367] on div "Gradings" at bounding box center [72, 368] width 47 height 13
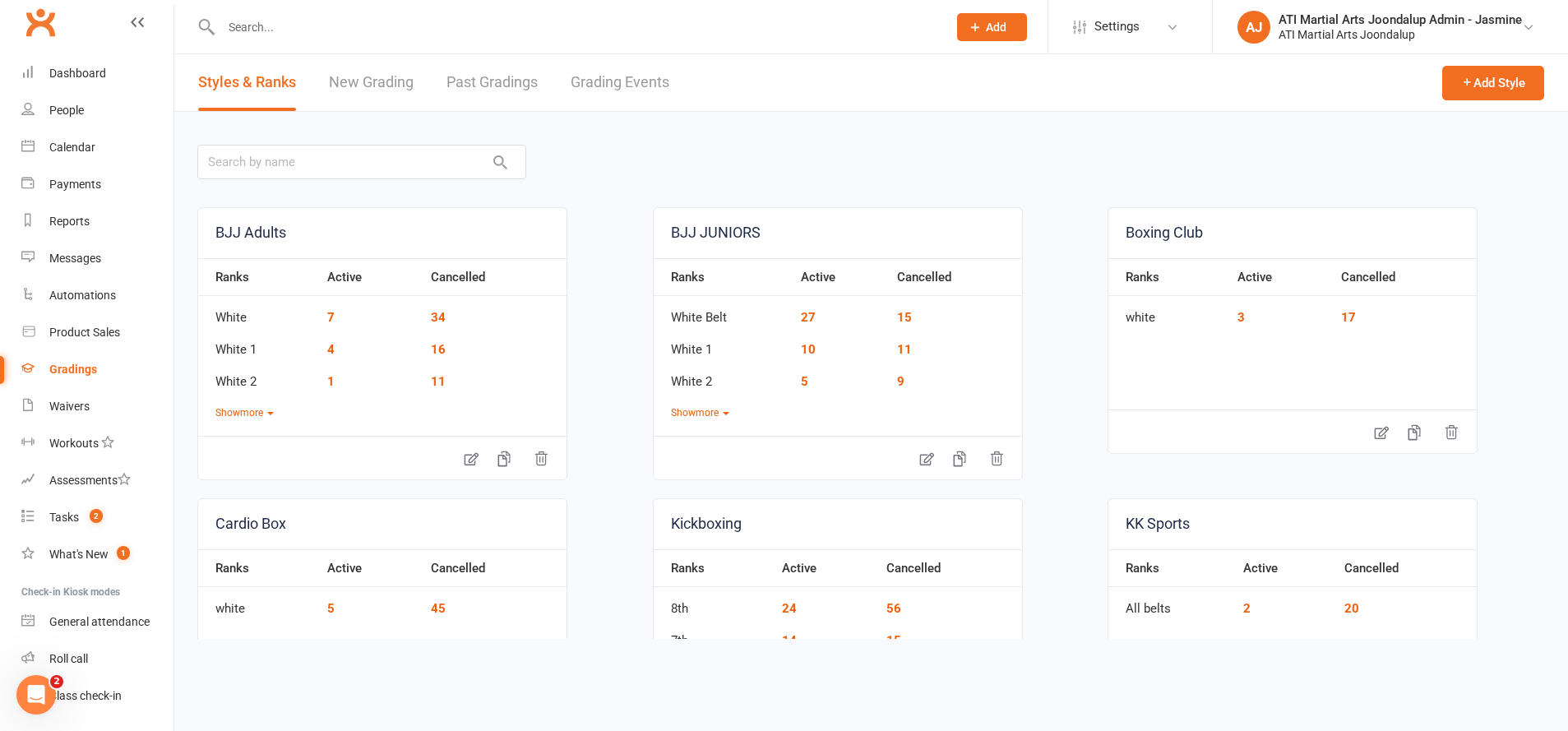
click at [618, 82] on link "Grading Events" at bounding box center [620, 82] width 99 height 57
select select "50"
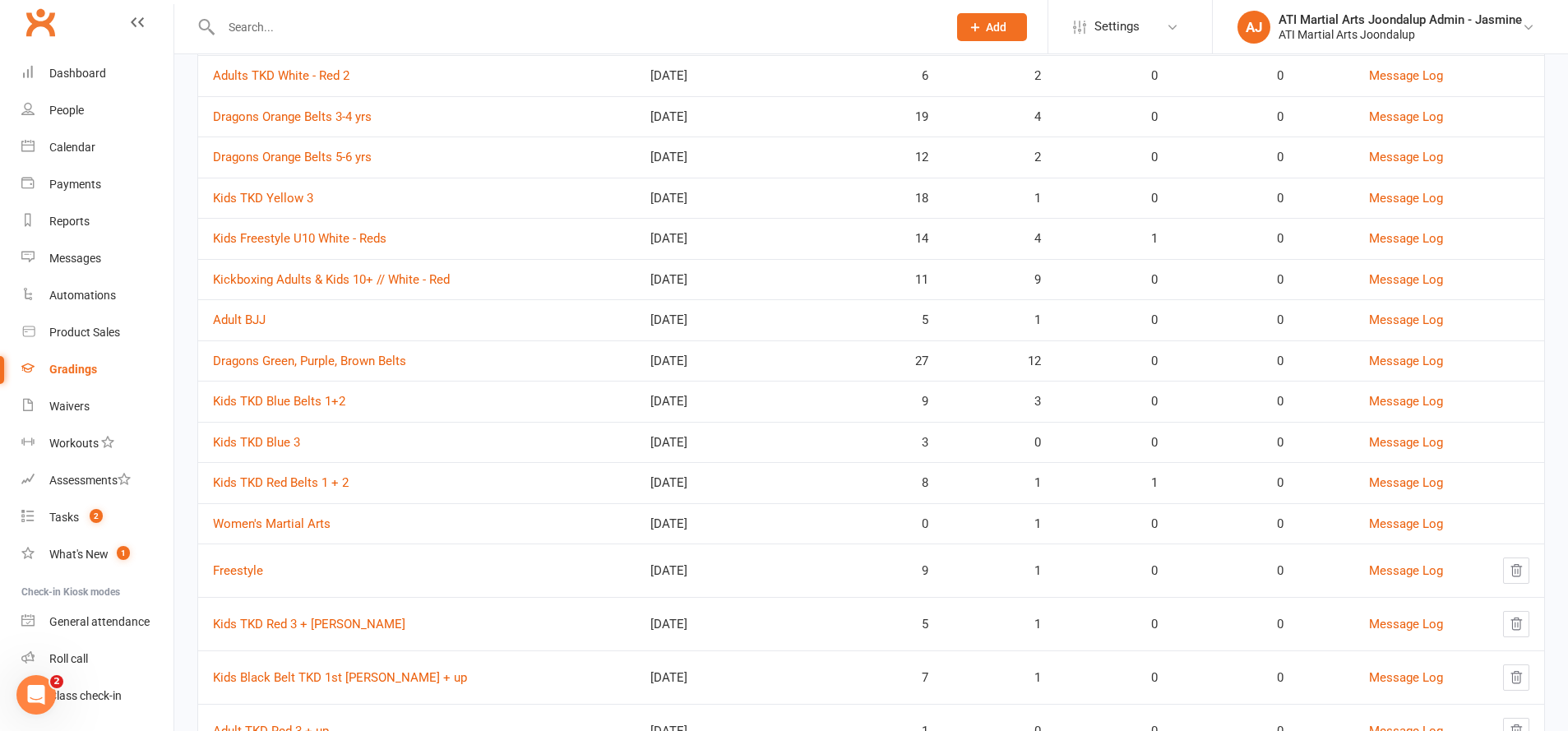
scroll to position [455, 0]
click at [312, 514] on link "Women's Martial Arts" at bounding box center [272, 521] width 117 height 15
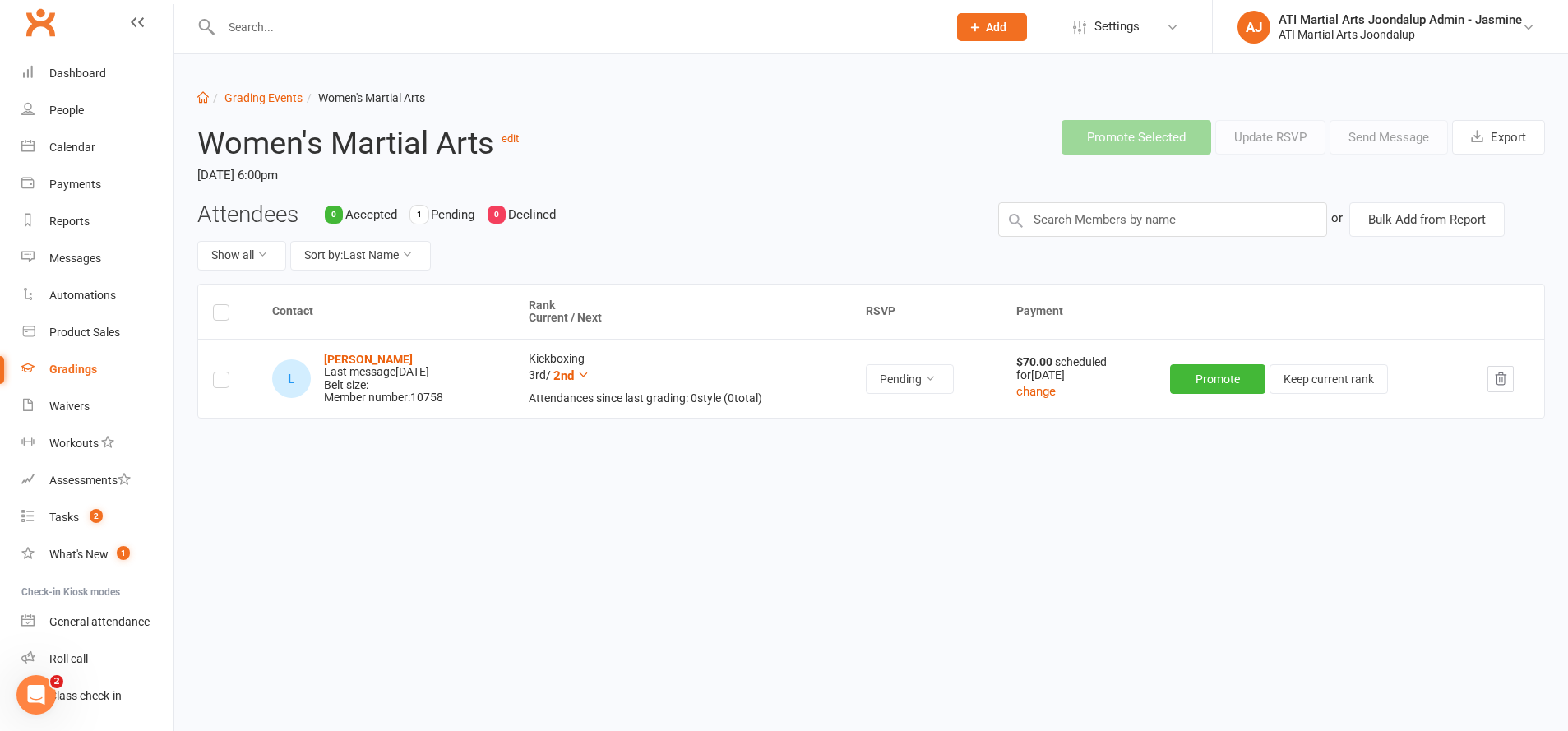
click at [1505, 377] on icon "button" at bounding box center [1500, 379] width 15 height 15
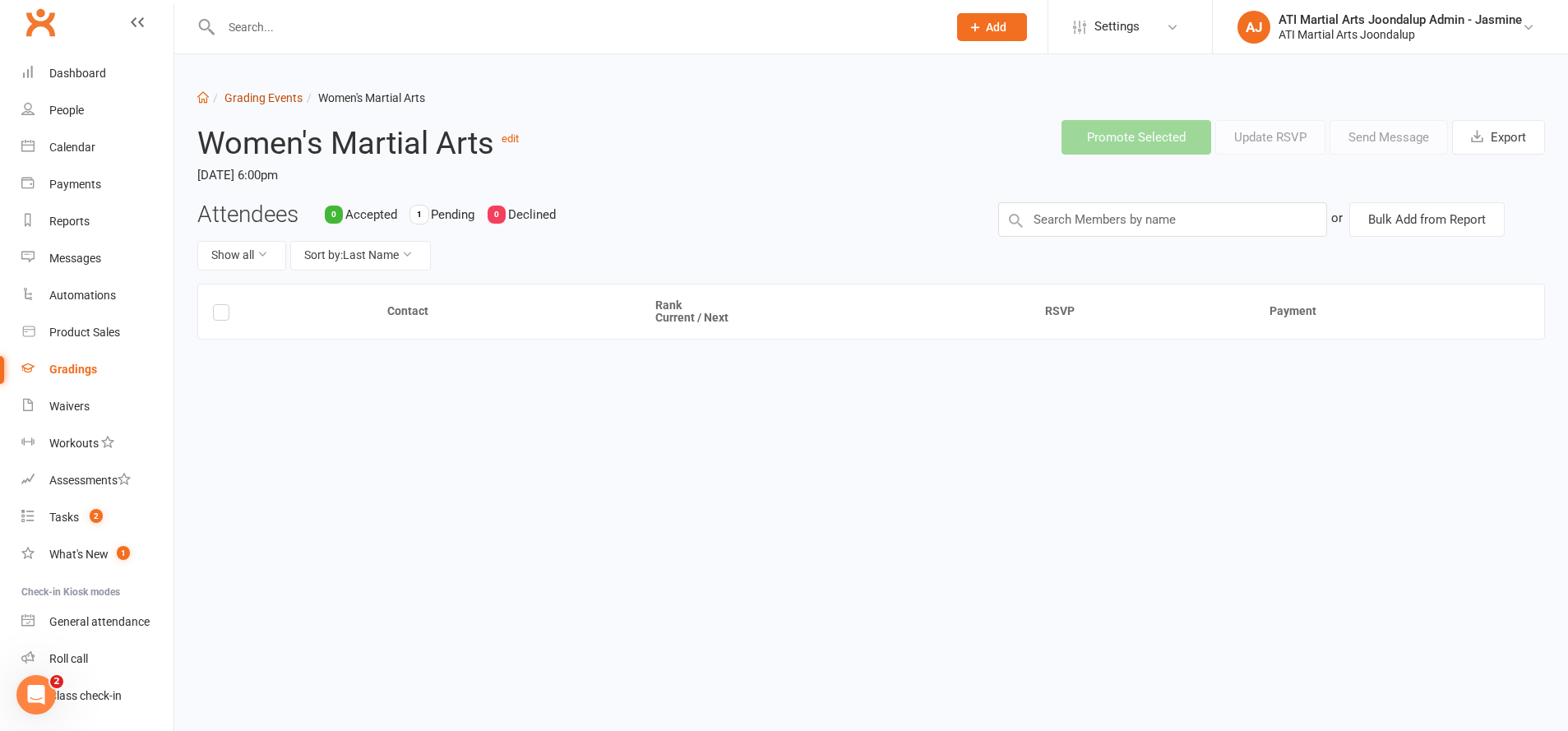
click at [286, 95] on link "Grading Events" at bounding box center [263, 97] width 78 height 13
select select "50"
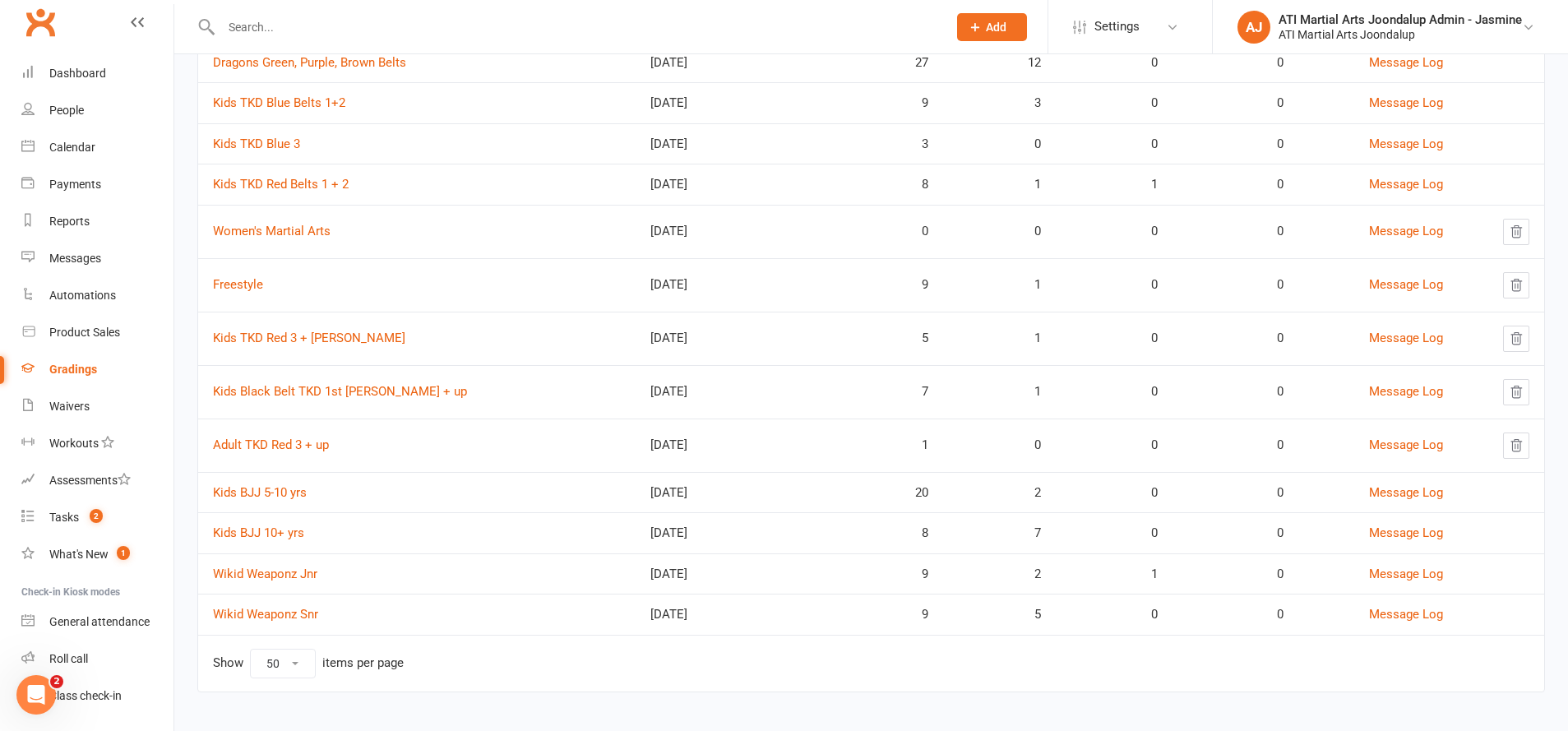
scroll to position [750, 0]
click at [258, 278] on link "Freestyle" at bounding box center [238, 285] width 50 height 15
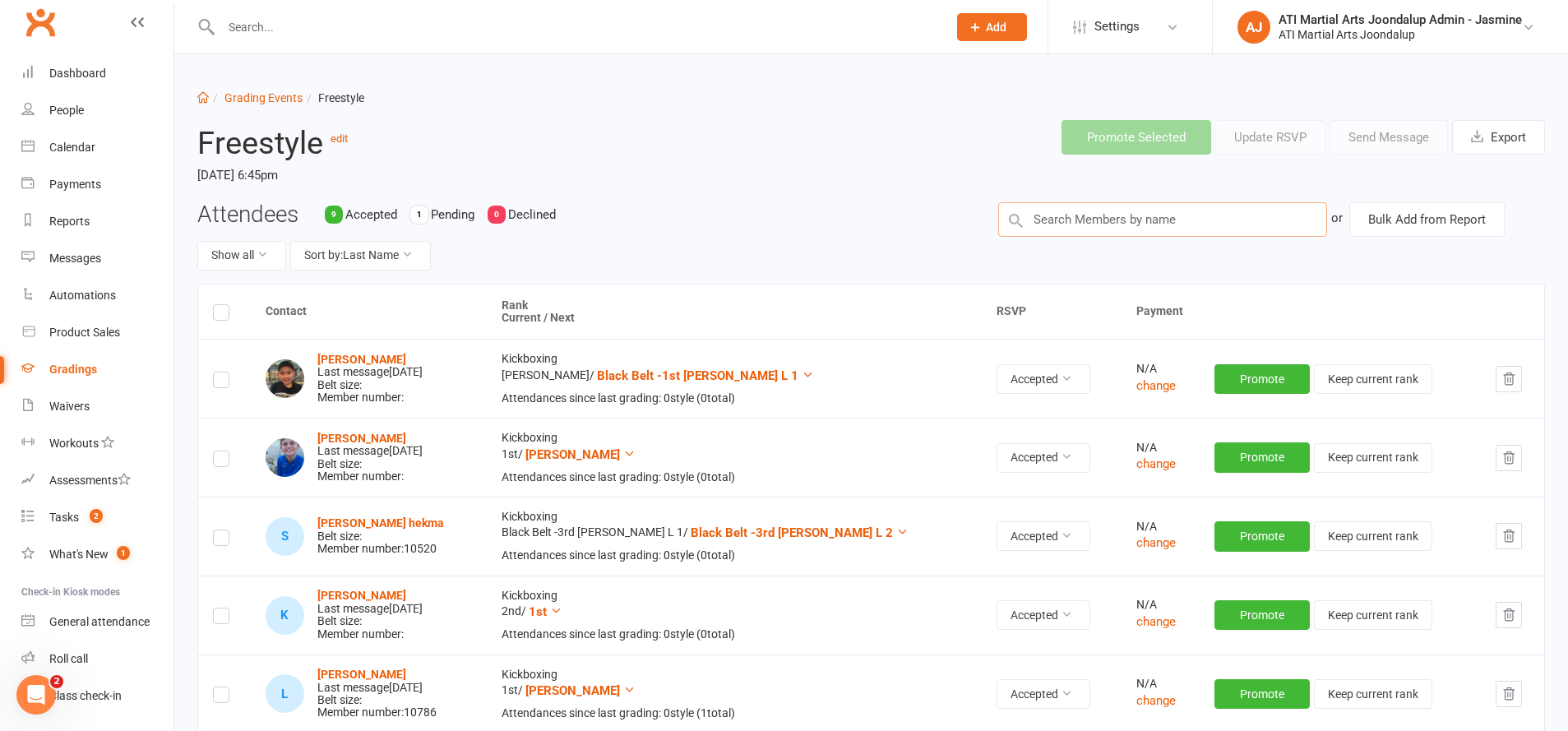
click at [1130, 220] on input "text" at bounding box center [1163, 219] width 329 height 34
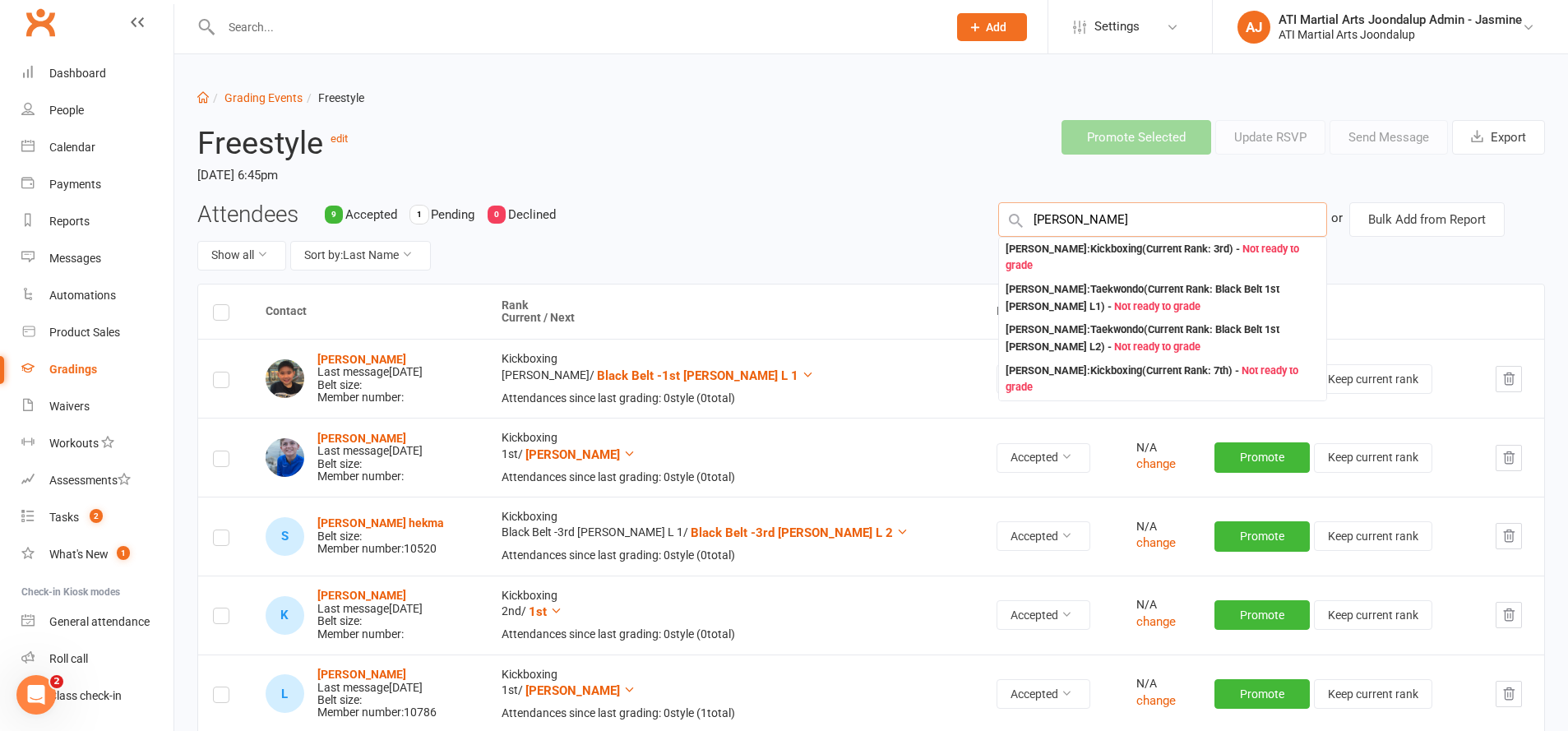
type input "[PERSON_NAME]"
drag, startPoint x: 1129, startPoint y: 223, endPoint x: 1178, endPoint y: 251, distance: 56.4
click at [1178, 251] on div "[PERSON_NAME] : Kickboxing (Current Rank: 3rd ) - Not ready to grade" at bounding box center [1162, 257] width 314 height 33
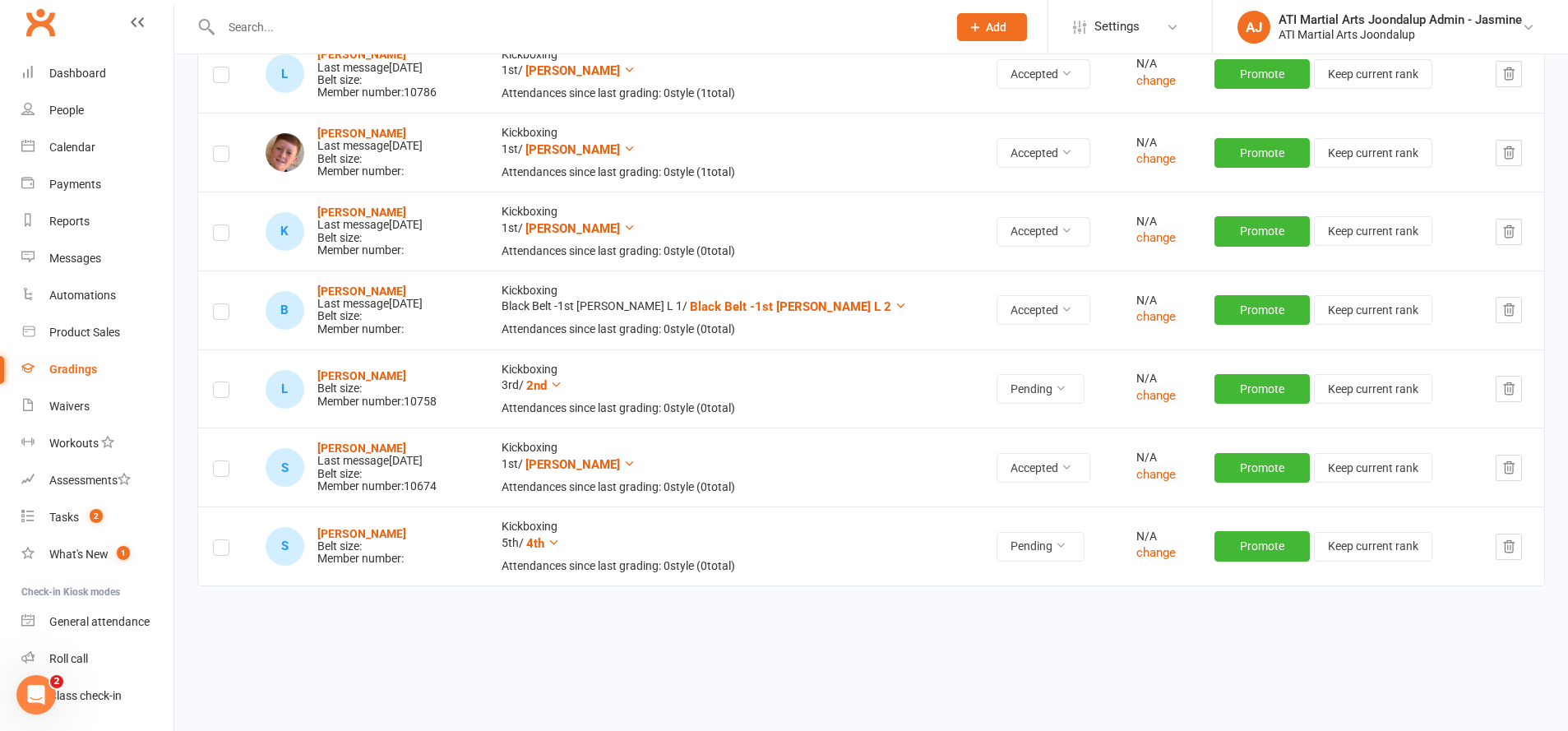
scroll to position [619, 0]
click at [224, 393] on label at bounding box center [221, 393] width 17 height 0
click at [224, 383] on input "checkbox" at bounding box center [221, 383] width 17 height 0
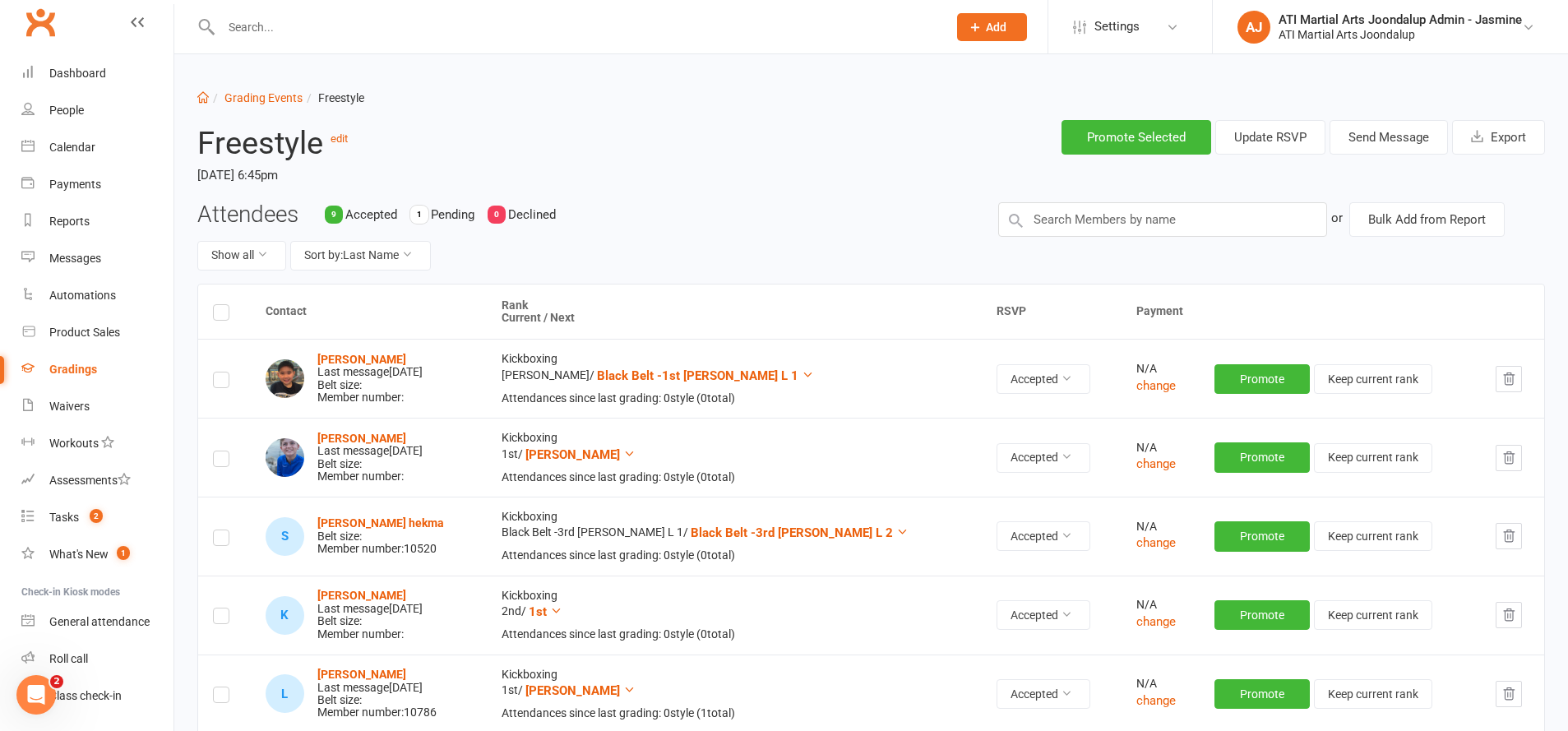
scroll to position [0, 0]
drag, startPoint x: 1370, startPoint y: 146, endPoint x: 1367, endPoint y: 160, distance: 14.3
click at [1370, 150] on button "Send Message" at bounding box center [1388, 137] width 118 height 34
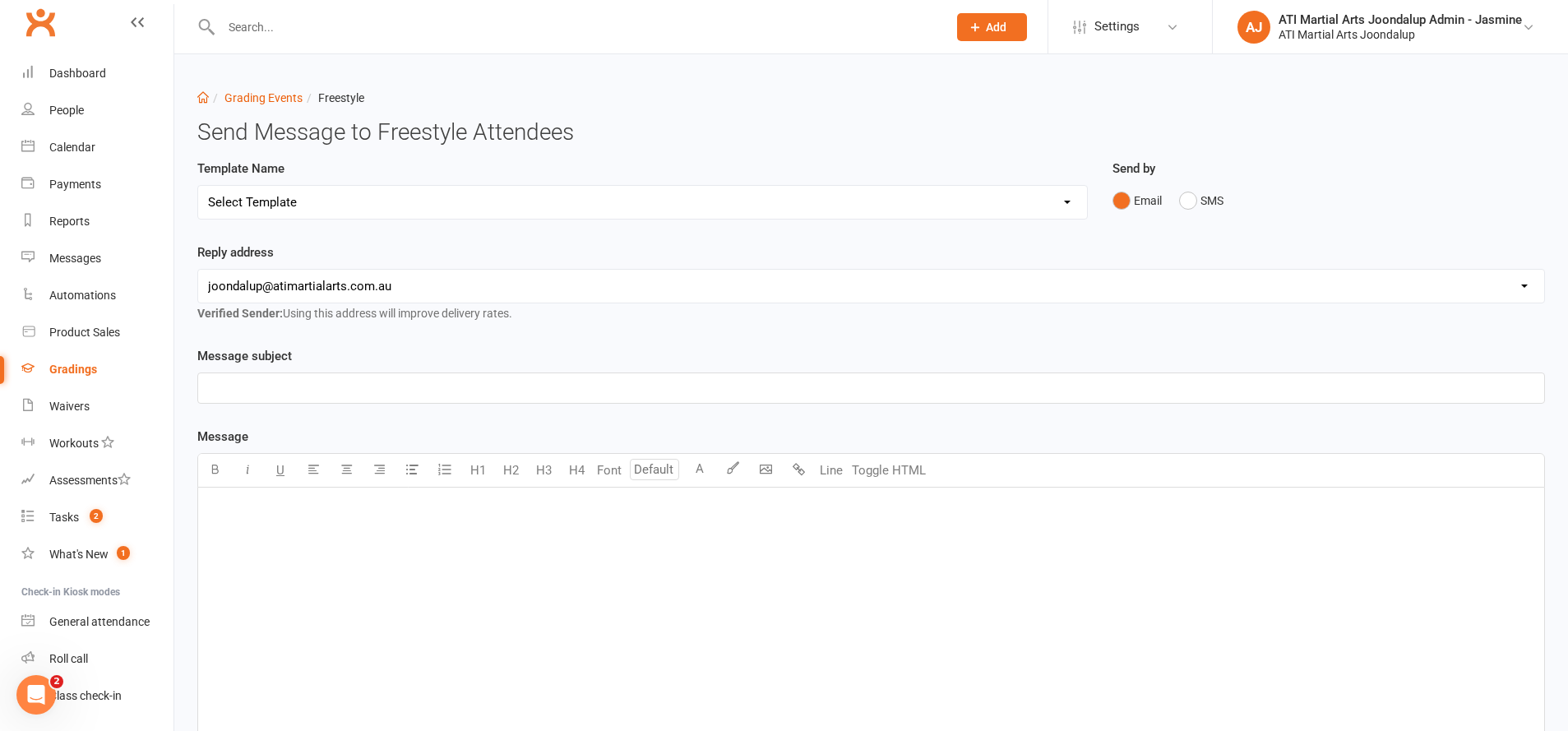
select select "3"
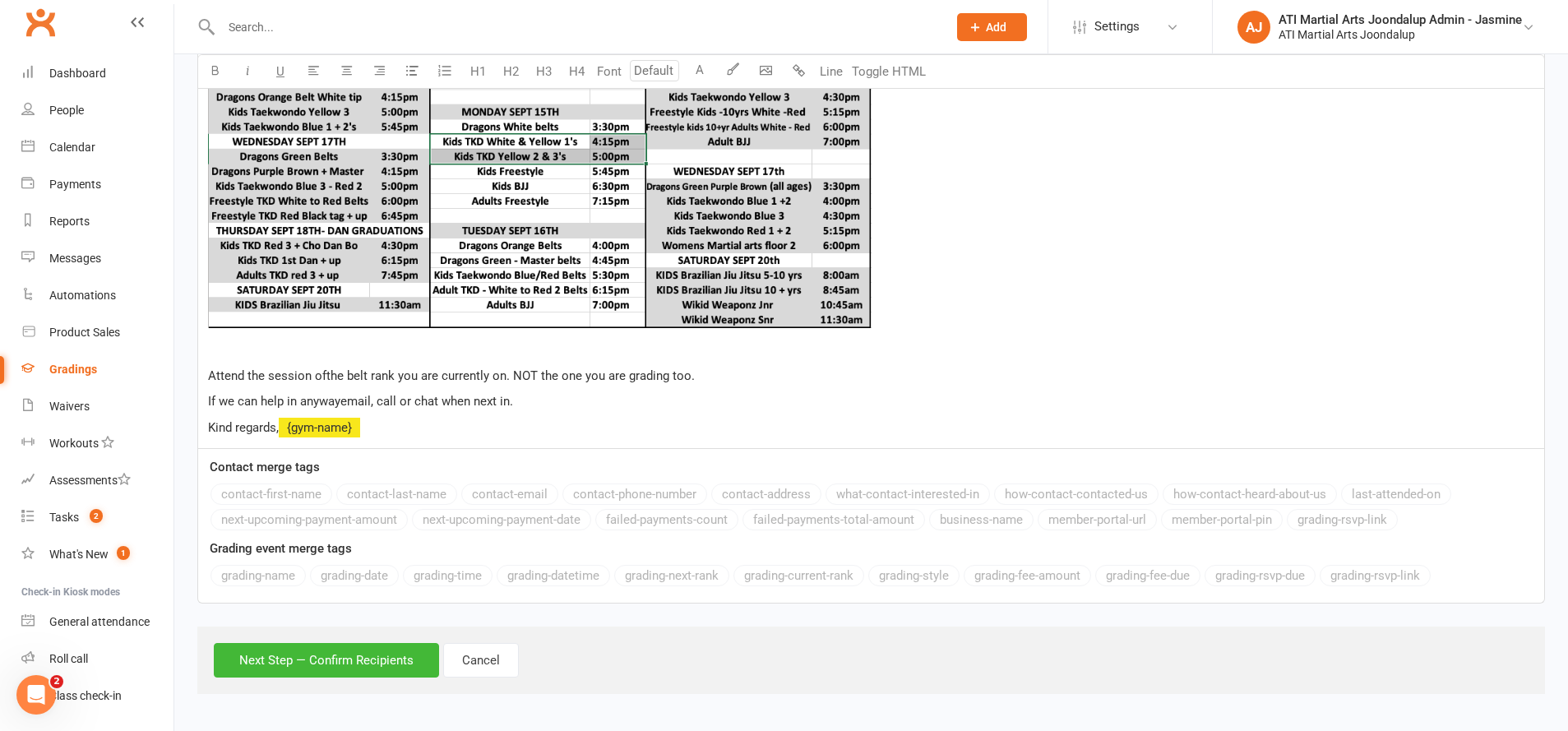
scroll to position [843, 0]
click at [394, 655] on button "Next Step — Confirm Recipients" at bounding box center [326, 661] width 225 height 34
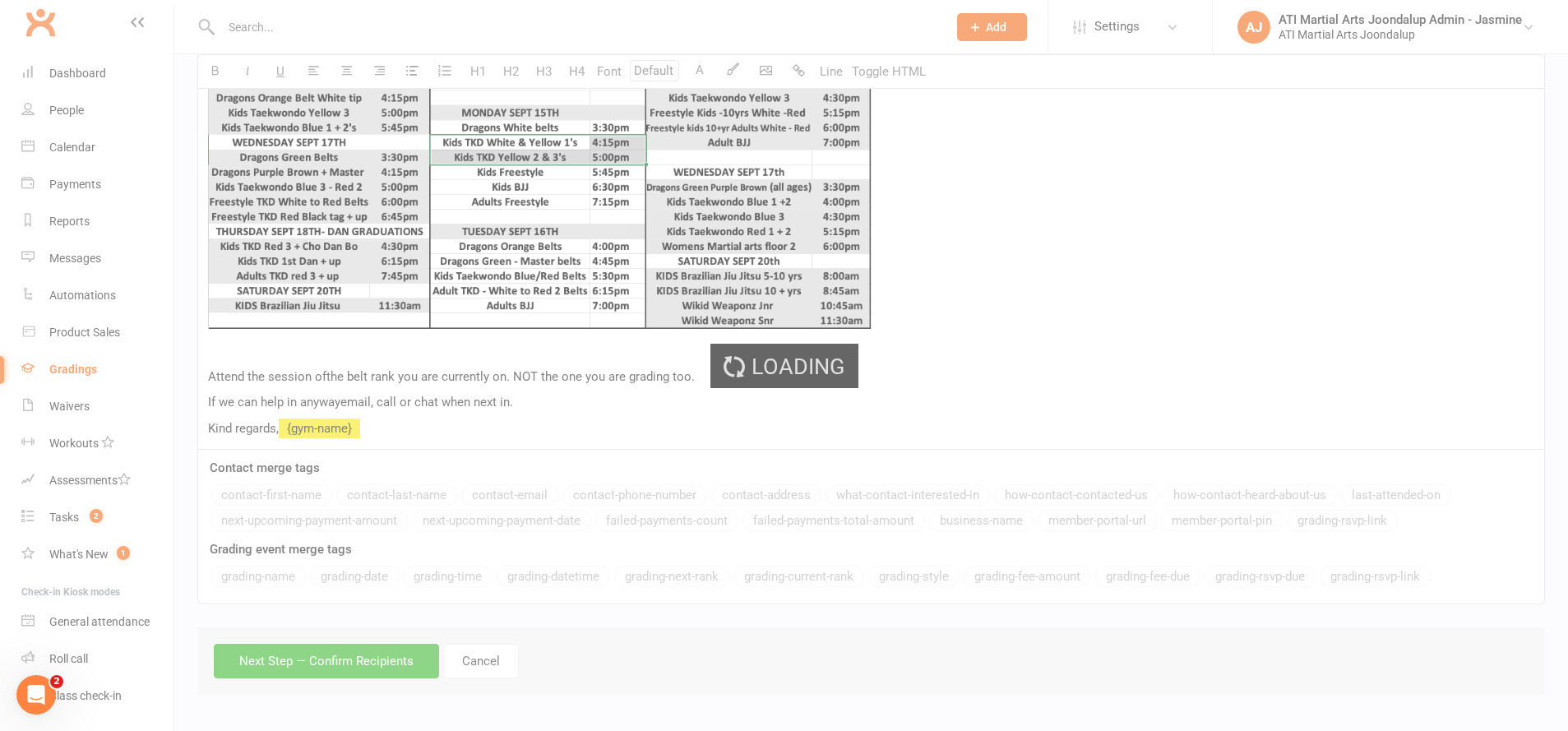
scroll to position [737, 0]
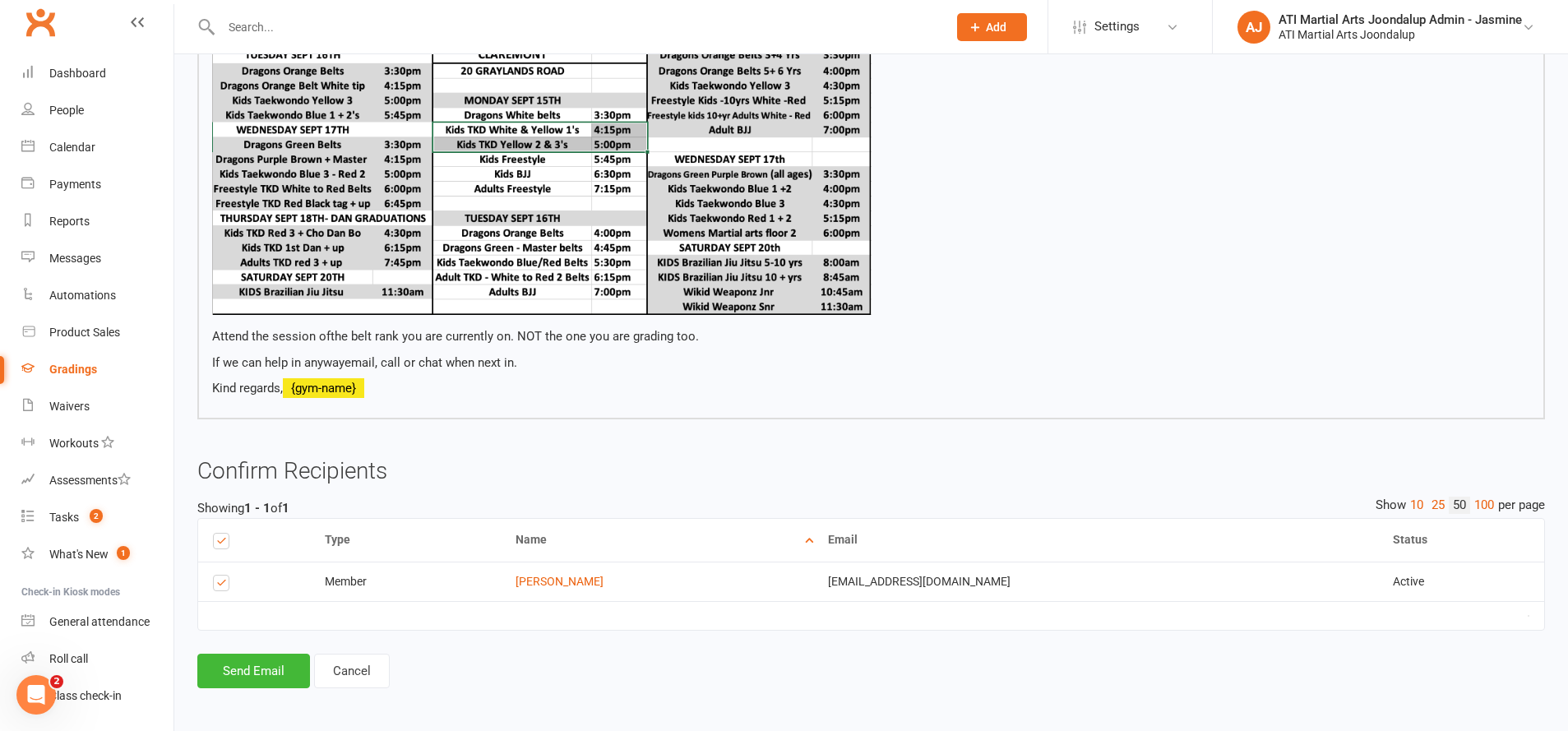
click at [289, 663] on button "Send Email" at bounding box center [254, 670] width 113 height 34
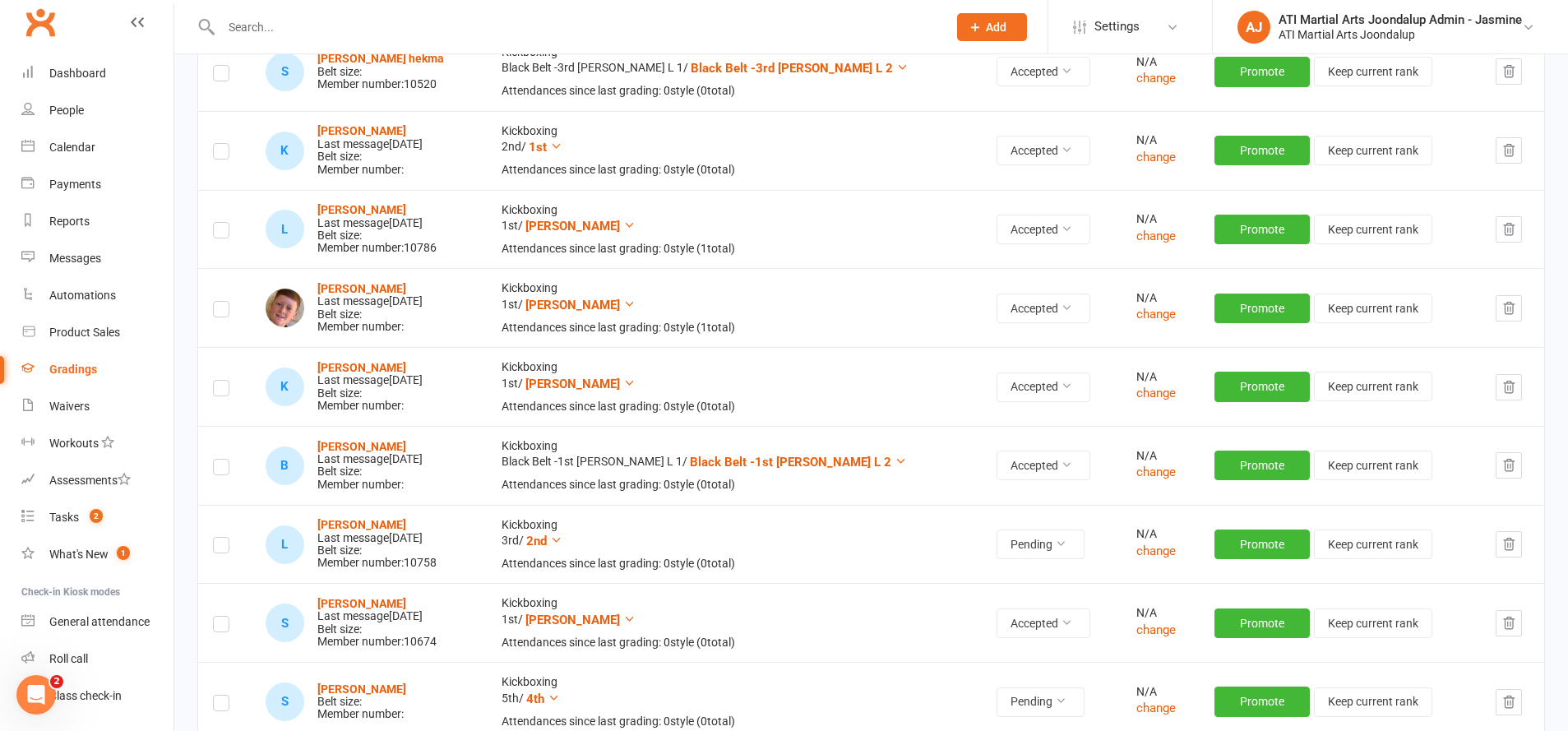
scroll to position [470, 0]
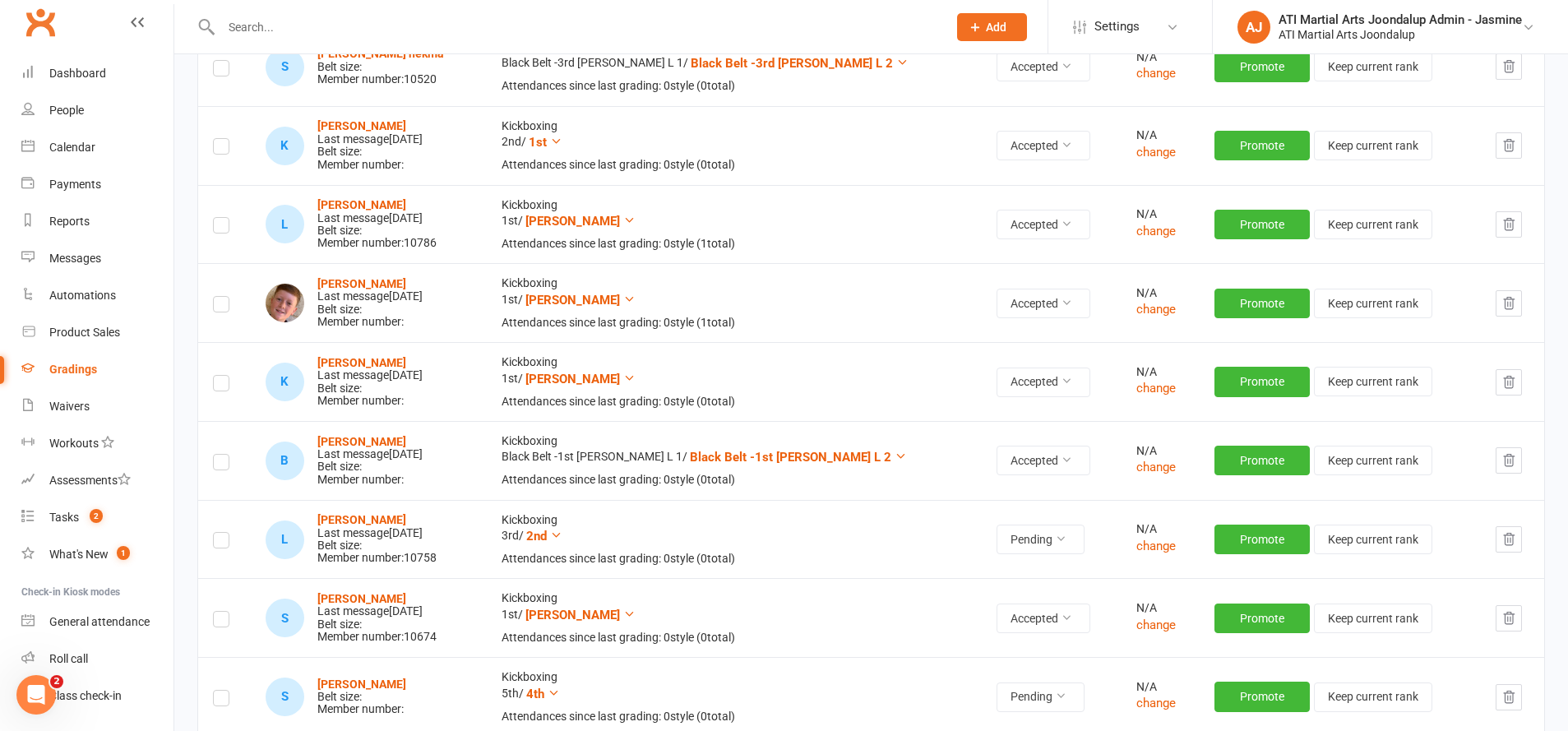
click at [349, 513] on strong "[PERSON_NAME]" at bounding box center [361, 519] width 89 height 13
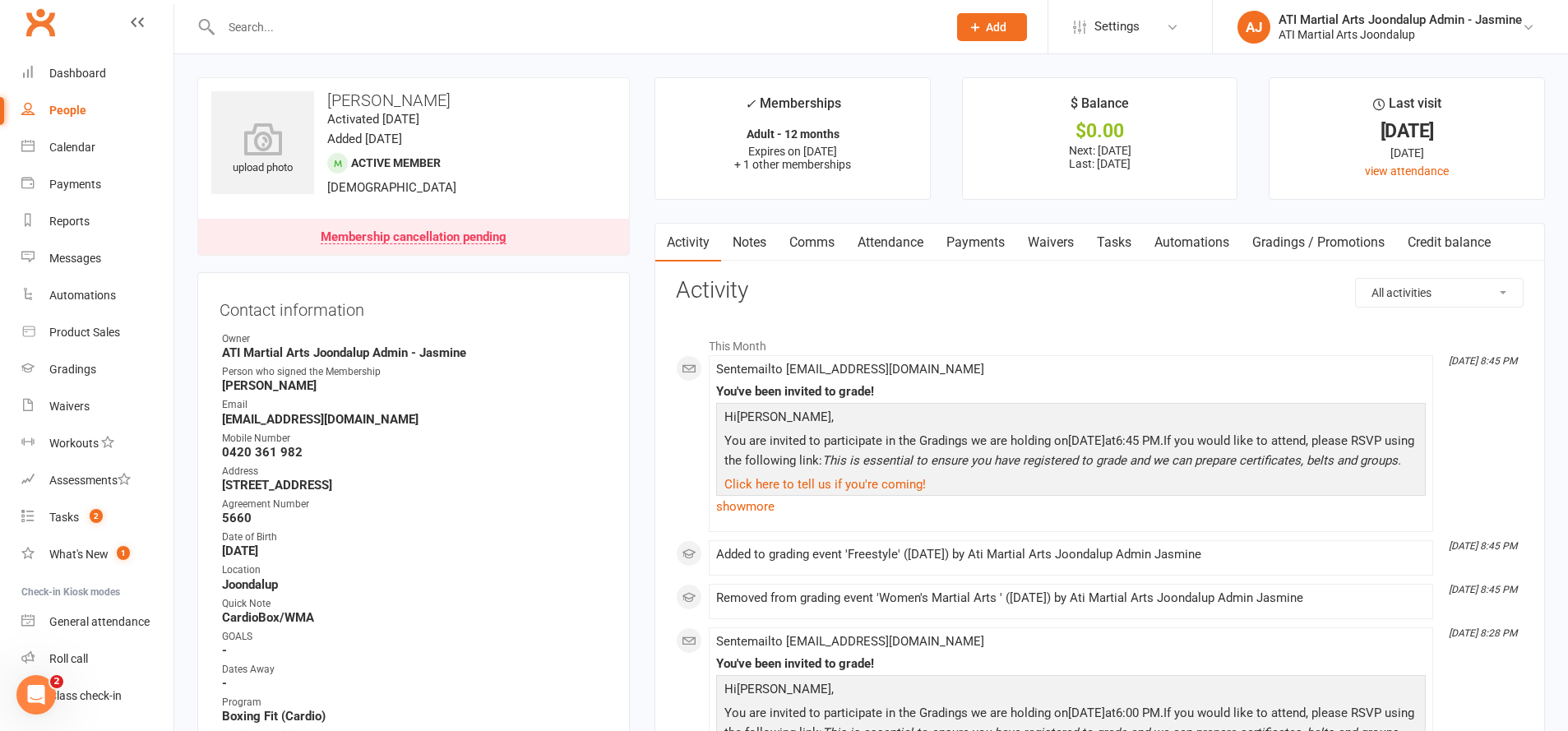
click at [807, 239] on link "Comms" at bounding box center [812, 243] width 69 height 38
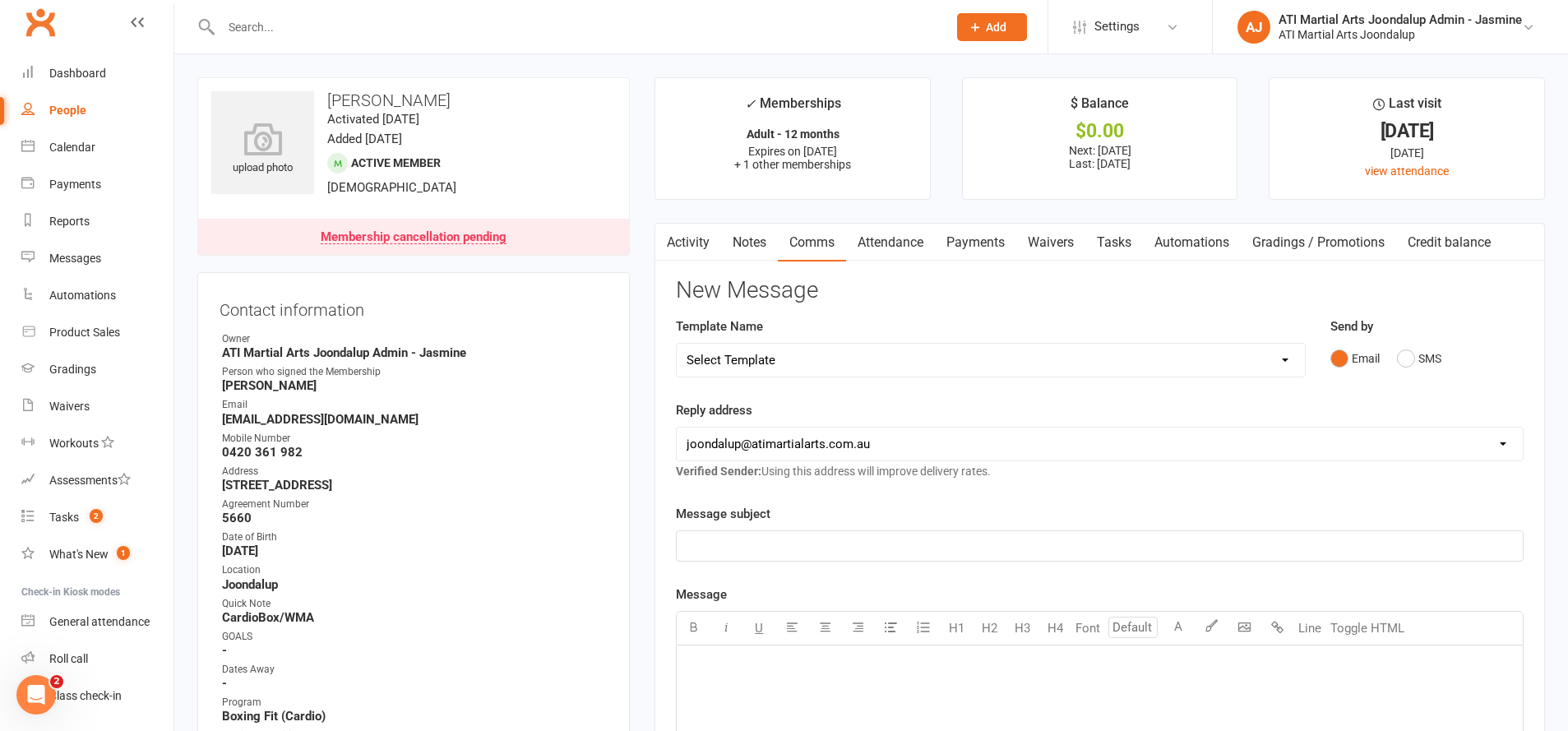
click at [975, 236] on link "Payments" at bounding box center [975, 243] width 81 height 38
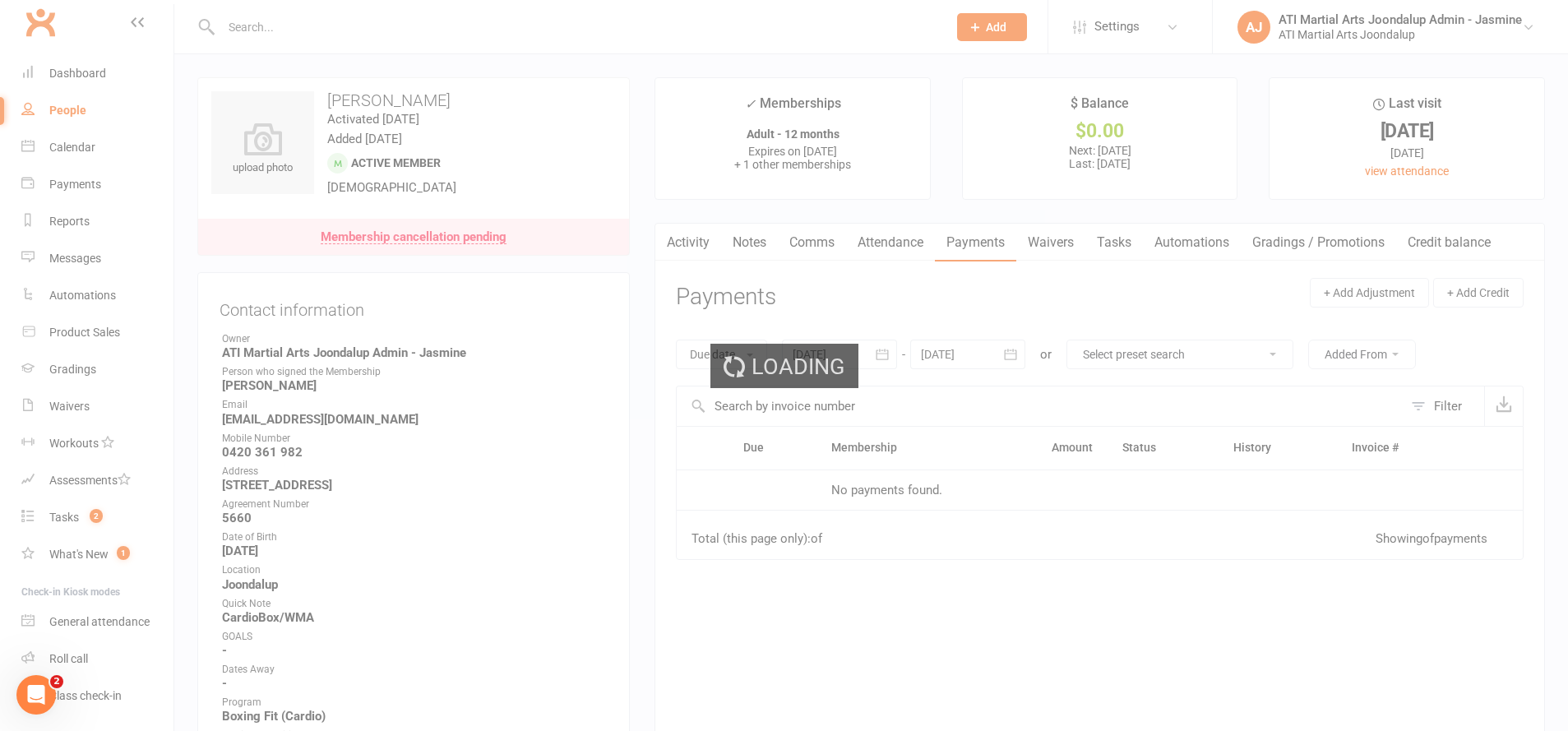
click at [838, 244] on div "Loading" at bounding box center [784, 365] width 1568 height 731
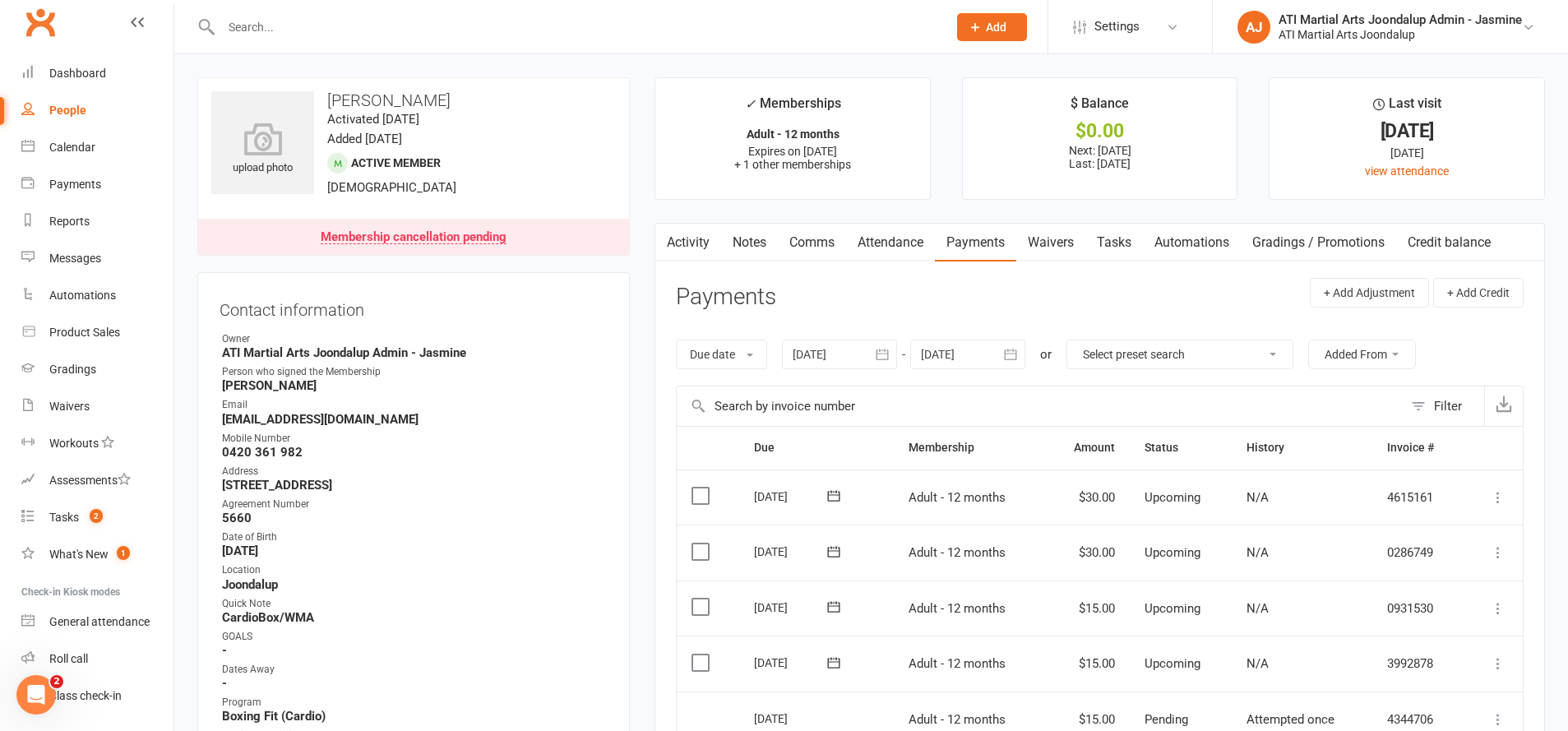
click at [801, 238] on link "Comms" at bounding box center [812, 243] width 69 height 38
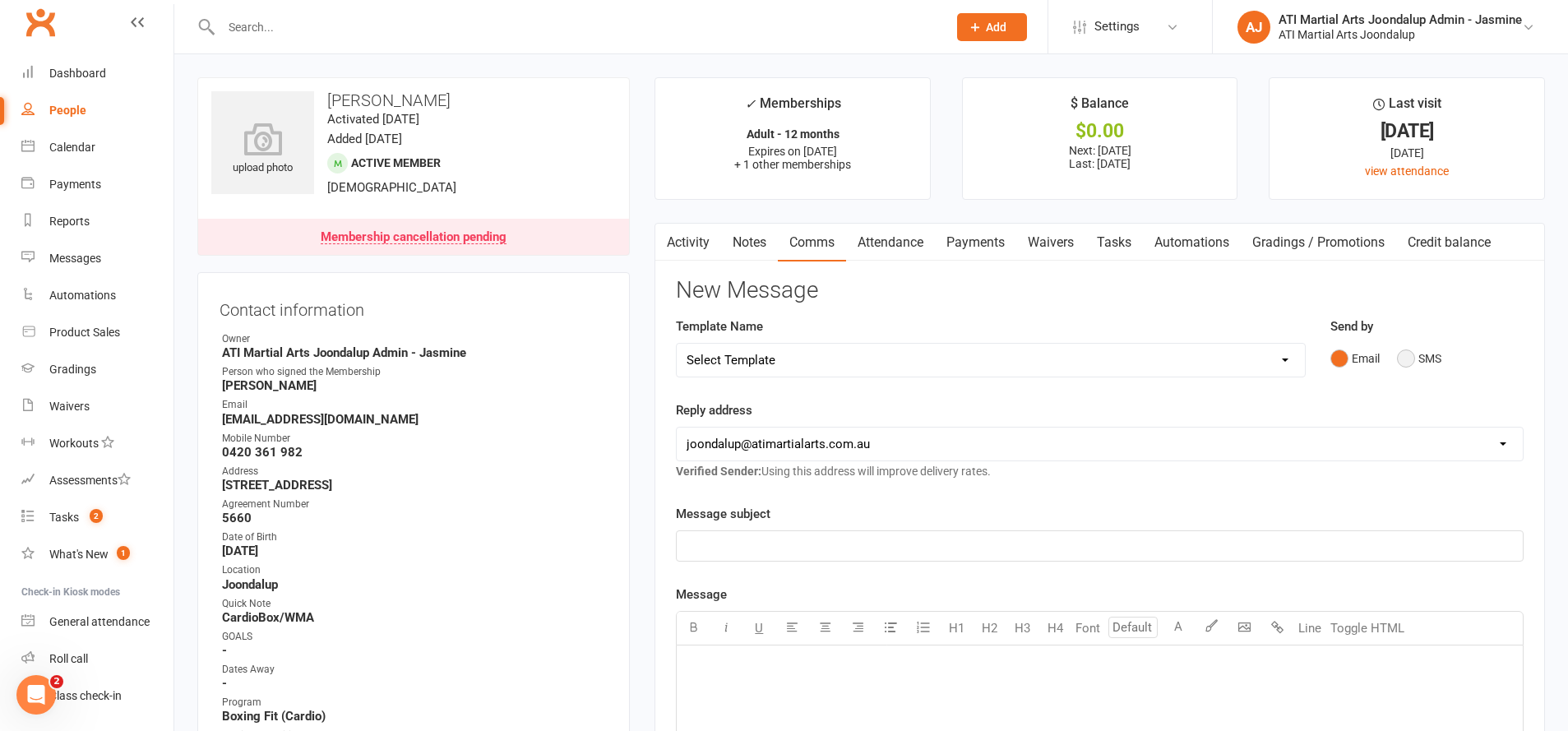
click at [1413, 357] on button "SMS" at bounding box center [1418, 358] width 44 height 31
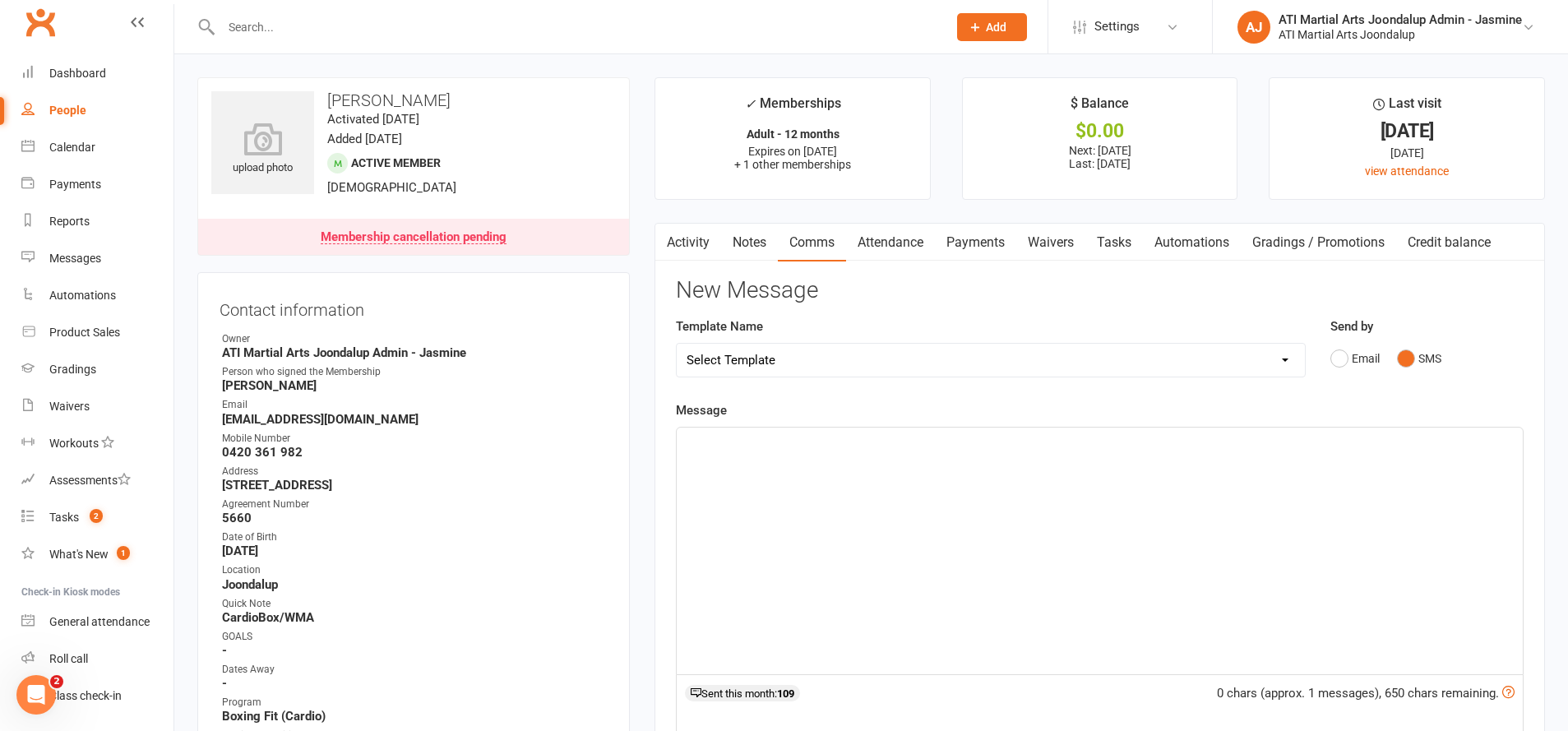
click at [1359, 452] on div "﻿" at bounding box center [1099, 551] width 846 height 247
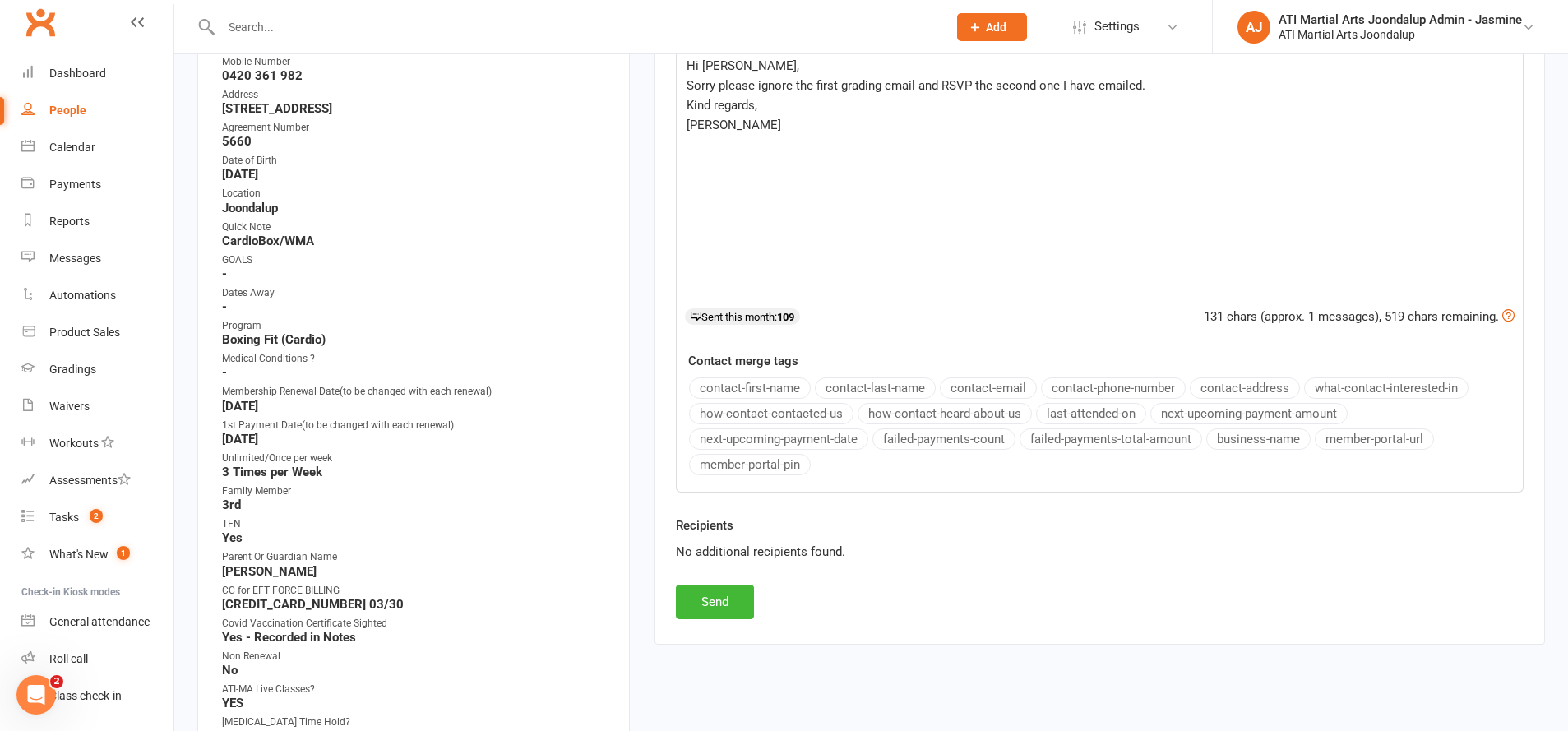
scroll to position [393, 0]
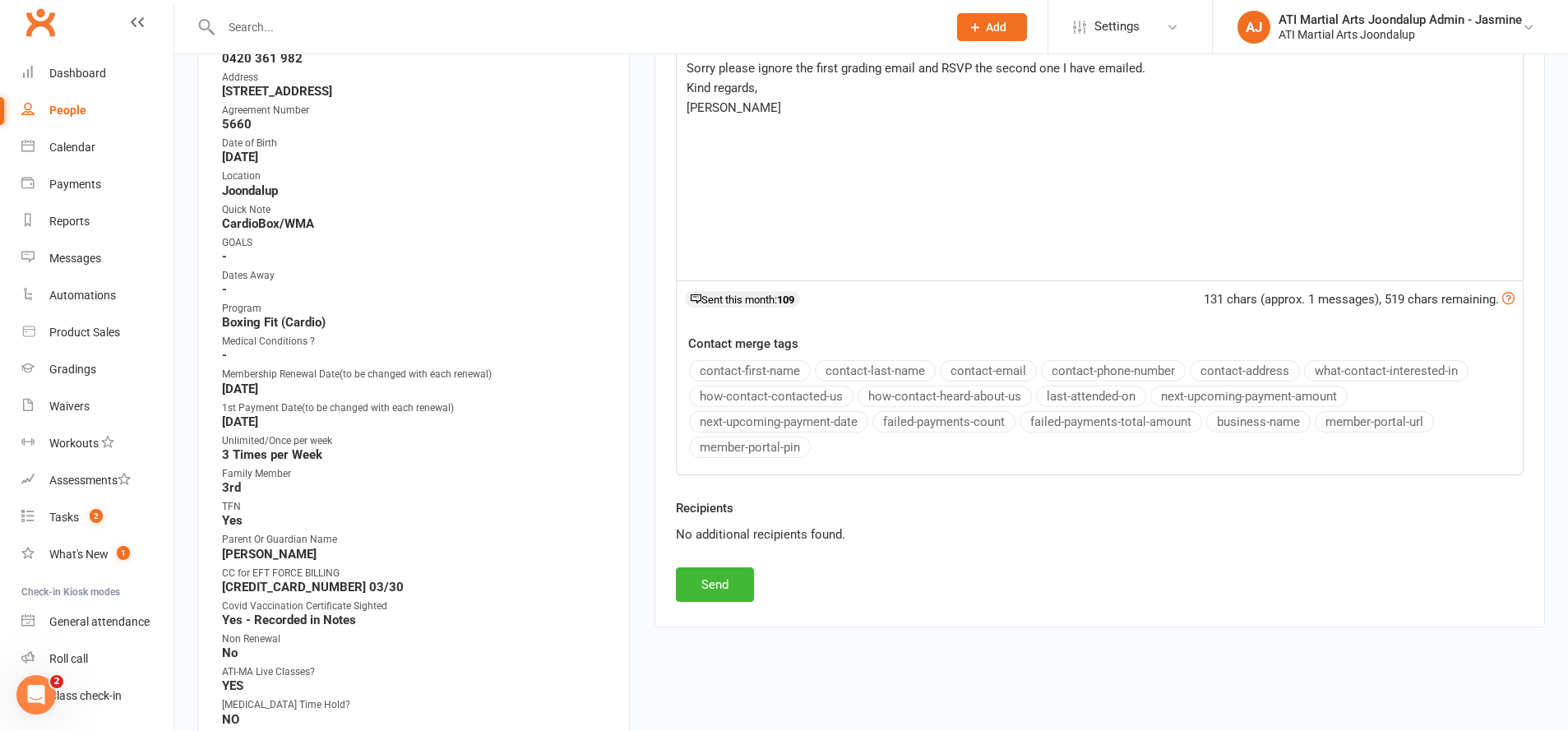
click at [707, 587] on button "Send" at bounding box center [715, 584] width 78 height 34
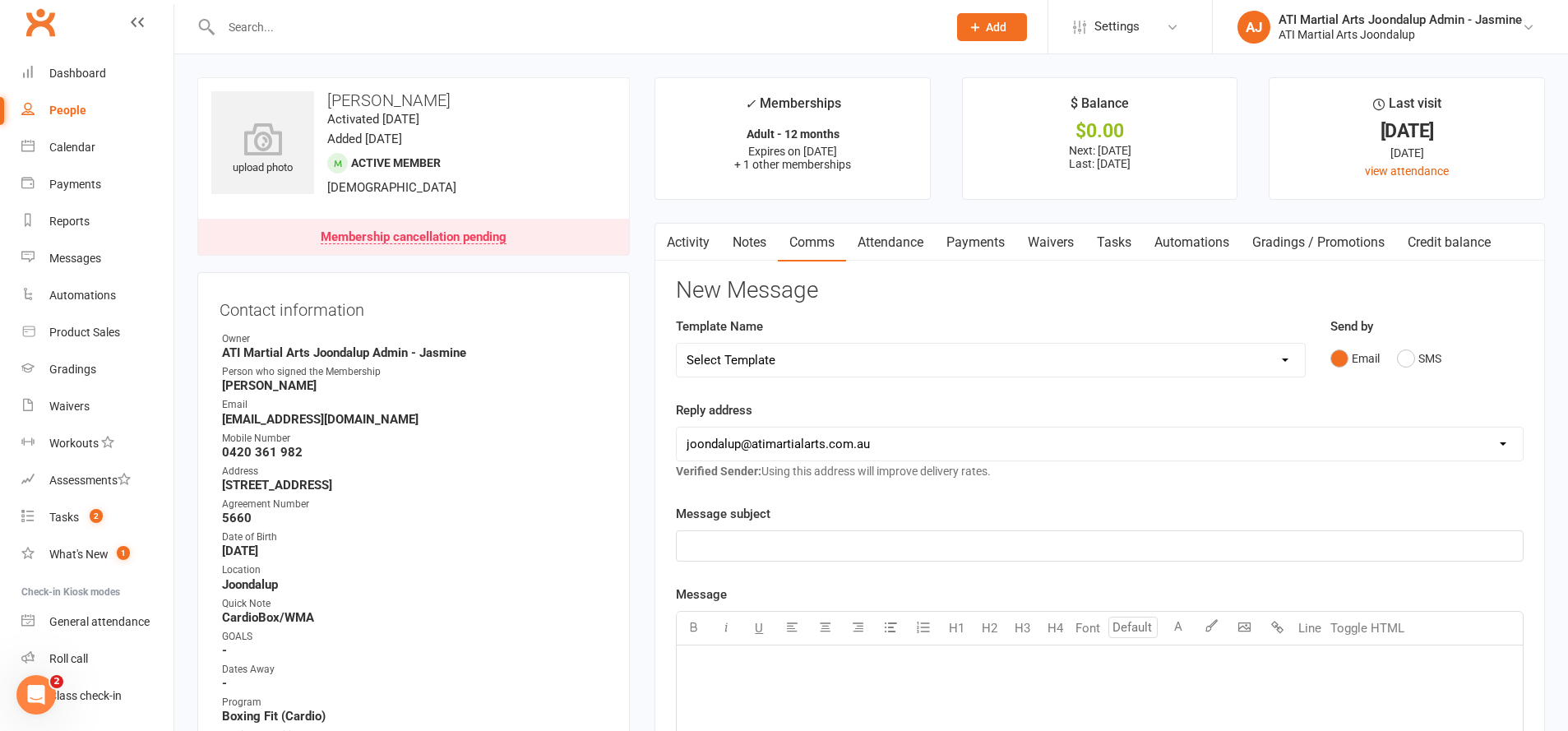
scroll to position [0, 0]
click at [36, 367] on link "Gradings" at bounding box center [97, 370] width 152 height 37
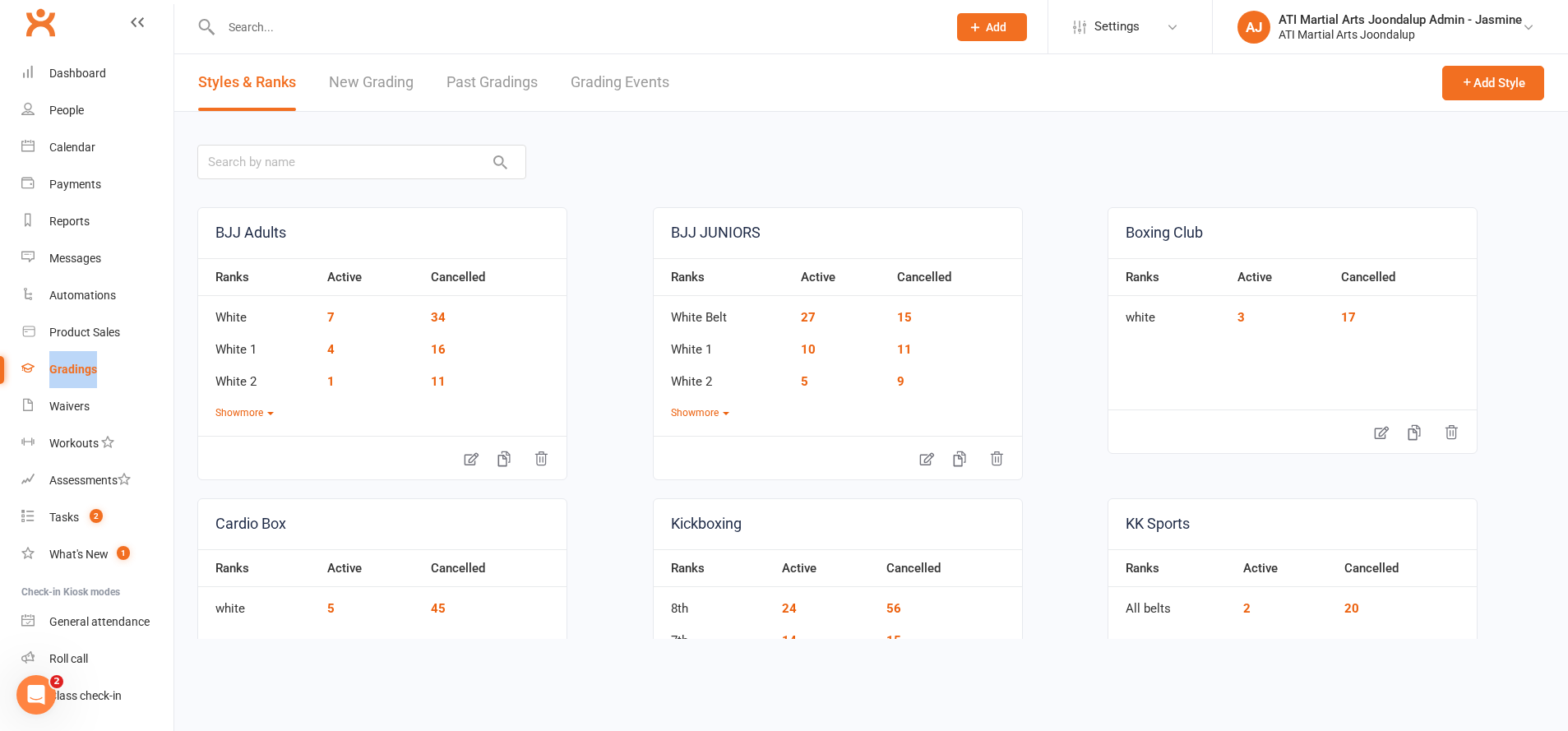
click at [624, 77] on link "Grading Events" at bounding box center [620, 82] width 99 height 57
select select "50"
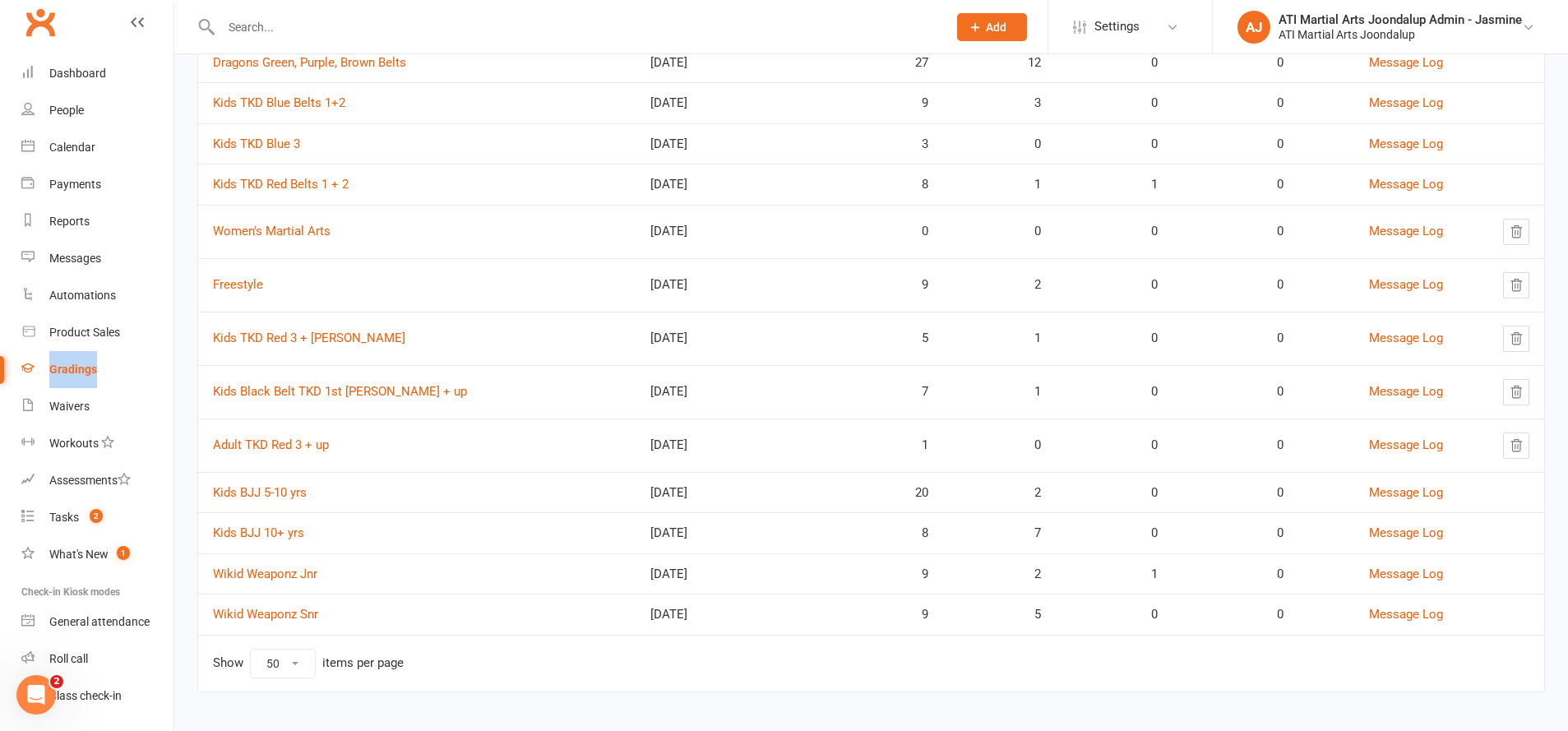
scroll to position [750, 0]
click at [344, 385] on link "Kids Black Belt TKD 1st [PERSON_NAME] + up" at bounding box center [341, 391] width 254 height 15
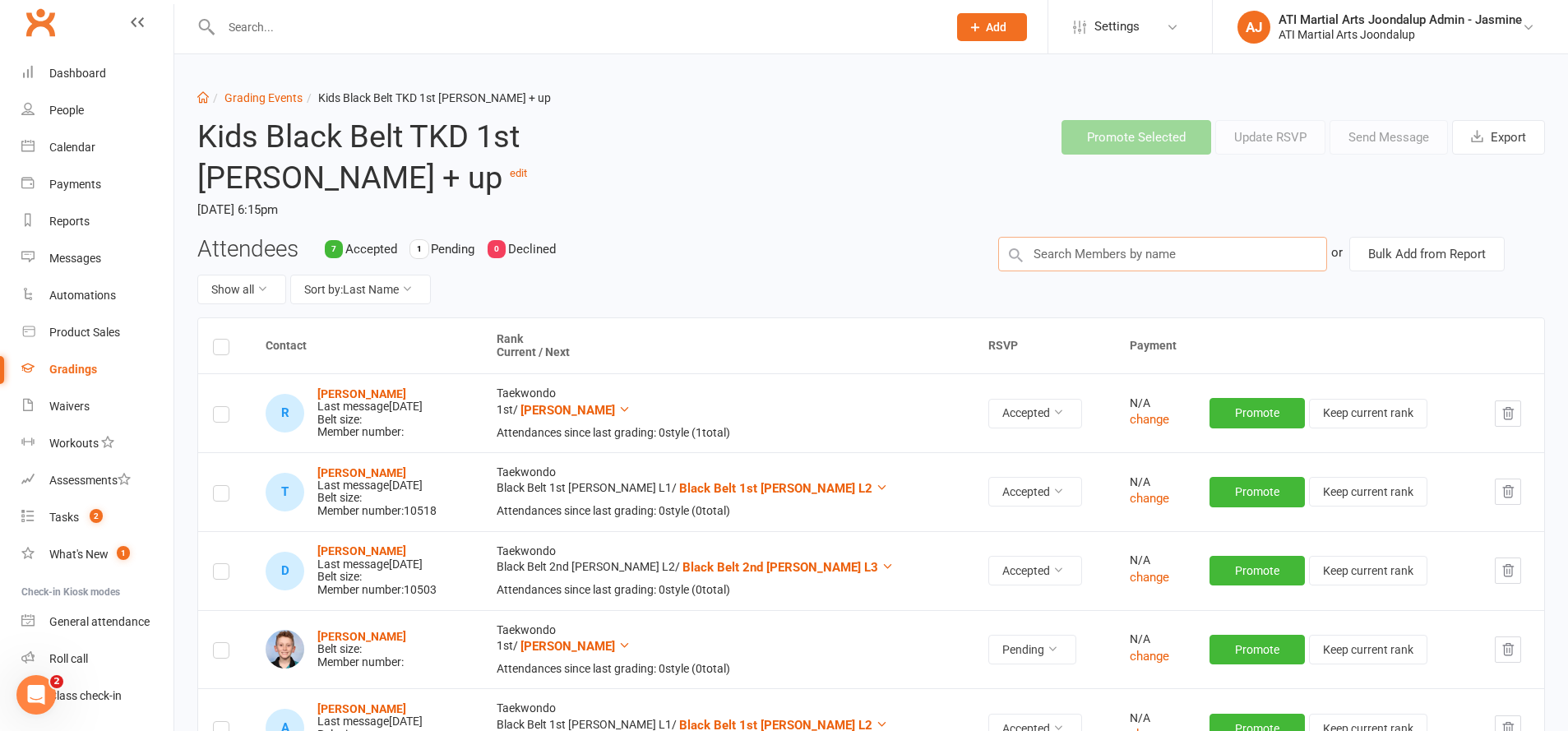
click at [1035, 237] on input "text" at bounding box center [1163, 253] width 329 height 34
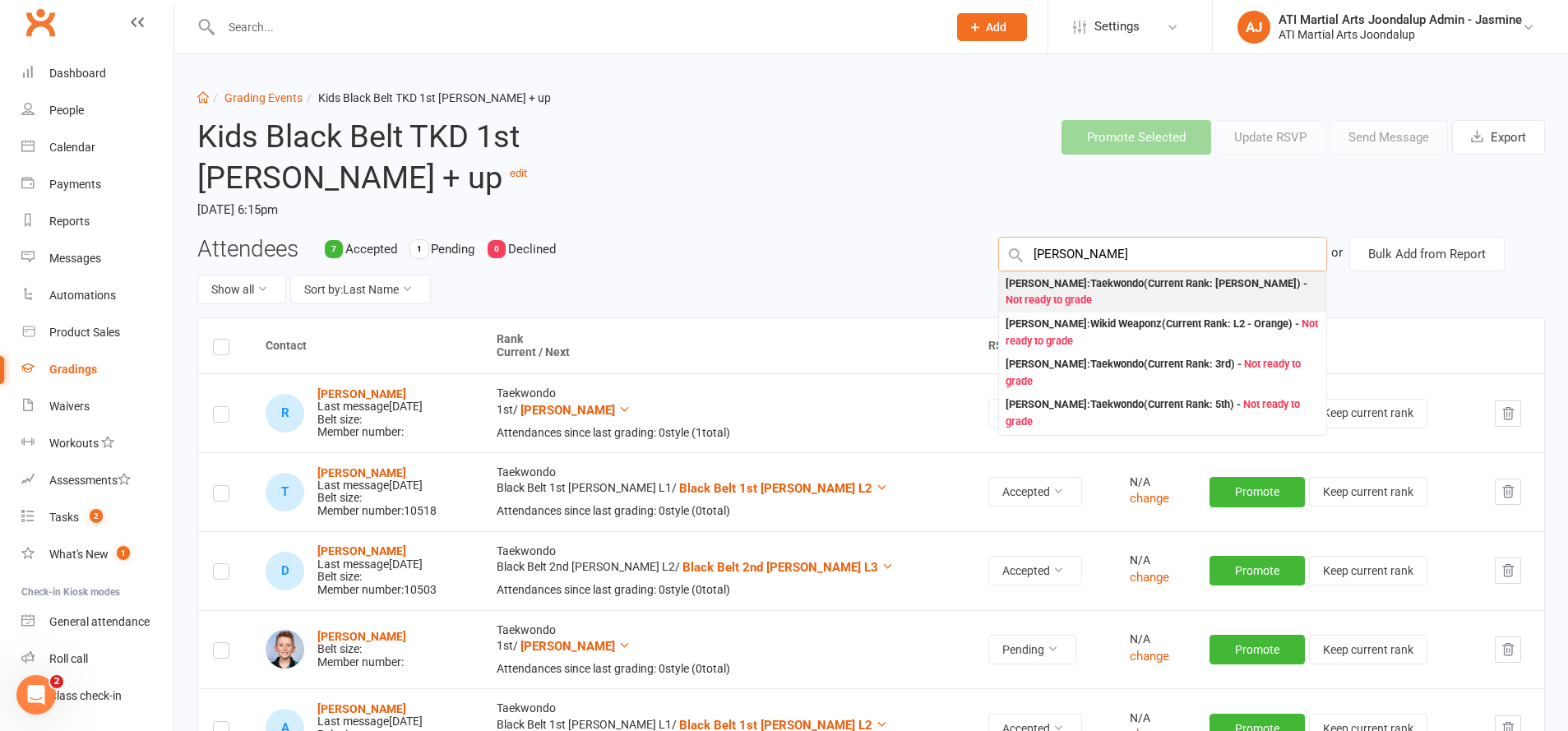
type input "[PERSON_NAME]"
click at [1037, 294] on span "Not ready to grade" at bounding box center [1048, 299] width 86 height 13
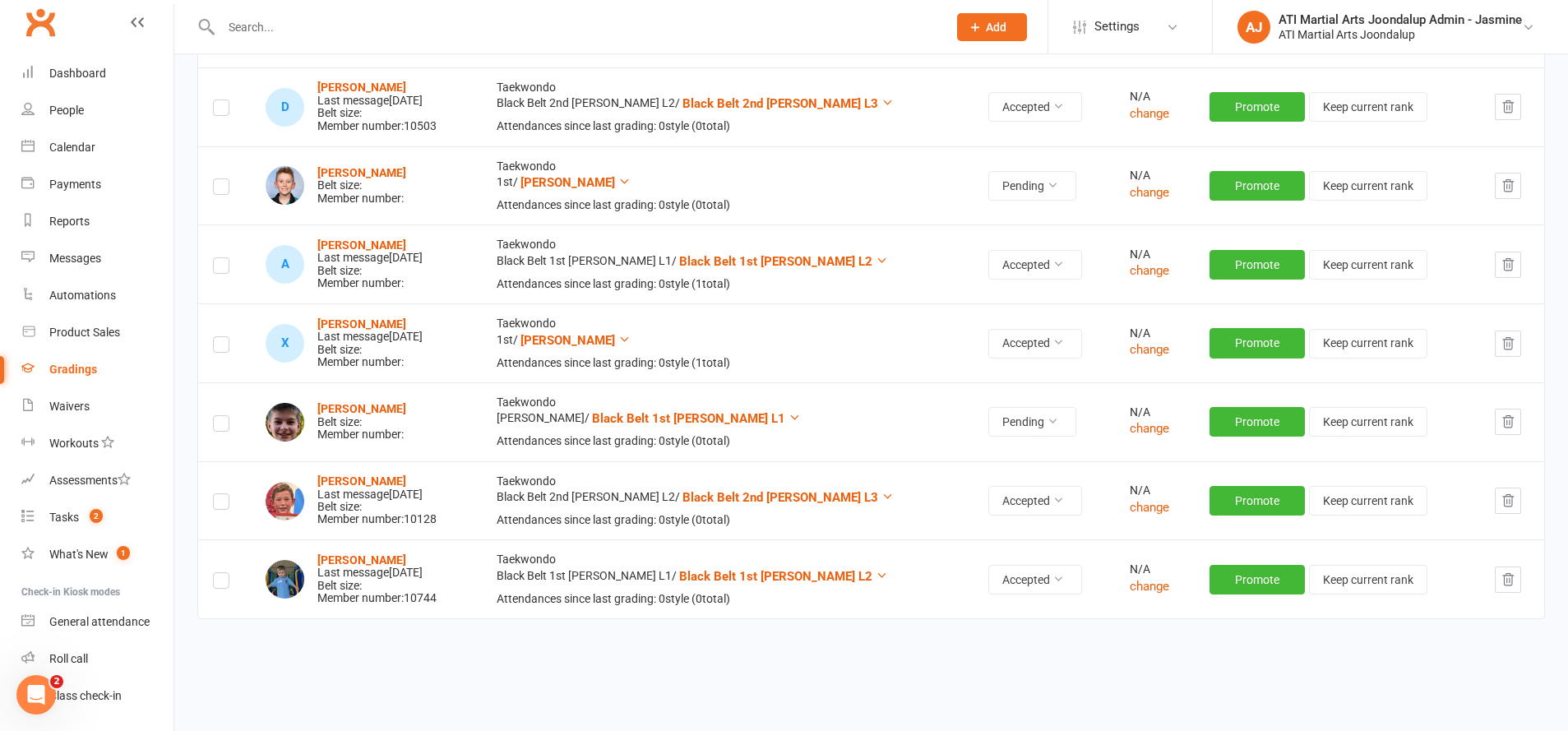
scroll to position [463, 0]
click at [220, 427] on label at bounding box center [221, 427] width 17 height 0
click at [220, 417] on input "checkbox" at bounding box center [221, 417] width 17 height 0
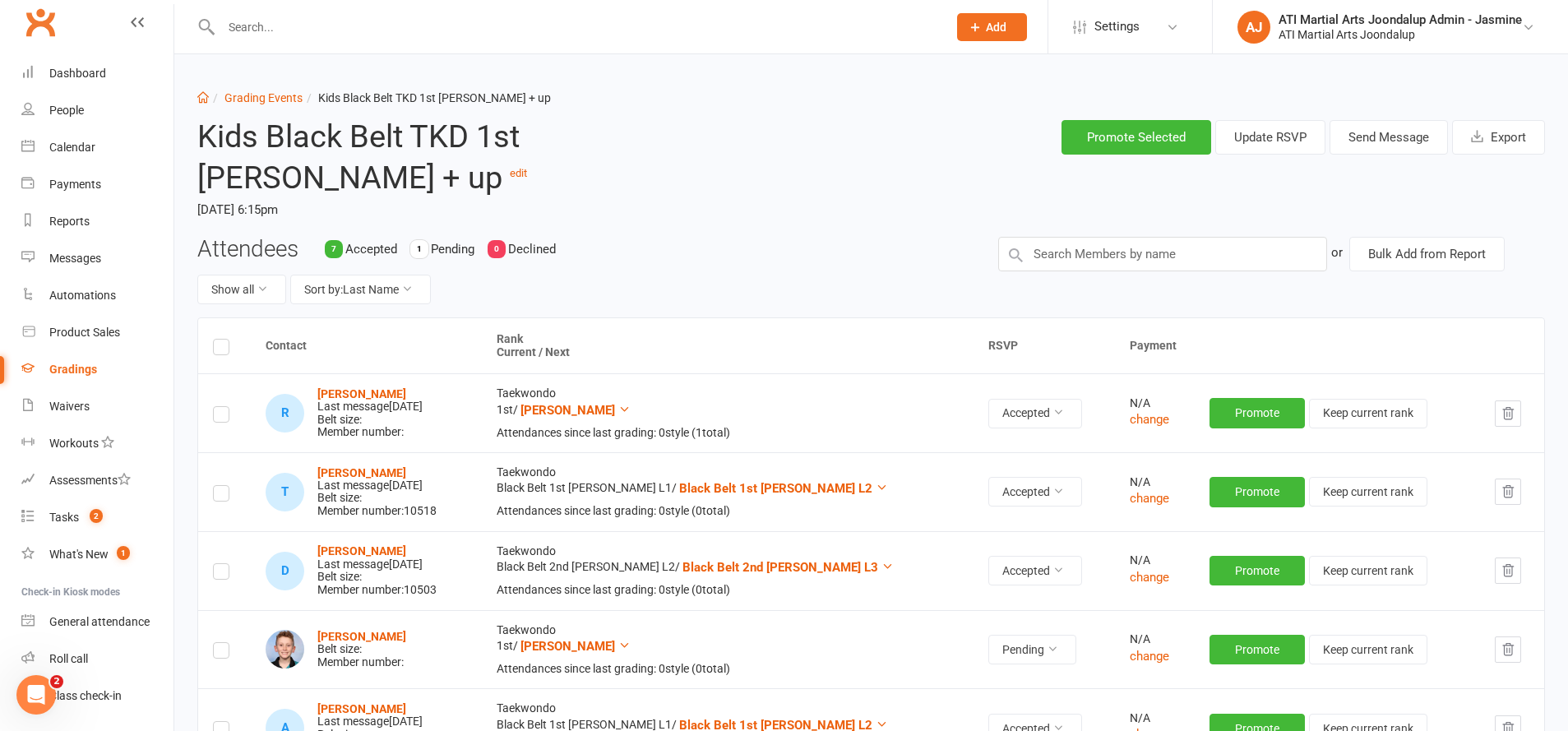
scroll to position [0, 0]
click at [1379, 128] on button "Send Message" at bounding box center [1388, 137] width 118 height 34
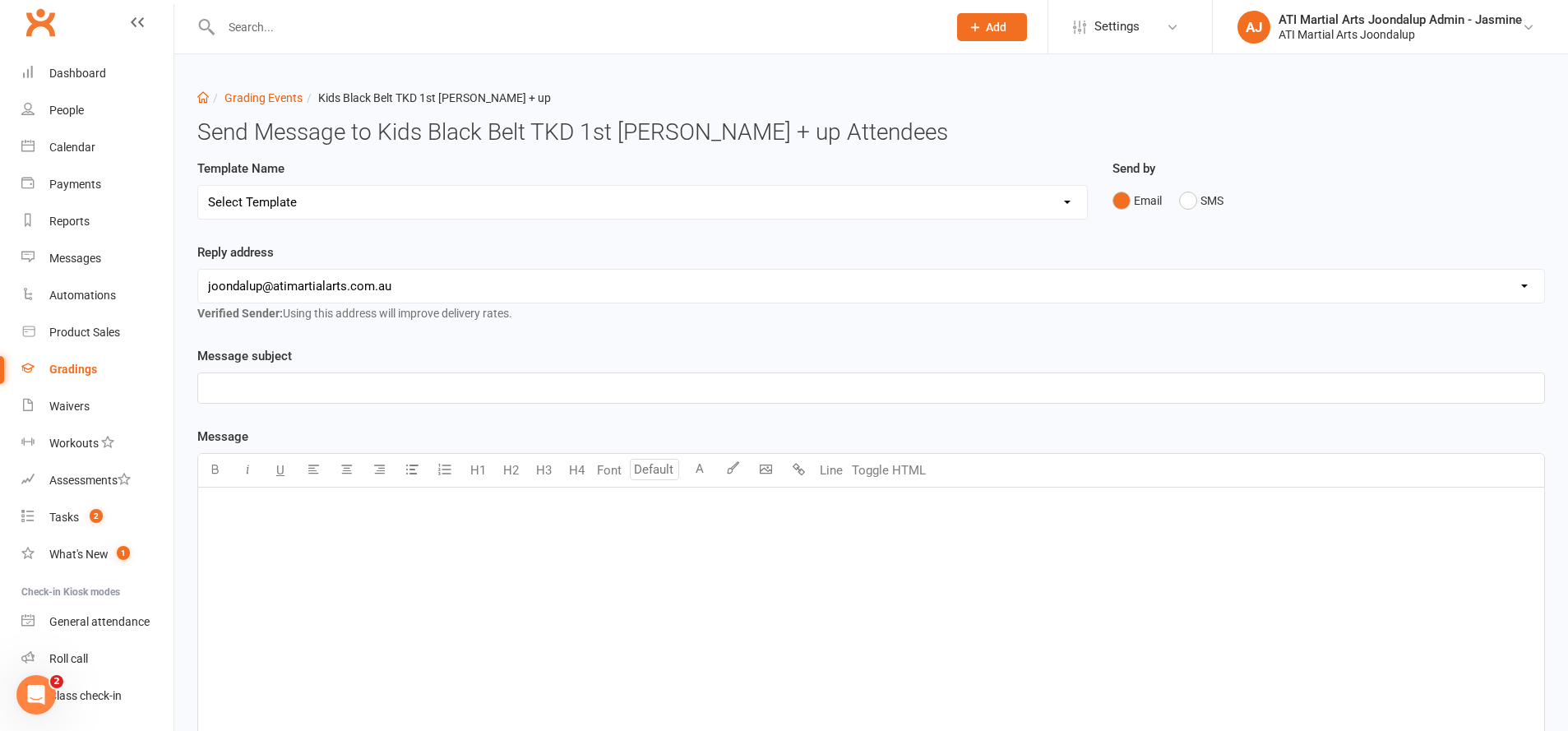
select select "3"
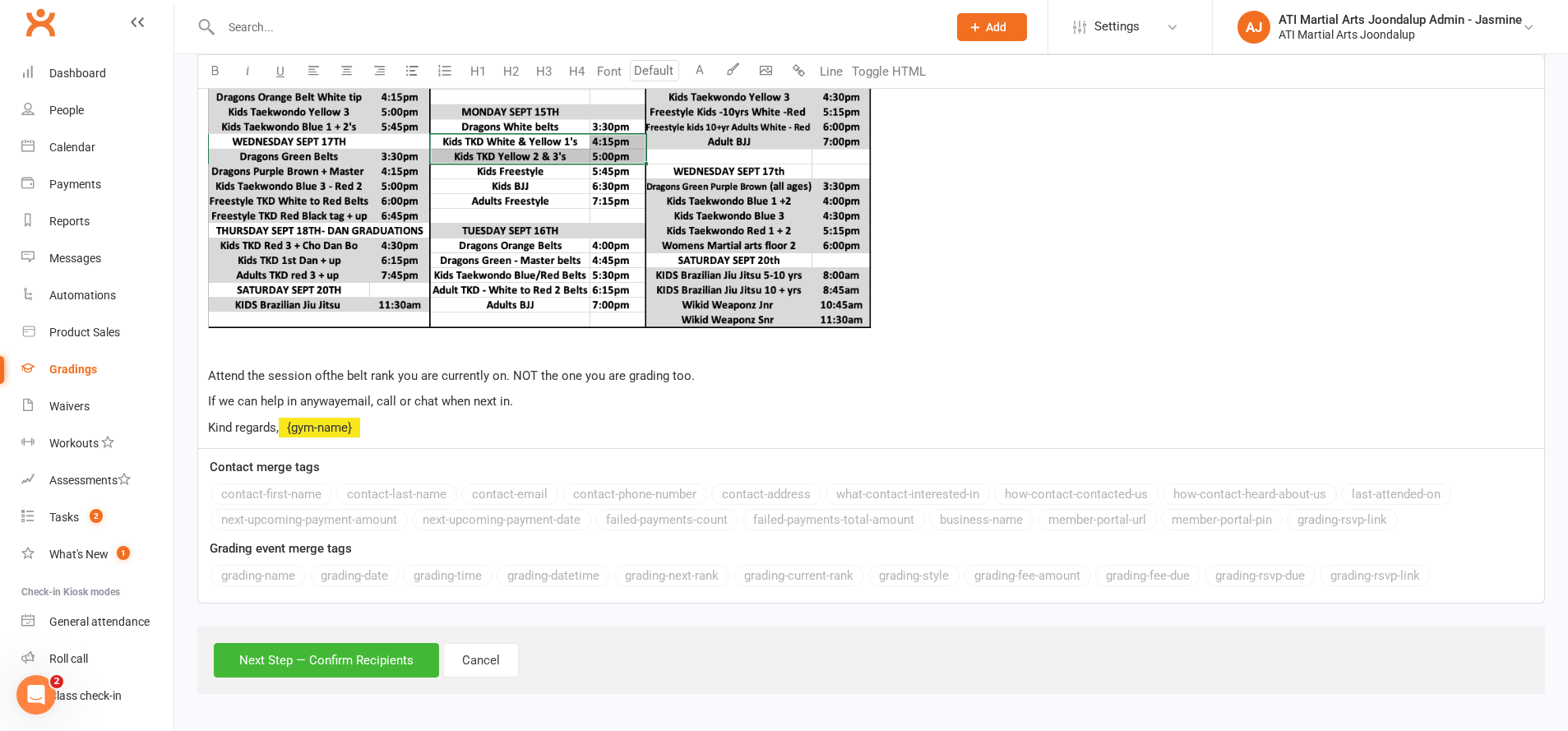
scroll to position [843, 0]
click at [315, 668] on button "Next Step — Confirm Recipients" at bounding box center [326, 661] width 225 height 34
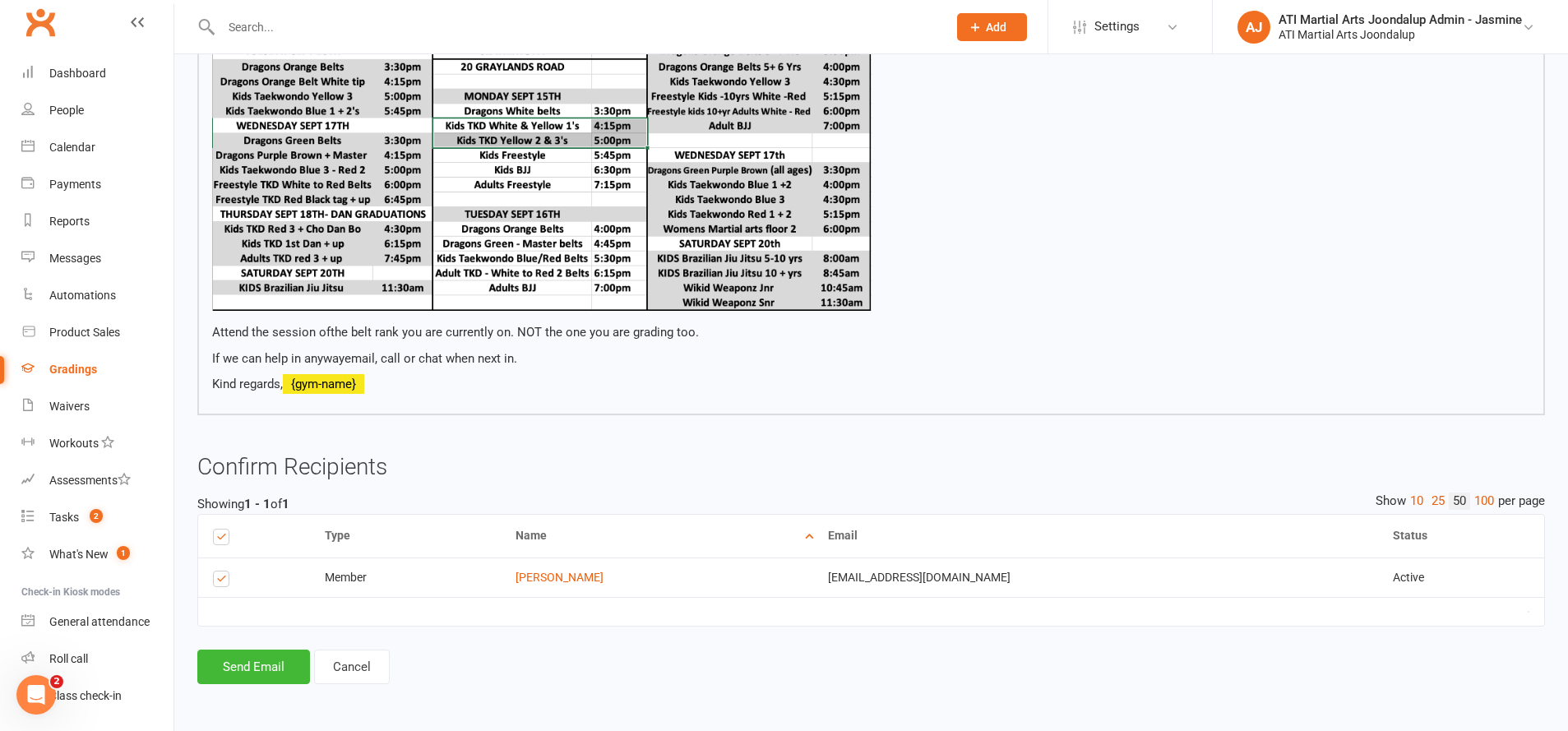
scroll to position [737, 0]
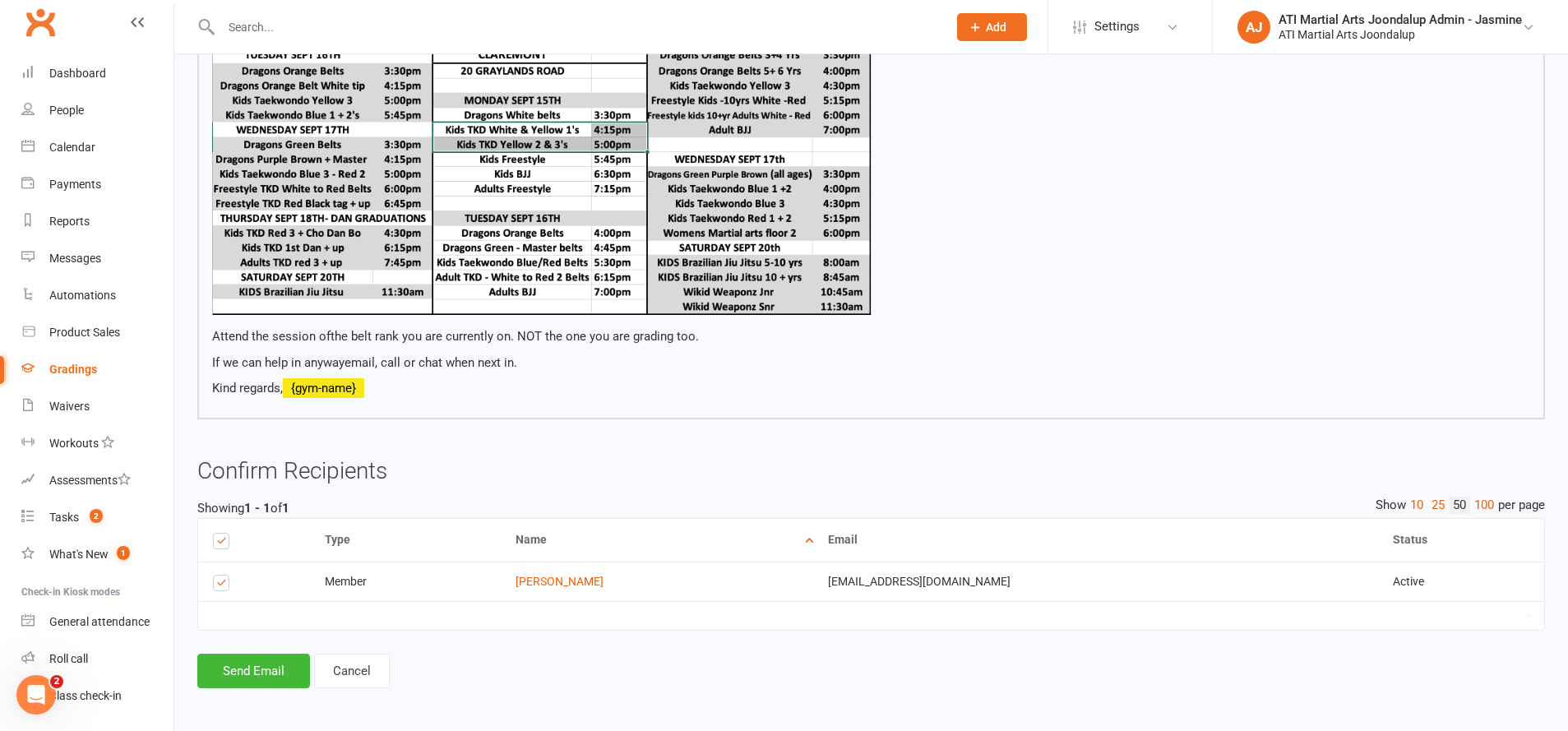
click at [254, 671] on button "Send Email" at bounding box center [254, 670] width 113 height 34
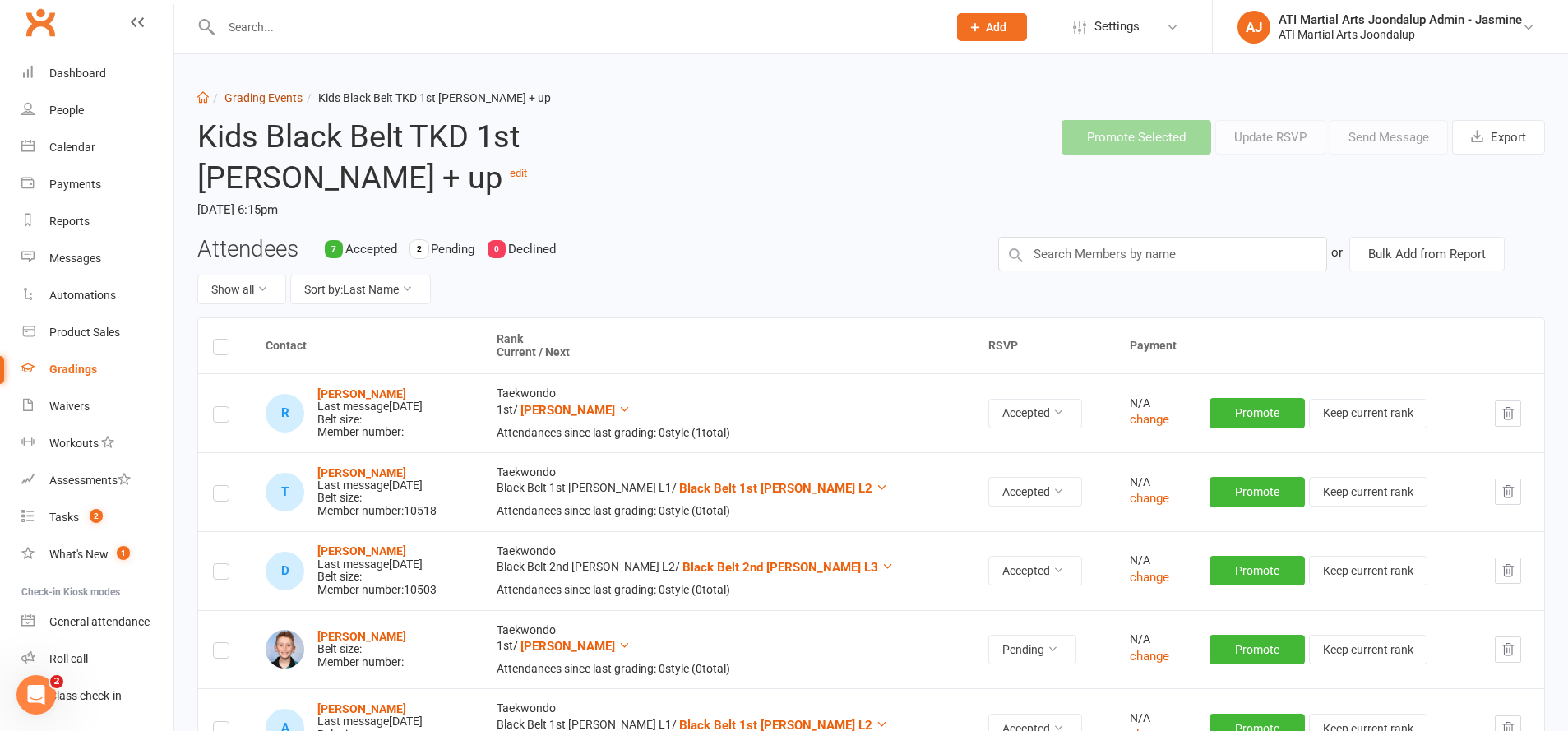
click at [236, 95] on link "Grading Events" at bounding box center [263, 97] width 78 height 13
select select "50"
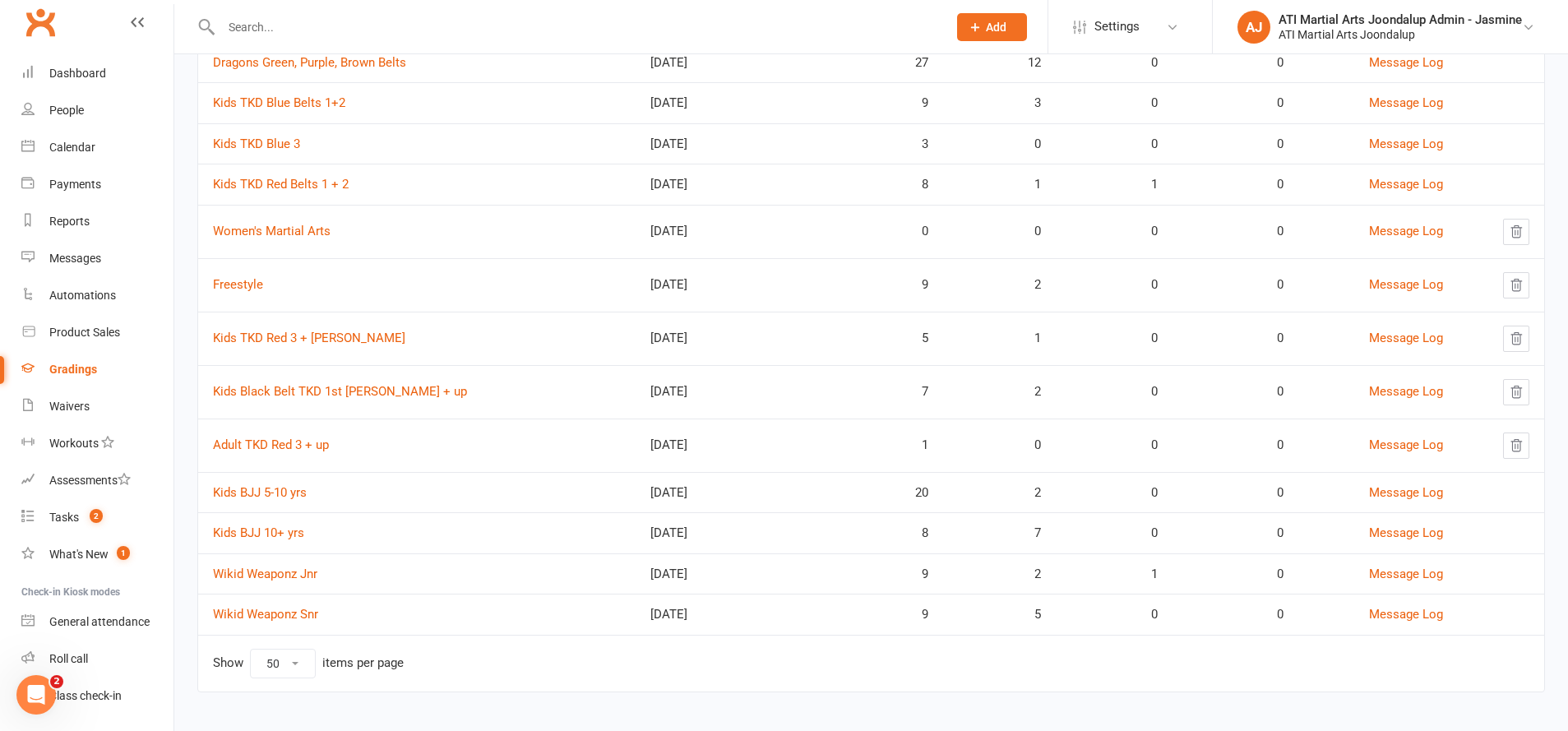
scroll to position [750, 0]
drag, startPoint x: 287, startPoint y: 334, endPoint x: 296, endPoint y: 332, distance: 9.2
click at [290, 333] on link "Kids TKD Red 3 + [PERSON_NAME]" at bounding box center [309, 339] width 193 height 15
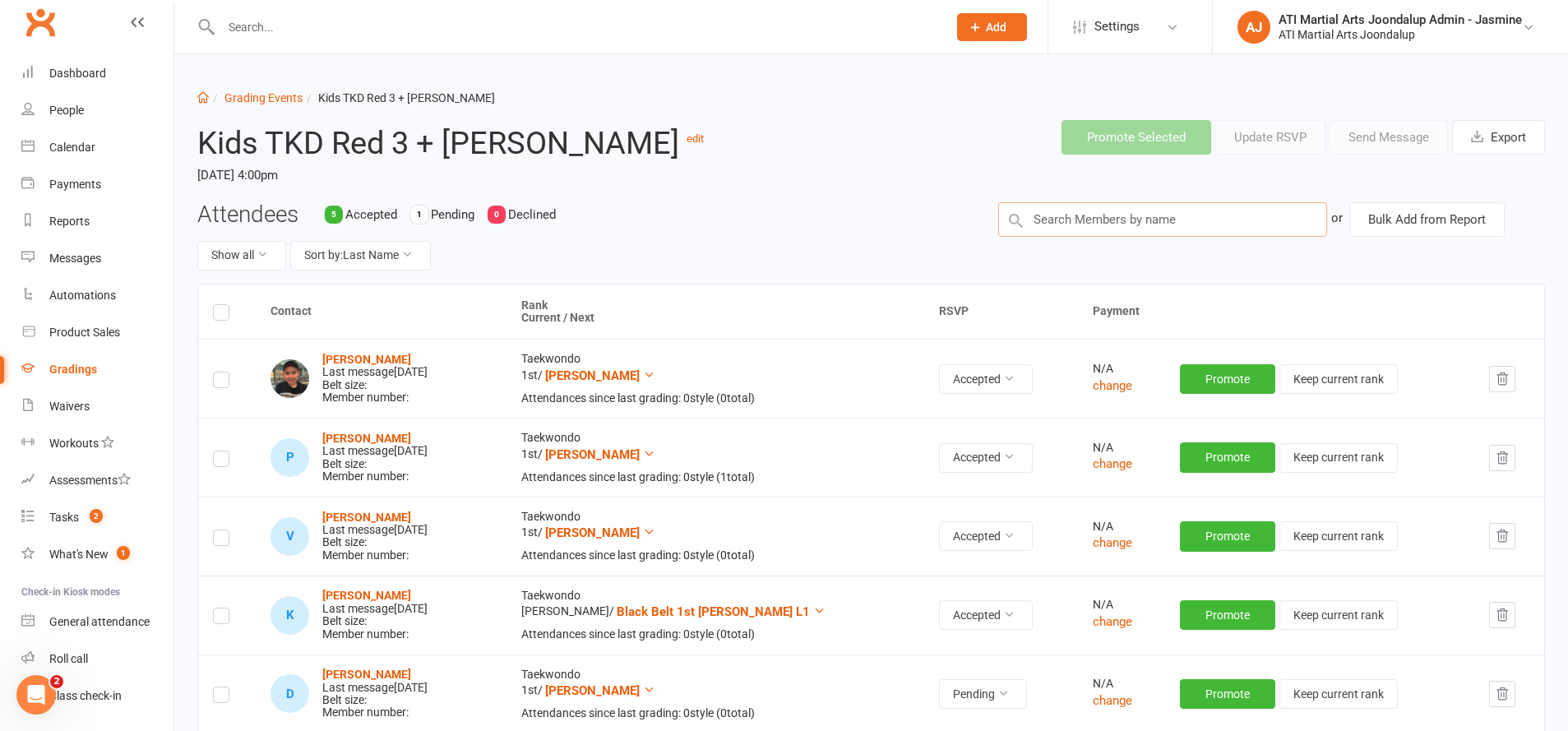
click at [1129, 213] on input "text" at bounding box center [1163, 219] width 329 height 34
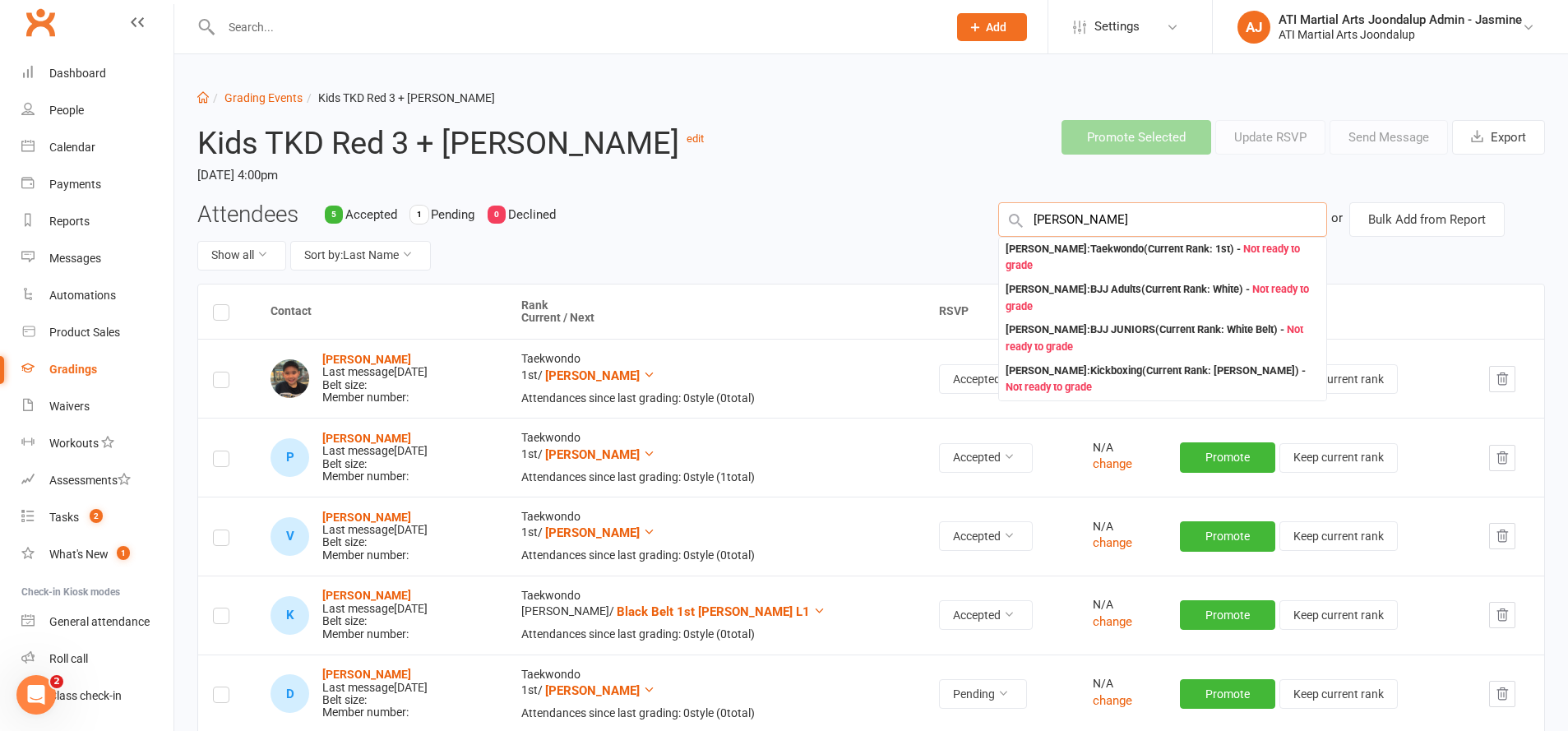
type input "[PERSON_NAME]"
click at [1144, 258] on div "[PERSON_NAME] : Taekwondo (Current Rank: 1st ) - Not ready to grade" at bounding box center [1162, 257] width 314 height 33
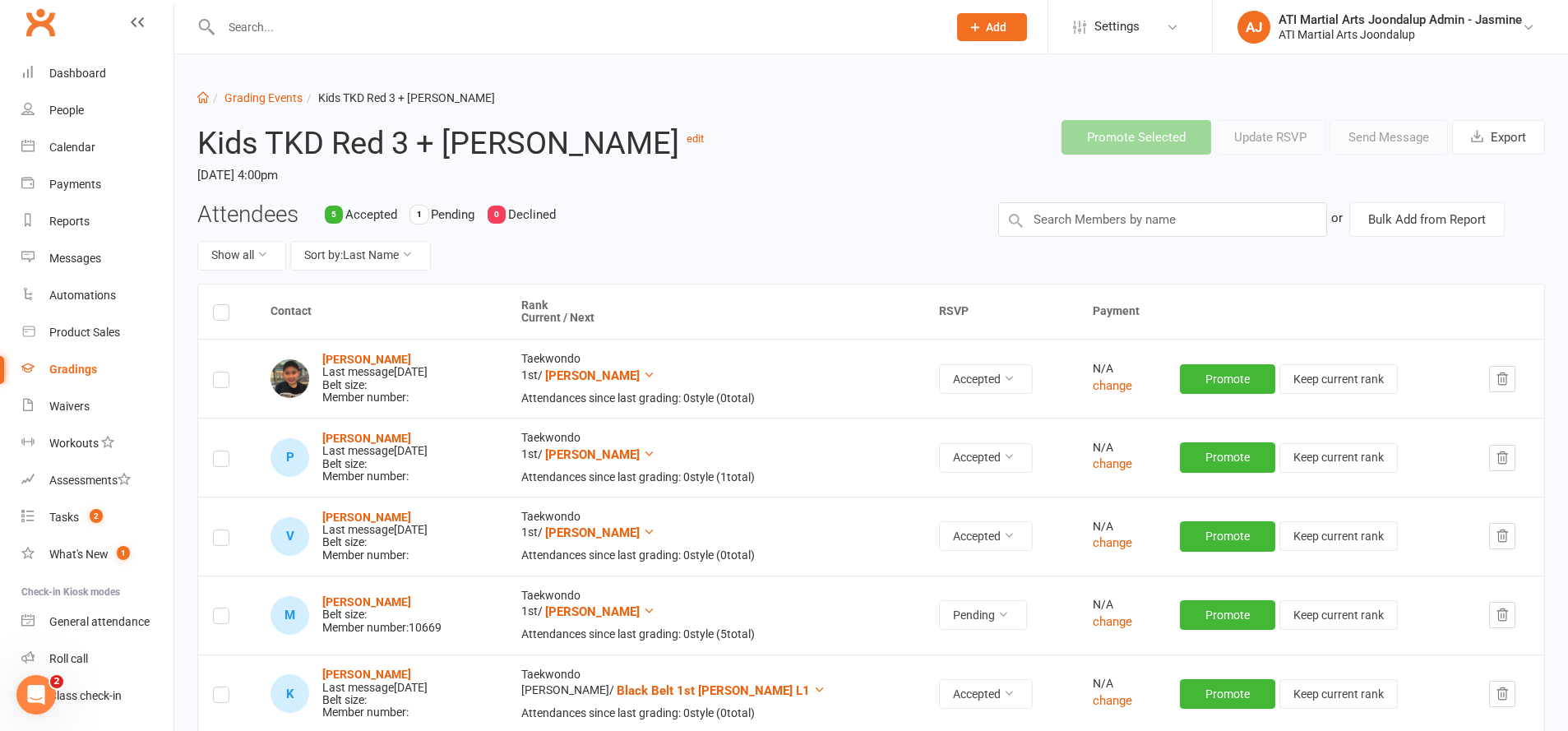
click at [229, 608] on td at bounding box center [226, 615] width 58 height 79
click at [224, 618] on label at bounding box center [221, 618] width 17 height 0
click at [224, 609] on input "checkbox" at bounding box center [221, 609] width 17 height 0
click at [1404, 136] on button "Send Message" at bounding box center [1388, 137] width 118 height 34
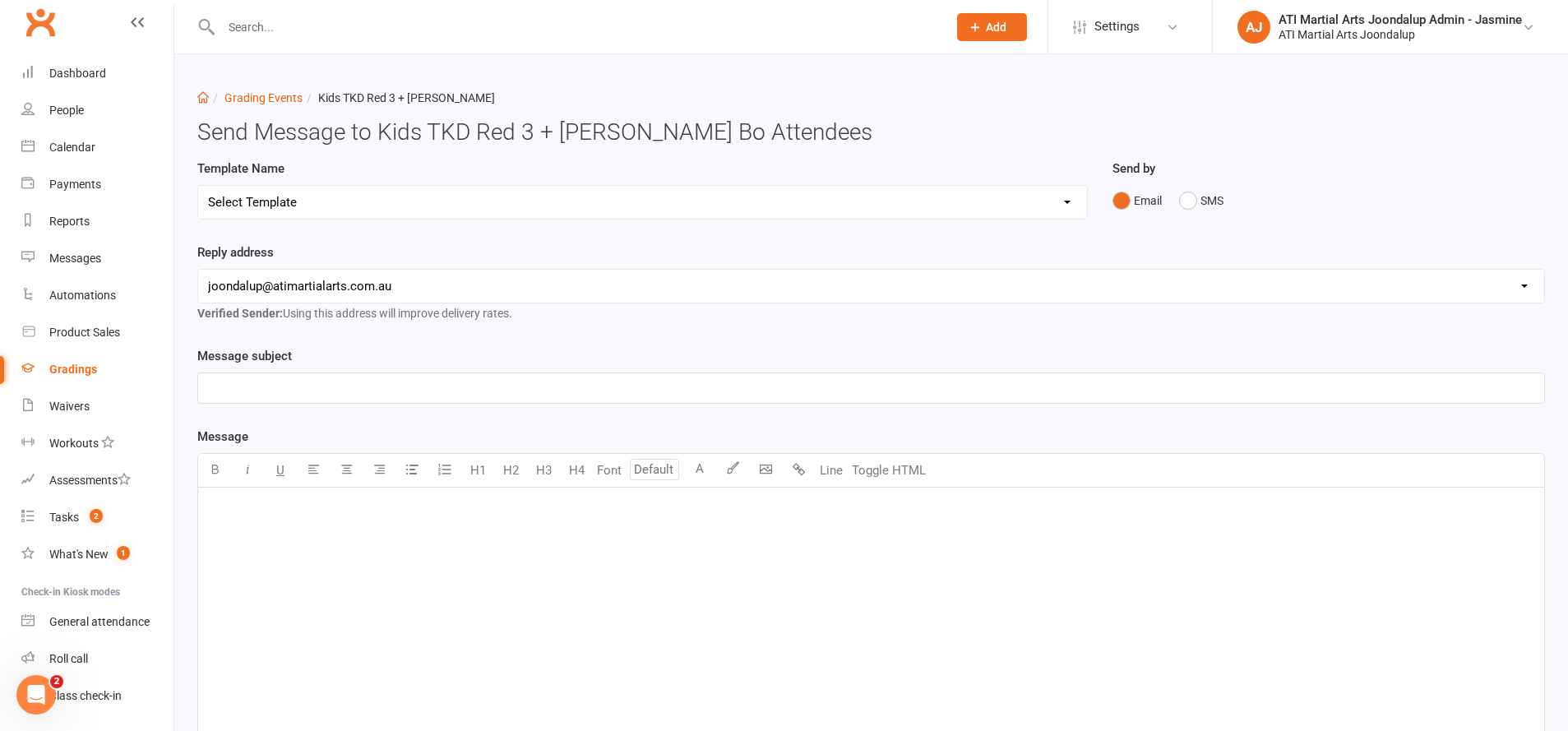
select select "3"
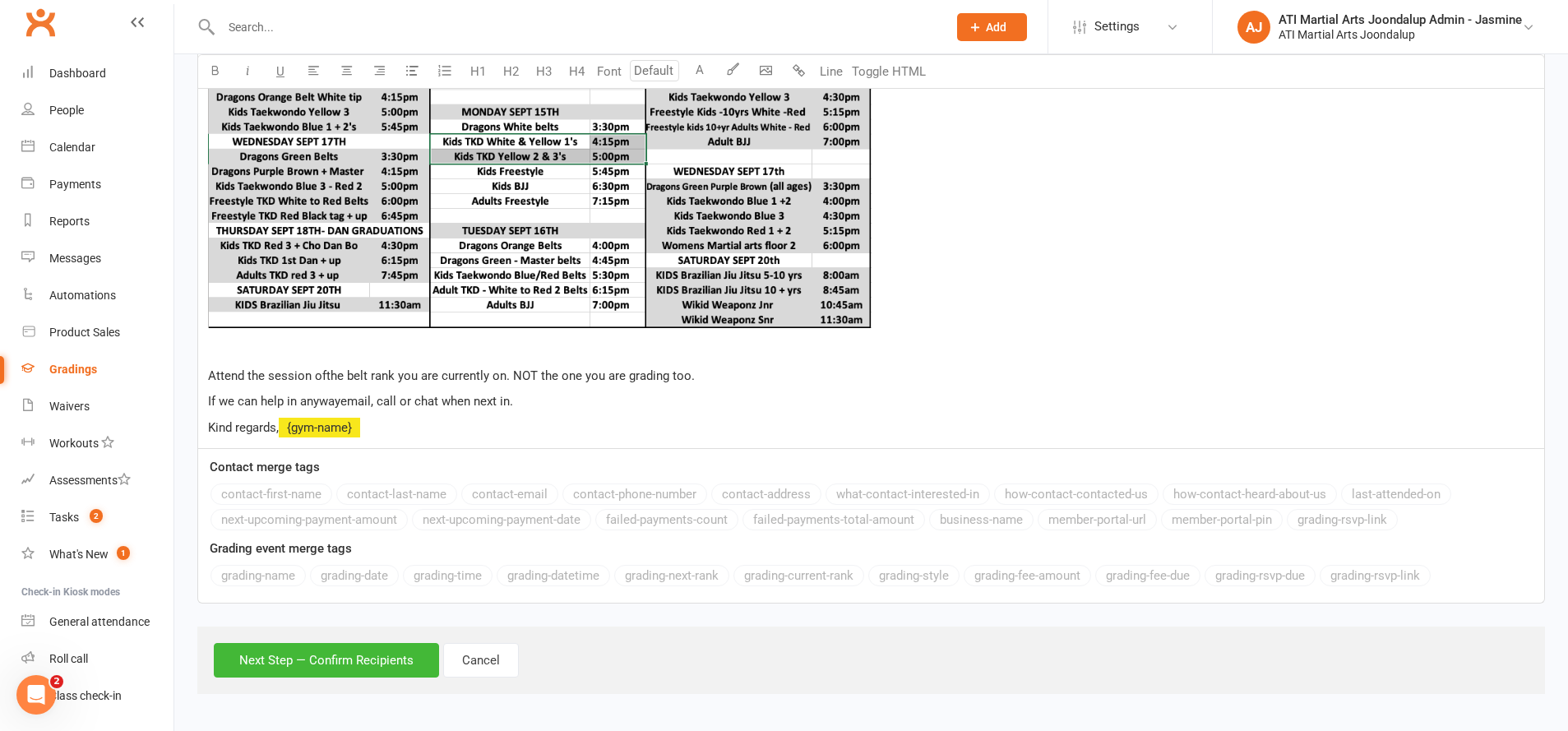
scroll to position [843, 0]
drag, startPoint x: 250, startPoint y: 654, endPoint x: 258, endPoint y: 651, distance: 8.5
click at [255, 651] on button "Next Step — Confirm Recipients" at bounding box center [326, 661] width 225 height 34
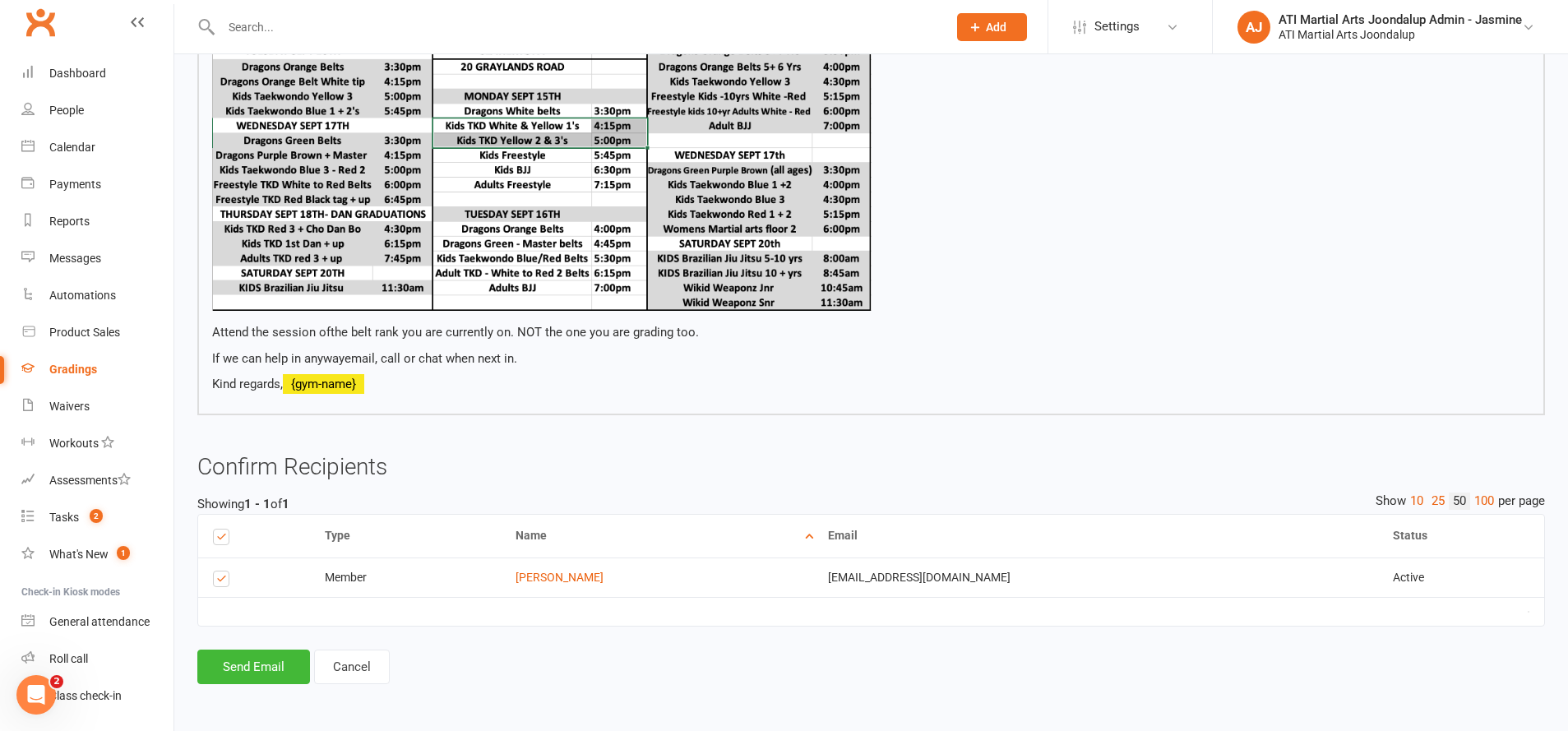
scroll to position [737, 0]
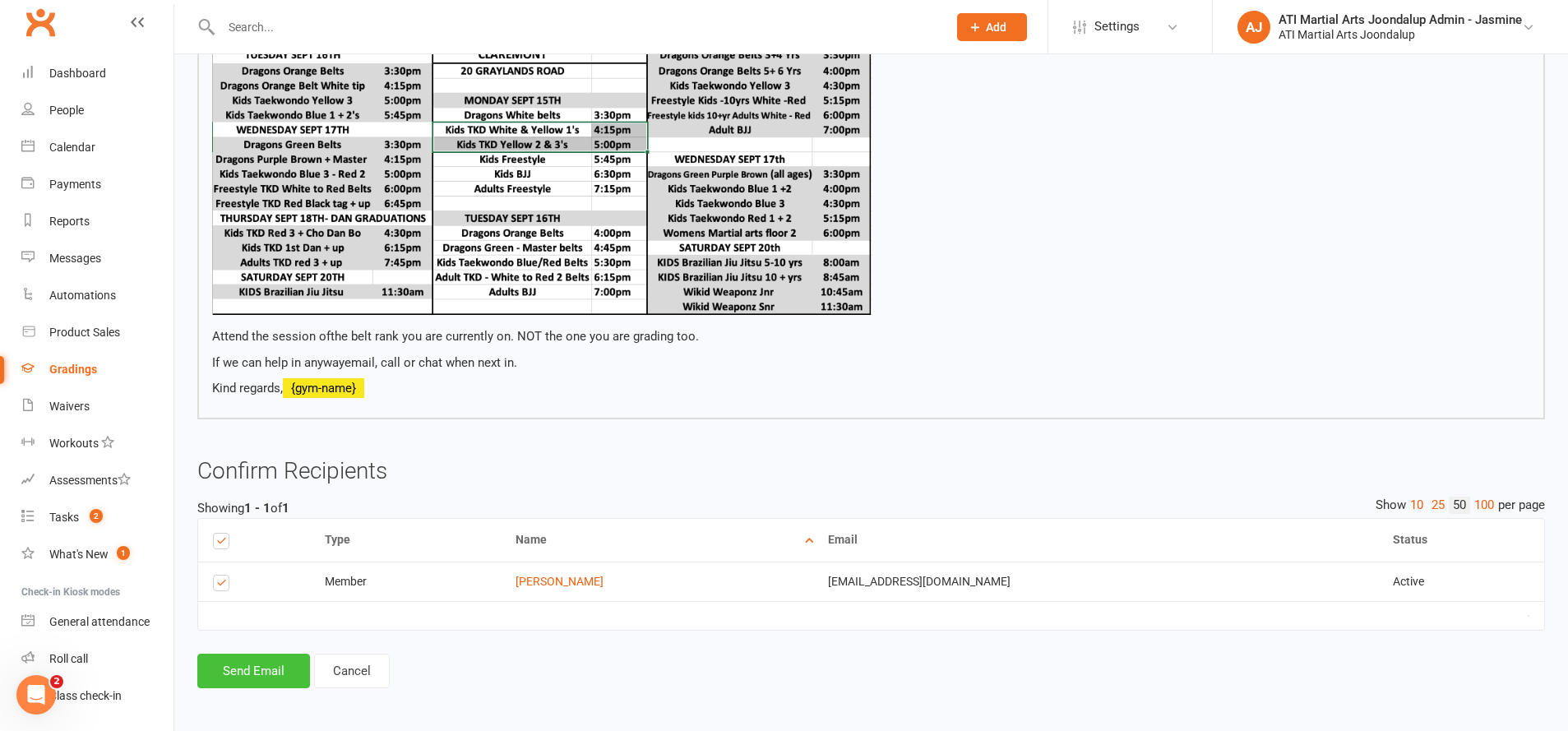
click at [264, 665] on button "Send Email" at bounding box center [254, 670] width 113 height 34
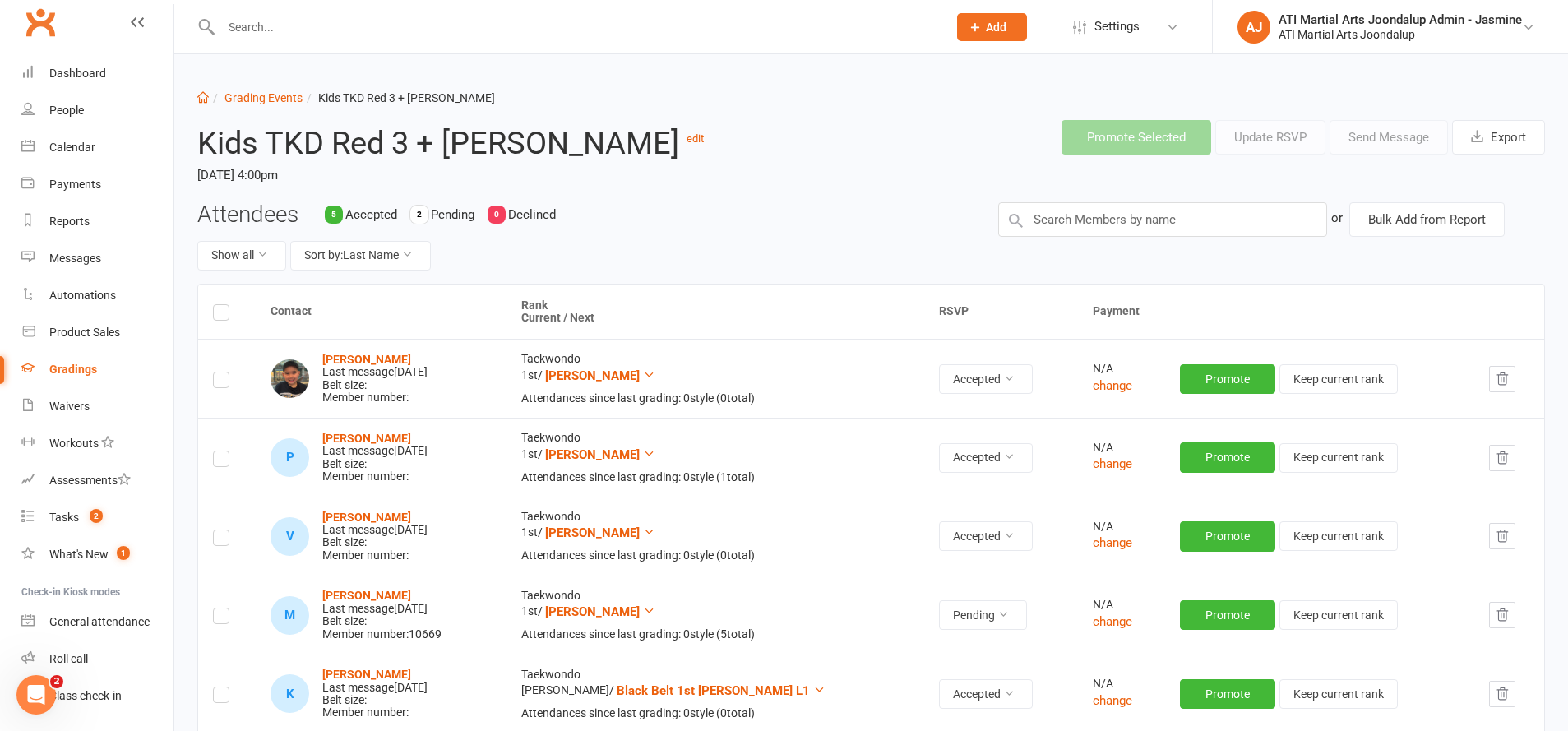
click at [352, 34] on input "text" at bounding box center [576, 27] width 719 height 23
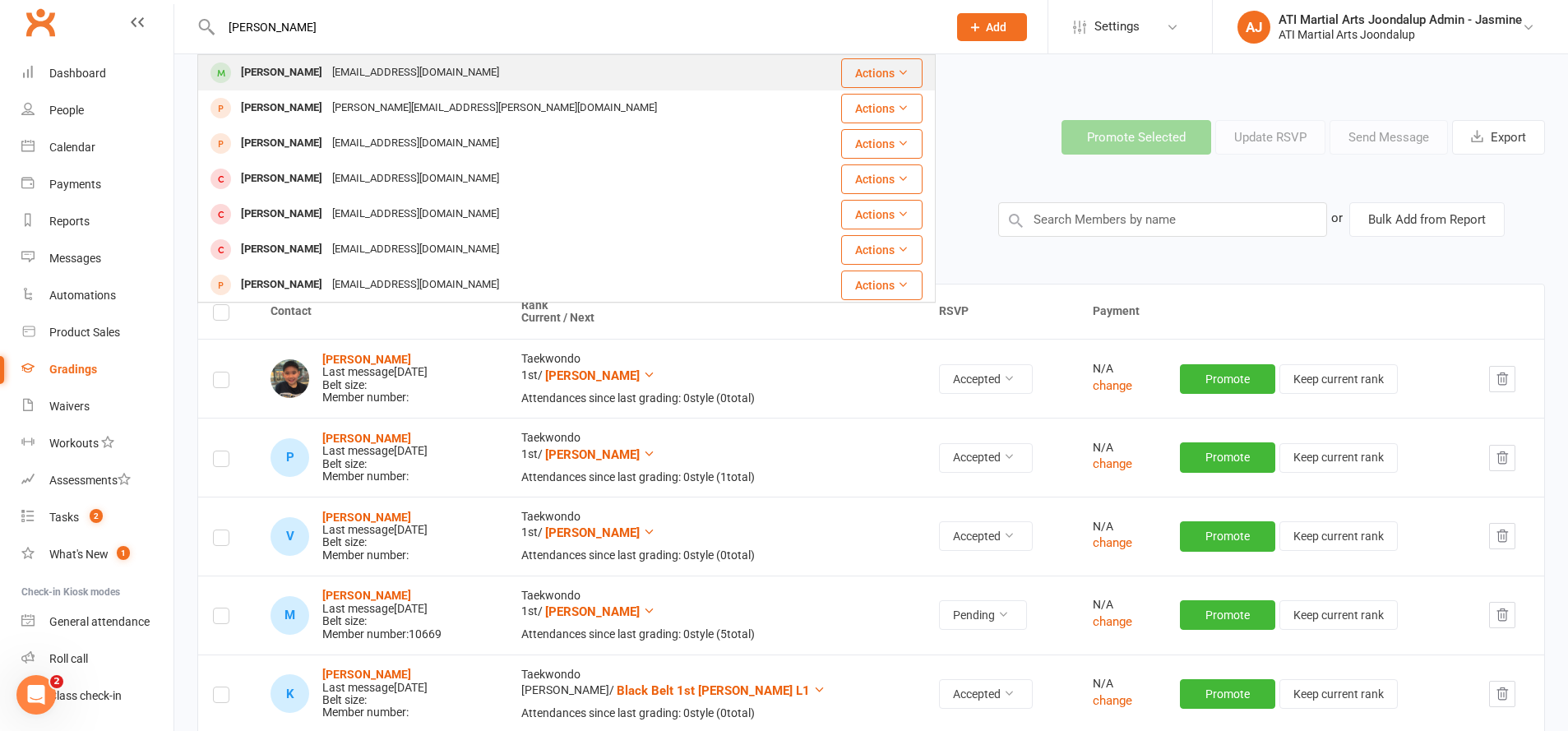
type input "[PERSON_NAME]"
click at [333, 85] on div "[PERSON_NAME] [EMAIL_ADDRESS][DOMAIN_NAME]" at bounding box center [504, 72] width 612 height 33
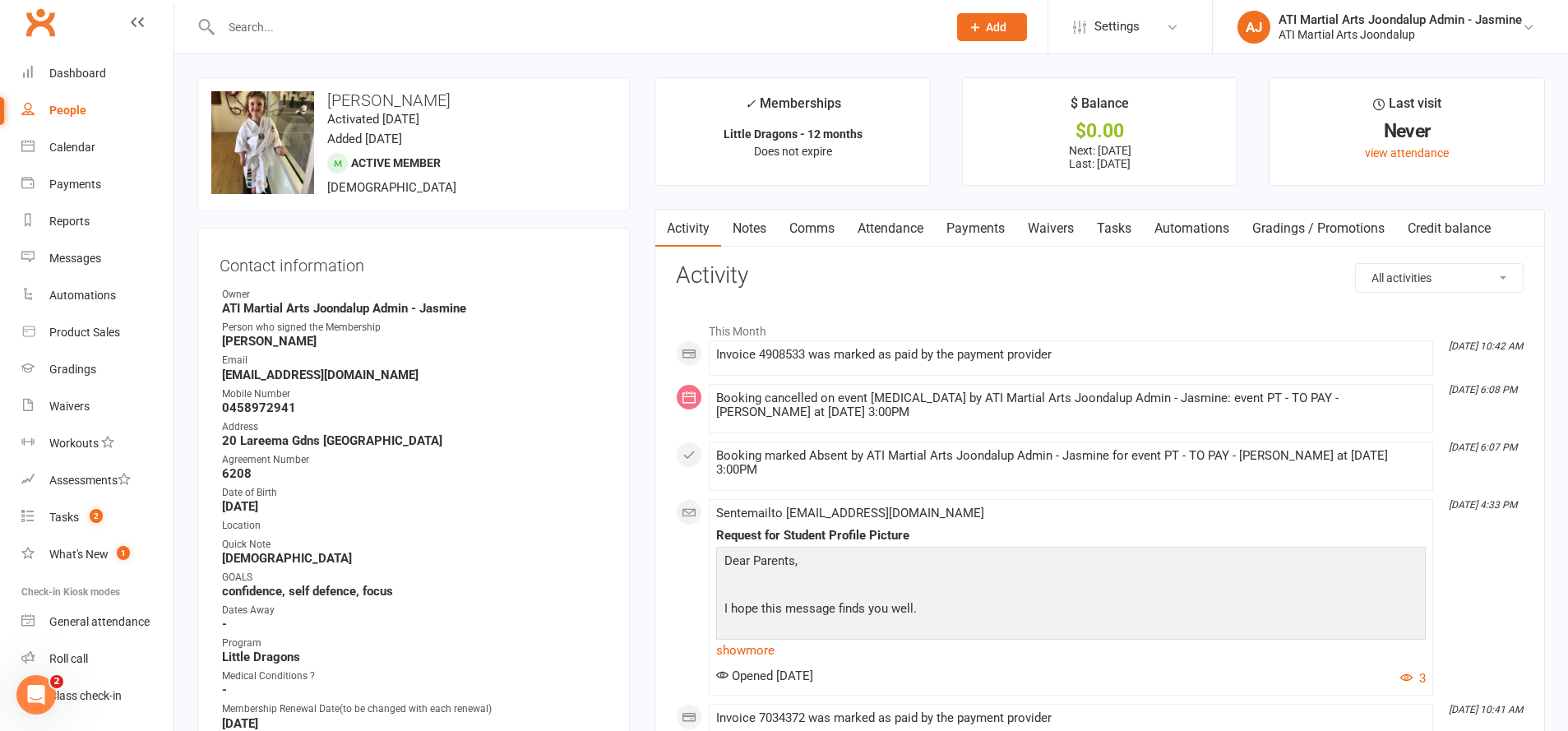
click at [959, 224] on link "Payments" at bounding box center [975, 228] width 81 height 38
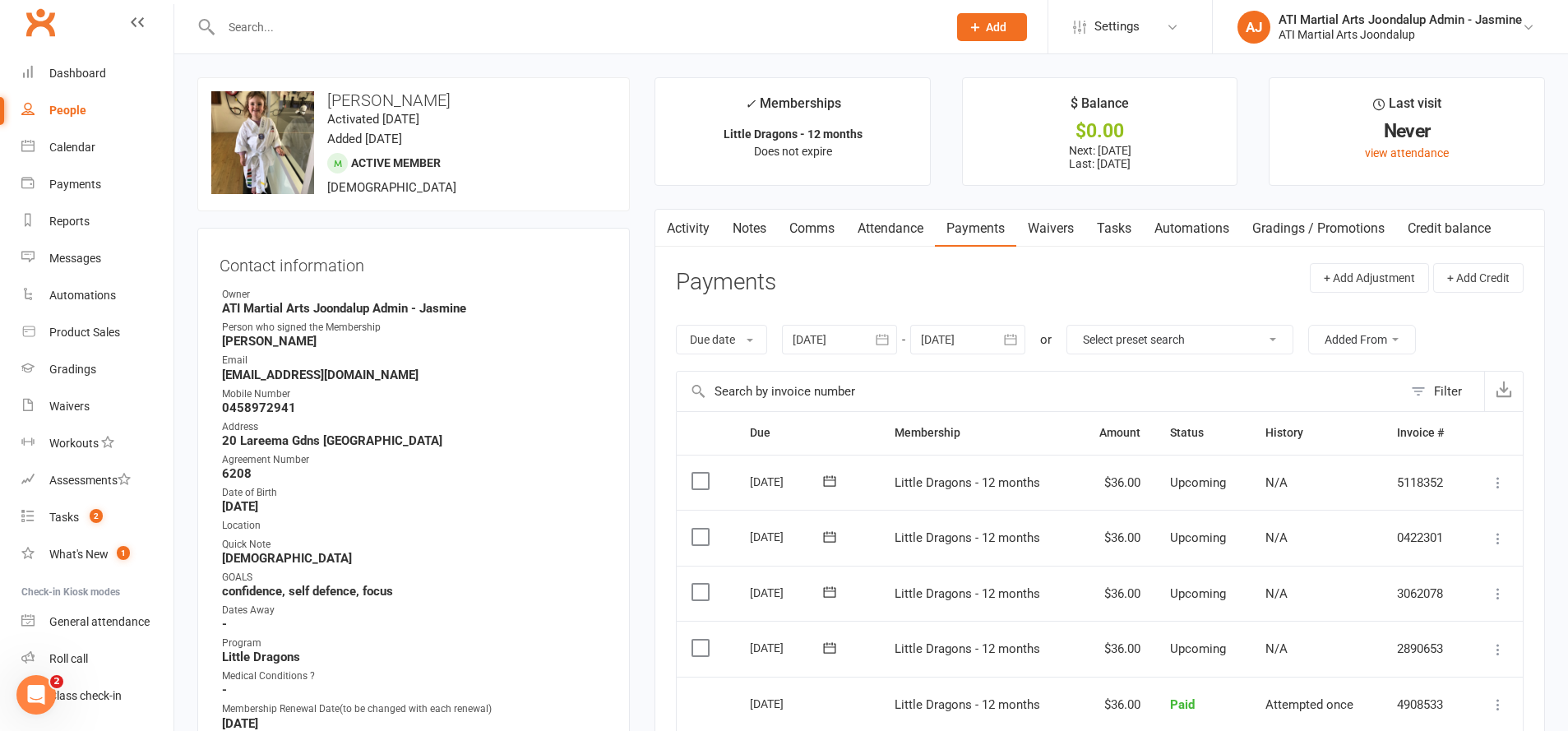
click at [880, 223] on link "Attendance" at bounding box center [890, 228] width 89 height 38
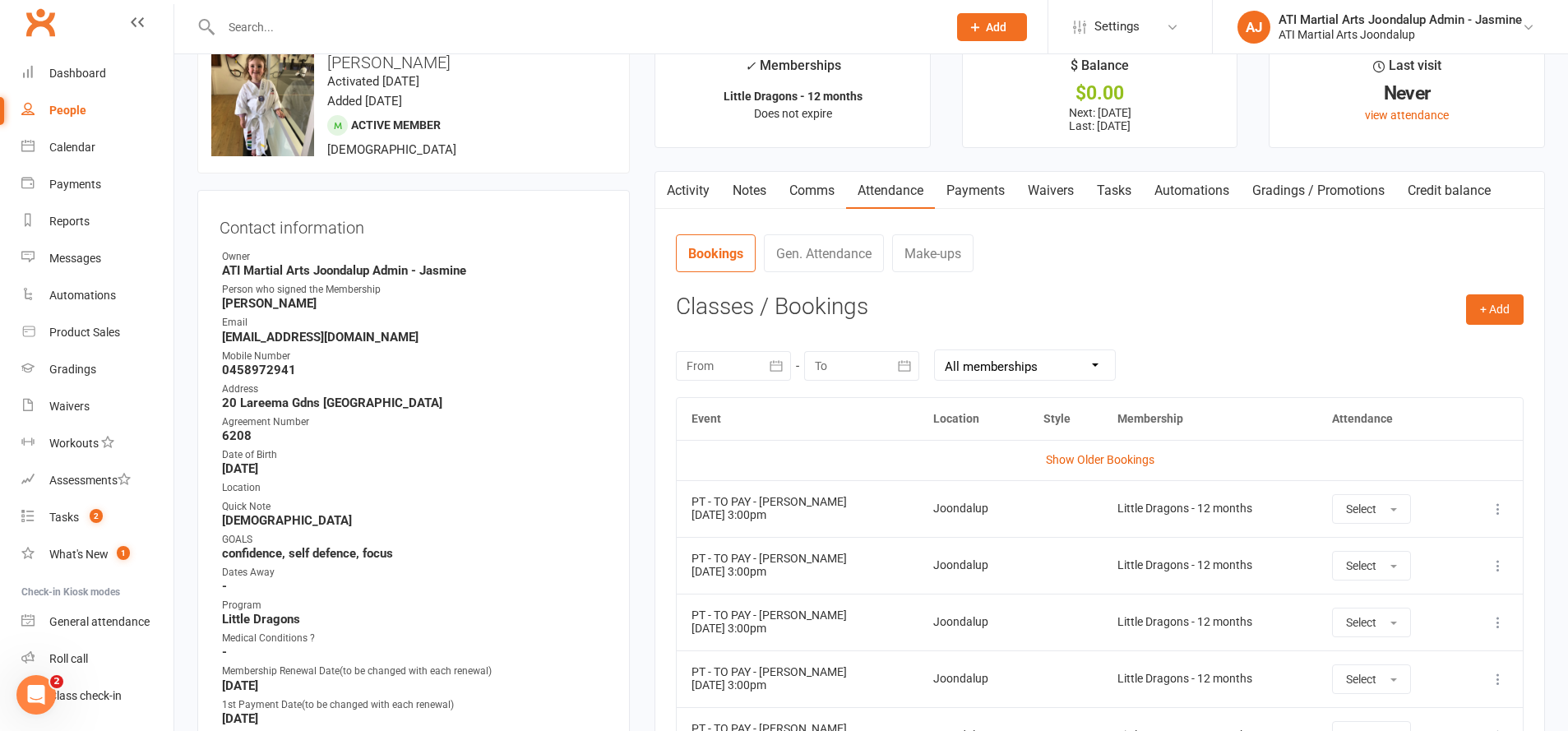
scroll to position [47, 0]
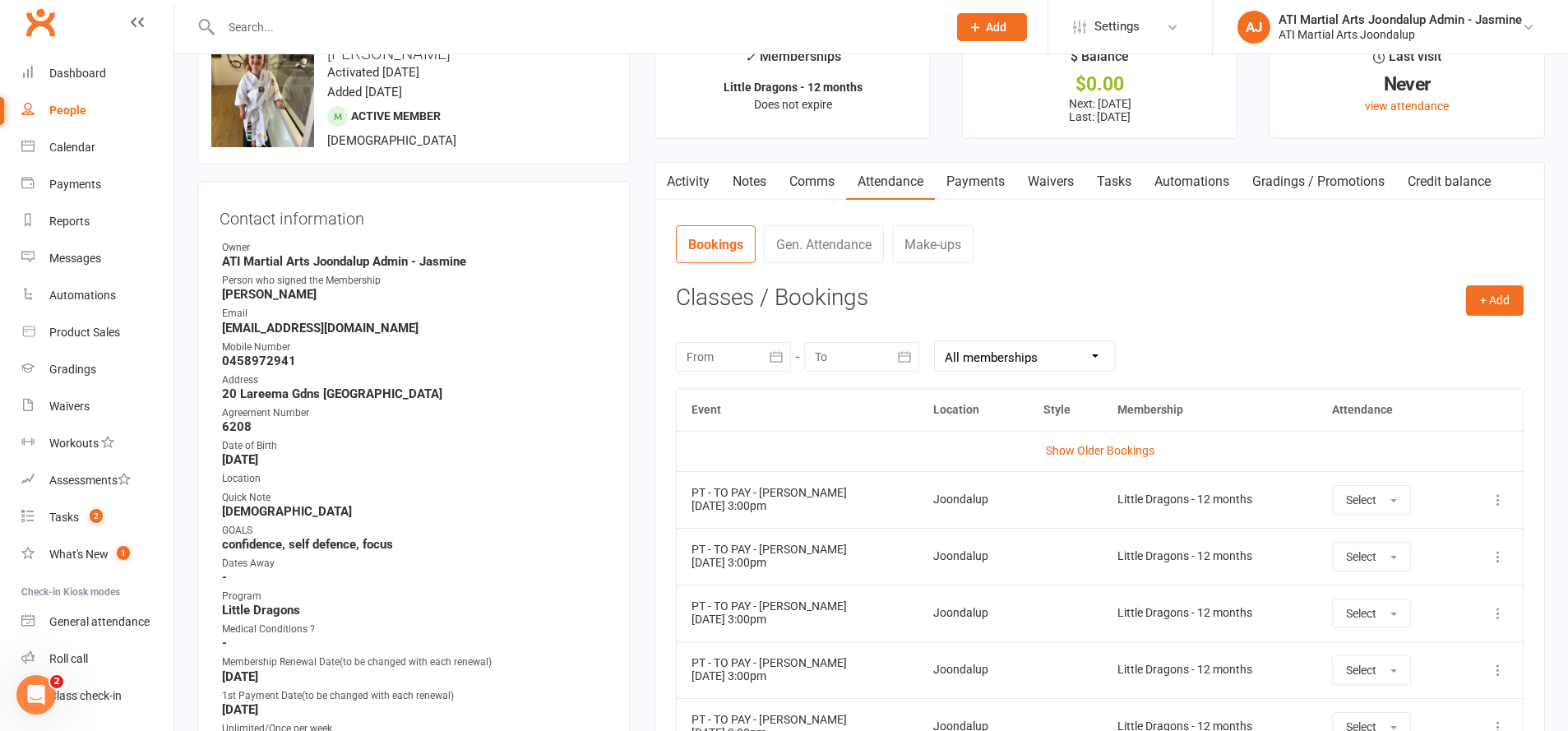
click at [801, 176] on link "Comms" at bounding box center [812, 181] width 69 height 38
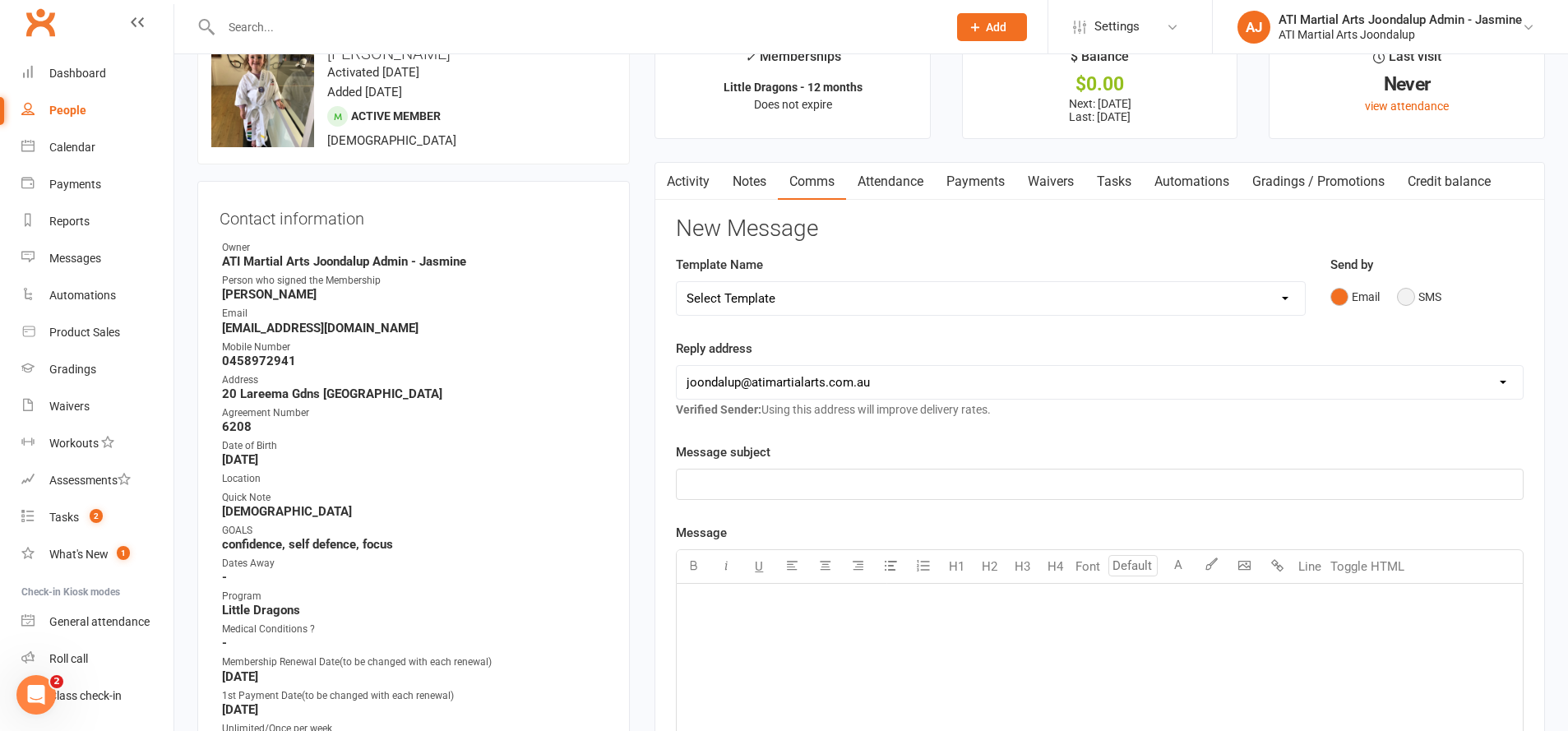
click at [1412, 293] on button "SMS" at bounding box center [1418, 297] width 44 height 31
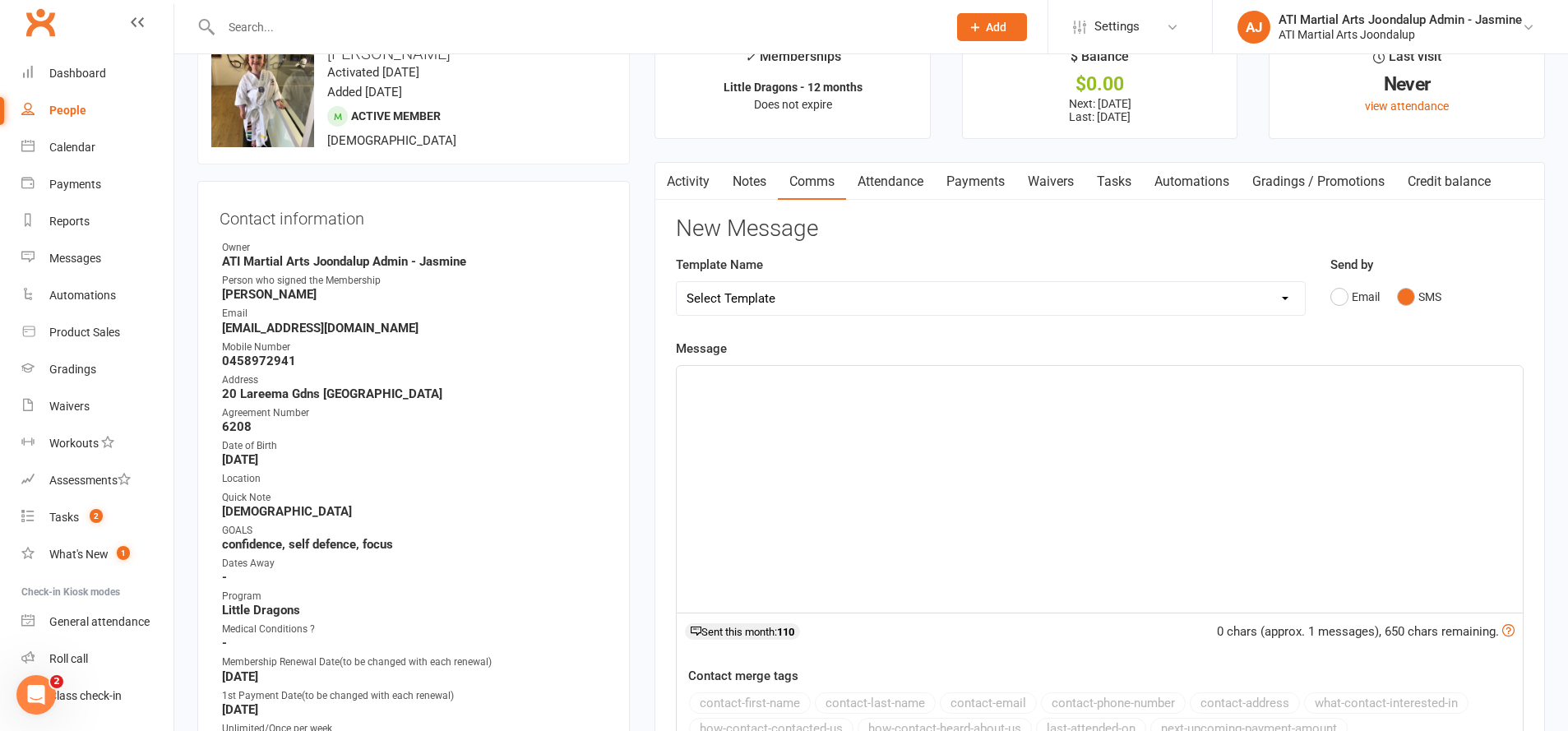
click at [1123, 380] on p "﻿" at bounding box center [1099, 381] width 826 height 20
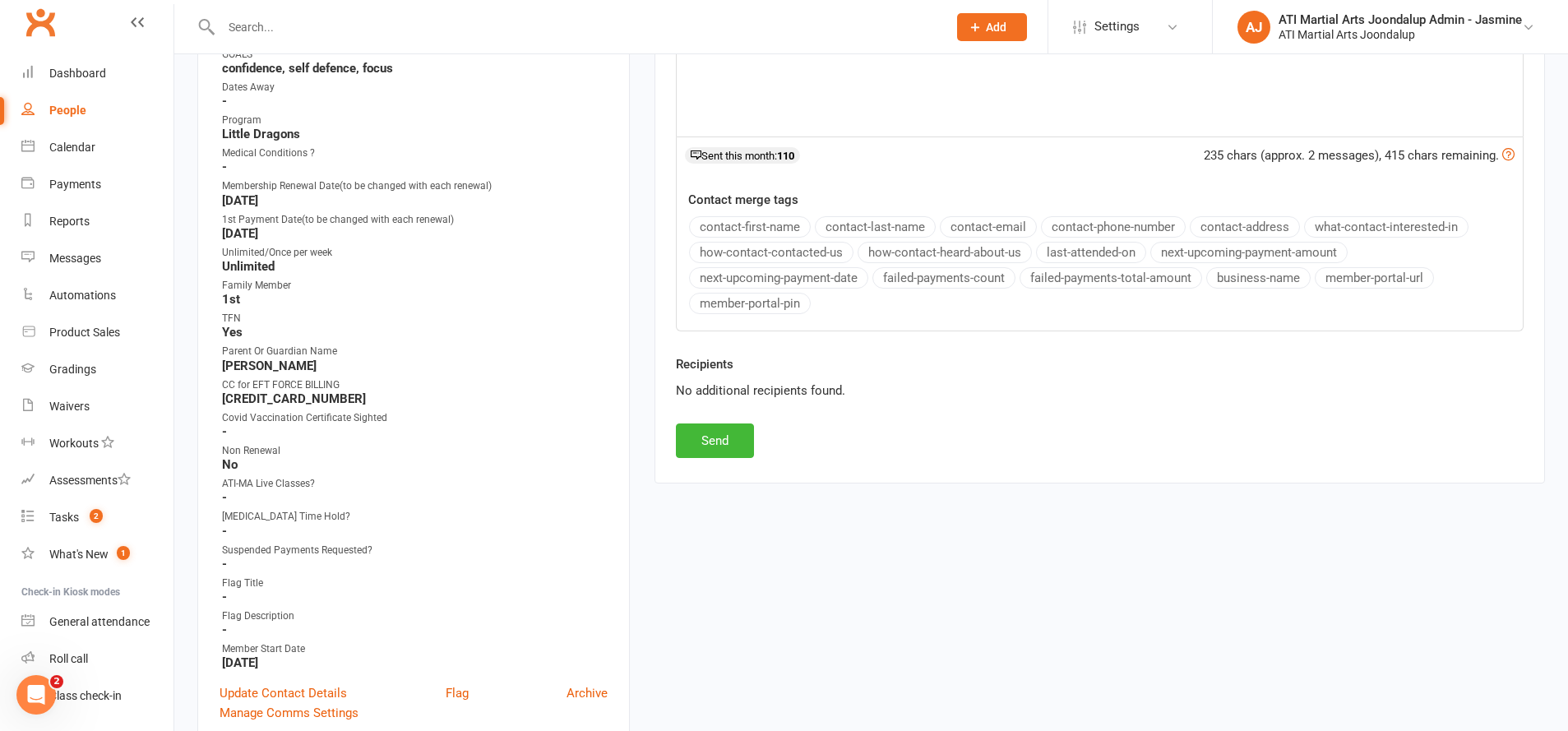
scroll to position [547, 0]
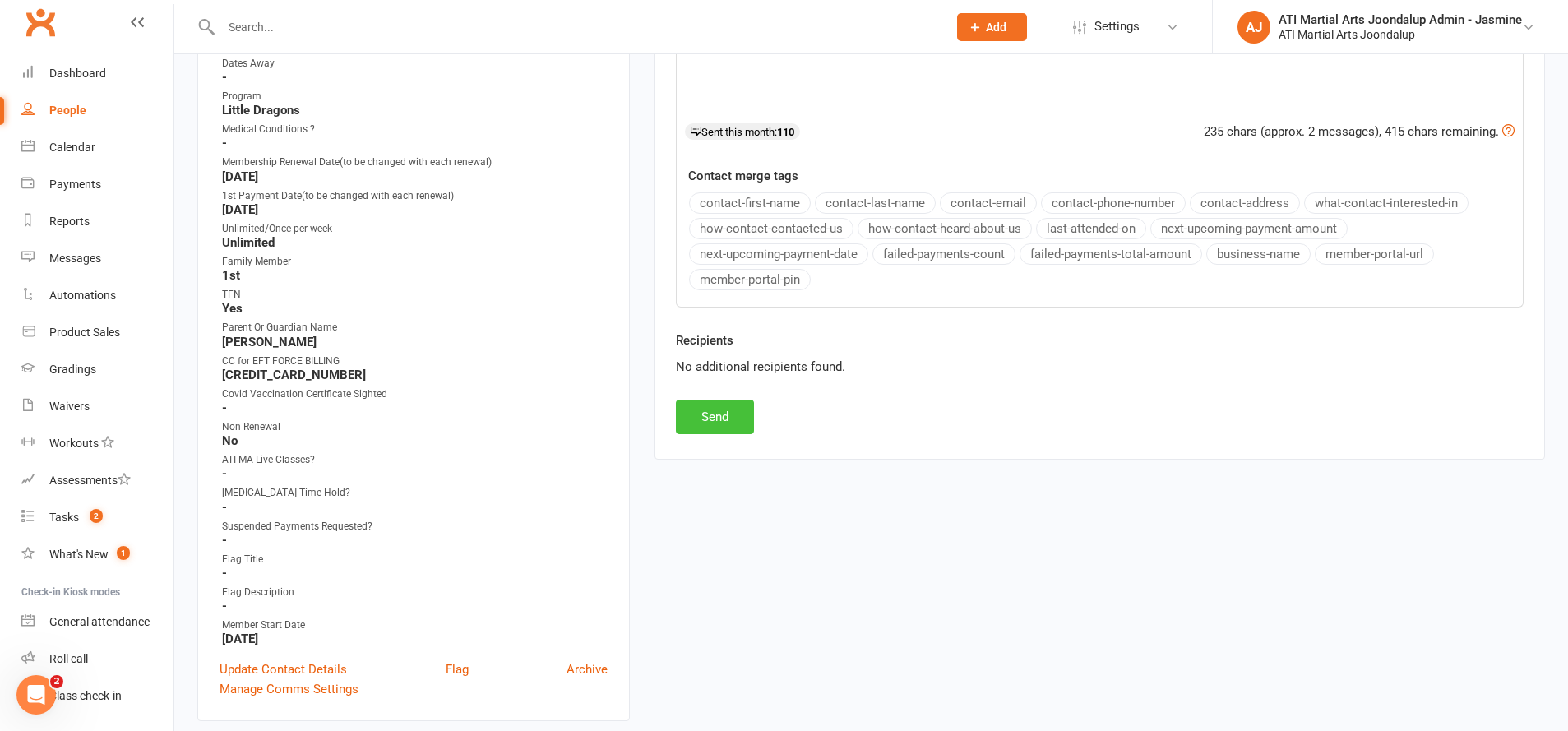
click at [716, 423] on button "Send" at bounding box center [715, 416] width 78 height 34
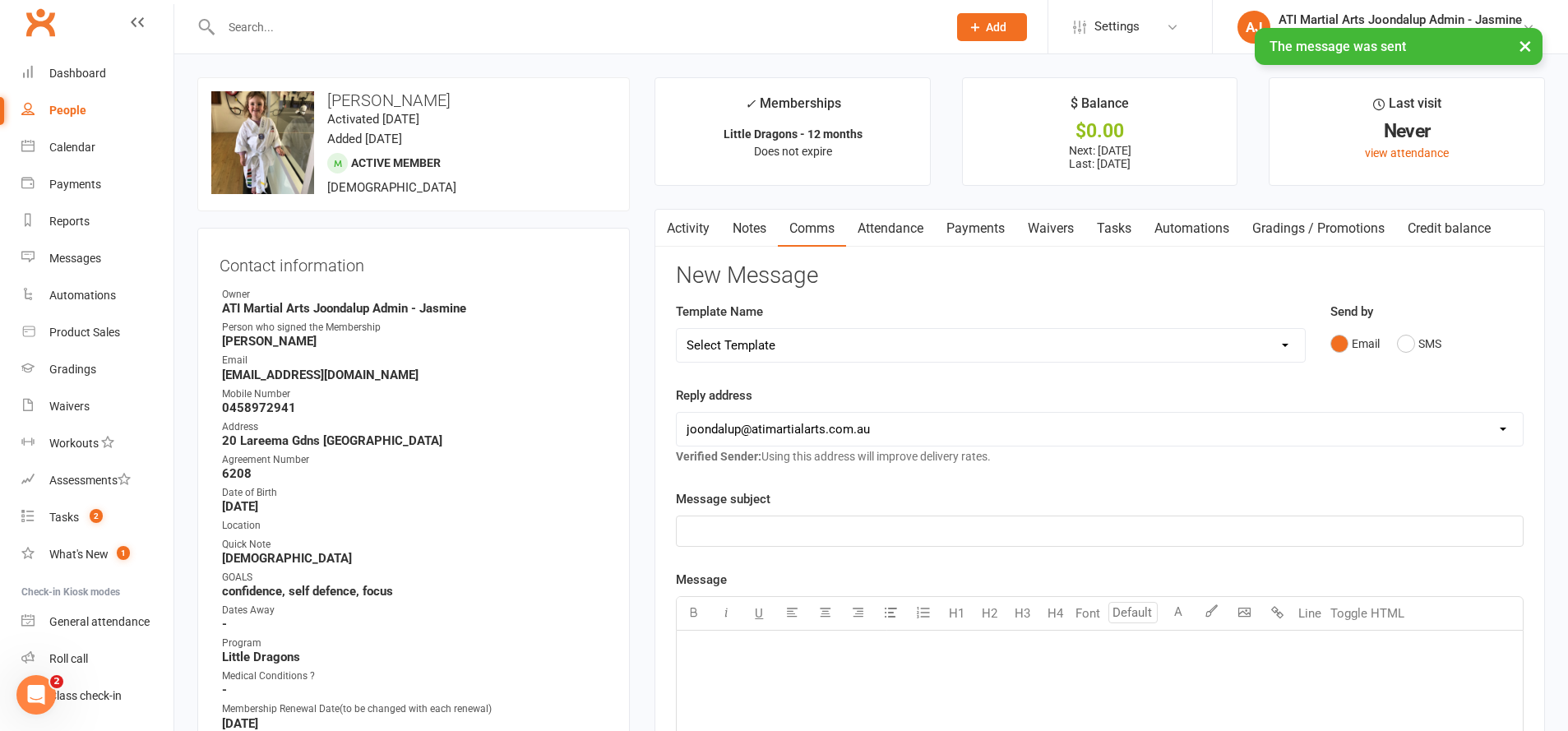
scroll to position [0, 0]
click at [912, 224] on link "Attendance" at bounding box center [890, 228] width 89 height 38
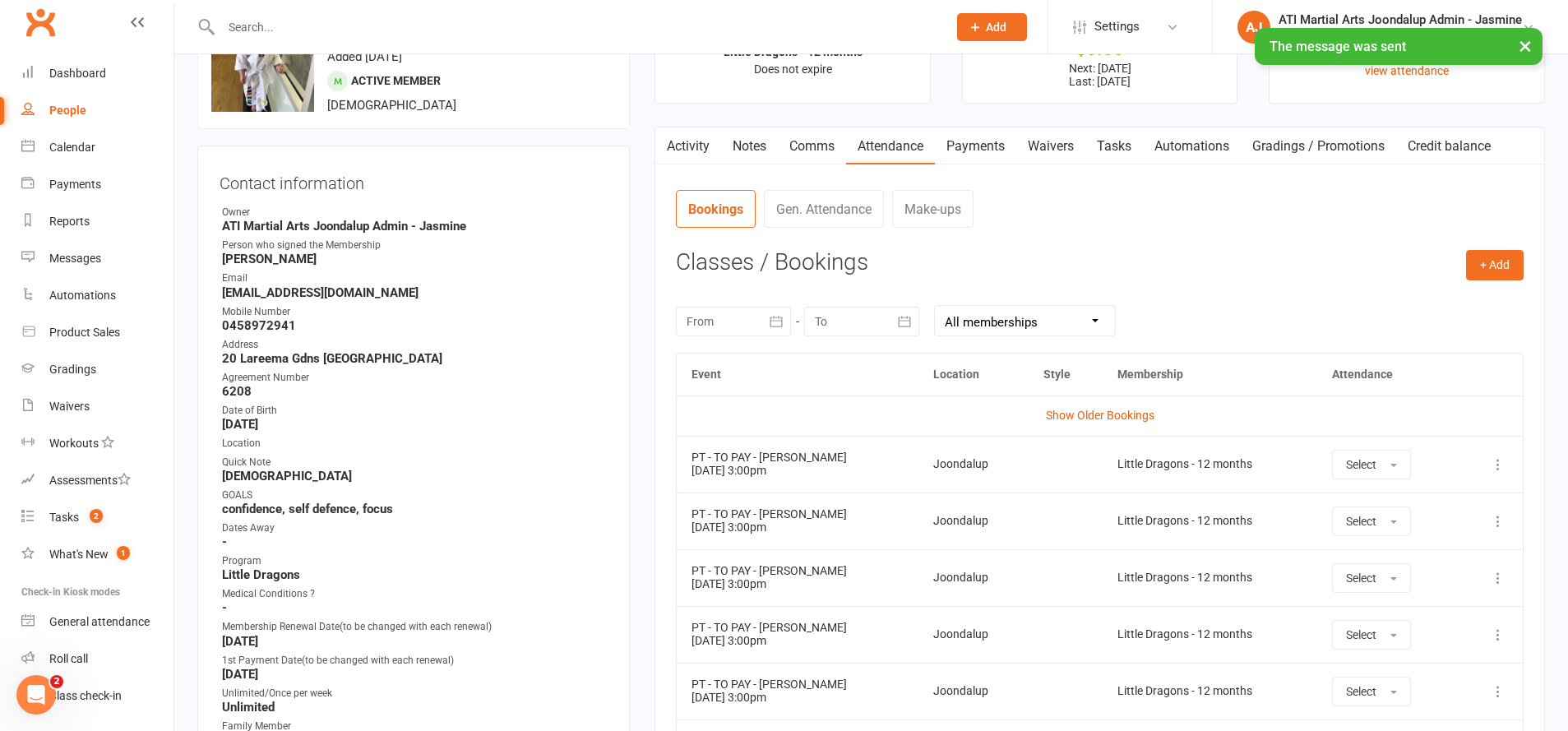
scroll to position [85, 0]
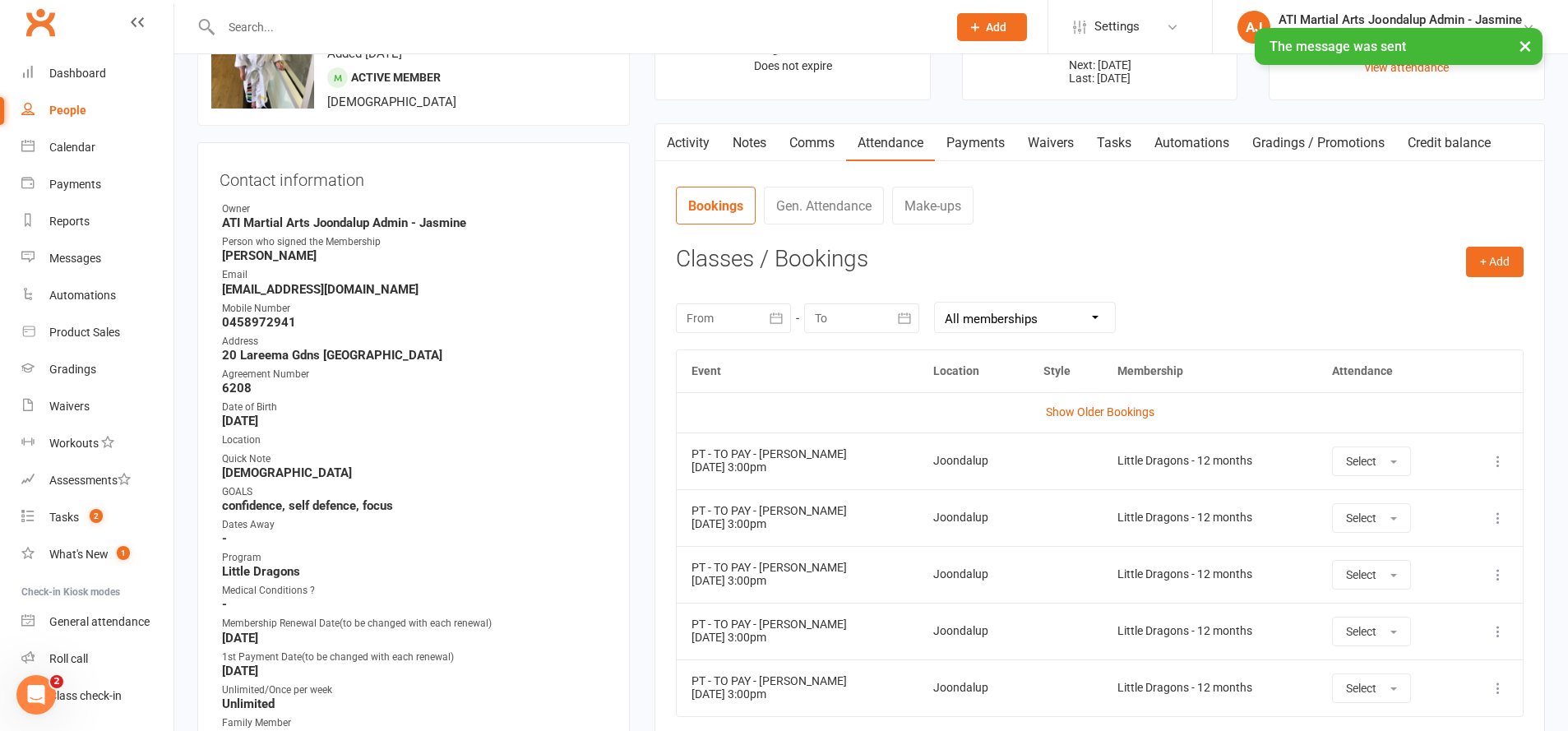
click at [1499, 517] on icon at bounding box center [1498, 518] width 17 height 17
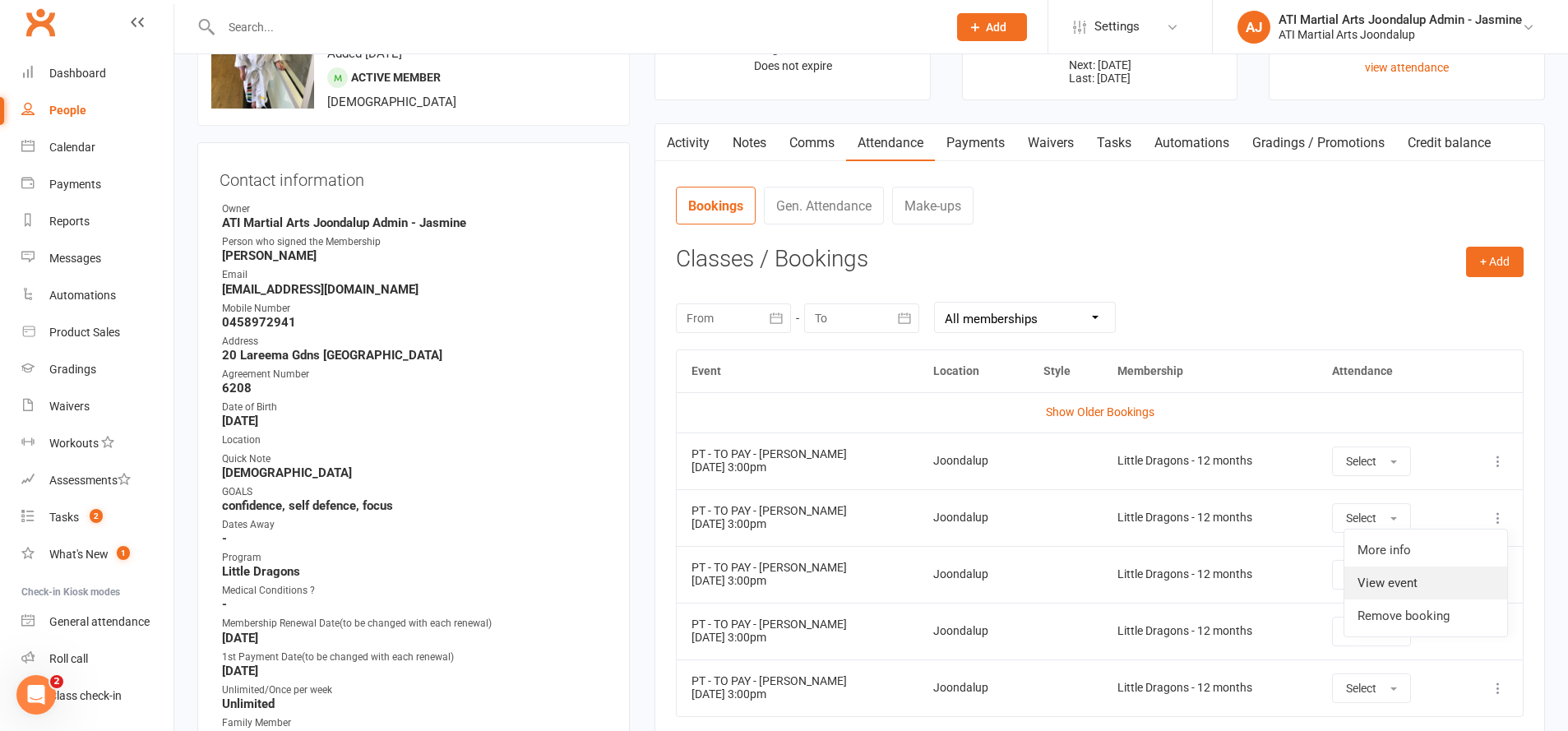
click at [1470, 575] on link "View event" at bounding box center [1426, 583] width 162 height 33
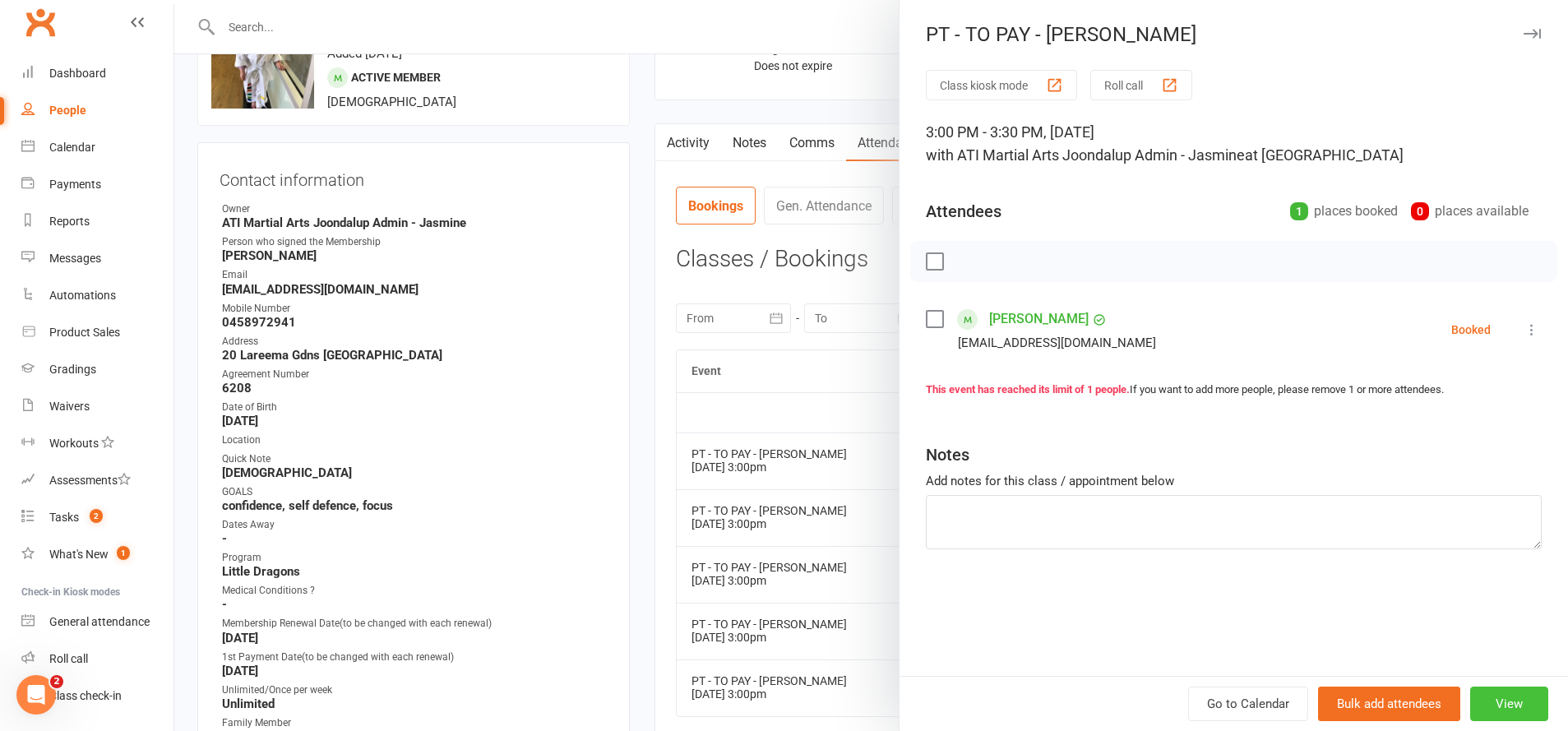
click at [1516, 696] on button "View" at bounding box center [1509, 703] width 78 height 34
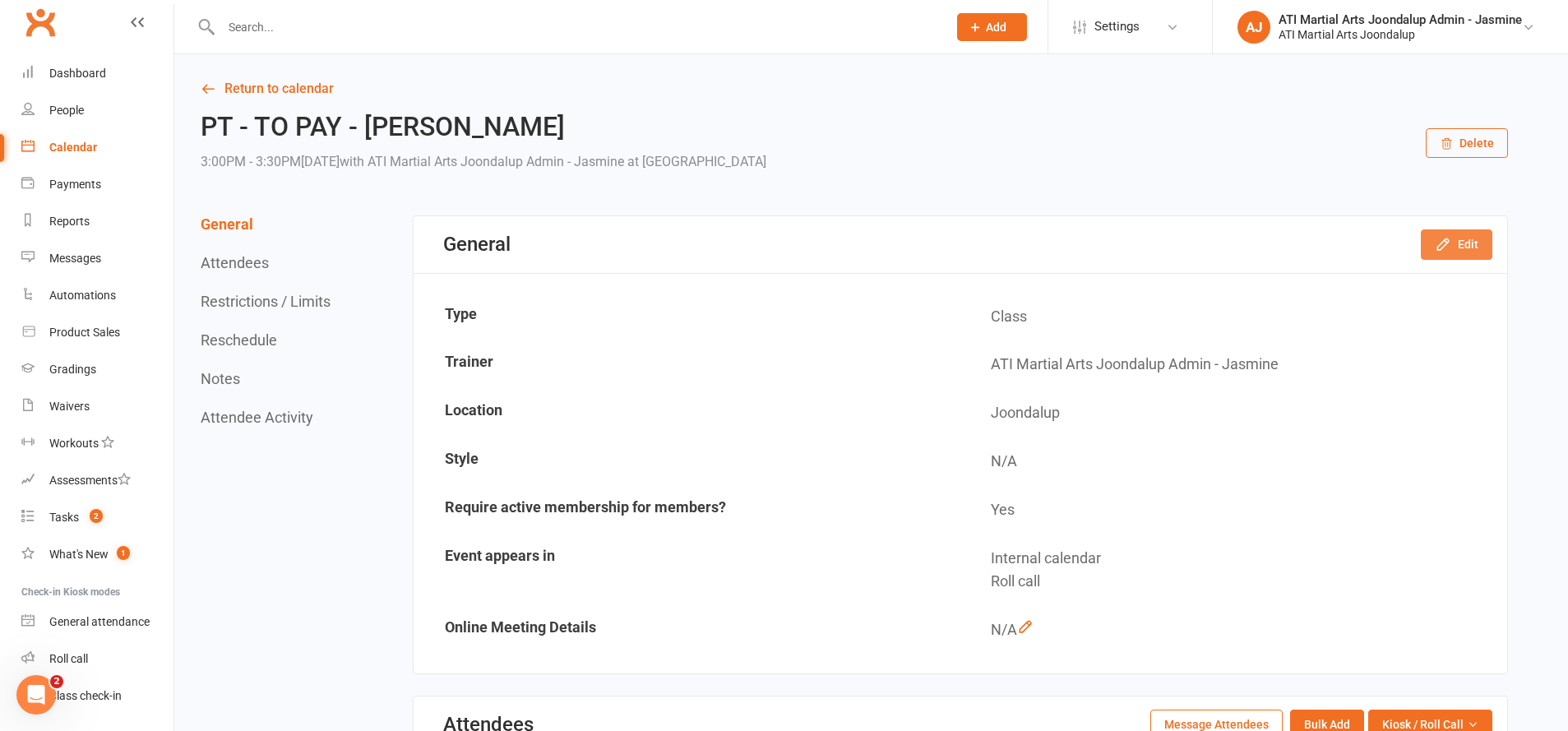
click at [1425, 245] on button "Edit" at bounding box center [1456, 244] width 71 height 29
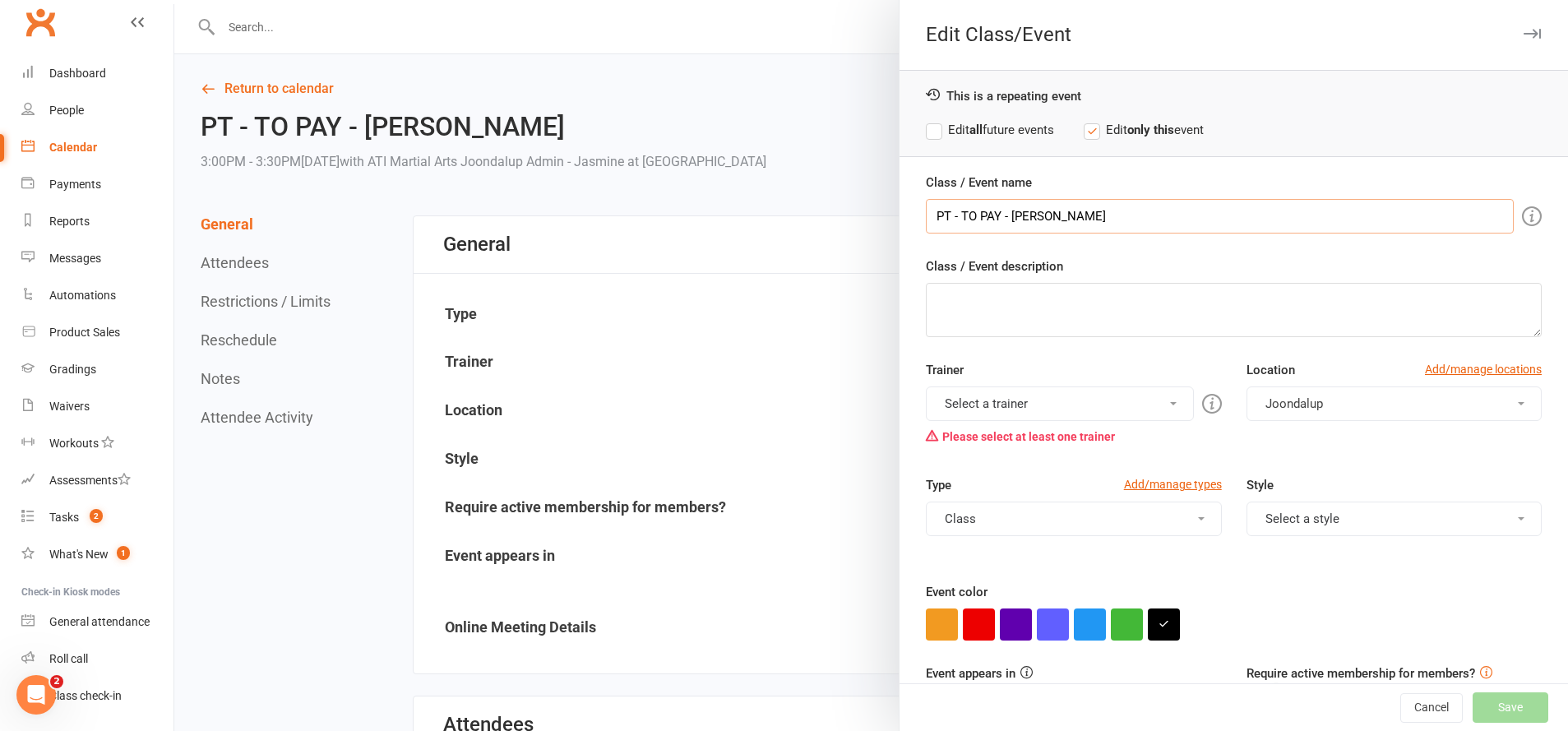
click at [951, 215] on input "PT - TO PAY - [PERSON_NAME]" at bounding box center [1220, 215] width 588 height 34
type input "Private Grading - TO PAY - [PERSON_NAME]"
click at [1024, 415] on button "Select a trainer" at bounding box center [1059, 403] width 267 height 34
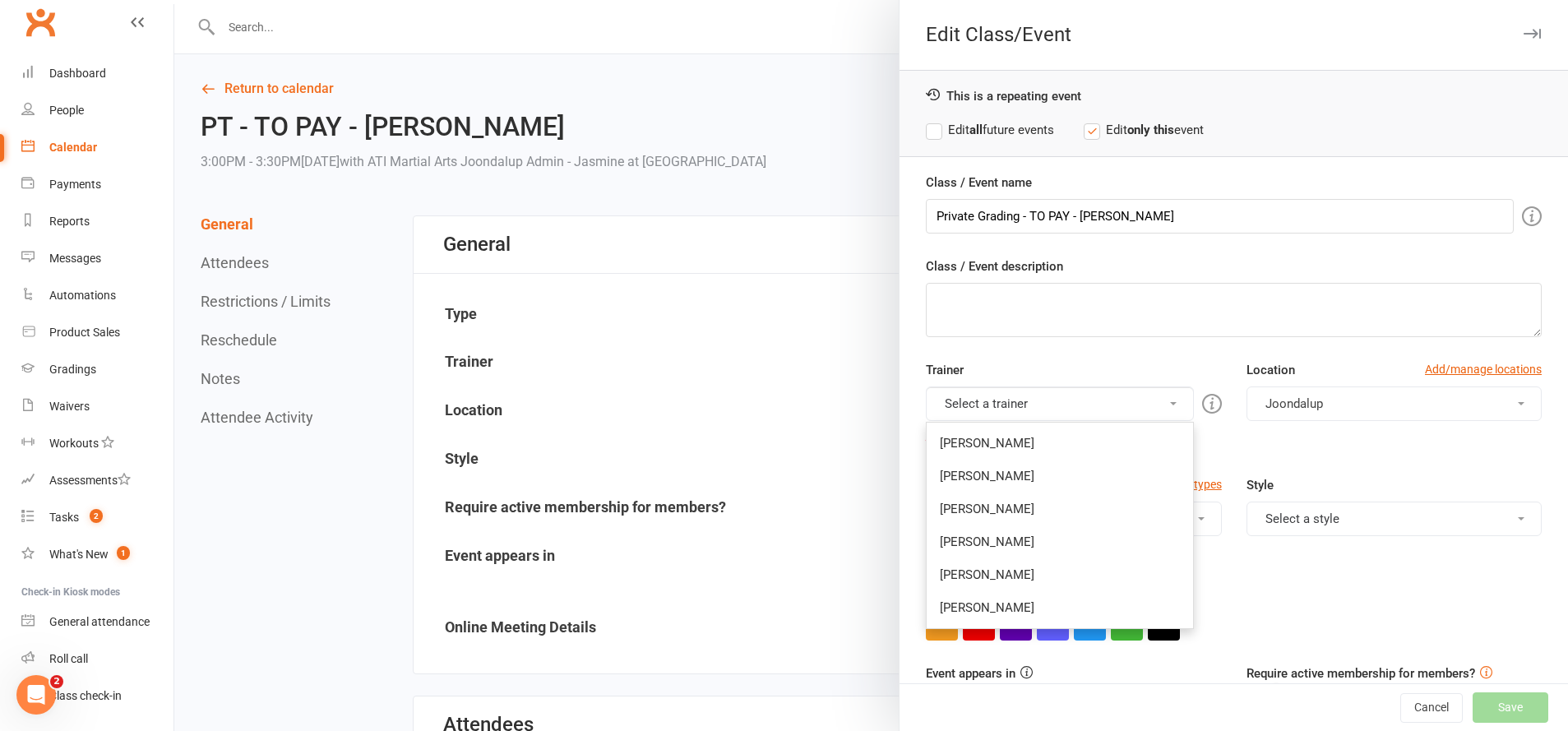
drag, startPoint x: 1037, startPoint y: 593, endPoint x: 1037, endPoint y: 579, distance: 14.0
click at [1037, 595] on link "[PERSON_NAME]" at bounding box center [1059, 608] width 265 height 33
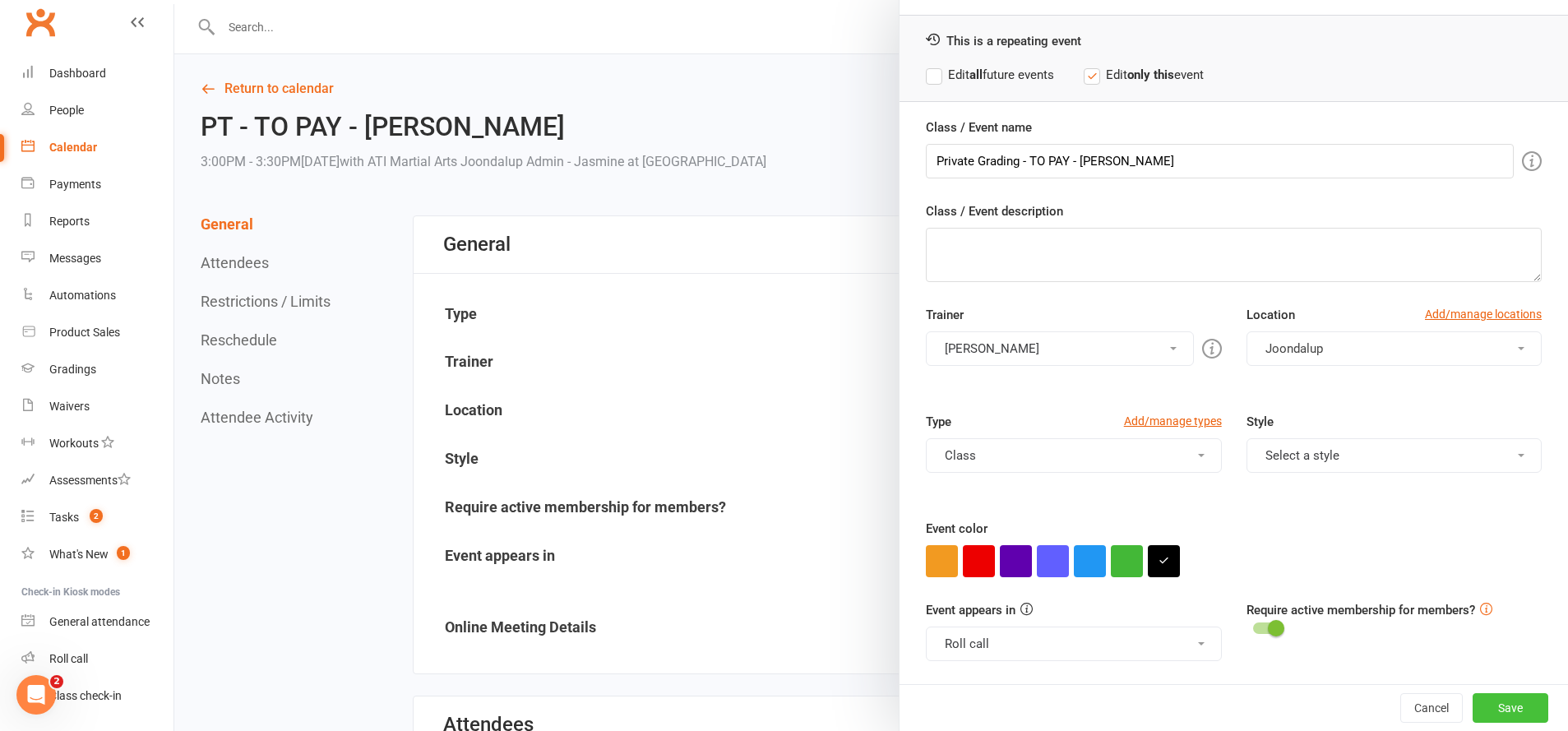
scroll to position [55, 0]
click at [1489, 705] on button "Save" at bounding box center [1510, 708] width 75 height 29
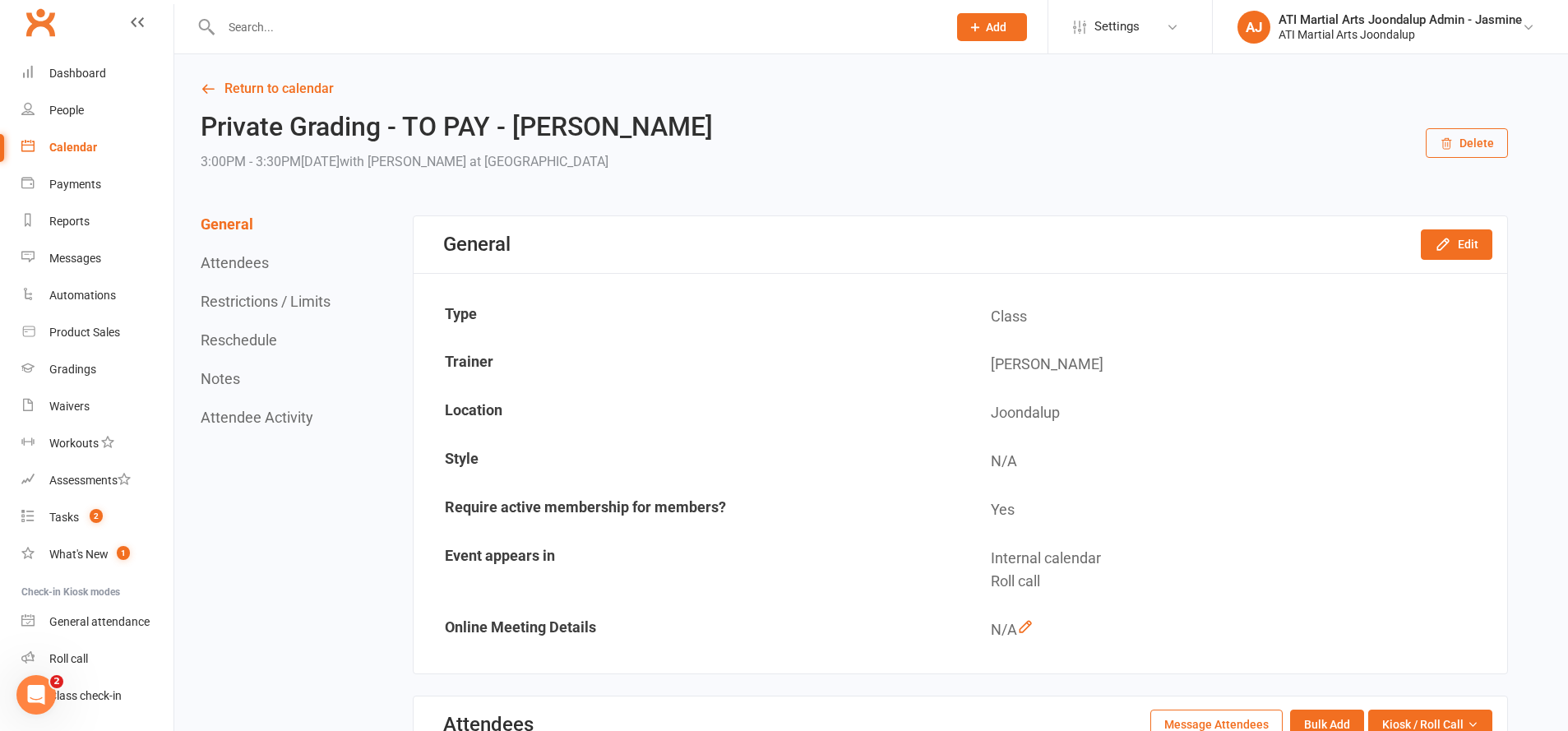
click at [463, 23] on input "text" at bounding box center [576, 27] width 719 height 23
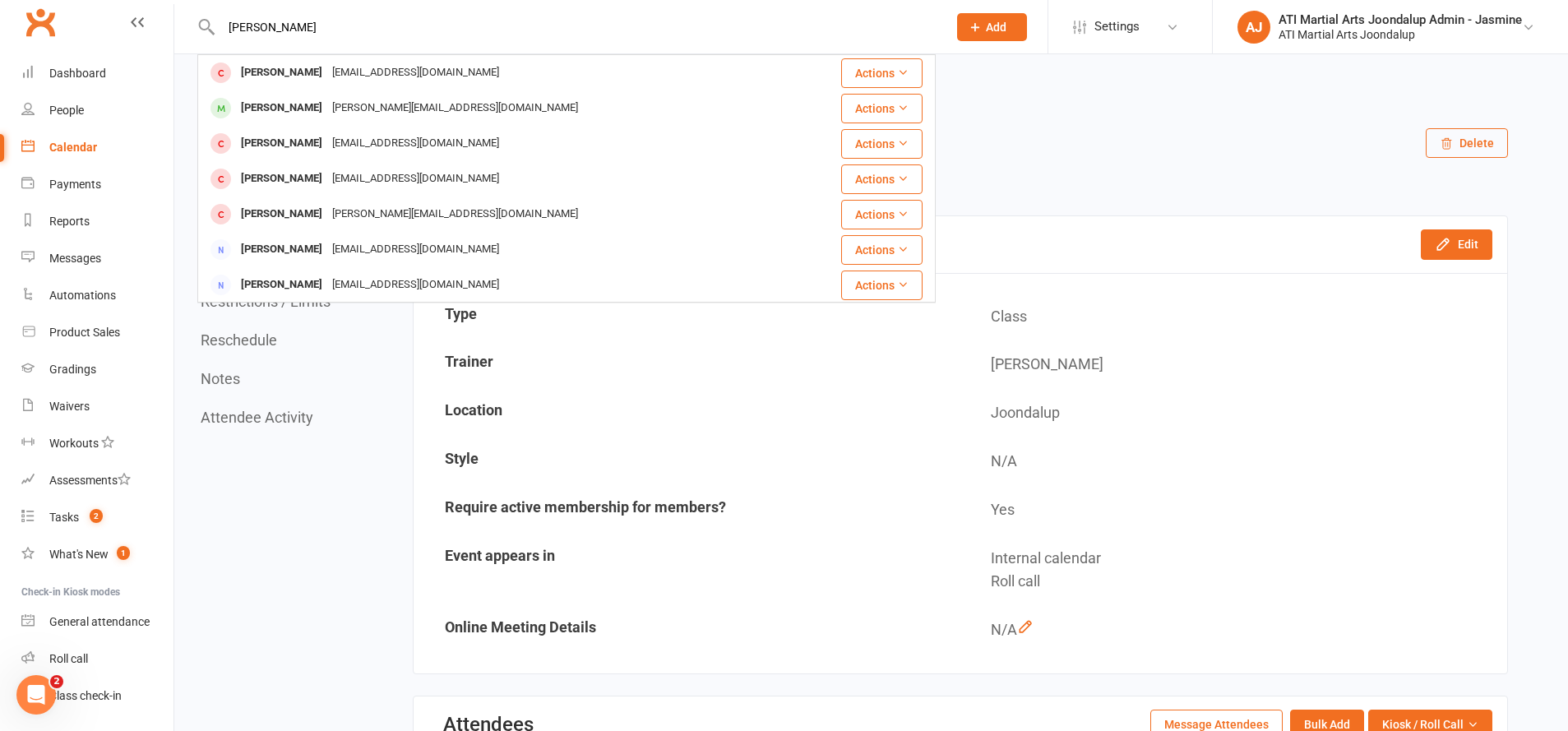
type input "[PERSON_NAME]"
click at [1164, 115] on div "Private Grading - TO PAY - [PERSON_NAME] 3:00PM - 3:30PM[DATE] with [PERSON_NAM…" at bounding box center [854, 143] width 1308 height 61
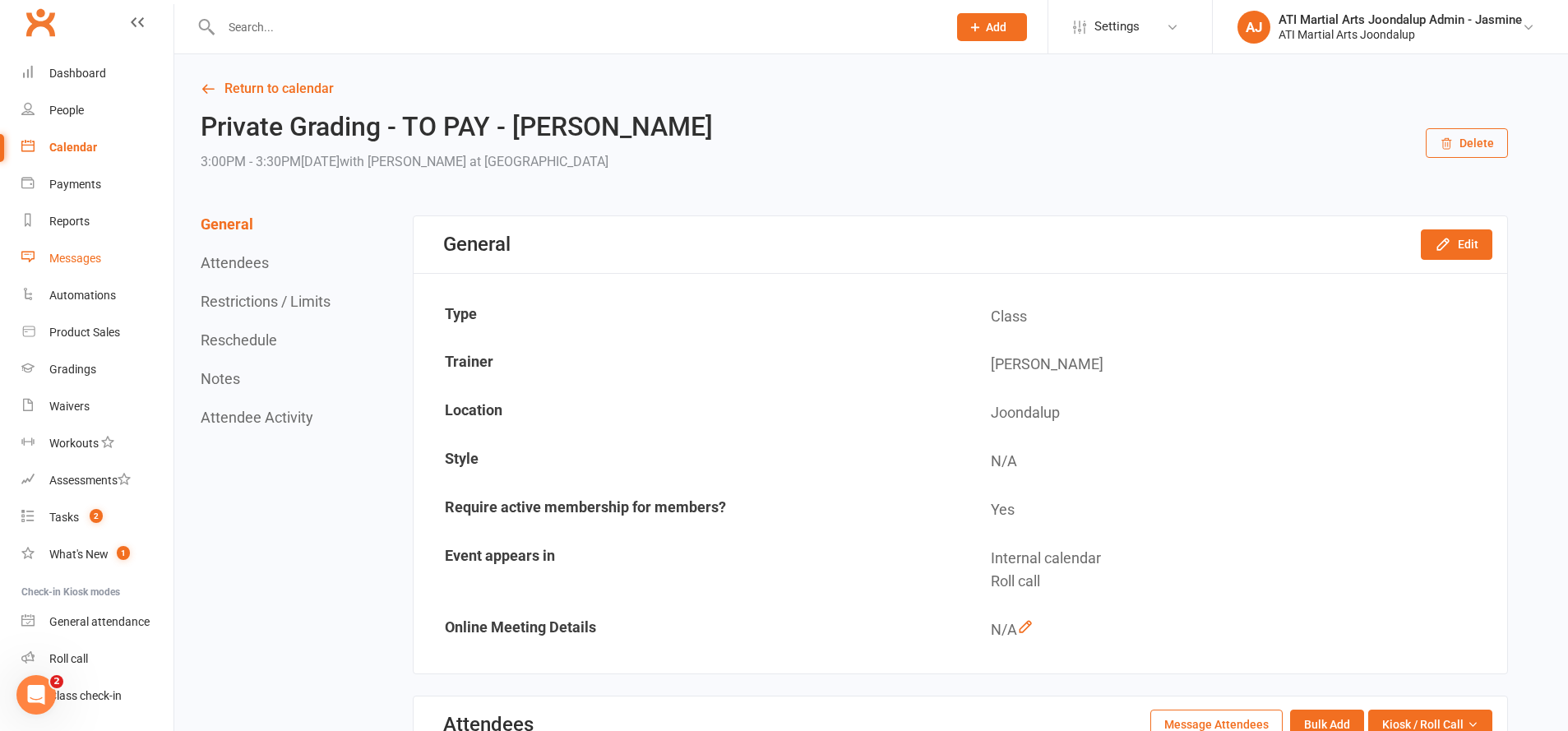
click at [133, 260] on link "Messages" at bounding box center [97, 258] width 152 height 37
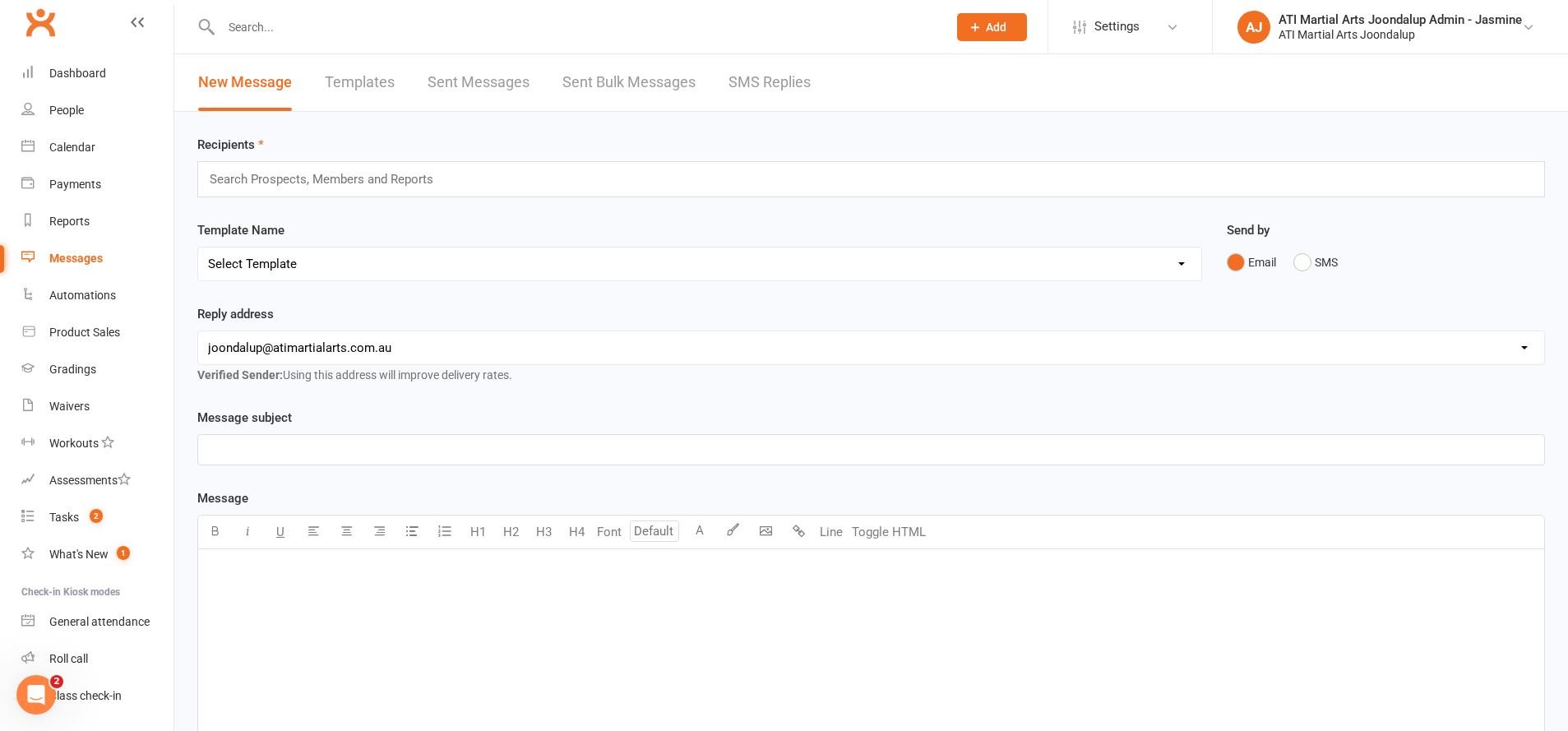
click at [772, 84] on link "SMS Replies" at bounding box center [769, 82] width 82 height 57
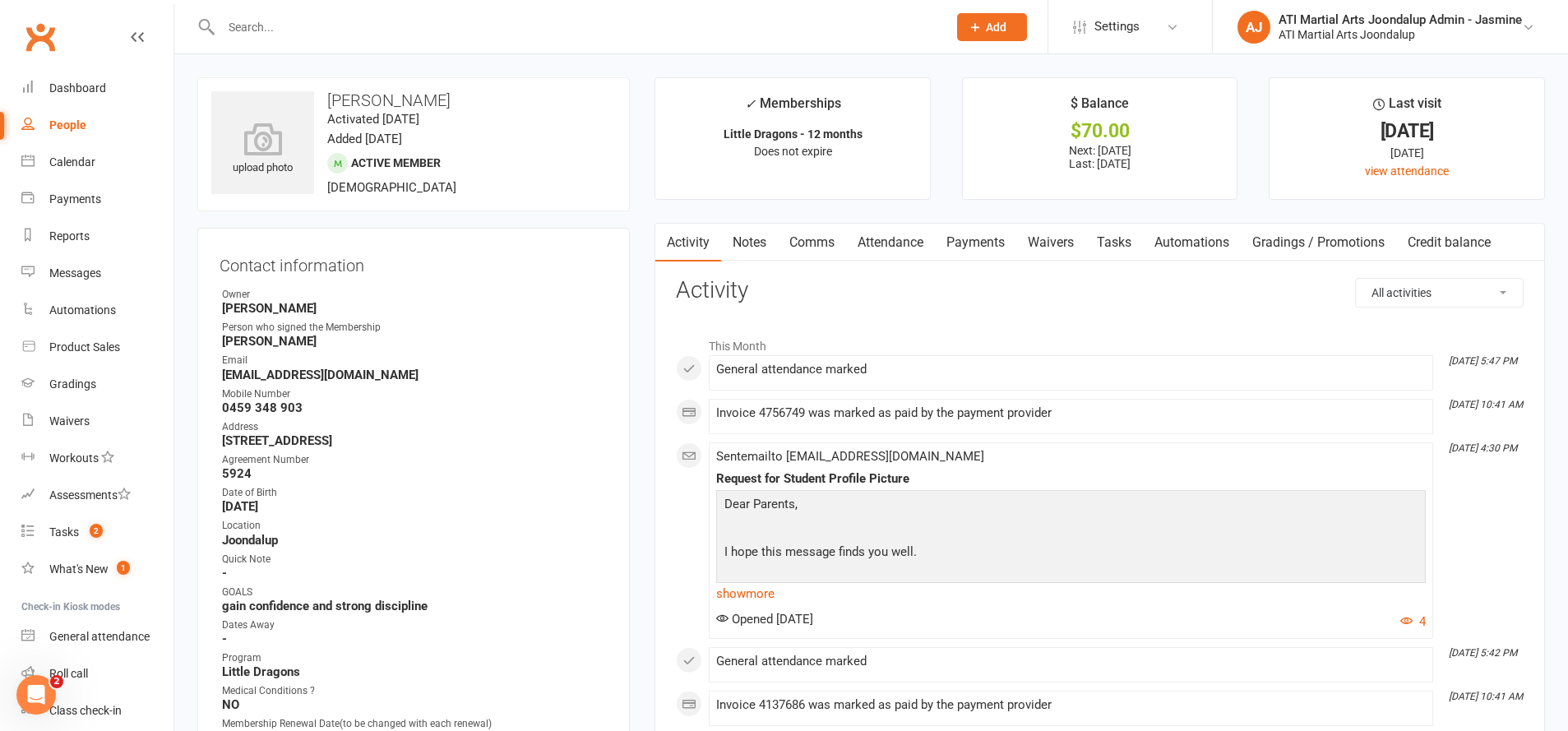
scroll to position [33, 0]
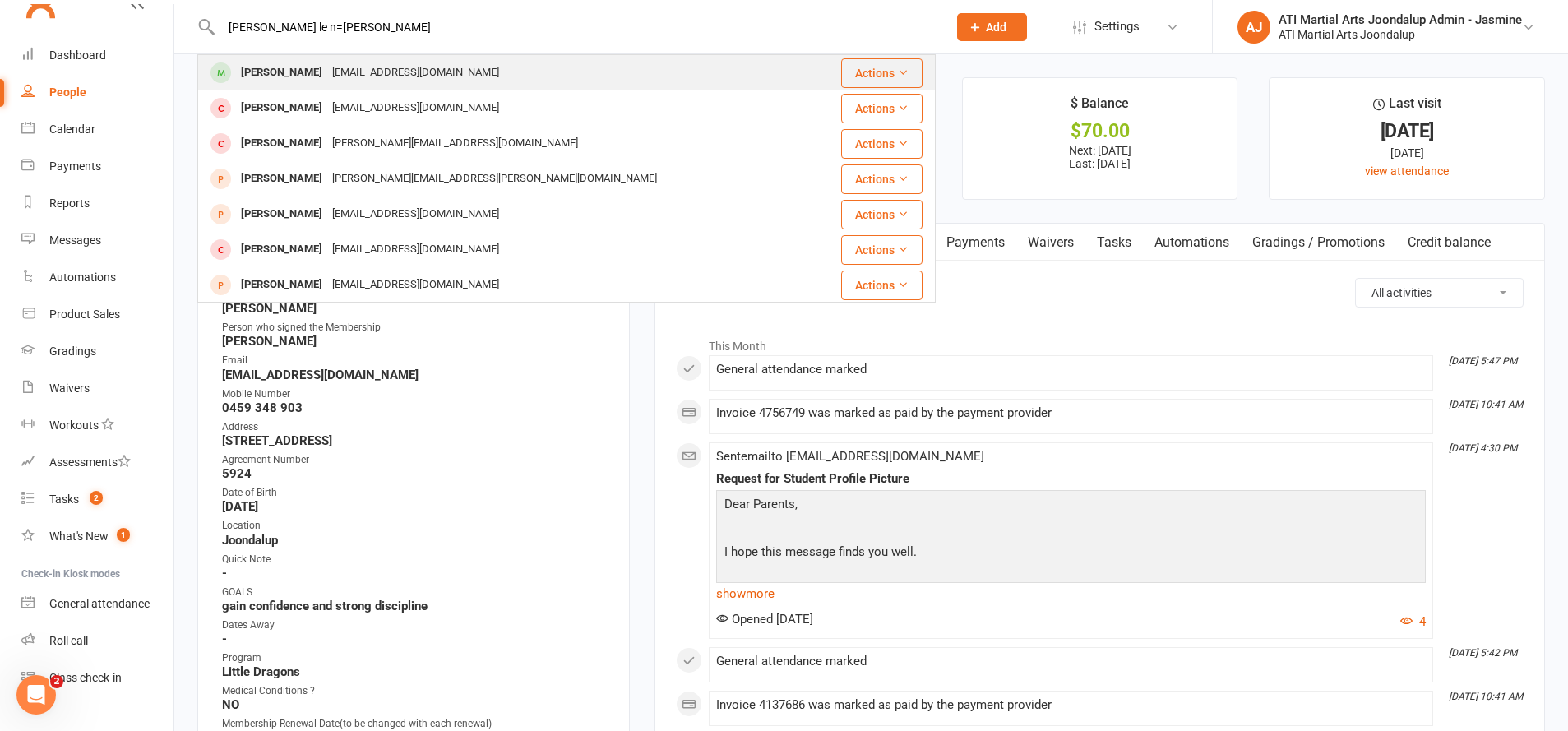
type input "Aubrey le n=brun"
click at [373, 74] on div "[EMAIL_ADDRESS][DOMAIN_NAME]" at bounding box center [415, 72] width 177 height 23
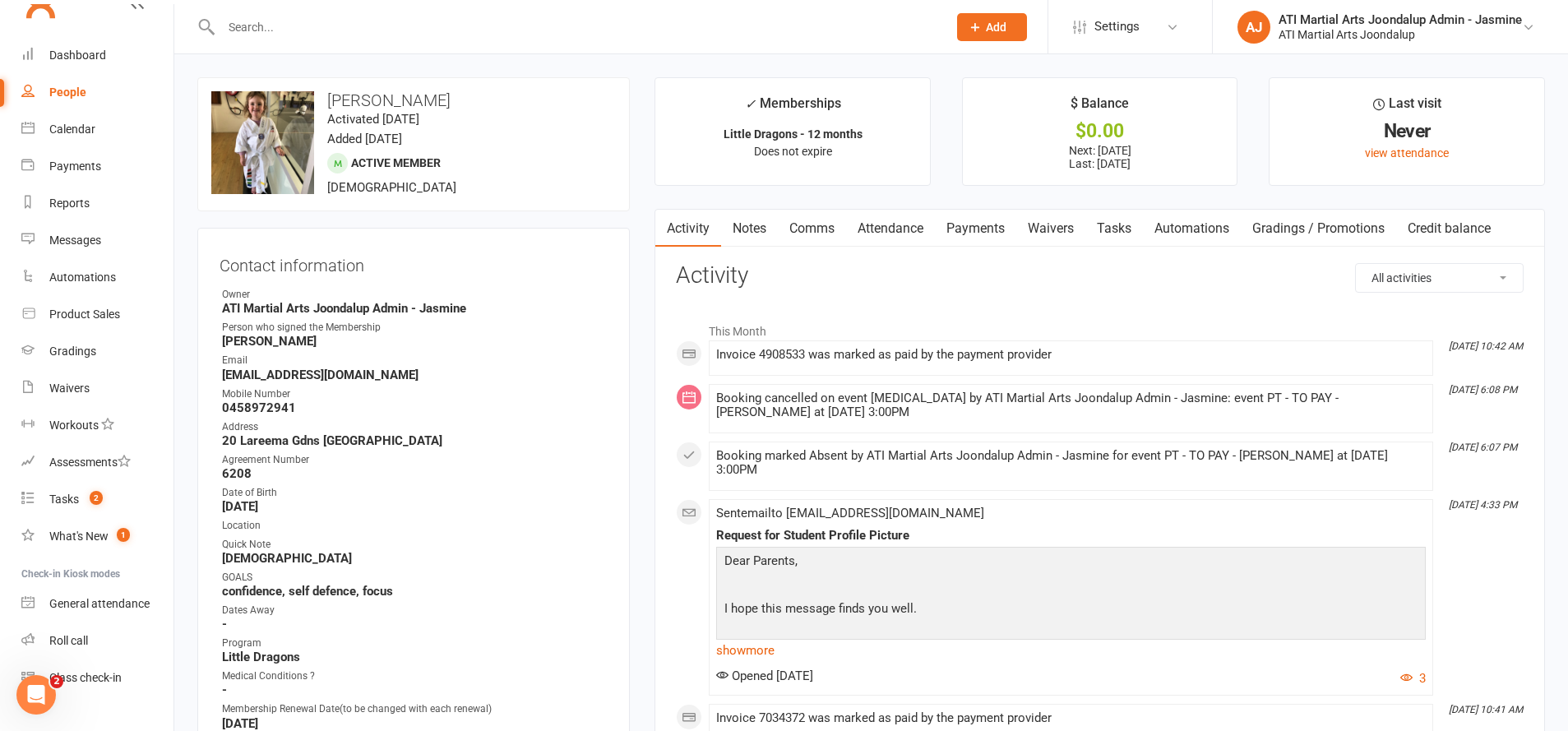
click at [913, 225] on link "Attendance" at bounding box center [890, 228] width 89 height 38
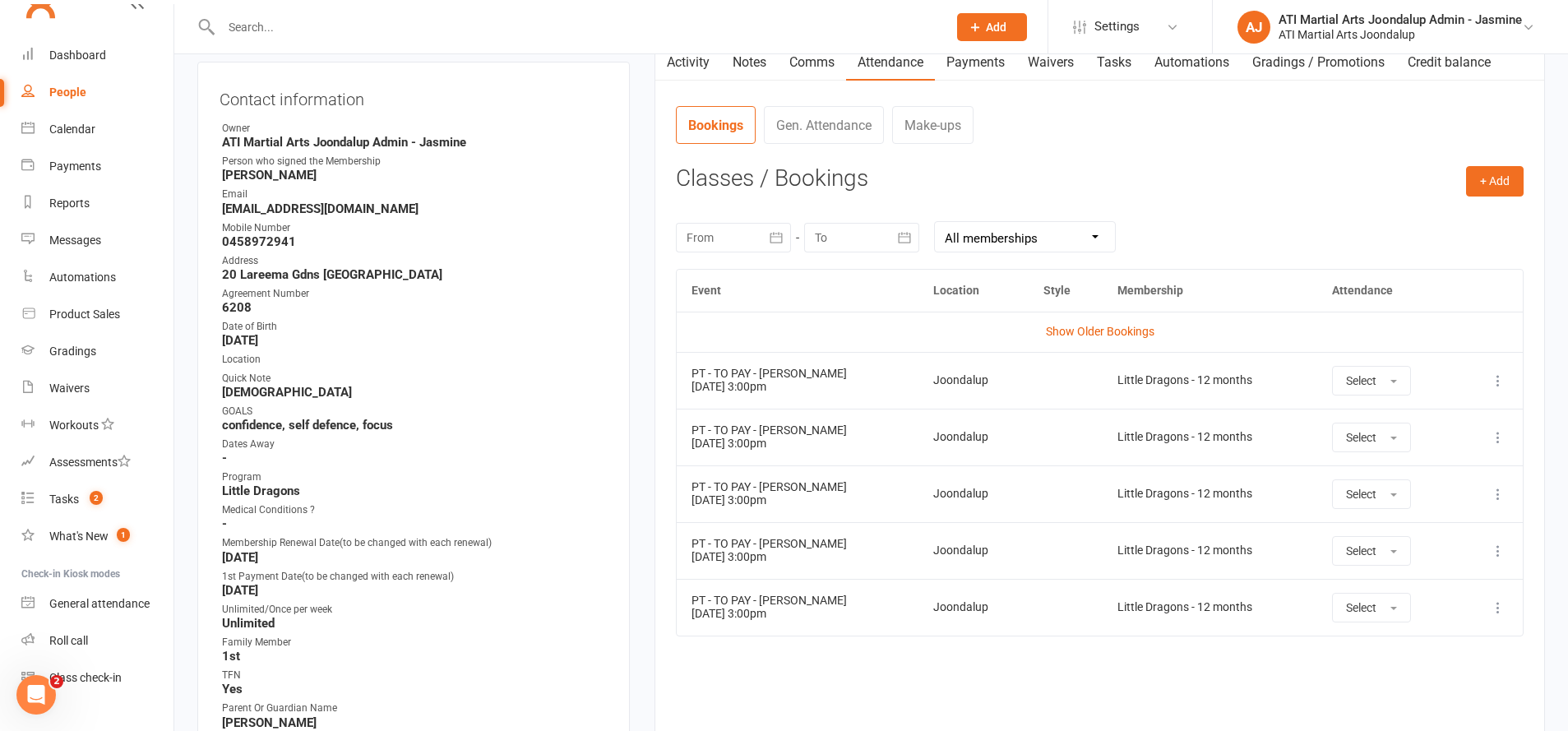
scroll to position [167, 0]
click at [648, 23] on input "text" at bounding box center [576, 27] width 719 height 23
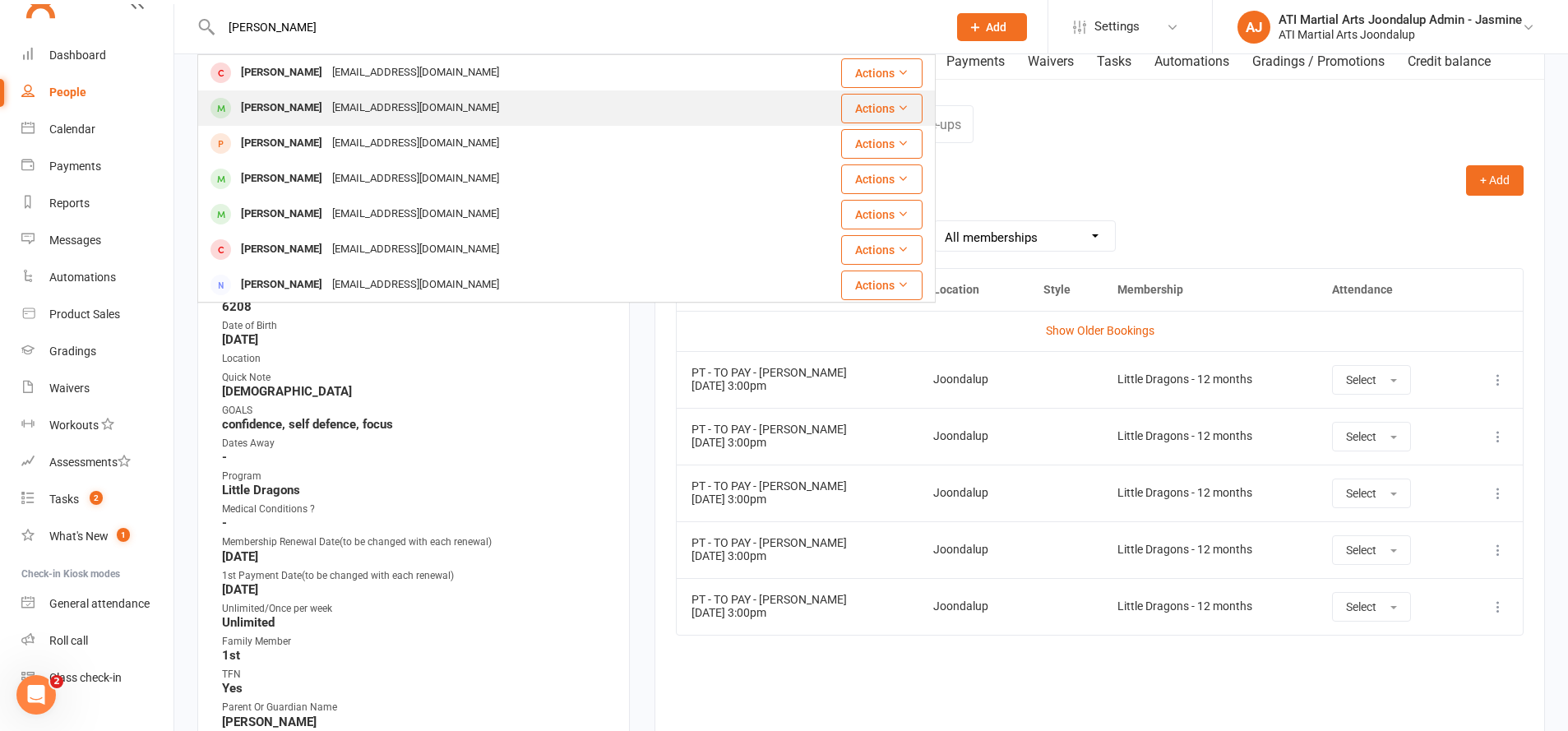
type input "Abrams"
click at [574, 93] on div "Abram Ibanez rjadeibanez@gmail.com" at bounding box center [504, 108] width 612 height 33
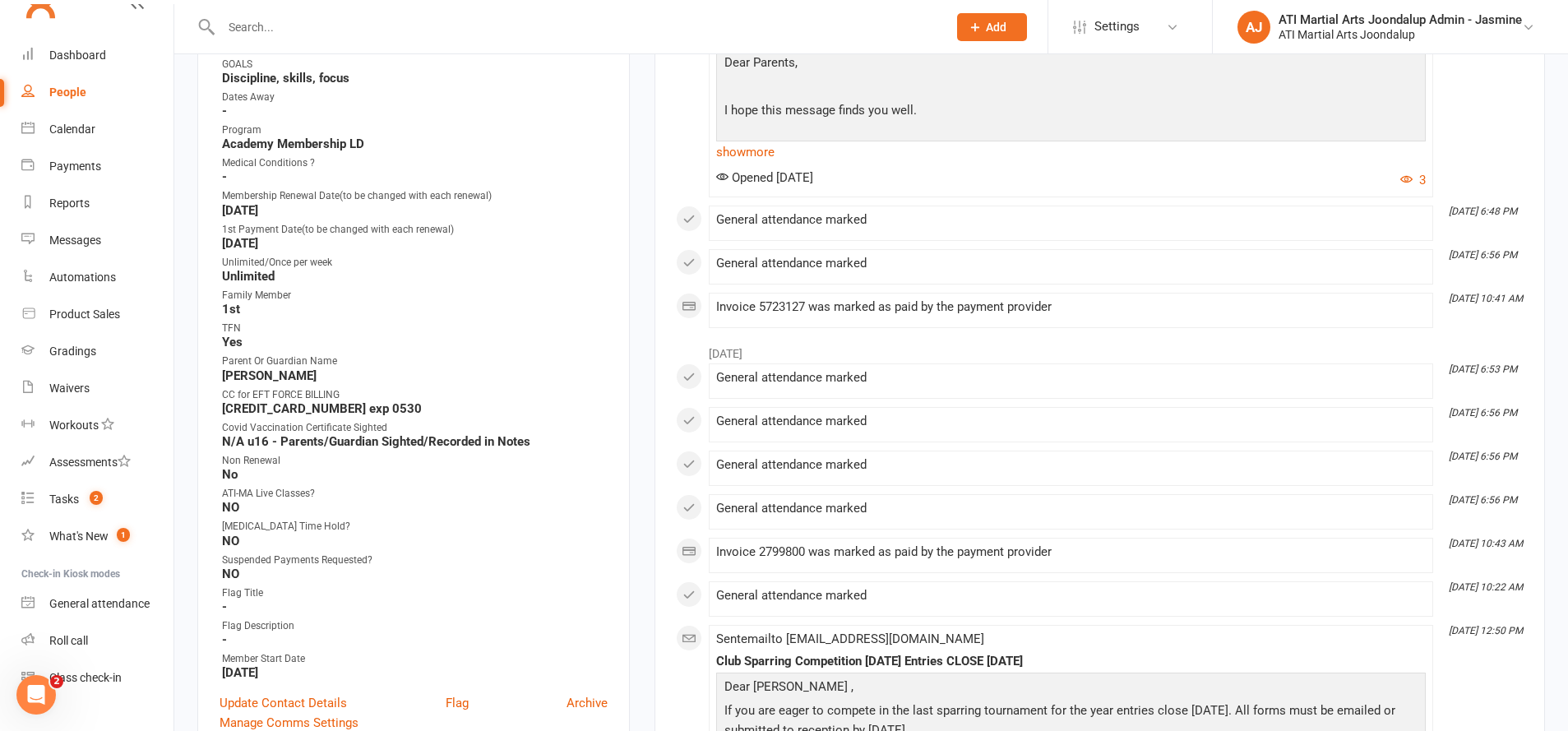
scroll to position [563, 0]
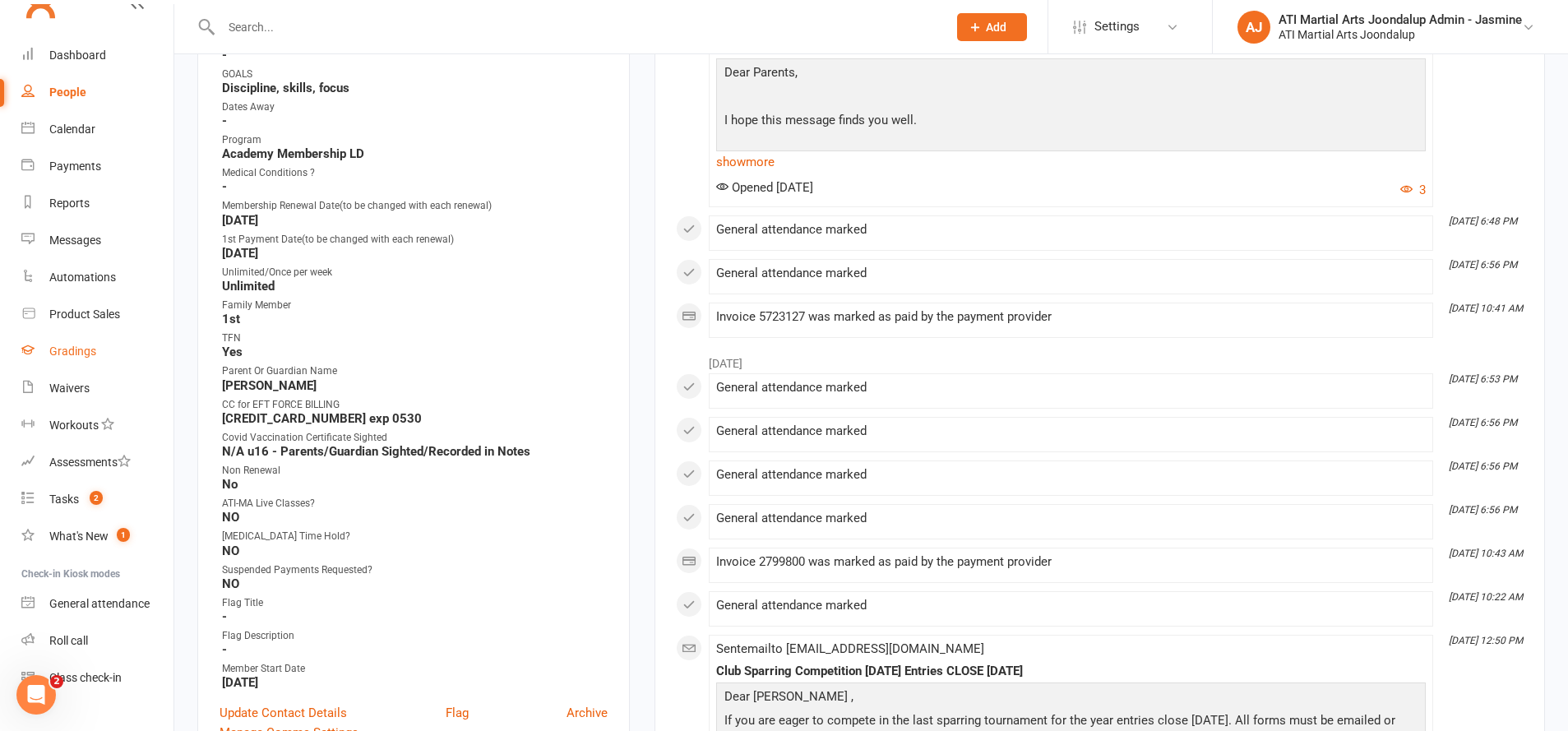
click at [114, 361] on link "Gradings" at bounding box center [97, 351] width 152 height 37
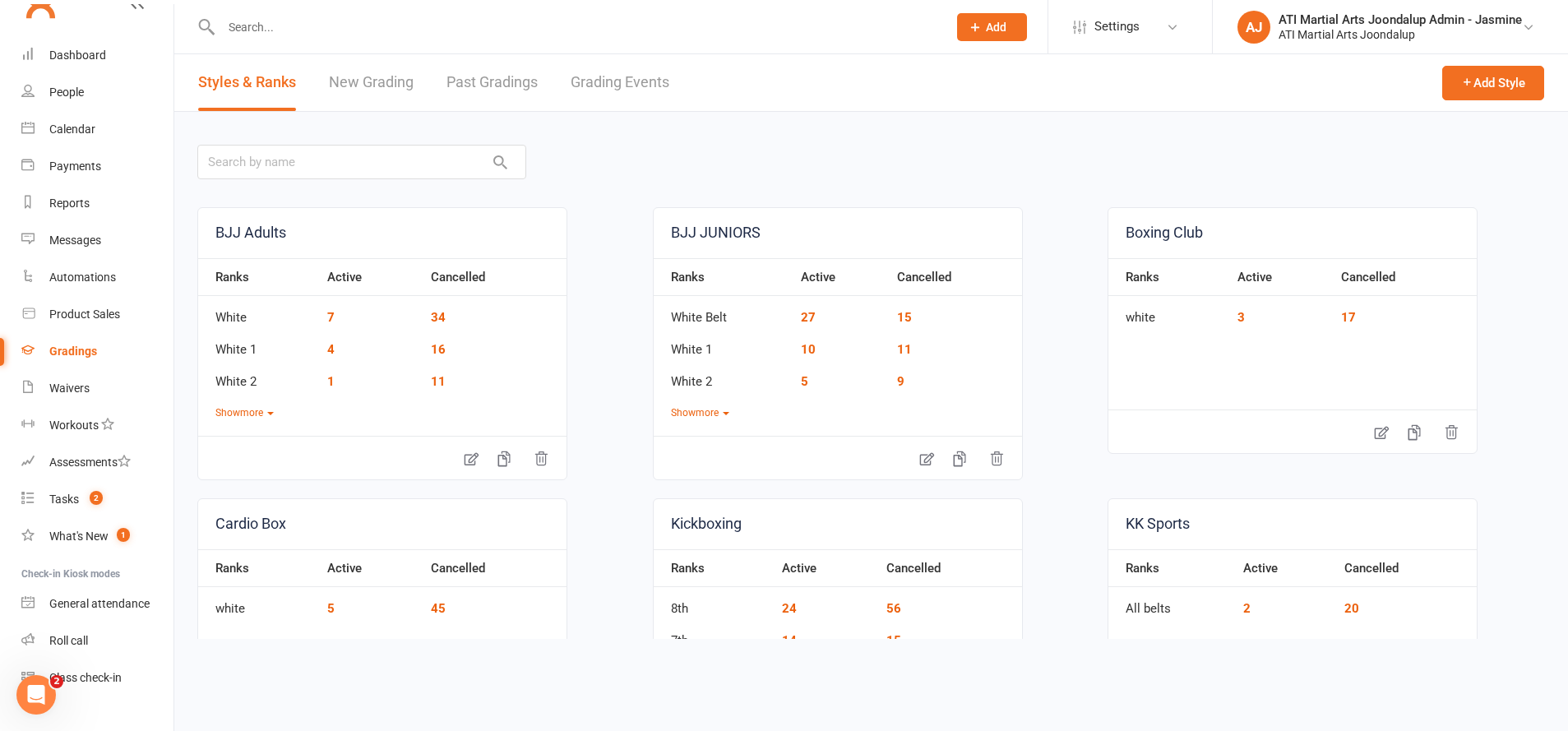
click at [628, 70] on link "Grading Events" at bounding box center [620, 82] width 99 height 57
select select "50"
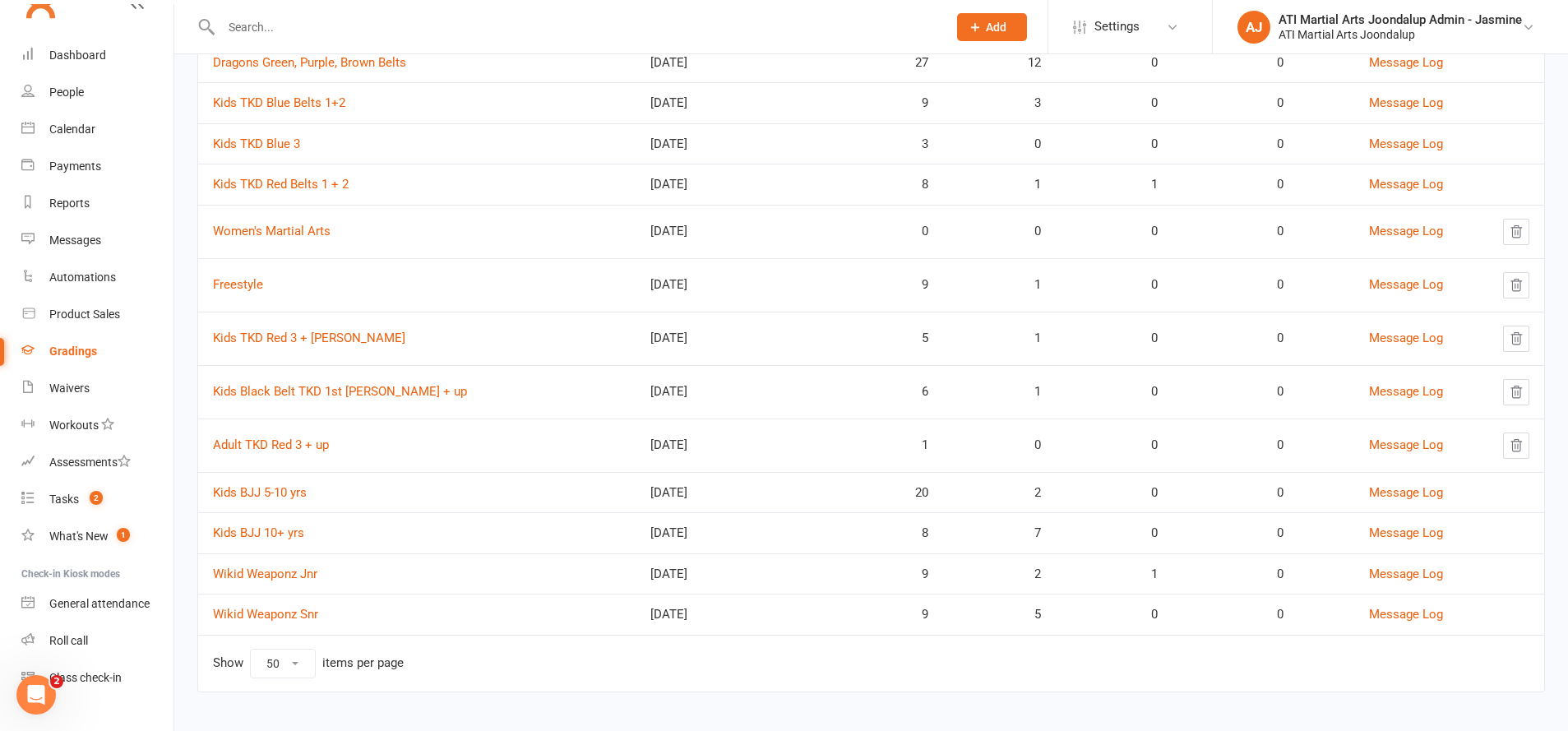
scroll to position [750, 0]
click at [371, 387] on link "Kids Black Belt TKD 1st [PERSON_NAME] + up" at bounding box center [341, 391] width 254 height 15
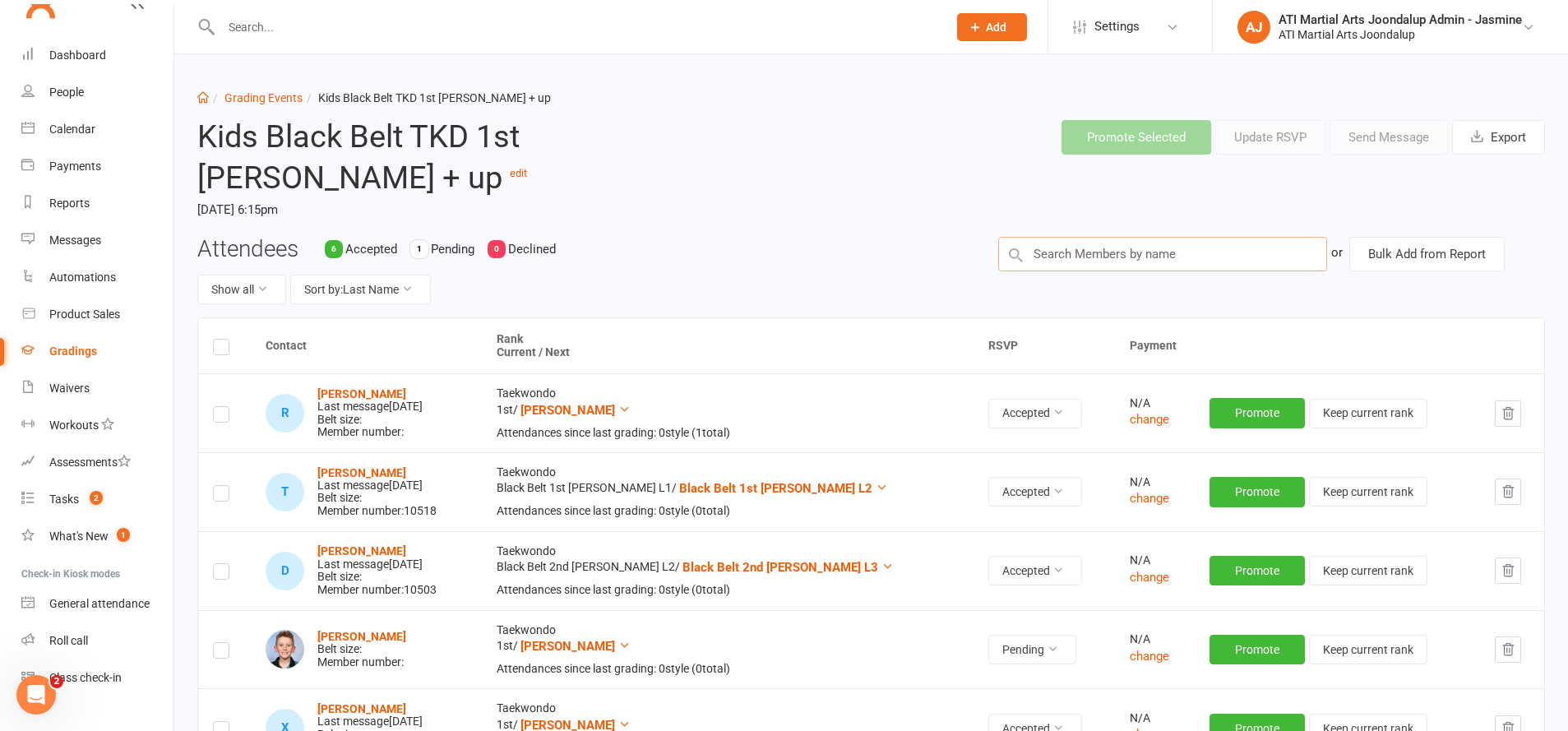
click at [1169, 237] on input "text" at bounding box center [1163, 253] width 329 height 34
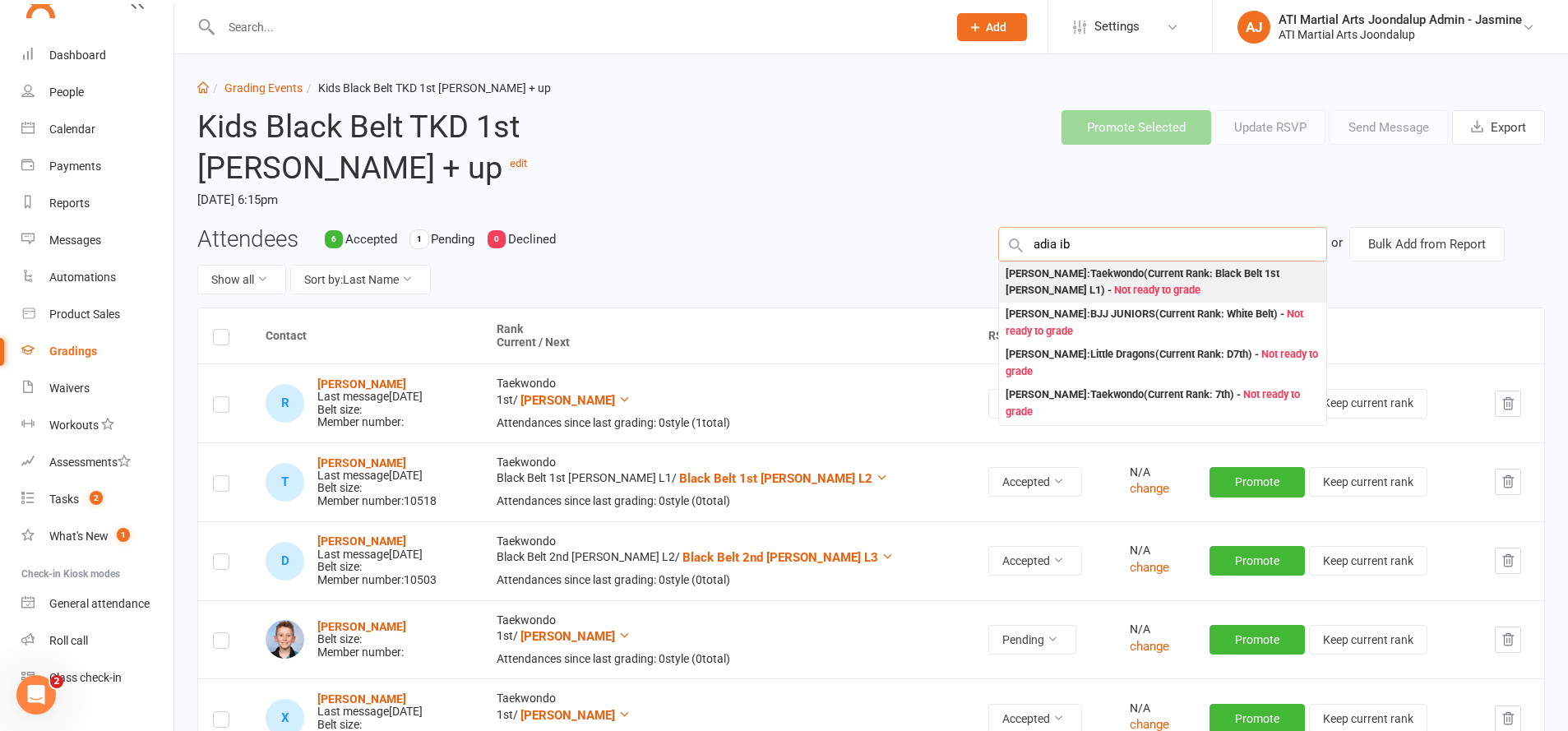
scroll to position [8, 1]
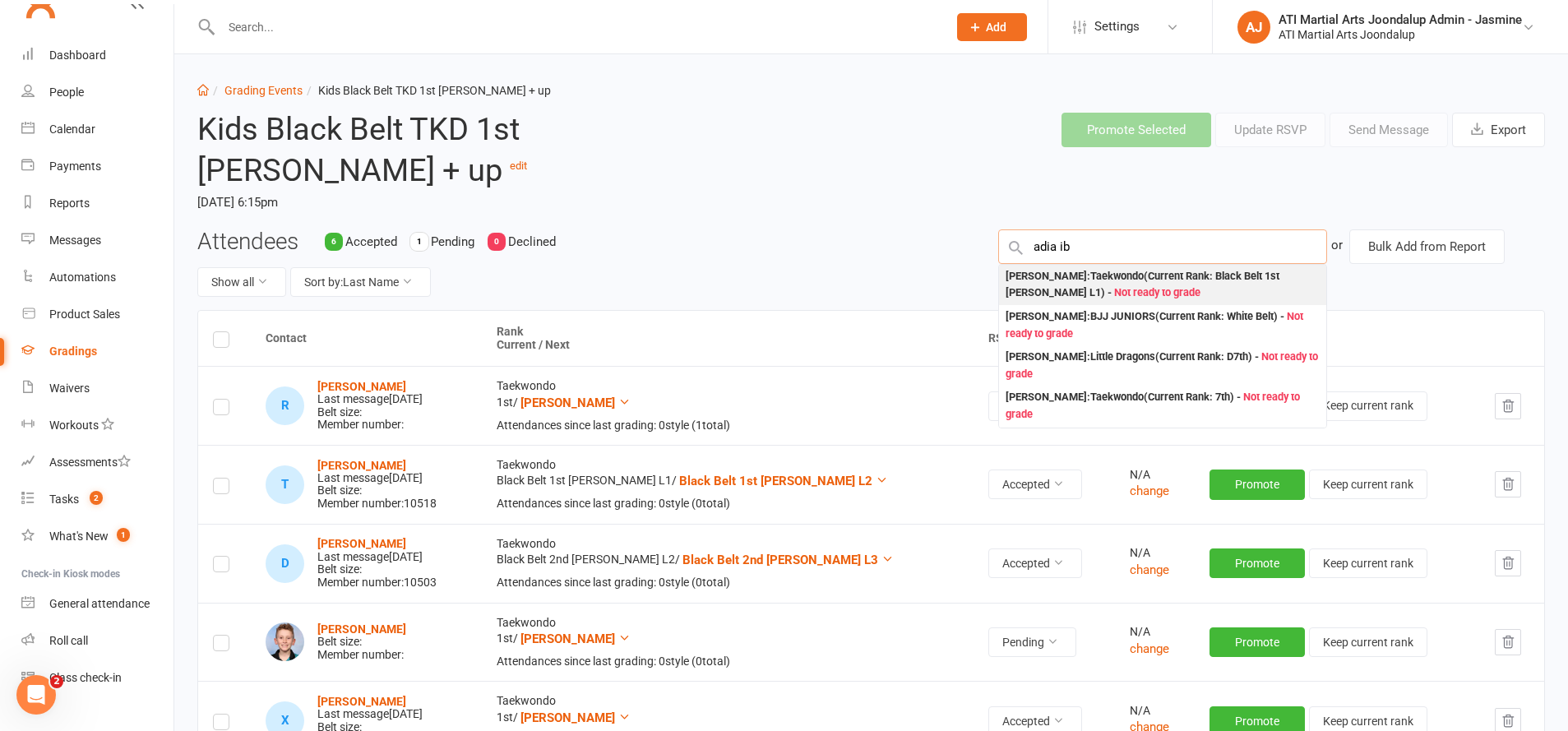
type input "adia ib"
click at [1084, 268] on div "Adia Ibanez : Taekwondo (Current Rank: Black Belt 1st Dan L1 ) - Not ready to g…" at bounding box center [1162, 285] width 314 height 33
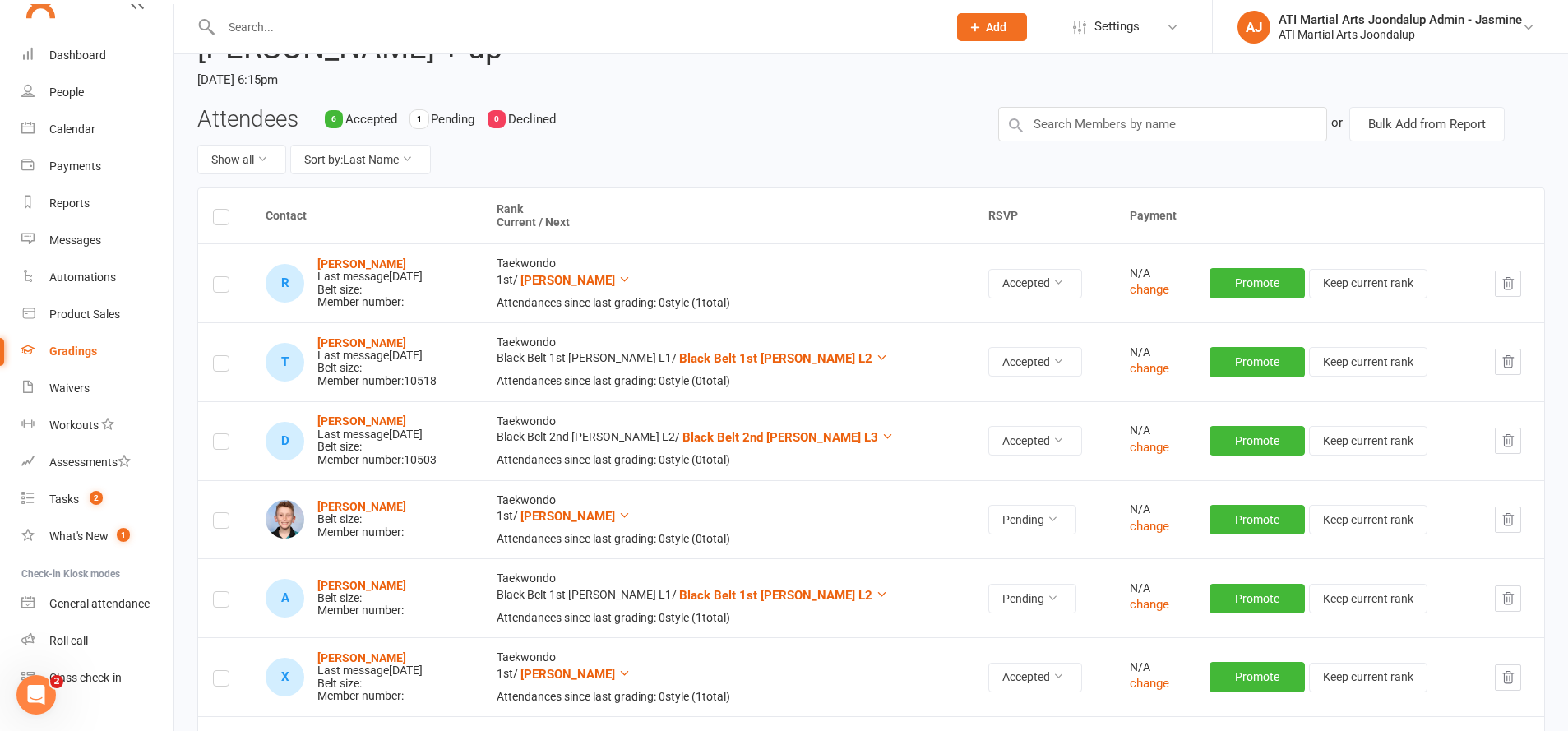
scroll to position [145, 0]
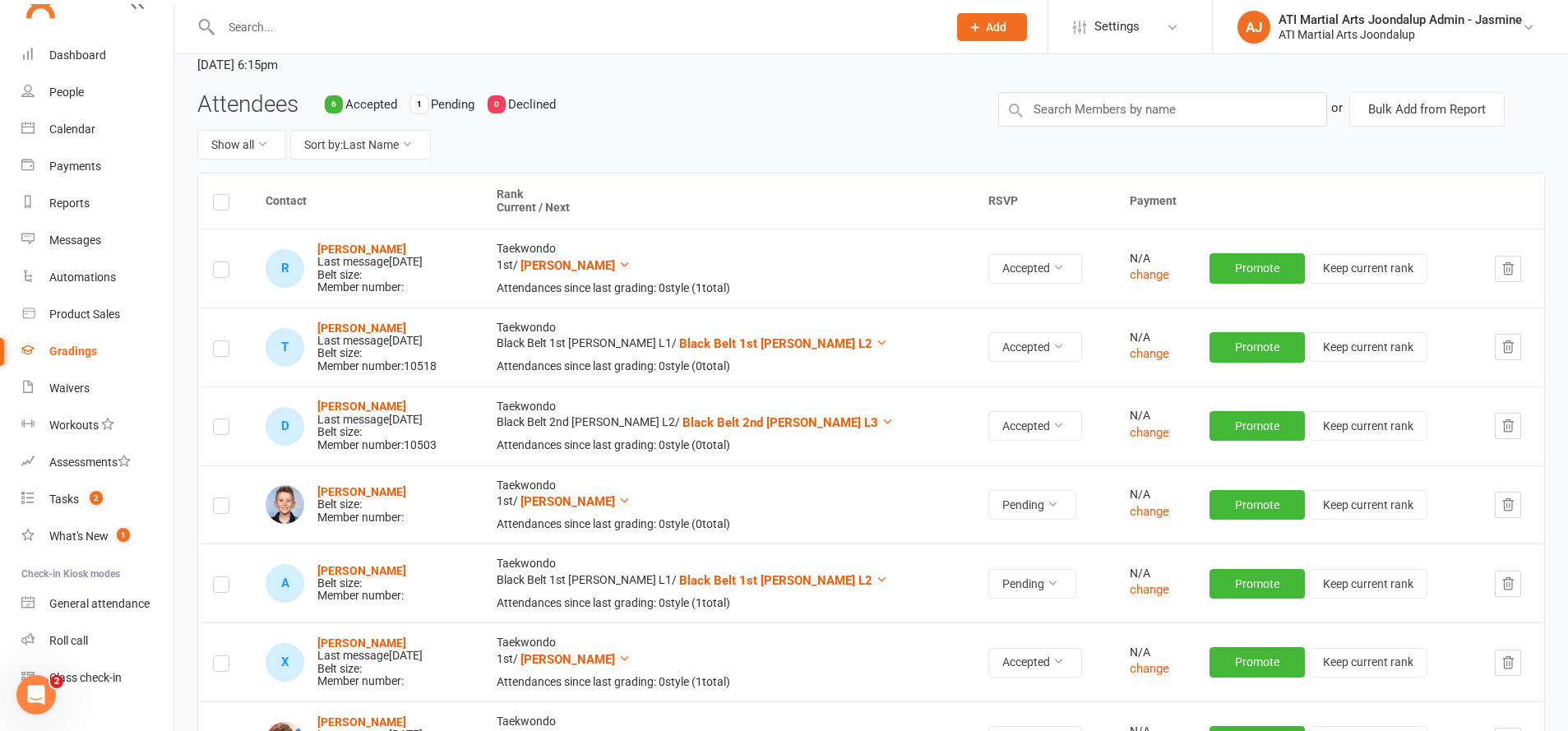
click at [223, 587] on label at bounding box center [221, 587] width 17 height 0
click at [223, 577] on input "checkbox" at bounding box center [221, 577] width 17 height 0
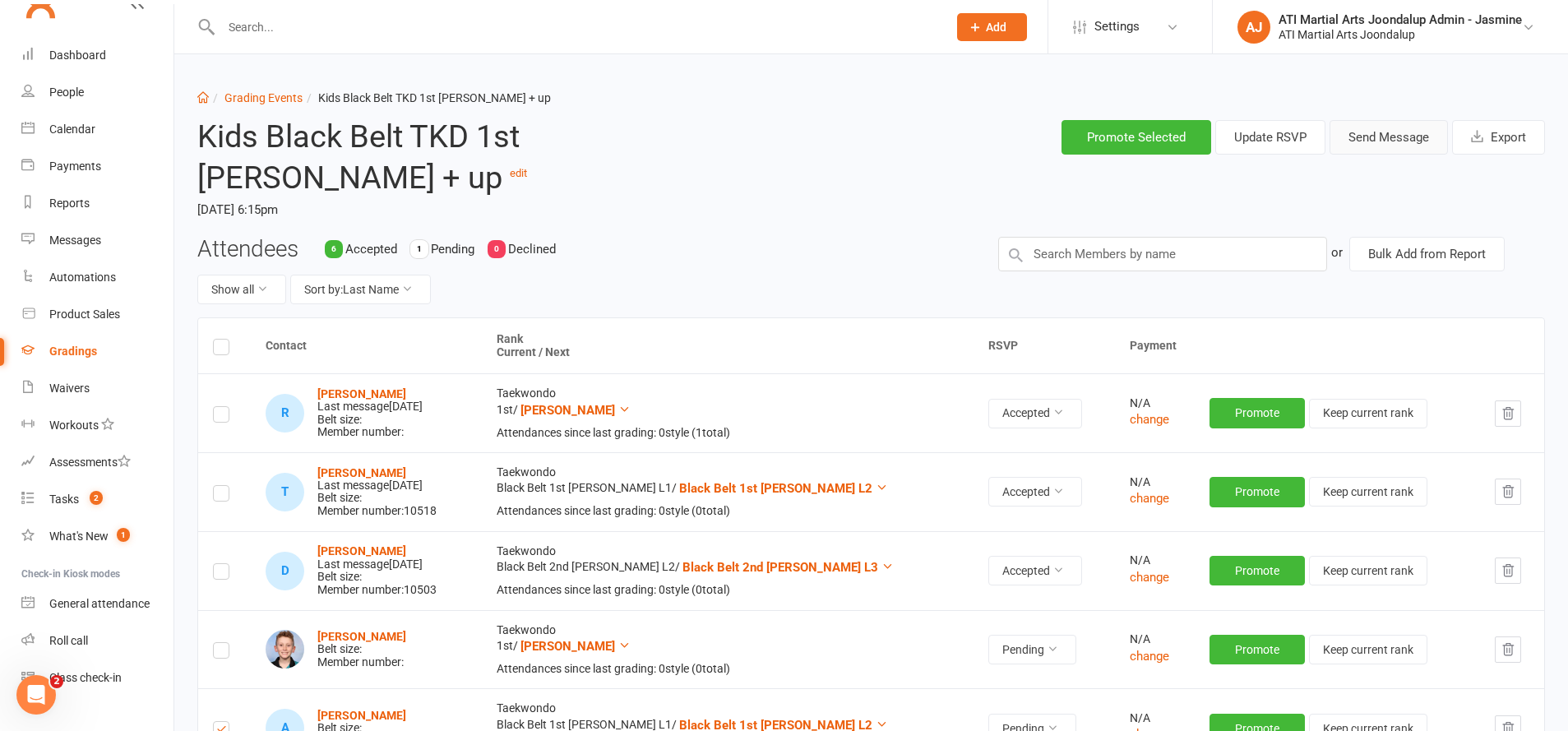
scroll to position [0, 0]
click at [1379, 131] on button "Send Message" at bounding box center [1388, 137] width 118 height 34
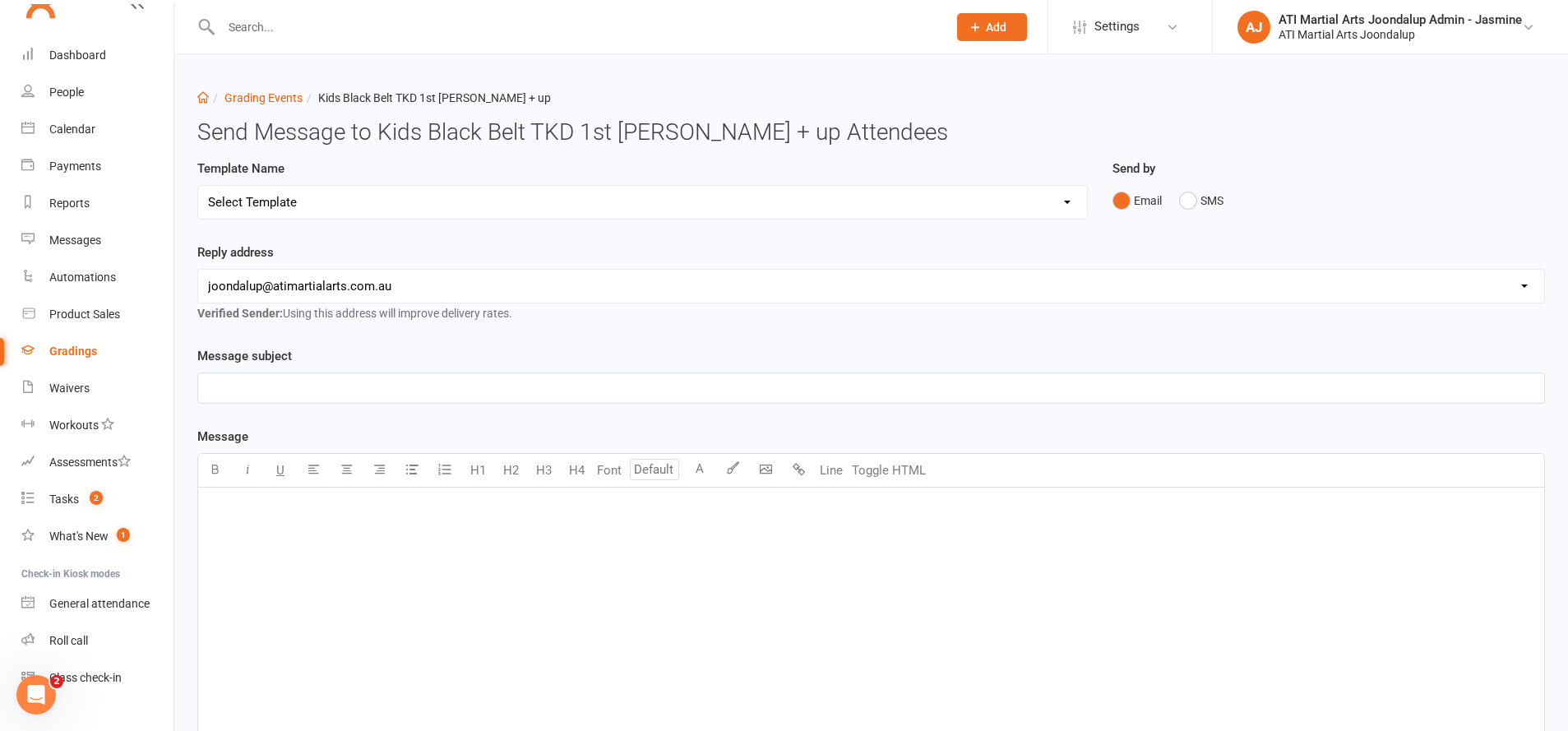
scroll to position [1, 0]
select select "3"
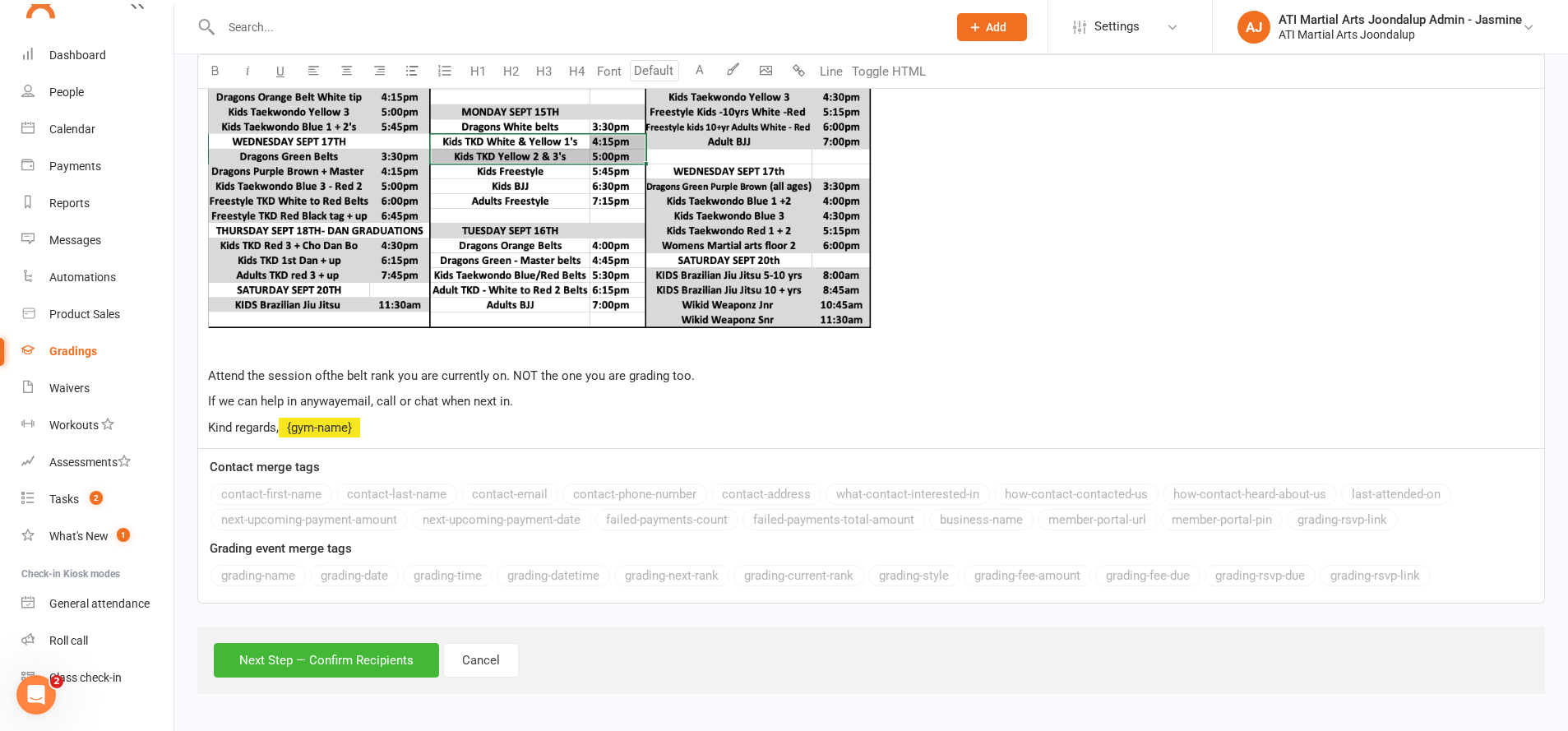
click at [286, 644] on button "Next Step — Confirm Recipients" at bounding box center [326, 660] width 225 height 34
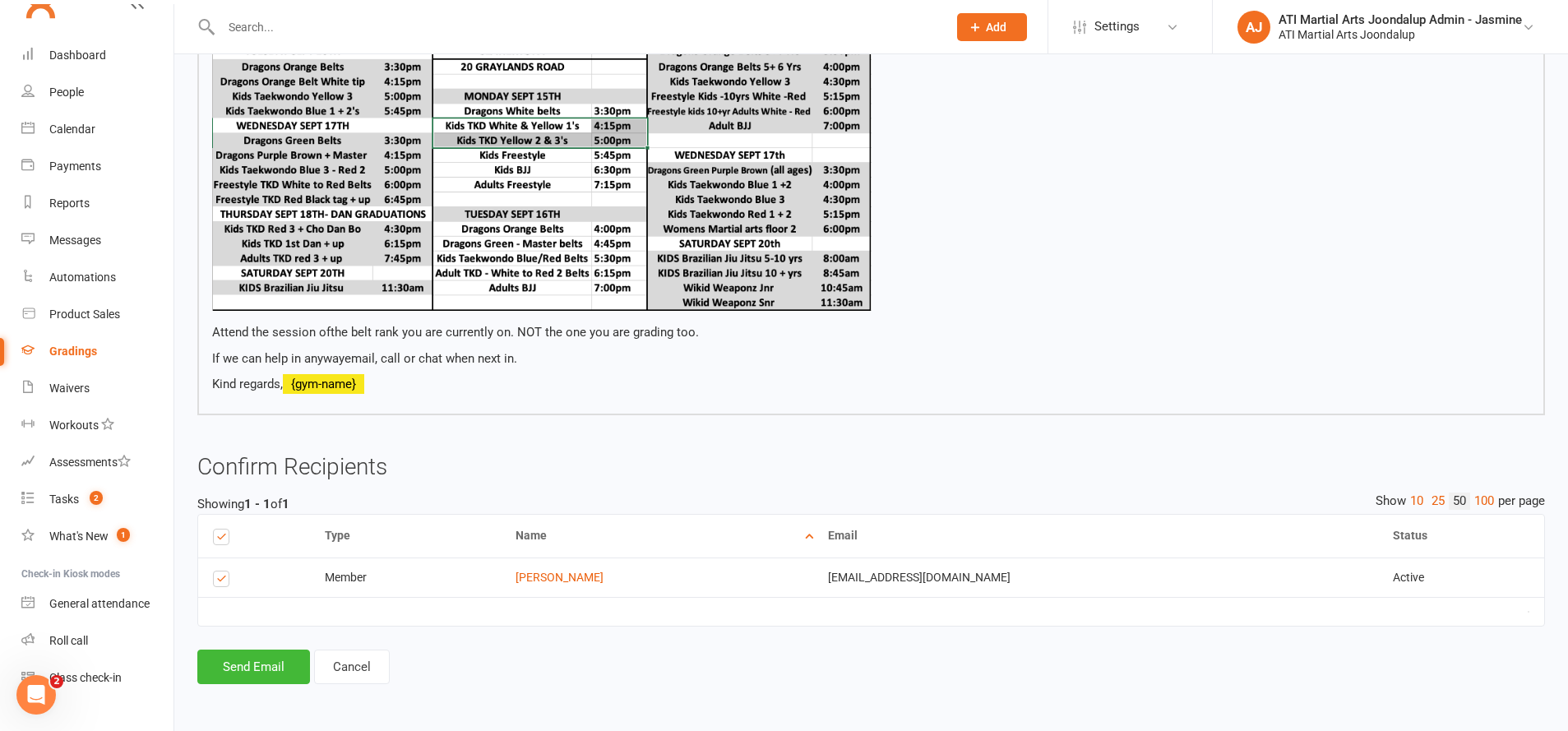
scroll to position [737, 0]
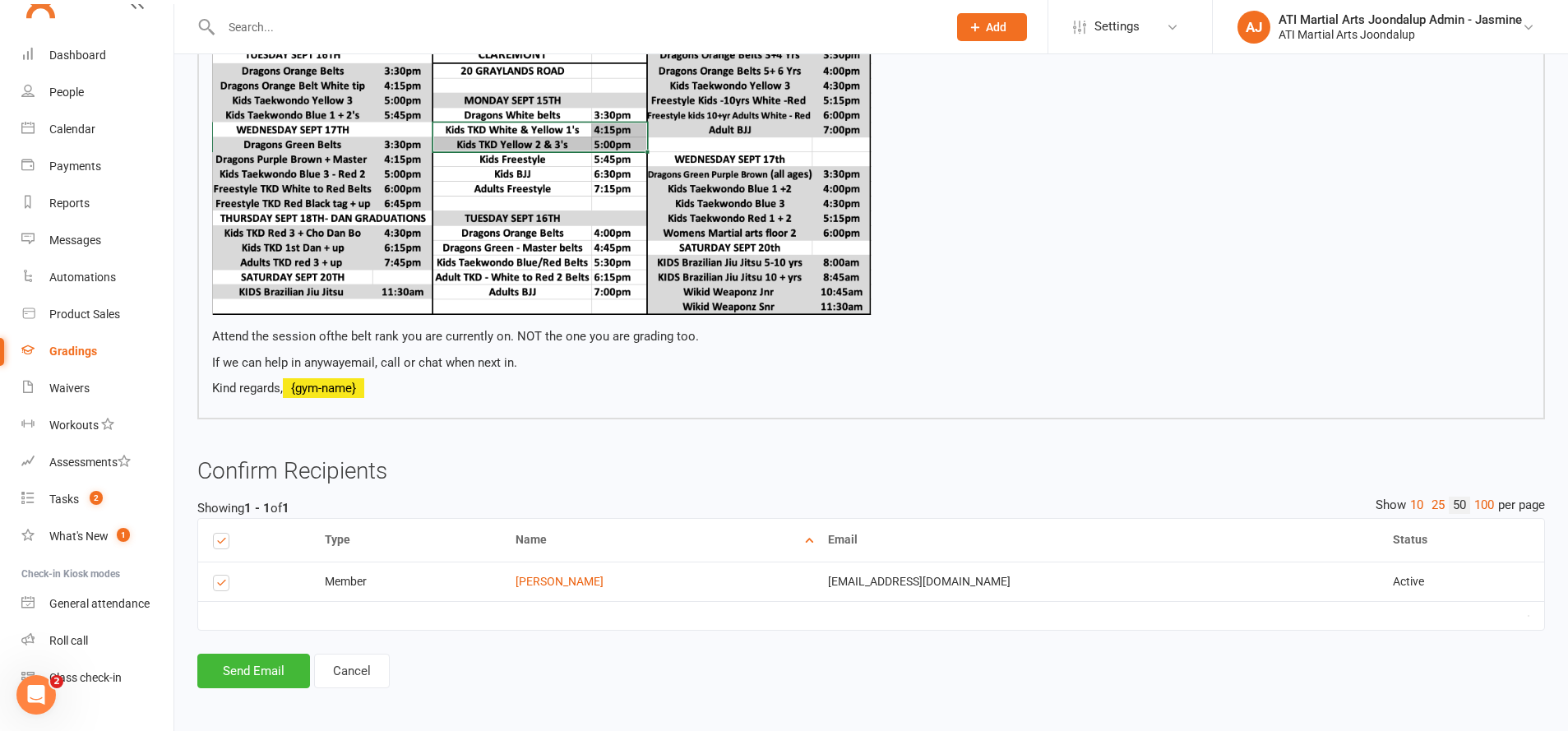
drag, startPoint x: 261, startPoint y: 675, endPoint x: 278, endPoint y: 668, distance: 18.4
click at [262, 667] on button "Send Email" at bounding box center [254, 670] width 113 height 34
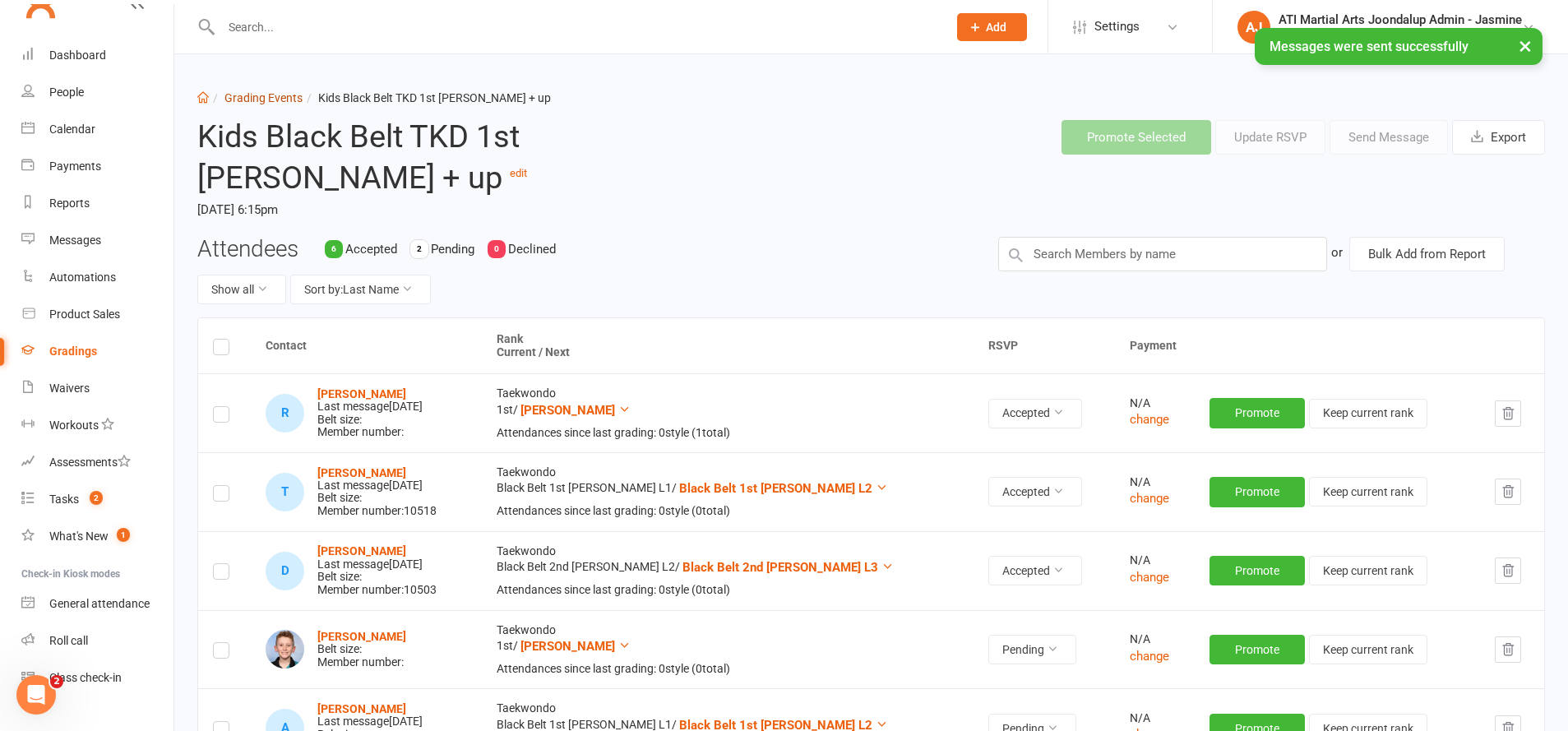
click at [271, 91] on link "Grading Events" at bounding box center [263, 97] width 78 height 13
select select "50"
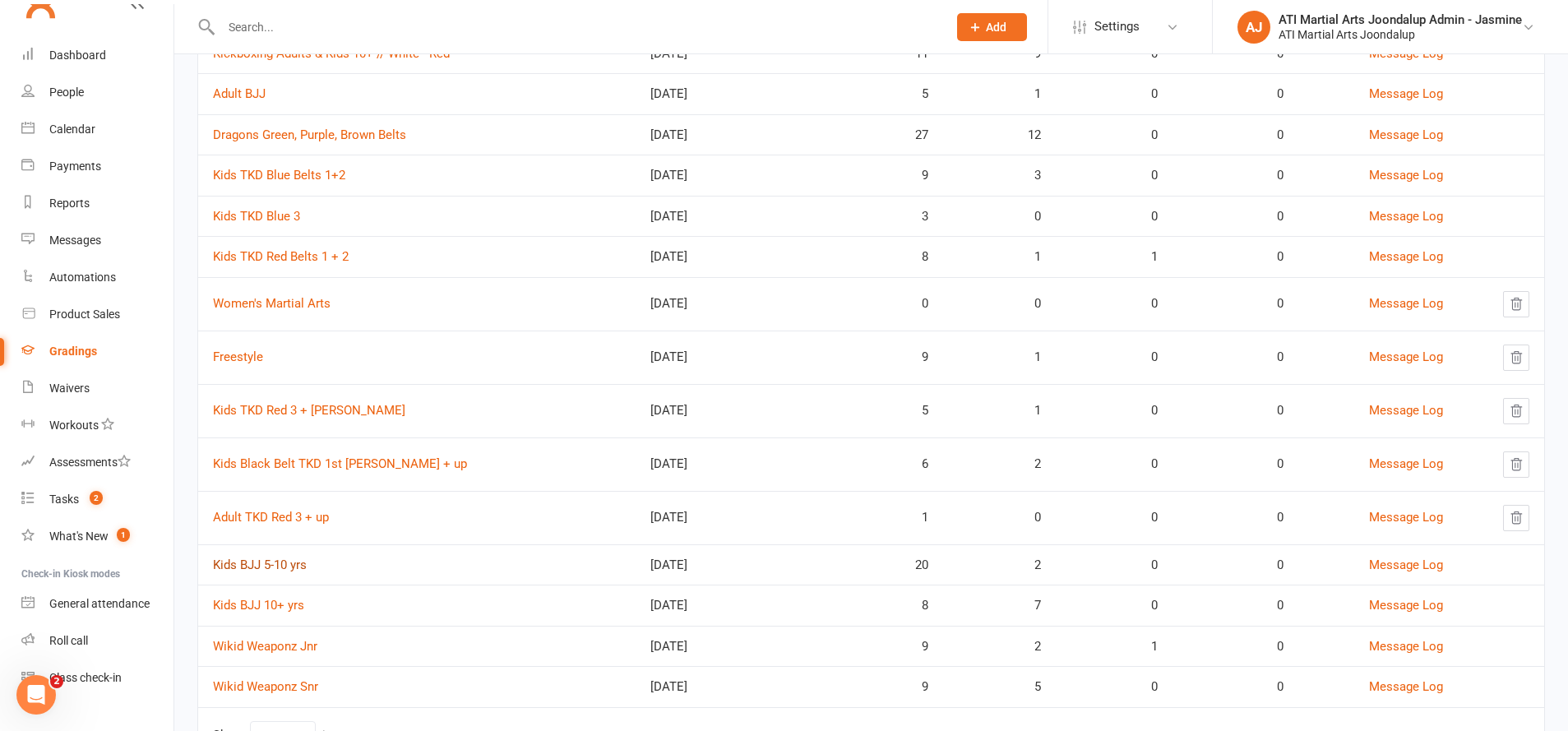
scroll to position [671, 0]
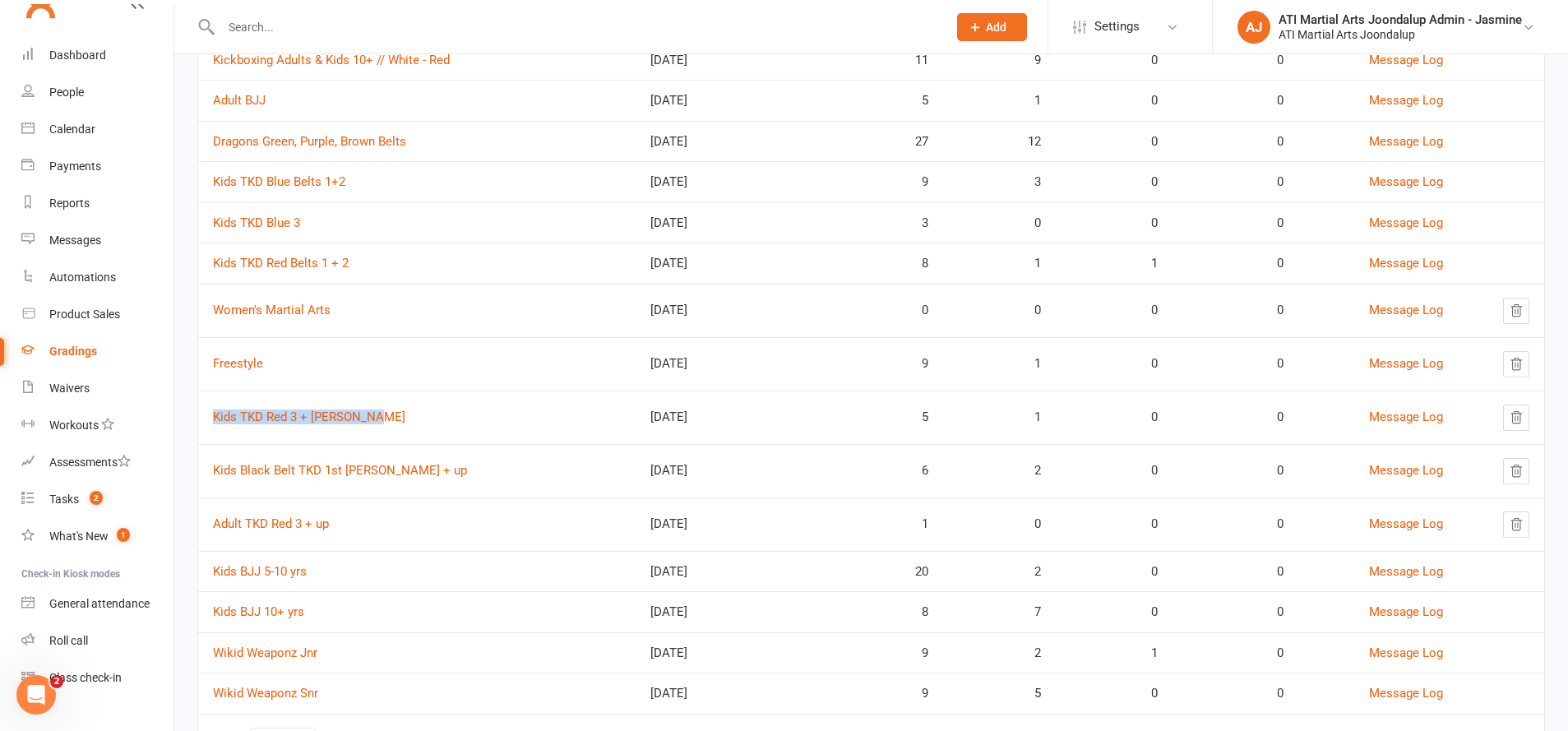
click at [265, 409] on link "Kids TKD Red 3 + [PERSON_NAME]" at bounding box center [309, 416] width 193 height 15
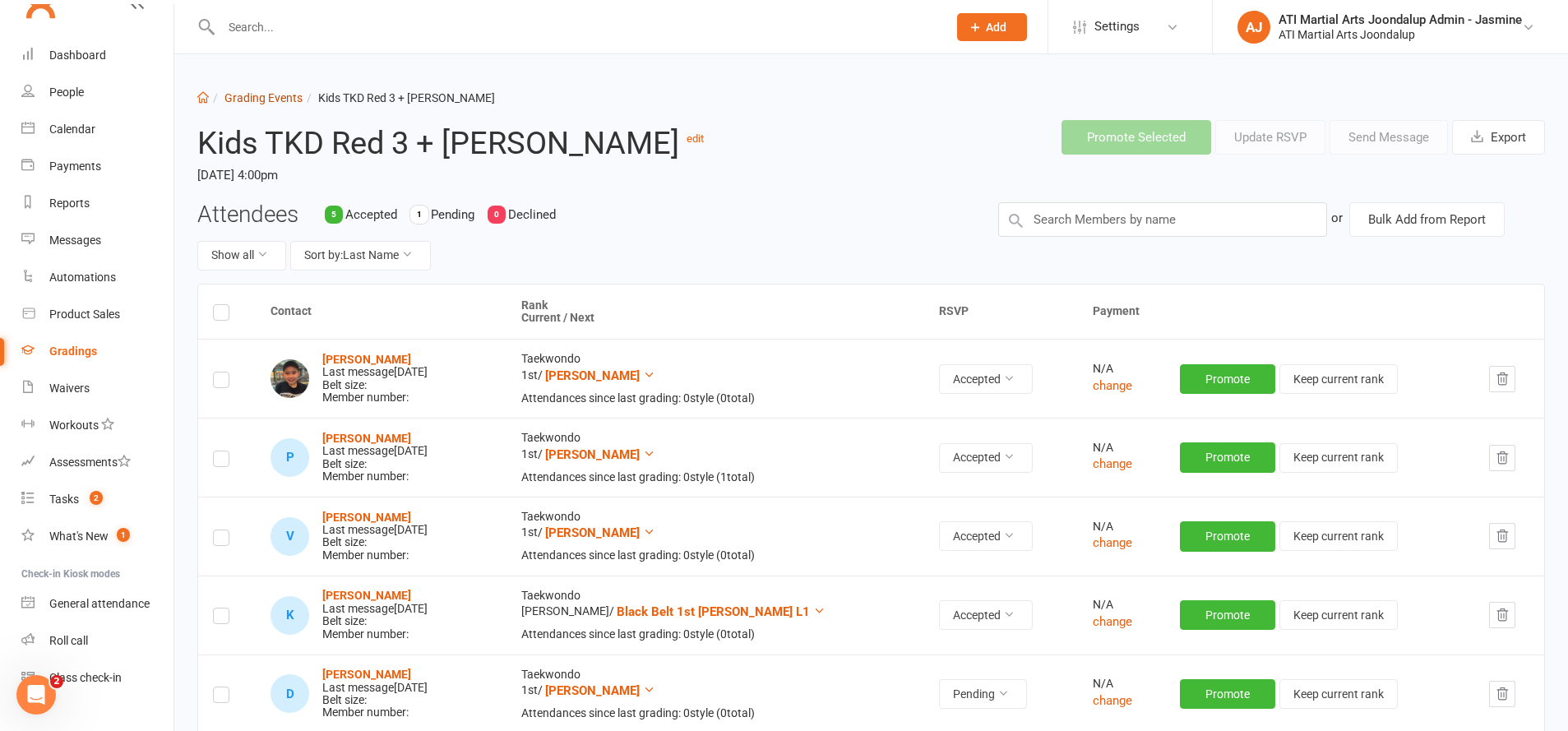
click at [254, 98] on link "Grading Events" at bounding box center [263, 97] width 78 height 13
select select "50"
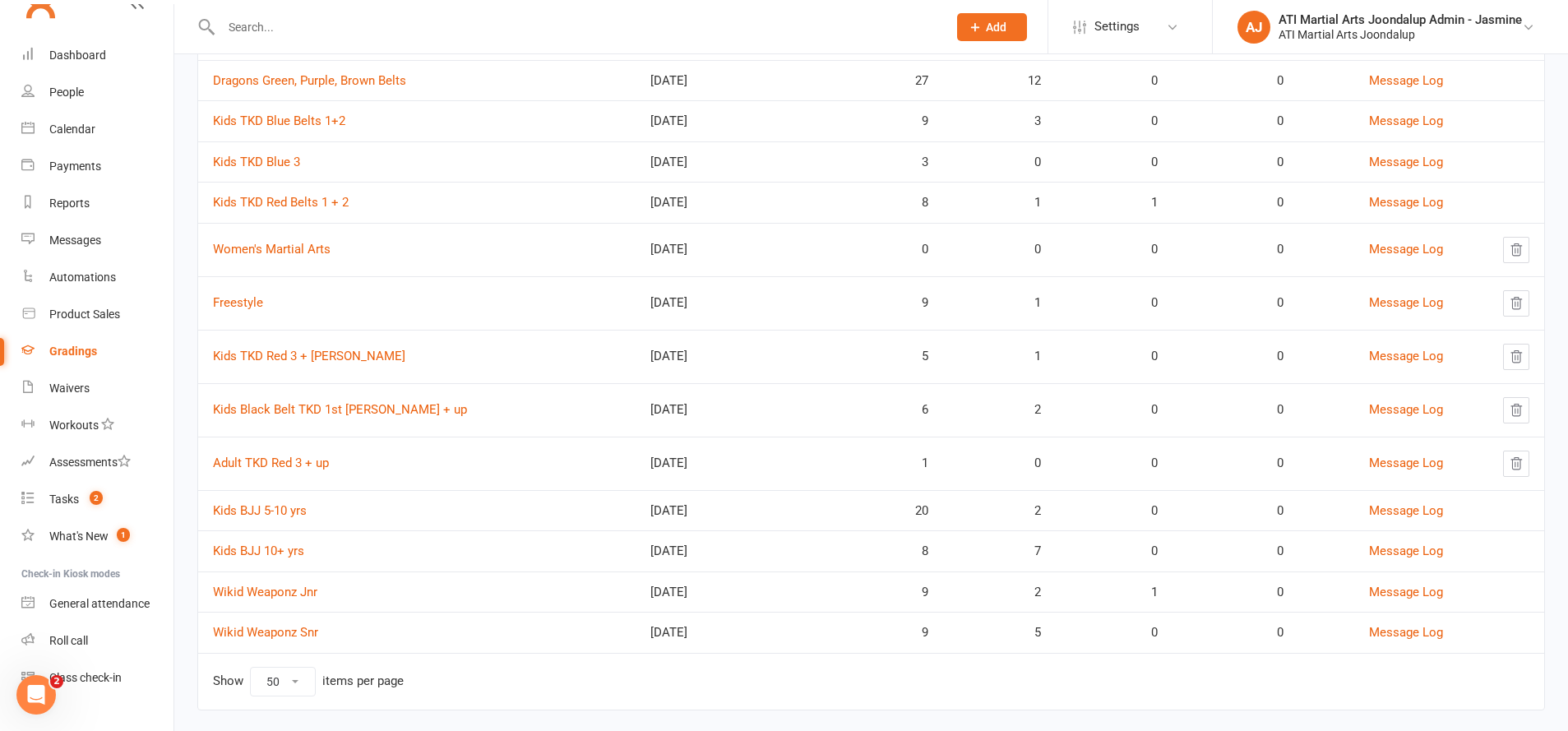
scroll to position [737, 0]
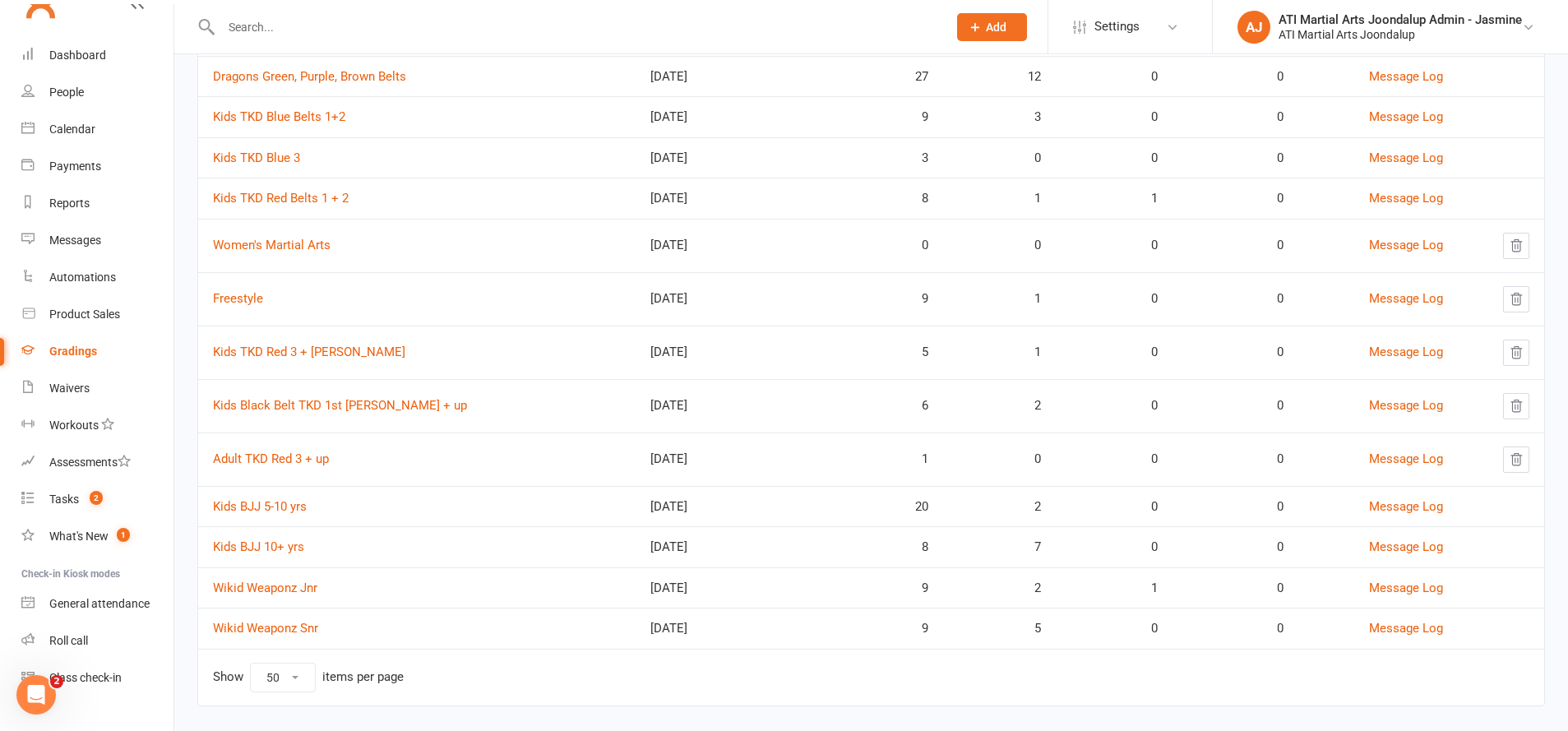
click at [254, 242] on link "Women's Martial Arts" at bounding box center [272, 245] width 117 height 15
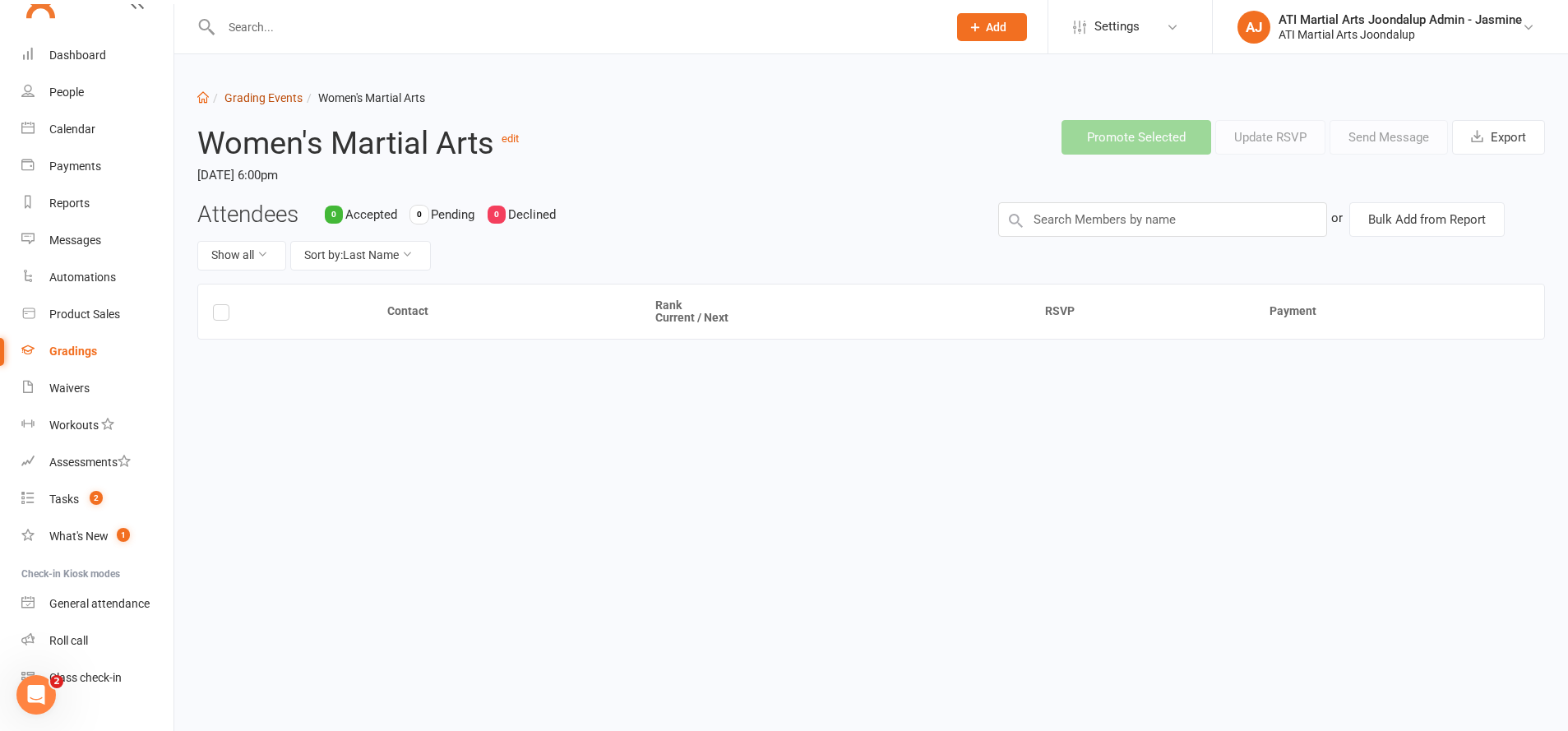
click at [280, 96] on link "Grading Events" at bounding box center [263, 97] width 78 height 13
select select "50"
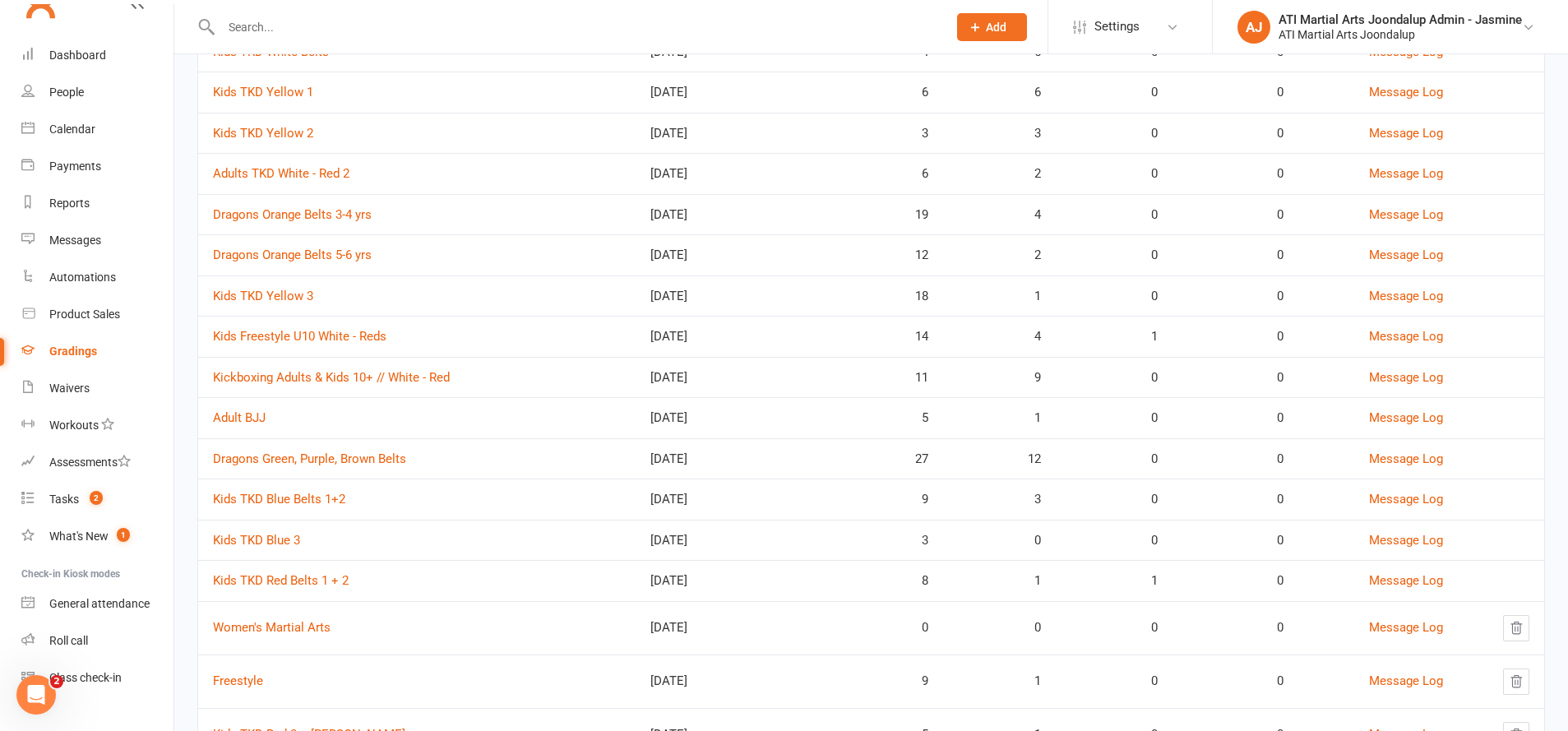
scroll to position [366, 0]
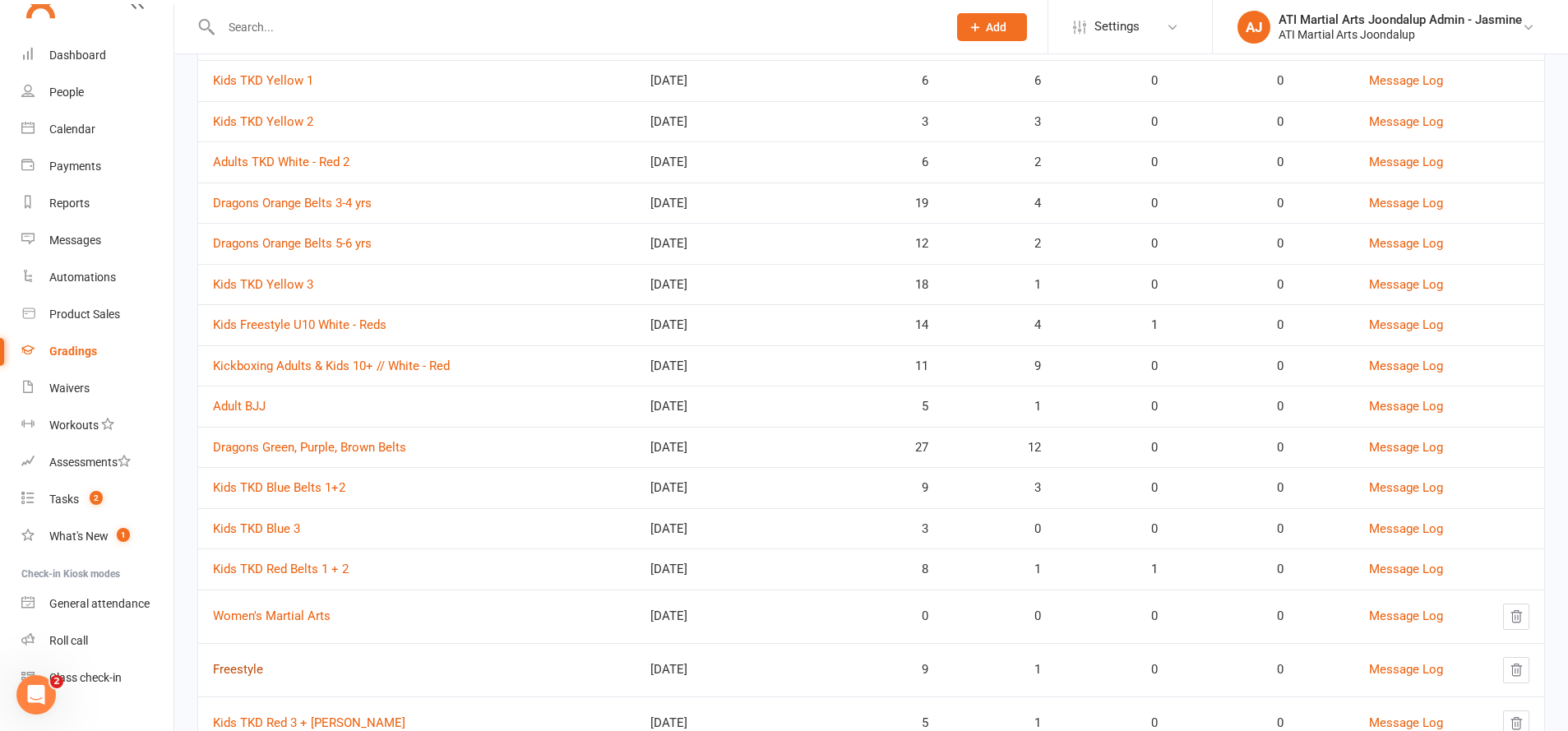
click at [248, 662] on link "Freestyle" at bounding box center [238, 668] width 50 height 15
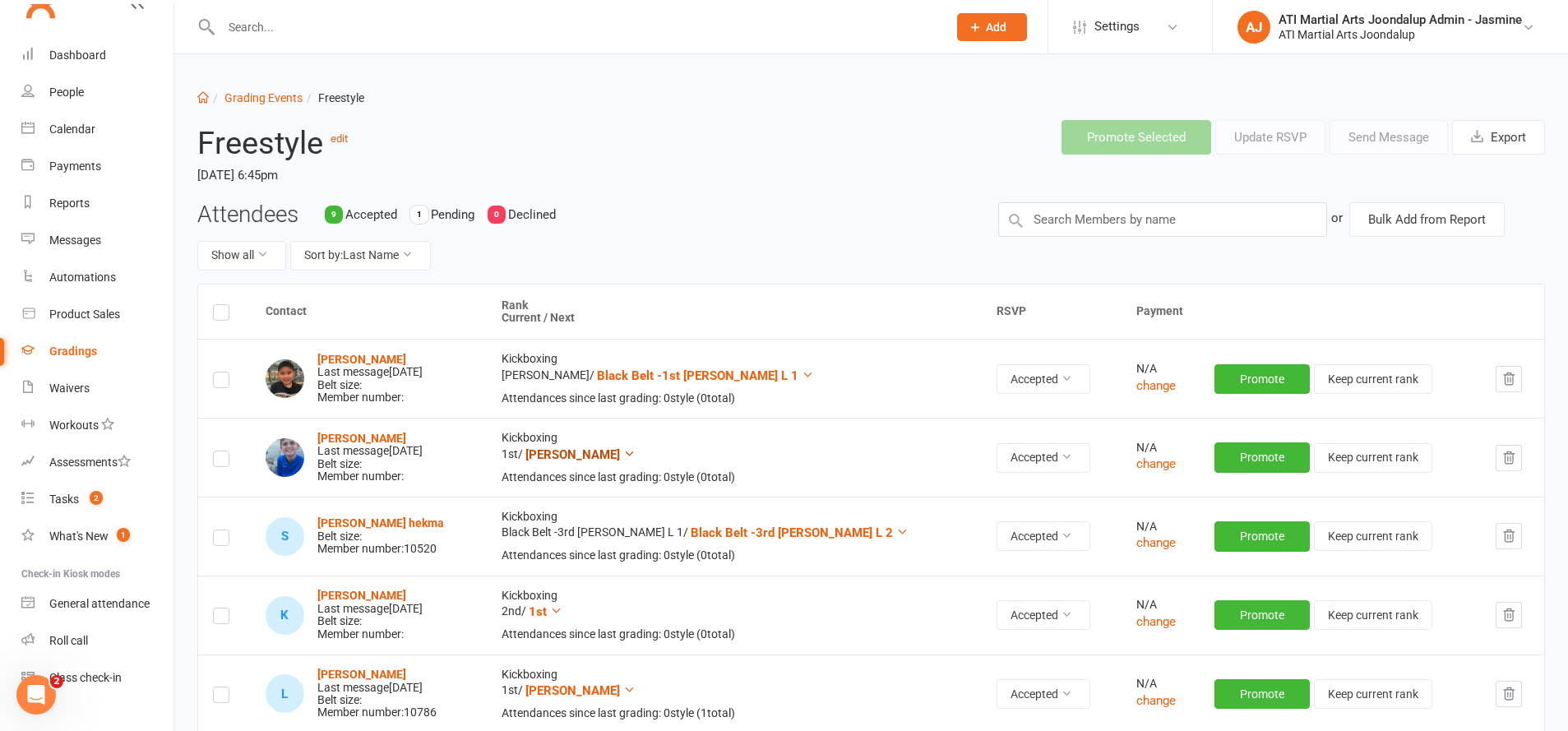
click at [620, 450] on span "[PERSON_NAME]" at bounding box center [573, 454] width 95 height 15
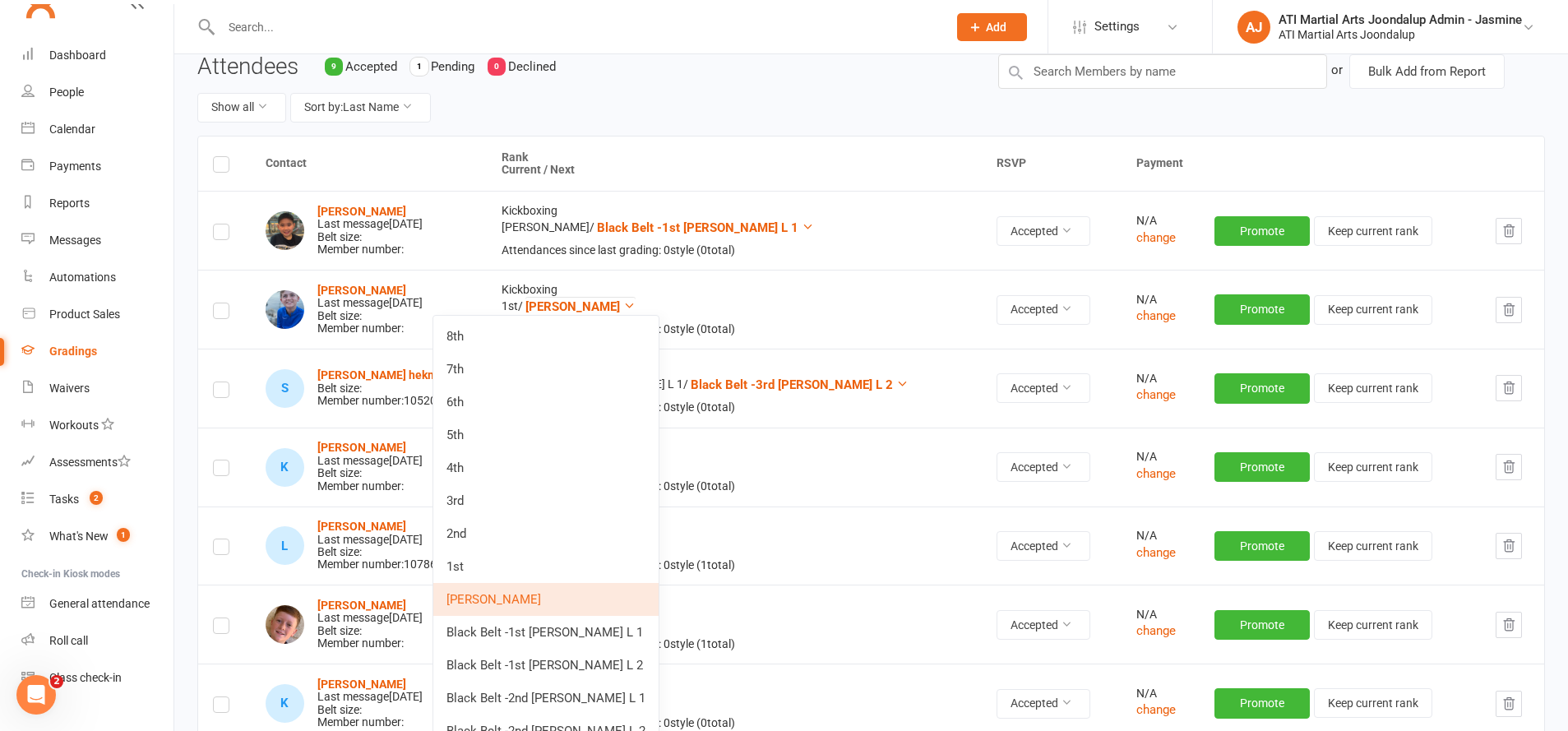
scroll to position [147, 0]
click at [561, 112] on div "Show all Sort by: Last Name" at bounding box center [585, 109] width 776 height 29
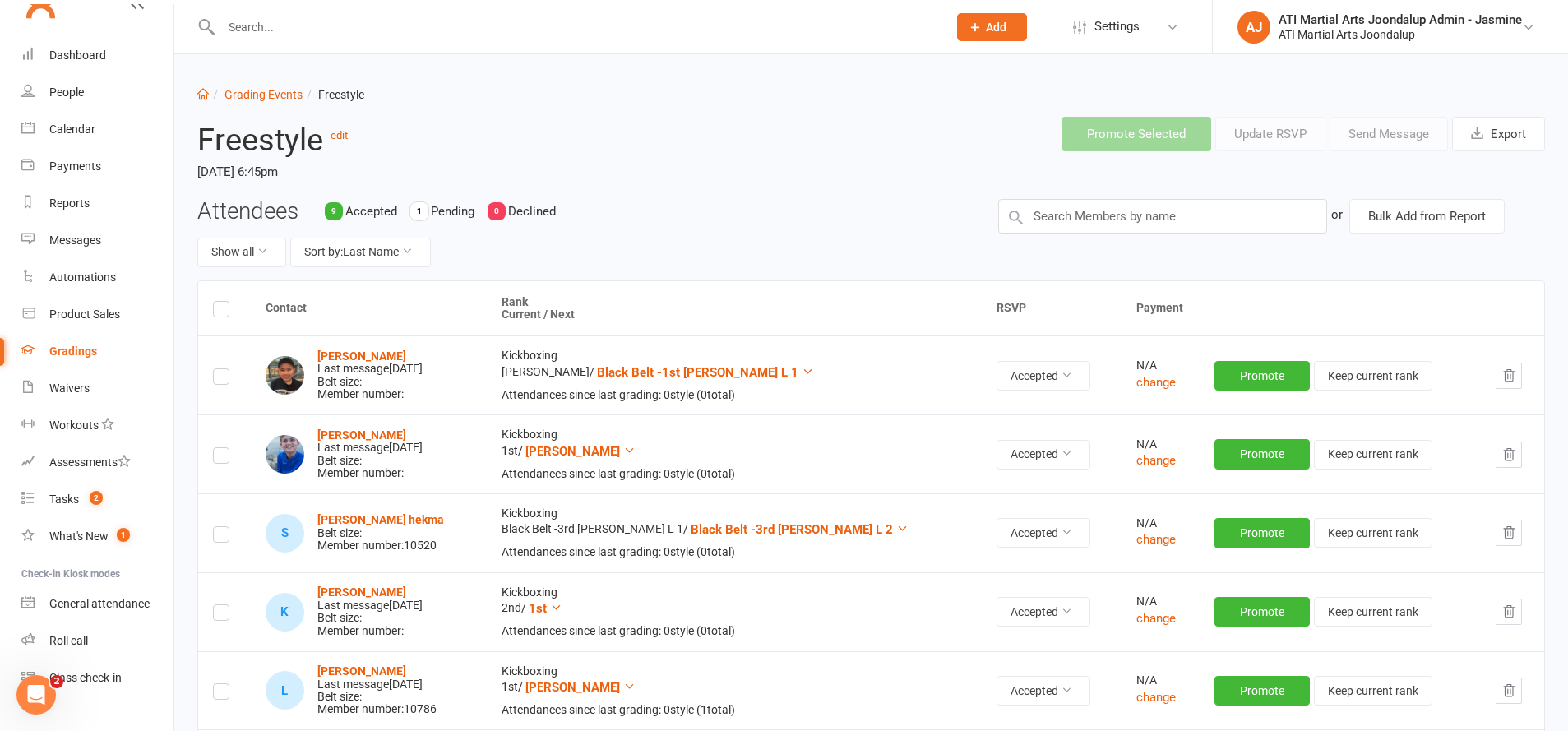
scroll to position [0, 0]
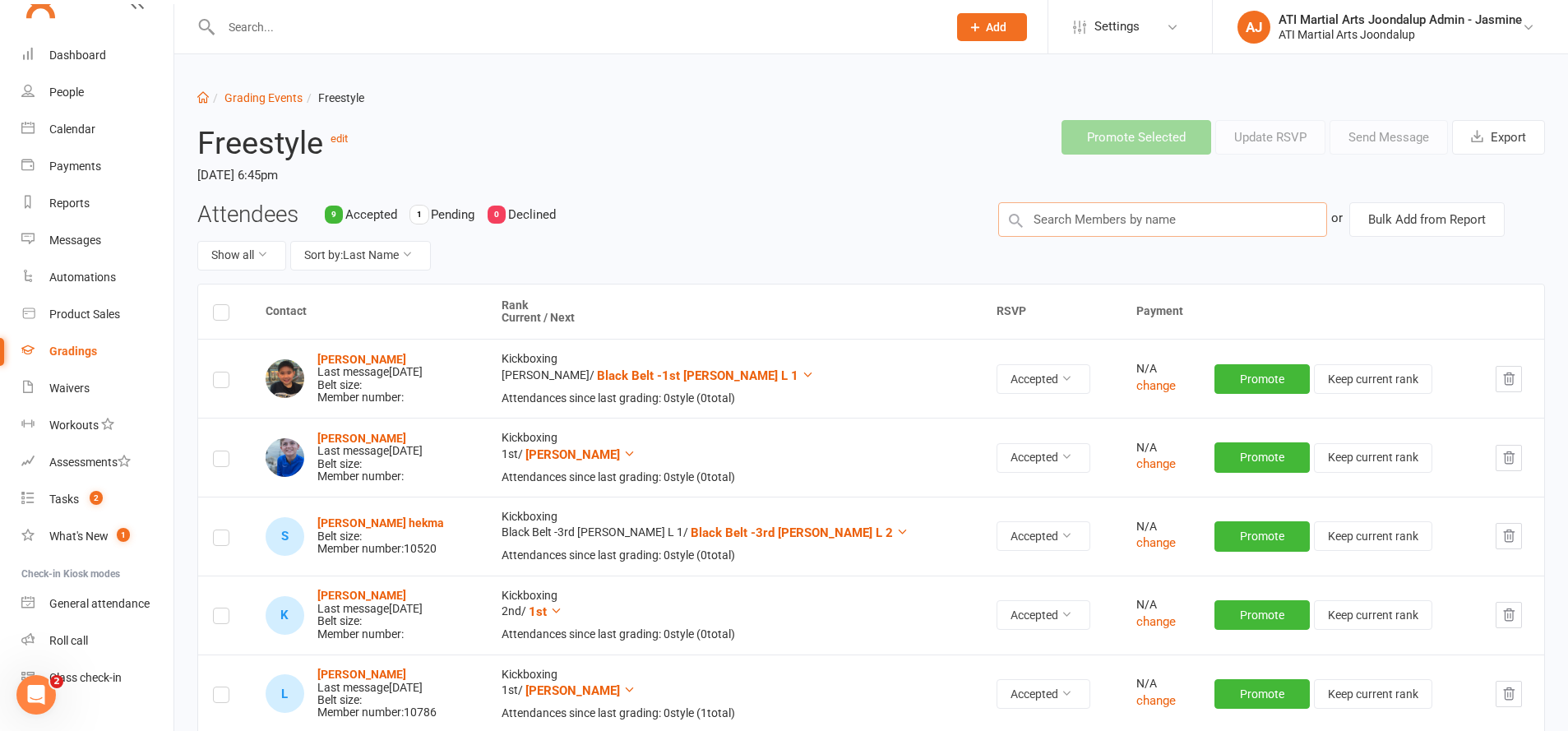
click at [1094, 223] on input "text" at bounding box center [1163, 219] width 329 height 34
click at [280, 95] on link "Grading Events" at bounding box center [263, 97] width 78 height 13
select select "50"
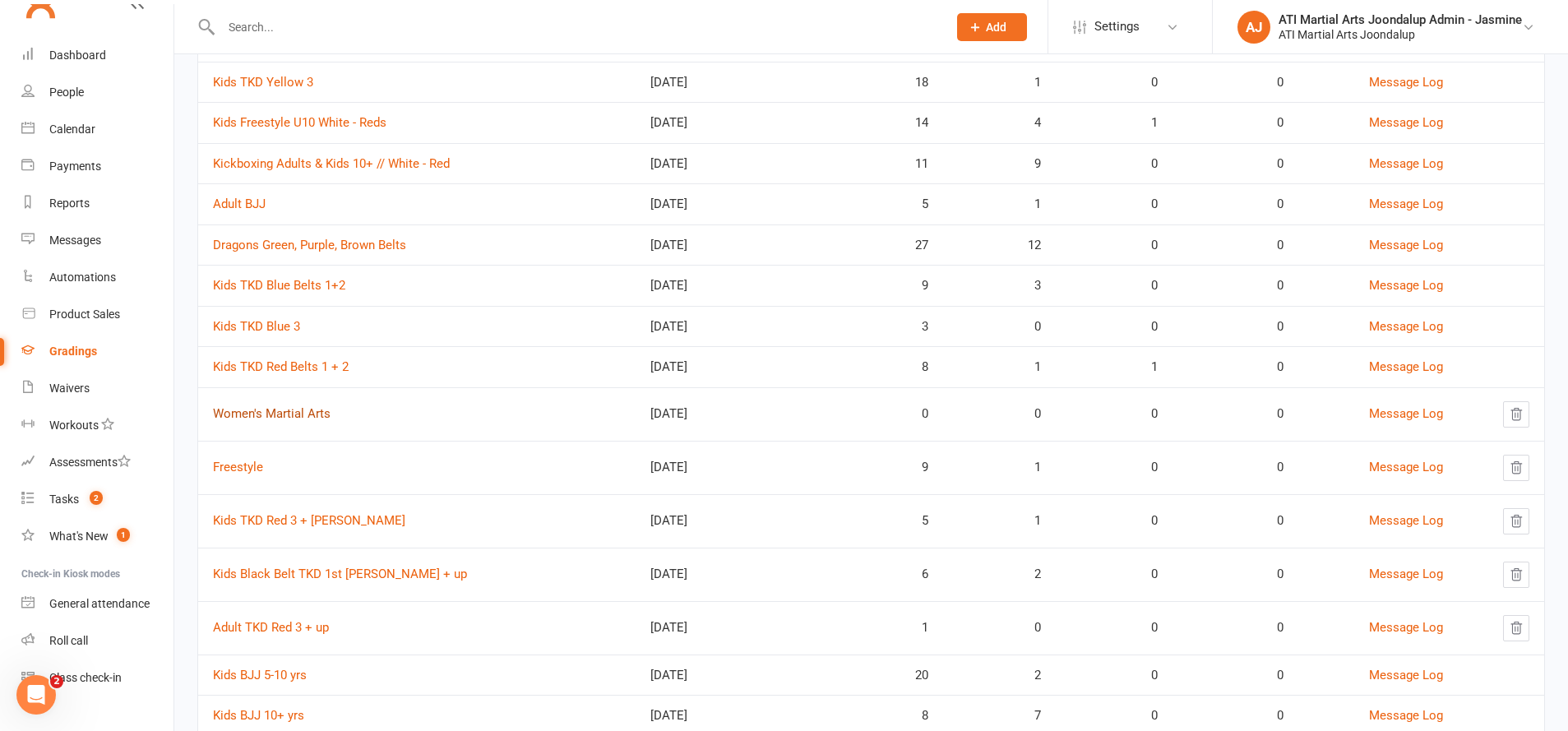
scroll to position [571, 0]
click at [282, 403] on link "Women's Martial Arts" at bounding box center [272, 410] width 117 height 15
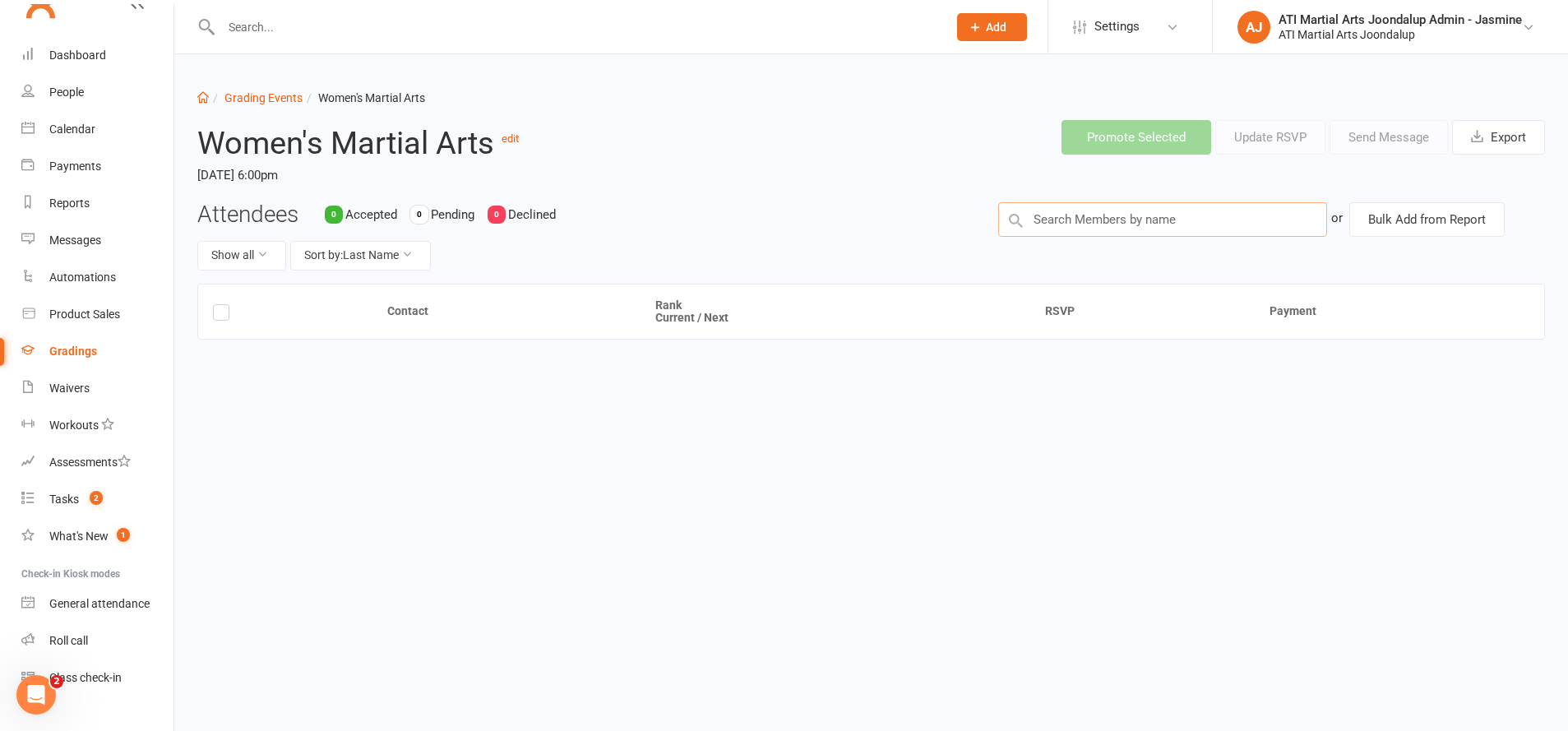
click at [1149, 224] on input "text" at bounding box center [1163, 219] width 329 height 34
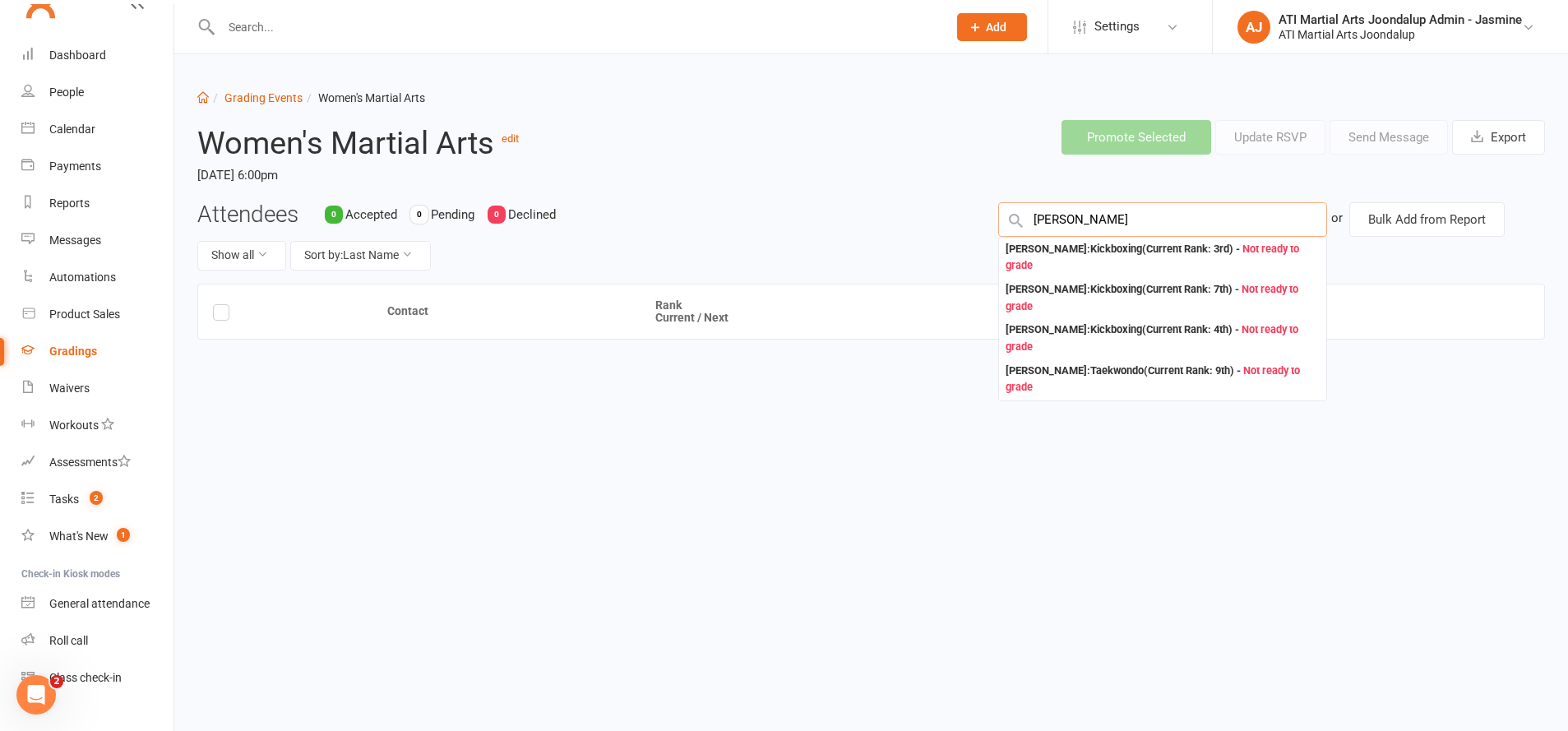
type input "Louise add"
drag, startPoint x: 1148, startPoint y: 224, endPoint x: 1157, endPoint y: 250, distance: 27.5
click at [1157, 250] on div "[PERSON_NAME] : Kickboxing (Current Rank: 3rd ) - Not ready to grade" at bounding box center [1162, 257] width 314 height 33
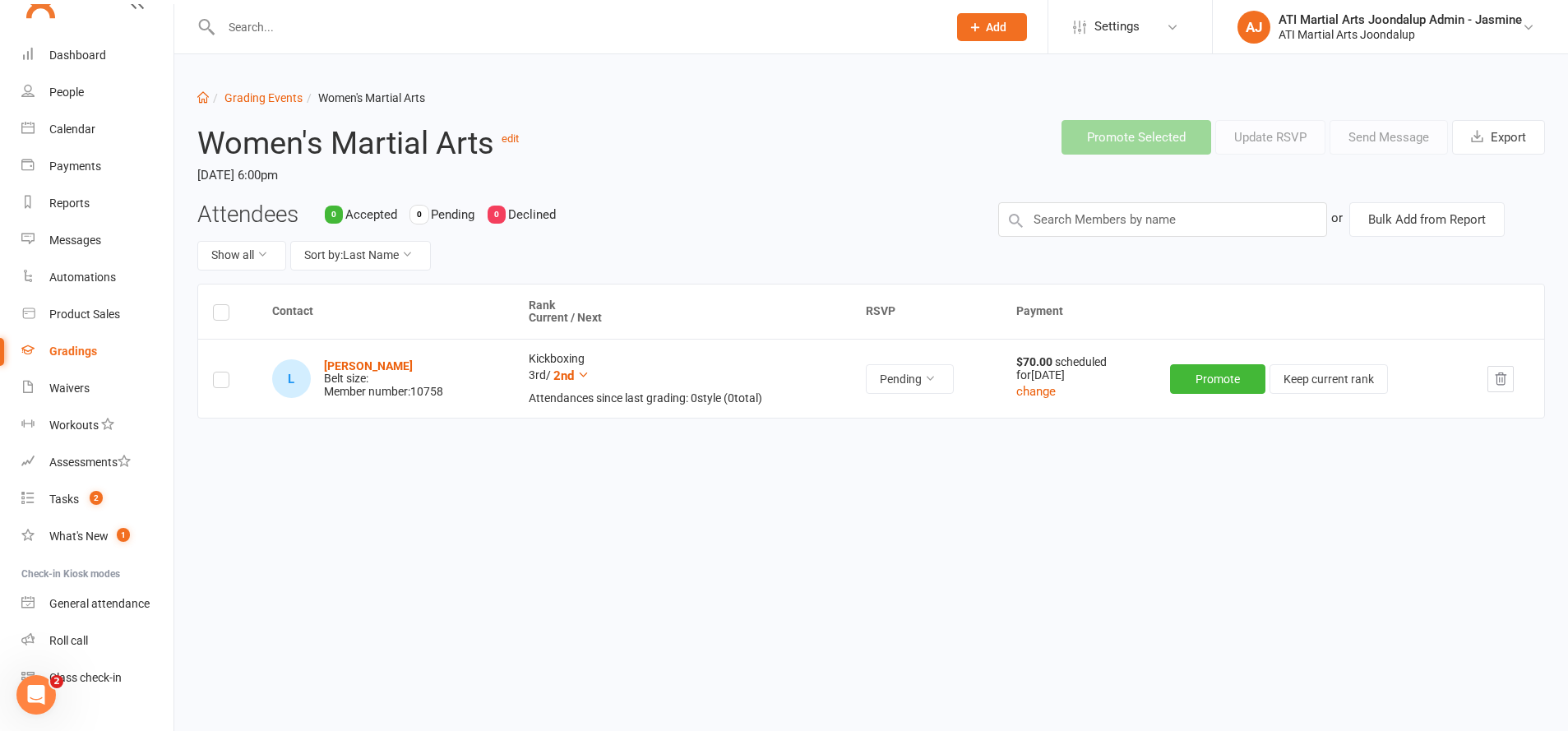
click at [226, 383] on label at bounding box center [221, 383] width 17 height 0
click at [226, 373] on input "checkbox" at bounding box center [221, 373] width 17 height 0
click at [1404, 140] on button "Send Message" at bounding box center [1388, 137] width 118 height 34
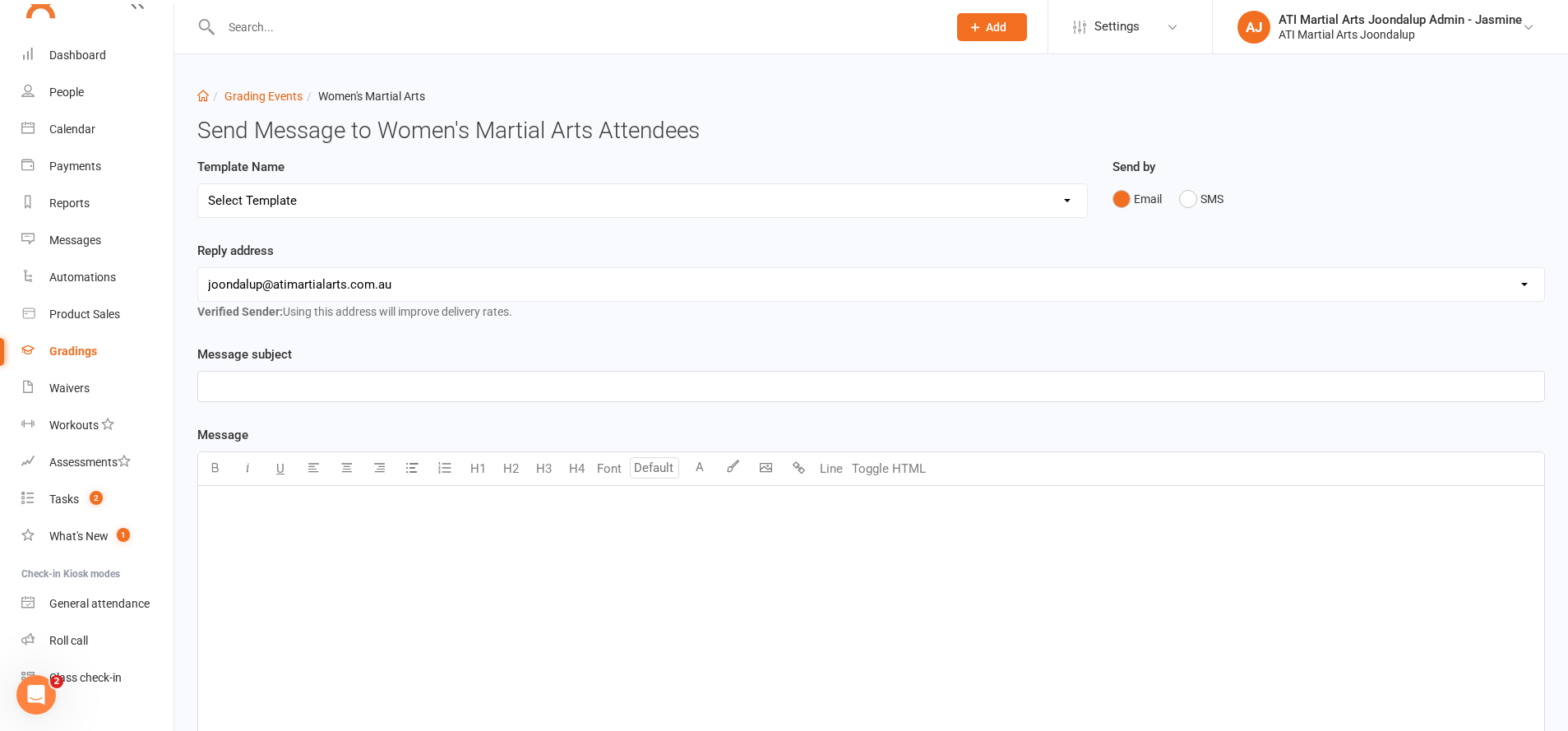
scroll to position [2, 0]
select select "3"
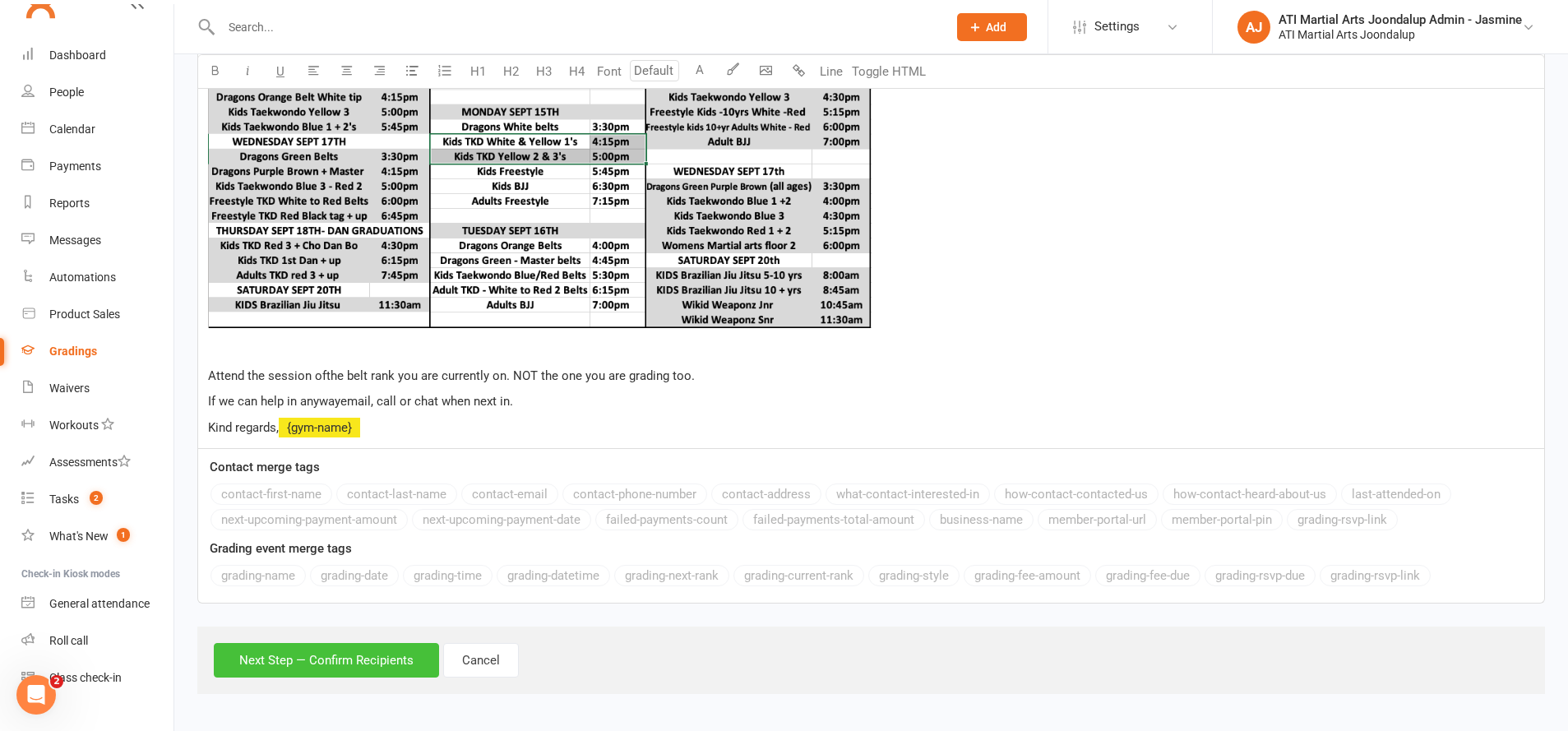
scroll to position [843, 0]
click at [307, 652] on button "Next Step — Confirm Recipients" at bounding box center [326, 661] width 225 height 34
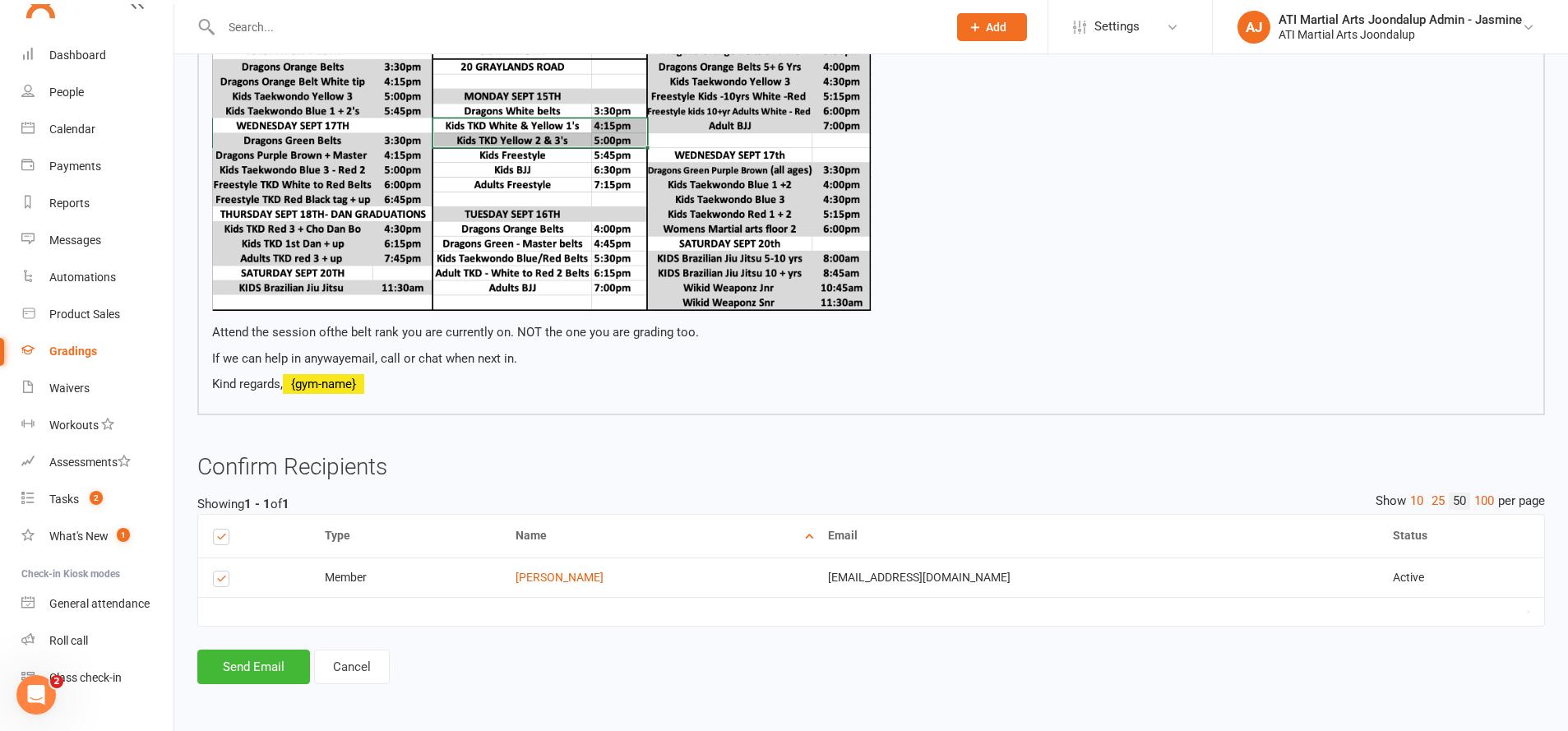
scroll to position [737, 0]
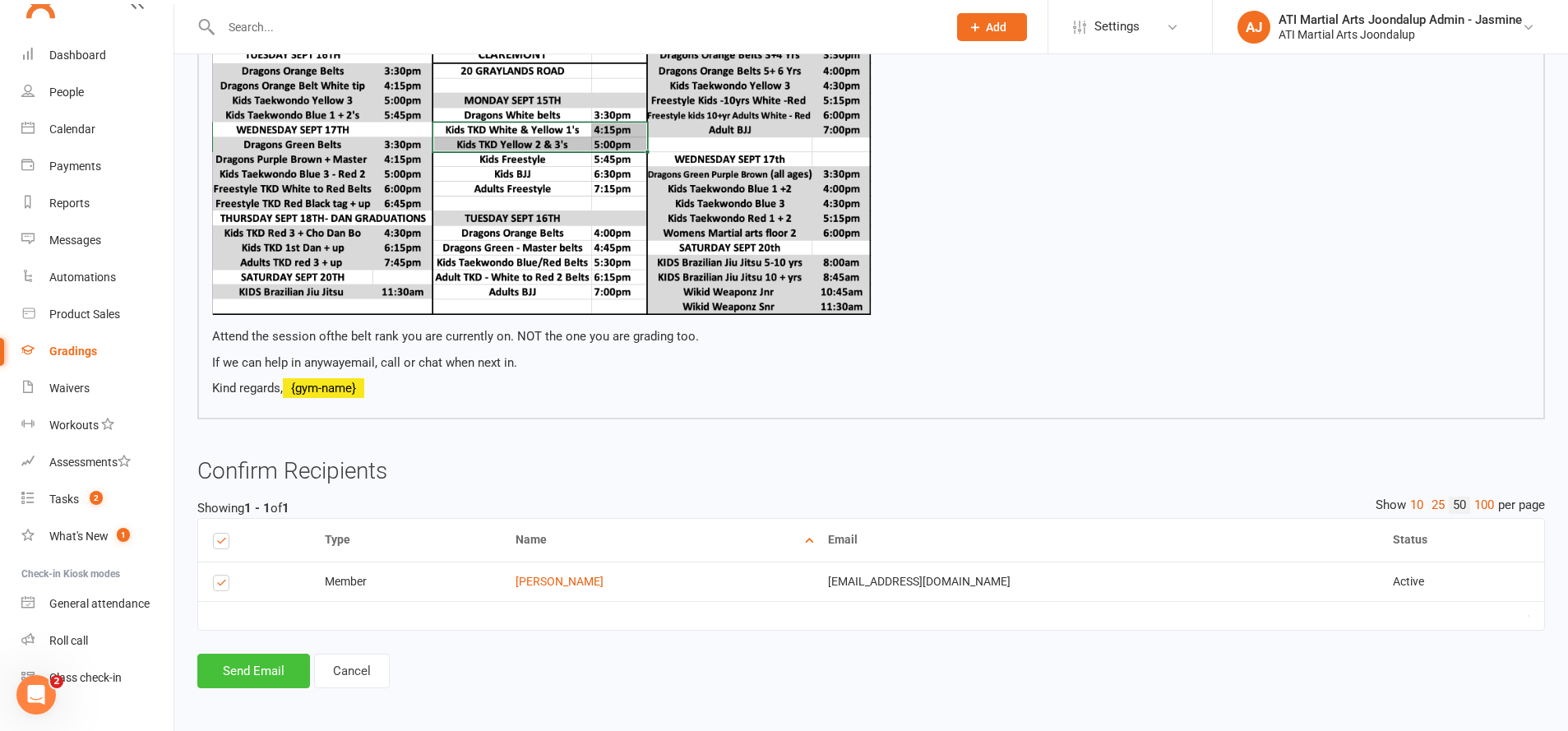
click at [250, 667] on button "Send Email" at bounding box center [254, 670] width 113 height 34
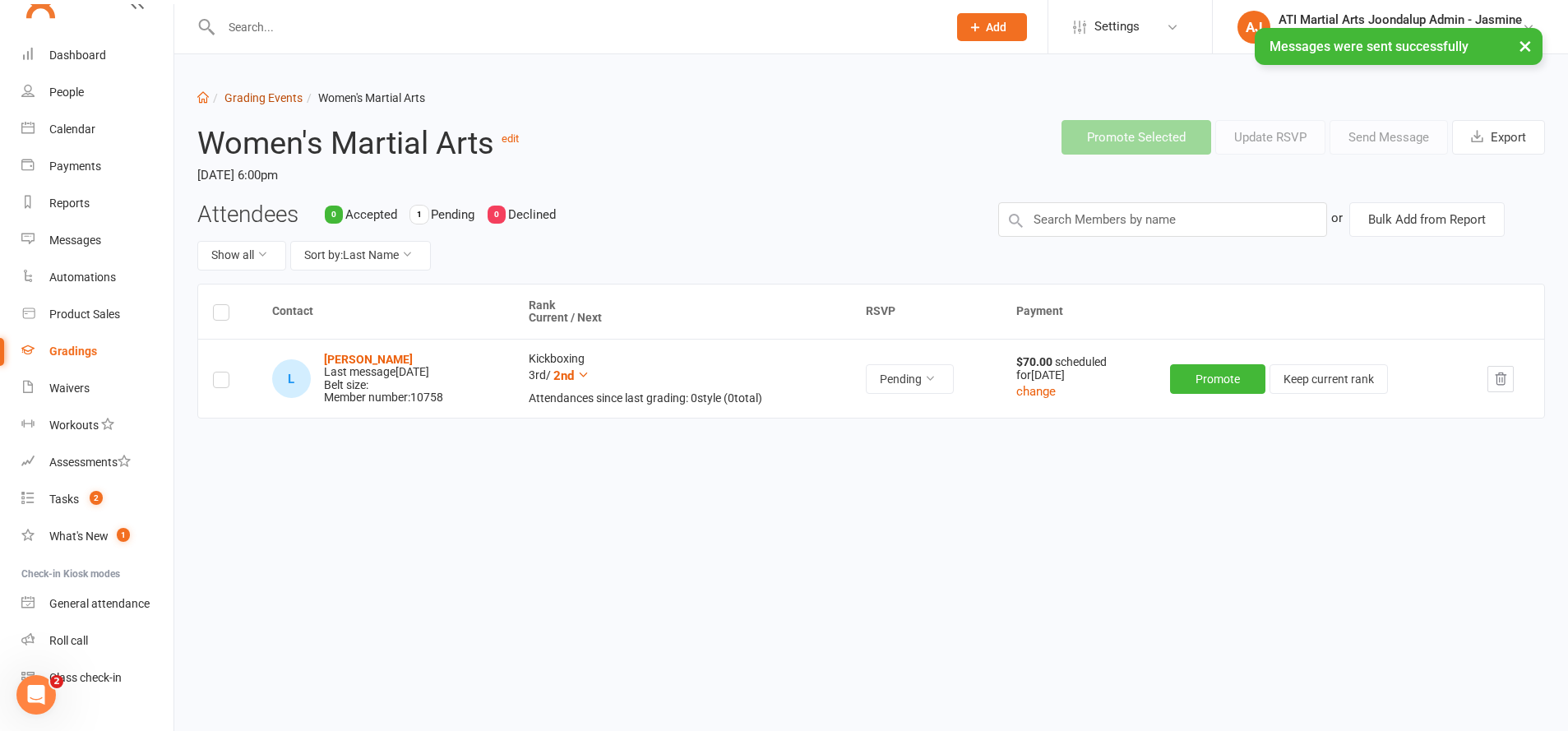
click at [253, 95] on link "Grading Events" at bounding box center [263, 97] width 78 height 13
select select "50"
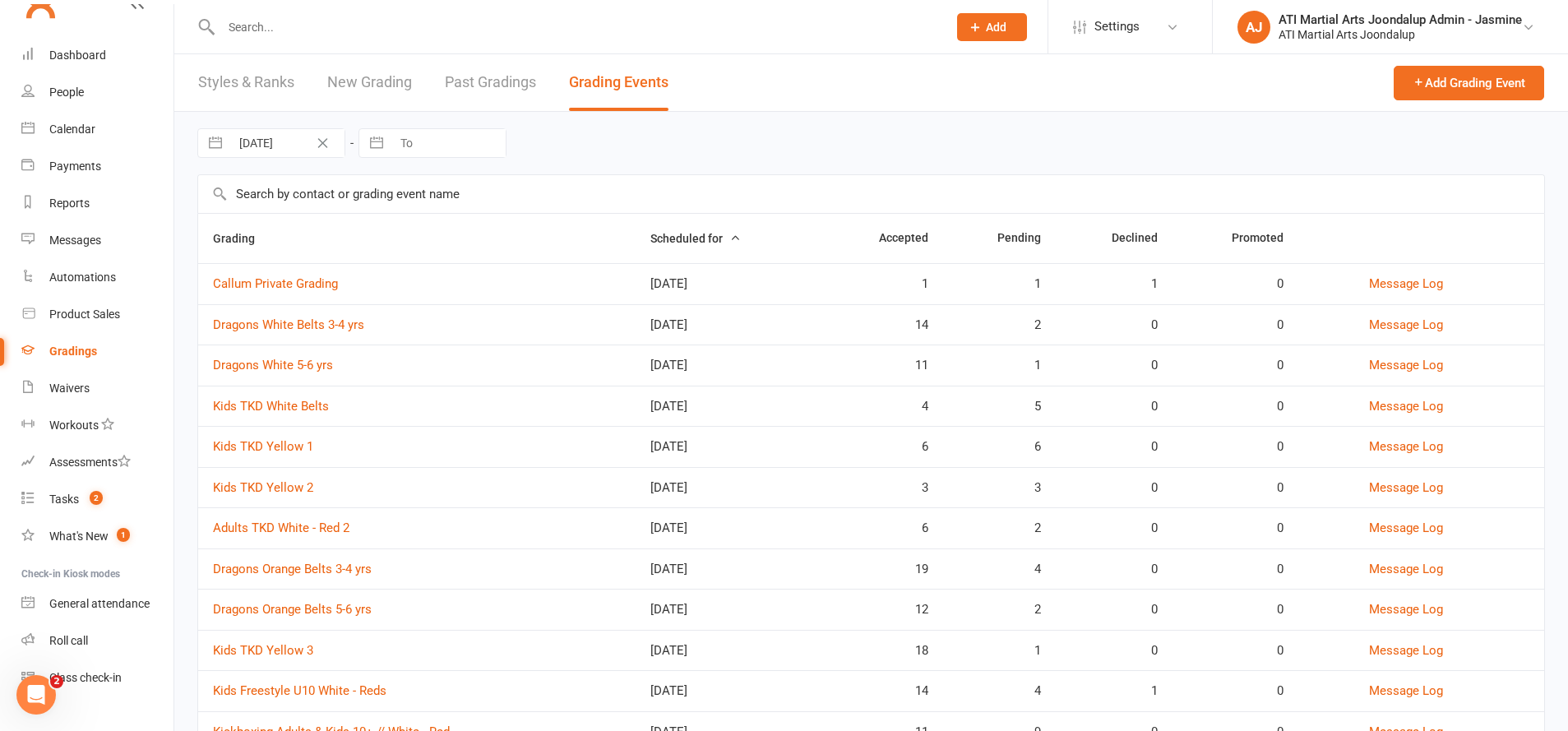
click at [676, 139] on div "04 Sep 2025 Navigate forward to interact with the calendar and select a date. P…" at bounding box center [871, 143] width 1348 height 63
click at [92, 354] on div "Gradings" at bounding box center [72, 350] width 48 height 13
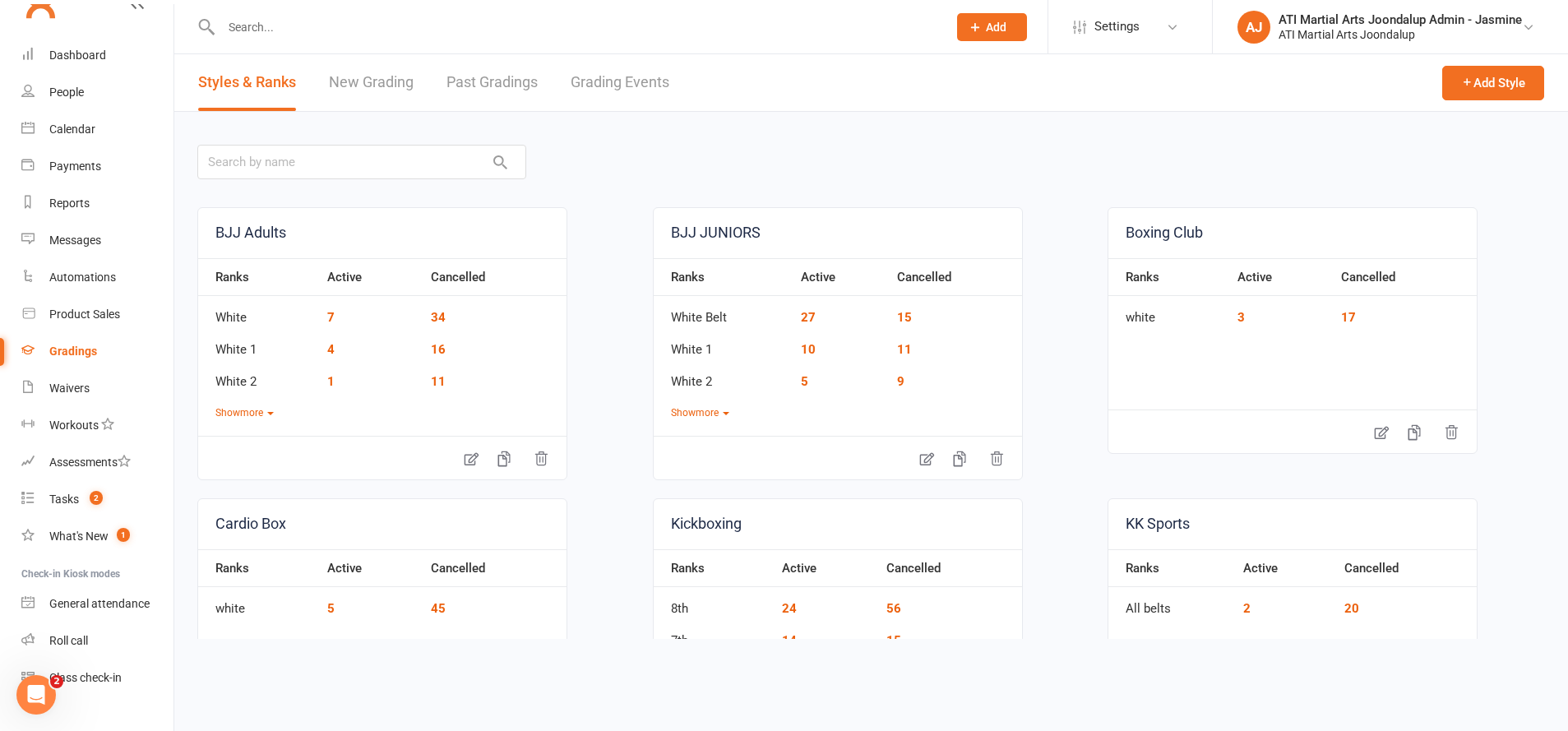
click at [640, 77] on link "Grading Events" at bounding box center [620, 82] width 99 height 57
select select "50"
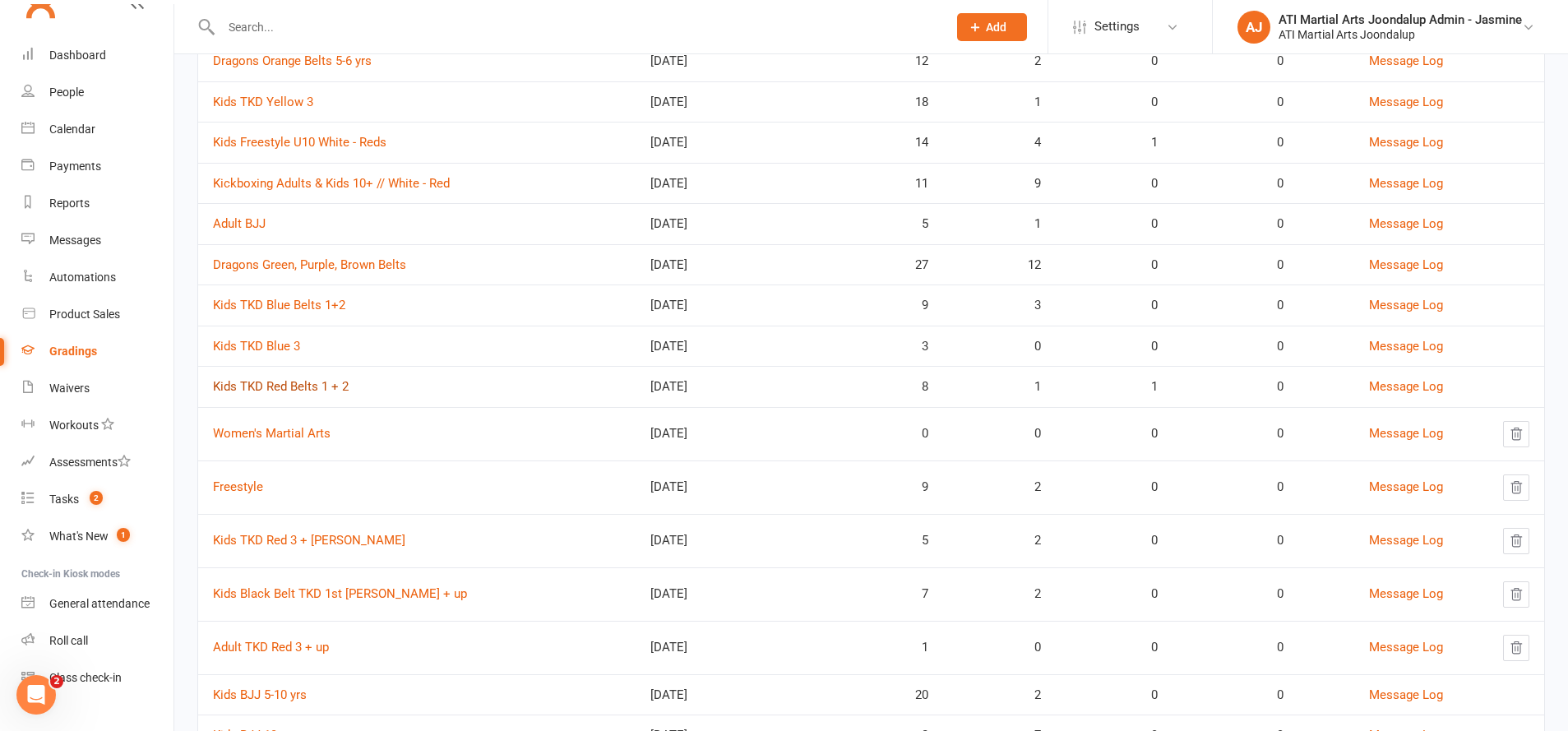
scroll to position [556, 0]
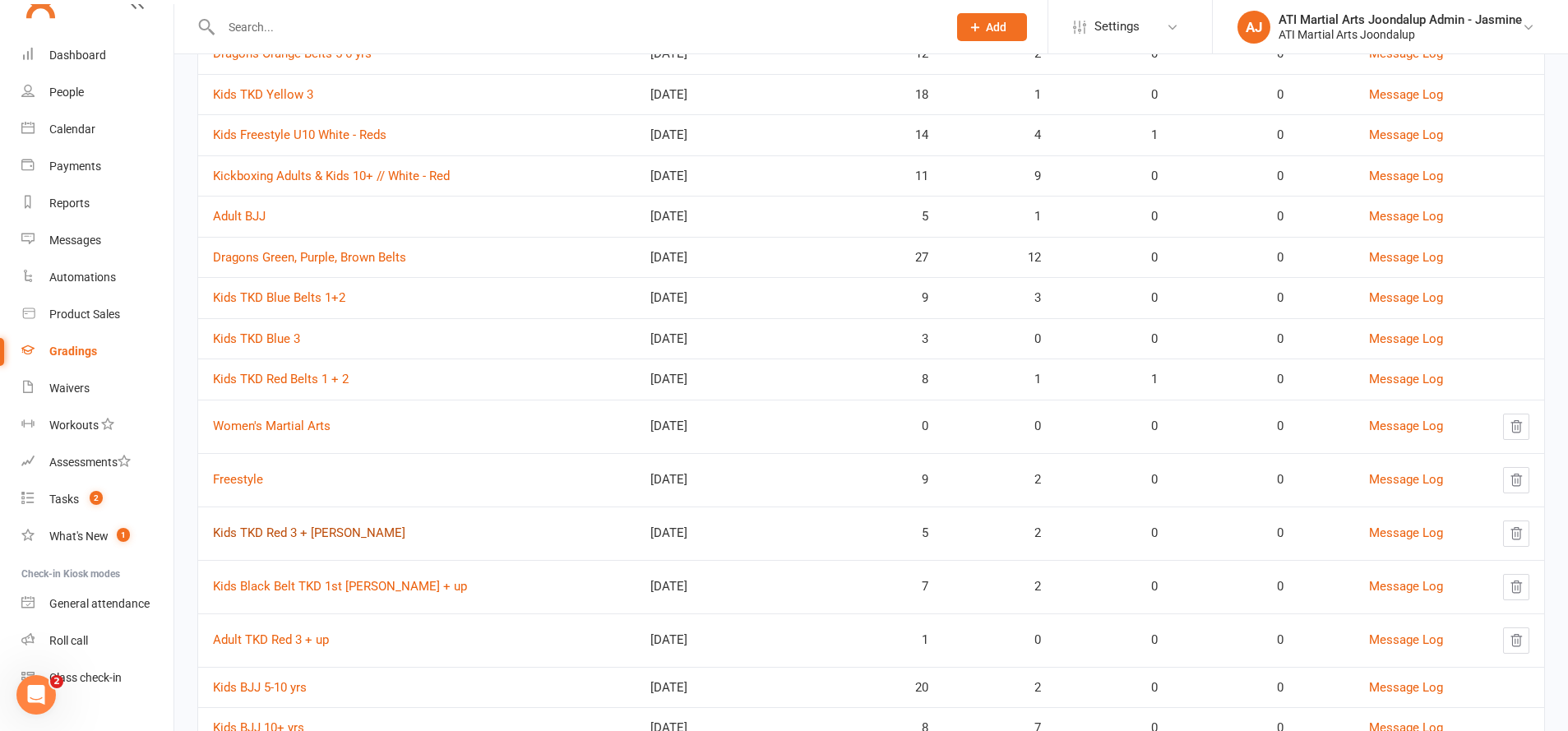
click at [328, 527] on link "Kids TKD Red 3 + [PERSON_NAME]" at bounding box center [309, 532] width 193 height 15
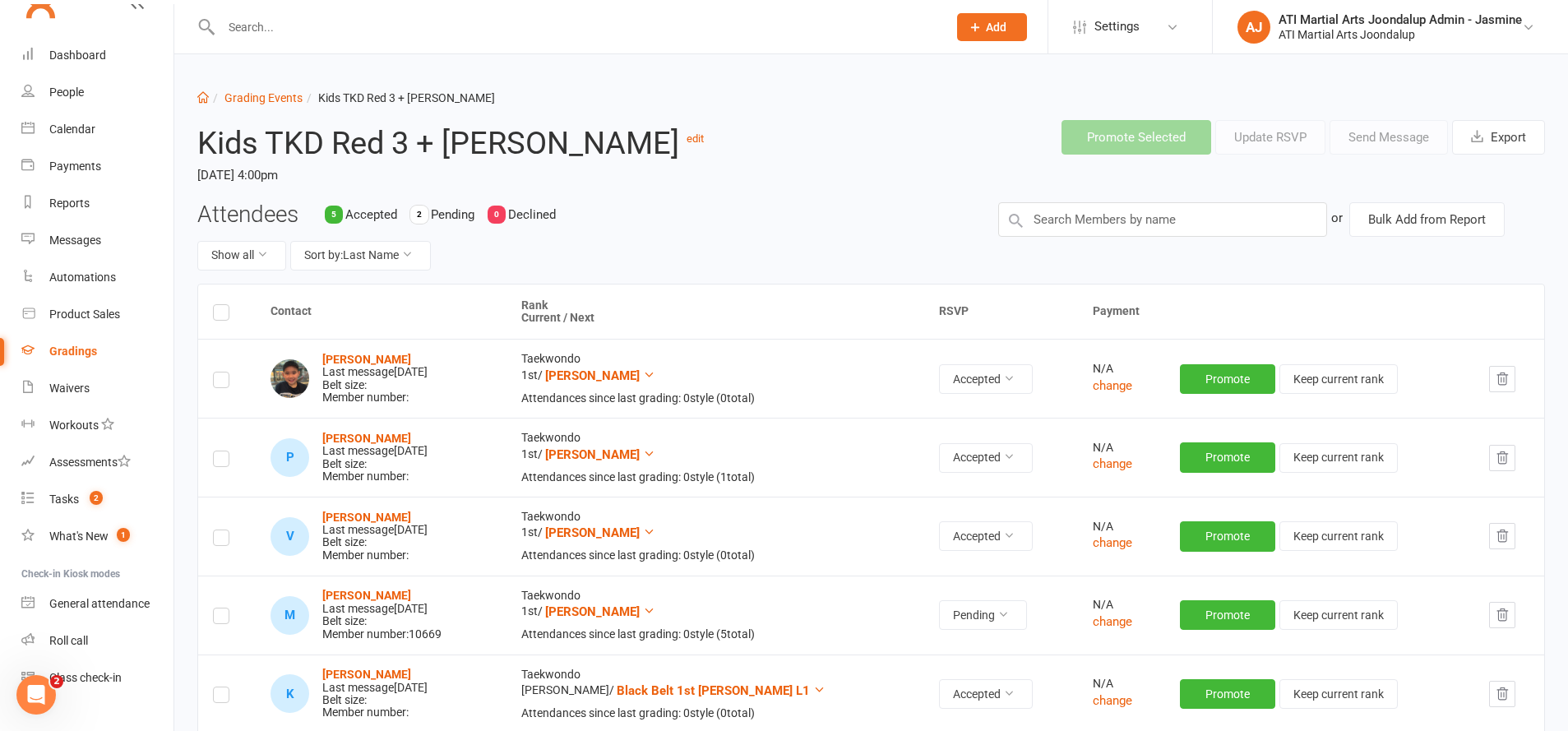
click at [239, 90] on li "Grading Events" at bounding box center [255, 98] width 94 height 18
click at [716, 35] on input "text" at bounding box center [576, 27] width 719 height 23
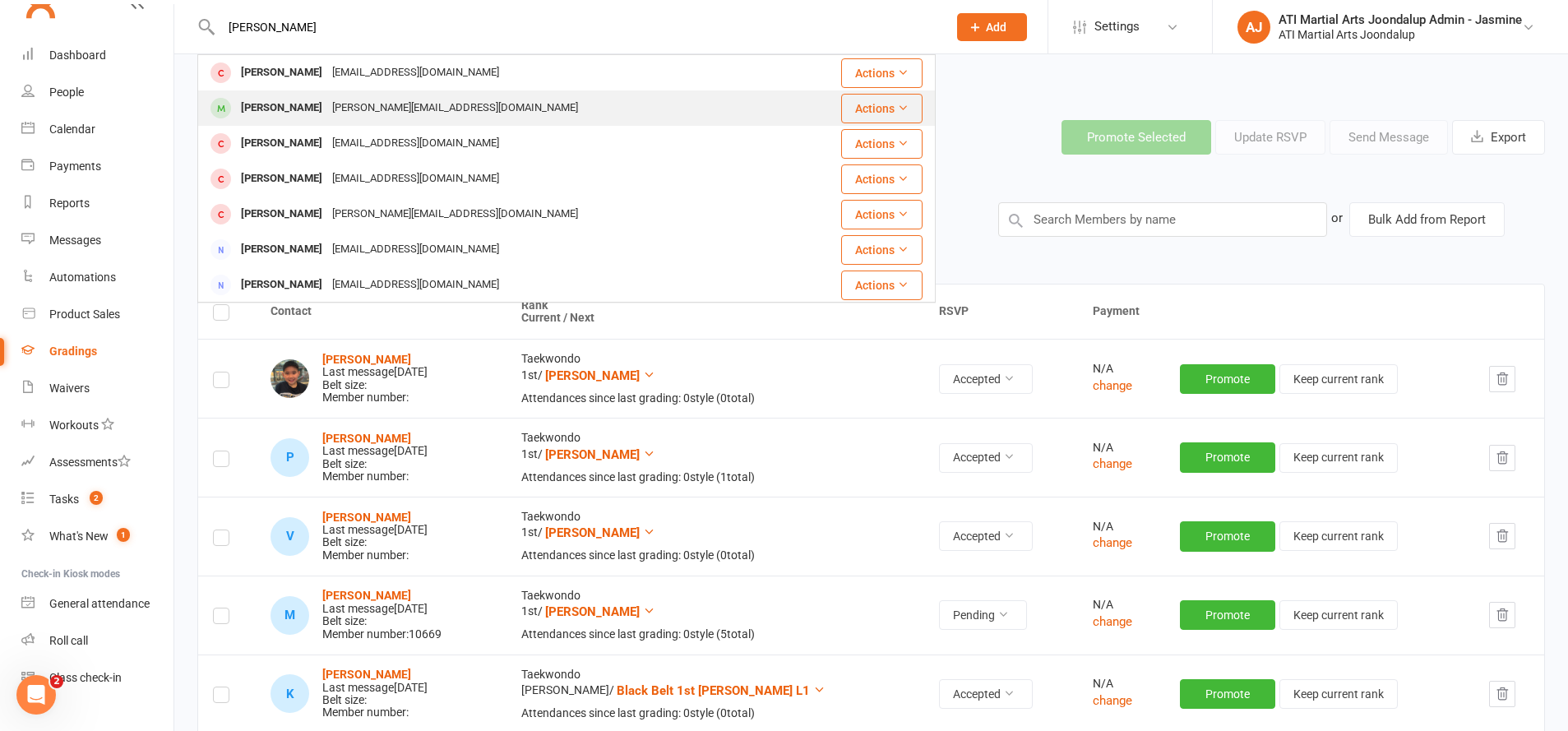
type input "[PERSON_NAME]"
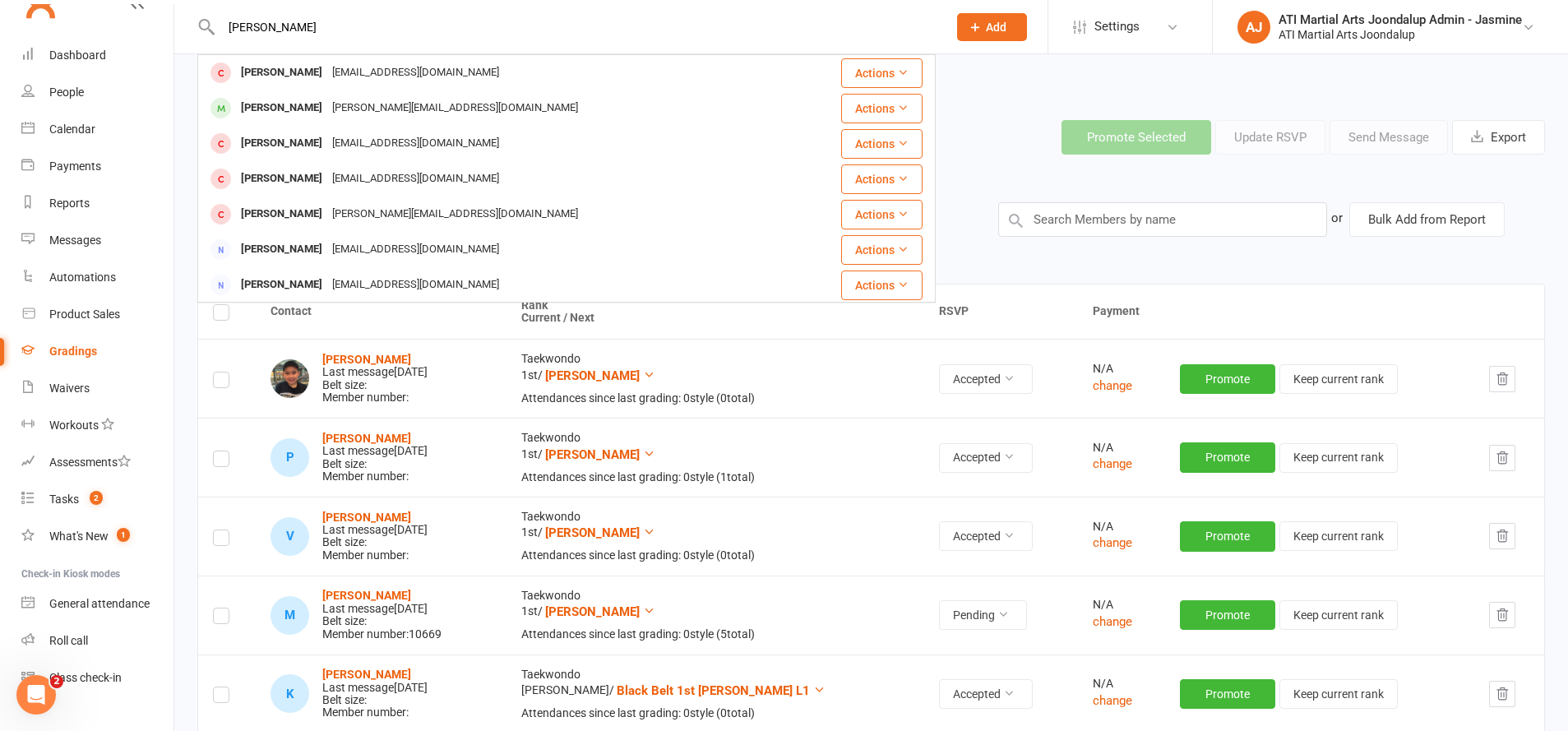
click at [645, 94] on div "Dean Morissey Jenny-53@live.com" at bounding box center [519, 108] width 640 height 33
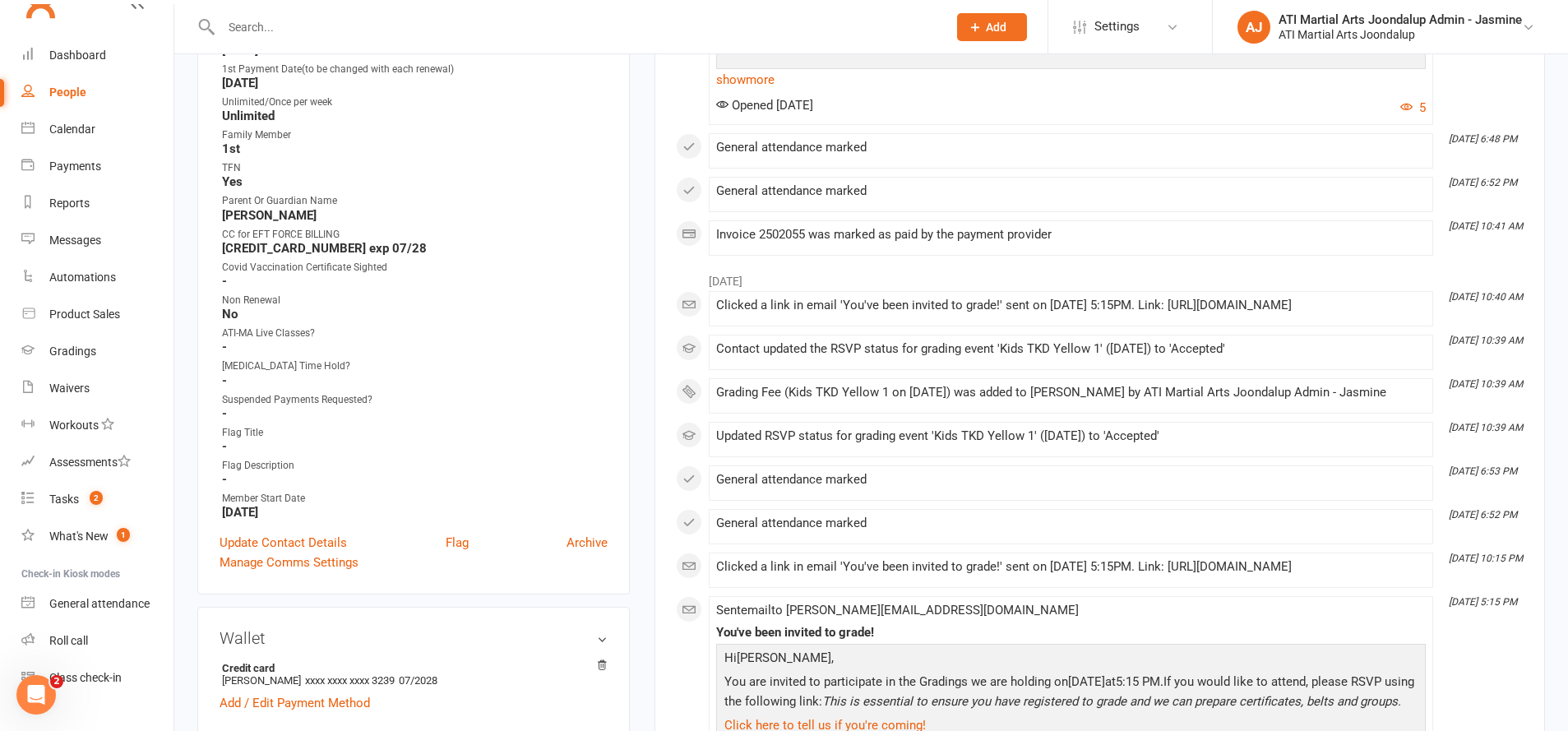
scroll to position [692, 0]
click at [302, 536] on link "Update Contact Details" at bounding box center [283, 539] width 127 height 20
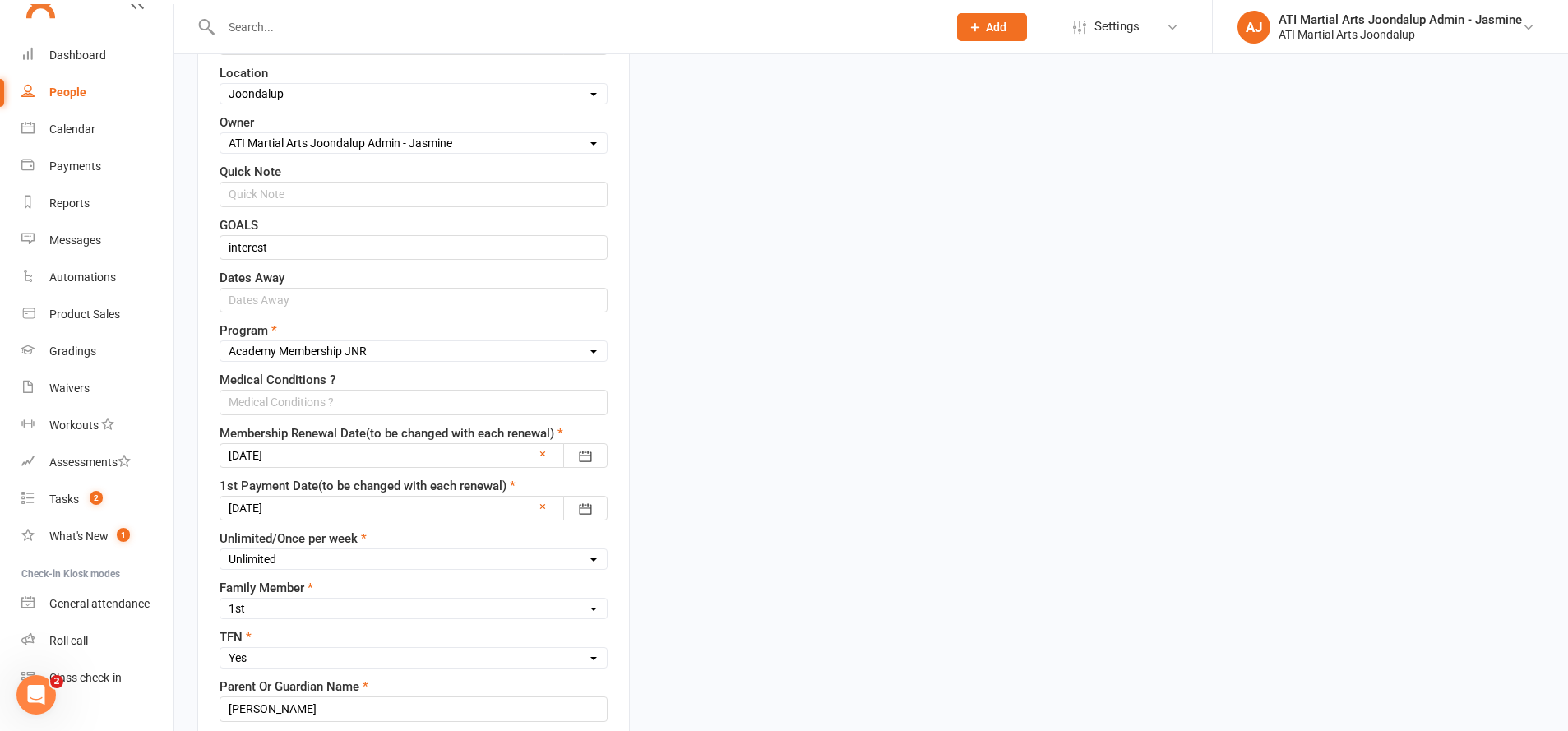
scroll to position [660, 0]
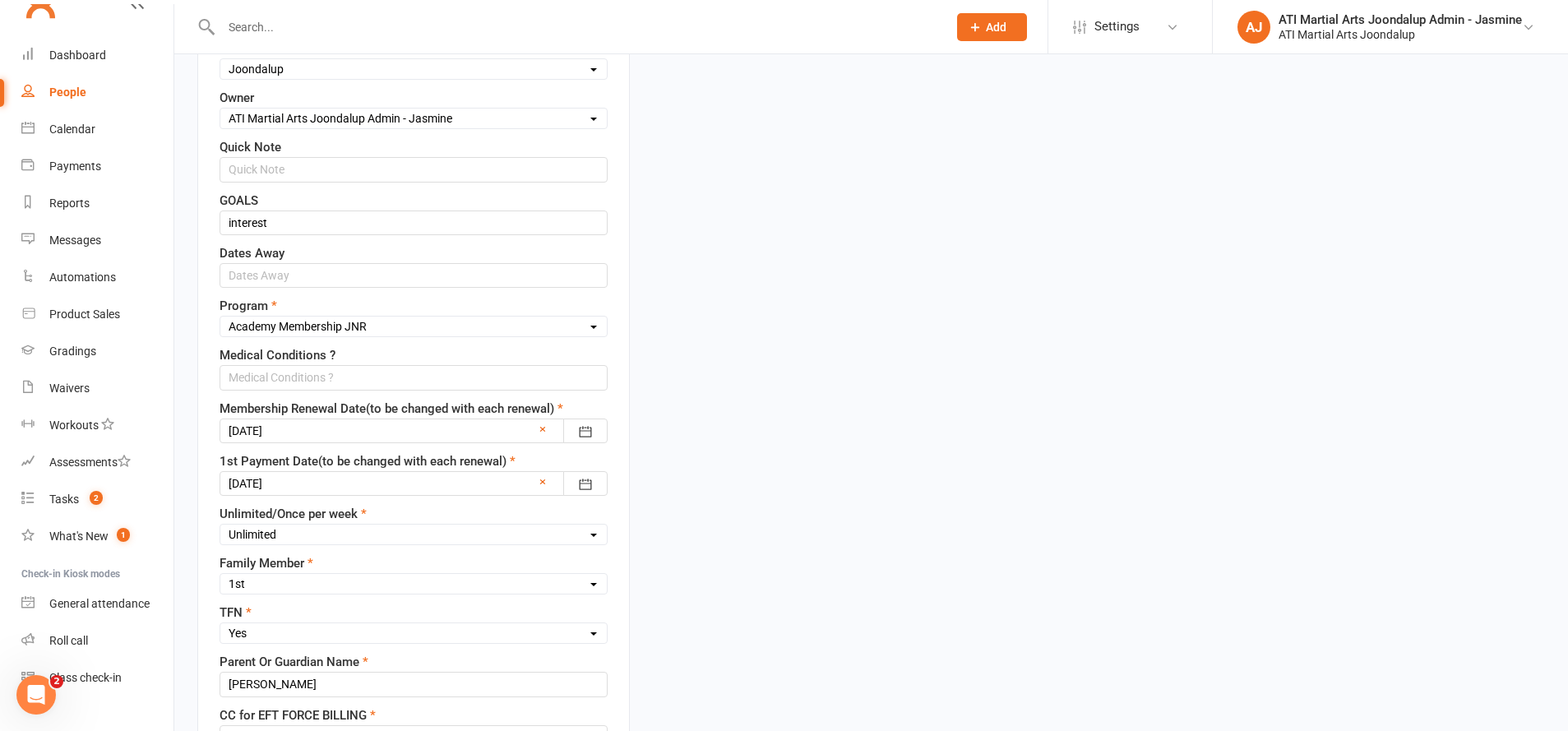
click at [345, 426] on div at bounding box center [413, 431] width 389 height 24
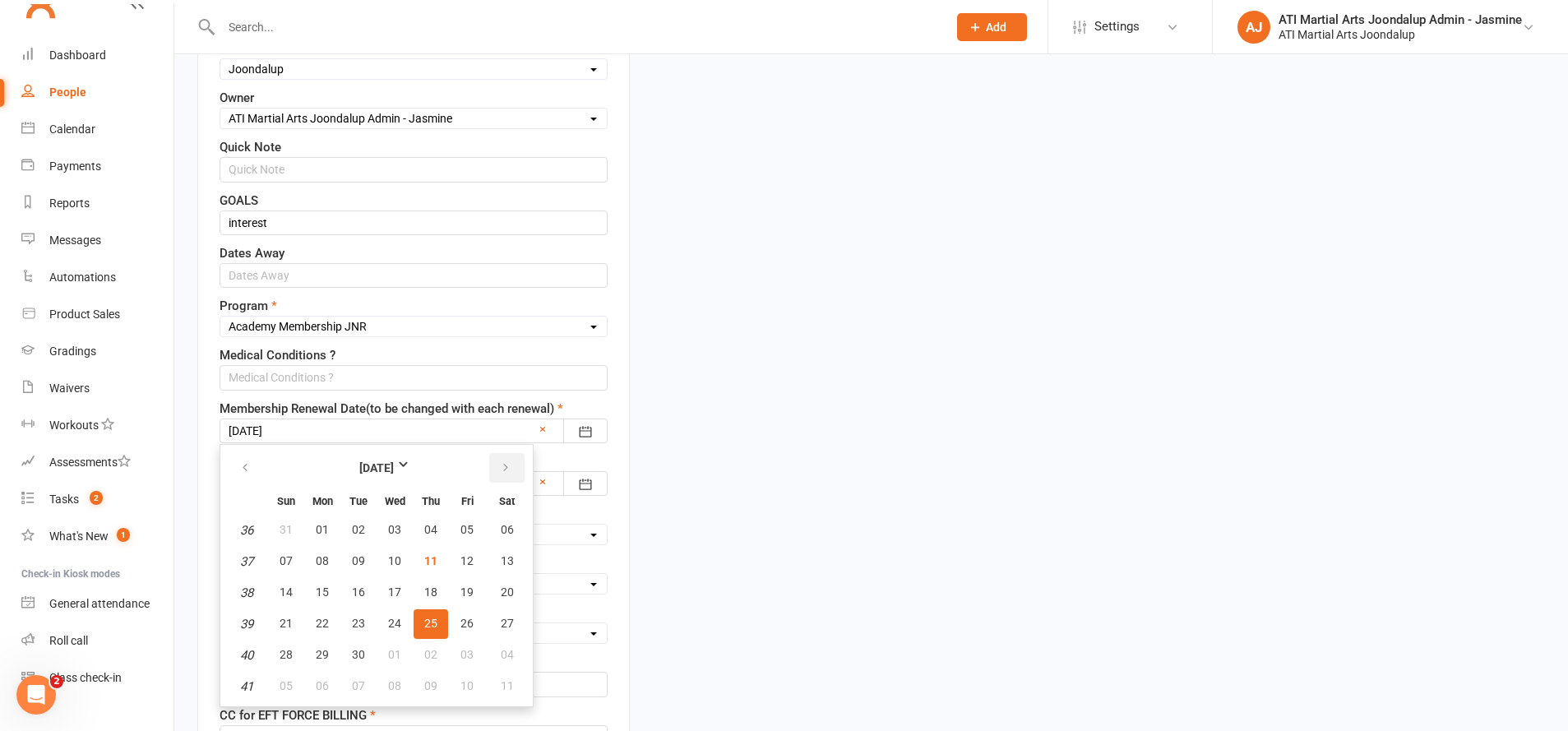
click at [512, 463] on button "button" at bounding box center [507, 468] width 35 height 29
click at [403, 465] on strong "[DATE]" at bounding box center [377, 468] width 95 height 18
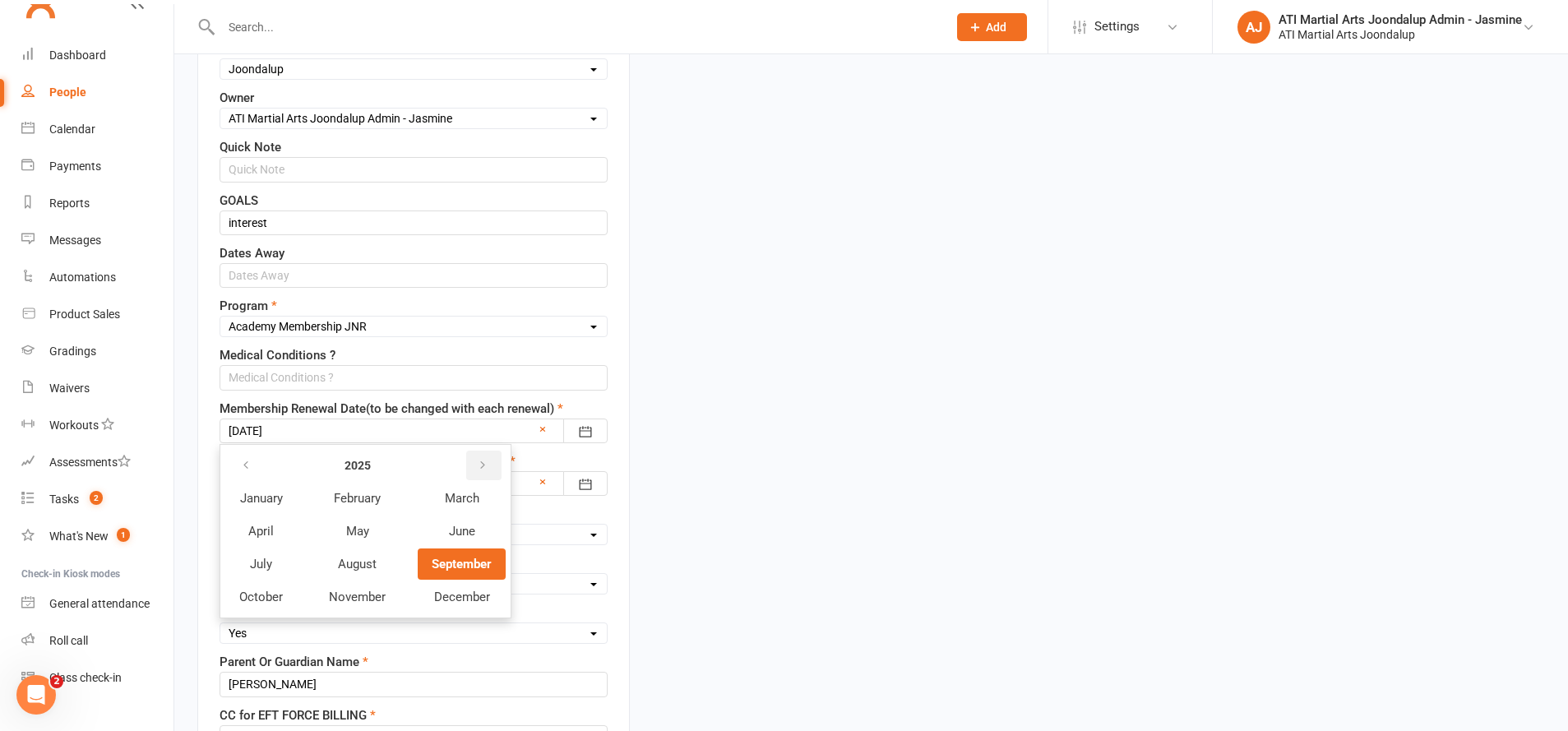
drag, startPoint x: 403, startPoint y: 465, endPoint x: 469, endPoint y: 476, distance: 66.9
click at [478, 459] on icon "button" at bounding box center [483, 465] width 12 height 13
click at [460, 563] on span "September" at bounding box center [461, 564] width 59 height 15
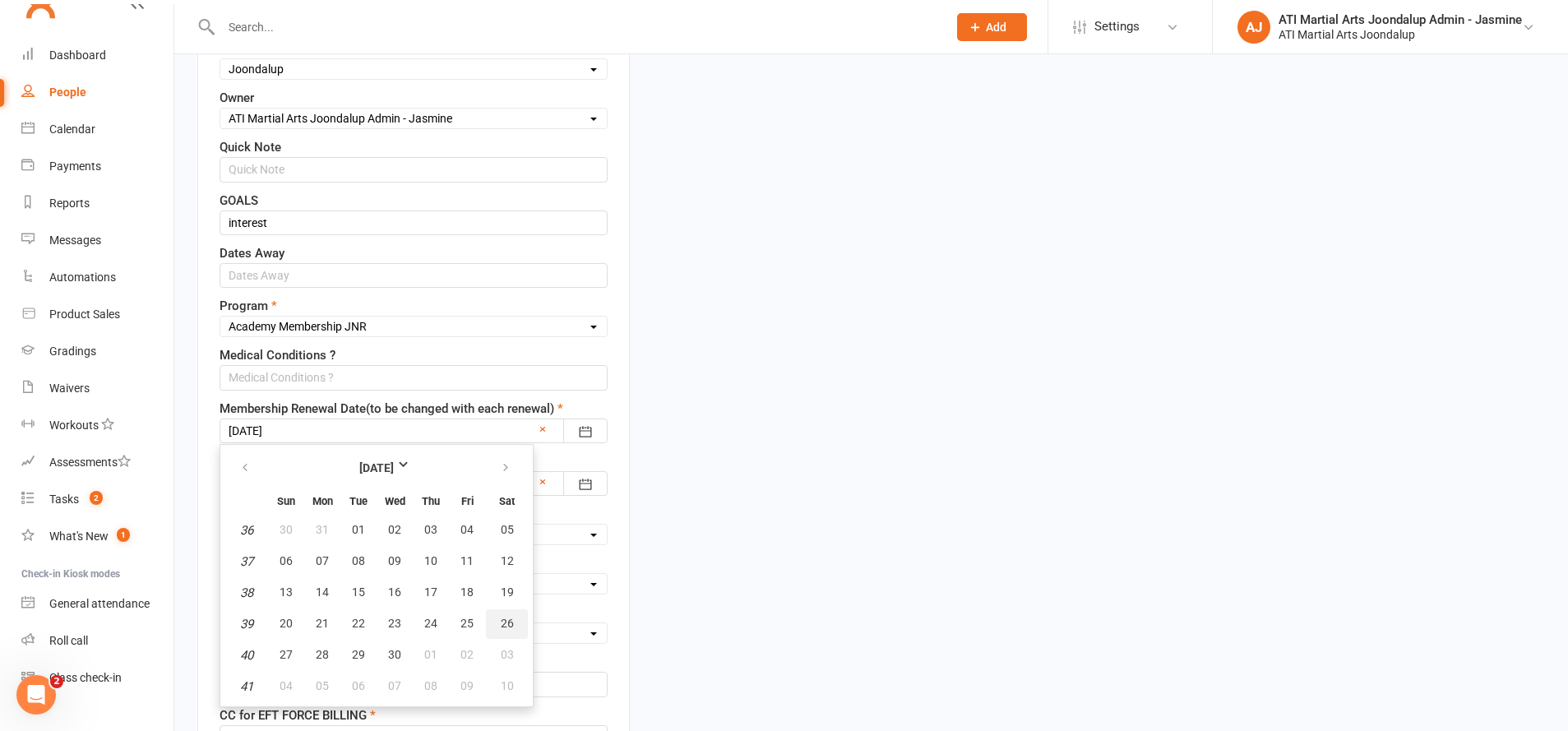
click at [505, 612] on button "26" at bounding box center [506, 624] width 42 height 29
type input "26 Sep 2026"
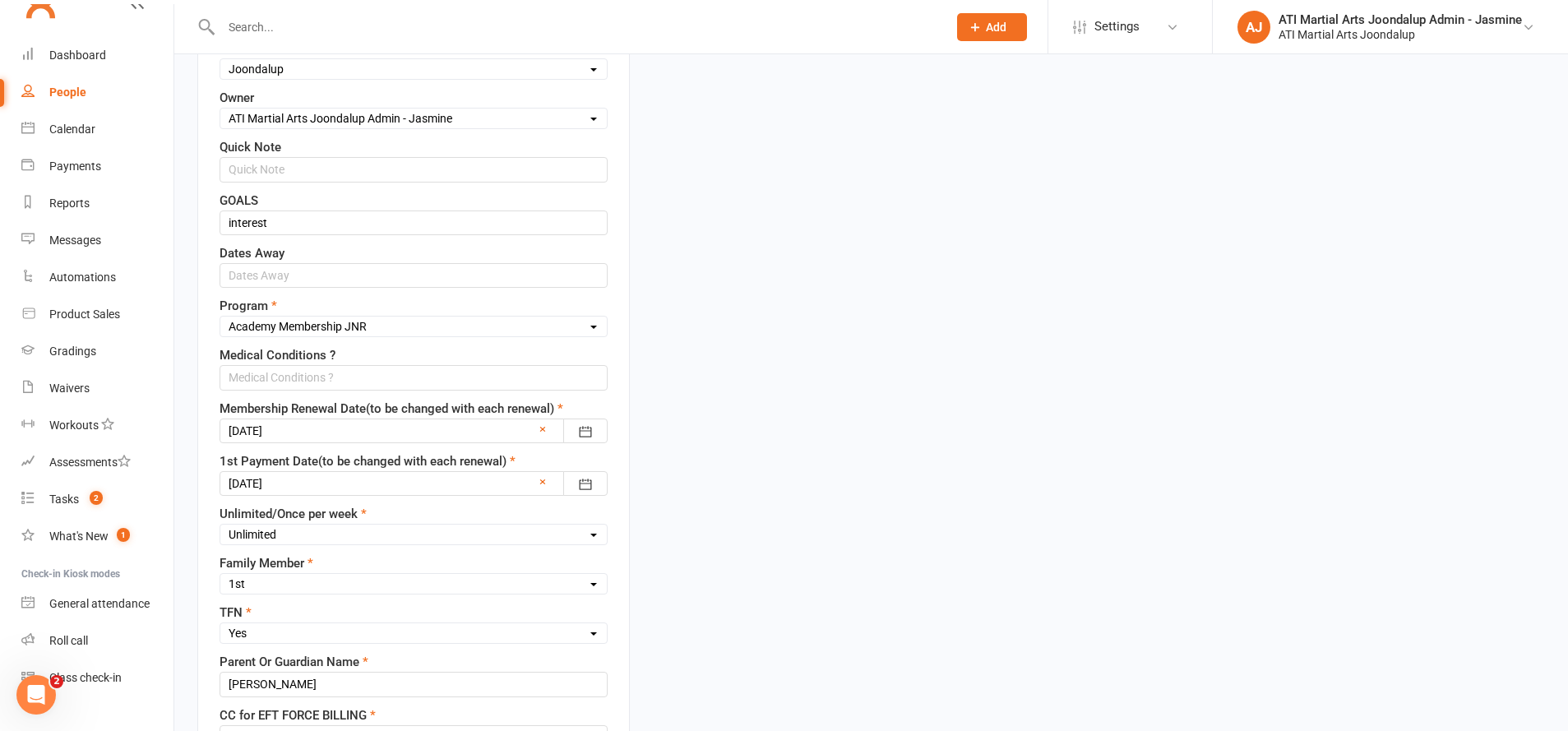
click at [311, 485] on div at bounding box center [413, 482] width 389 height 24
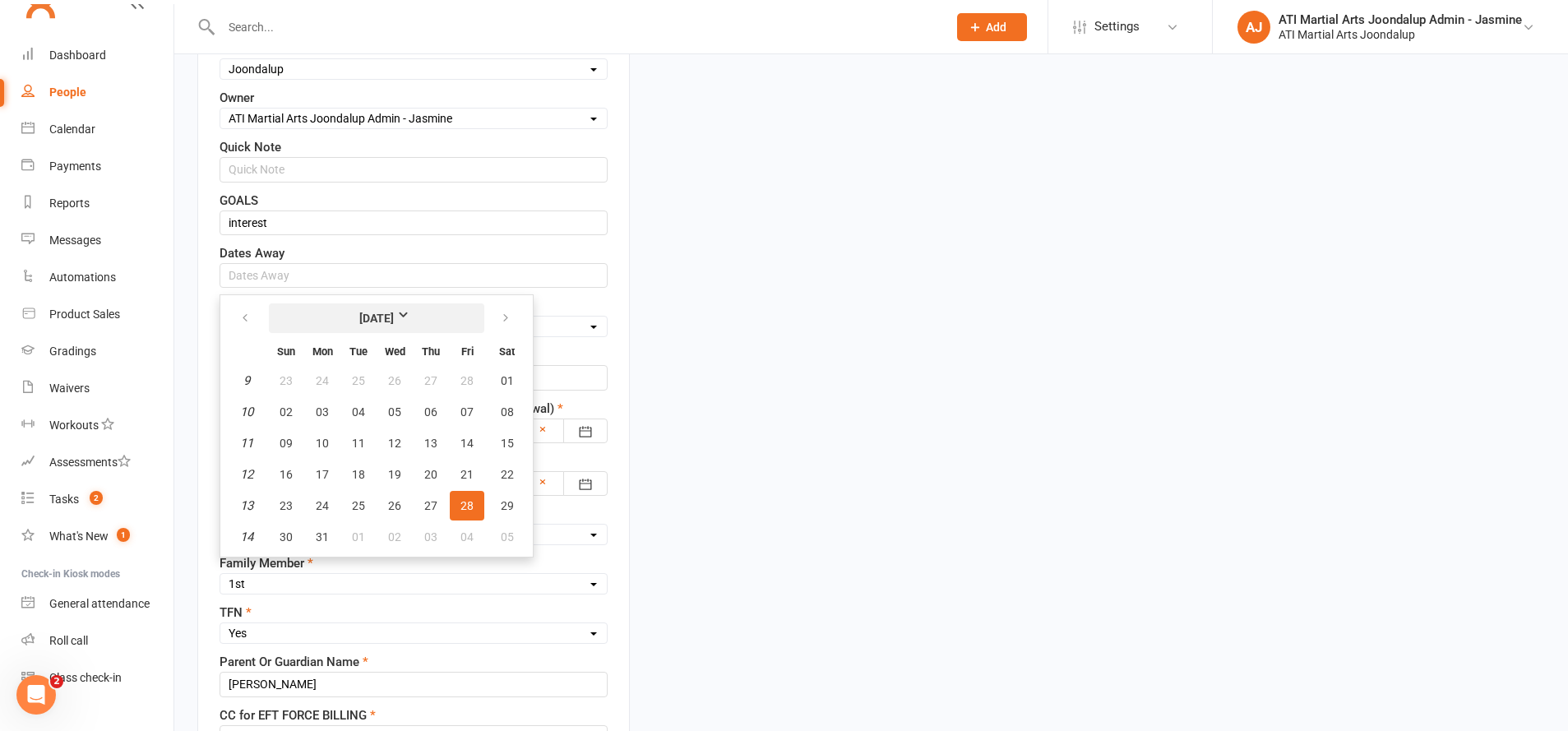
click at [360, 311] on strong "March 2025" at bounding box center [377, 318] width 95 height 18
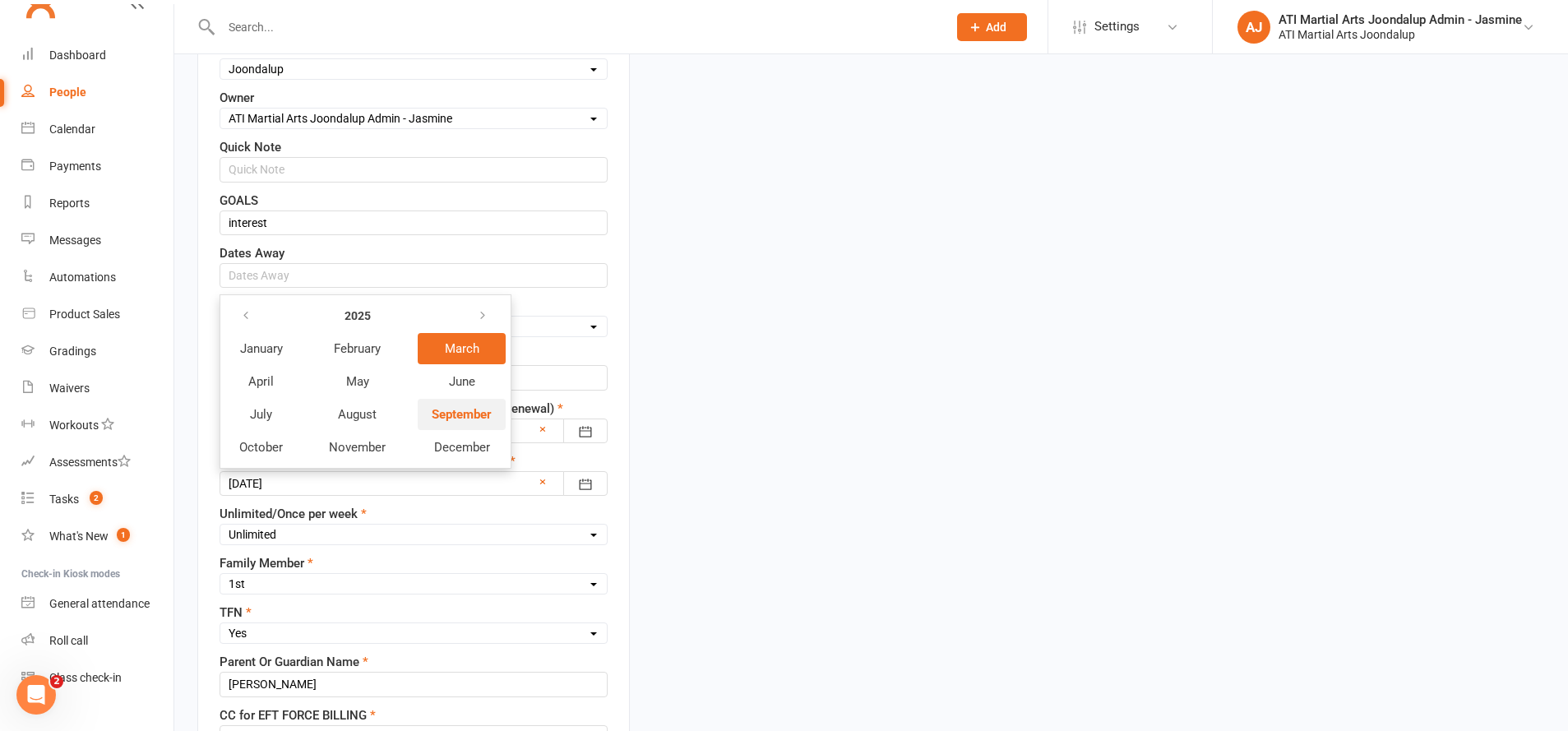
click at [476, 414] on span "September" at bounding box center [461, 414] width 60 height 15
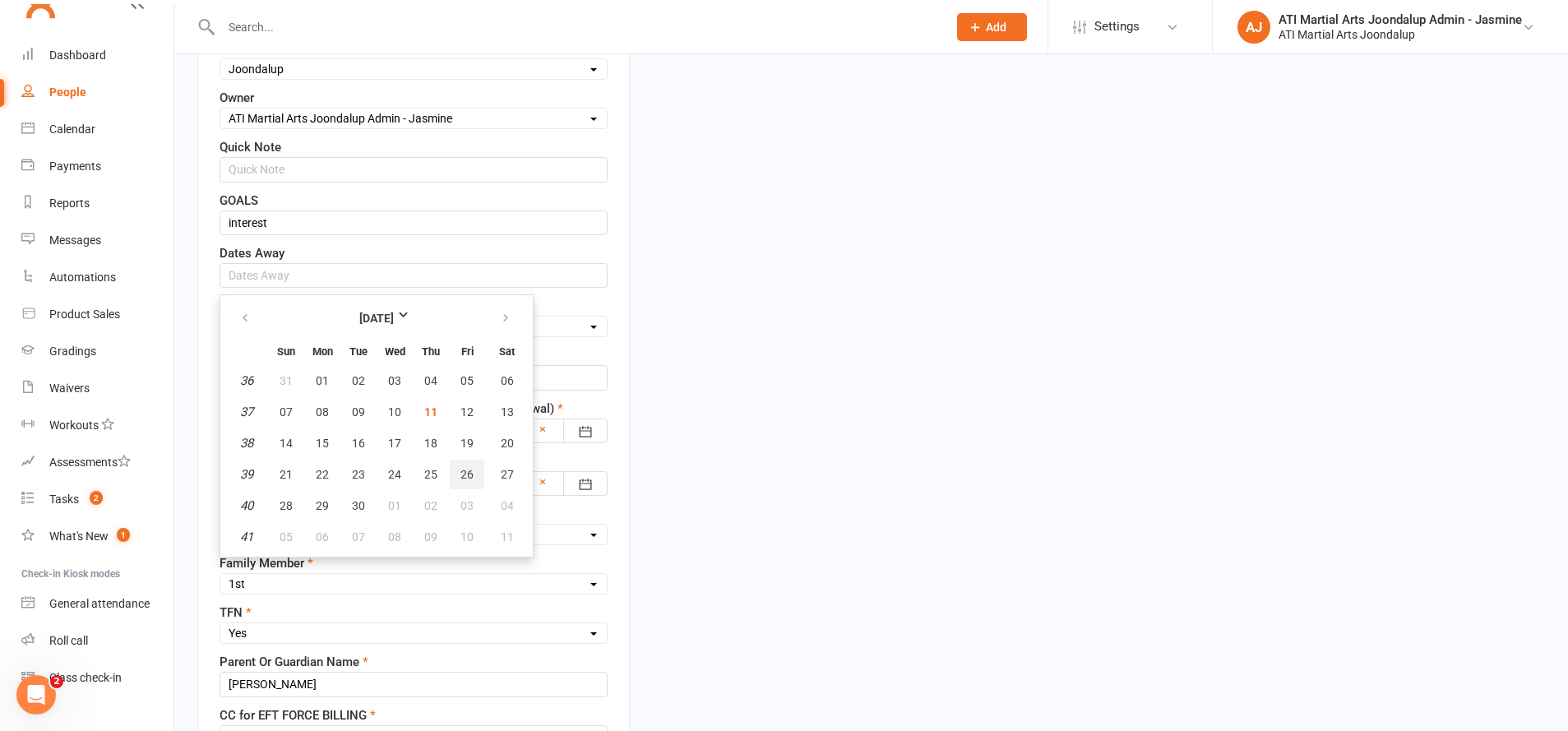
click at [460, 471] on span "26" at bounding box center [466, 474] width 13 height 13
type input "[DATE]"
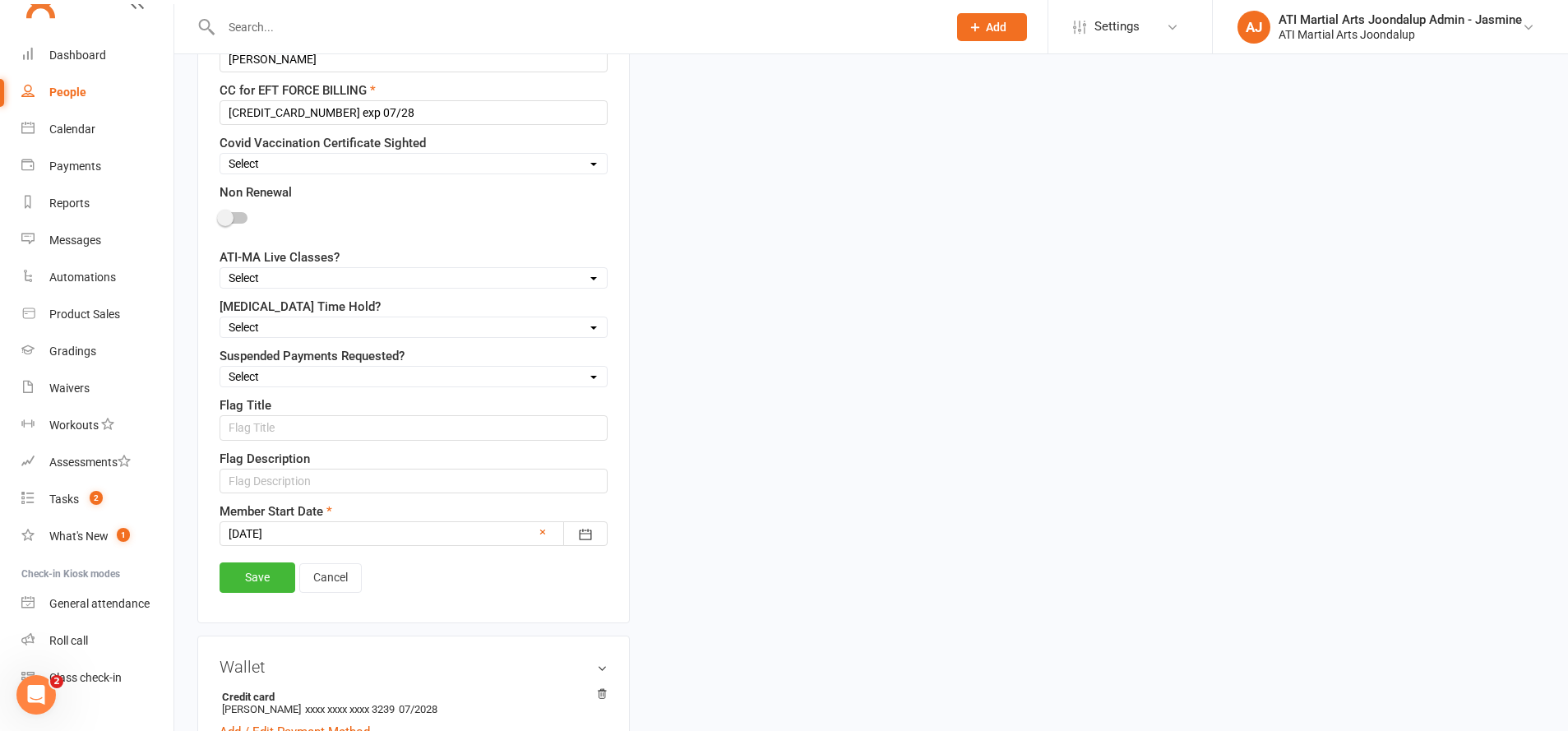
scroll to position [1286, 0]
click at [265, 568] on link "Save" at bounding box center [256, 575] width 75 height 29
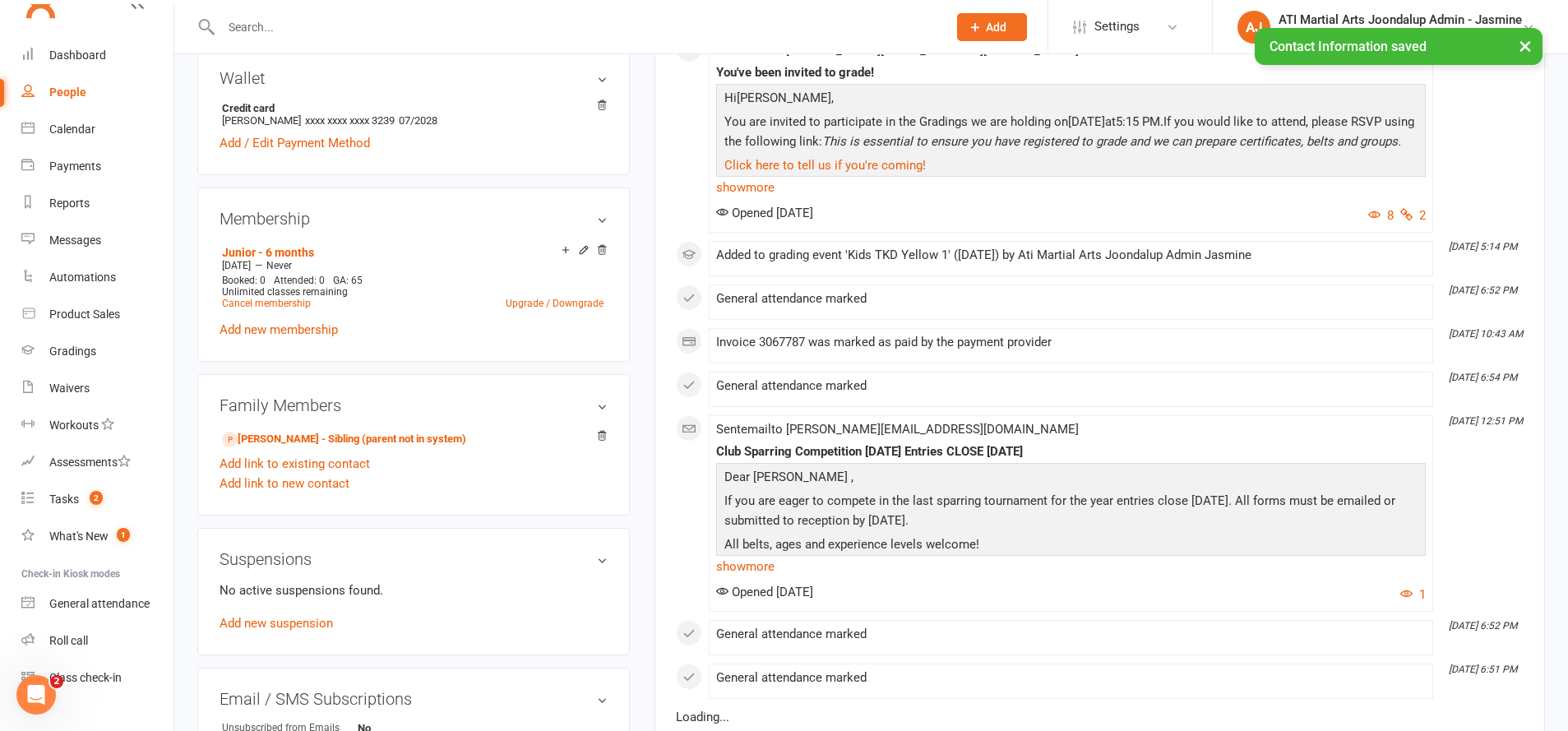
scroll to position [1247, 0]
click at [249, 300] on link "Cancel membership" at bounding box center [266, 304] width 89 height 12
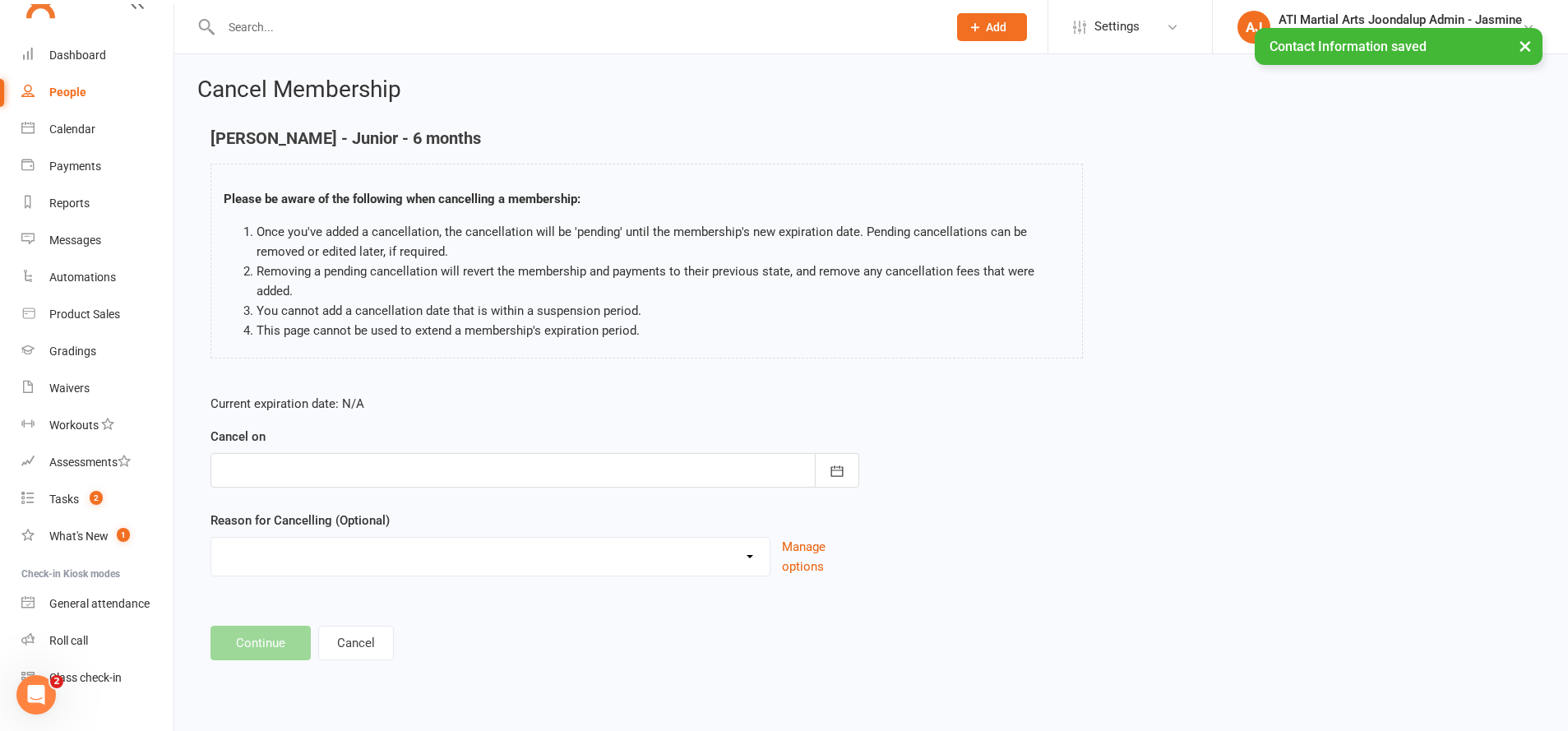
click at [423, 473] on div at bounding box center [534, 470] width 649 height 34
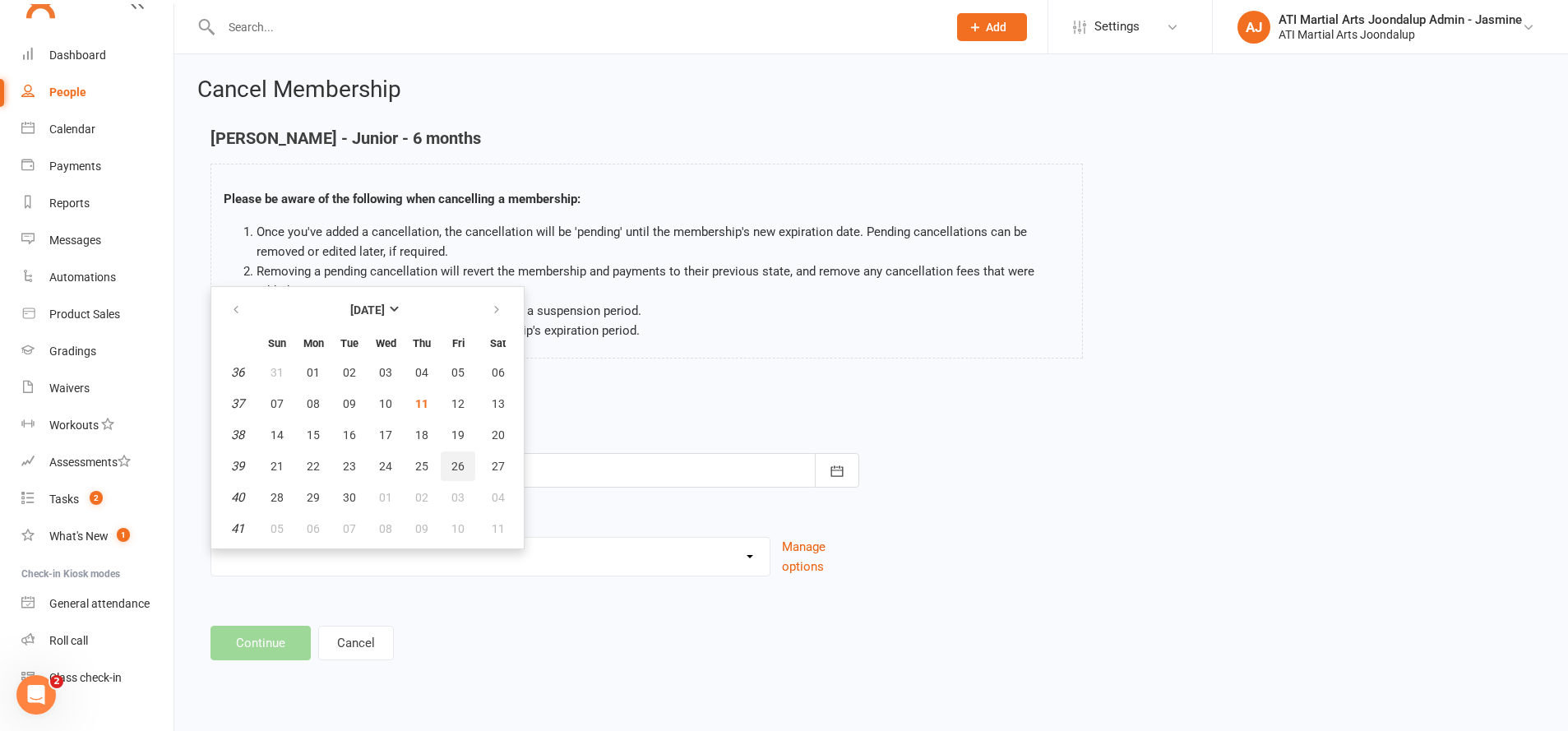
click at [455, 464] on span "26" at bounding box center [457, 466] width 13 height 13
type input "[DATE]"
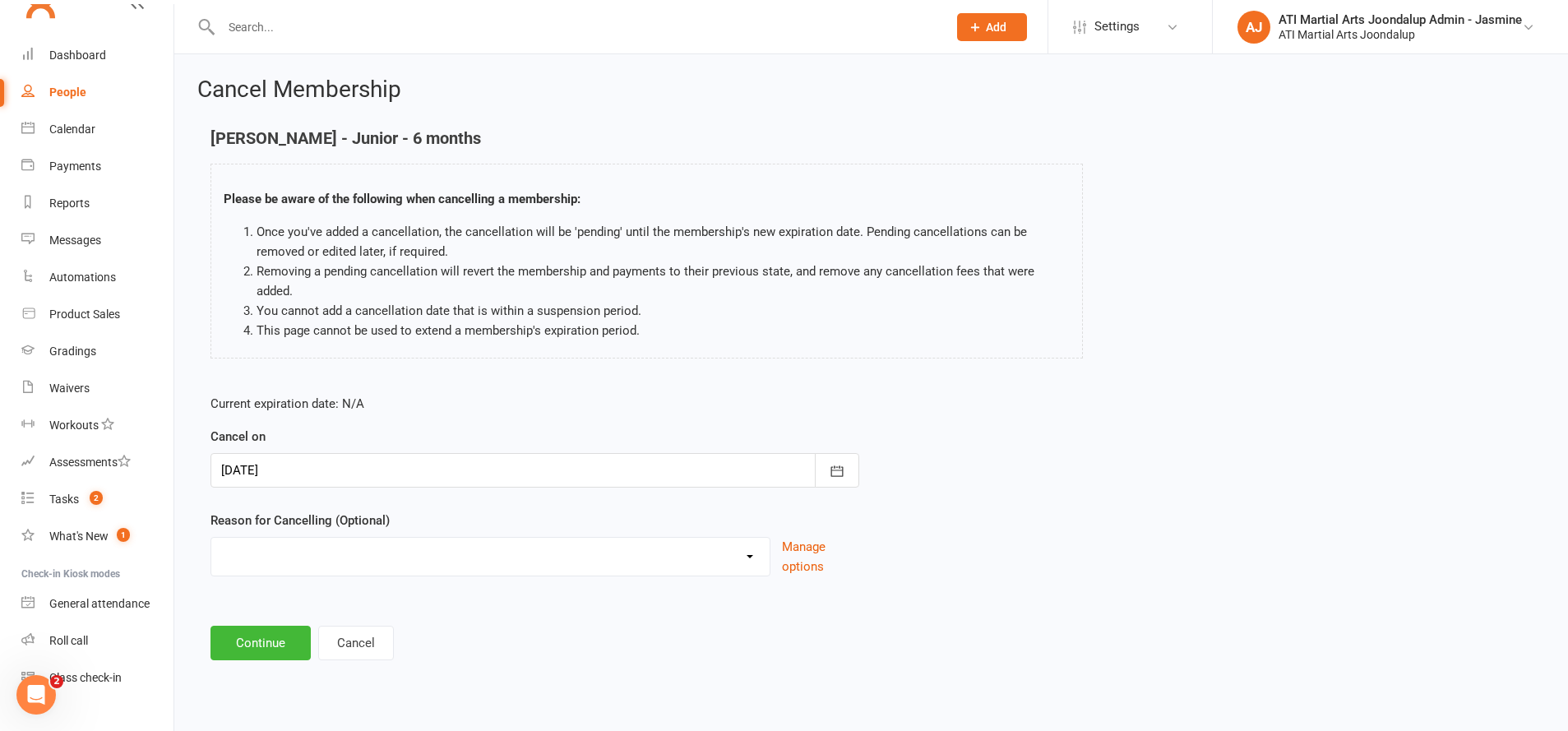
click at [253, 642] on button "Continue" at bounding box center [260, 642] width 100 height 34
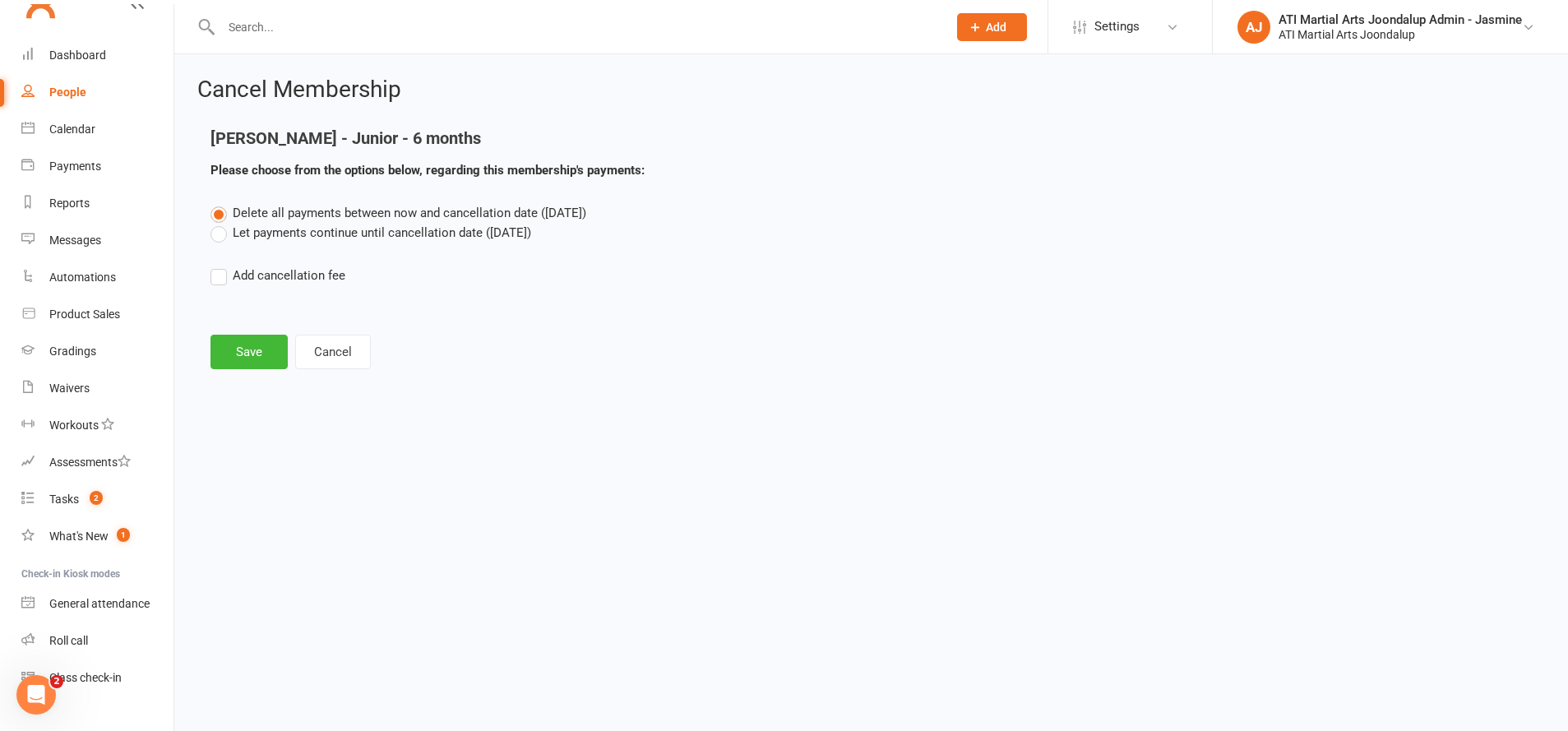
click at [236, 229] on label "Let payments continue until cancellation date (Sep 26, 2025)" at bounding box center [371, 233] width 321 height 20
click at [221, 223] on input "Let payments continue until cancellation date (Sep 26, 2025)" at bounding box center [215, 223] width 11 height 0
click at [254, 351] on button "Save" at bounding box center [249, 351] width 77 height 34
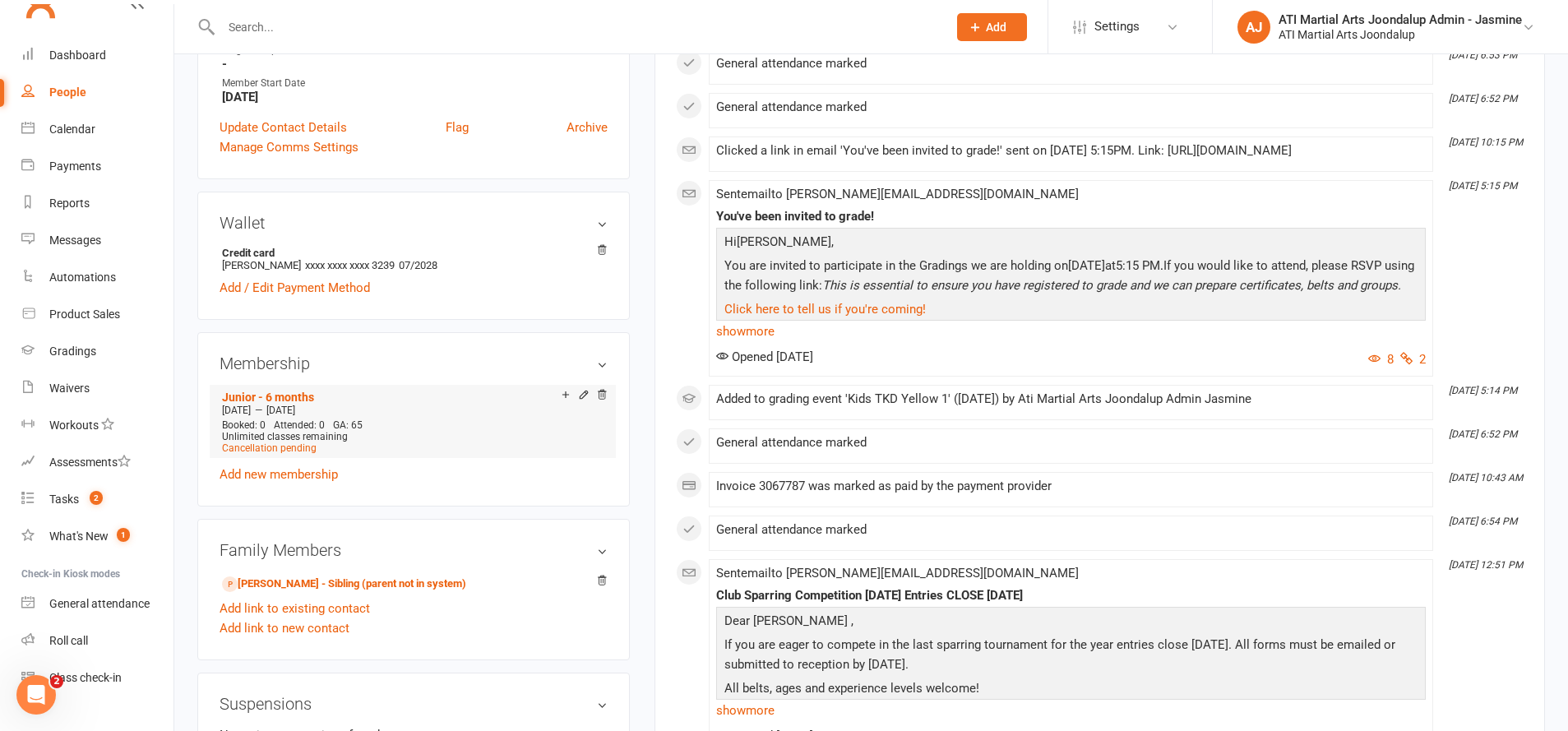
scroll to position [1151, 0]
click at [300, 465] on link "Add new membership" at bounding box center [278, 471] width 118 height 15
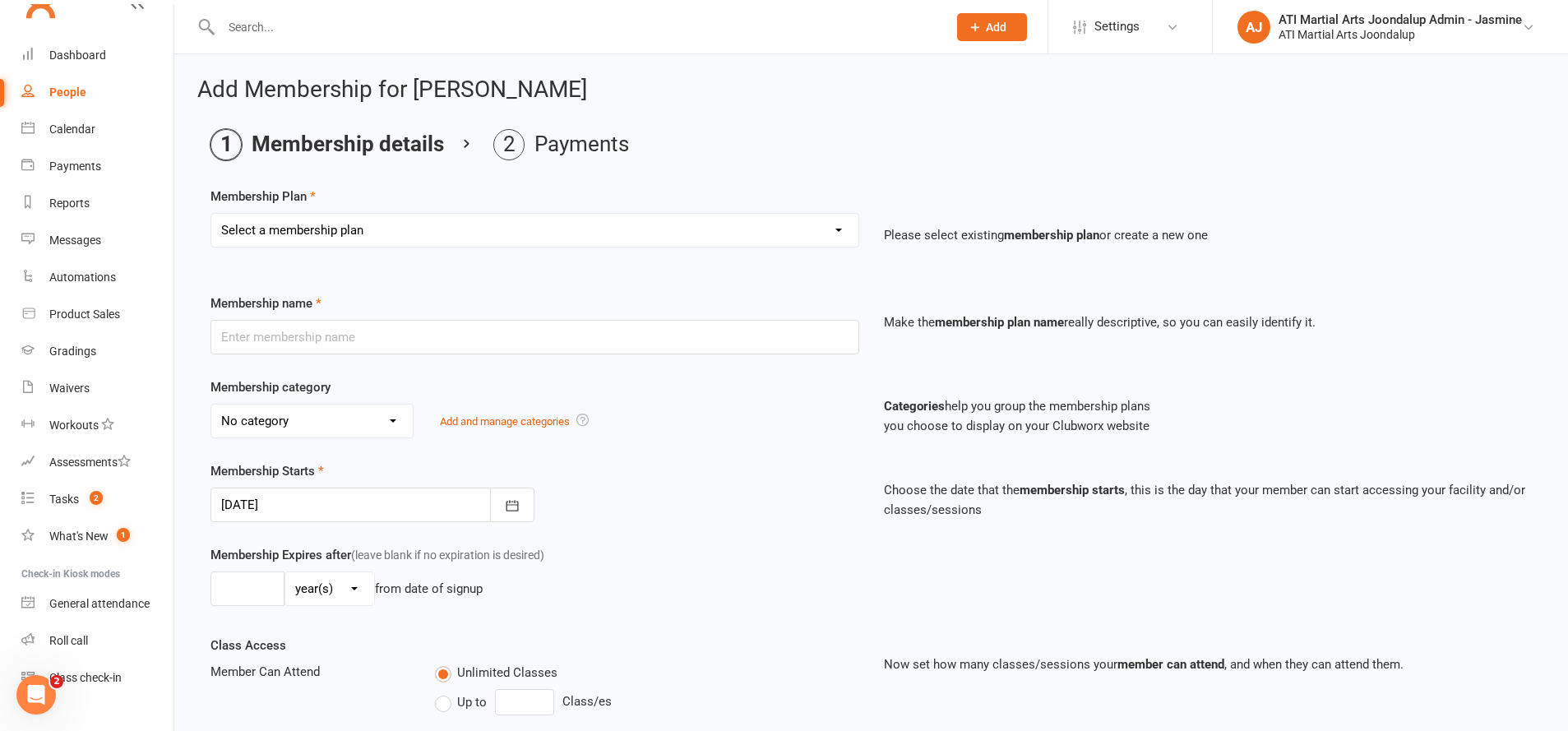
select select "6"
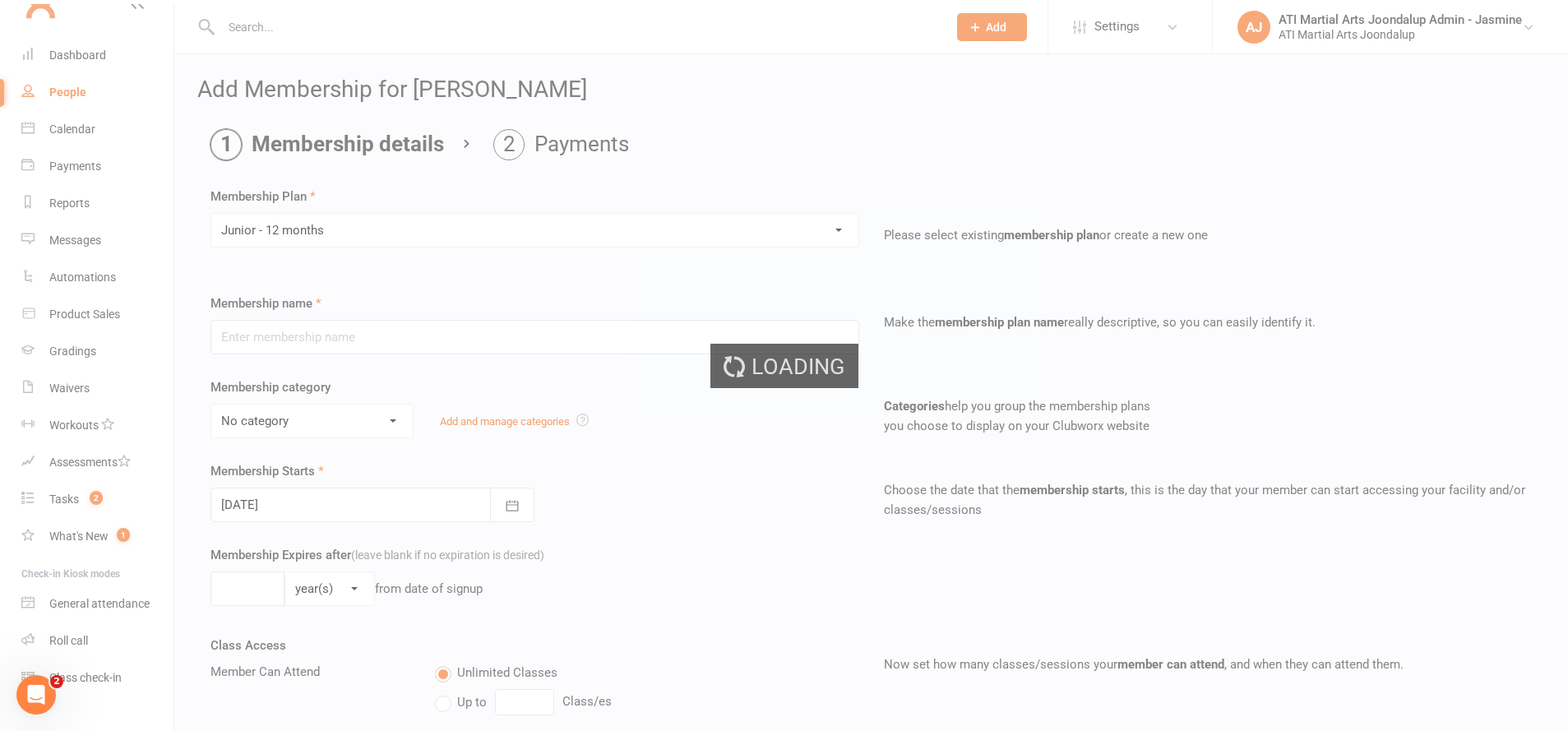
type input "Junior - 12 months"
select select "1"
type input "0"
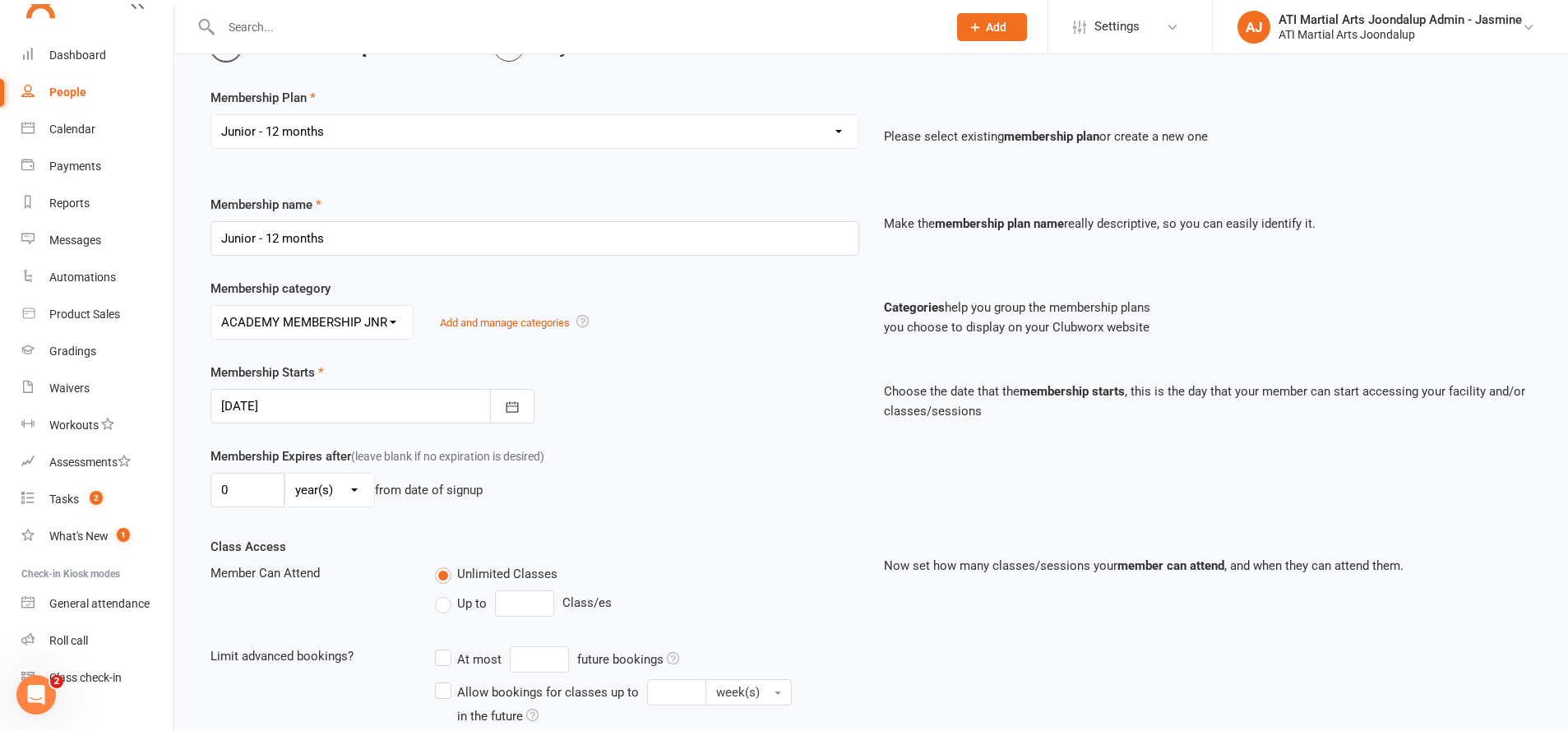
scroll to position [218, 0]
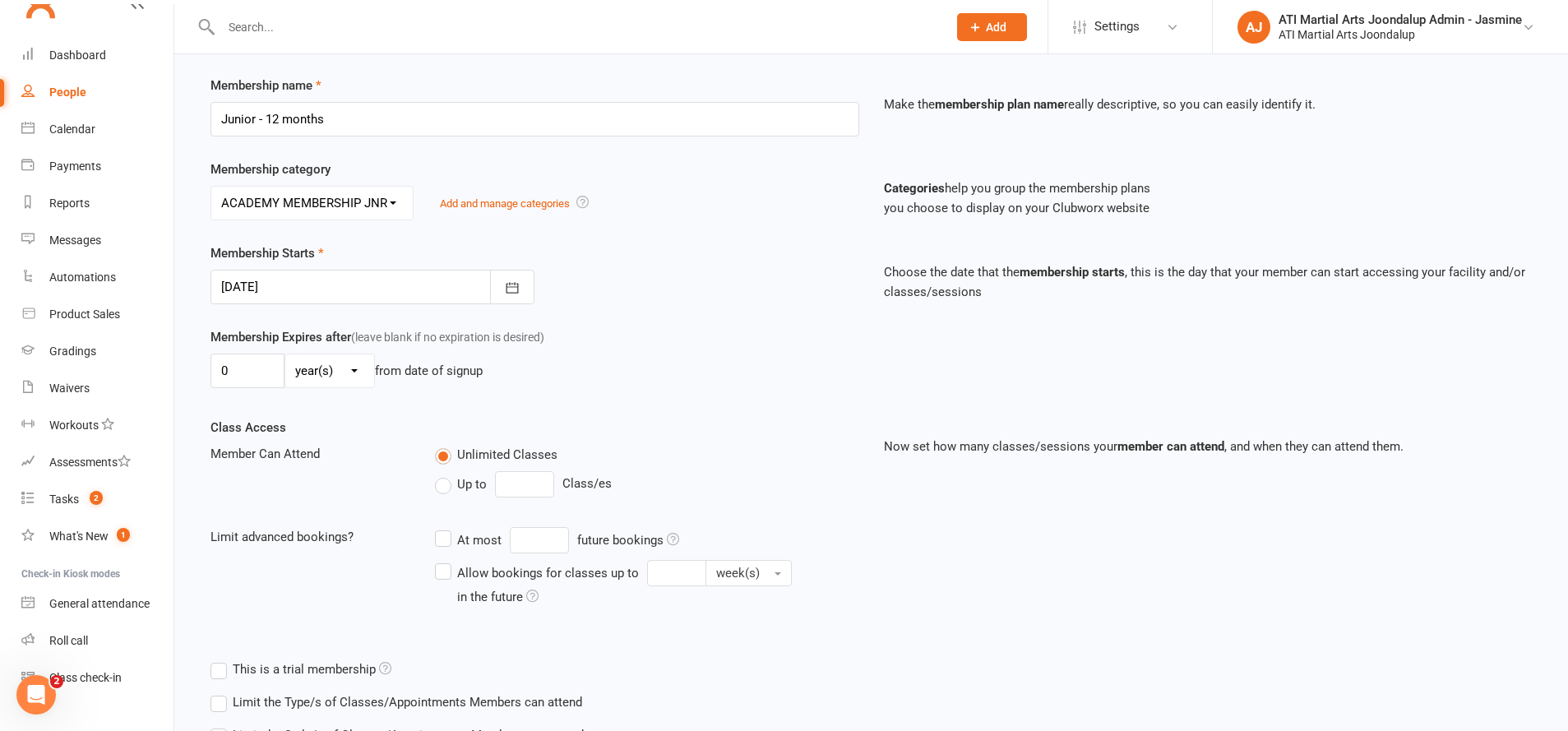
click at [340, 282] on div at bounding box center [372, 287] width 324 height 34
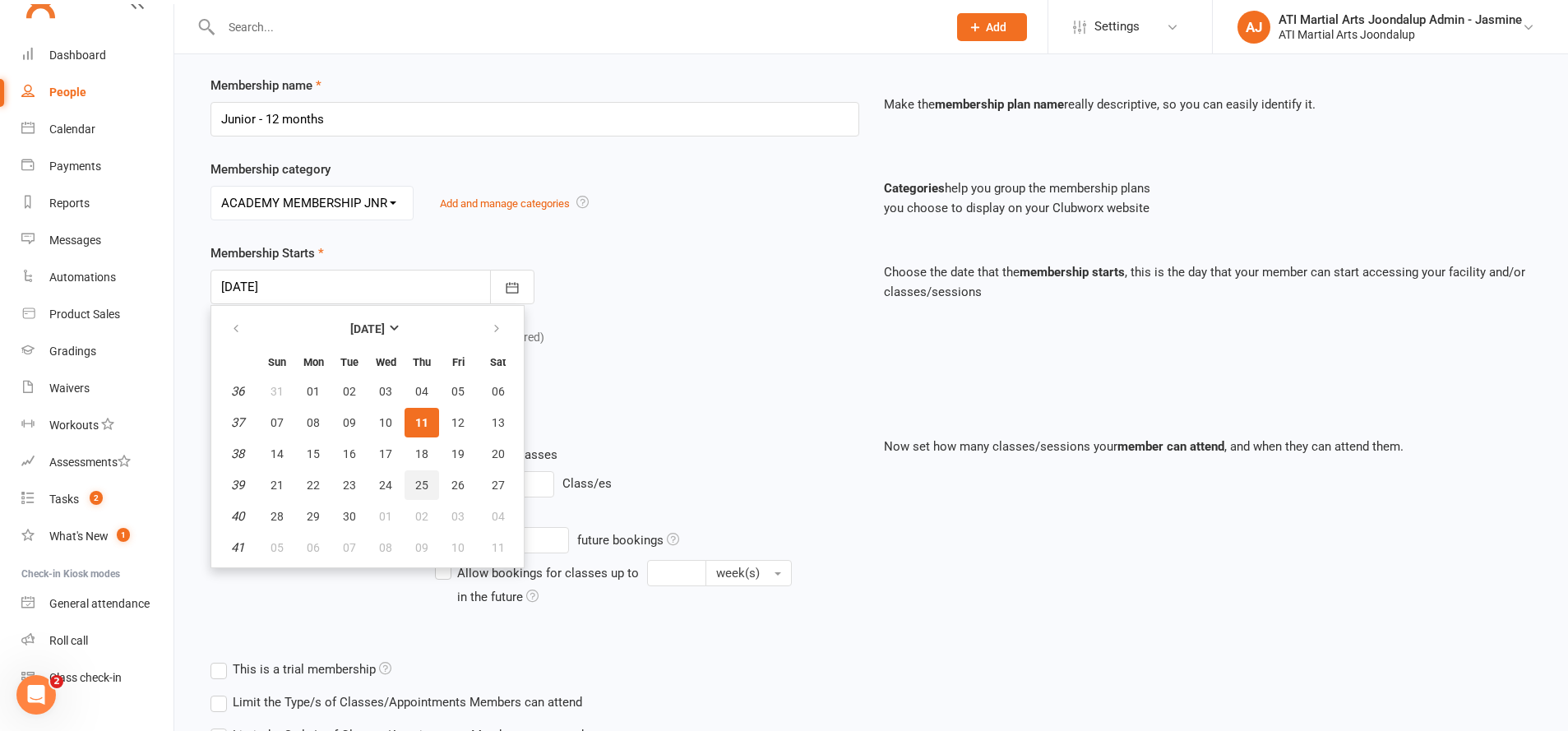
click at [435, 481] on button "25" at bounding box center [421, 485] width 34 height 29
type input "[DATE]"
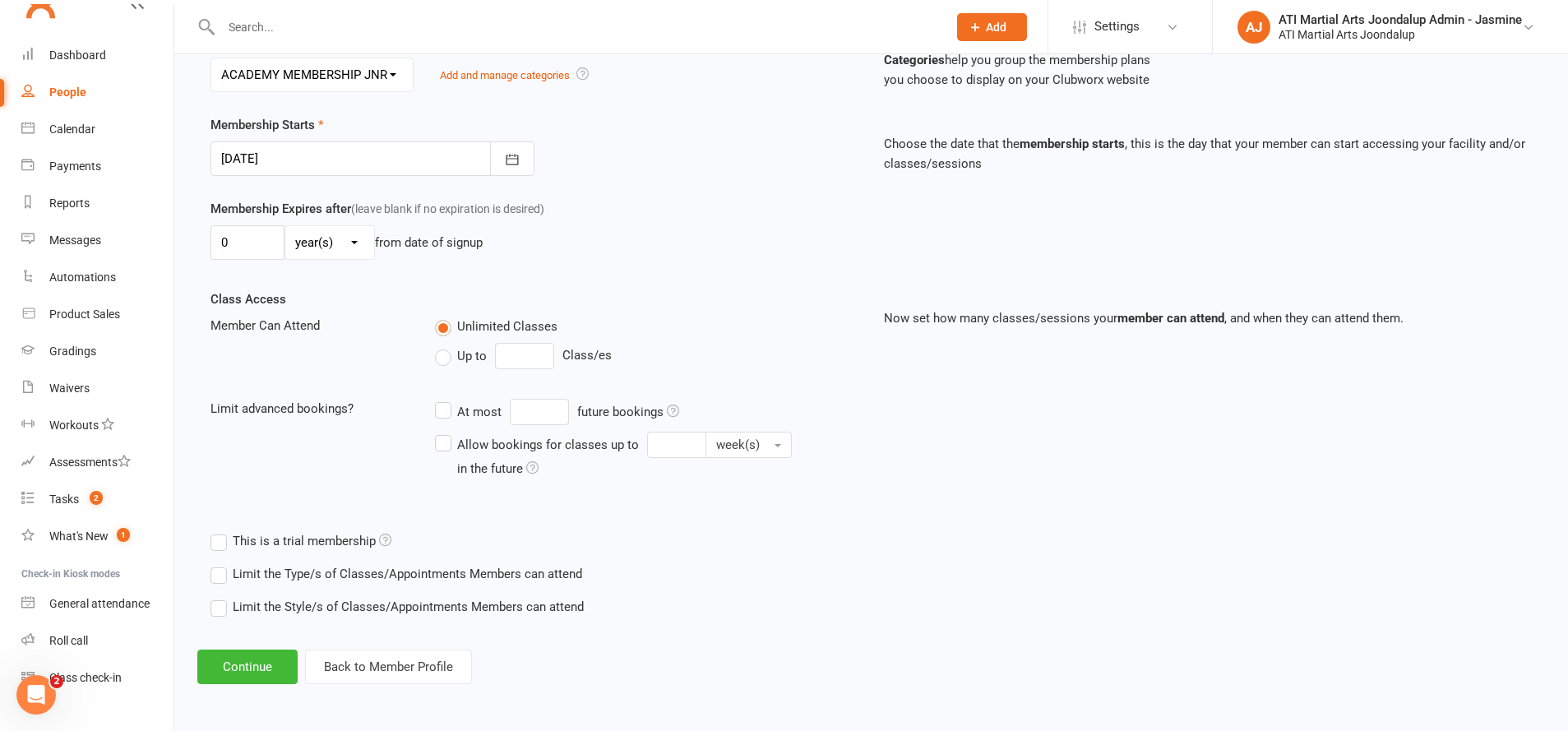
scroll to position [345, 0]
click at [254, 651] on button "Continue" at bounding box center [248, 667] width 100 height 34
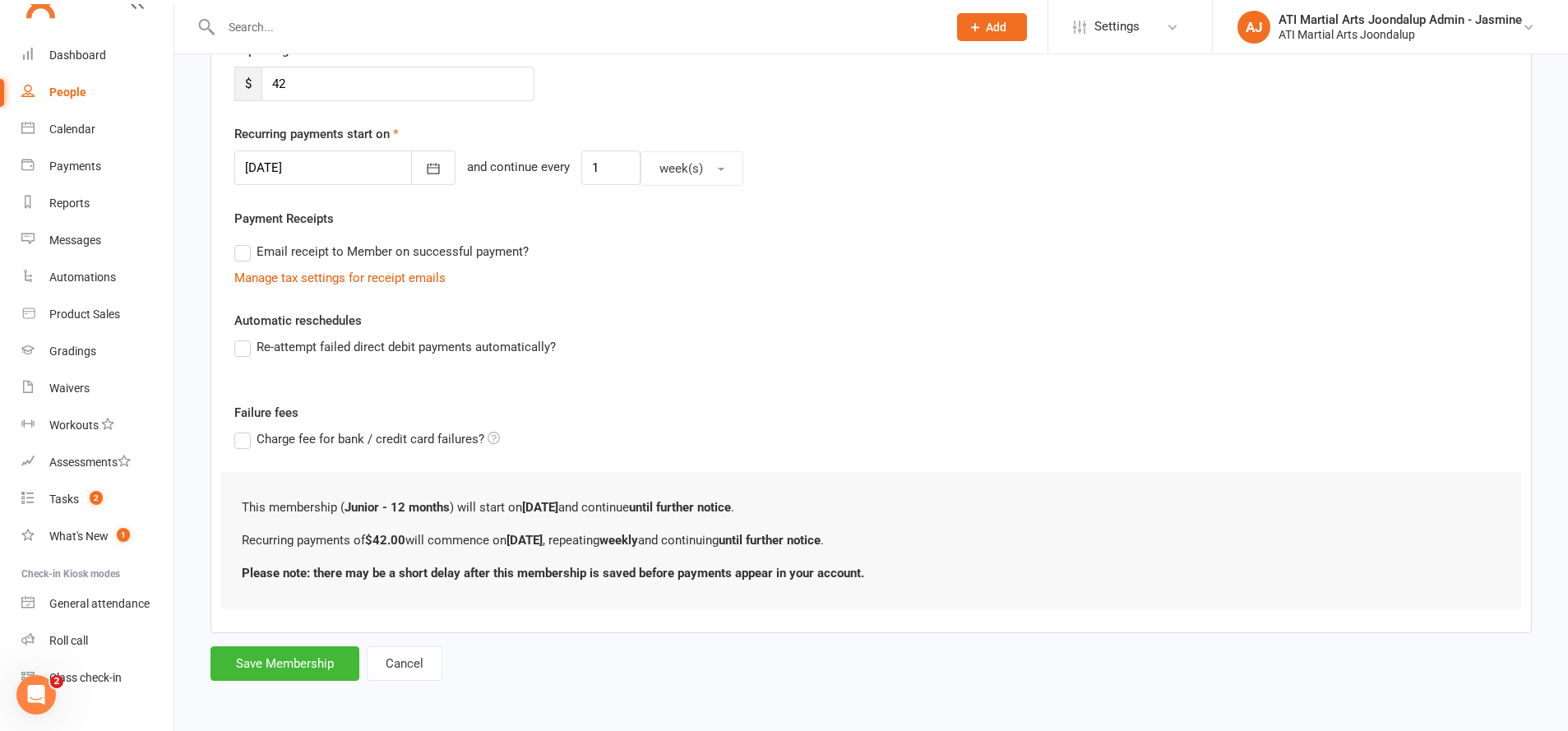
scroll to position [0, 0]
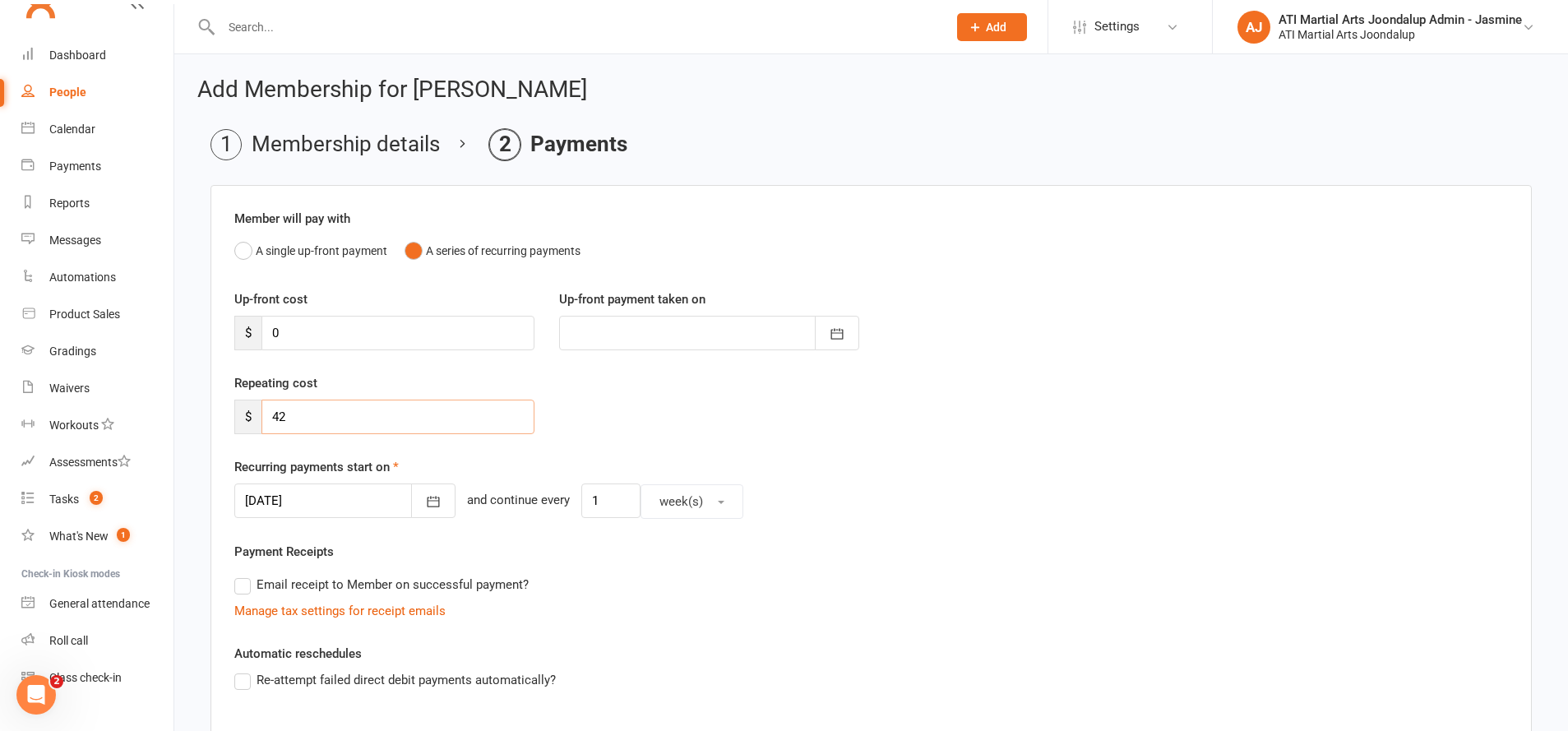
click at [312, 416] on input "42" at bounding box center [397, 416] width 273 height 34
type input "45"
click at [438, 487] on button "button" at bounding box center [433, 500] width 44 height 34
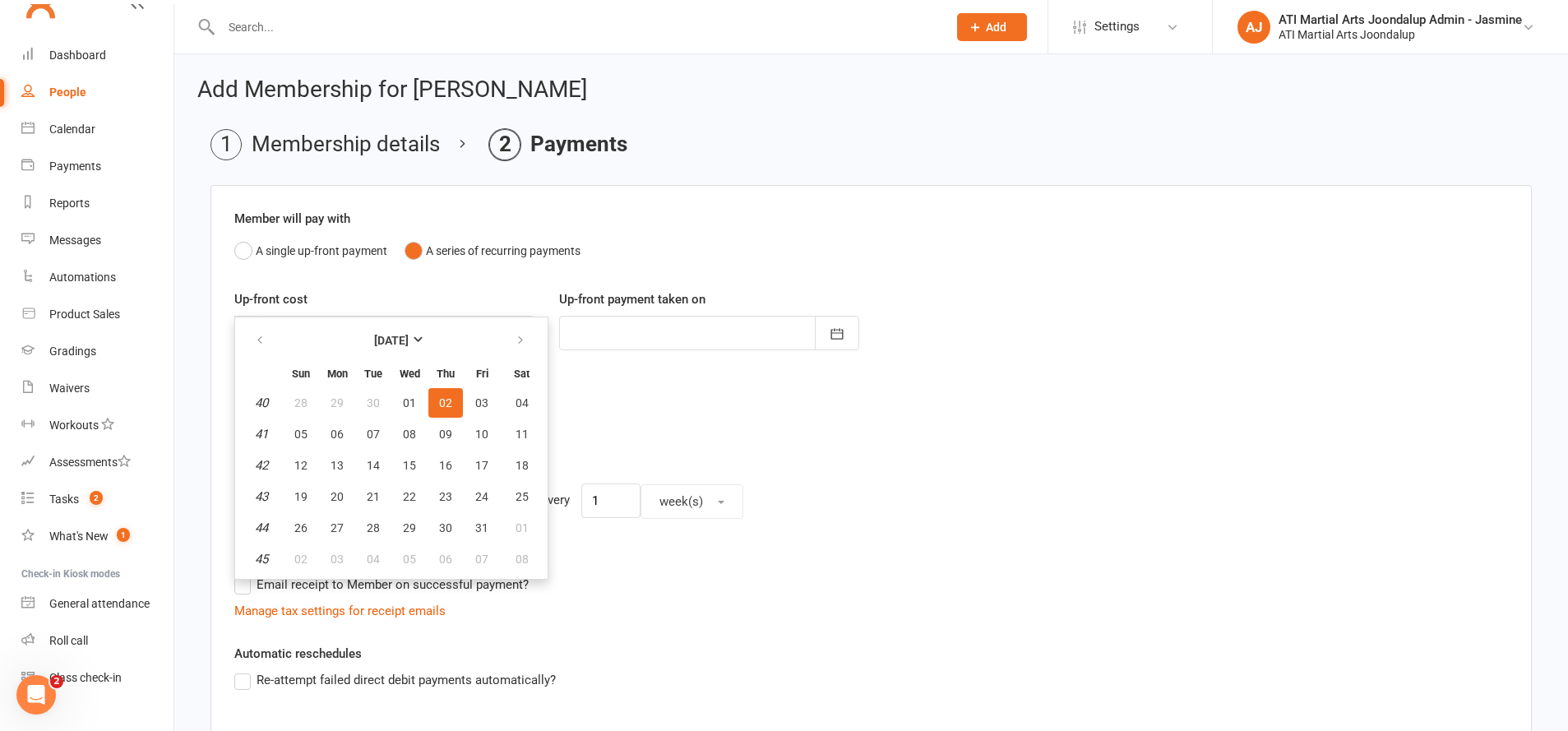
click at [304, 519] on button "26" at bounding box center [300, 527] width 34 height 29
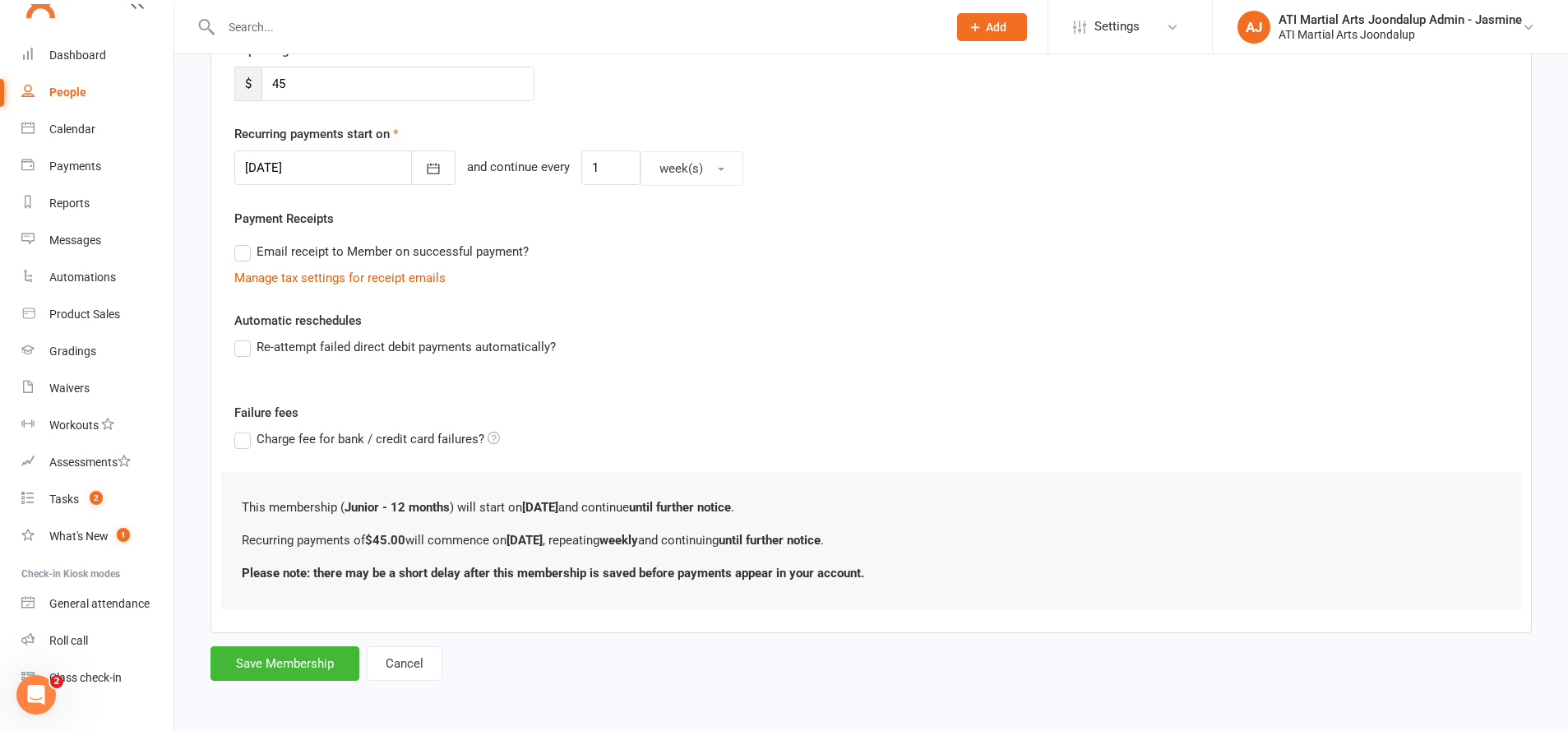
scroll to position [332, 0]
click at [425, 174] on icon "button" at bounding box center [433, 169] width 17 height 17
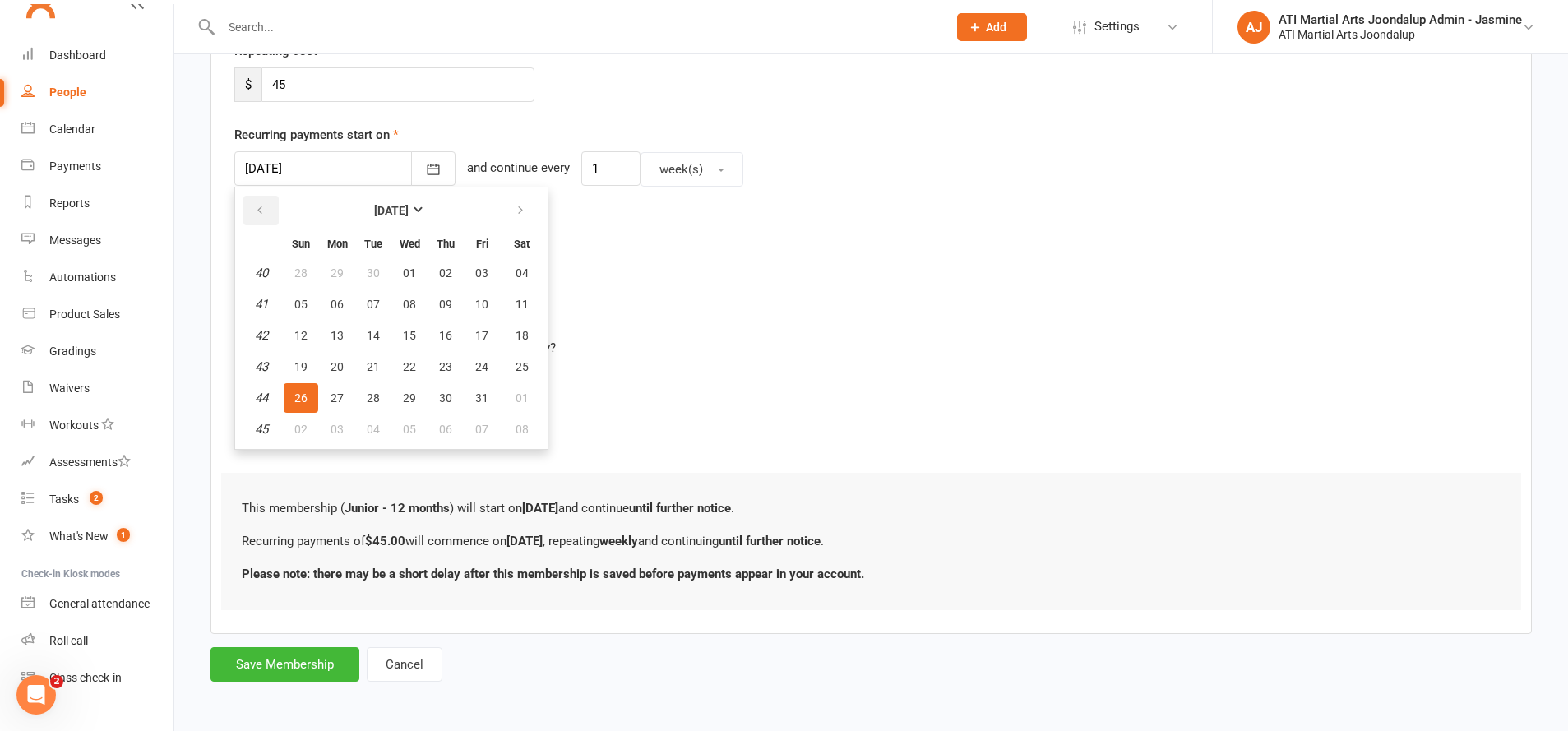
click at [275, 207] on button "button" at bounding box center [261, 210] width 35 height 29
click at [486, 365] on button "26" at bounding box center [482, 367] width 34 height 29
type input "[DATE]"
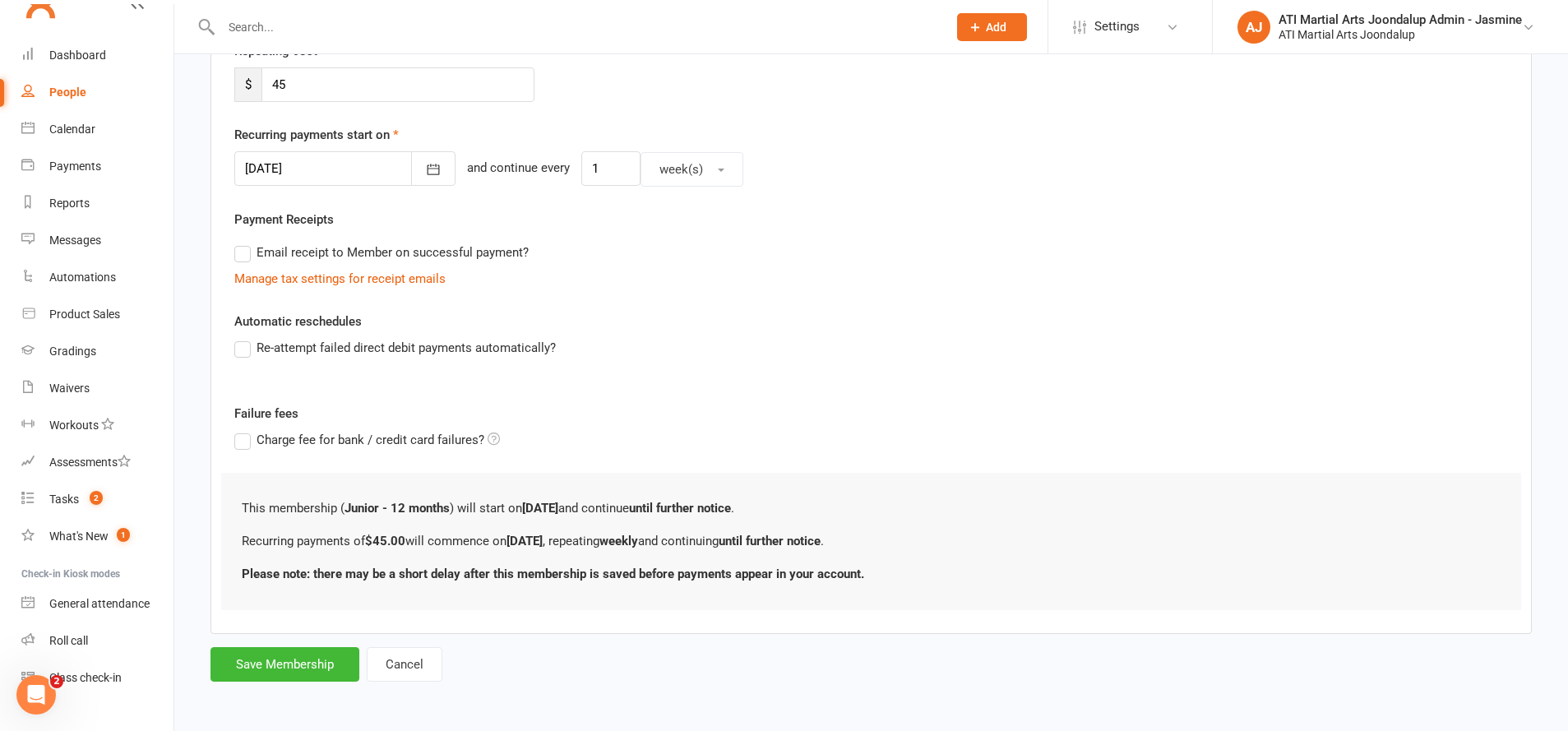
click at [300, 661] on button "Save Membership" at bounding box center [285, 663] width 149 height 34
